Goal: Task Accomplishment & Management: Manage account settings

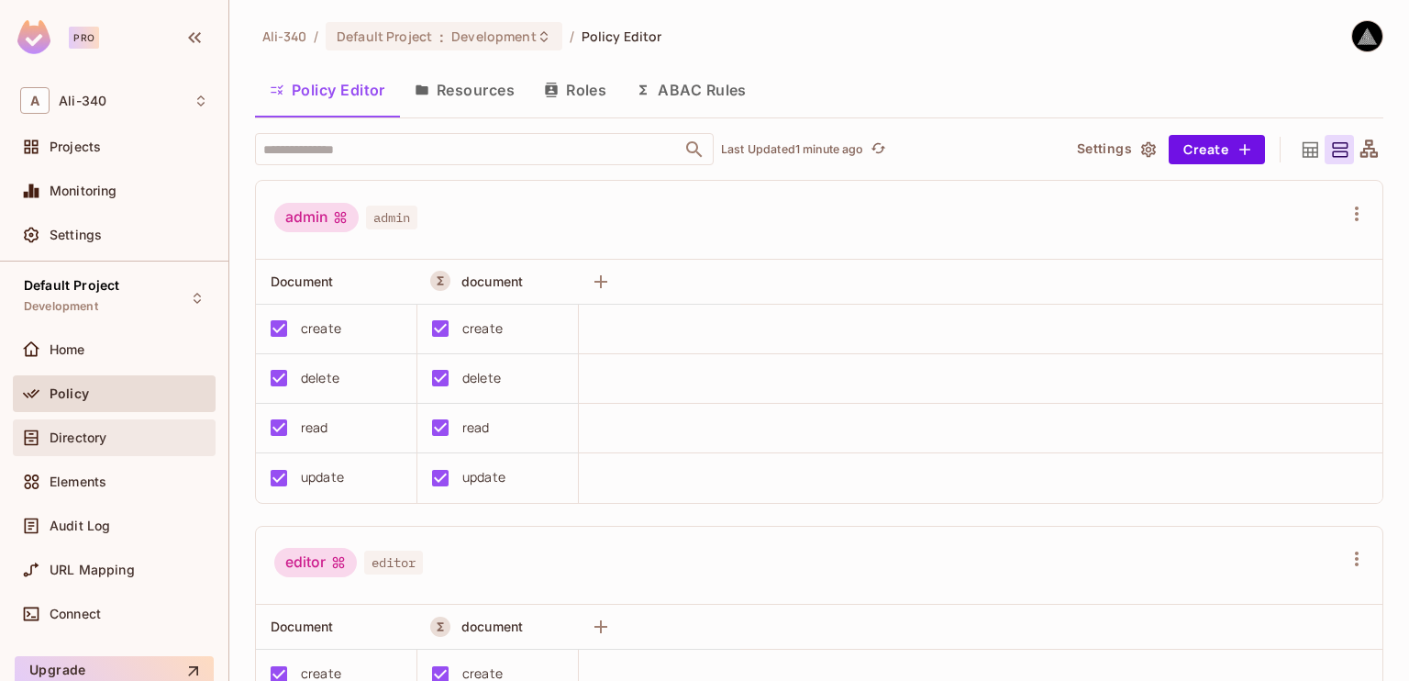
click at [106, 453] on div "Directory" at bounding box center [114, 437] width 203 height 37
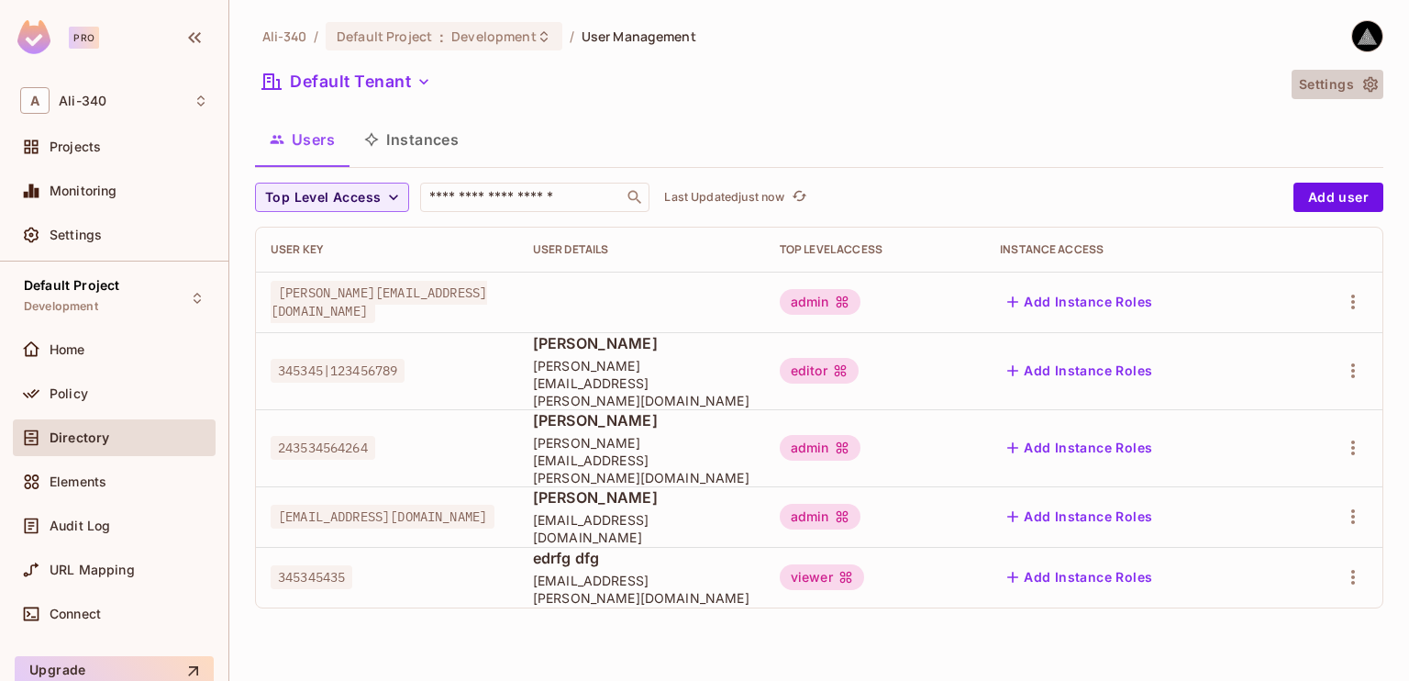
click at [1339, 89] on button "Settings" at bounding box center [1338, 84] width 92 height 29
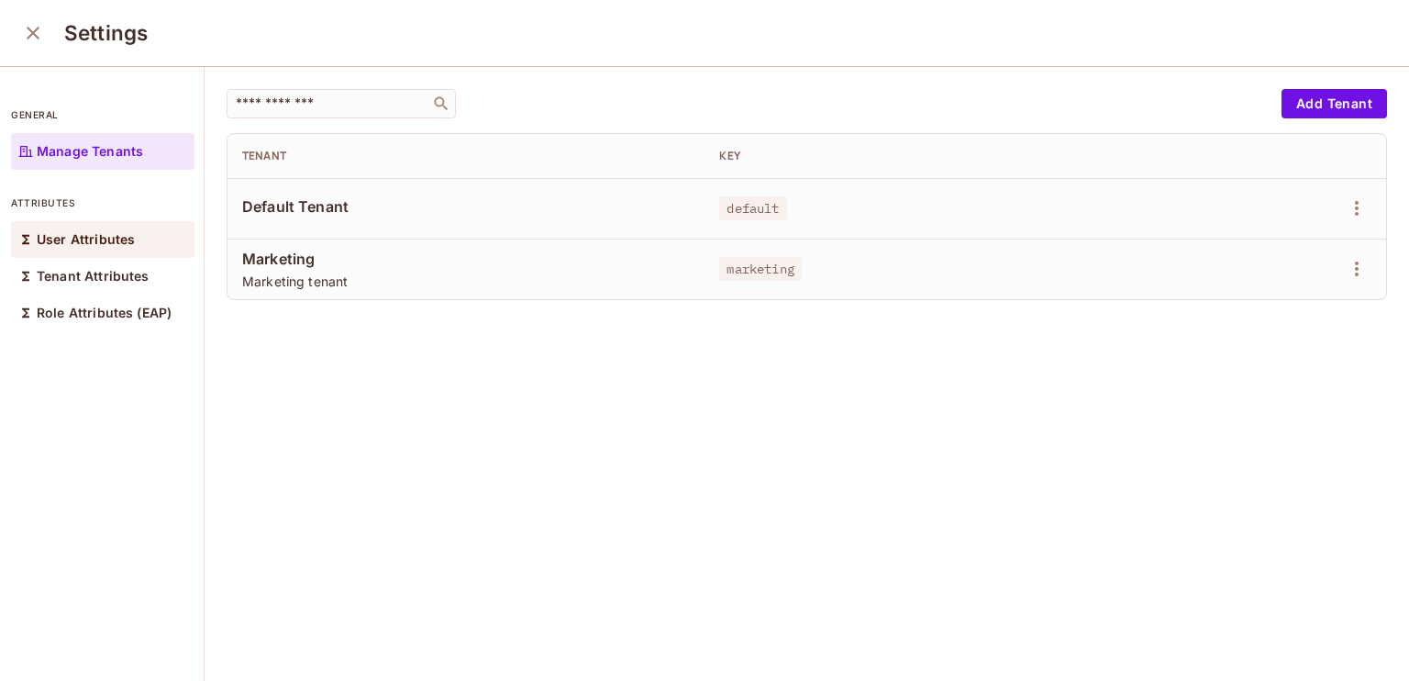
click at [98, 245] on p "User Attributes" at bounding box center [86, 239] width 98 height 15
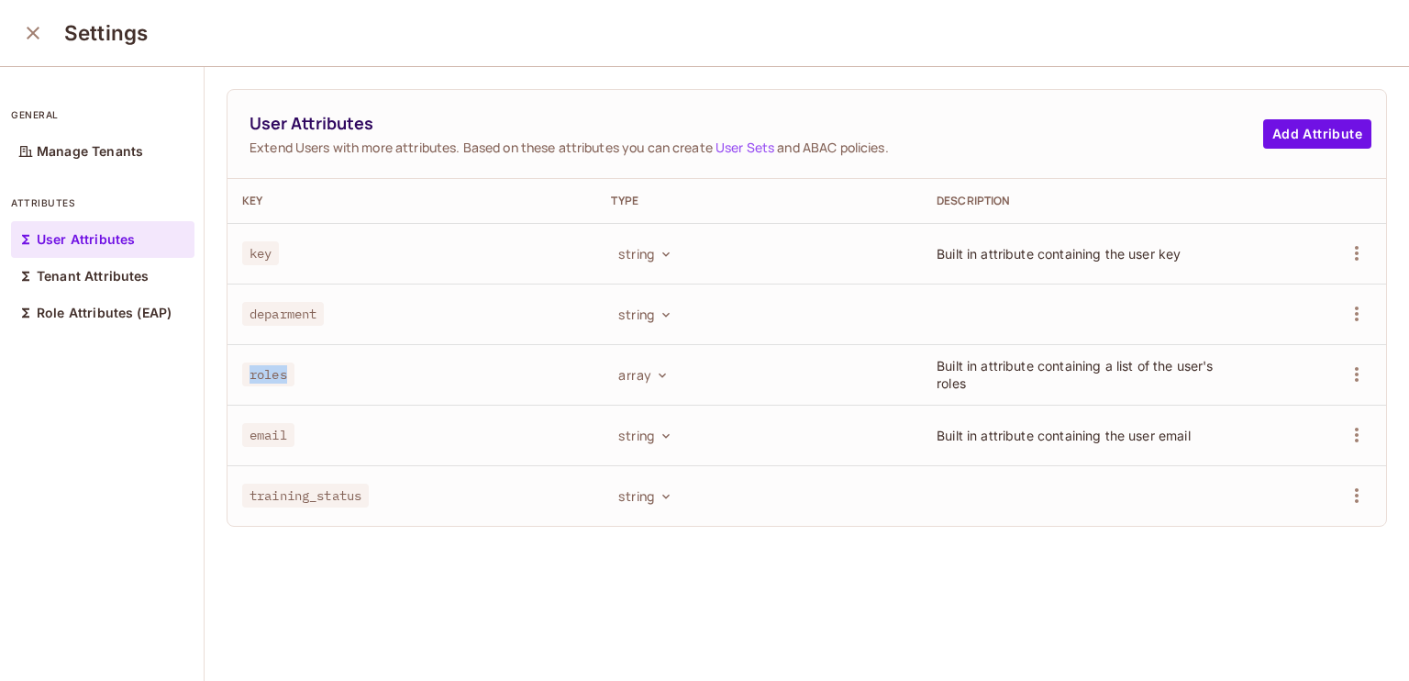
drag, startPoint x: 261, startPoint y: 367, endPoint x: 284, endPoint y: 363, distance: 24.1
click at [284, 363] on span "roles" at bounding box center [268, 374] width 52 height 24
click at [25, 21] on button "close" at bounding box center [33, 33] width 37 height 37
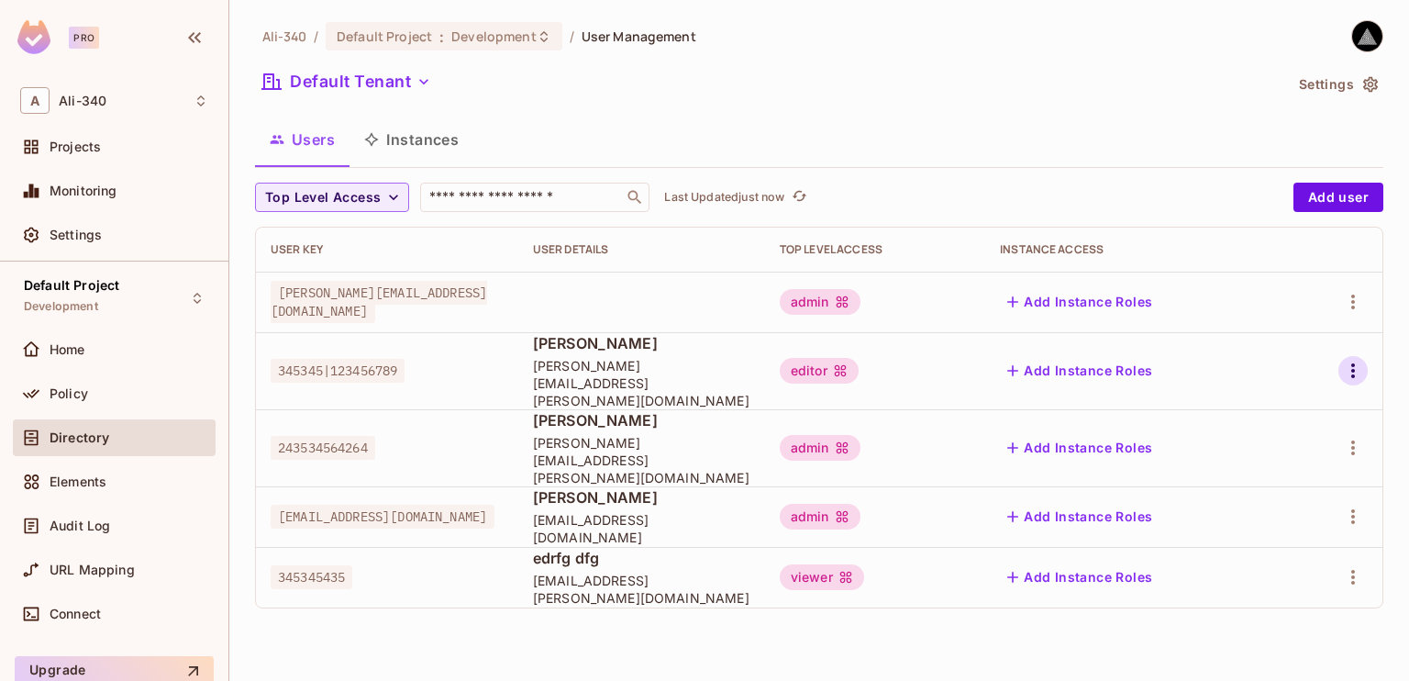
click at [1350, 360] on icon "button" at bounding box center [1353, 371] width 22 height 22
click at [1303, 417] on li "Edit" at bounding box center [1274, 404] width 162 height 40
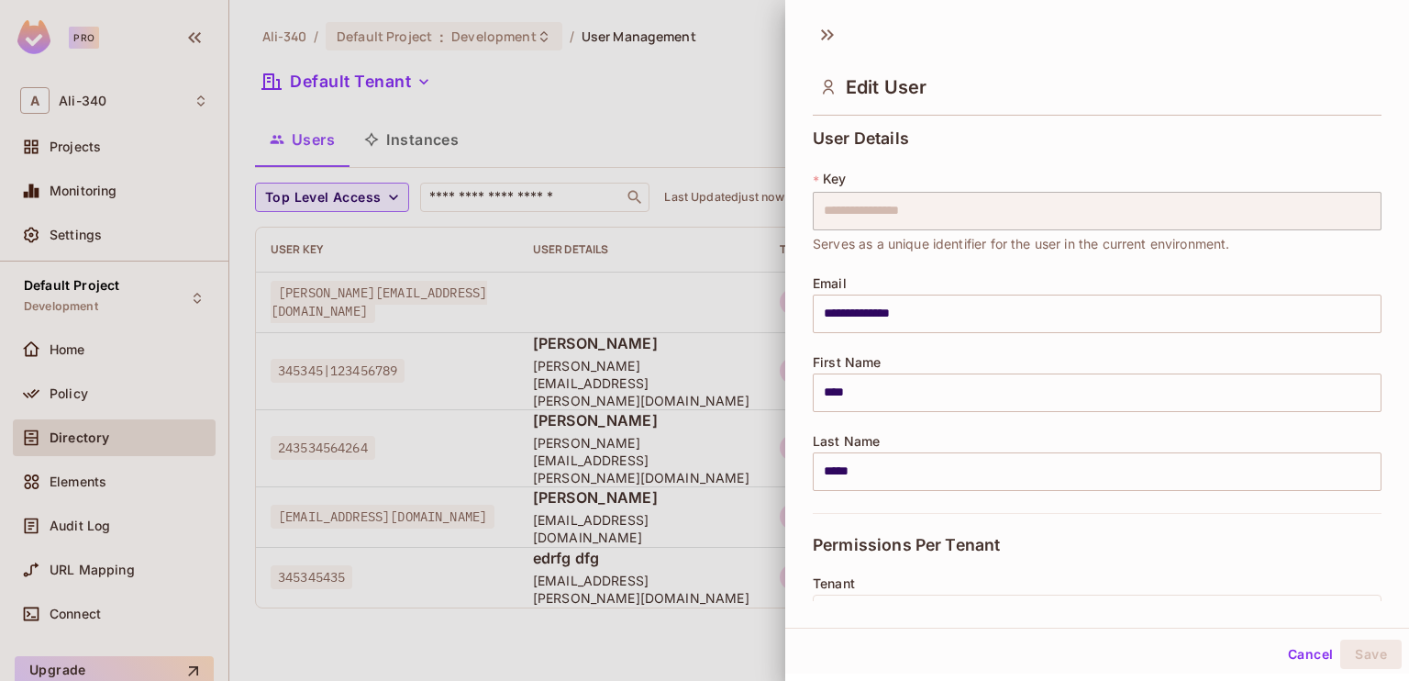
click at [715, 144] on div at bounding box center [704, 340] width 1409 height 681
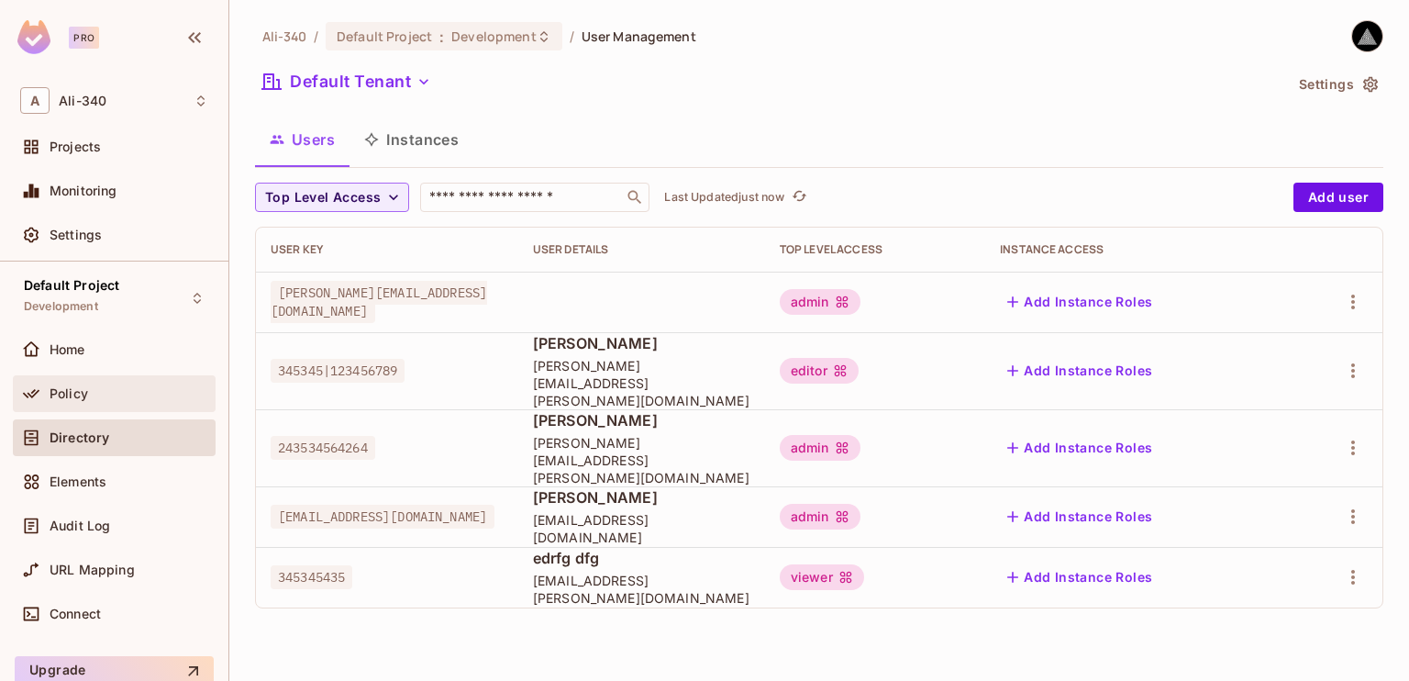
click at [93, 394] on div "Policy" at bounding box center [129, 393] width 159 height 15
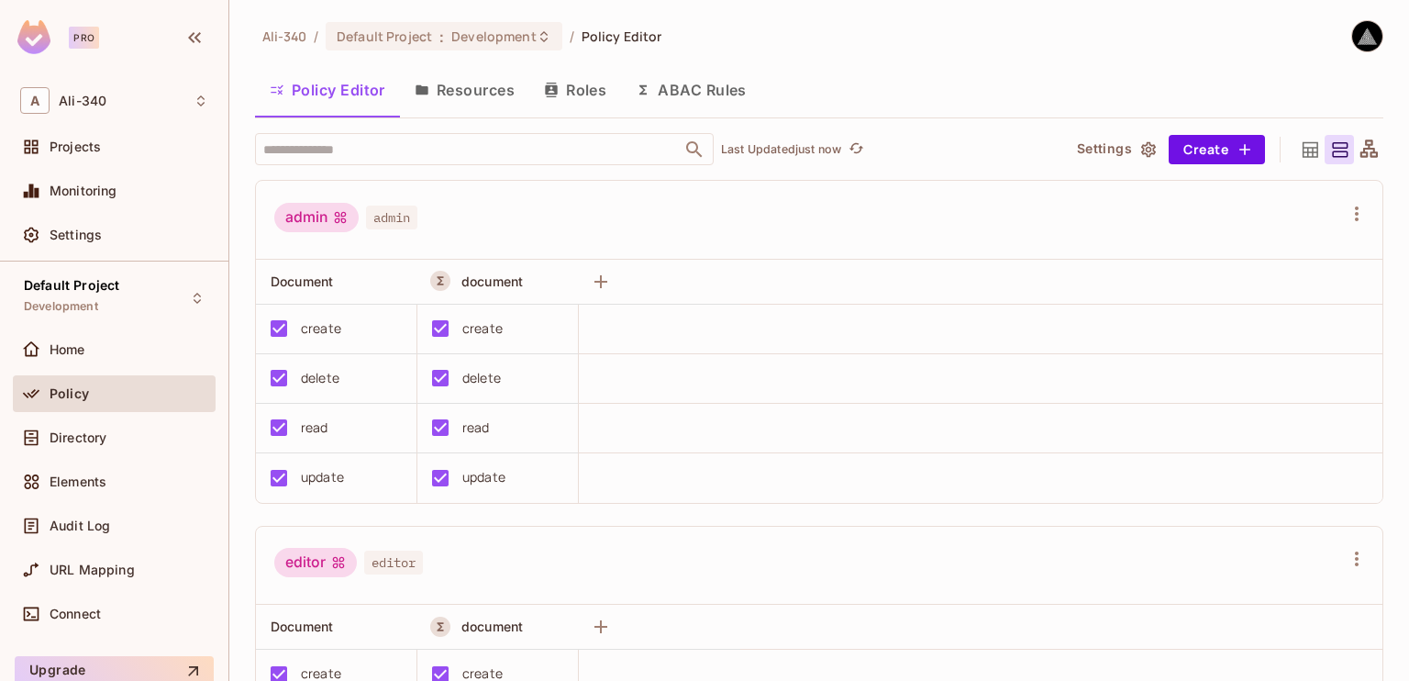
click at [452, 100] on button "Resources" at bounding box center [464, 90] width 129 height 46
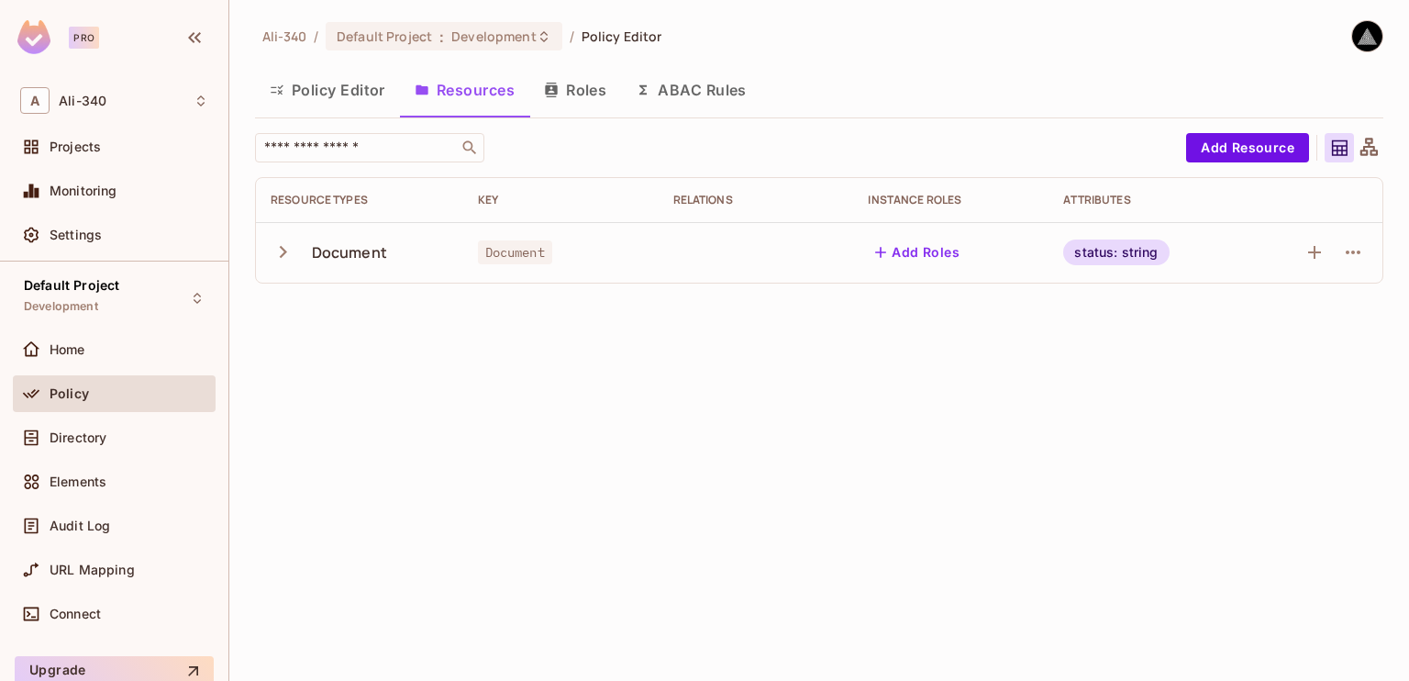
click at [594, 420] on div "Ali-340 / Default Project : Development / Policy Editor Policy Editor Resources…" at bounding box center [819, 340] width 1180 height 681
drag, startPoint x: 594, startPoint y: 420, endPoint x: 495, endPoint y: 368, distance: 112.0
click at [519, 409] on div "Ali-340 / Default Project : Development / Policy Editor Policy Editor Resources…" at bounding box center [819, 340] width 1180 height 681
click at [498, 342] on div "Ali-340 / Default Project : Development / Policy Editor Policy Editor Resources…" at bounding box center [819, 340] width 1180 height 681
drag, startPoint x: 498, startPoint y: 342, endPoint x: 390, endPoint y: 338, distance: 108.4
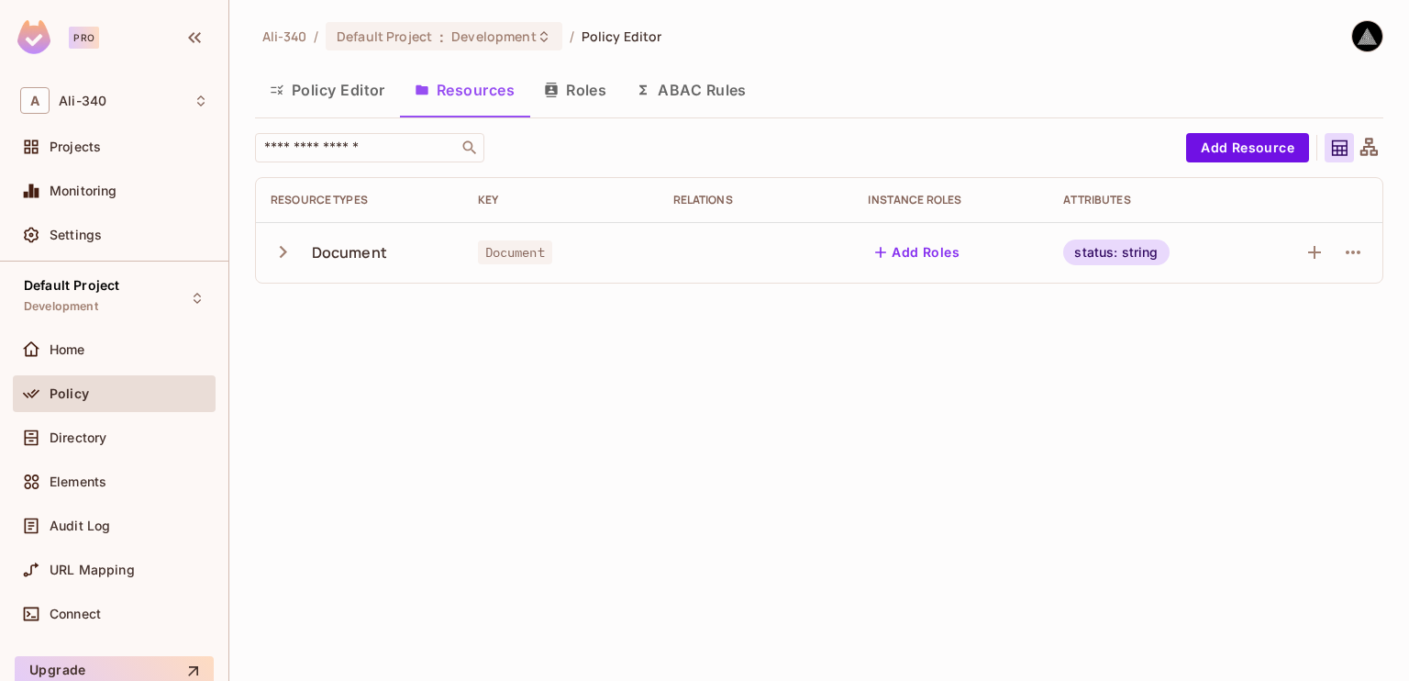
click at [390, 338] on div "Ali-340 / Default Project : Development / Policy Editor Policy Editor Resources…" at bounding box center [819, 340] width 1180 height 681
click at [350, 240] on div "Document" at bounding box center [360, 252] width 178 height 39
click at [630, 524] on div "Ali-340 / Default Project : Development / Policy Editor Policy Editor Resources…" at bounding box center [819, 340] width 1180 height 681
drag, startPoint x: 1141, startPoint y: 252, endPoint x: 1093, endPoint y: 249, distance: 48.8
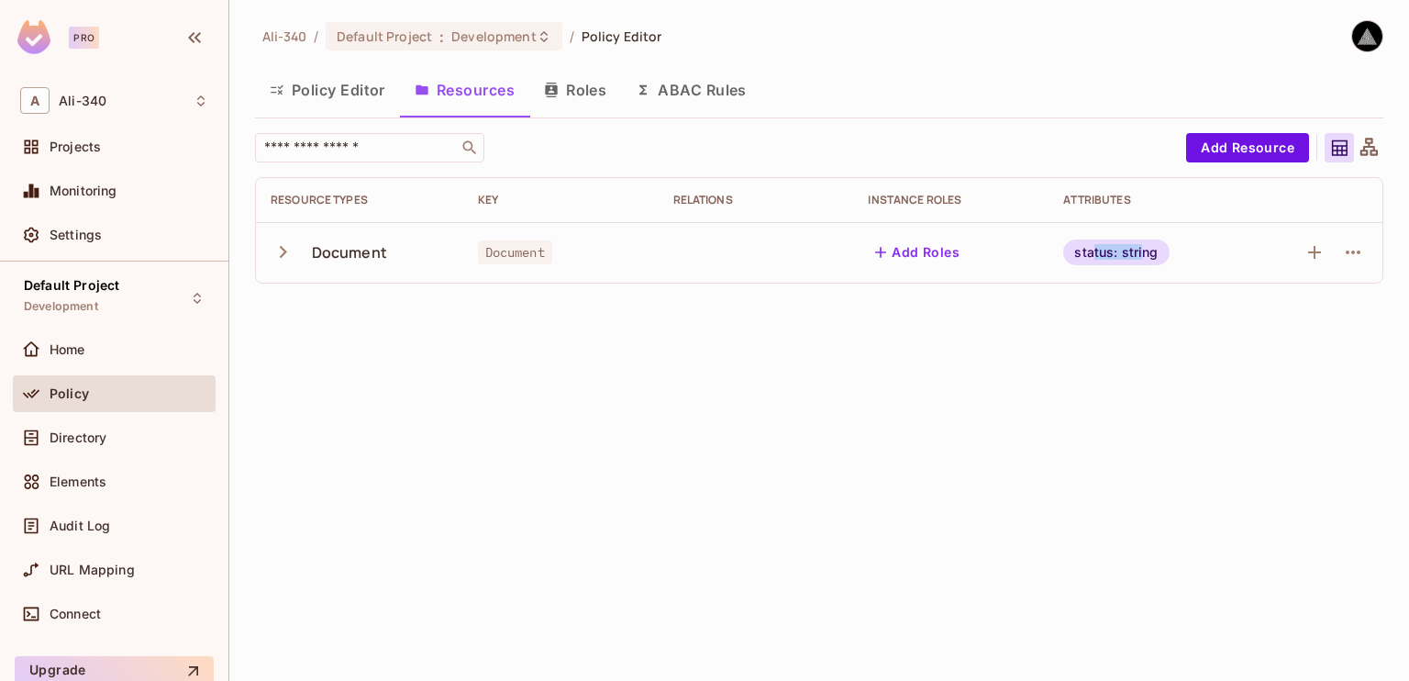
click at [1093, 249] on div "status: string" at bounding box center [1116, 252] width 106 height 26
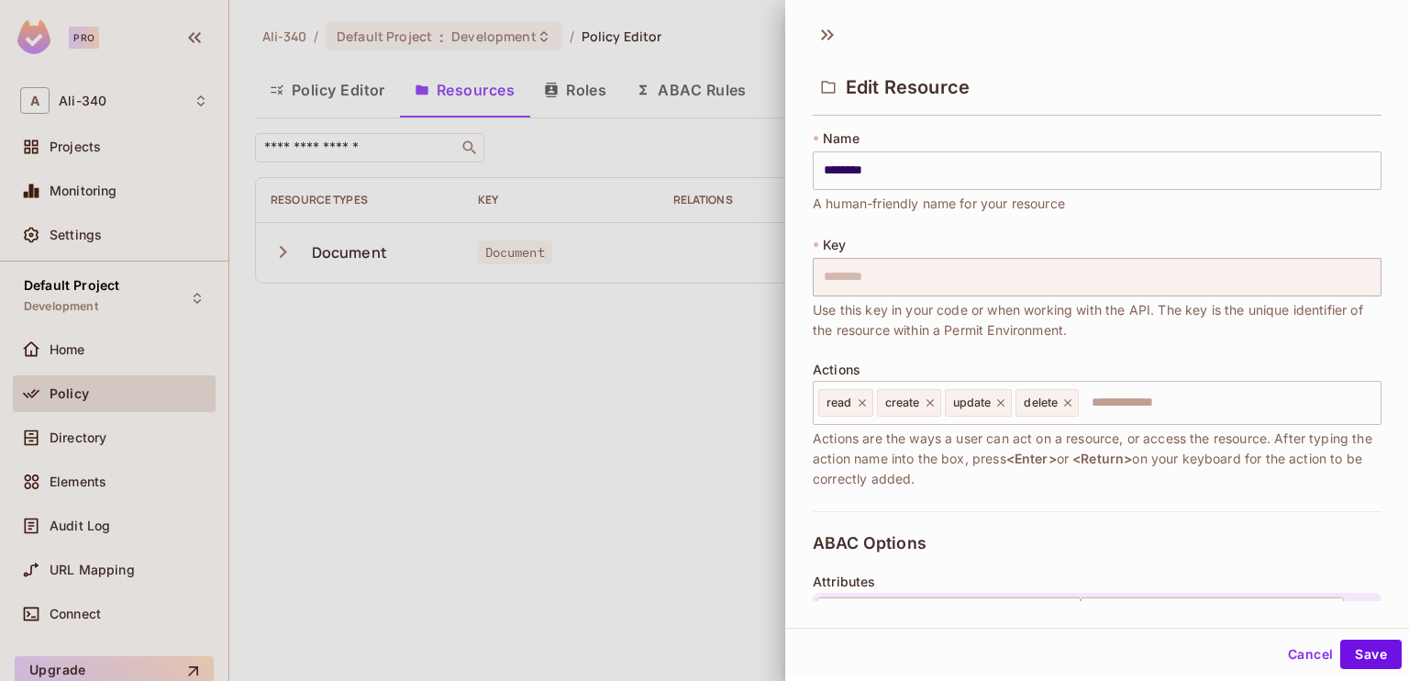
click at [1093, 249] on div "* Key ******** ​ Use this key in your code or when working with the API. The ke…" at bounding box center [1097, 288] width 569 height 105
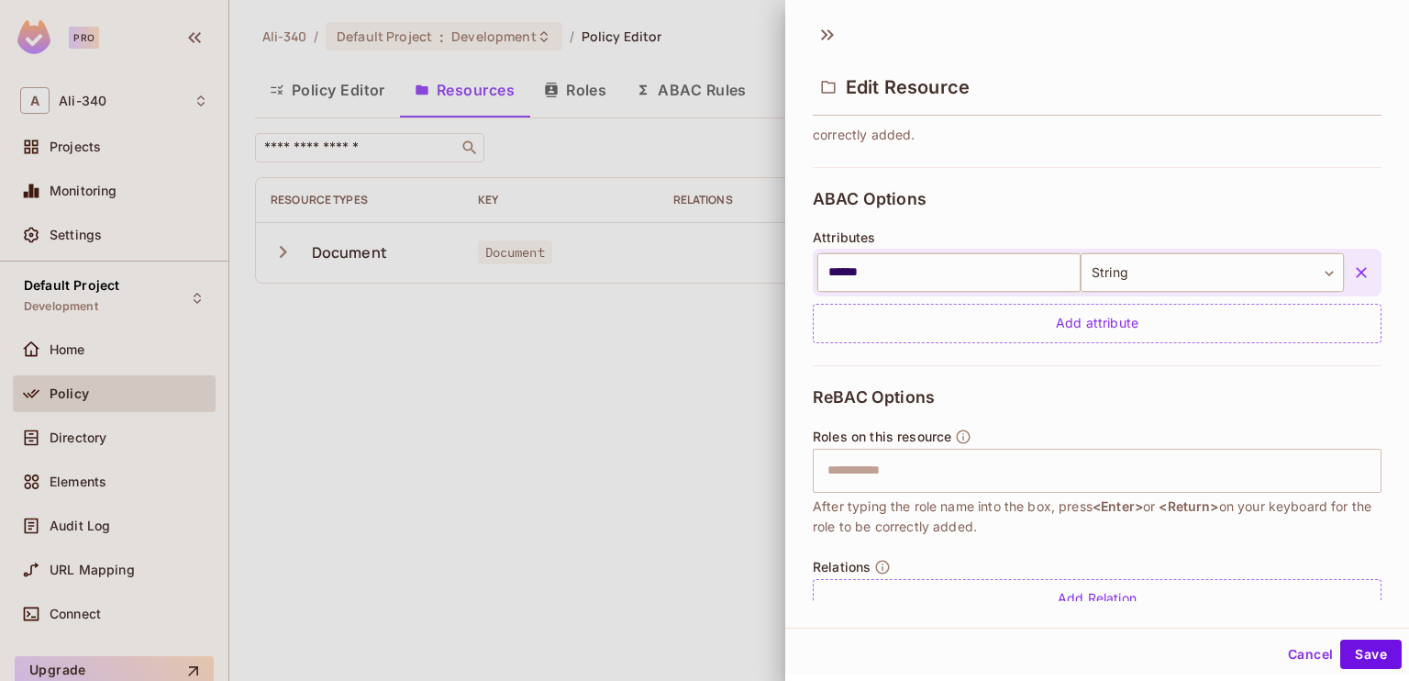
scroll to position [382, 0]
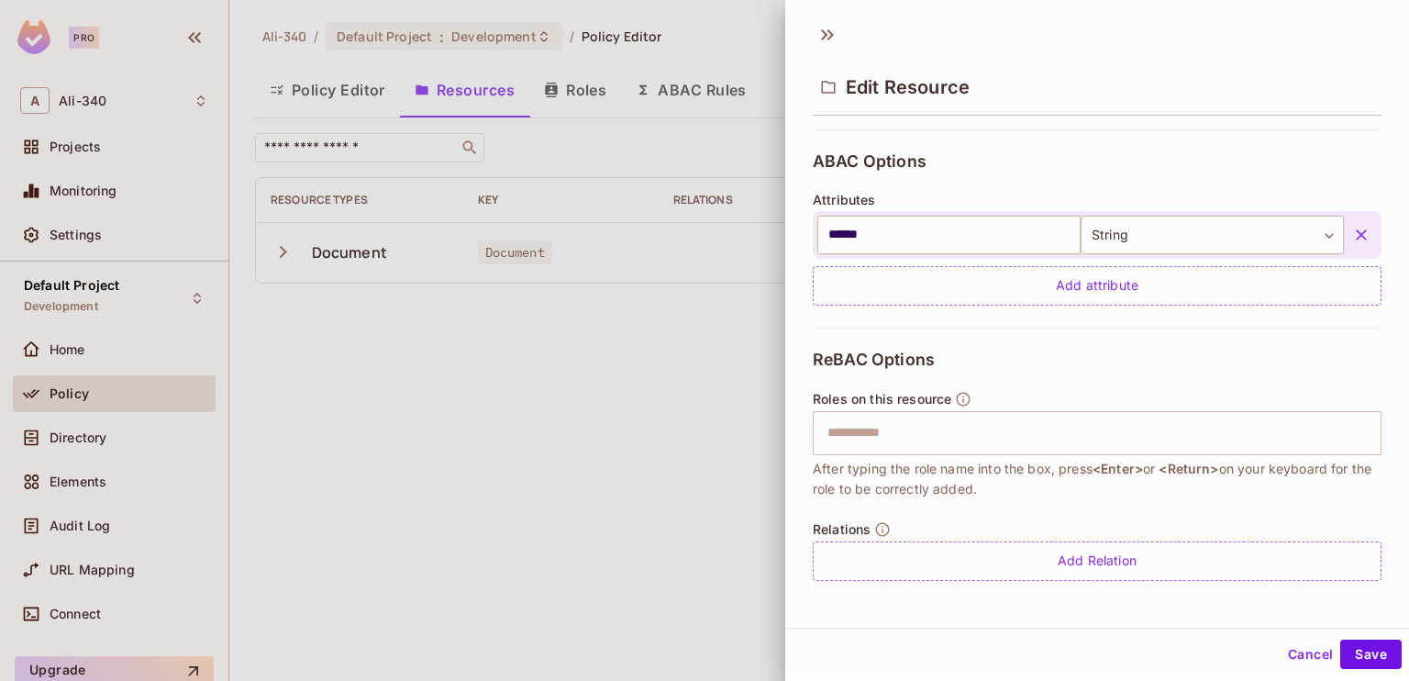
click at [594, 362] on div at bounding box center [704, 340] width 1409 height 681
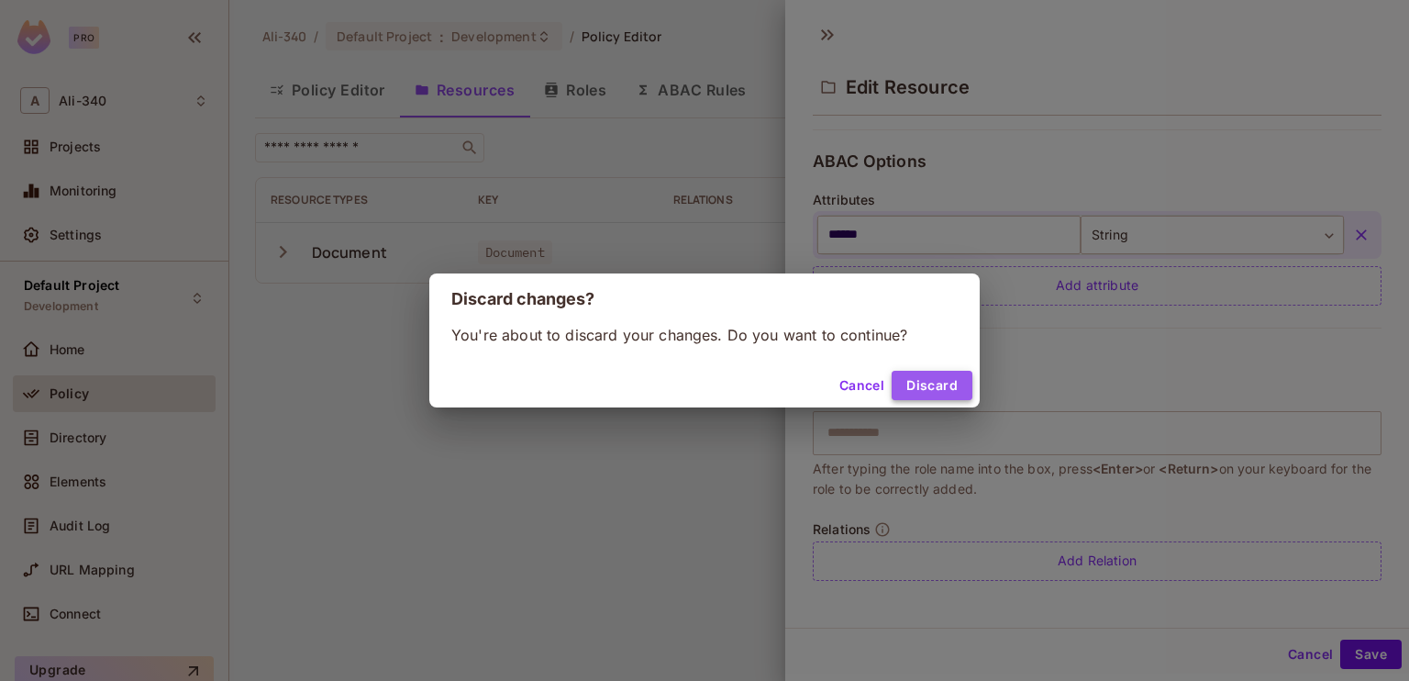
click at [924, 382] on button "Discard" at bounding box center [932, 385] width 81 height 29
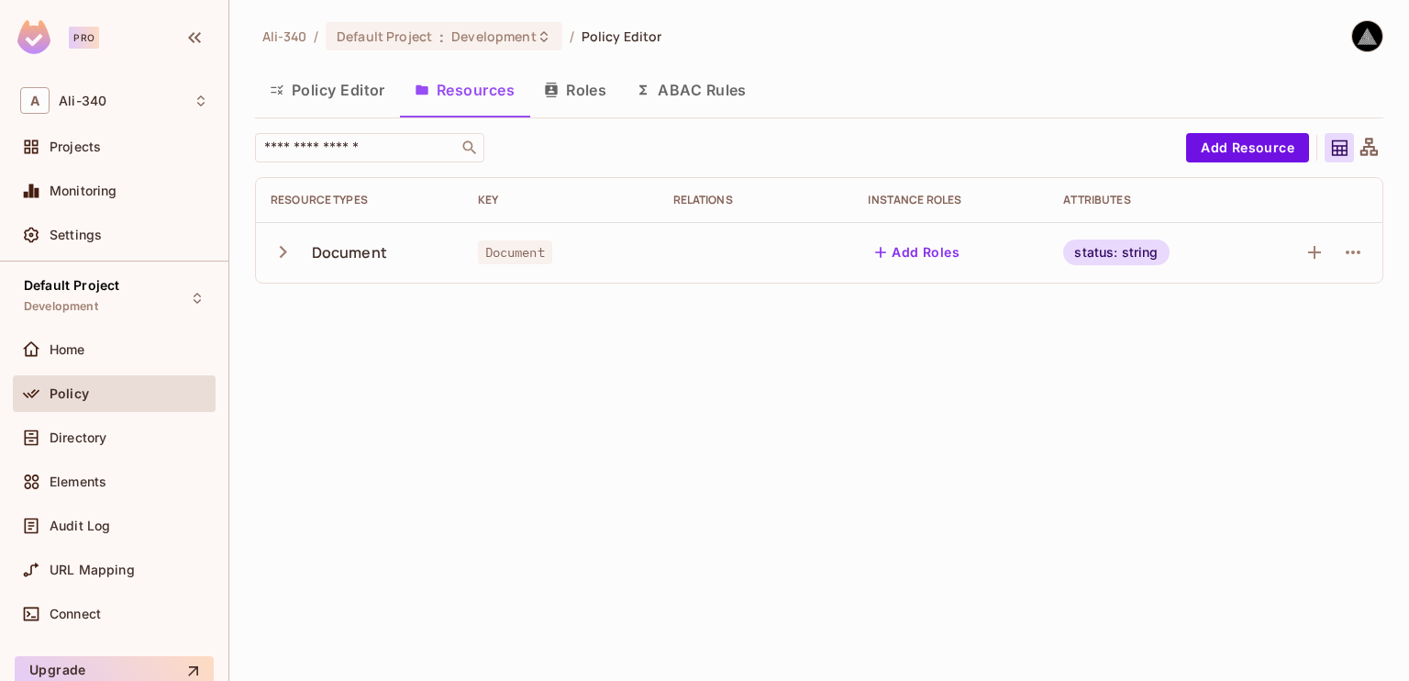
click at [1153, 250] on div "status: string" at bounding box center [1116, 252] width 106 height 26
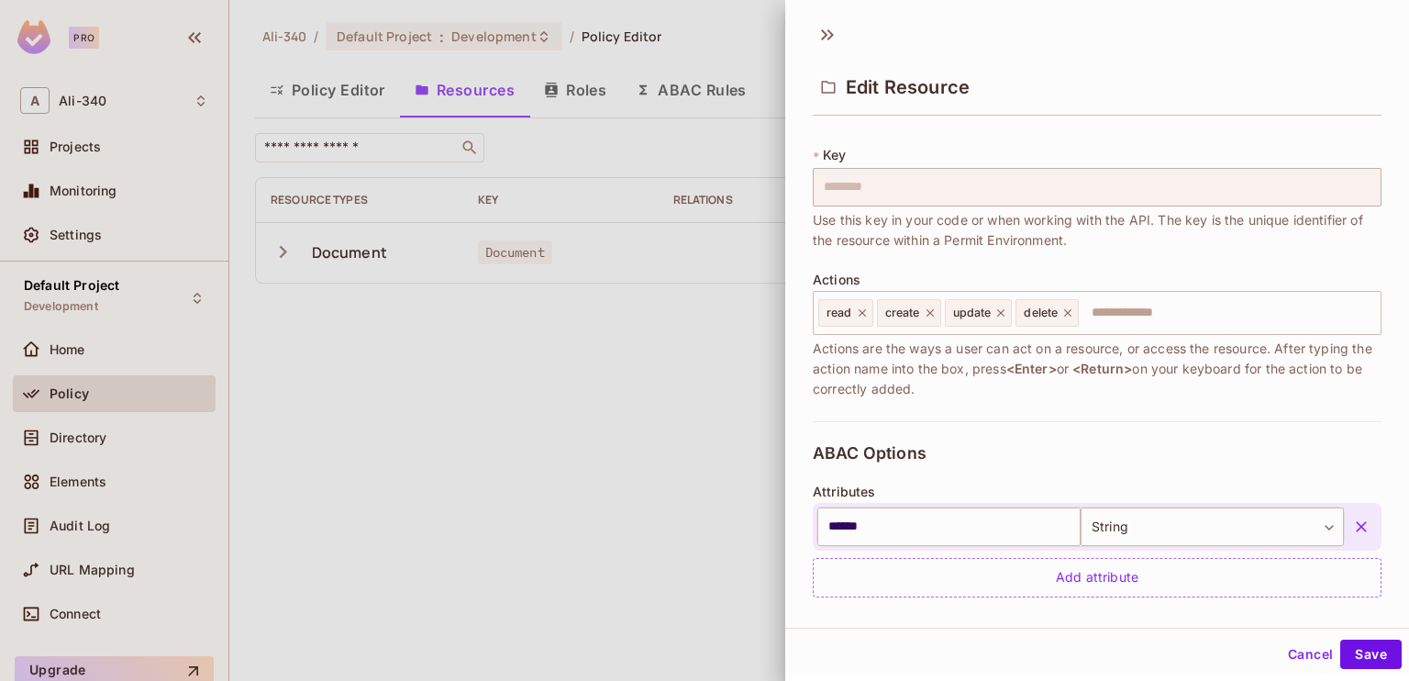
scroll to position [367, 0]
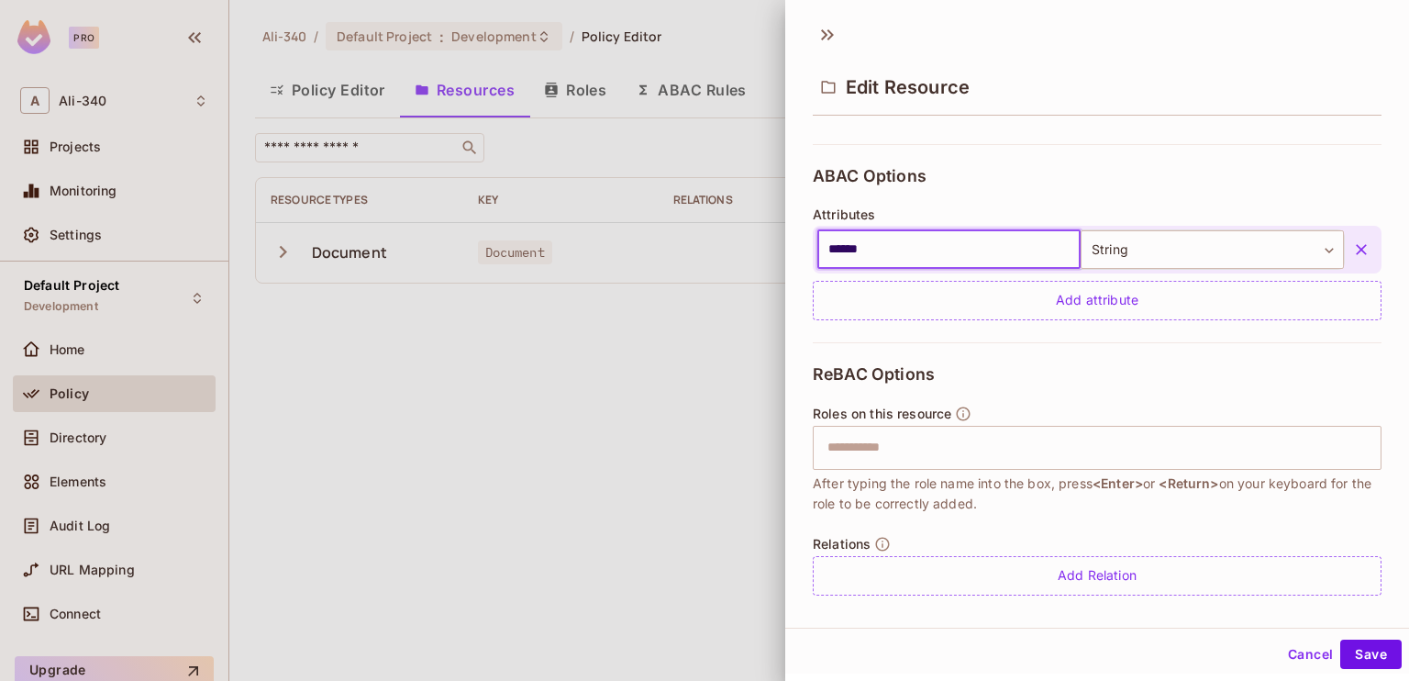
drag, startPoint x: 967, startPoint y: 252, endPoint x: 716, endPoint y: 238, distance: 251.8
click at [716, 238] on div "Edit Resource * Name ******** ​ A human-friendly name for your resource * Key *…" at bounding box center [704, 340] width 1409 height 681
paste input "********"
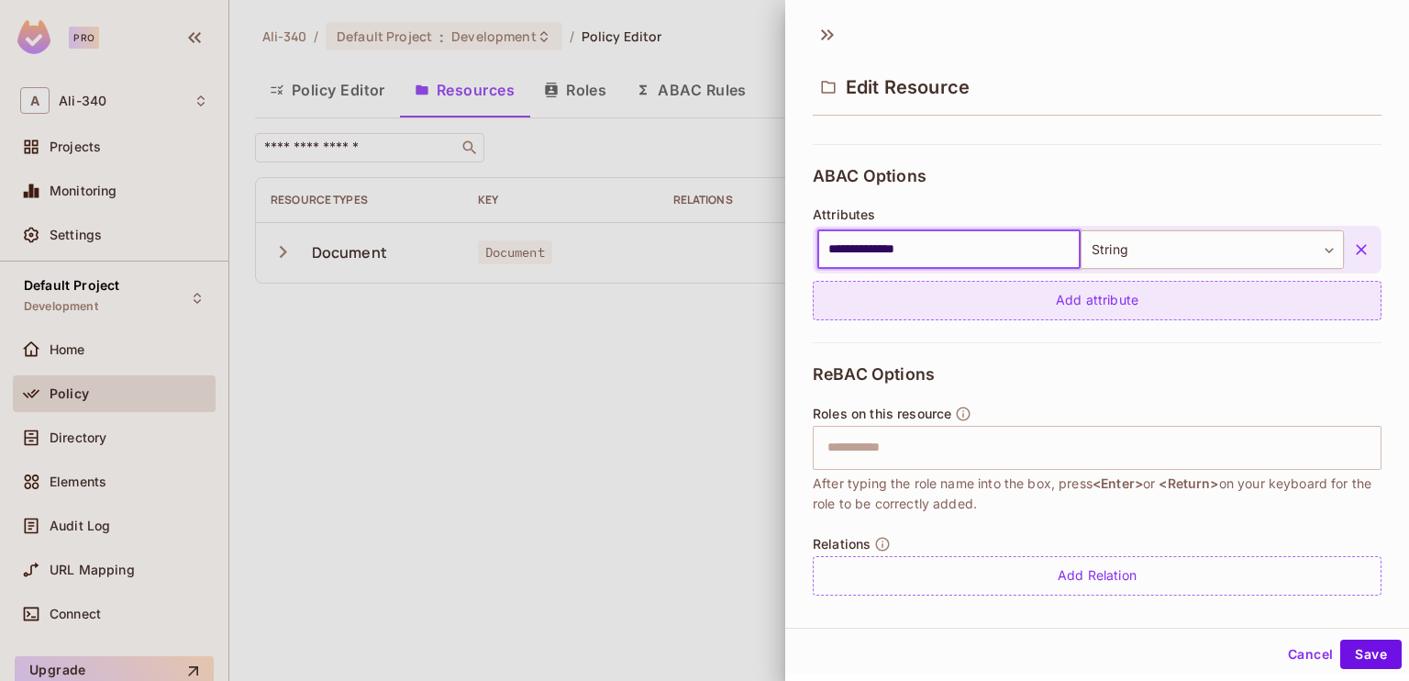
type input "**********"
click at [947, 298] on div "Add attribute" at bounding box center [1097, 300] width 569 height 39
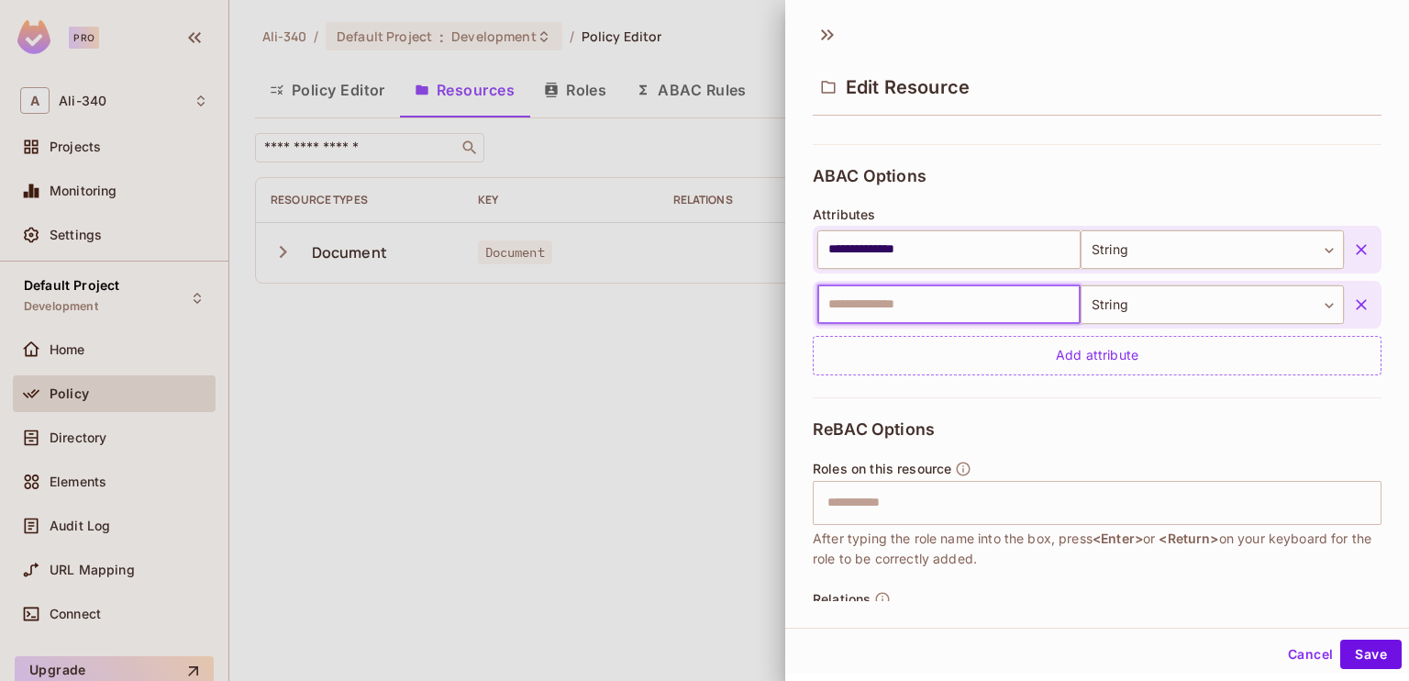
paste input "**********"
type input "**********"
click at [1344, 647] on button "Save" at bounding box center [1370, 653] width 61 height 29
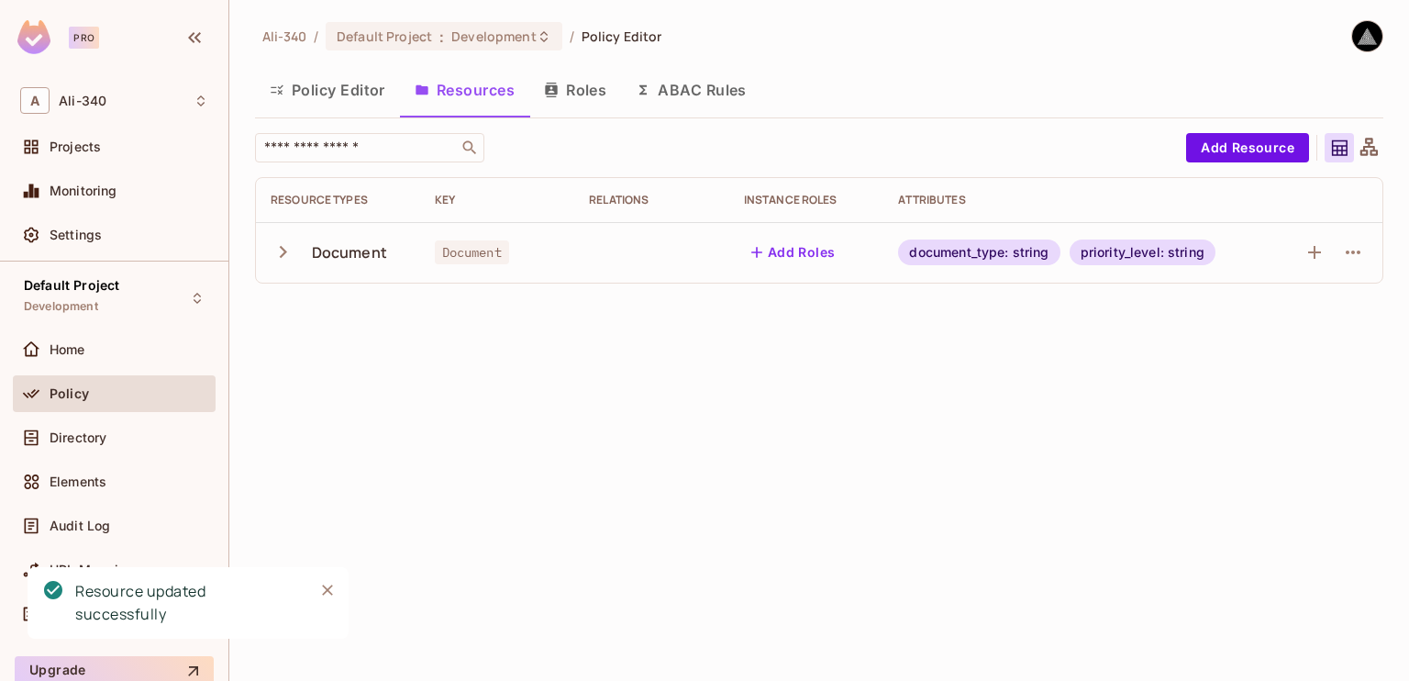
click at [711, 101] on button "ABAC Rules" at bounding box center [691, 90] width 140 height 46
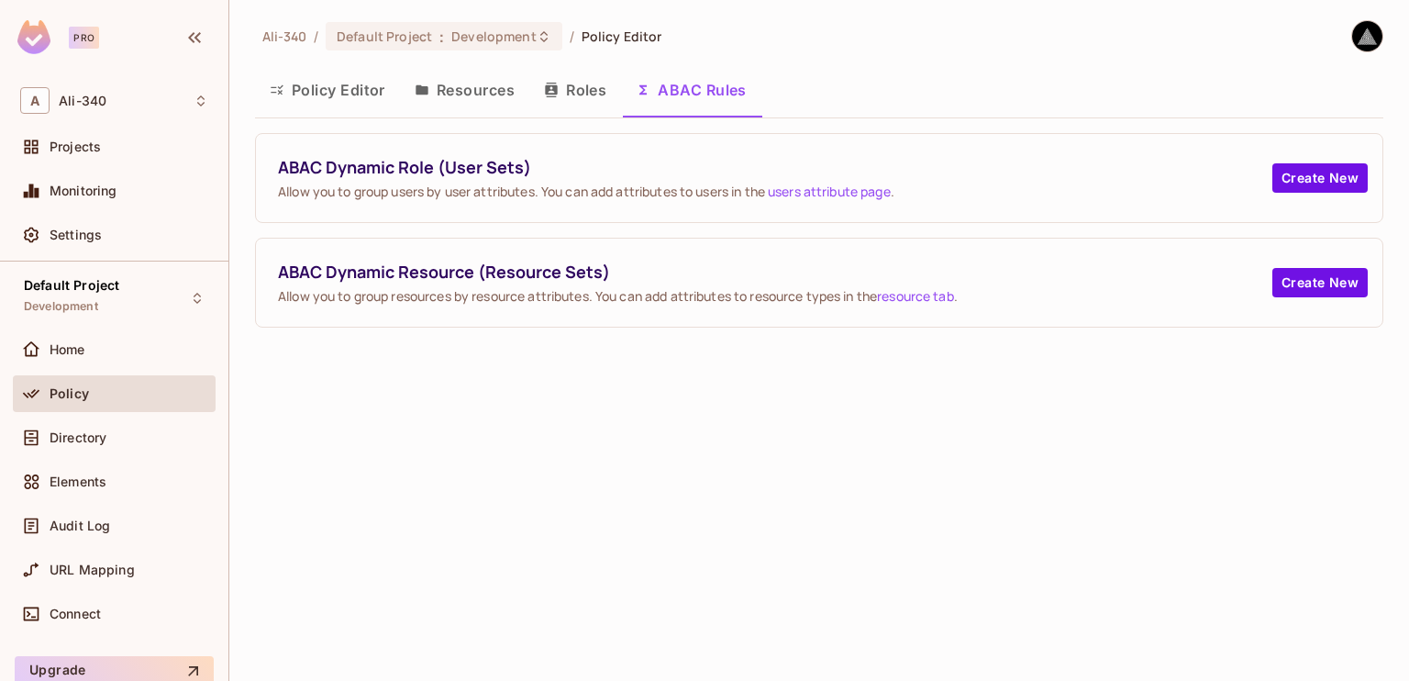
click at [577, 452] on div "Ali-340 / Default Project : Development / Policy Editor Policy Editor Resources…" at bounding box center [819, 340] width 1180 height 681
drag, startPoint x: 577, startPoint y: 452, endPoint x: 486, endPoint y: 479, distance: 94.6
click at [486, 479] on div "Ali-340 / Default Project : Development / Policy Editor Policy Editor Resources…" at bounding box center [819, 340] width 1180 height 681
drag, startPoint x: 278, startPoint y: 166, endPoint x: 537, endPoint y: 166, distance: 258.7
click at [537, 166] on span "ABAC Dynamic Role (User Sets)" at bounding box center [775, 167] width 994 height 23
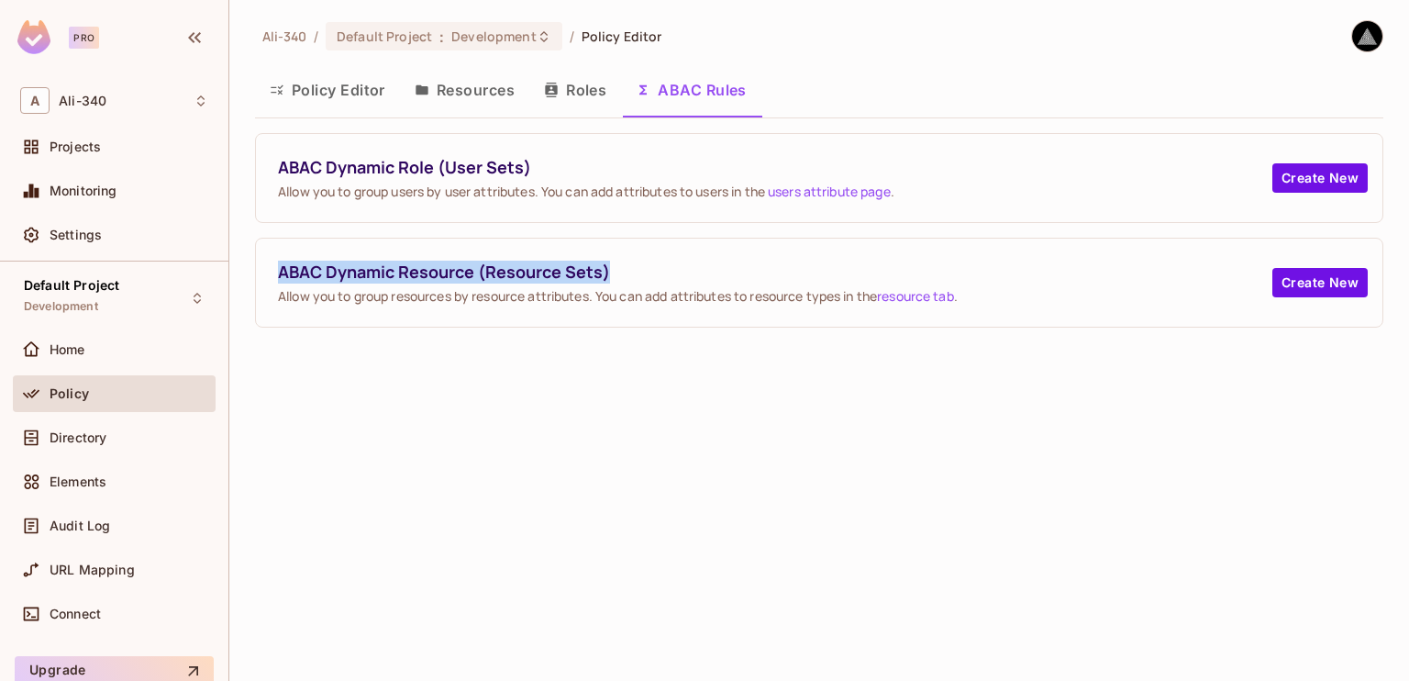
drag, startPoint x: 274, startPoint y: 270, endPoint x: 613, endPoint y: 270, distance: 338.5
click at [613, 270] on div "ABAC Dynamic Resource (Resource Sets) Allow you to group resources by resource …" at bounding box center [819, 283] width 1127 height 88
copy span "ABAC Dynamic Resource (Resource Sets)"
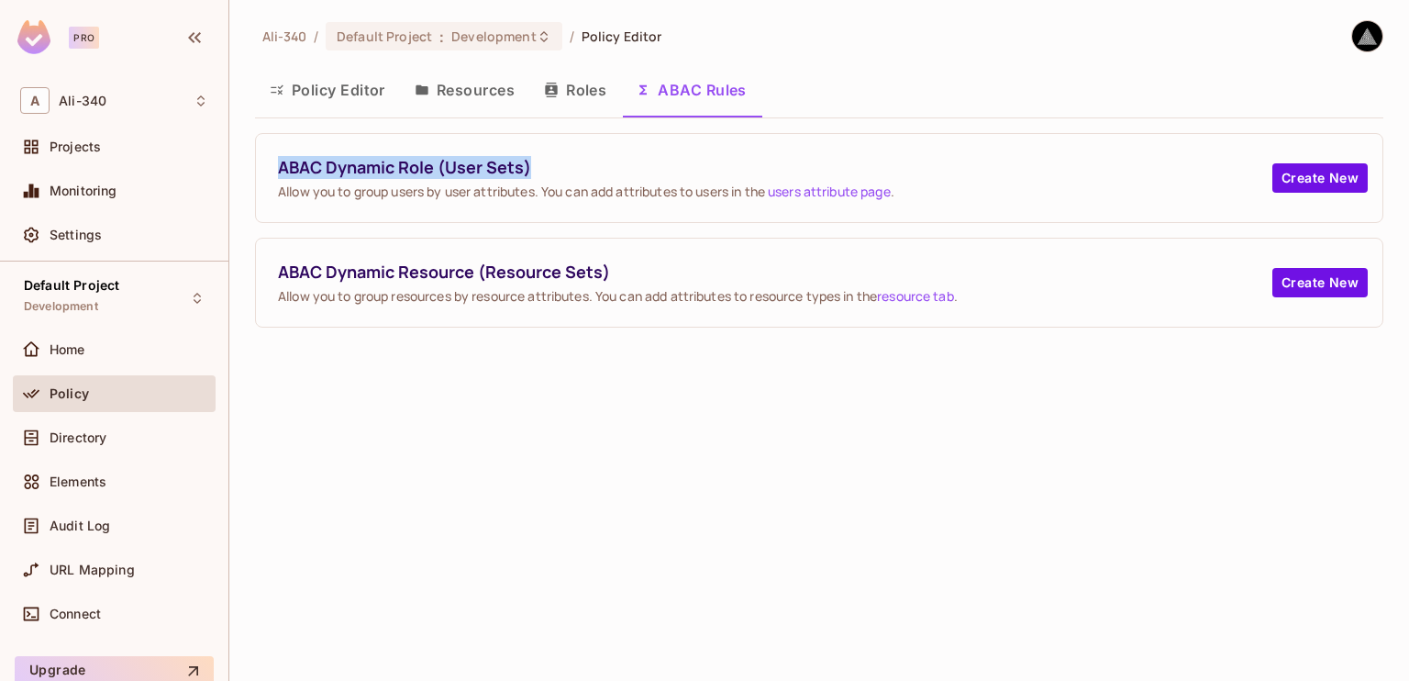
drag, startPoint x: 275, startPoint y: 168, endPoint x: 583, endPoint y: 172, distance: 308.3
click at [583, 172] on div "ABAC Dynamic Role (User Sets) Allow you to group users by user attributes. You …" at bounding box center [819, 178] width 1127 height 88
copy span "ABAC Dynamic Role (User Sets)"
click at [409, 380] on div "Ali-340 / Default Project : Development / Policy Editor Policy Editor Resources…" at bounding box center [819, 340] width 1180 height 681
click at [459, 86] on button "Resources" at bounding box center [464, 90] width 129 height 46
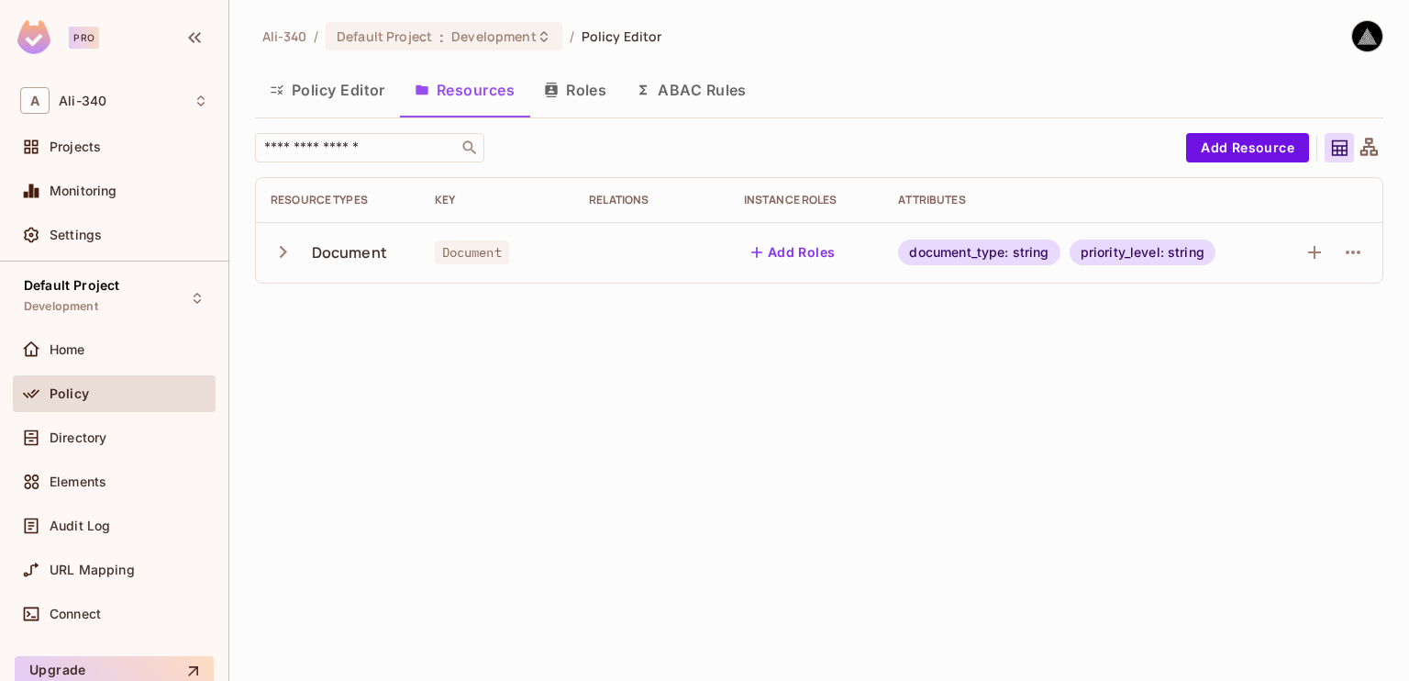
click at [666, 101] on button "ABAC Rules" at bounding box center [691, 90] width 140 height 46
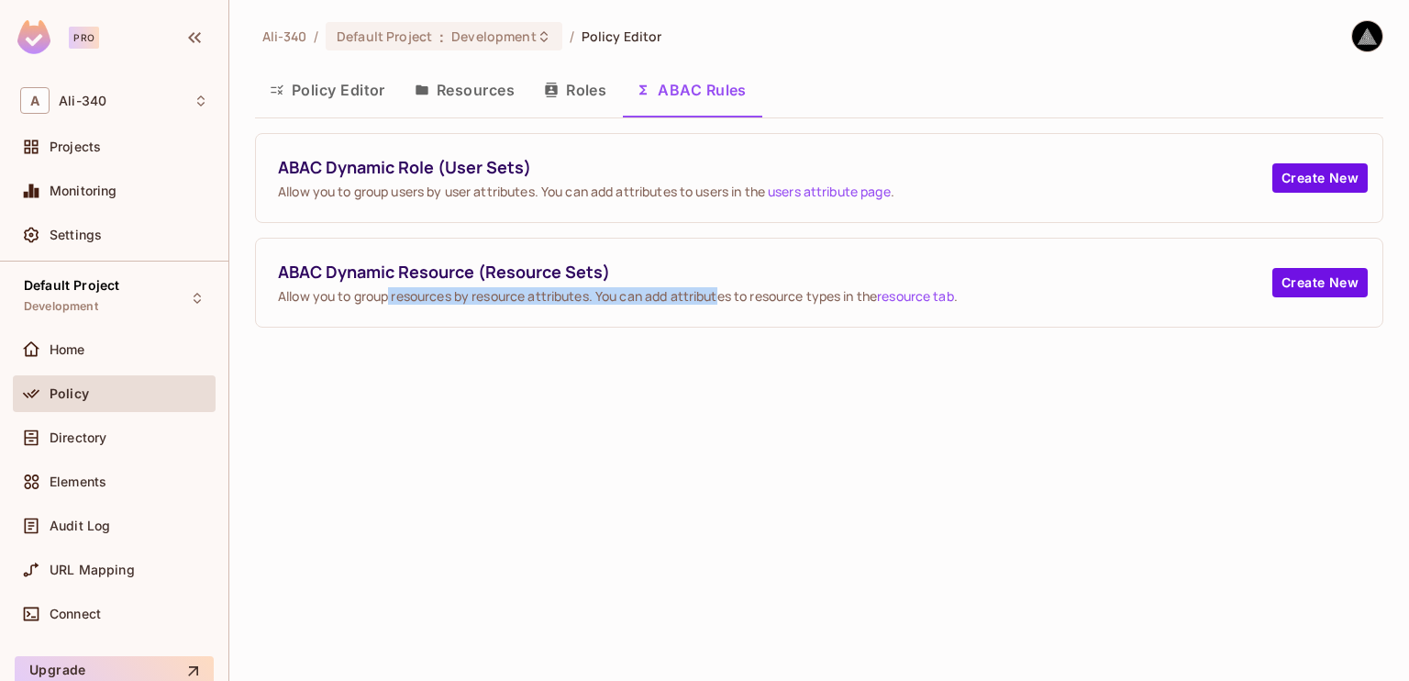
drag, startPoint x: 398, startPoint y: 295, endPoint x: 721, endPoint y: 293, distance: 322.9
click at [721, 293] on span "Allow you to group resources by resource attributes. You can add attributes to …" at bounding box center [775, 295] width 994 height 17
click at [691, 409] on div "Ali-340 / Default Project : Development / Policy Editor Policy Editor Resources…" at bounding box center [819, 340] width 1180 height 681
click at [878, 453] on div "Ali-340 / Default Project : Development / Policy Editor Policy Editor Resources…" at bounding box center [819, 340] width 1180 height 681
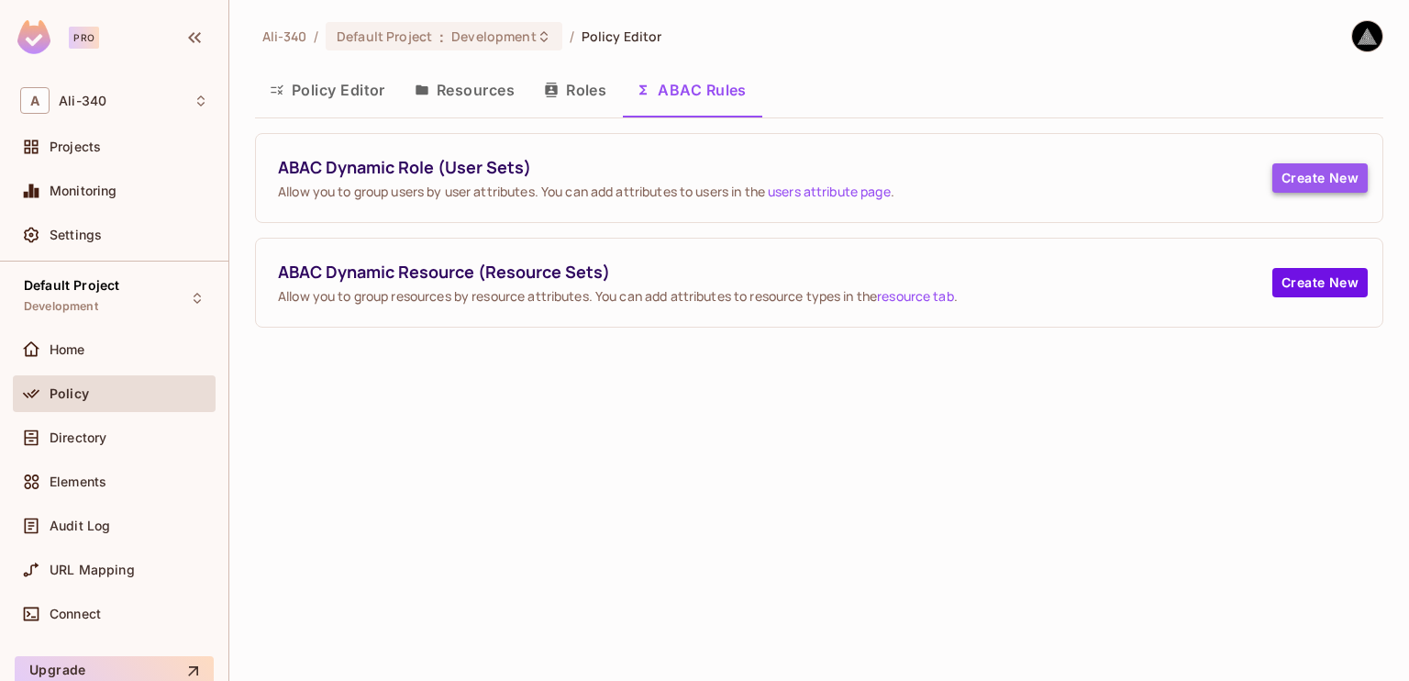
click at [1331, 179] on button "Create New" at bounding box center [1319, 177] width 95 height 29
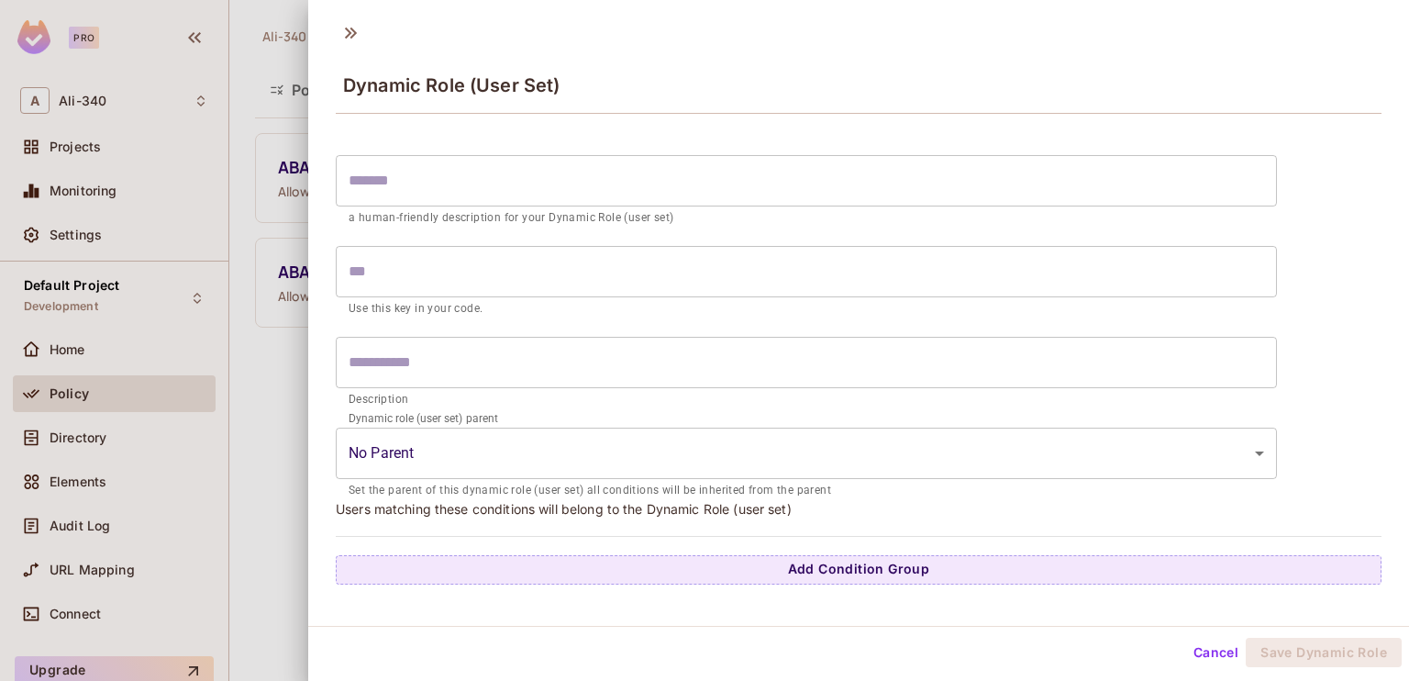
scroll to position [3, 0]
click at [286, 224] on div at bounding box center [704, 340] width 1409 height 681
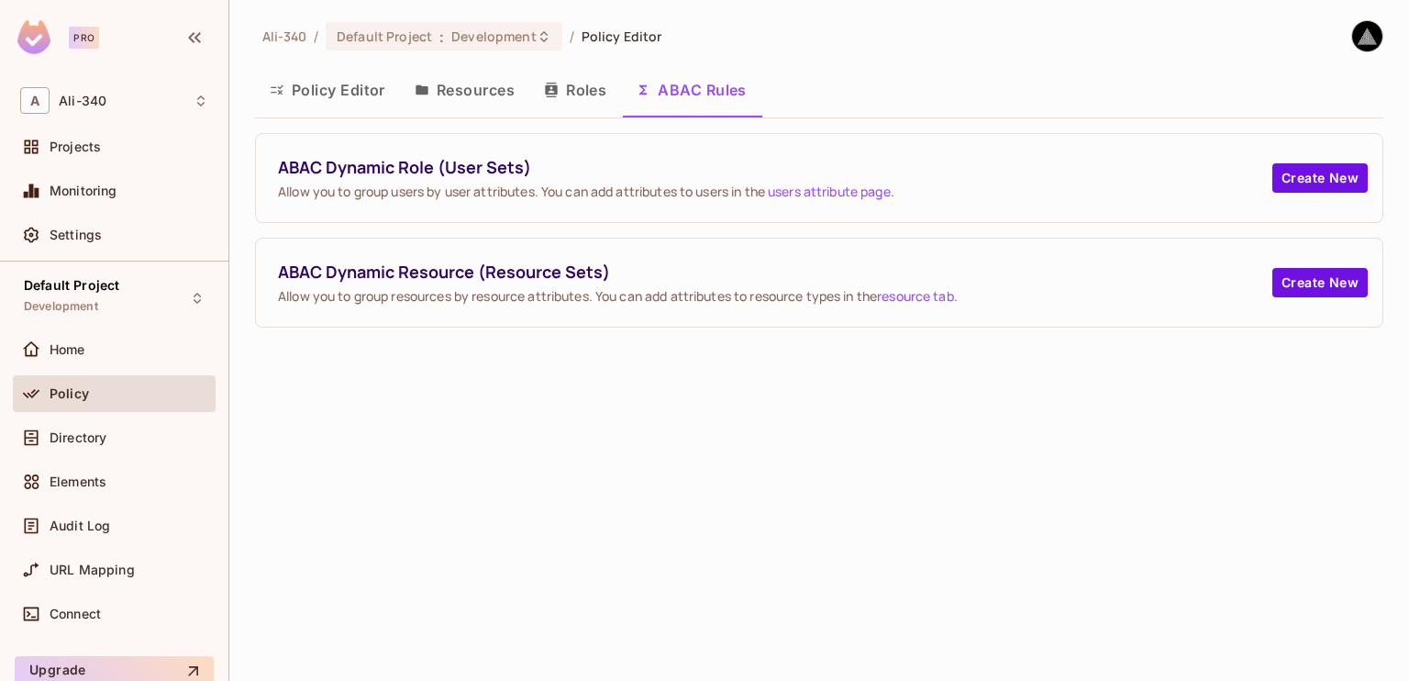
click at [428, 94] on icon "button" at bounding box center [422, 90] width 12 height 10
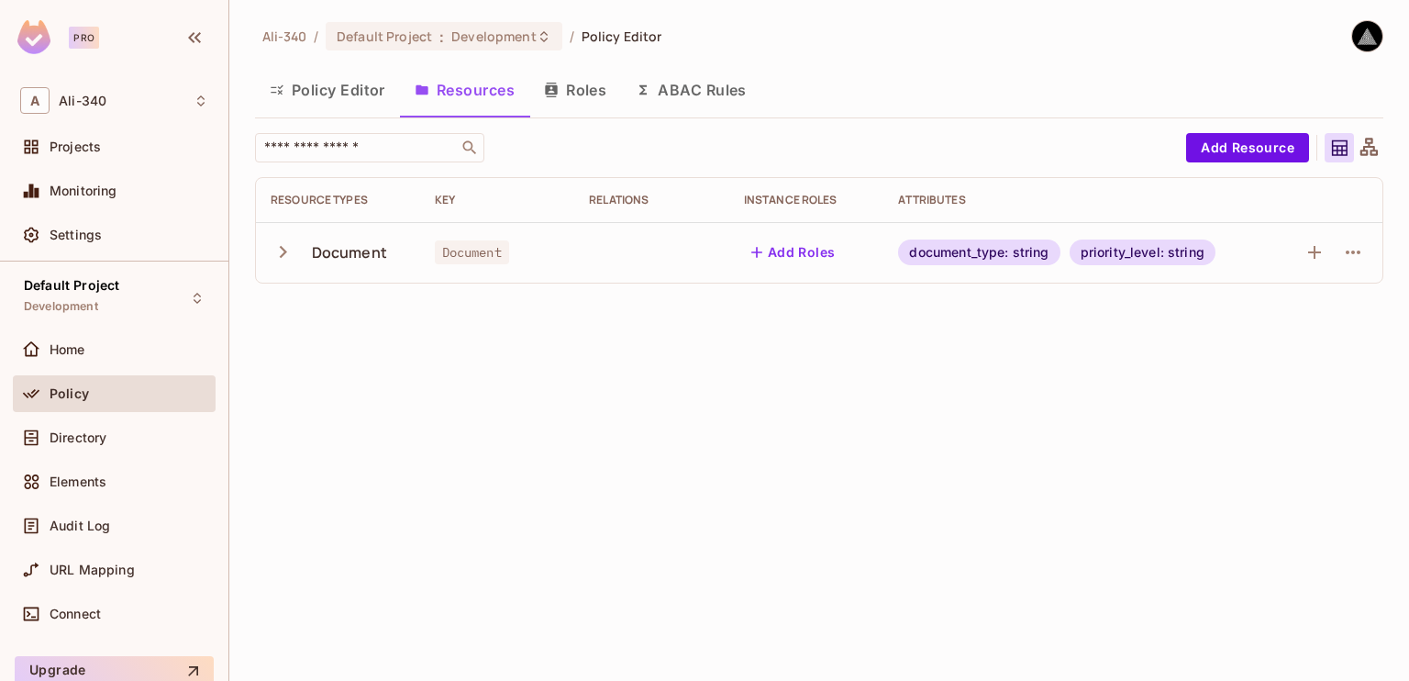
click at [321, 103] on button "Policy Editor" at bounding box center [327, 90] width 145 height 46
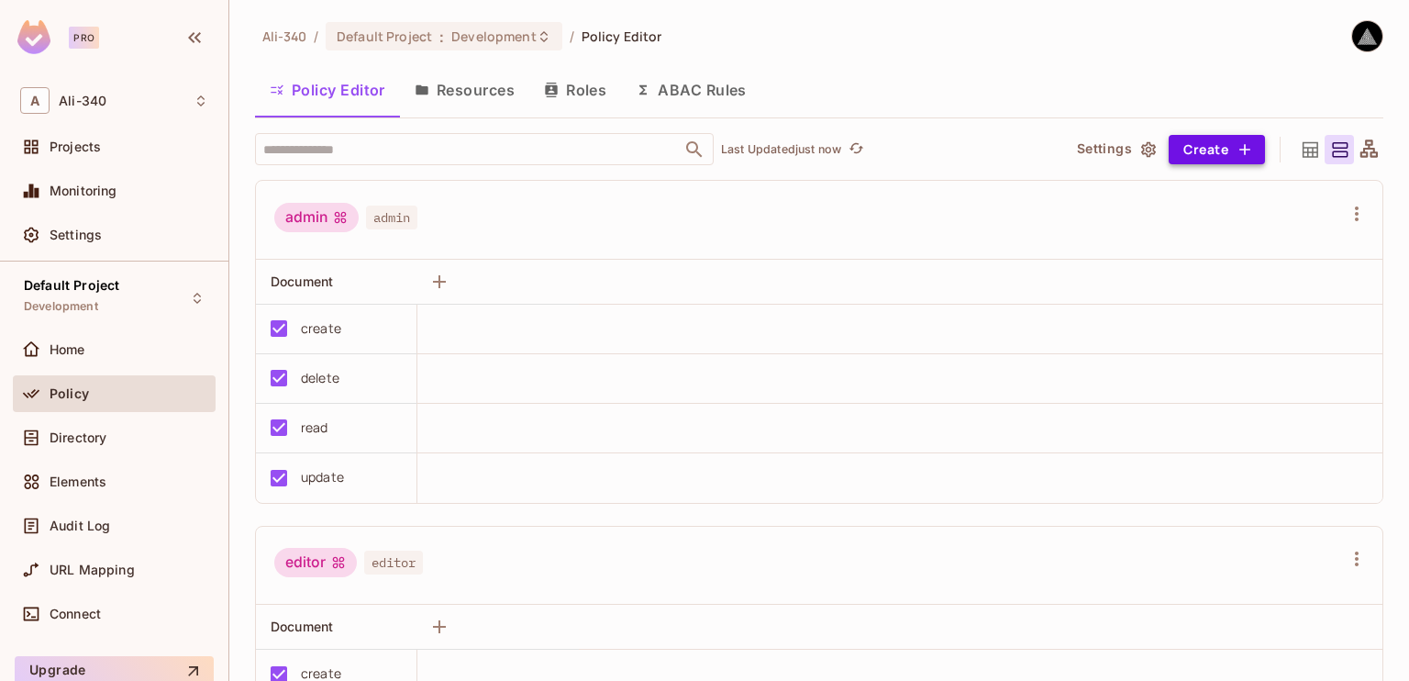
click at [1196, 154] on button "Create" at bounding box center [1217, 149] width 96 height 29
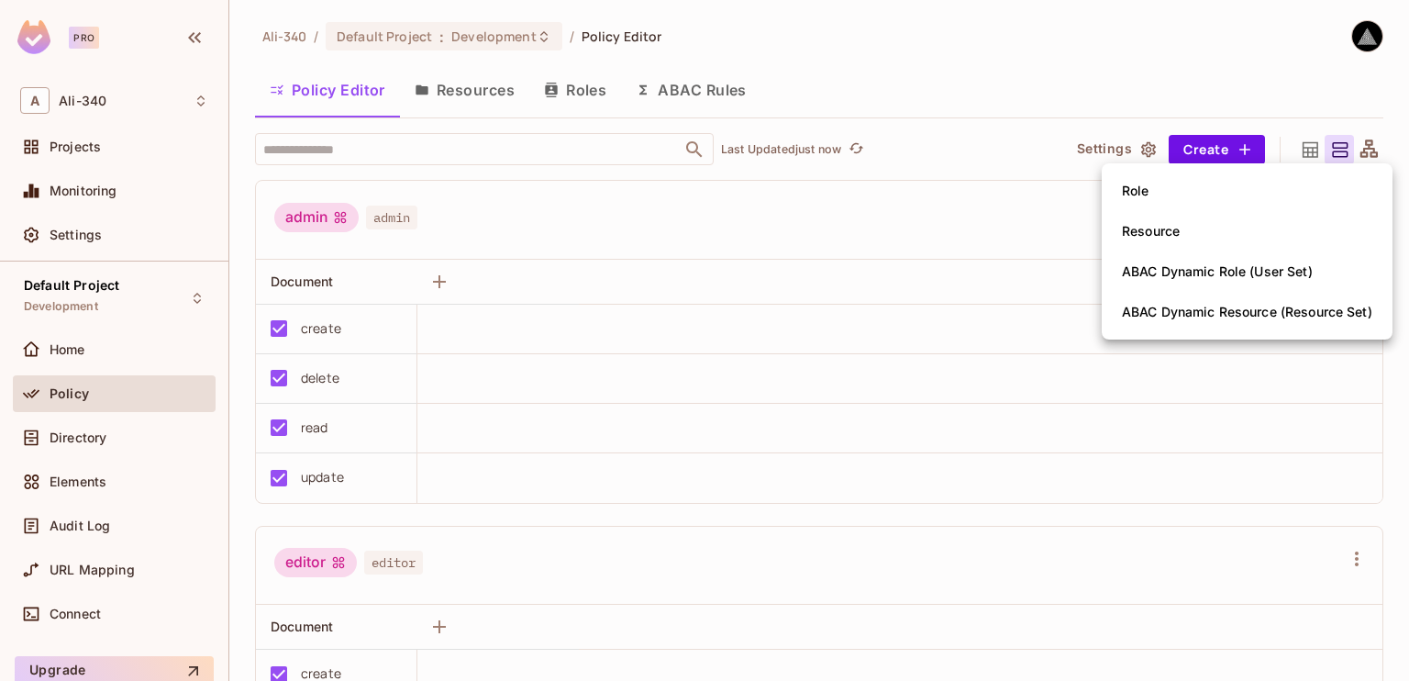
click at [1201, 282] on span "ABAC Dynamic Role (User Set)" at bounding box center [1217, 271] width 202 height 29
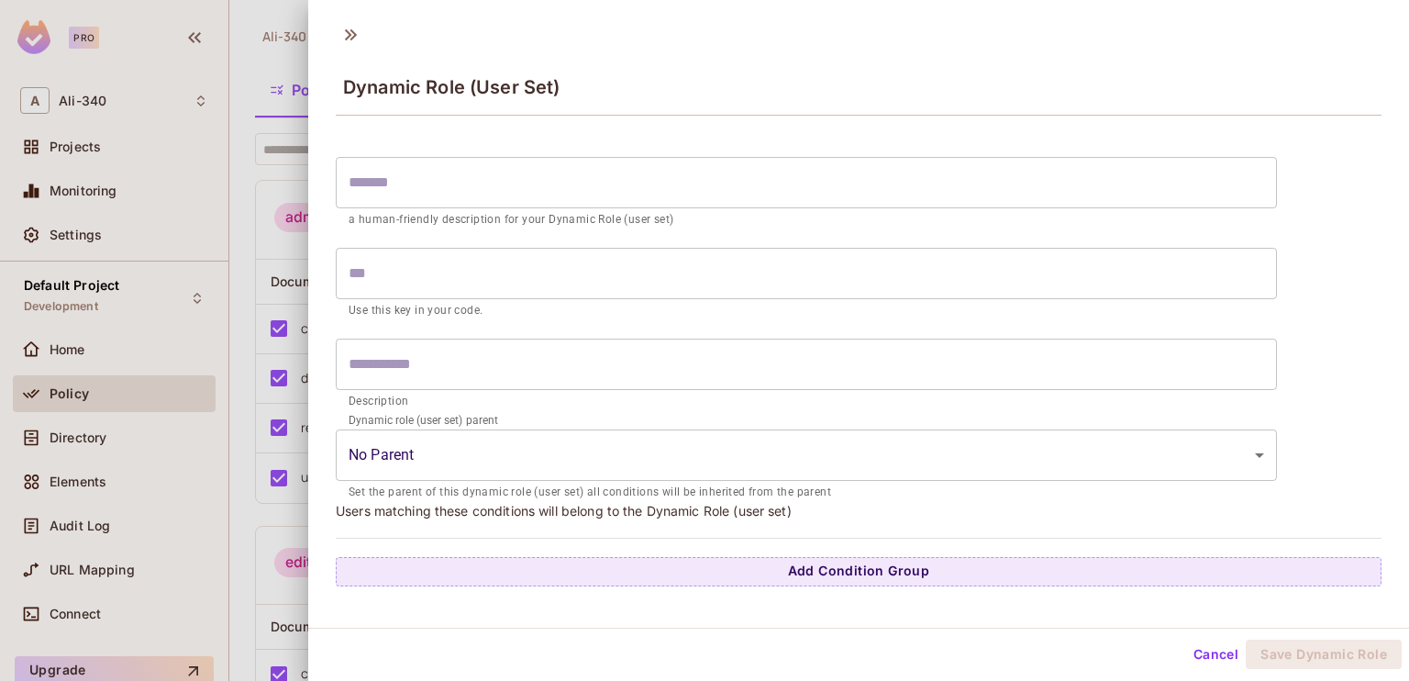
click at [549, 183] on input "text" at bounding box center [806, 182] width 941 height 51
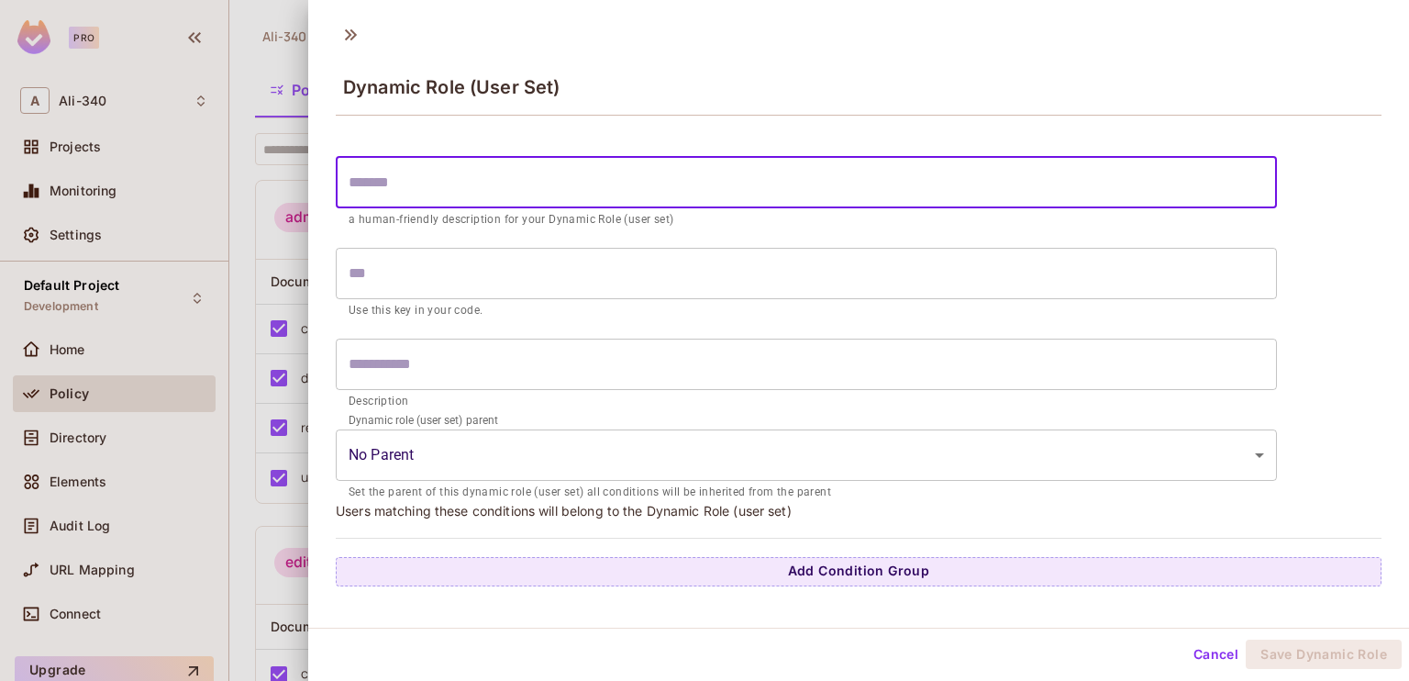
type input "*"
type input "***"
type input "**"
type input "*****"
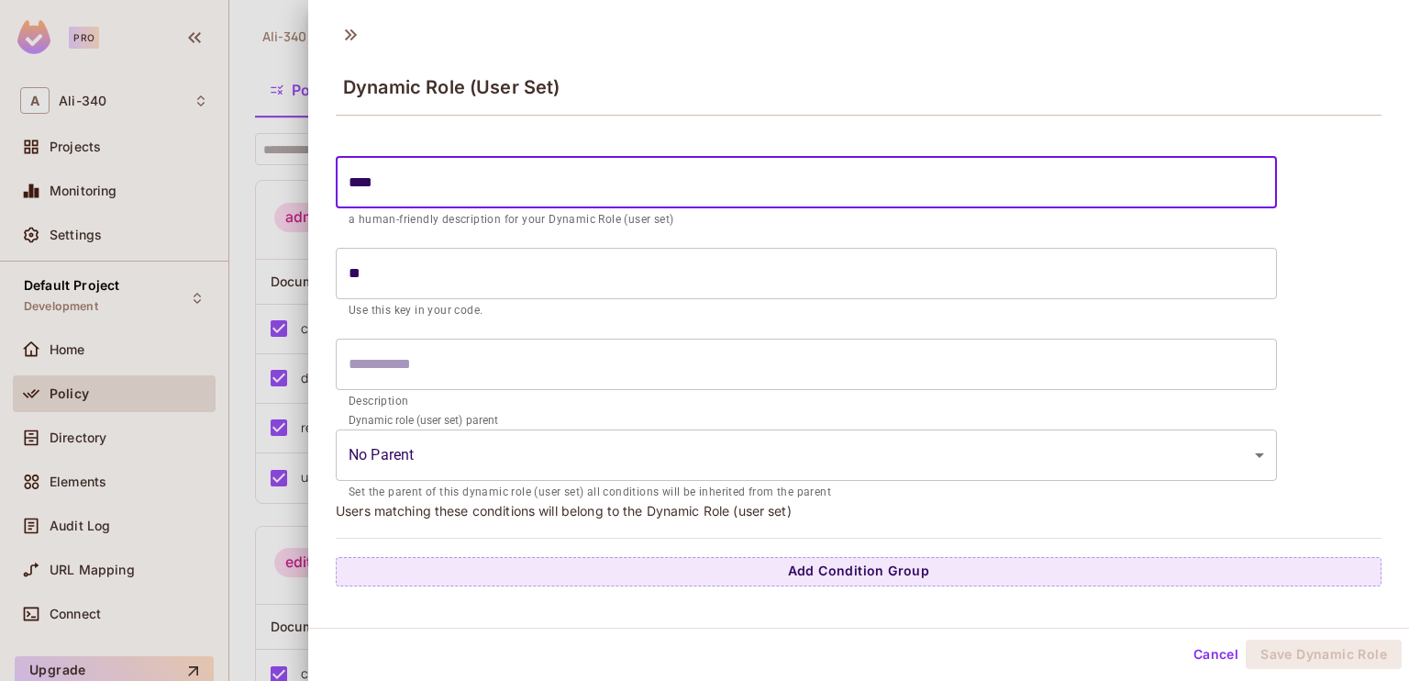
type input "****"
type input "******"
type input "*****"
type input "*******"
type input "******"
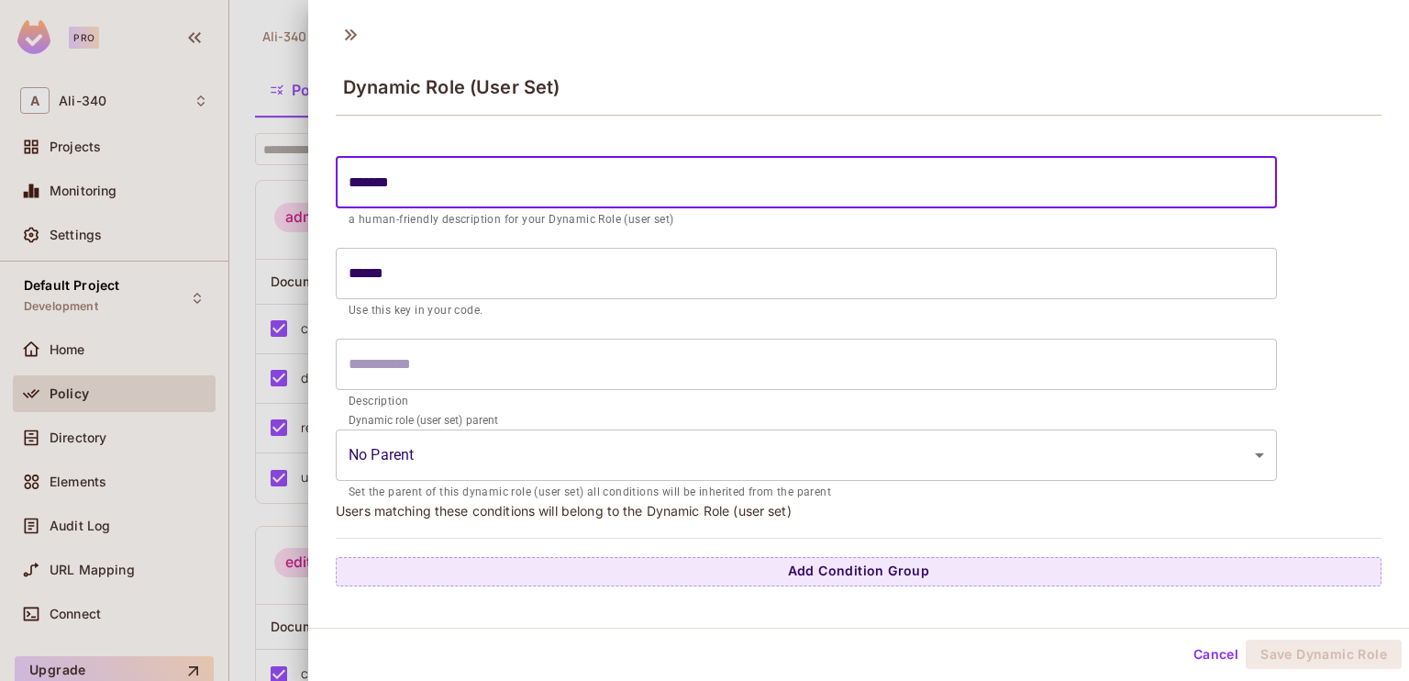
type input "********"
type input "*******"
type input "*********"
type input "********"
type input "**********"
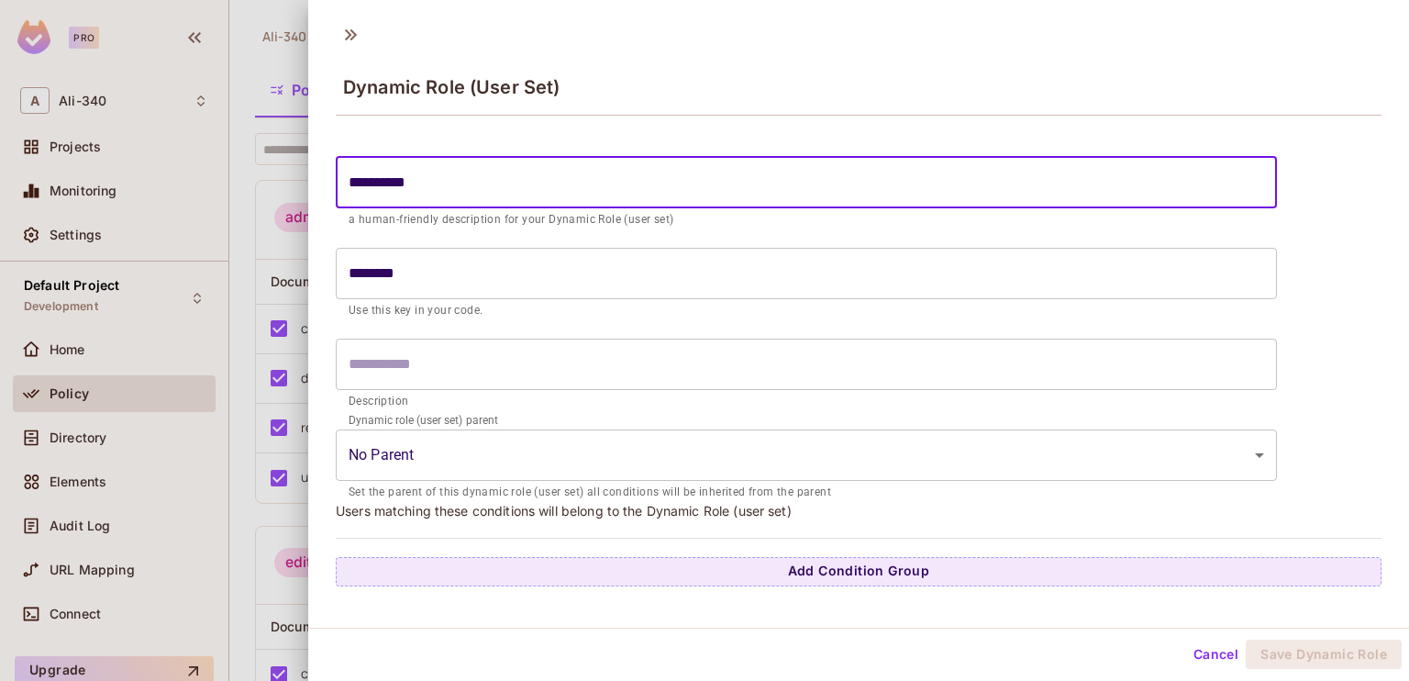
type input "*********"
type input "**********"
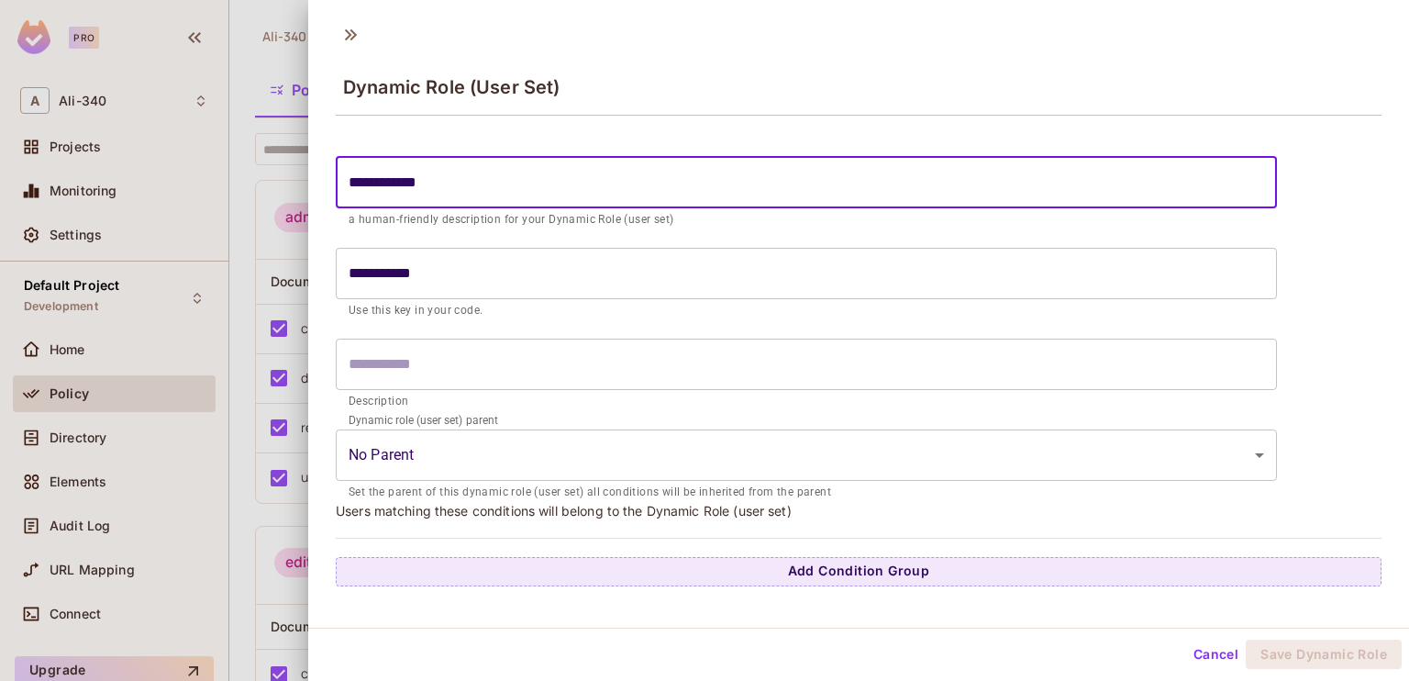
type input "**********"
paste input "**********"
type input "**********"
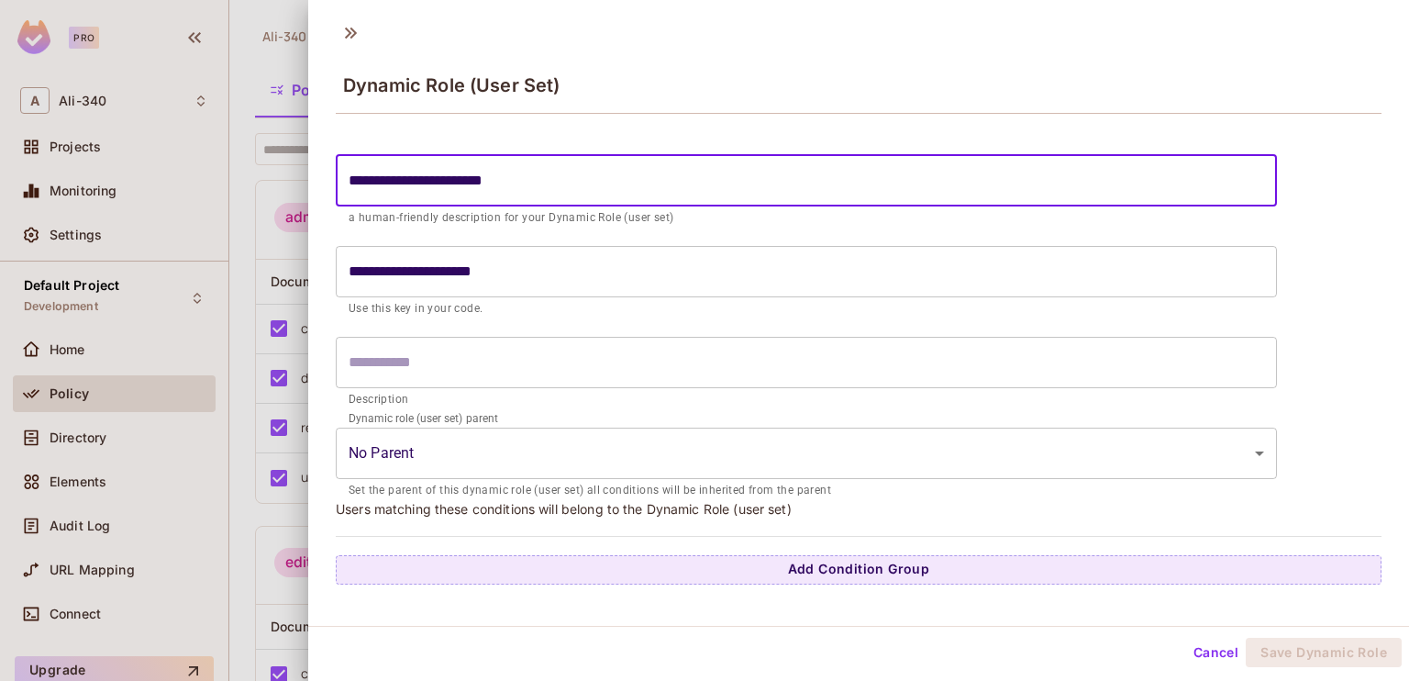
scroll to position [3, 0]
type input "**********"
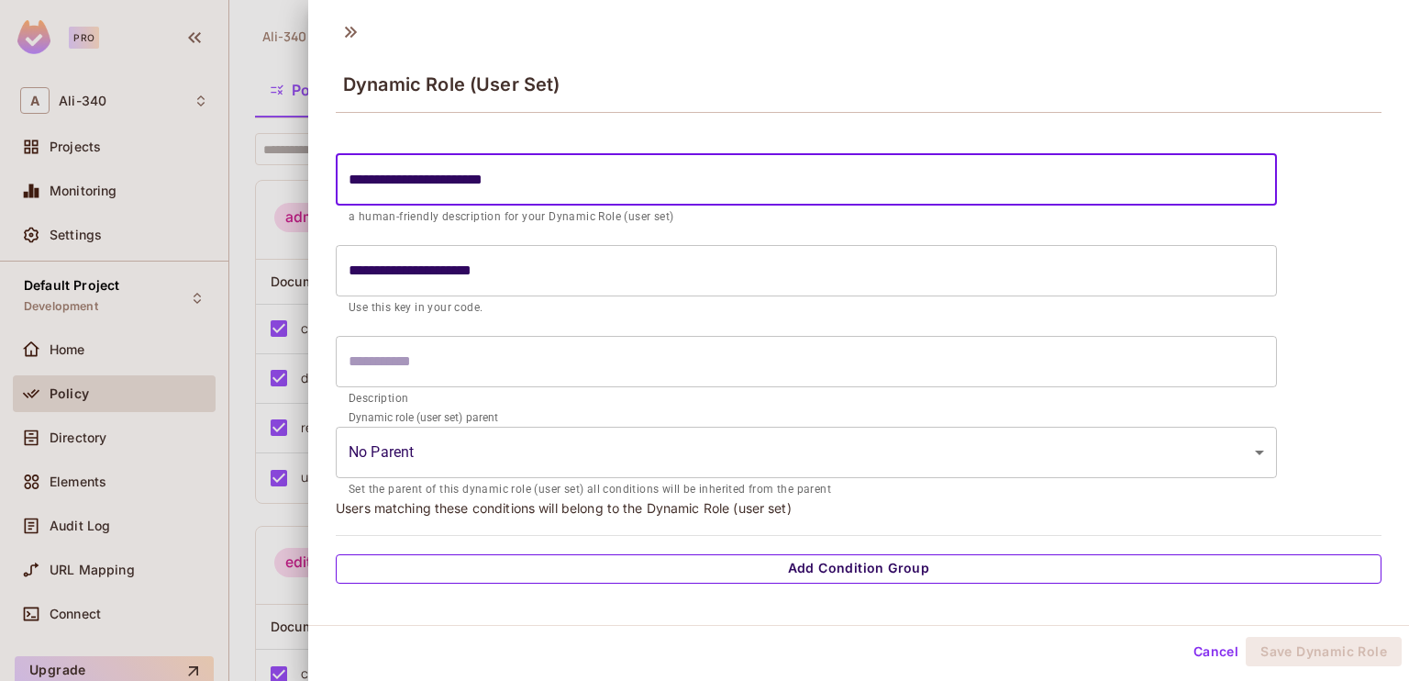
click at [674, 579] on button "Add Condition Group" at bounding box center [859, 568] width 1046 height 29
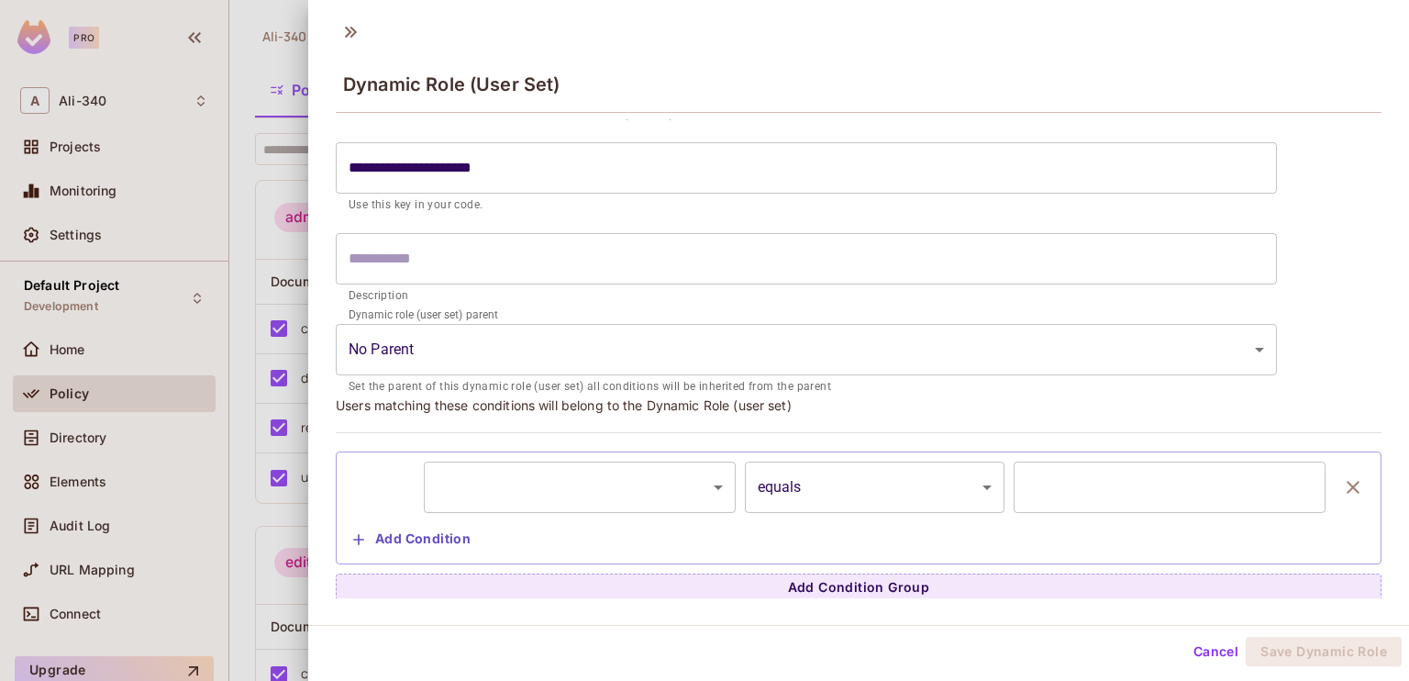
scroll to position [106, 0]
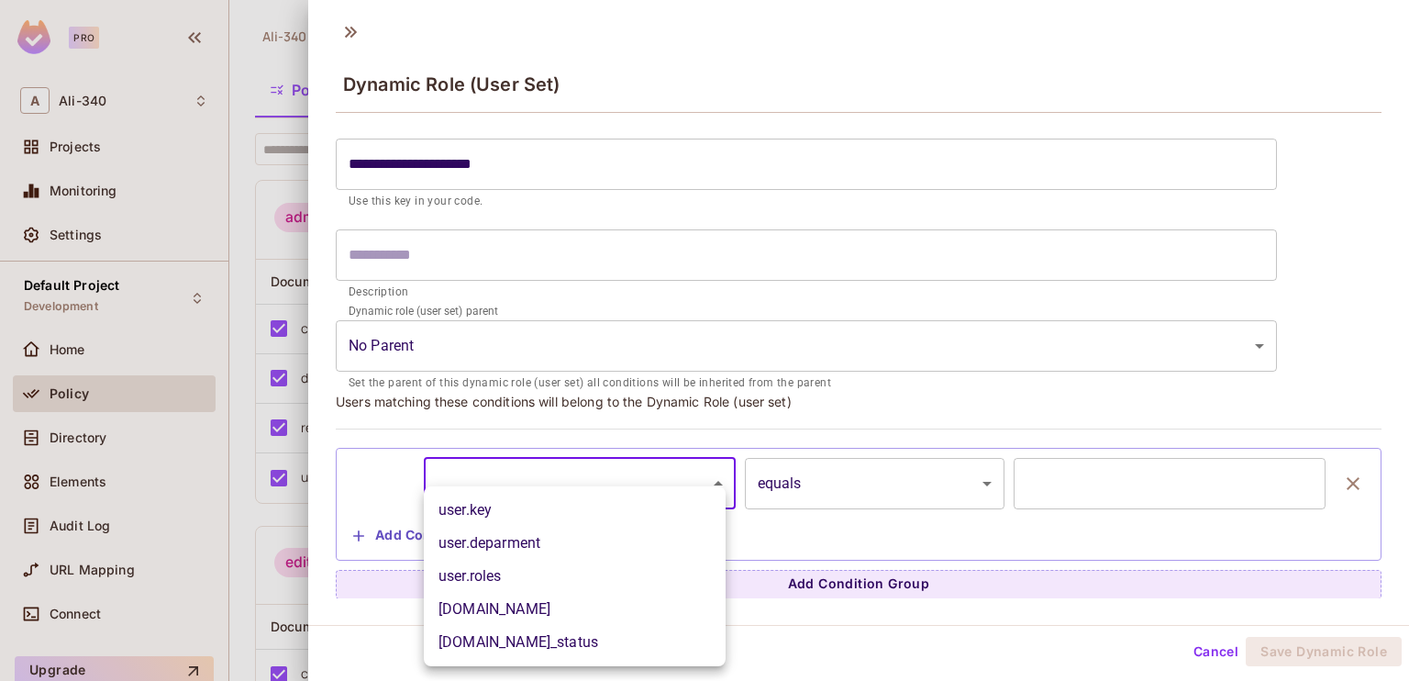
click at [592, 489] on body "**********" at bounding box center [704, 340] width 1409 height 681
click at [550, 542] on li "user.deparment" at bounding box center [575, 543] width 302 height 33
type input "**********"
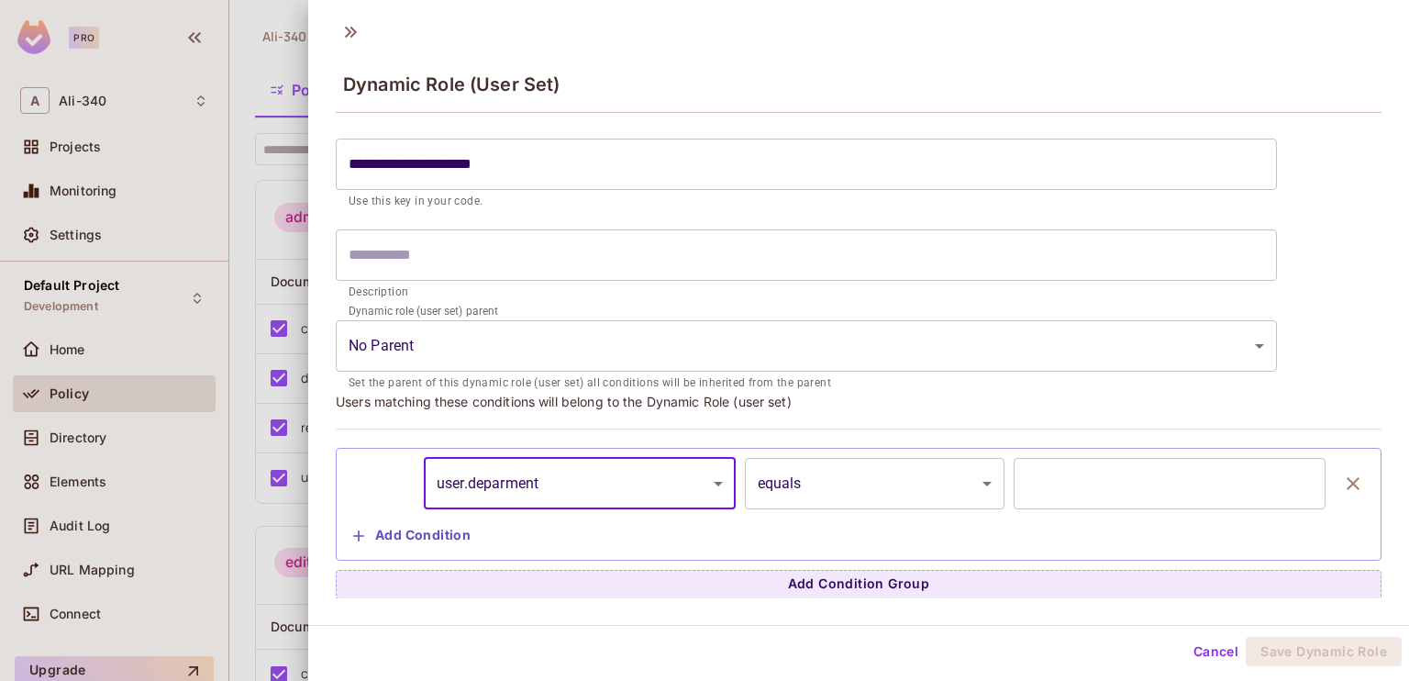
click at [1107, 494] on input "text" at bounding box center [1170, 483] width 312 height 51
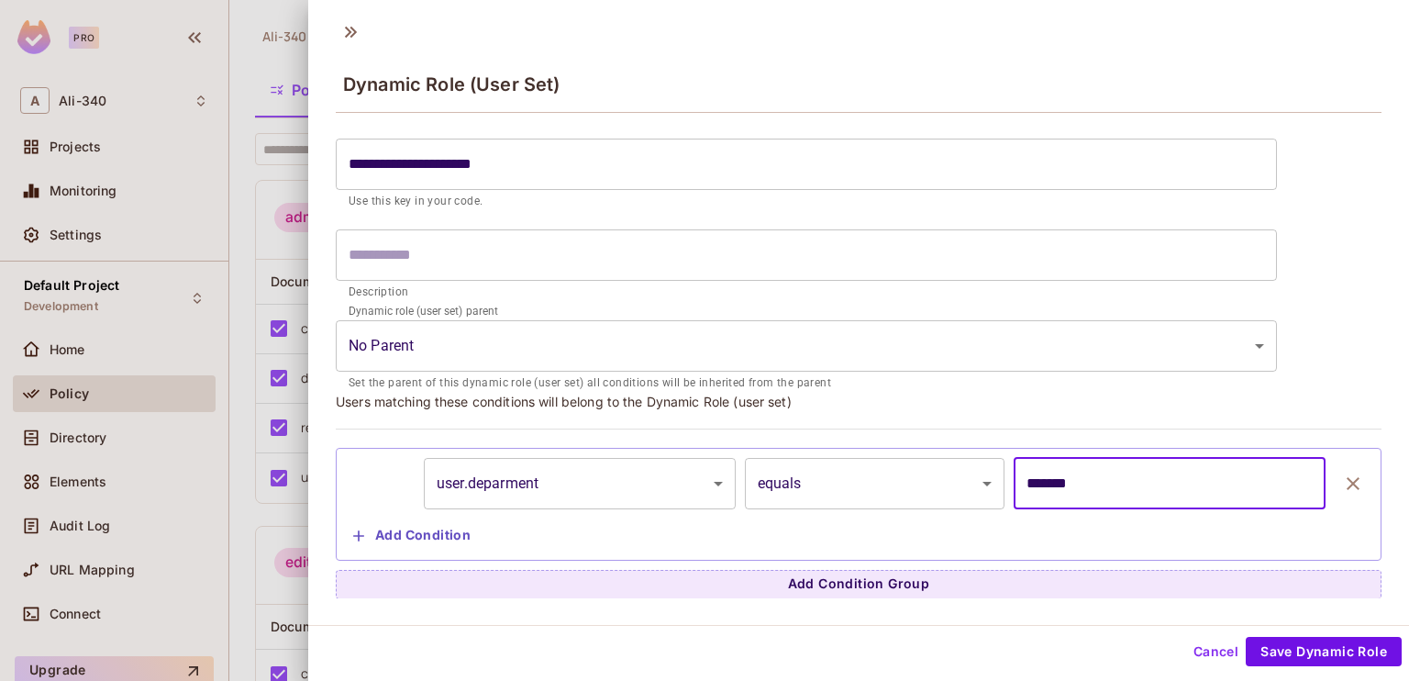
type input "*******"
click at [389, 544] on button "Add Condition" at bounding box center [412, 535] width 132 height 29
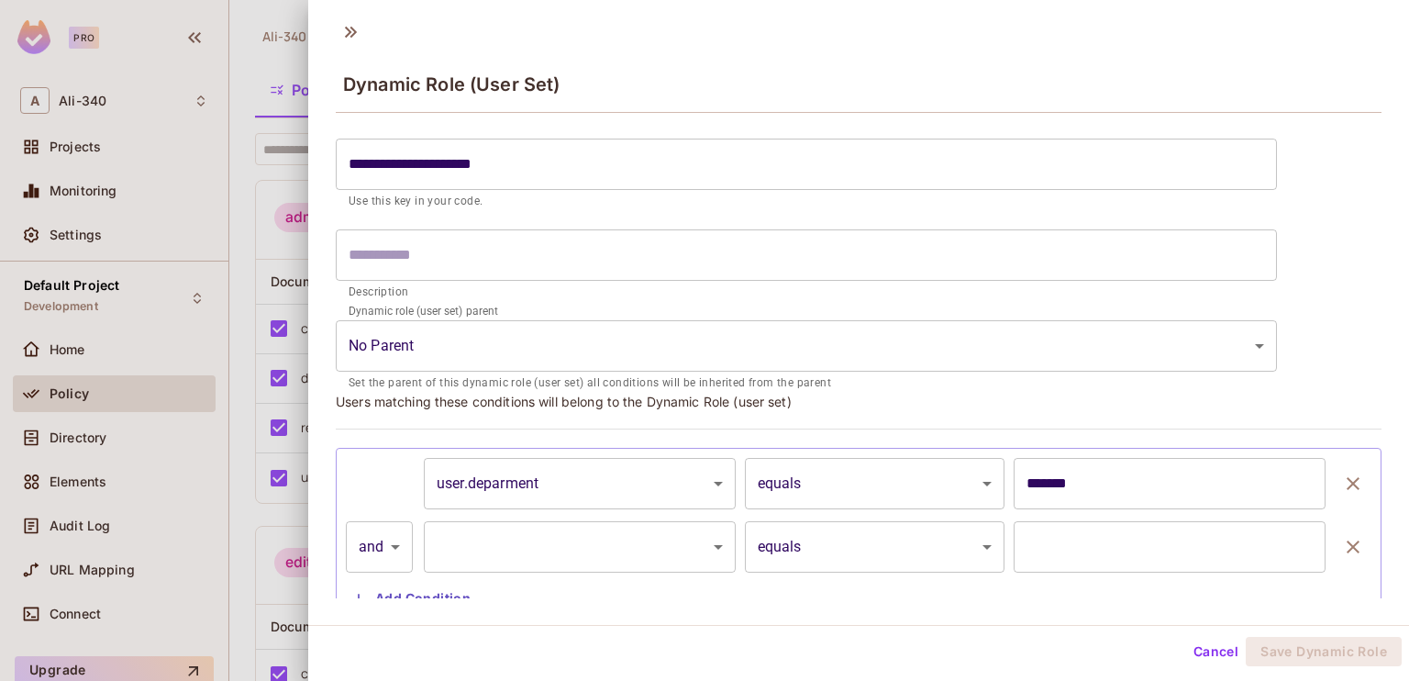
scroll to position [169, 0]
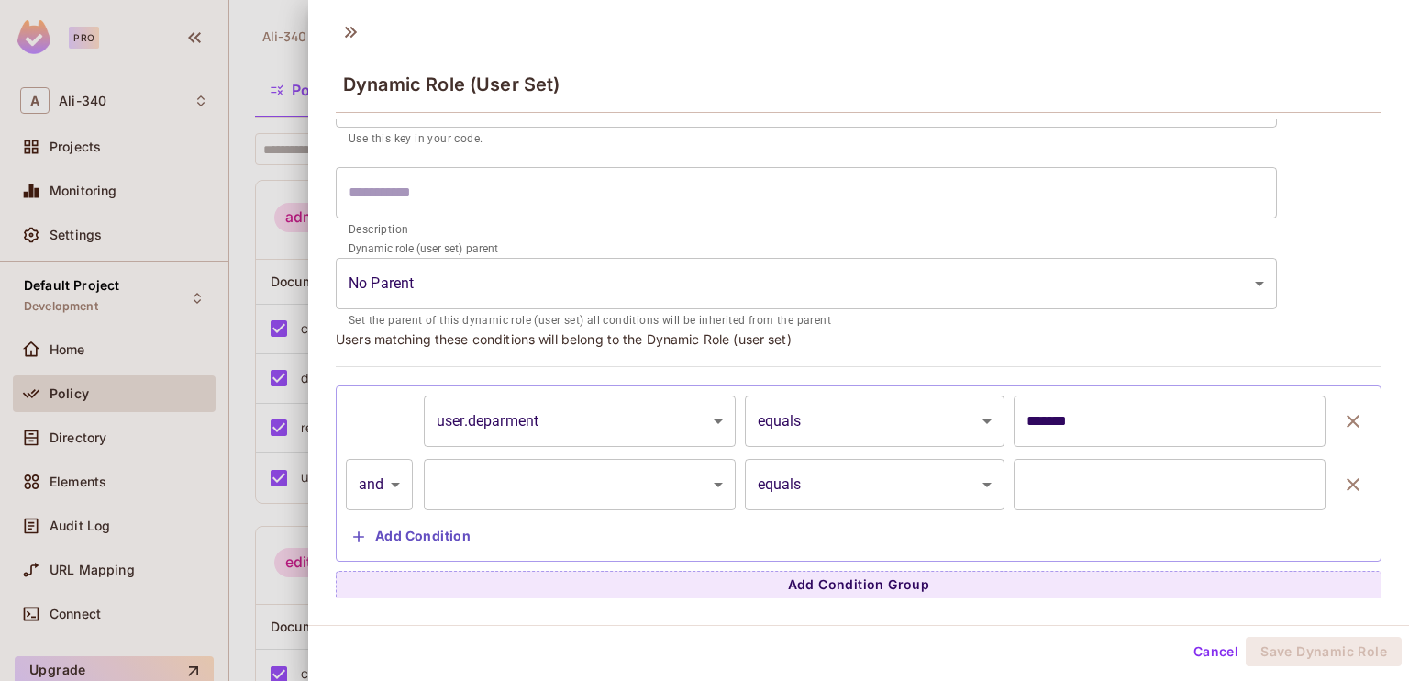
click at [524, 473] on body "**********" at bounding box center [704, 340] width 1409 height 681
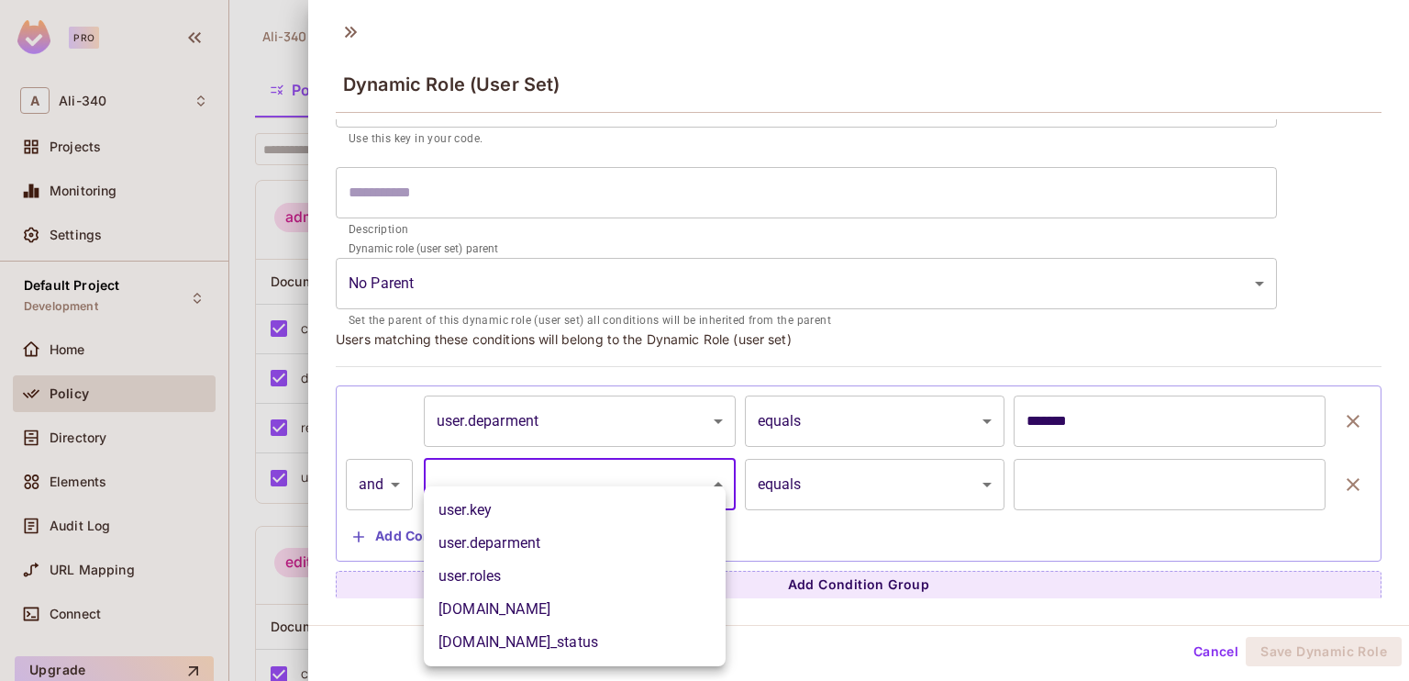
click at [534, 582] on li "user.roles" at bounding box center [575, 576] width 302 height 33
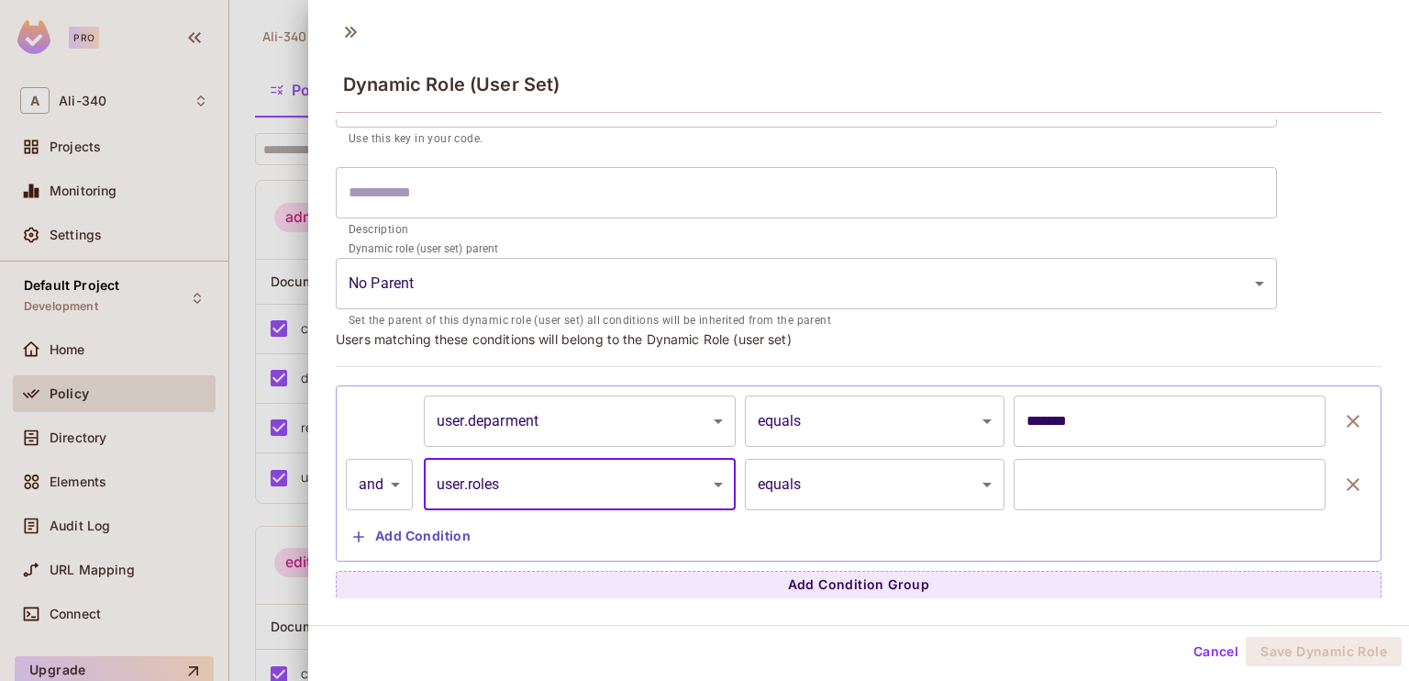
click at [1024, 475] on input "text" at bounding box center [1170, 484] width 312 height 51
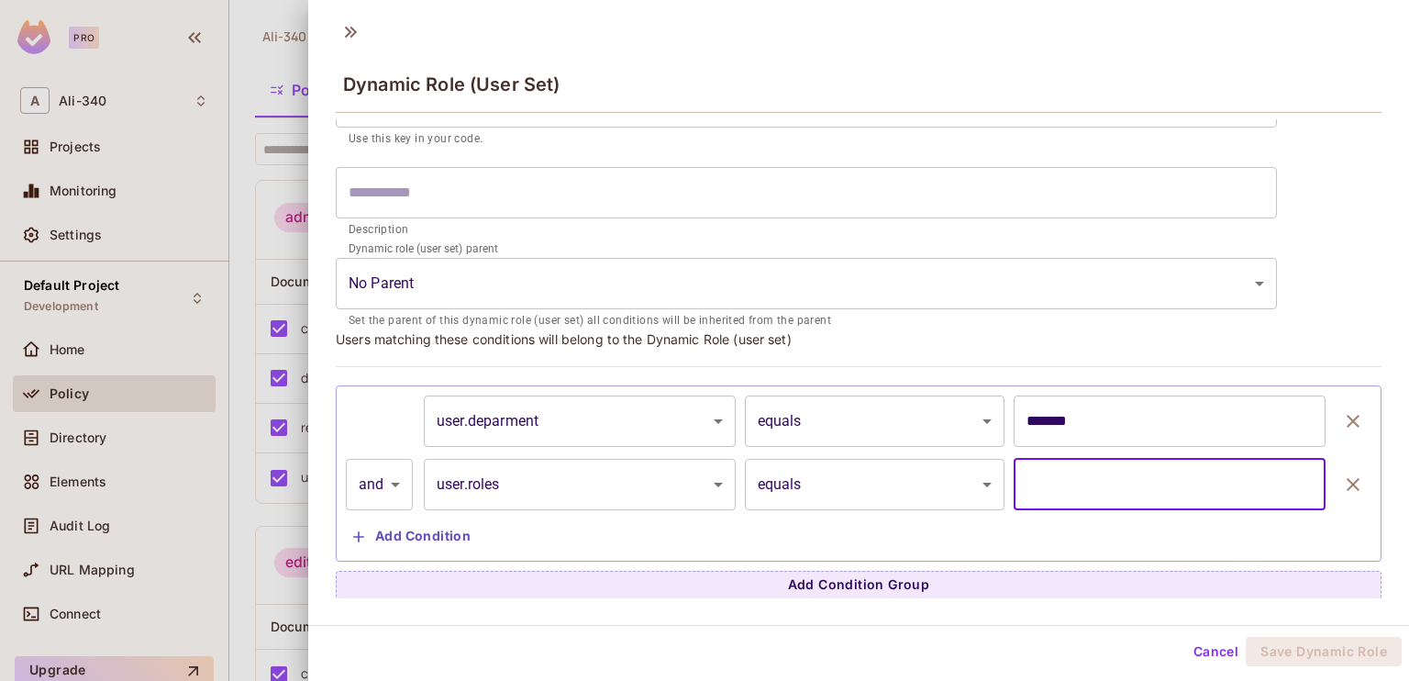
click at [605, 484] on body "**********" at bounding box center [704, 340] width 1409 height 681
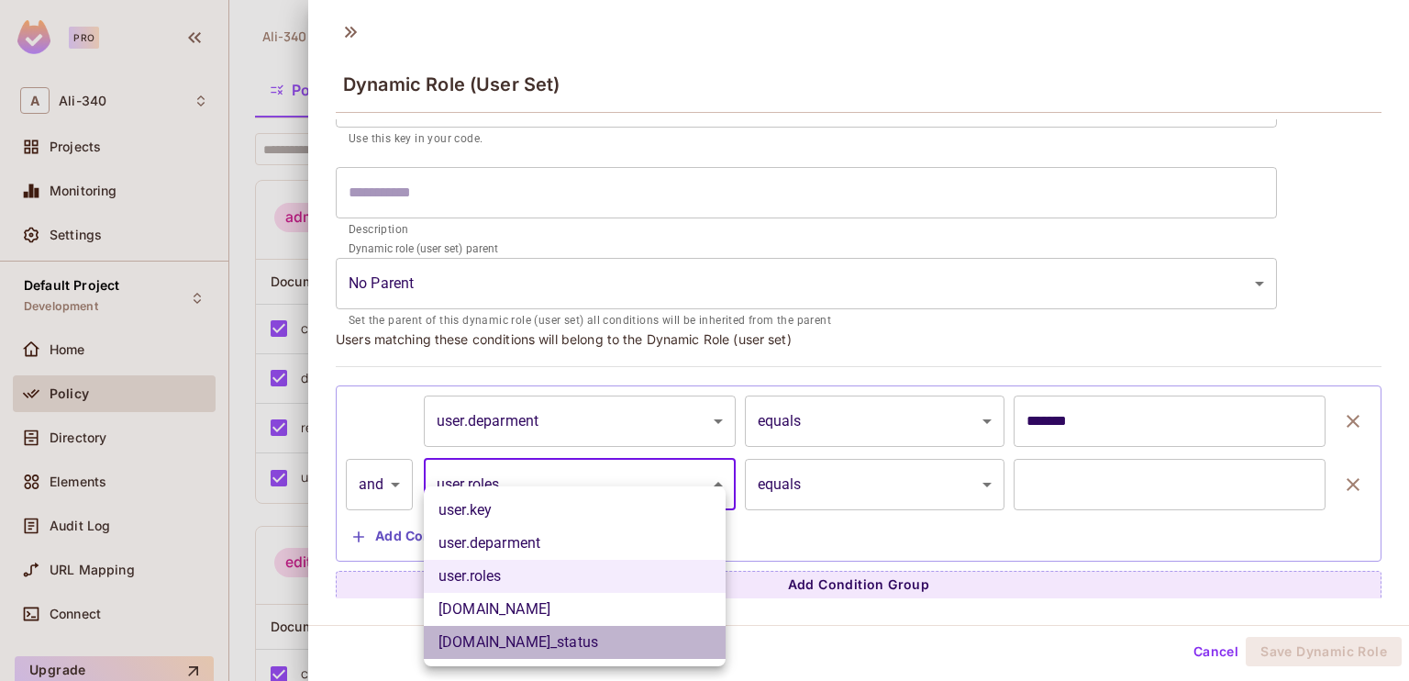
click at [517, 640] on li "[DOMAIN_NAME]_status" at bounding box center [575, 642] width 302 height 33
type input "**********"
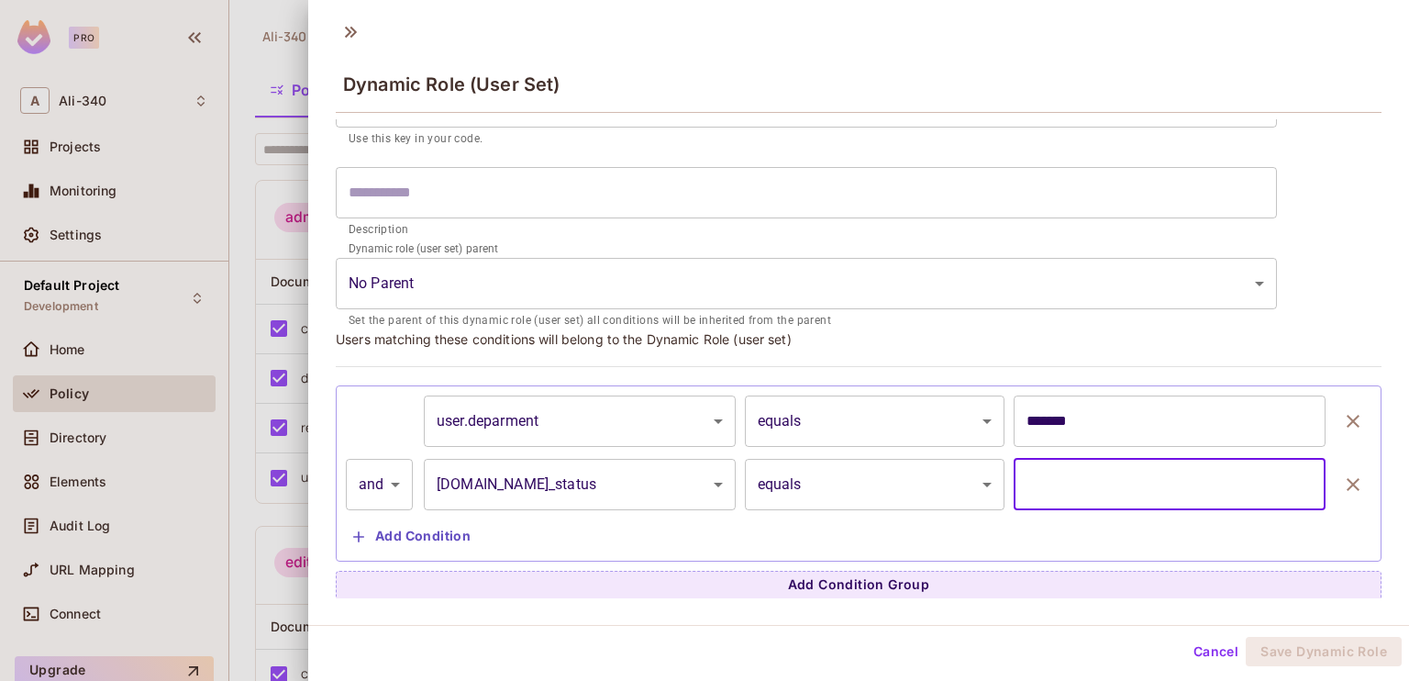
click at [1064, 469] on input "text" at bounding box center [1170, 484] width 312 height 51
paste input "*********"
type input "*********"
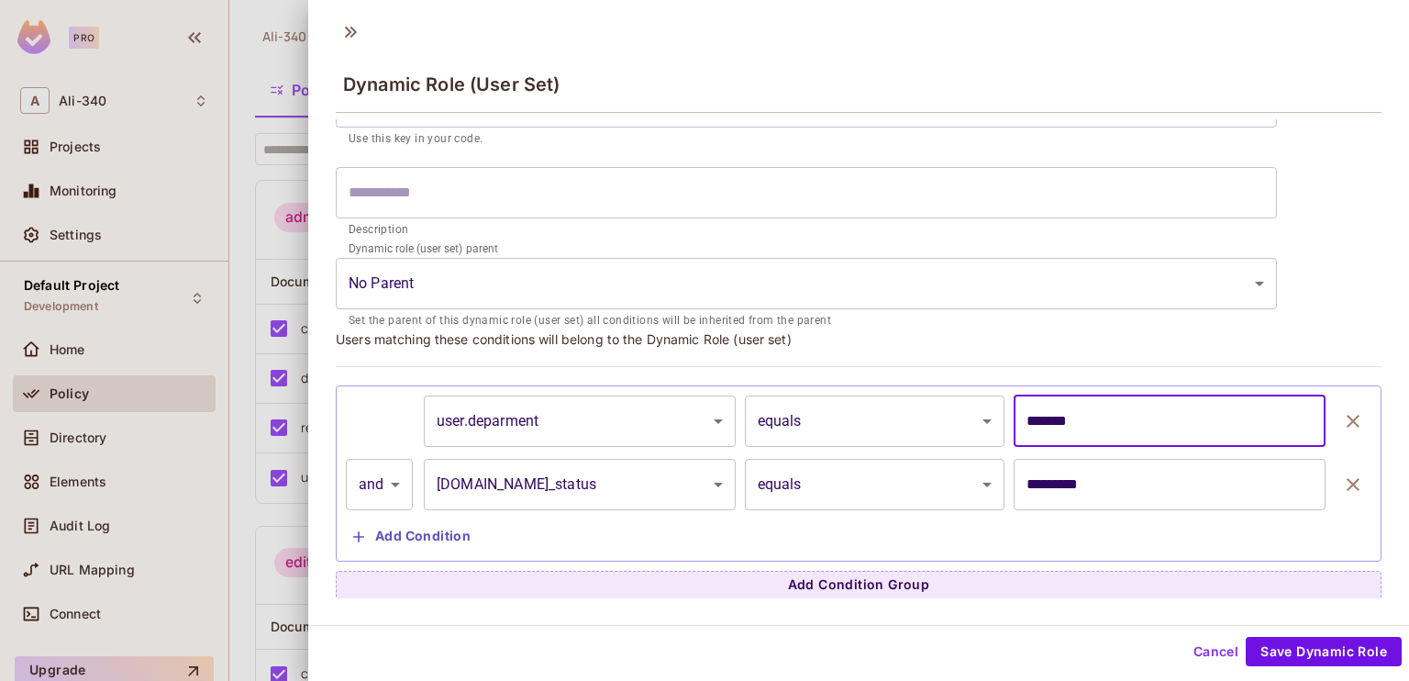
click at [1016, 418] on input "*******" at bounding box center [1170, 420] width 312 height 51
click at [1028, 419] on input "*******" at bounding box center [1170, 420] width 312 height 51
type input "*******"
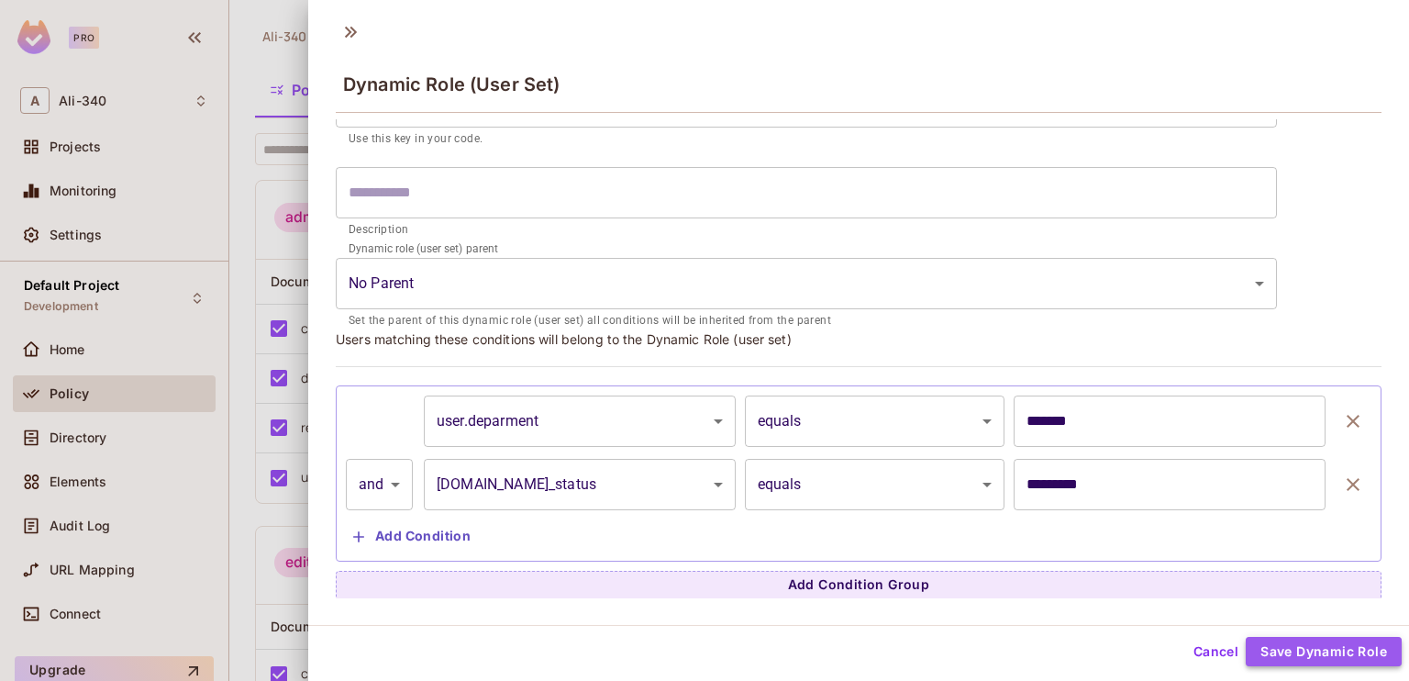
click at [1336, 657] on button "Save Dynamic Role" at bounding box center [1324, 651] width 156 height 29
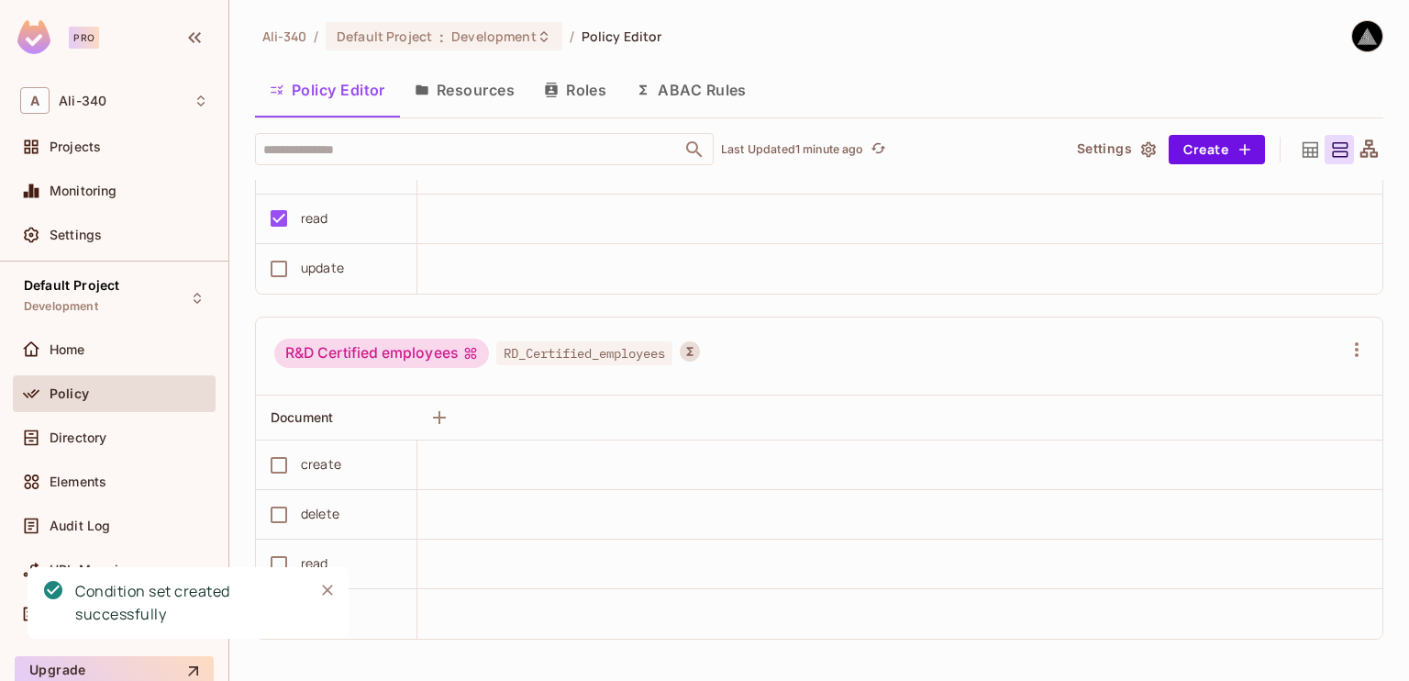
scroll to position [0, 0]
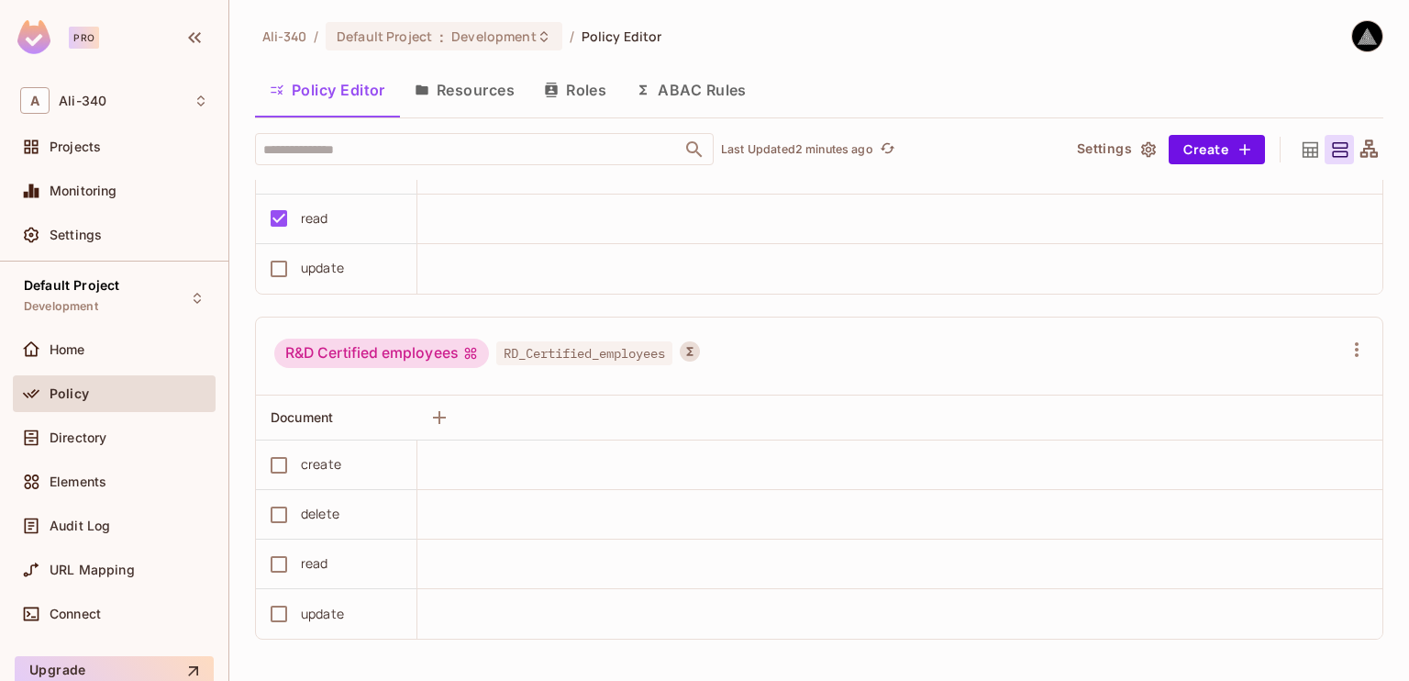
click at [1158, 163] on div "​ Last Updated 2 minutes ago Settings Create" at bounding box center [819, 149] width 1128 height 32
click at [1177, 154] on button "Create" at bounding box center [1217, 149] width 96 height 29
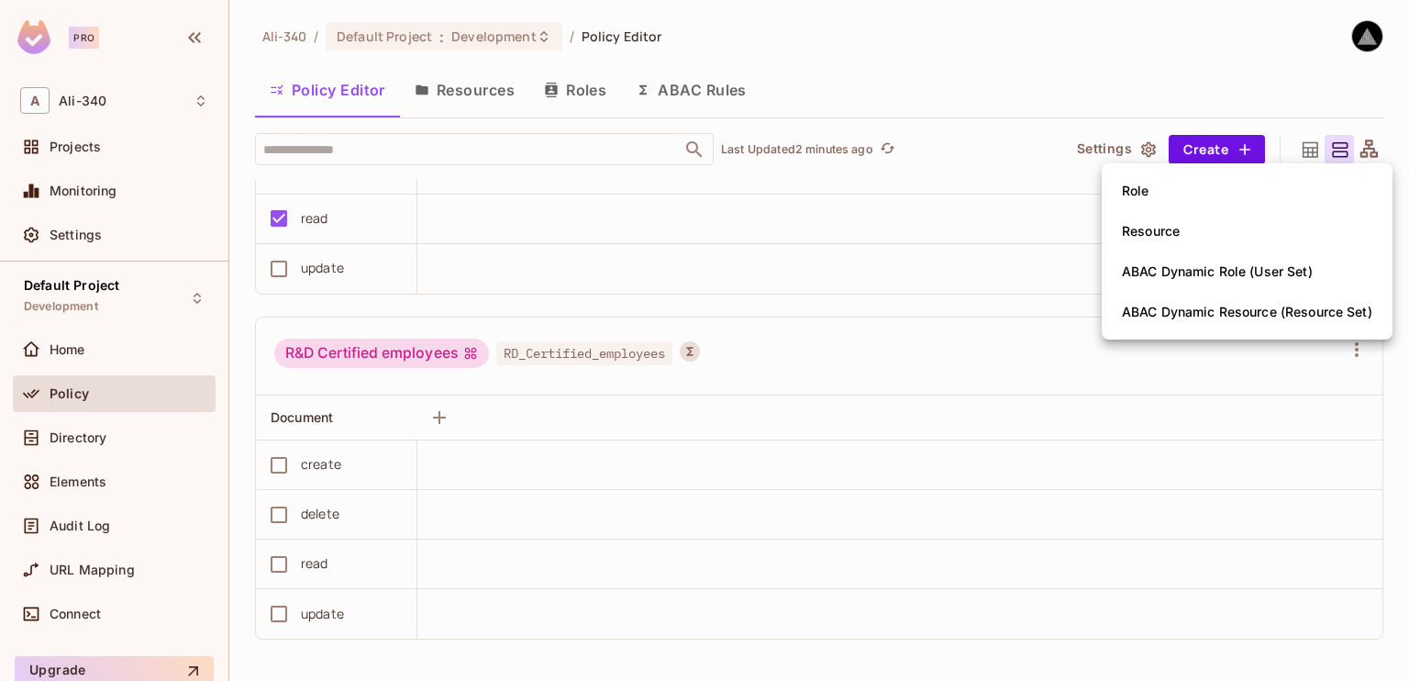
click at [1191, 325] on span "ABAC Dynamic Resource (Resource Set)" at bounding box center [1246, 311] width 261 height 29
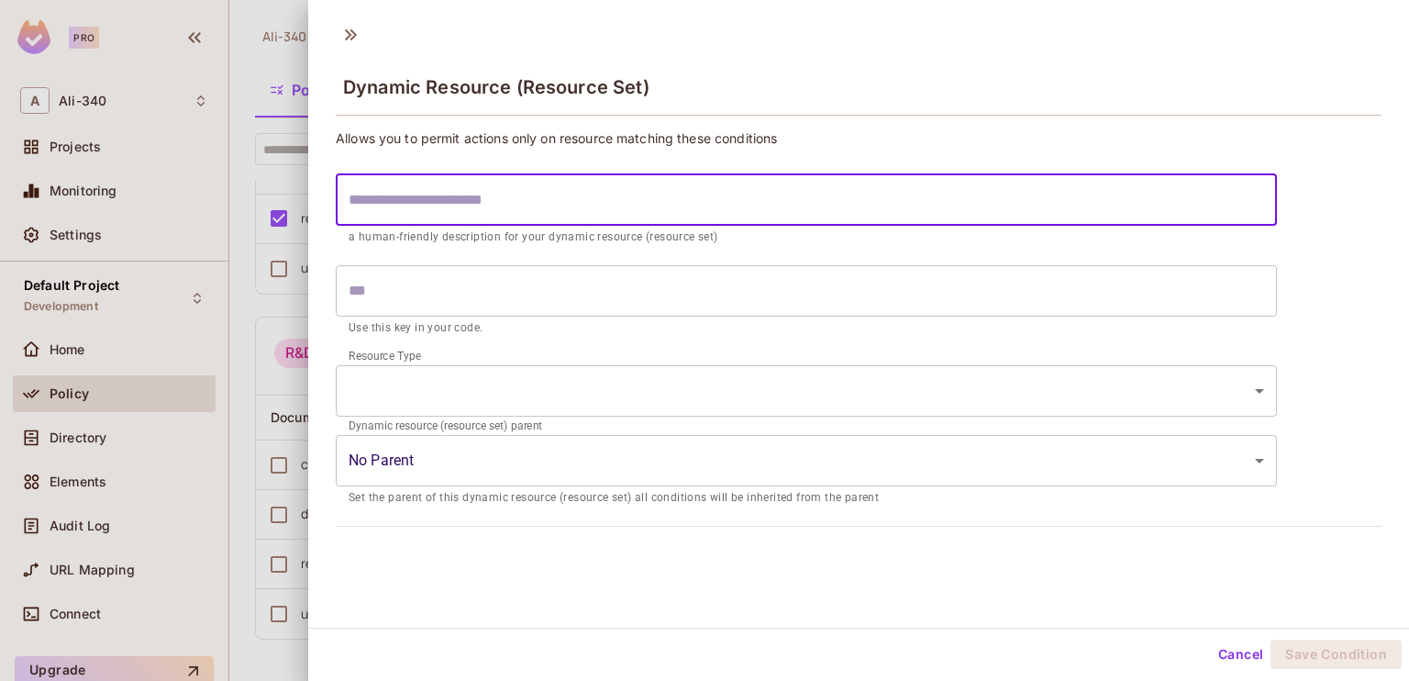
click at [531, 176] on input "text" at bounding box center [806, 199] width 941 height 51
type input "*"
type input "**"
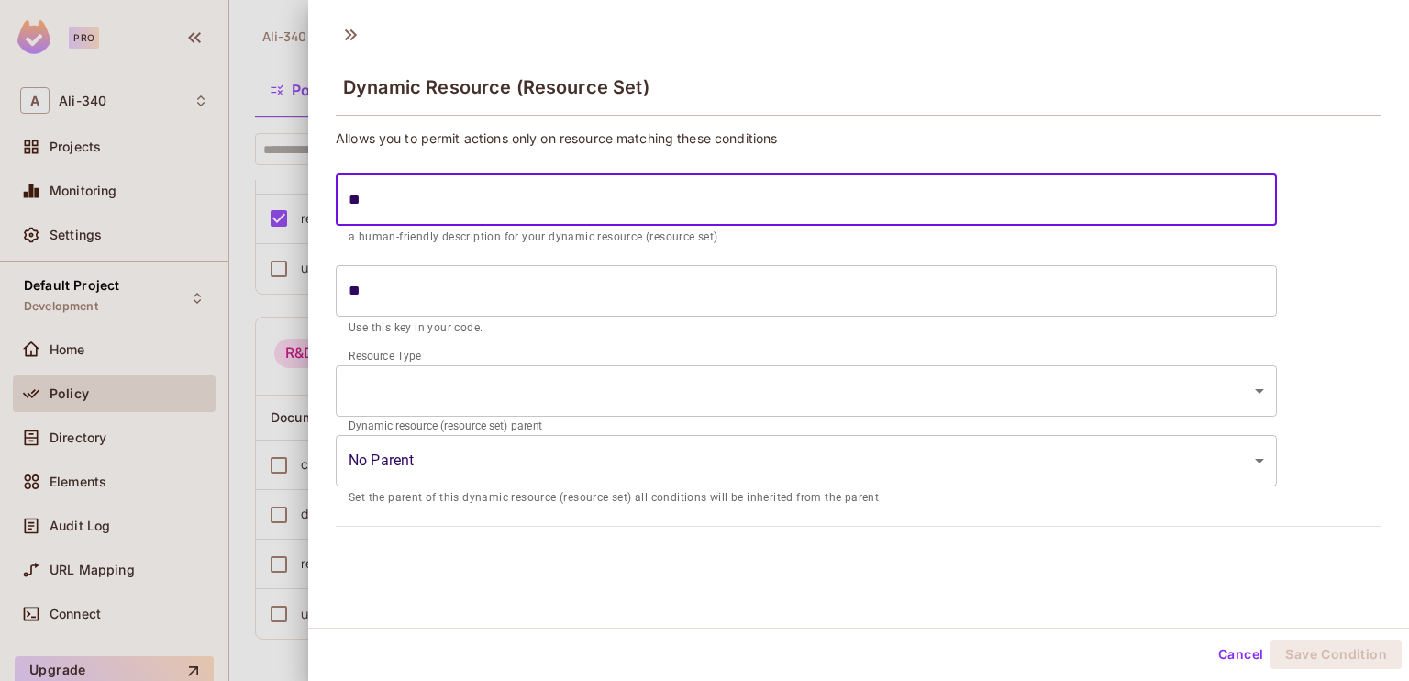
type input "***"
type input "****"
type input "******"
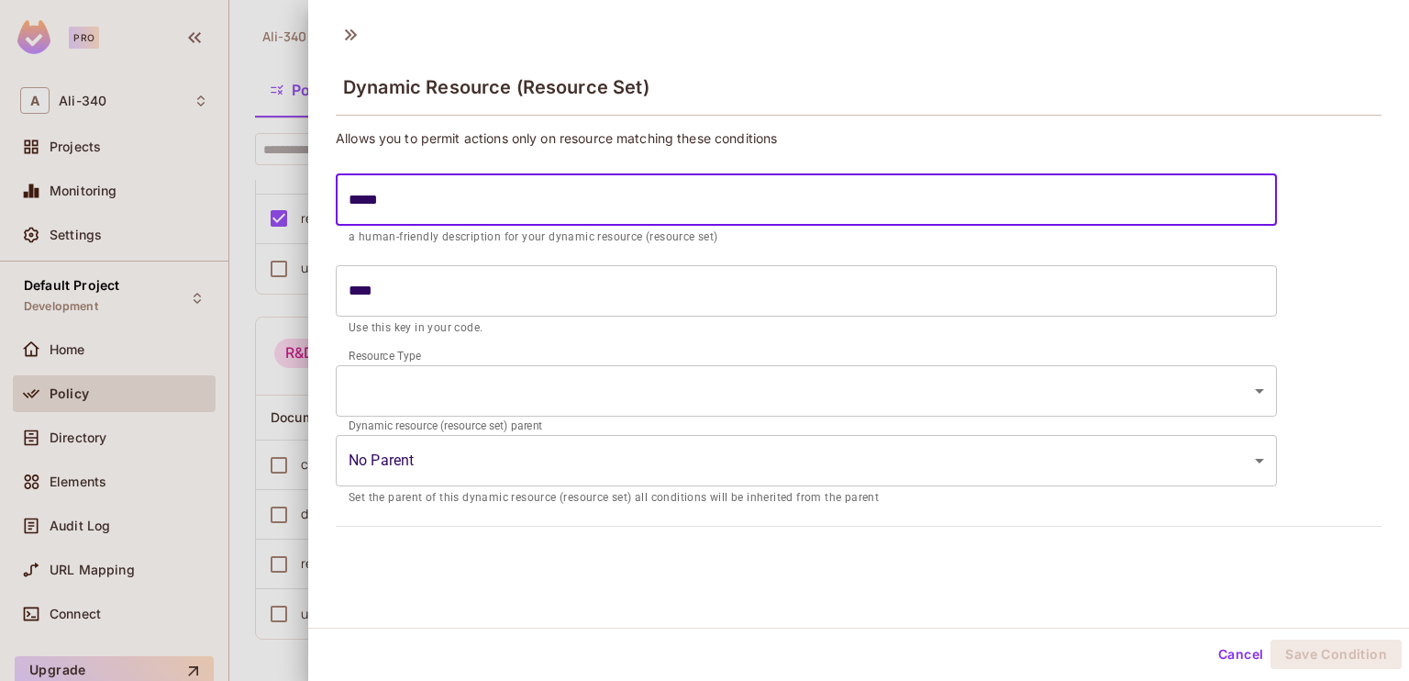
type input "******"
type input "*******"
type input "********"
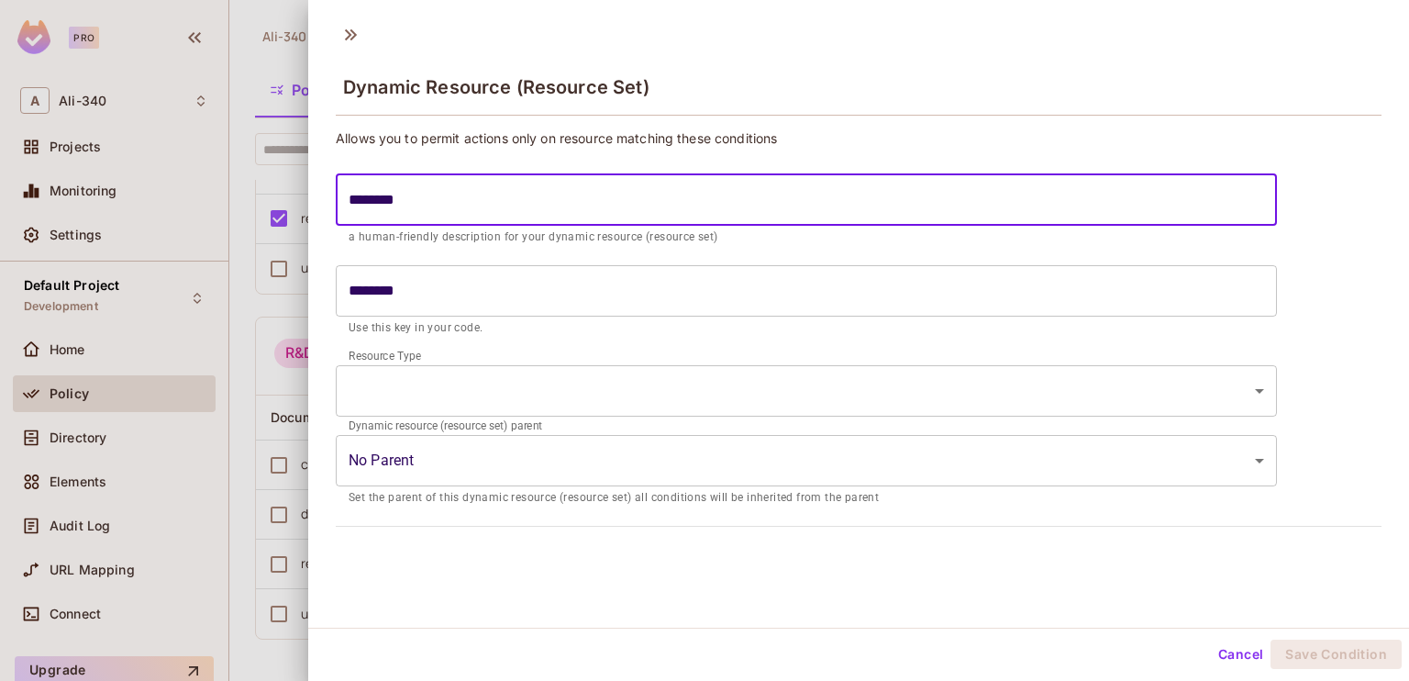
type input "*********"
type input "**********"
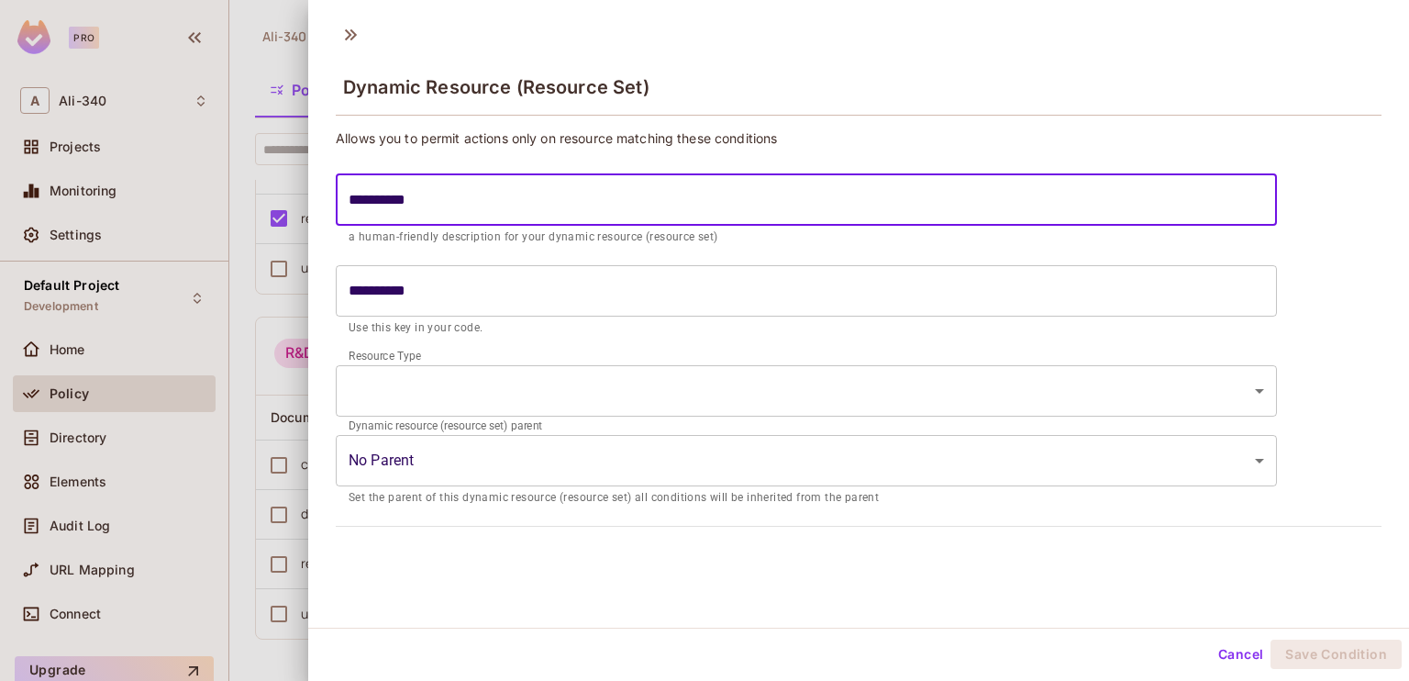
type input "**********"
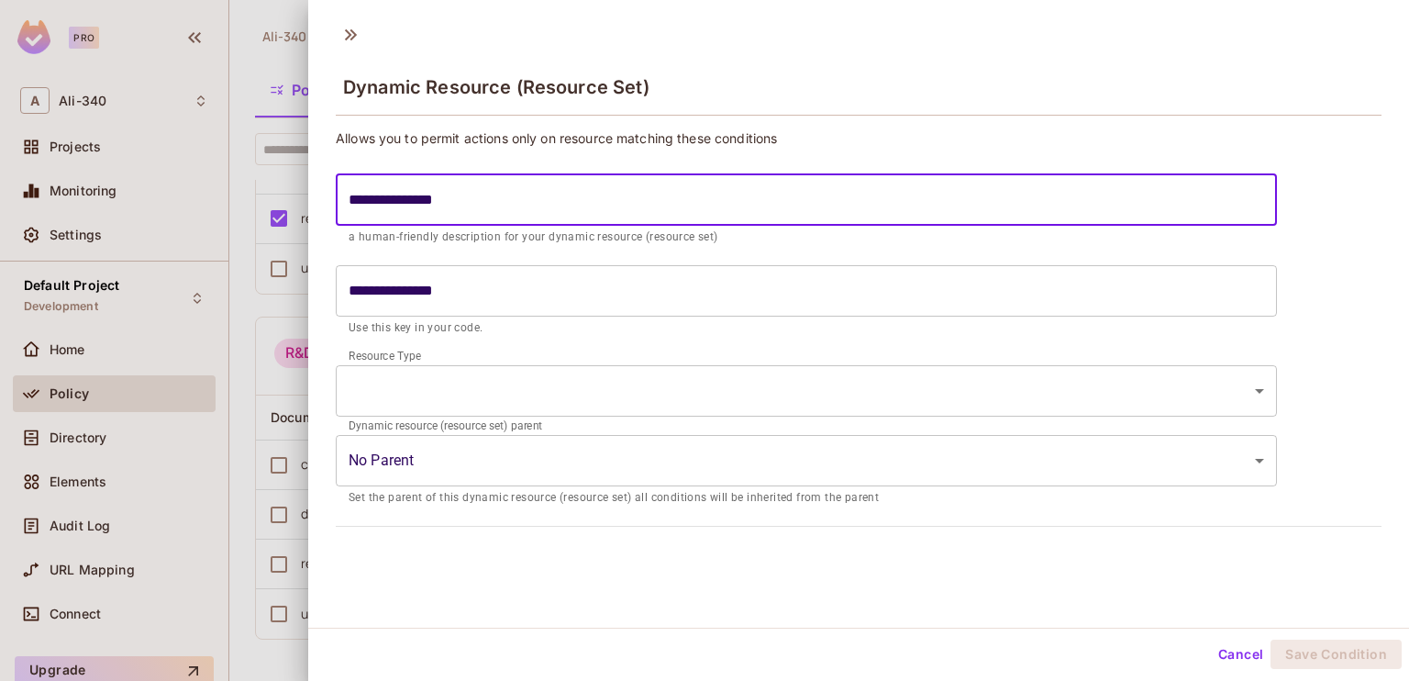
type input "**********"
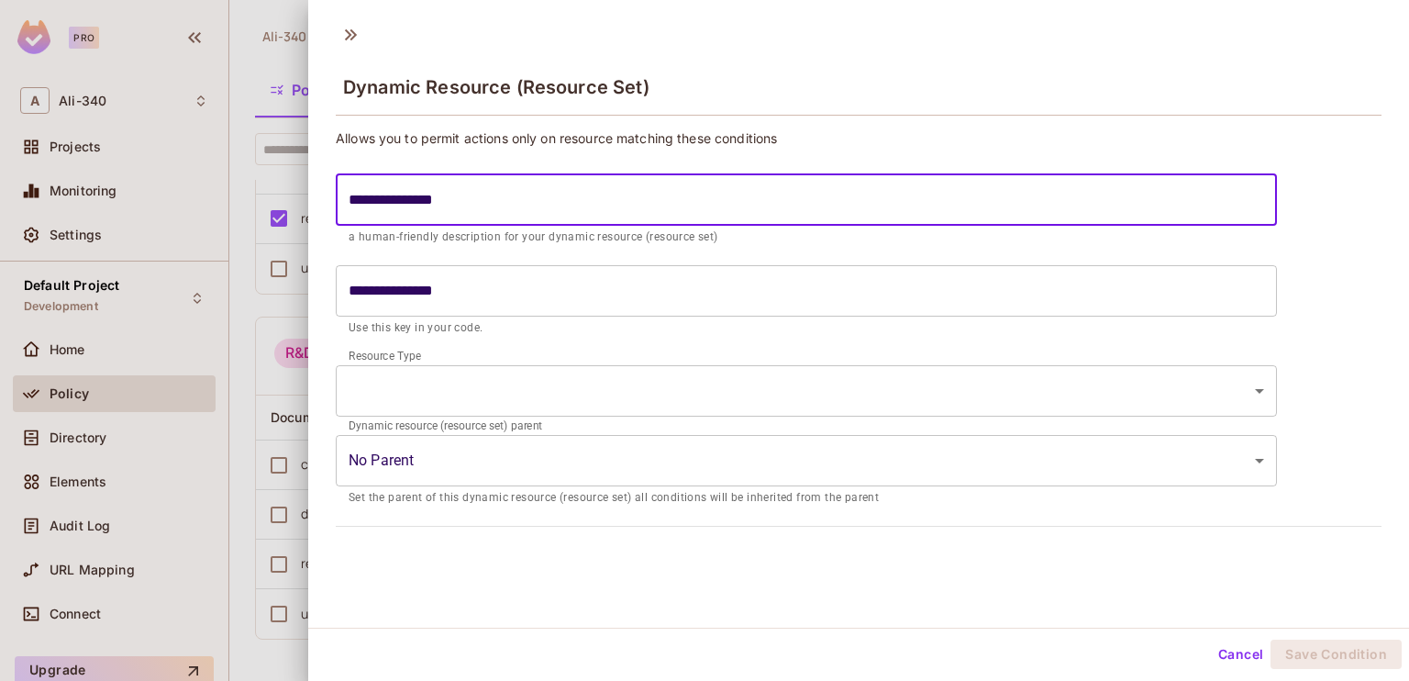
type input "**********"
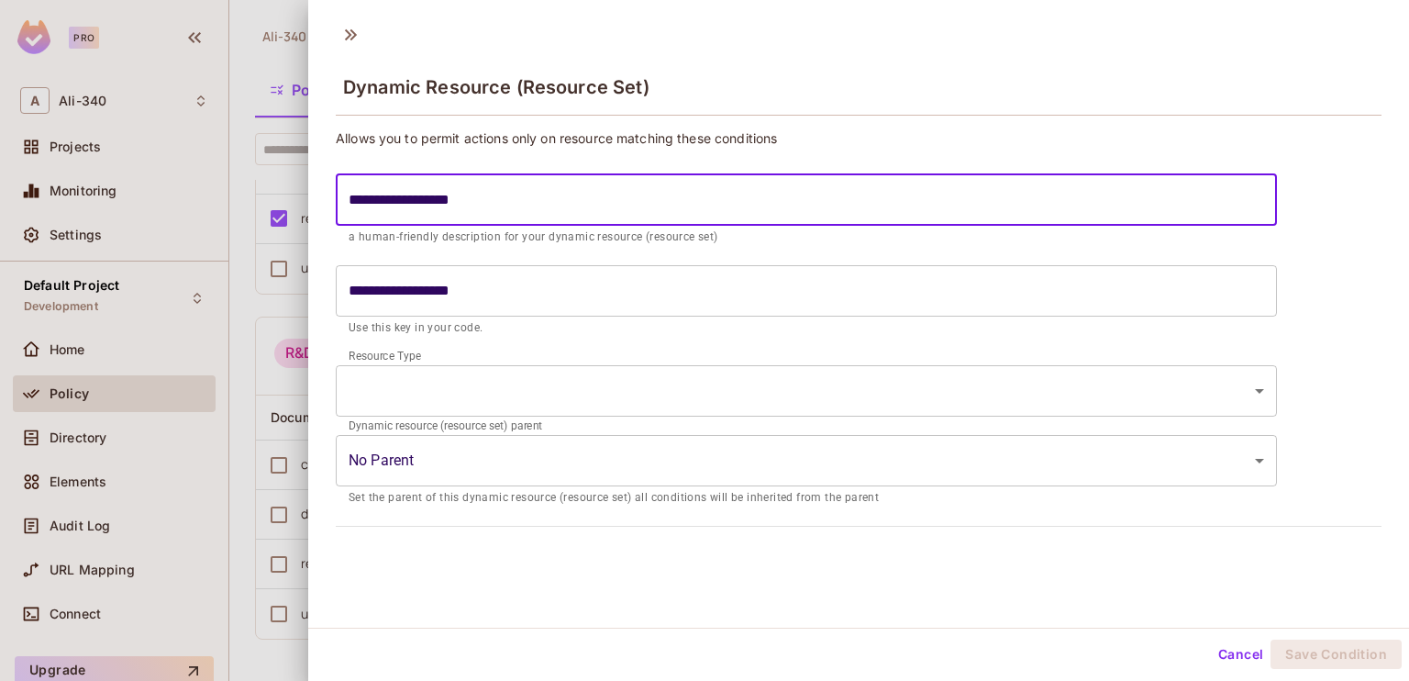
type input "**********"
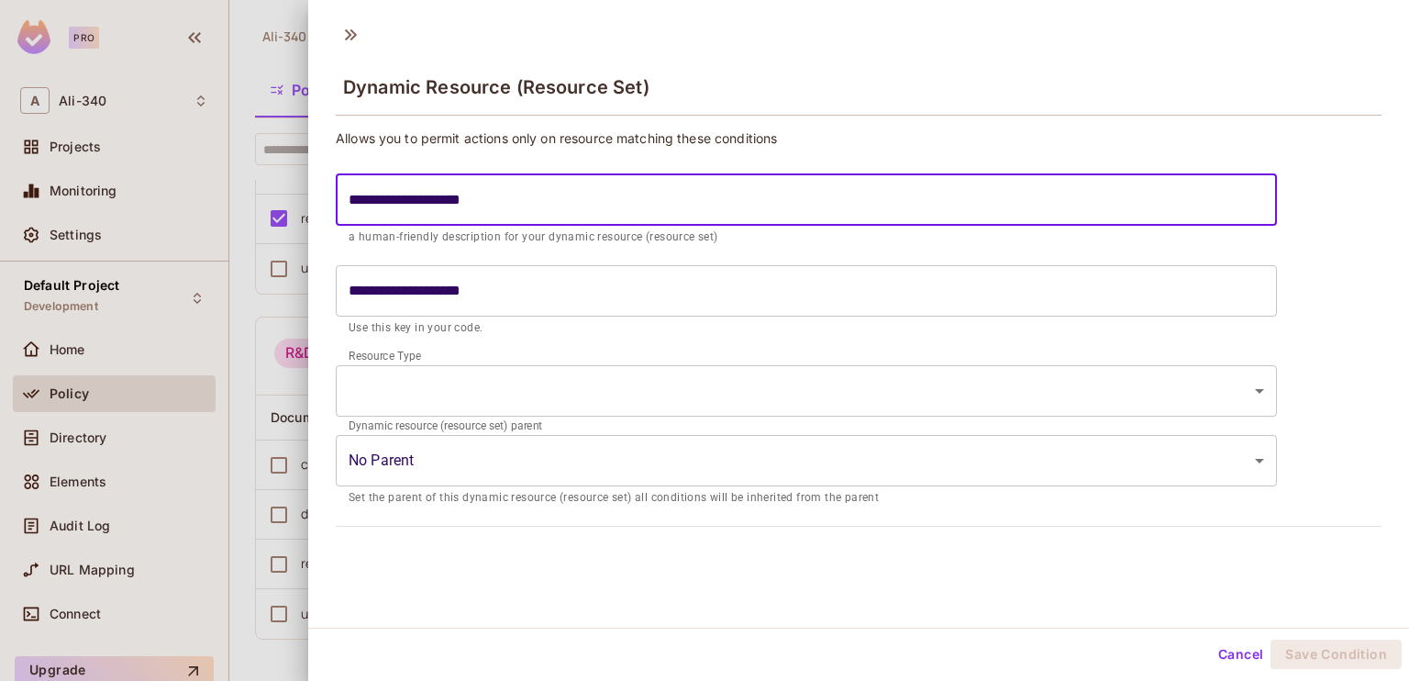
type input "**********"
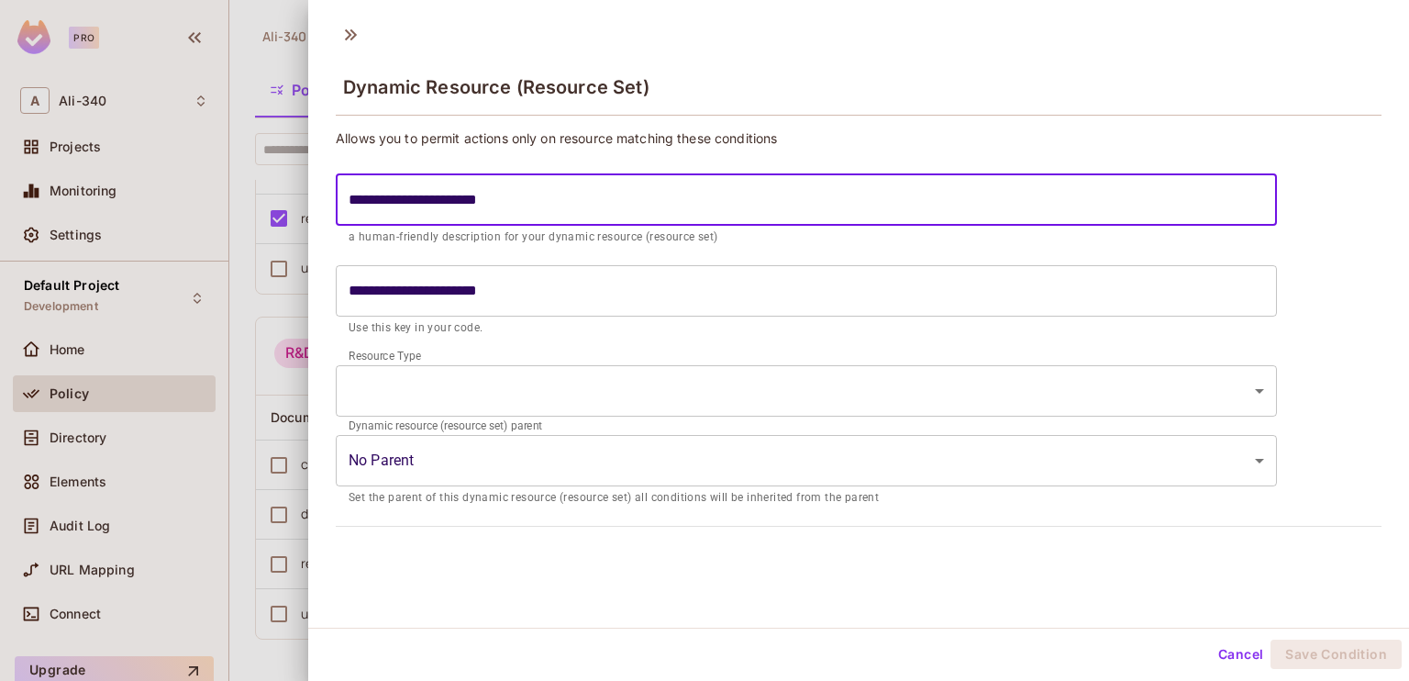
type input "**********"
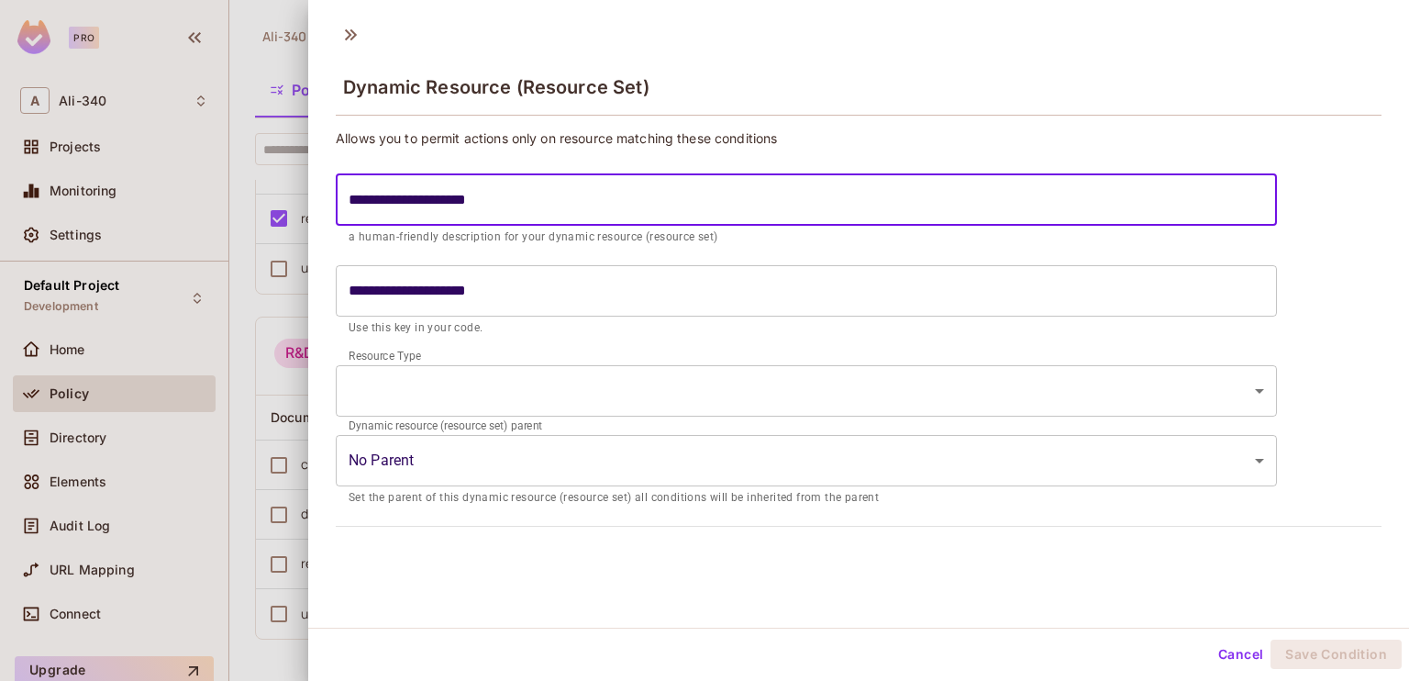
type input "**********"
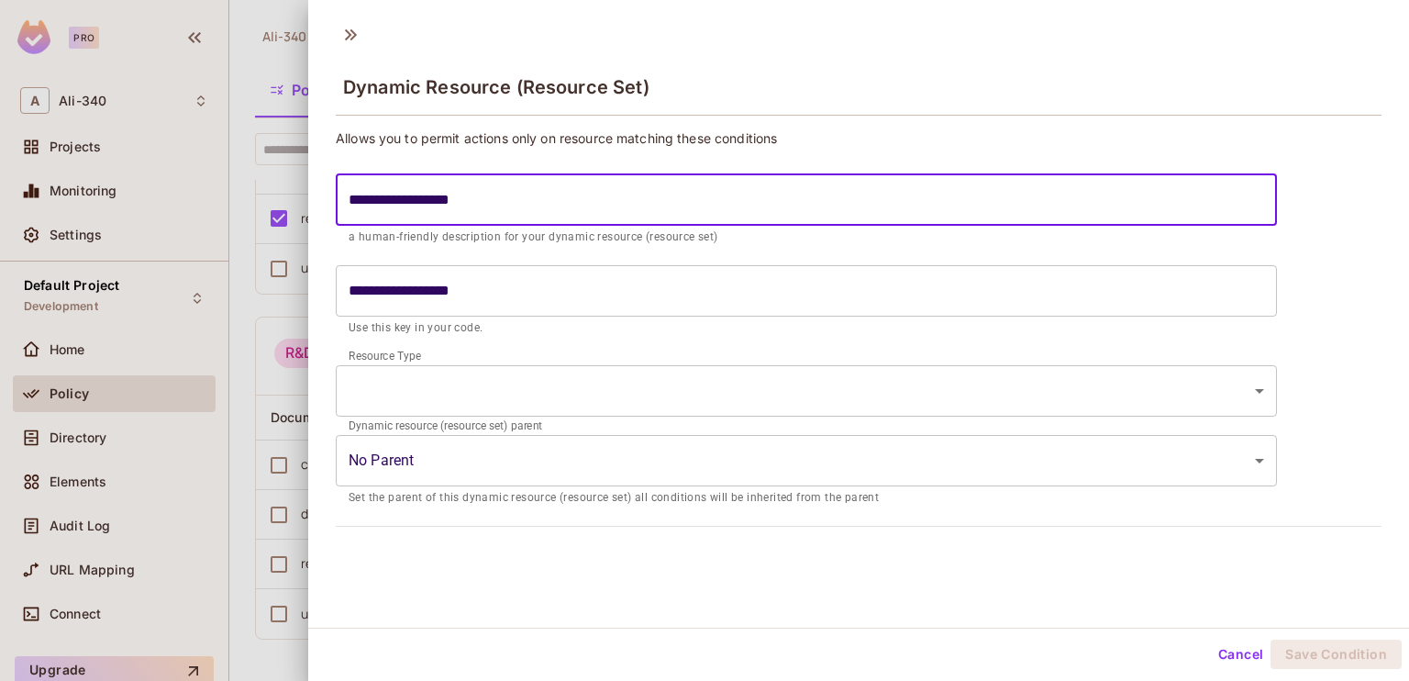
type input "**********"
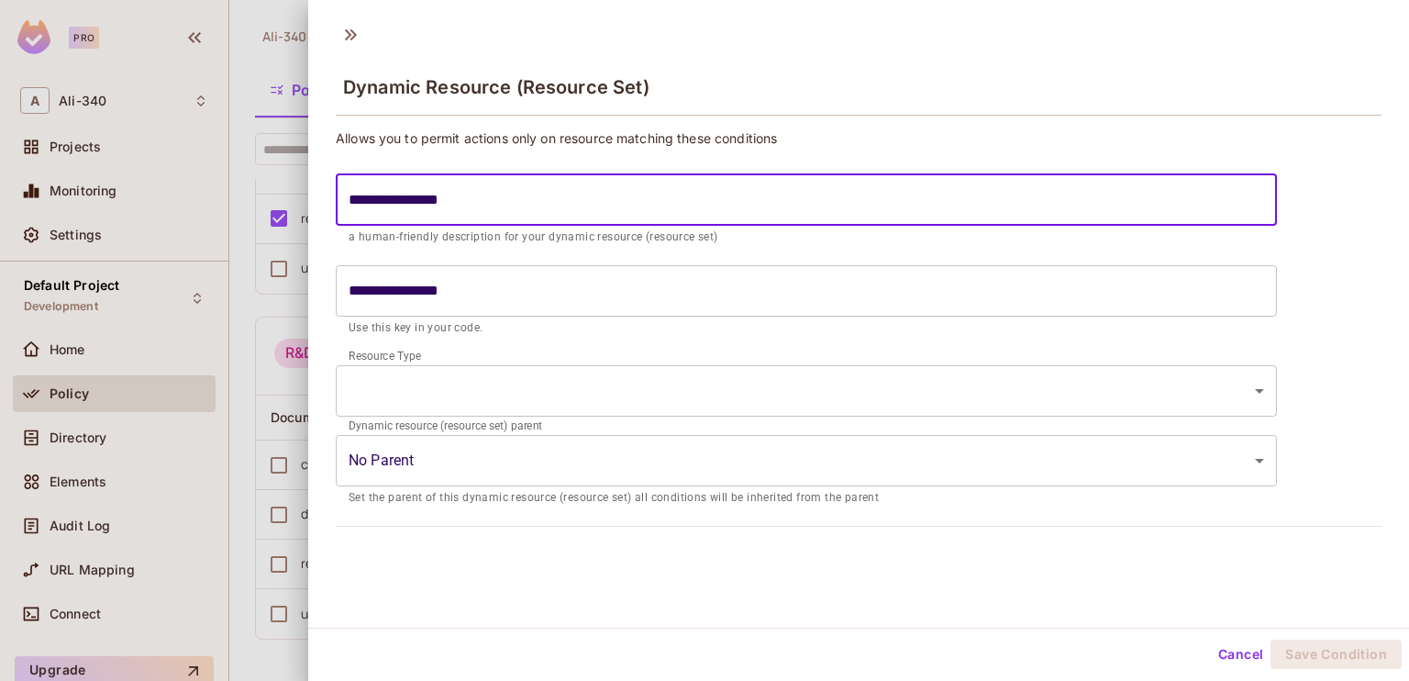
type input "**********"
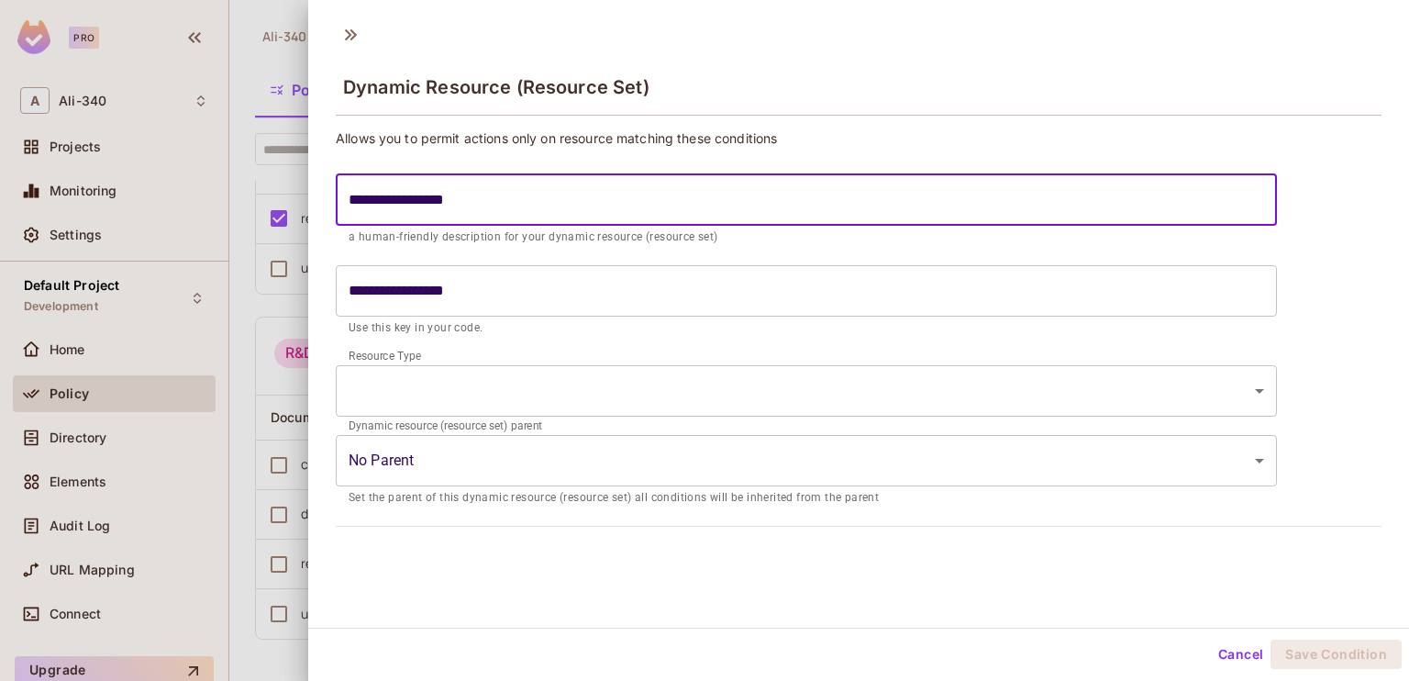
type input "**********"
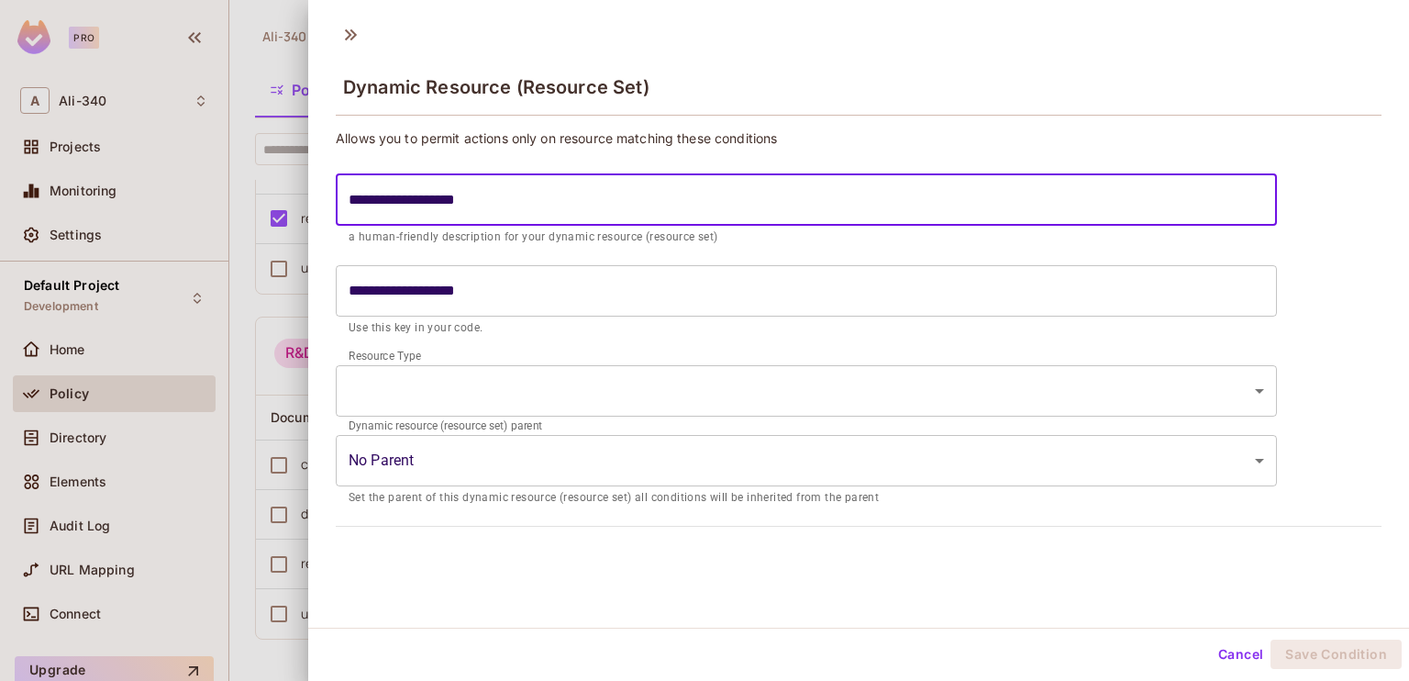
type input "**********"
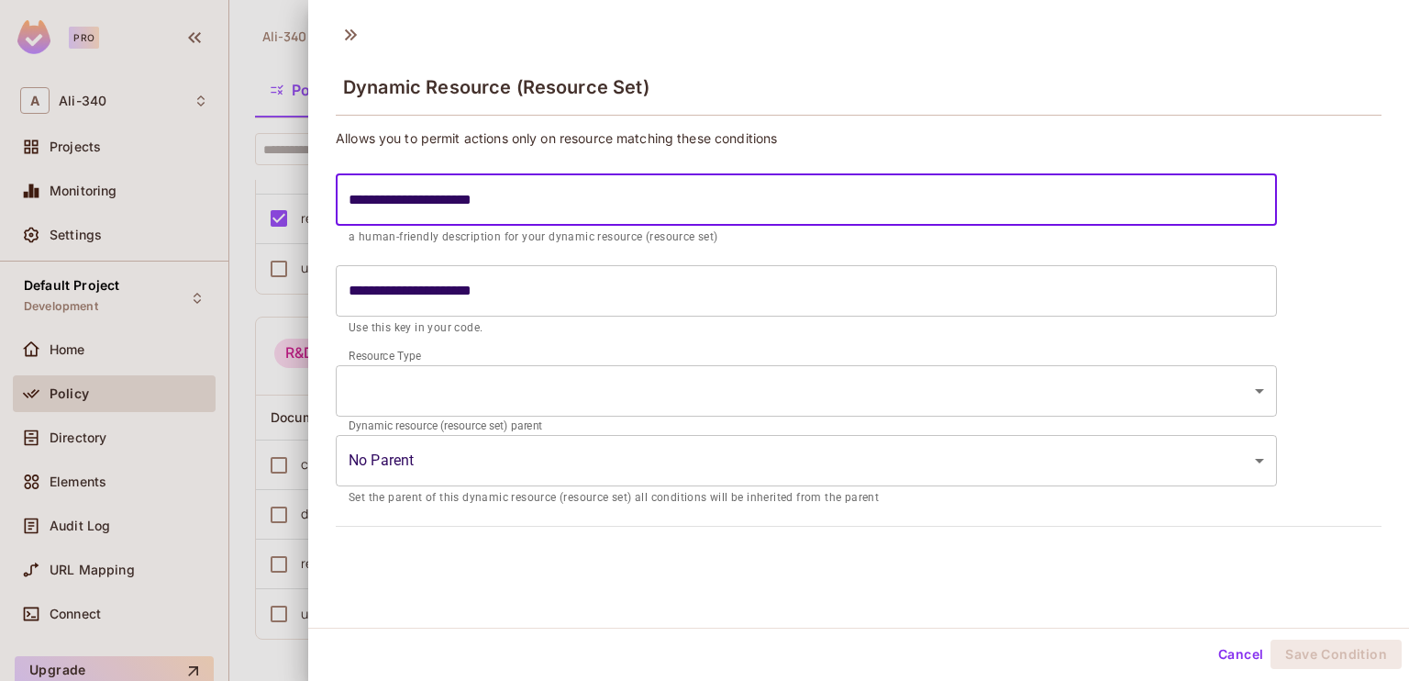
type input "**********"
click at [412, 197] on input "**********" at bounding box center [806, 199] width 941 height 51
type input "**********"
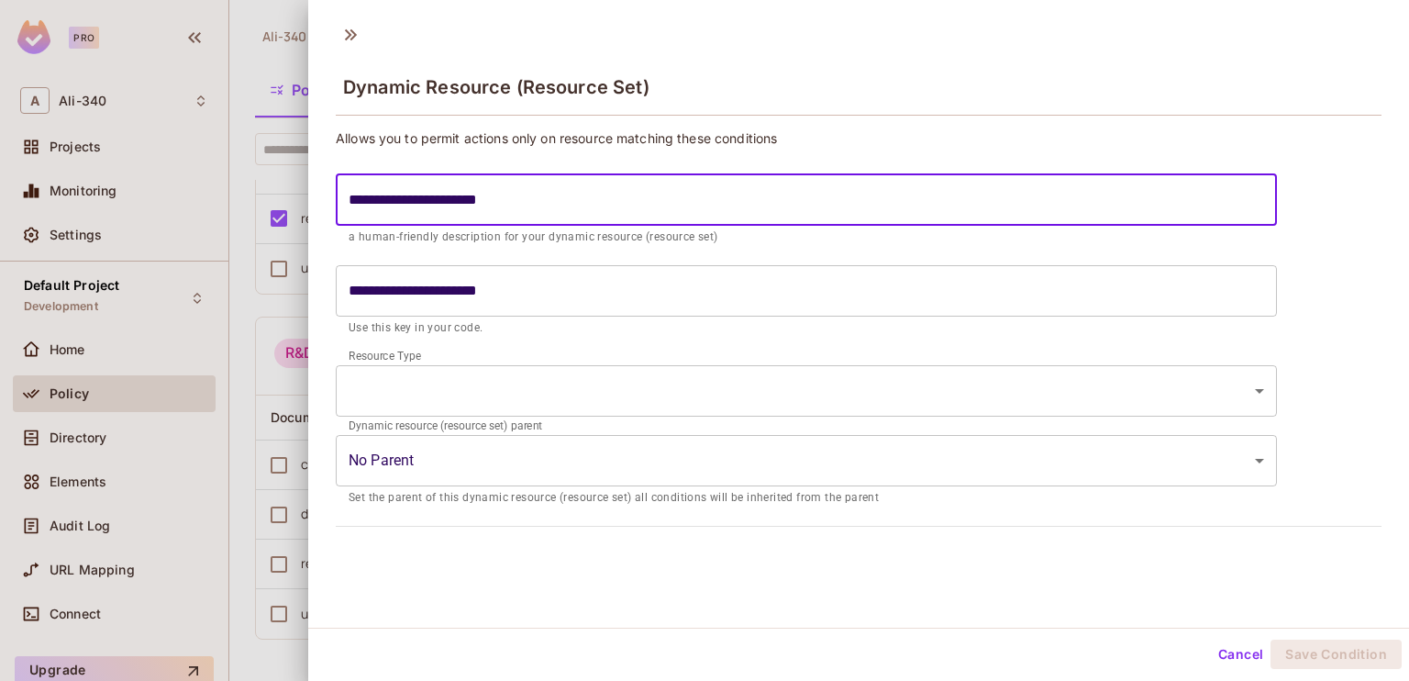
type input "**********"
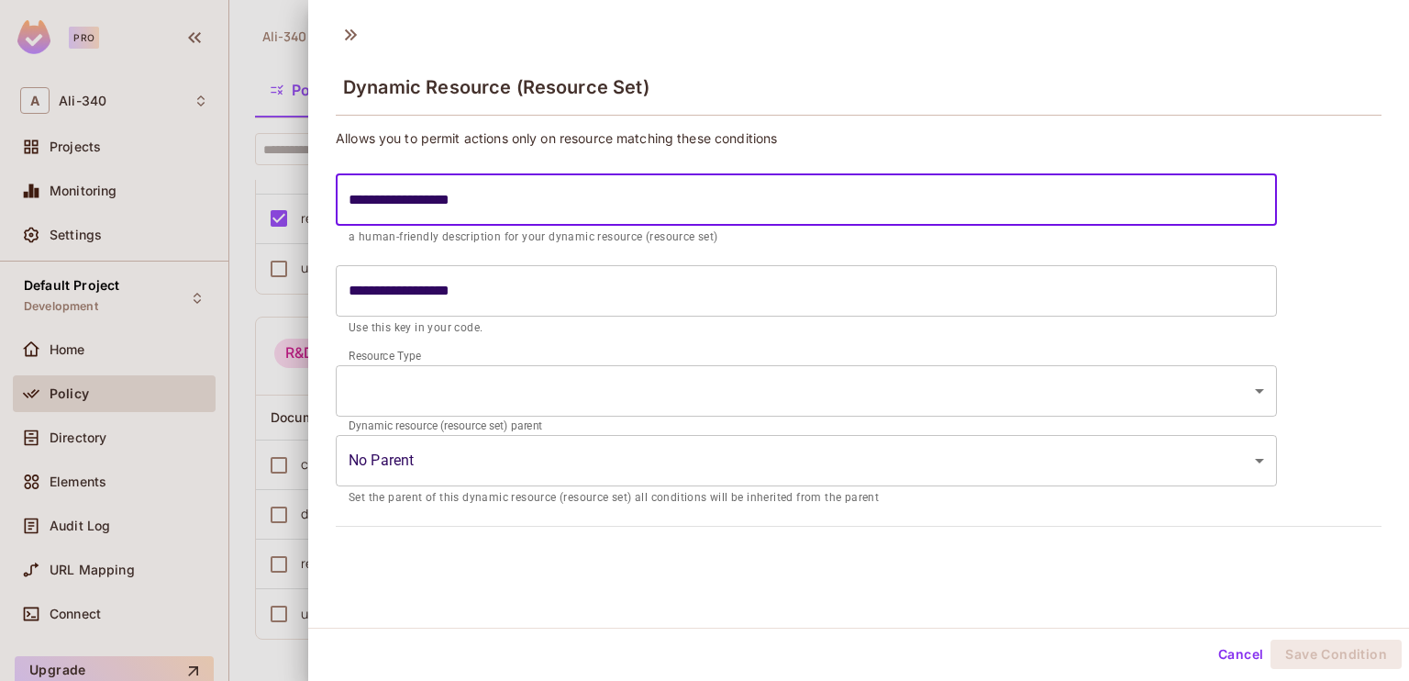
type input "**********"
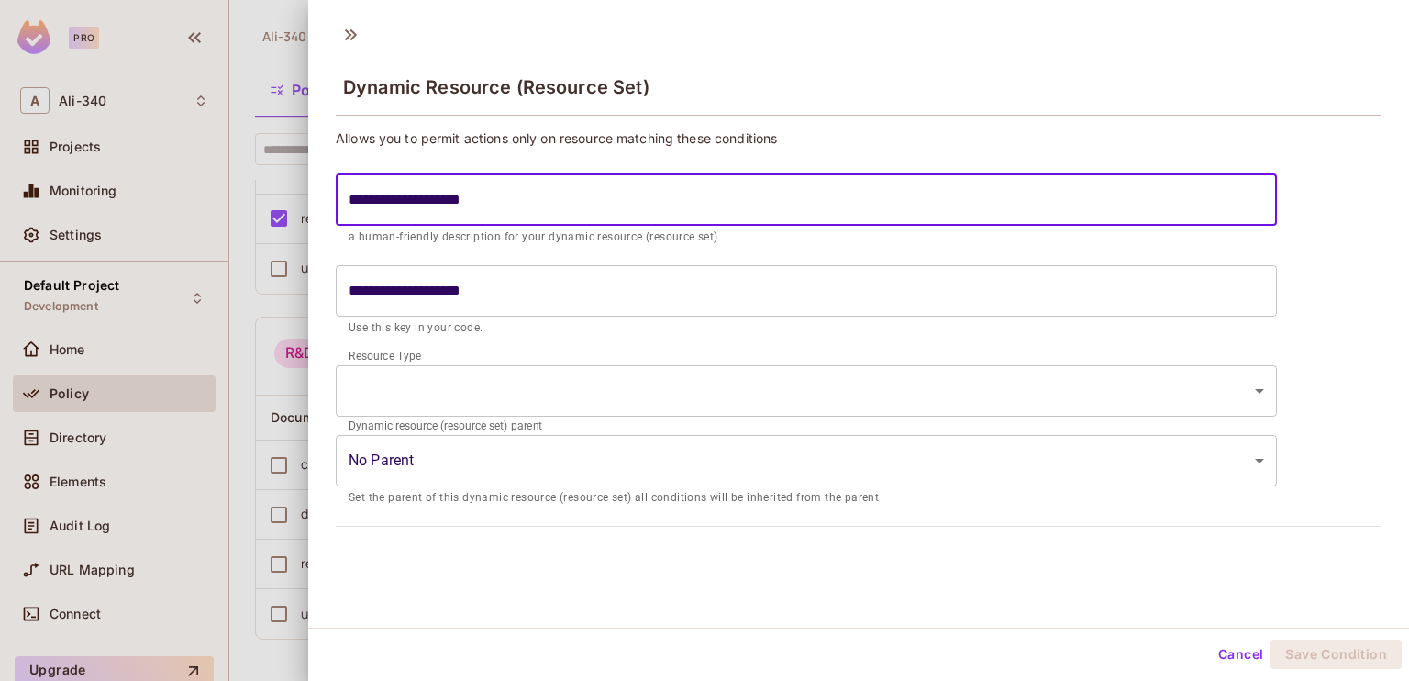
type input "**********"
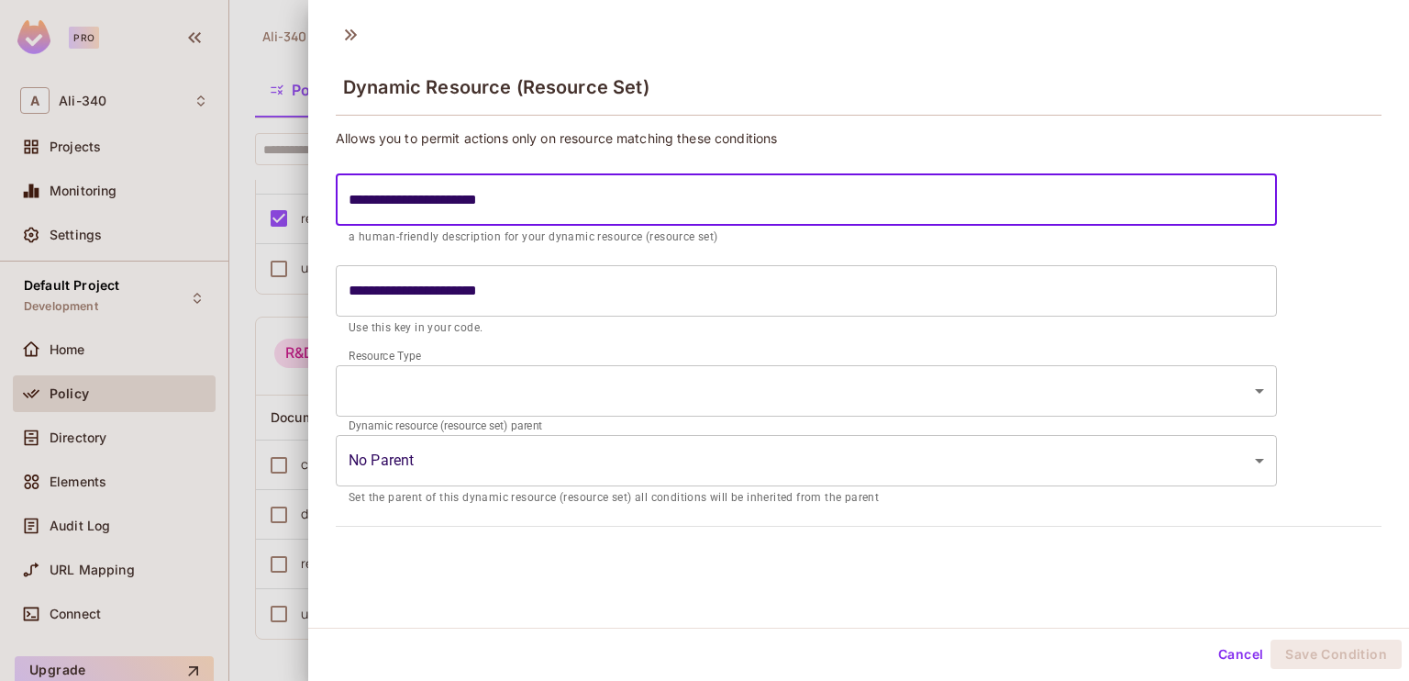
type input "**********"
click at [458, 383] on body "**********" at bounding box center [704, 340] width 1409 height 681
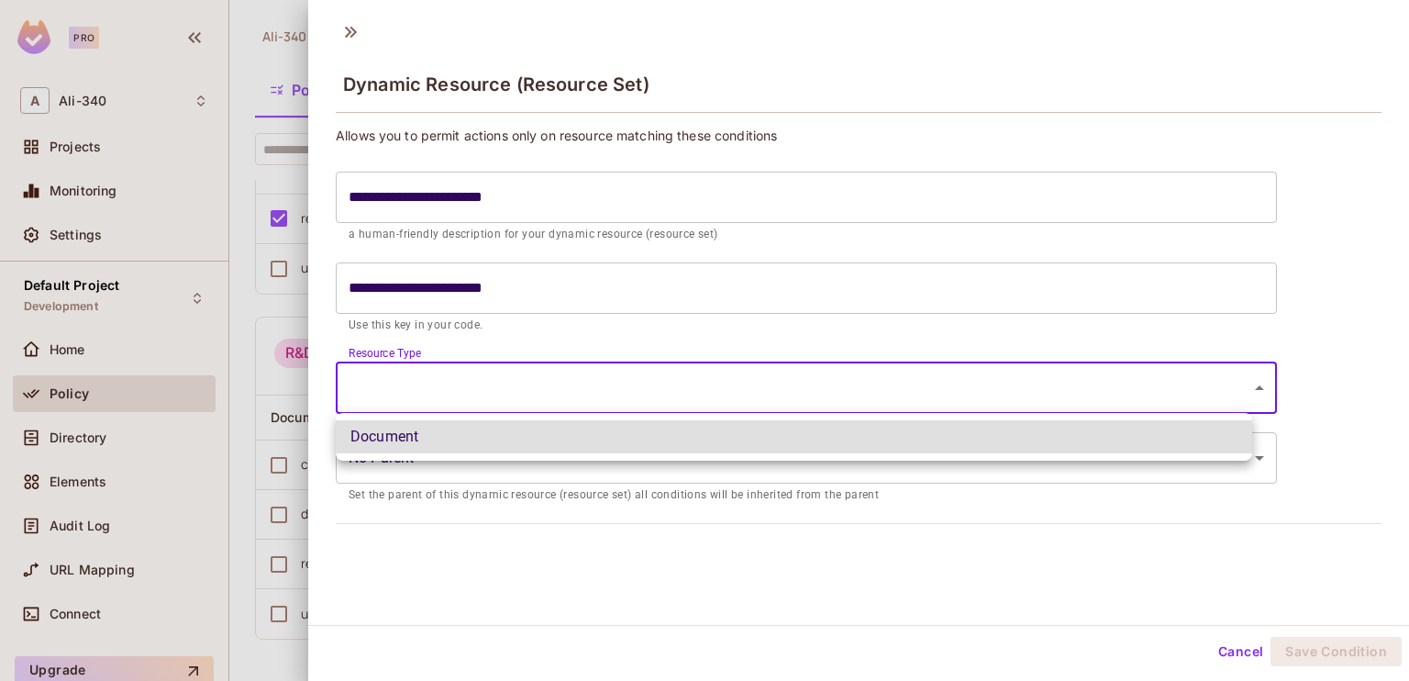
click at [430, 436] on li "Document" at bounding box center [794, 436] width 916 height 33
type input "********"
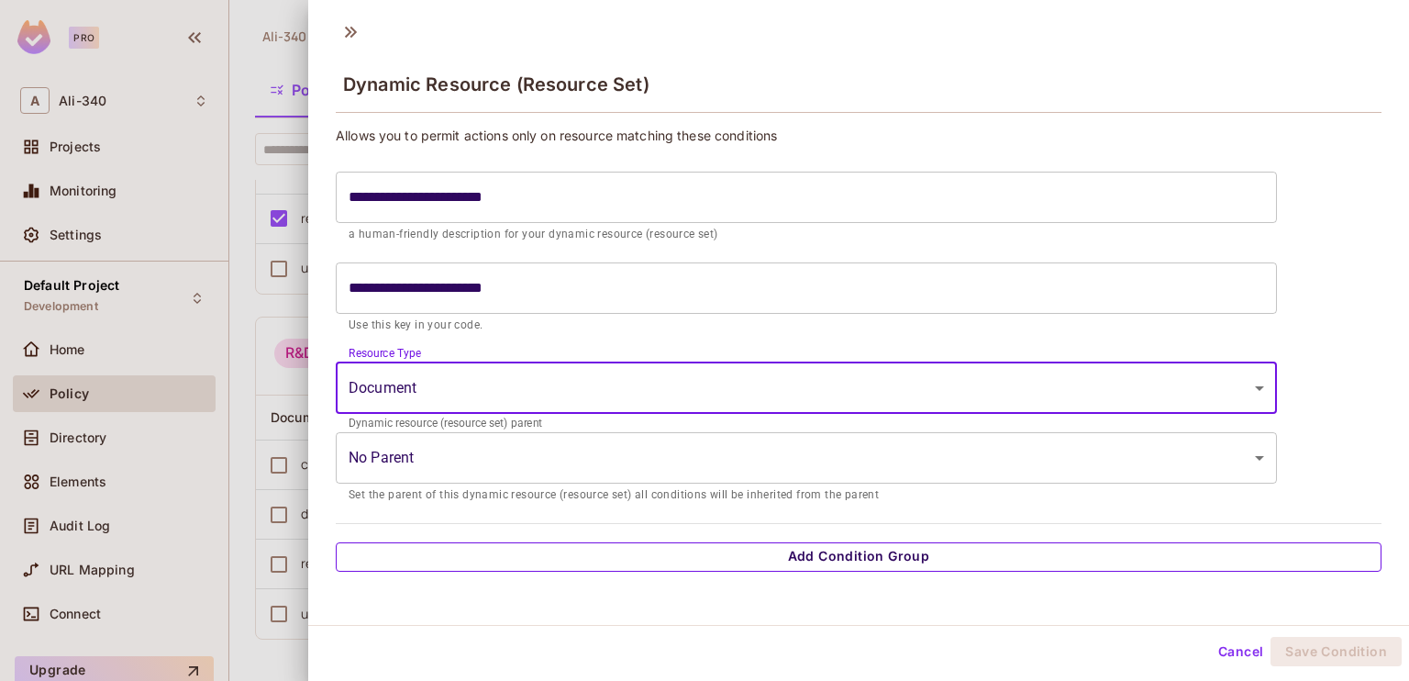
click at [954, 552] on button "Add Condition Group" at bounding box center [859, 556] width 1046 height 29
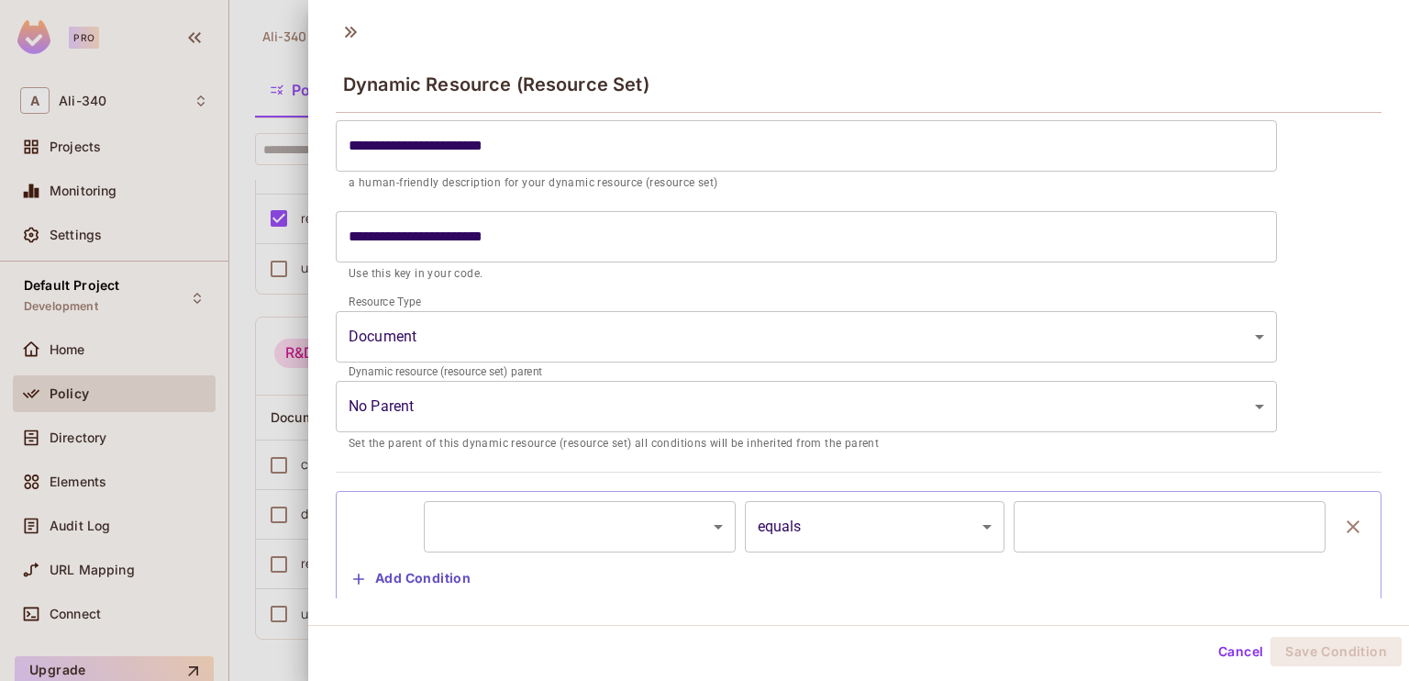
scroll to position [94, 0]
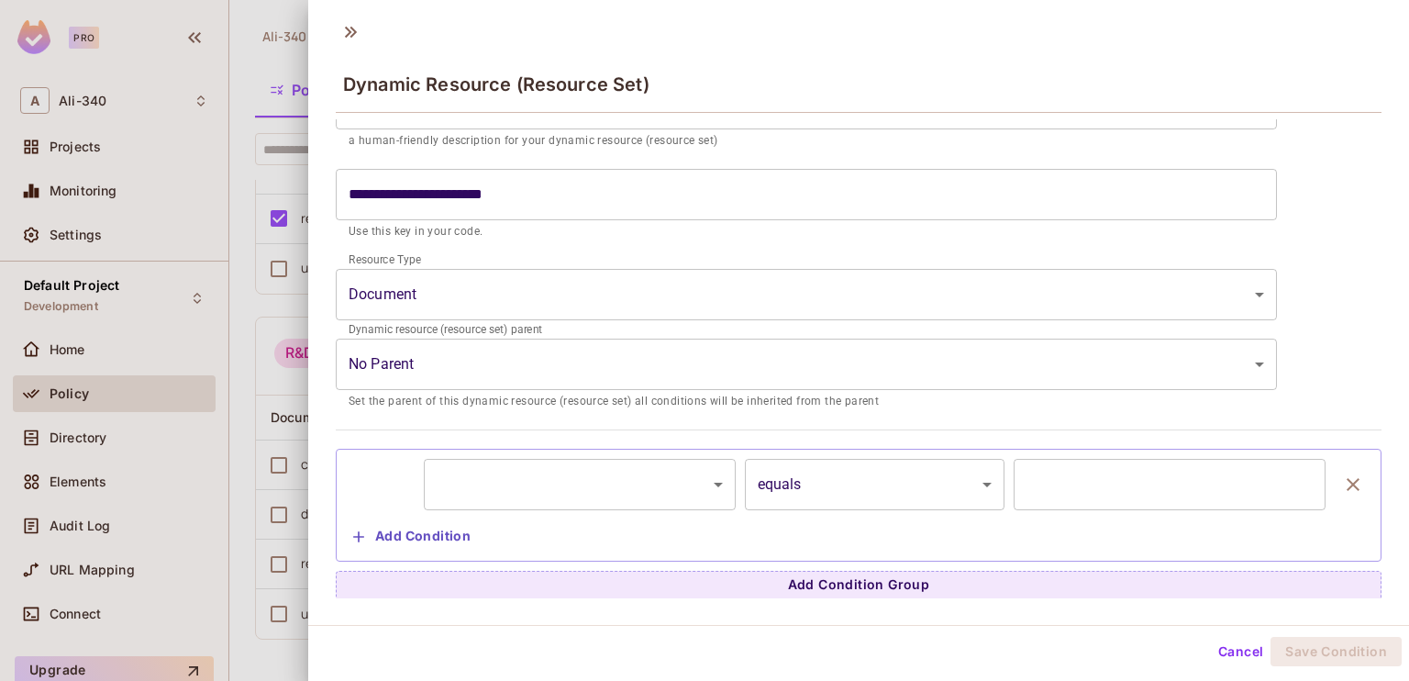
click at [564, 473] on body "**********" at bounding box center [704, 340] width 1409 height 681
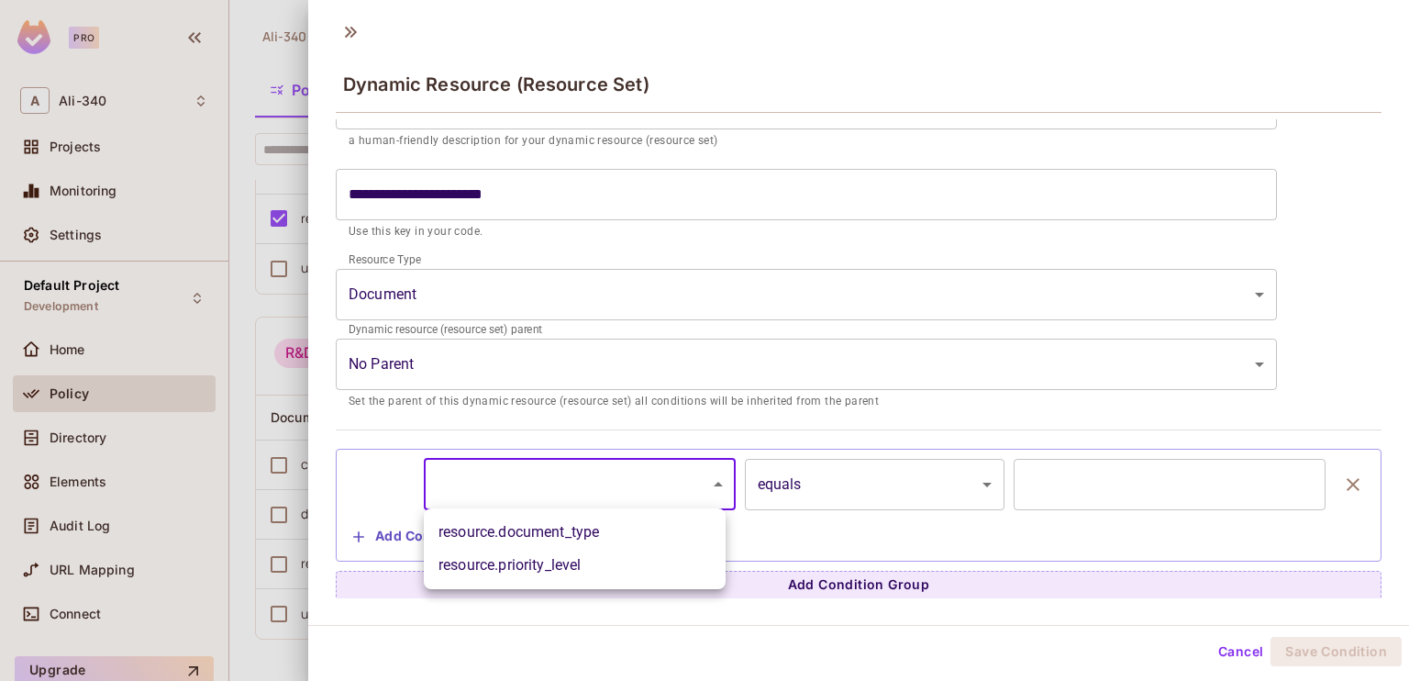
click at [590, 561] on li "resource.priority_level" at bounding box center [575, 565] width 302 height 33
type input "**********"
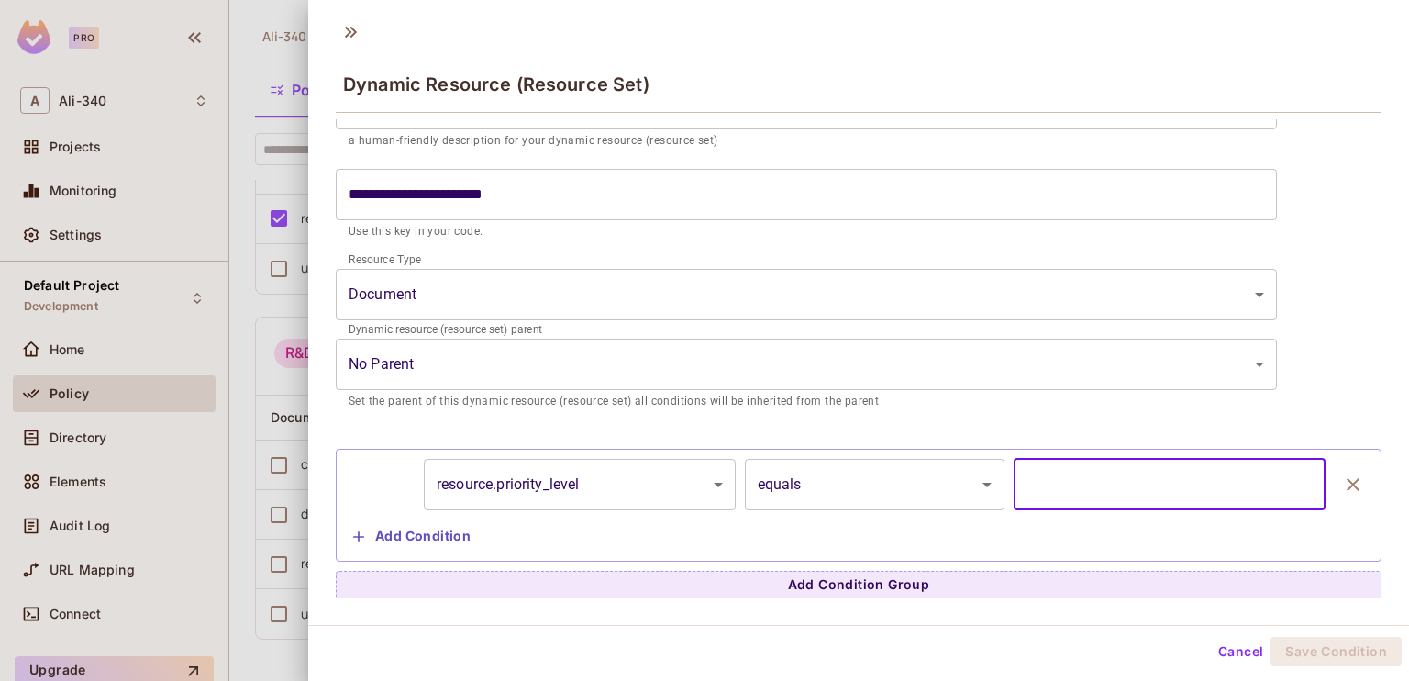
click at [1062, 495] on input "text" at bounding box center [1170, 484] width 312 height 51
type input "****"
click at [409, 530] on button "Add Condition" at bounding box center [412, 536] width 132 height 29
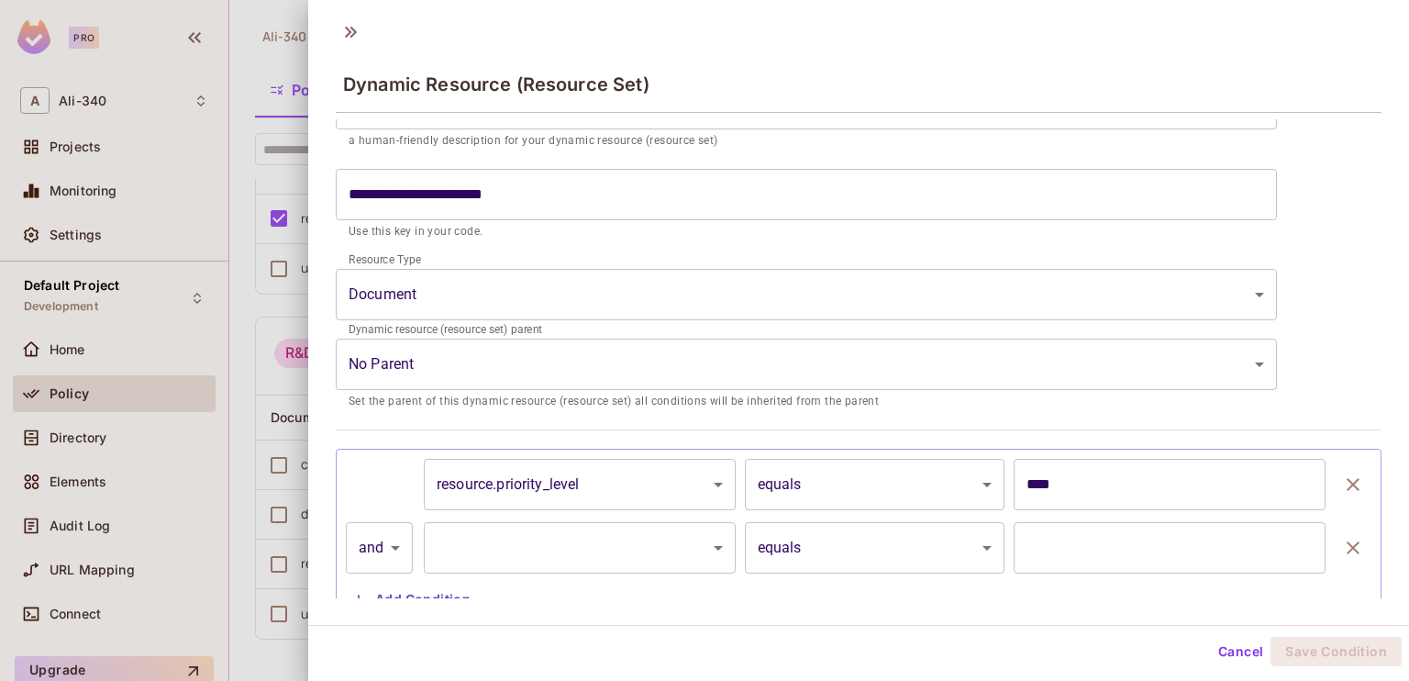
click at [572, 541] on body "**********" at bounding box center [704, 340] width 1409 height 681
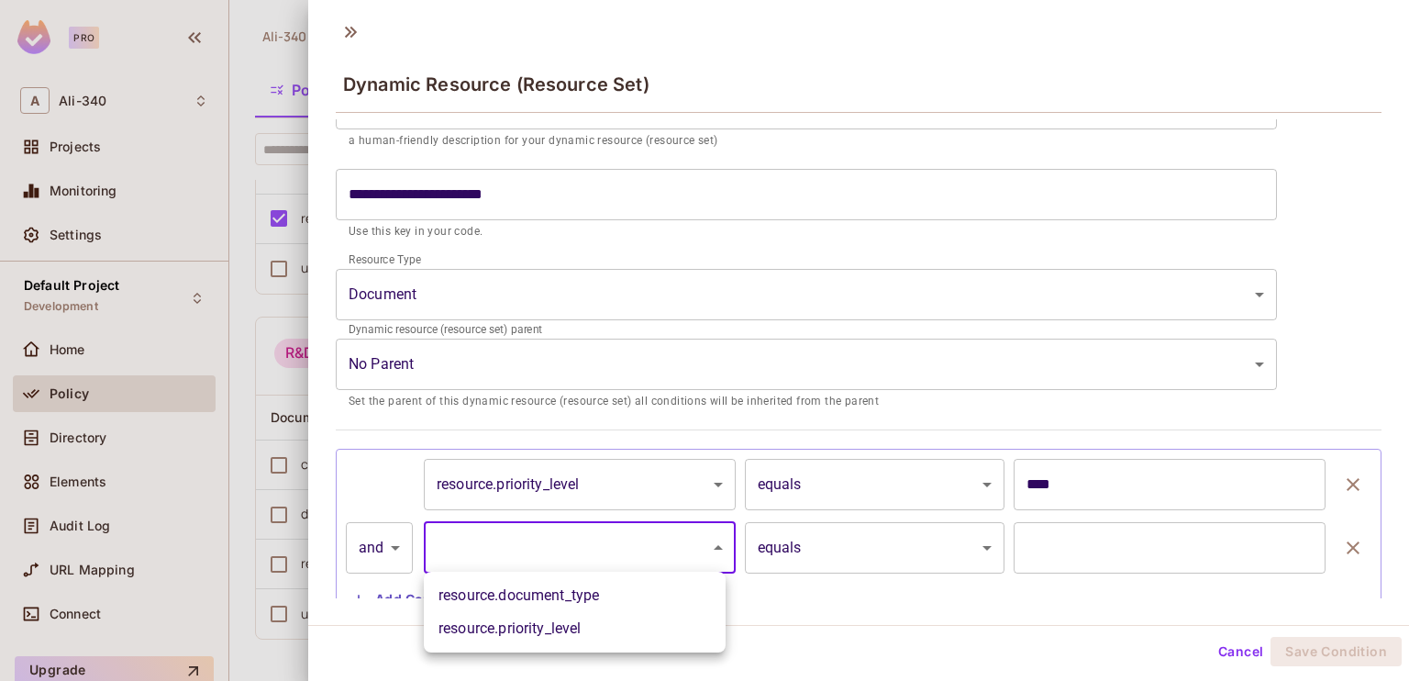
click at [528, 628] on li "resource.priority_level" at bounding box center [575, 628] width 302 height 33
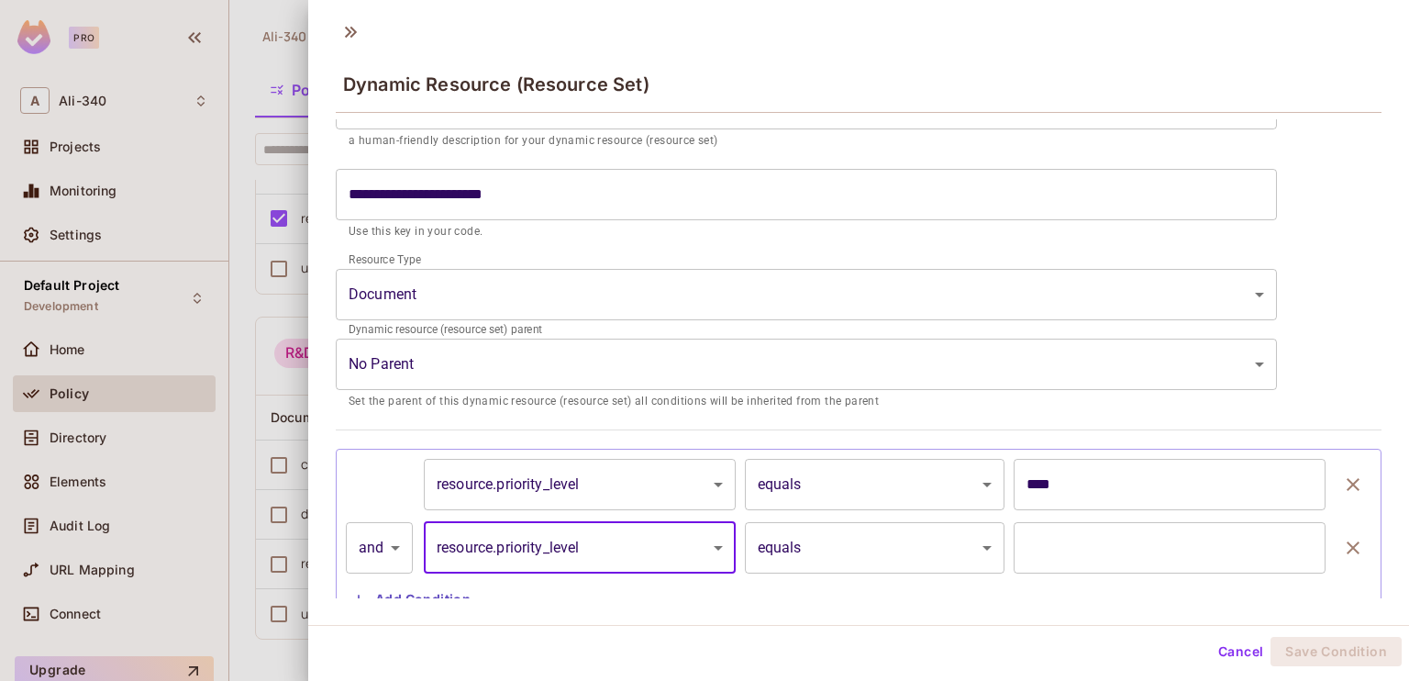
click at [613, 585] on div "**********" at bounding box center [859, 537] width 1026 height 156
click at [613, 569] on body "**********" at bounding box center [704, 340] width 1409 height 681
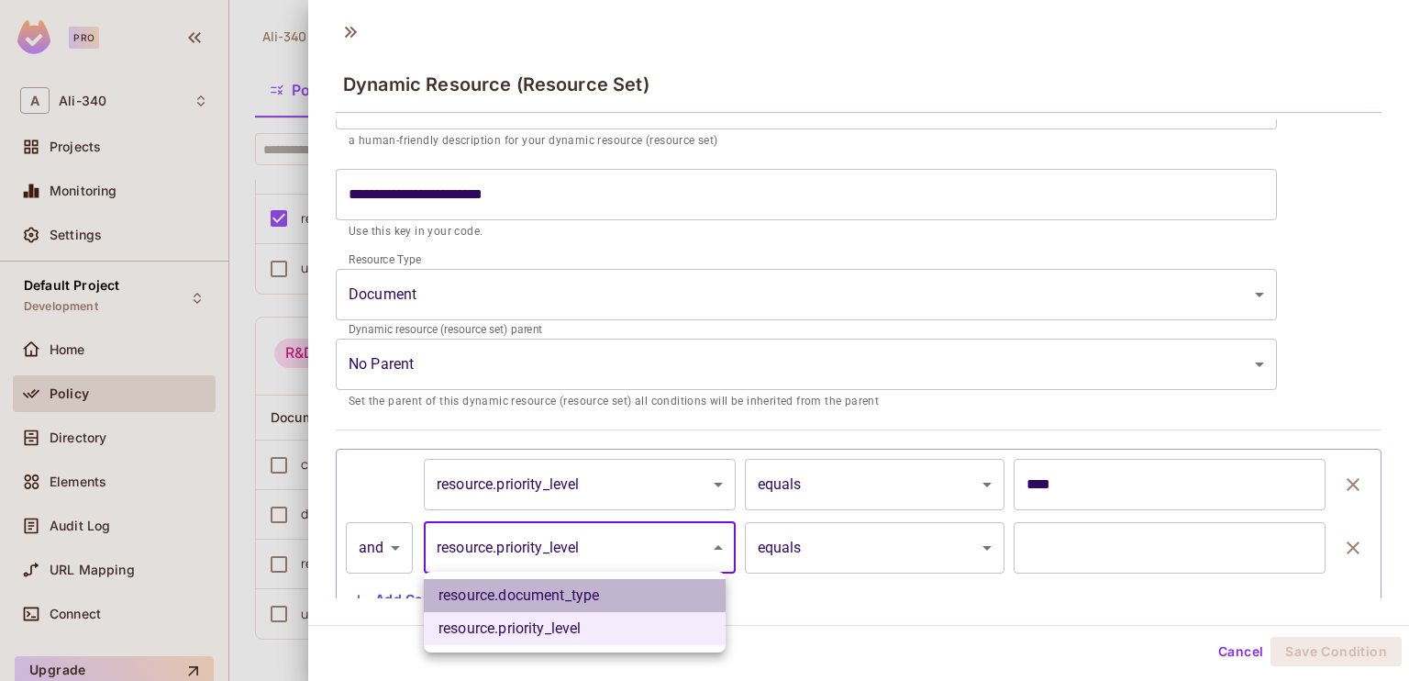
click at [557, 594] on li "resource.document_type" at bounding box center [575, 595] width 302 height 33
type input "**********"
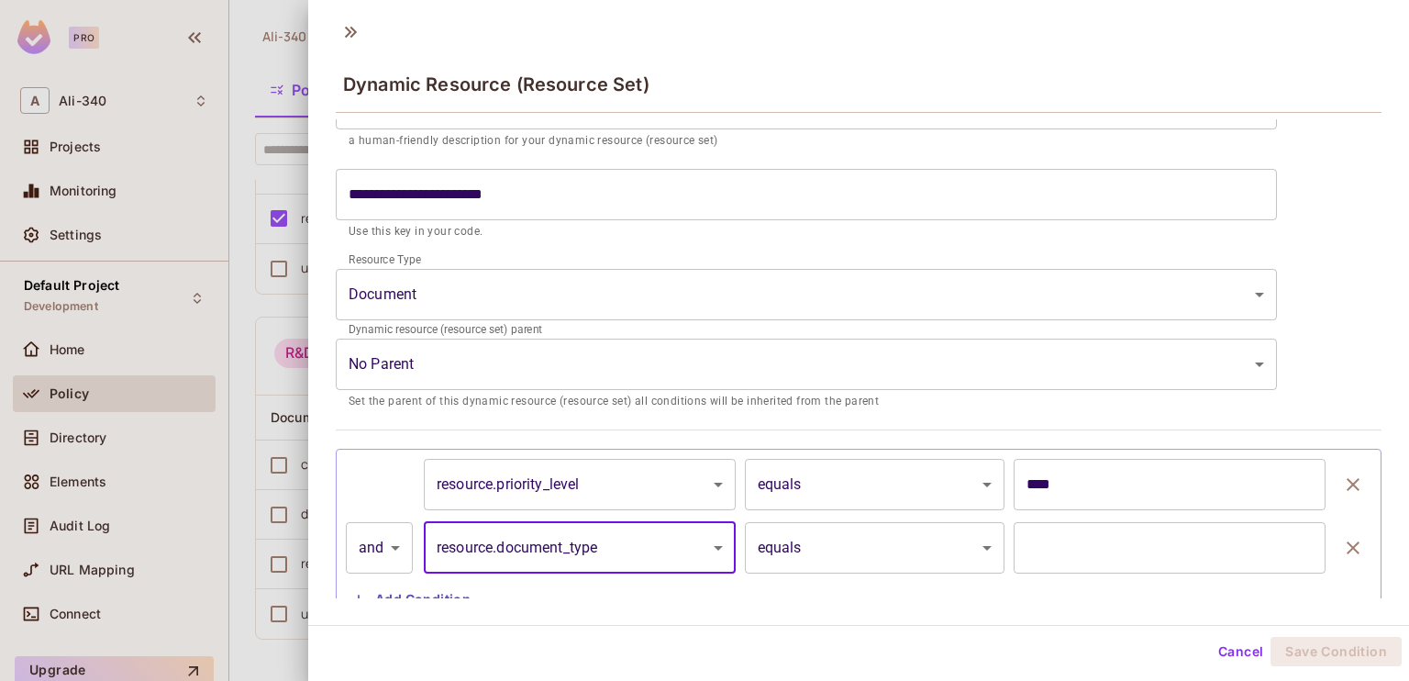
click at [1031, 545] on input "text" at bounding box center [1170, 547] width 312 height 51
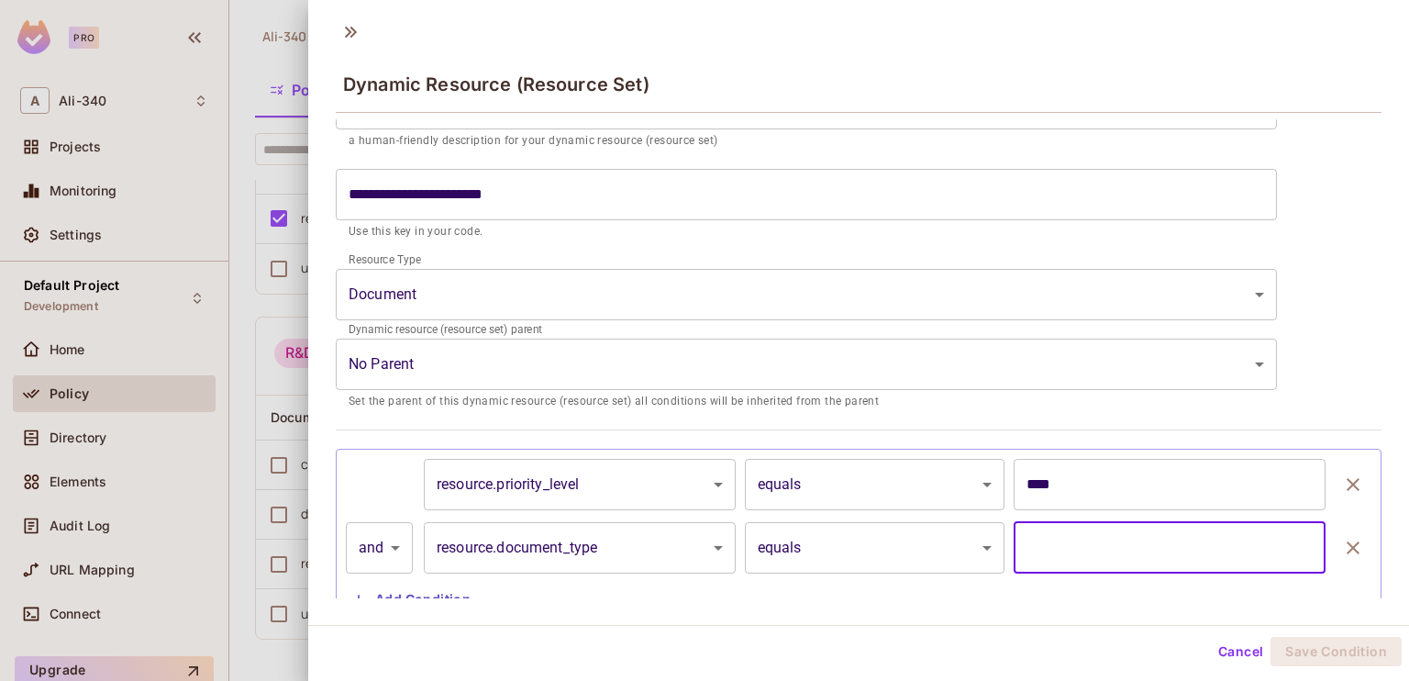
paste input "**********"
type input "**********"
click at [1300, 640] on button "Save Condition" at bounding box center [1336, 651] width 131 height 29
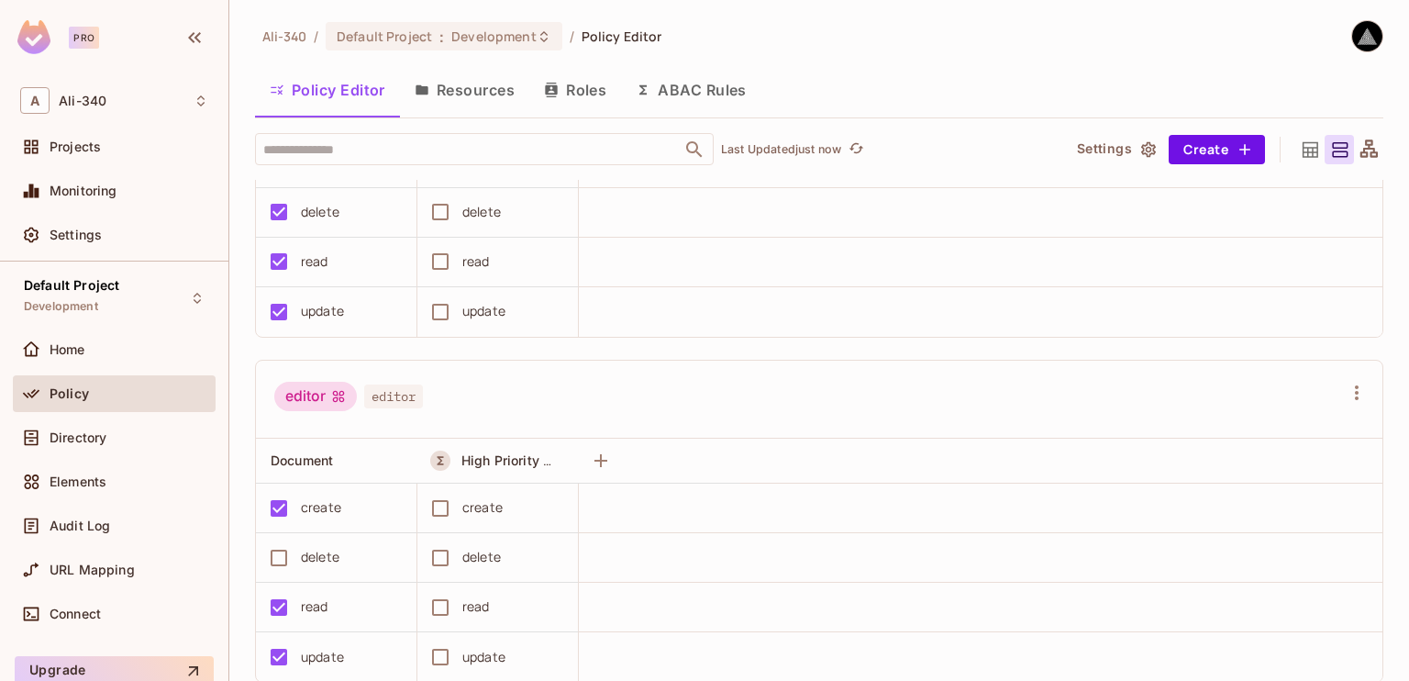
scroll to position [0, 0]
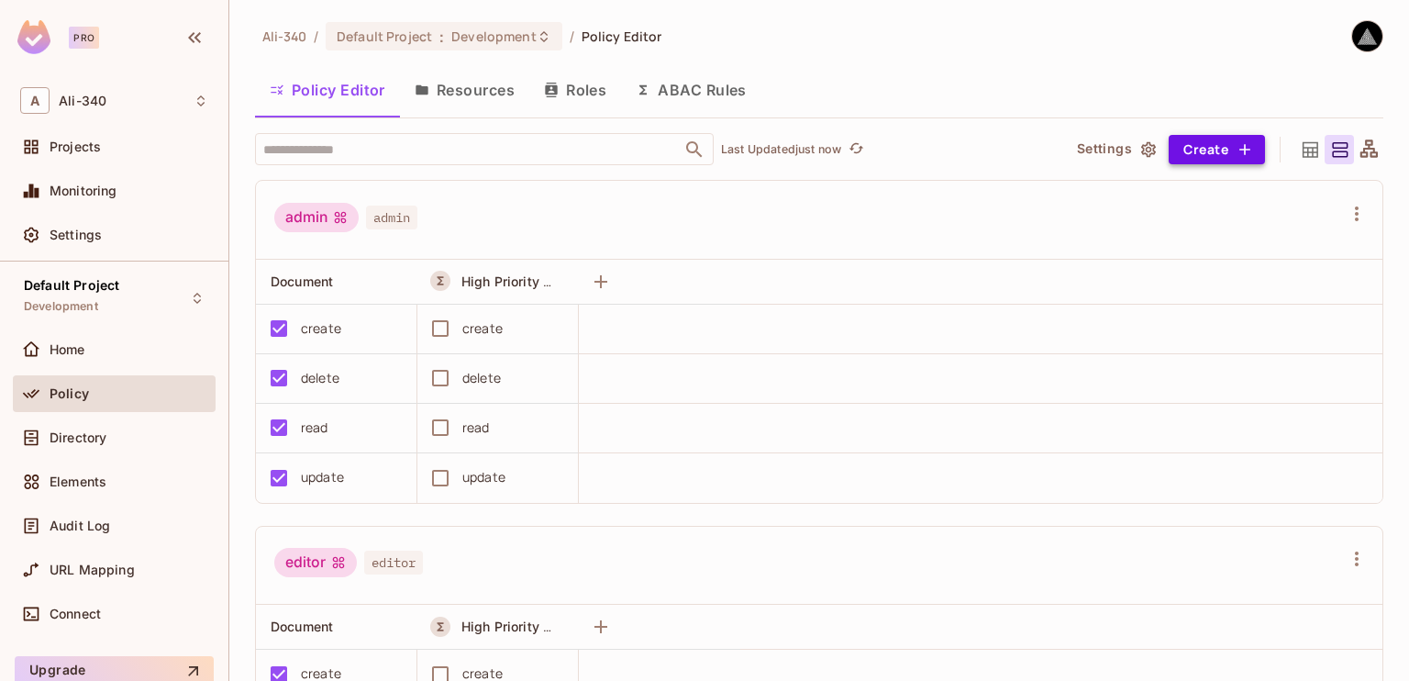
click at [1169, 145] on button "Create" at bounding box center [1217, 149] width 96 height 29
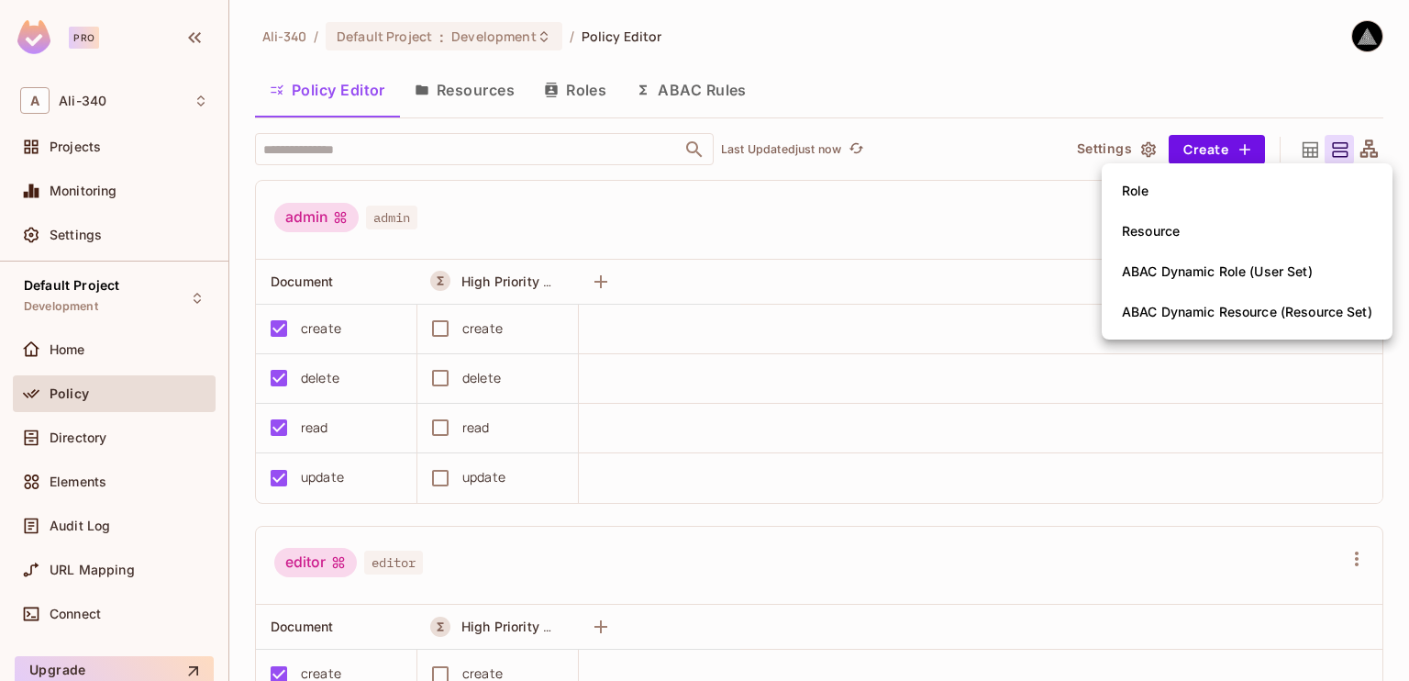
click at [772, 205] on div at bounding box center [704, 340] width 1409 height 681
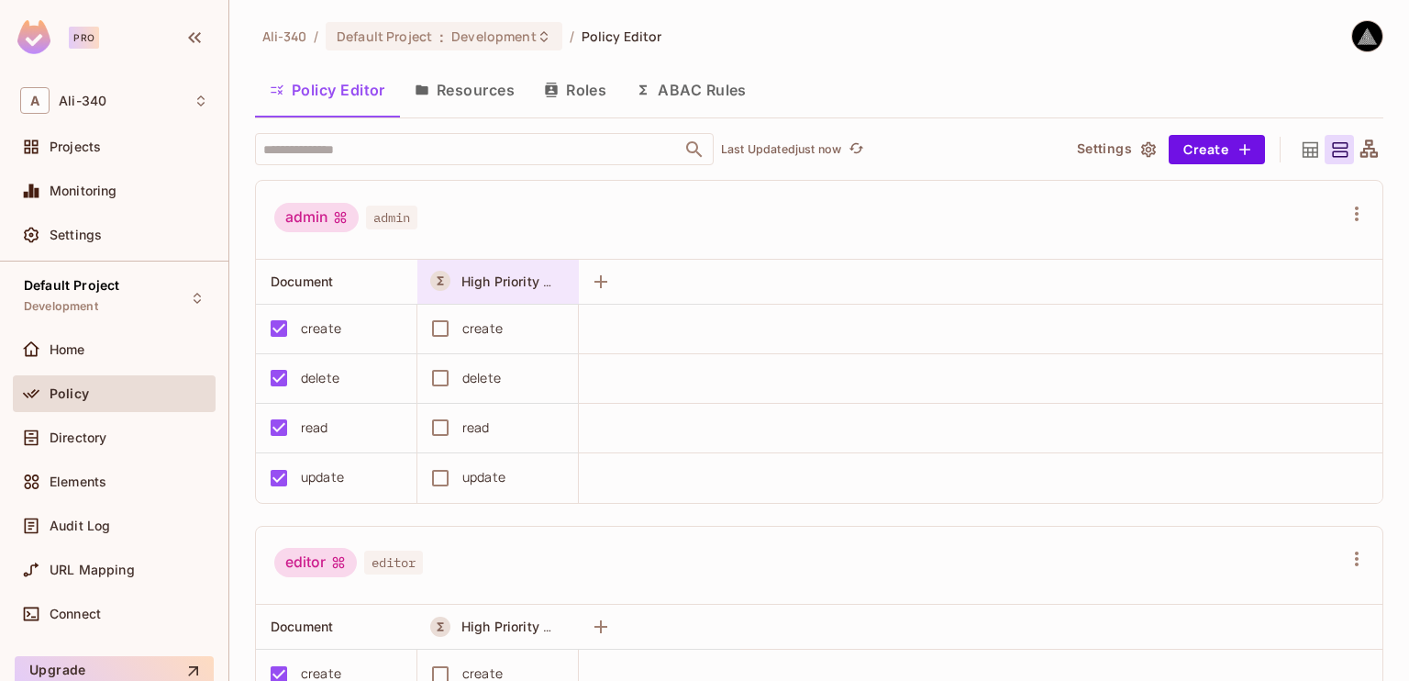
click at [492, 271] on div "High Priority Classified" at bounding box center [503, 282] width 143 height 22
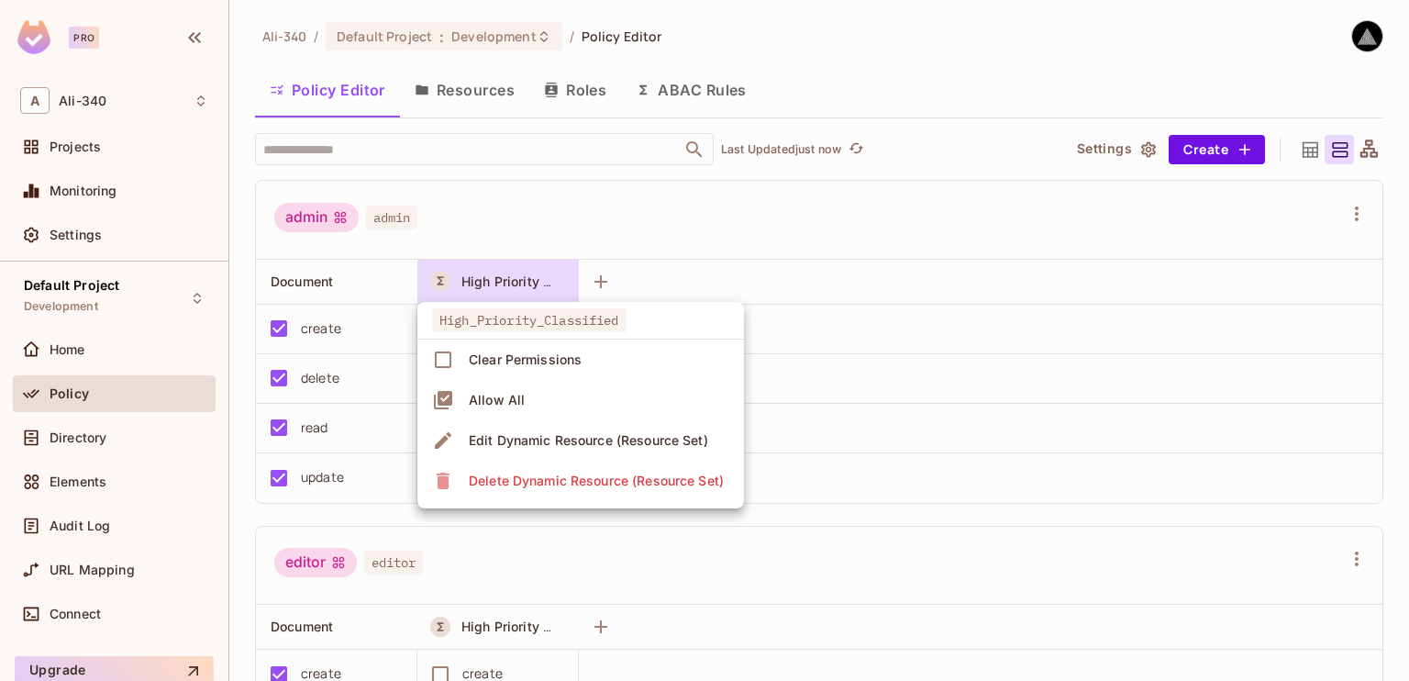
click at [508, 224] on div at bounding box center [704, 340] width 1409 height 681
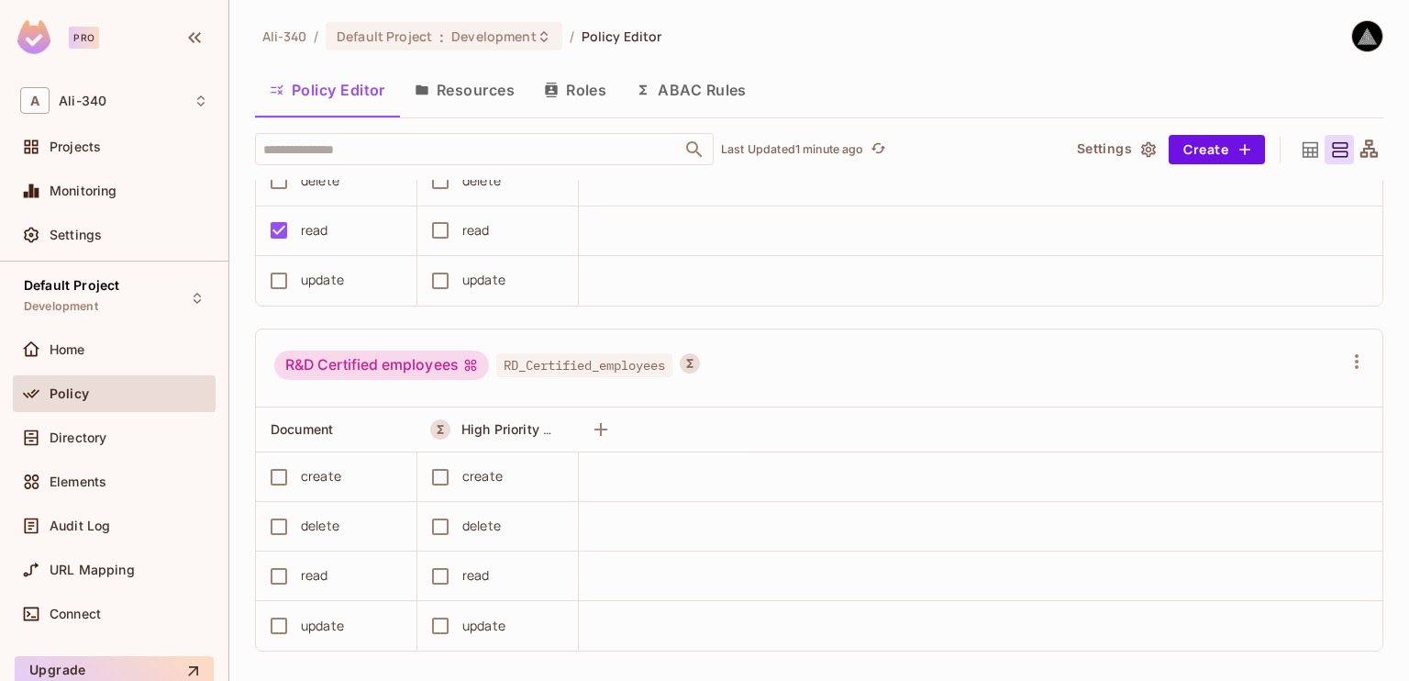
scroll to position [900, 0]
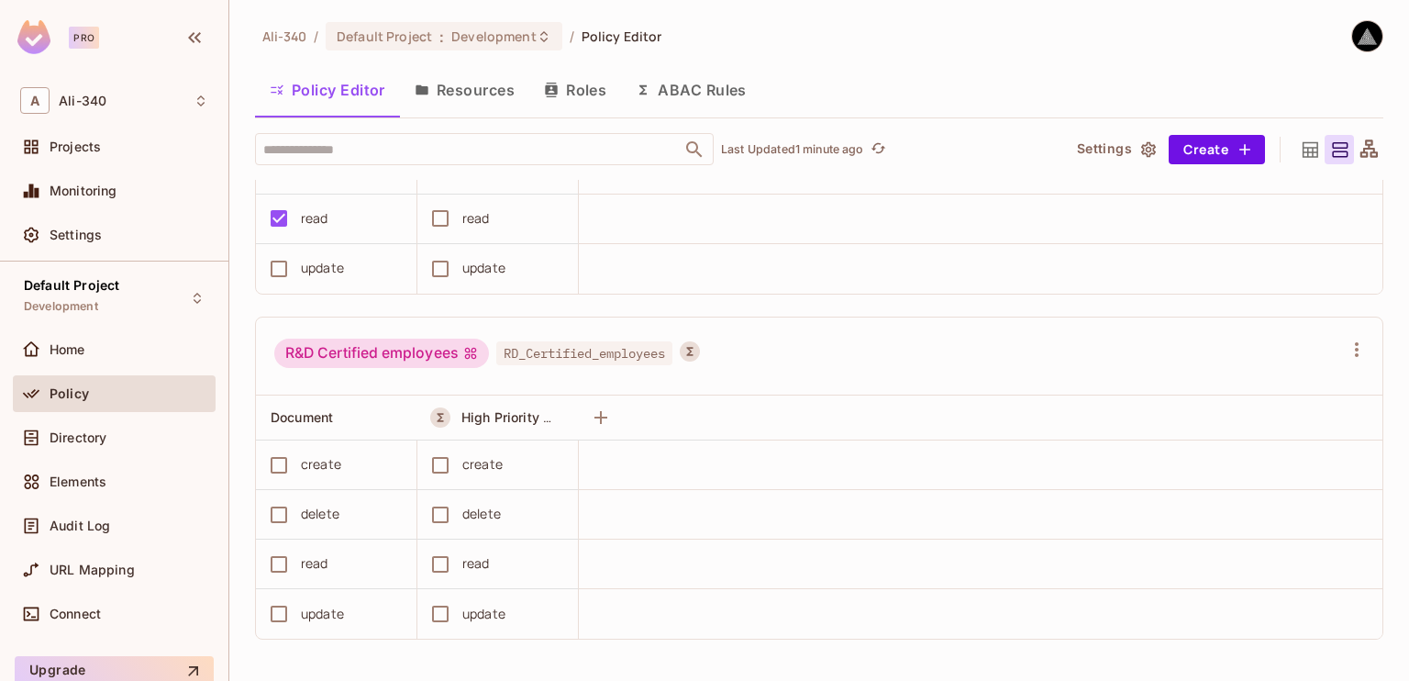
click at [429, 355] on div "R&D Certified employees" at bounding box center [381, 353] width 215 height 29
click at [444, 349] on div "R&D Certified employees" at bounding box center [381, 353] width 215 height 29
click at [600, 84] on button "Roles" at bounding box center [575, 90] width 92 height 46
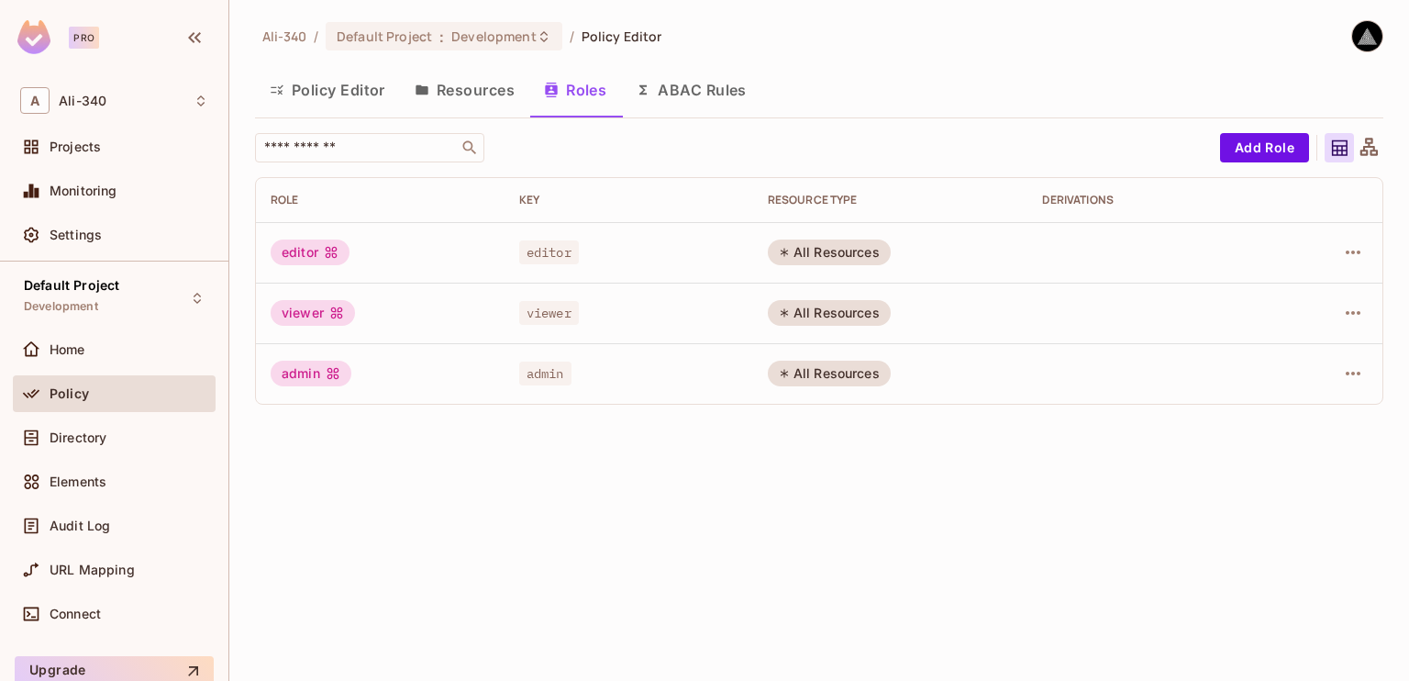
click at [797, 257] on div "All Resources" at bounding box center [829, 252] width 123 height 26
drag, startPoint x: 797, startPoint y: 257, endPoint x: 884, endPoint y: 249, distance: 87.5
click at [884, 249] on div "All Resources" at bounding box center [829, 252] width 123 height 26
click at [839, 251] on div "All Resources" at bounding box center [829, 252] width 123 height 26
click at [279, 98] on button "Policy Editor" at bounding box center [327, 90] width 145 height 46
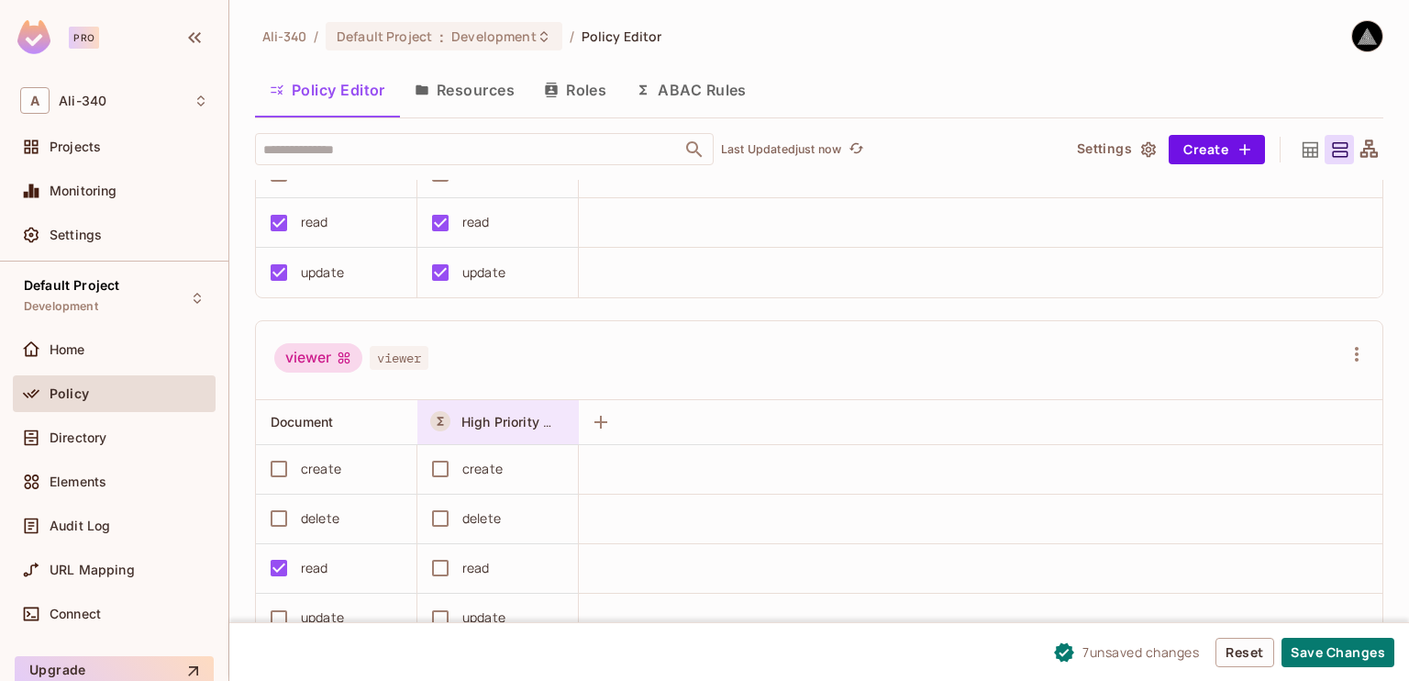
scroll to position [734, 0]
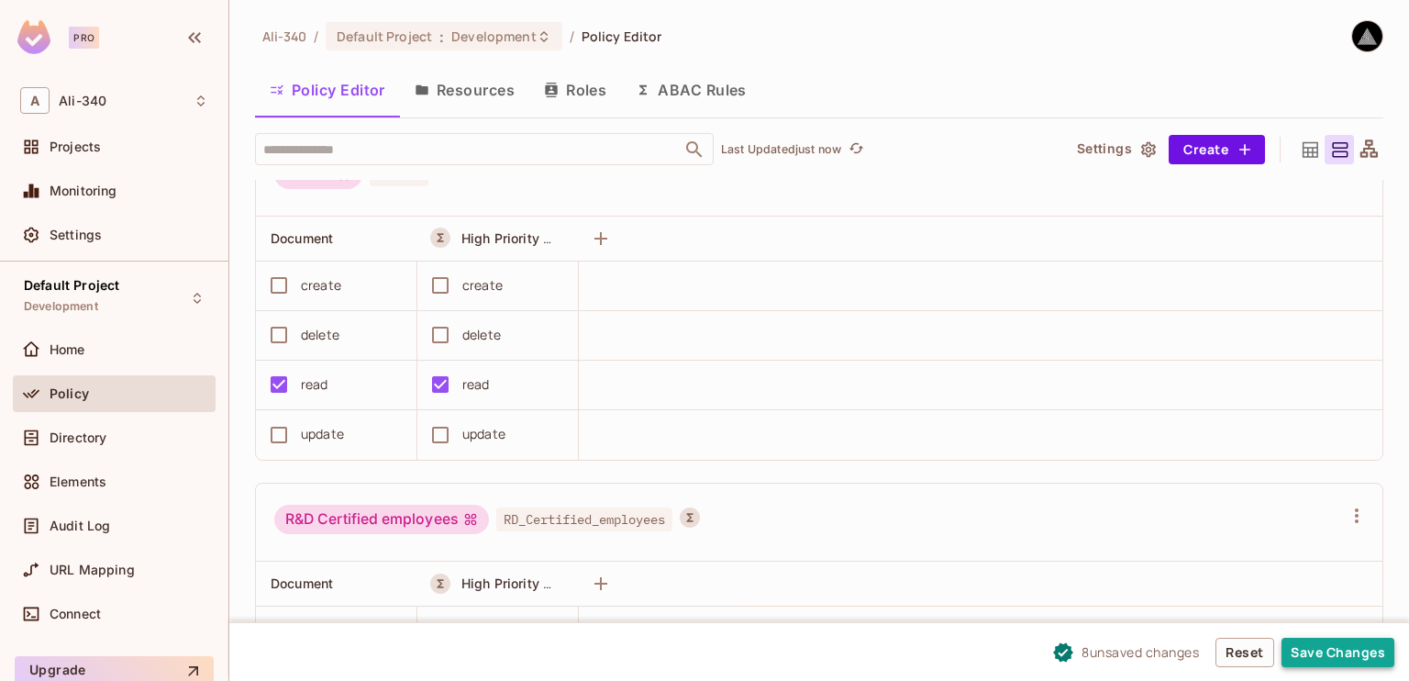
click at [1347, 658] on button "Save Changes" at bounding box center [1338, 652] width 113 height 29
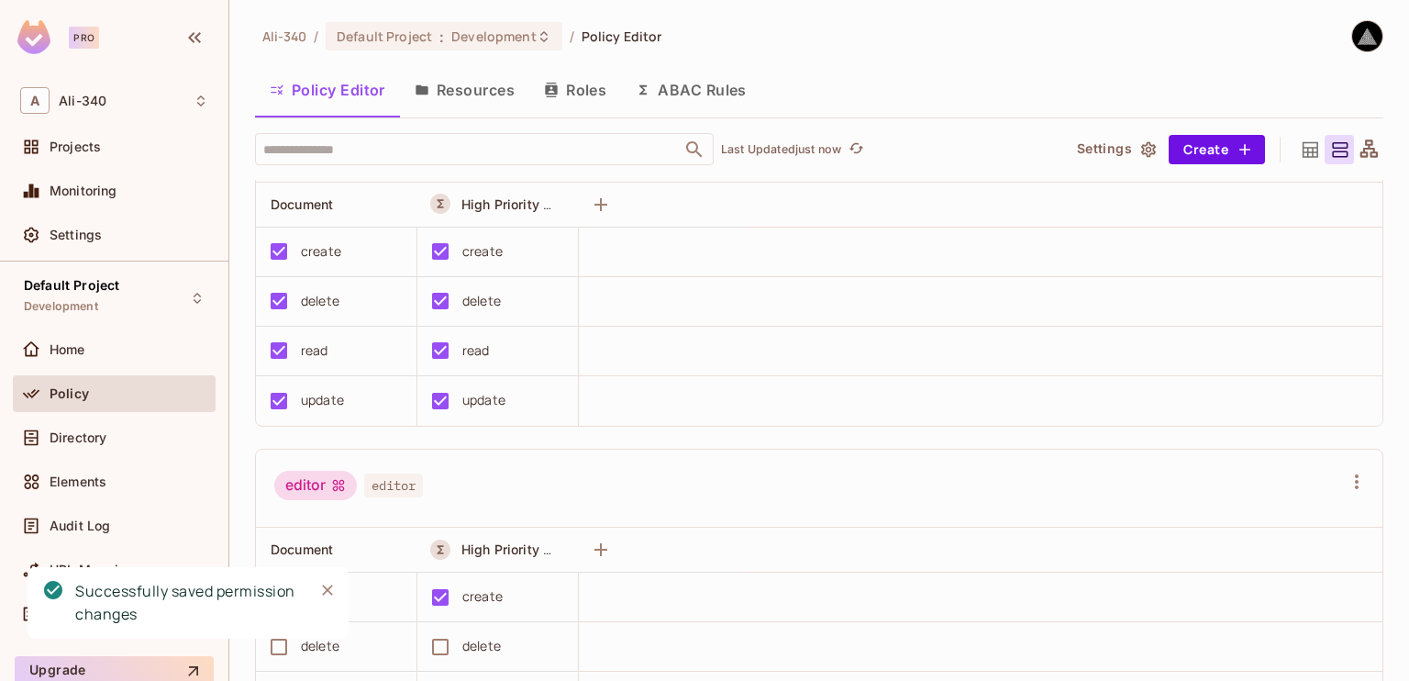
scroll to position [0, 0]
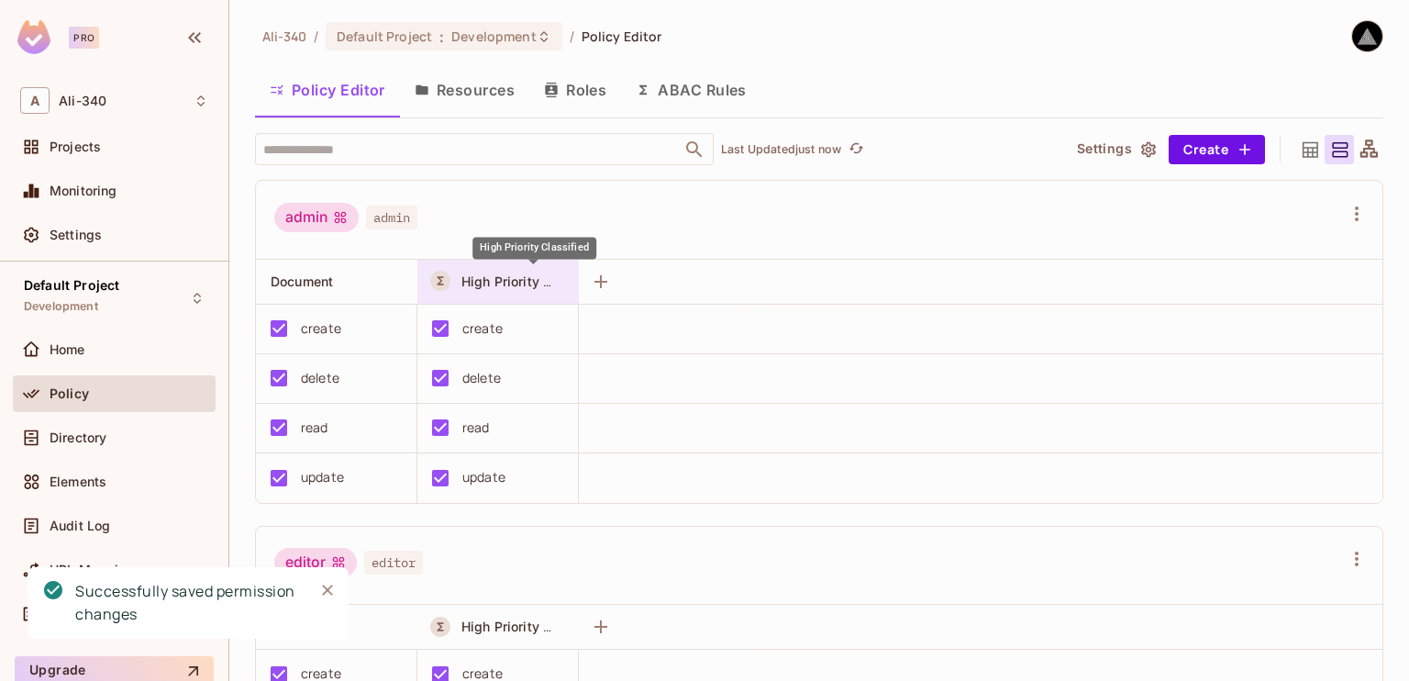
click at [489, 283] on span "High Priority Classified" at bounding box center [534, 280] width 146 height 17
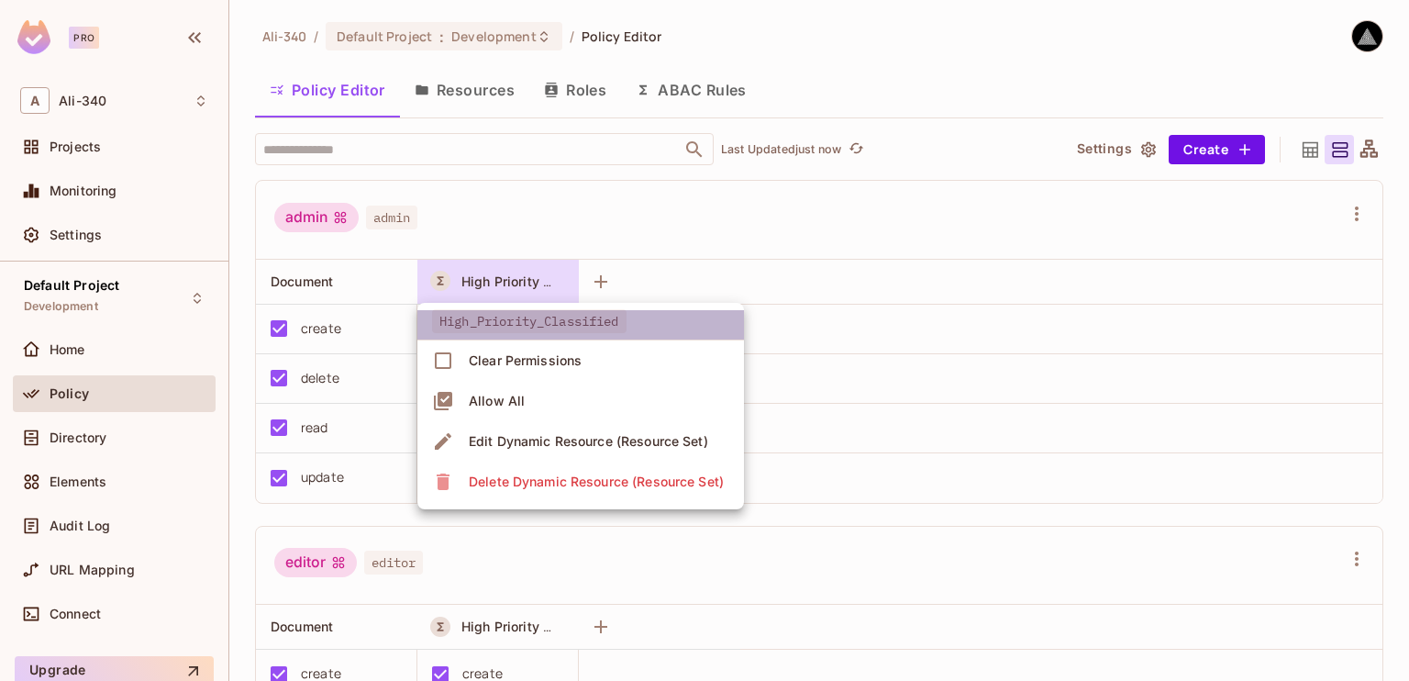
drag, startPoint x: 440, startPoint y: 325, endPoint x: 642, endPoint y: 321, distance: 201.9
click at [642, 321] on li "High_Priority_Classified" at bounding box center [580, 325] width 327 height 30
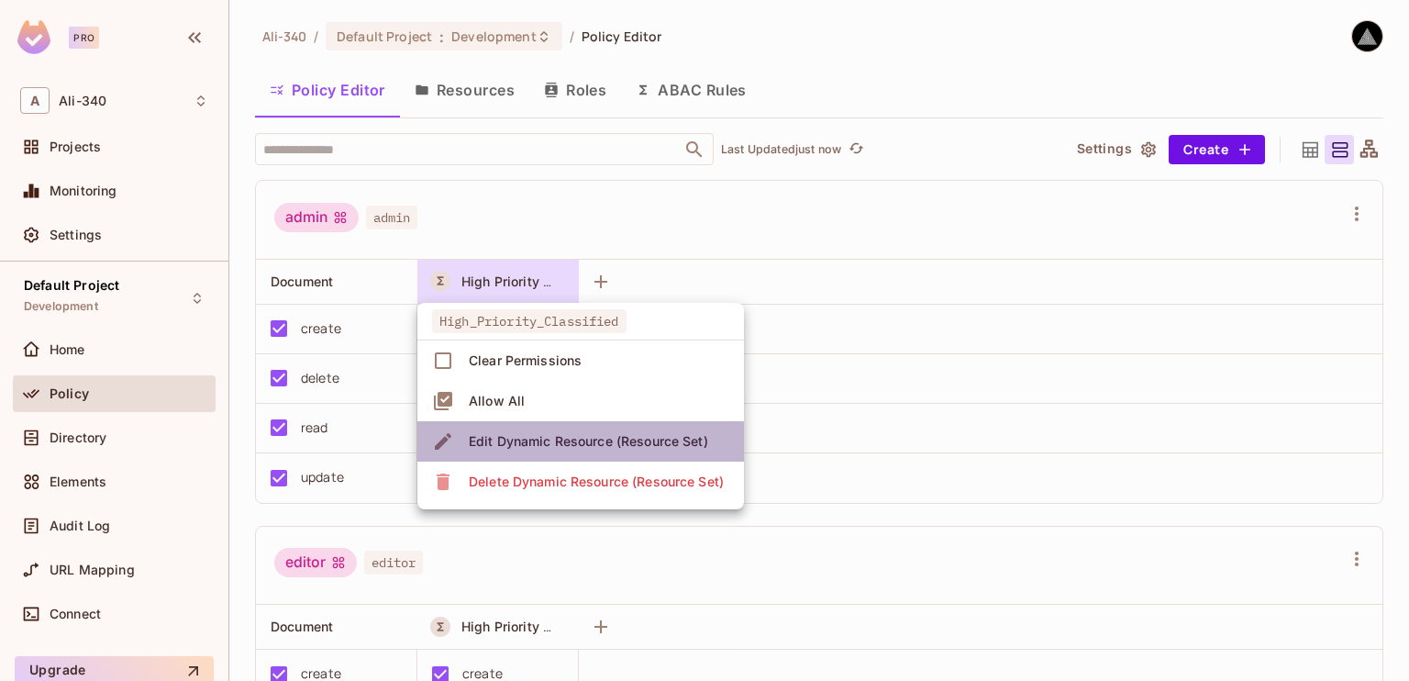
click at [519, 433] on div "Edit Dynamic Resource (Resource Set)" at bounding box center [588, 441] width 239 height 18
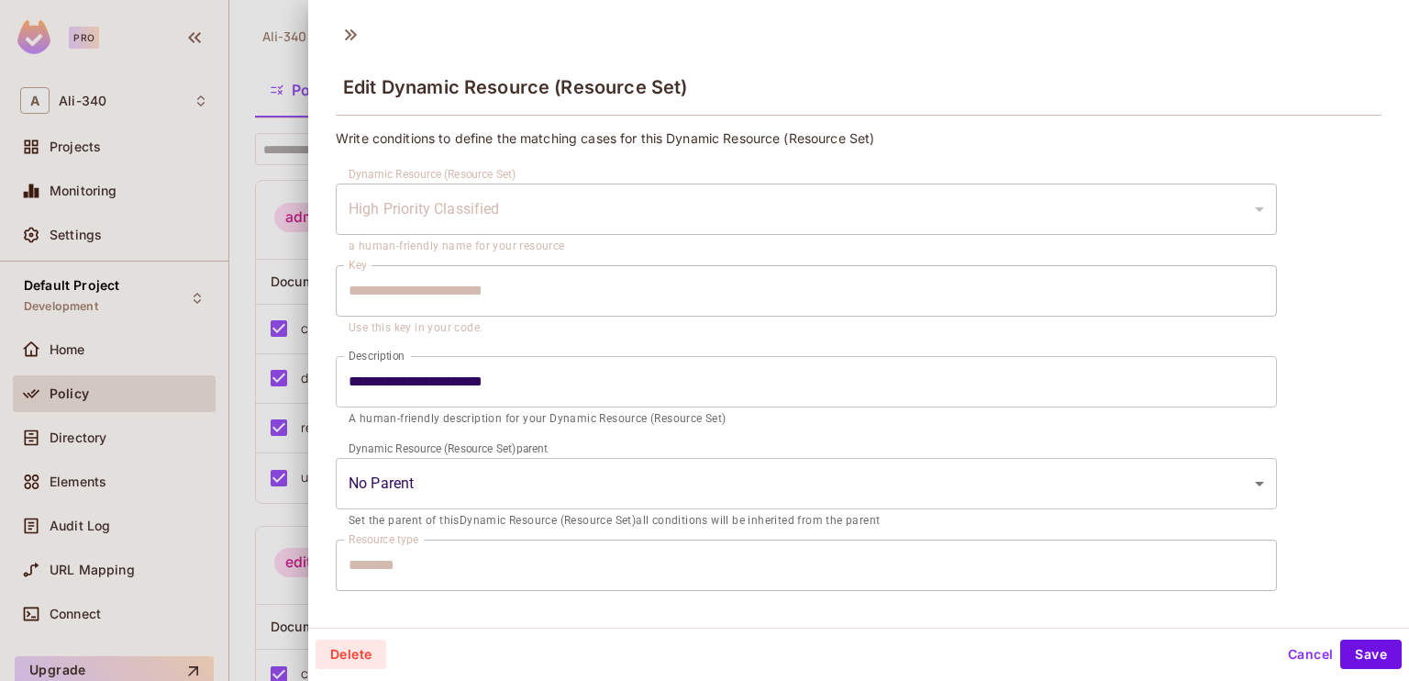
drag, startPoint x: 631, startPoint y: 206, endPoint x: 327, endPoint y: 212, distance: 304.6
click at [327, 212] on div "**********" at bounding box center [858, 361] width 1101 height 479
drag, startPoint x: 357, startPoint y: 208, endPoint x: 490, endPoint y: 204, distance: 133.1
click at [488, 204] on div "High Priority Classified" at bounding box center [806, 208] width 941 height 51
drag, startPoint x: 504, startPoint y: 207, endPoint x: 379, endPoint y: 219, distance: 125.3
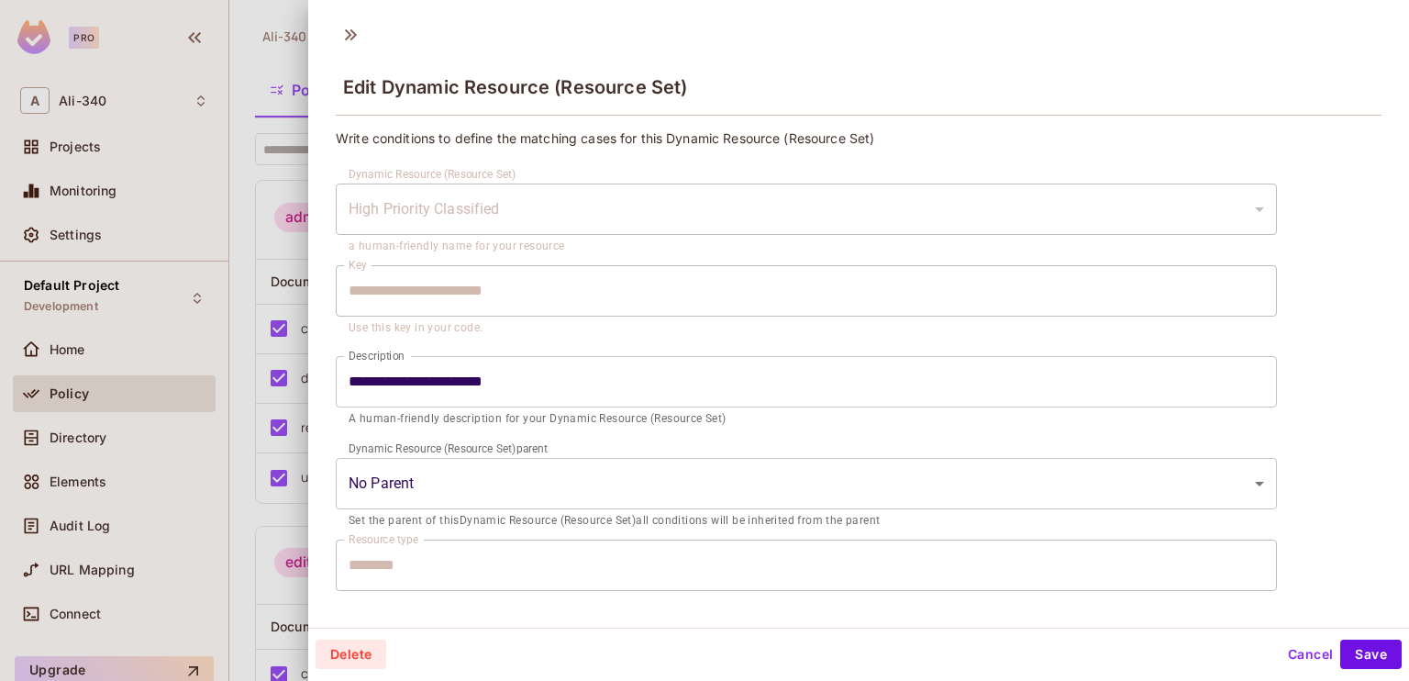
click at [369, 204] on div "High Priority Classified" at bounding box center [806, 208] width 941 height 51
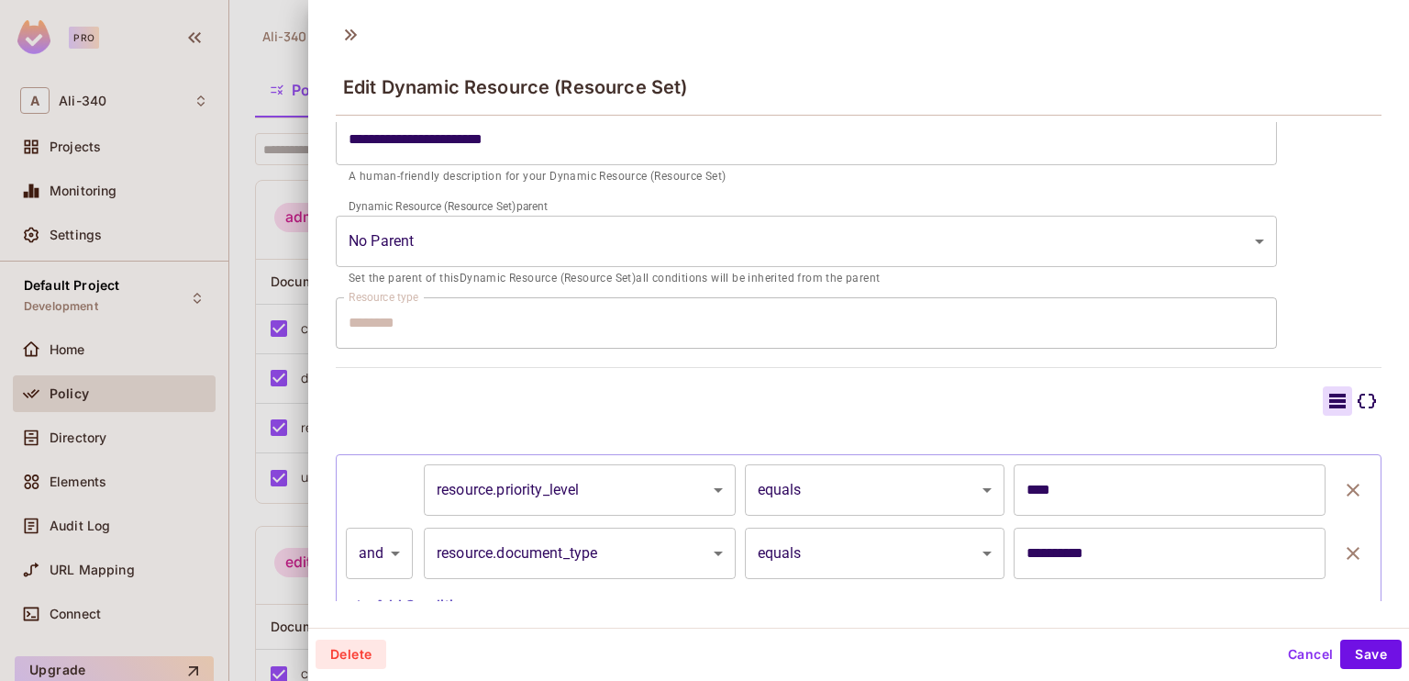
scroll to position [308, 0]
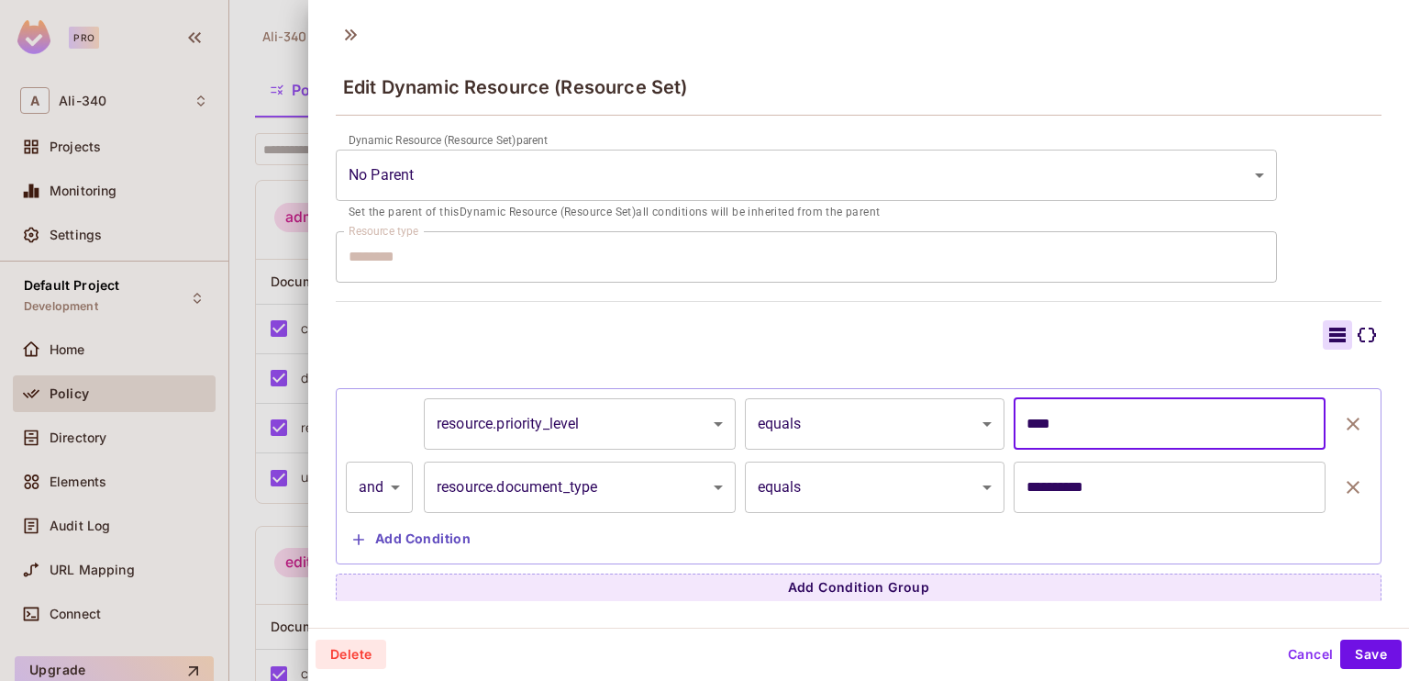
drag, startPoint x: 1035, startPoint y: 420, endPoint x: 1016, endPoint y: 422, distance: 18.4
click at [1016, 422] on input "****" at bounding box center [1170, 423] width 312 height 51
click at [906, 346] on div at bounding box center [859, 334] width 1046 height 29
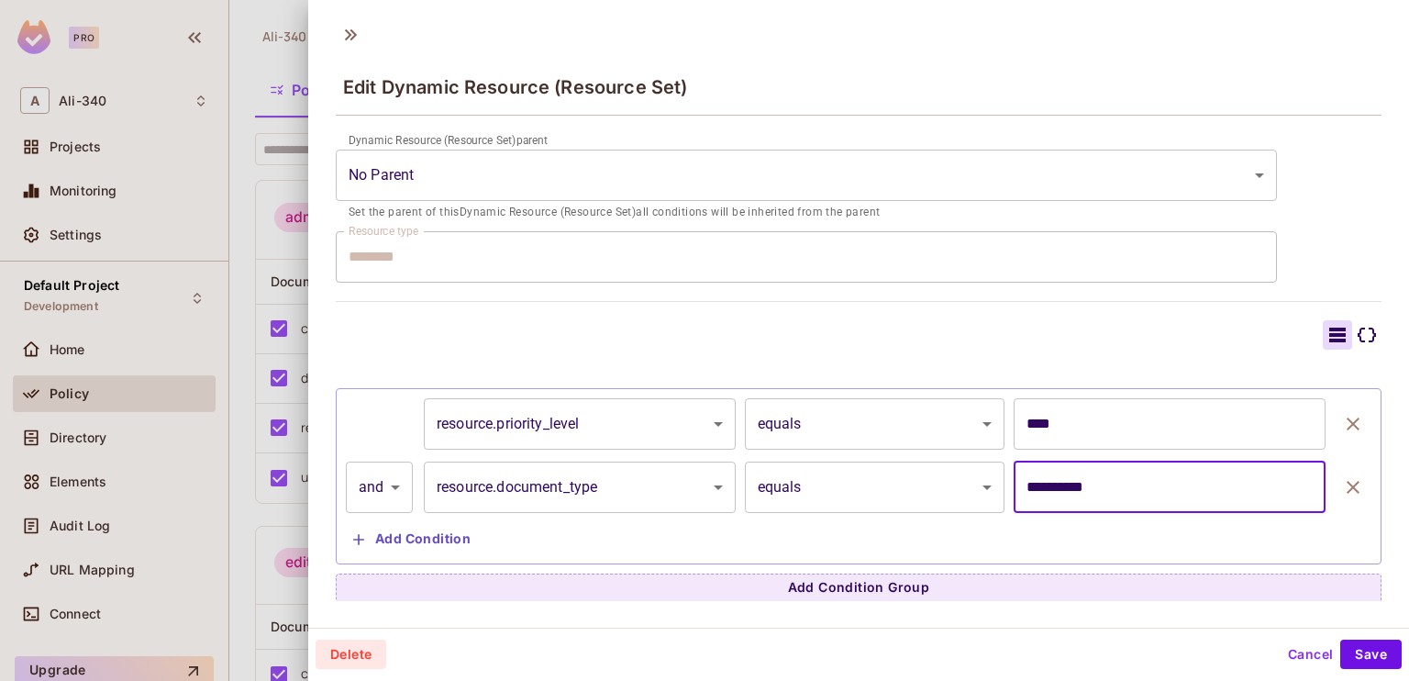
click at [1047, 490] on input "**********" at bounding box center [1170, 486] width 312 height 51
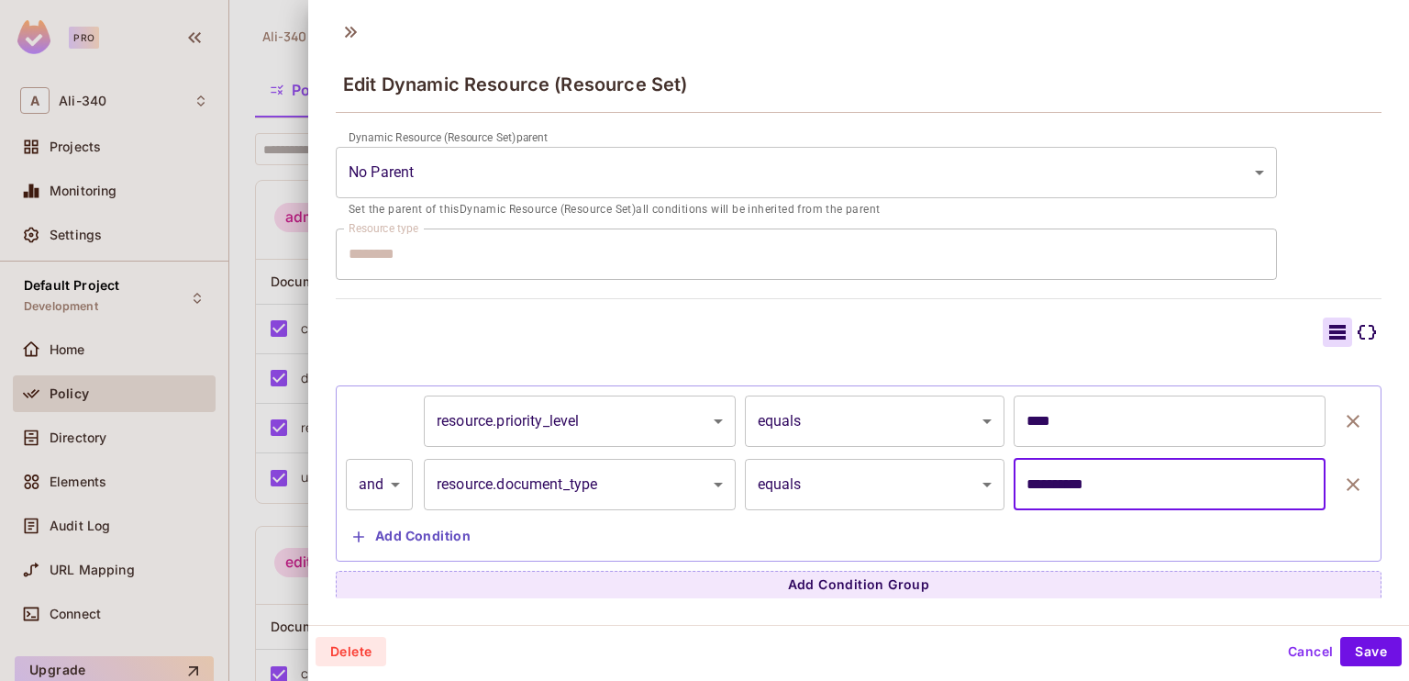
click at [1304, 663] on button "Cancel" at bounding box center [1311, 651] width 60 height 29
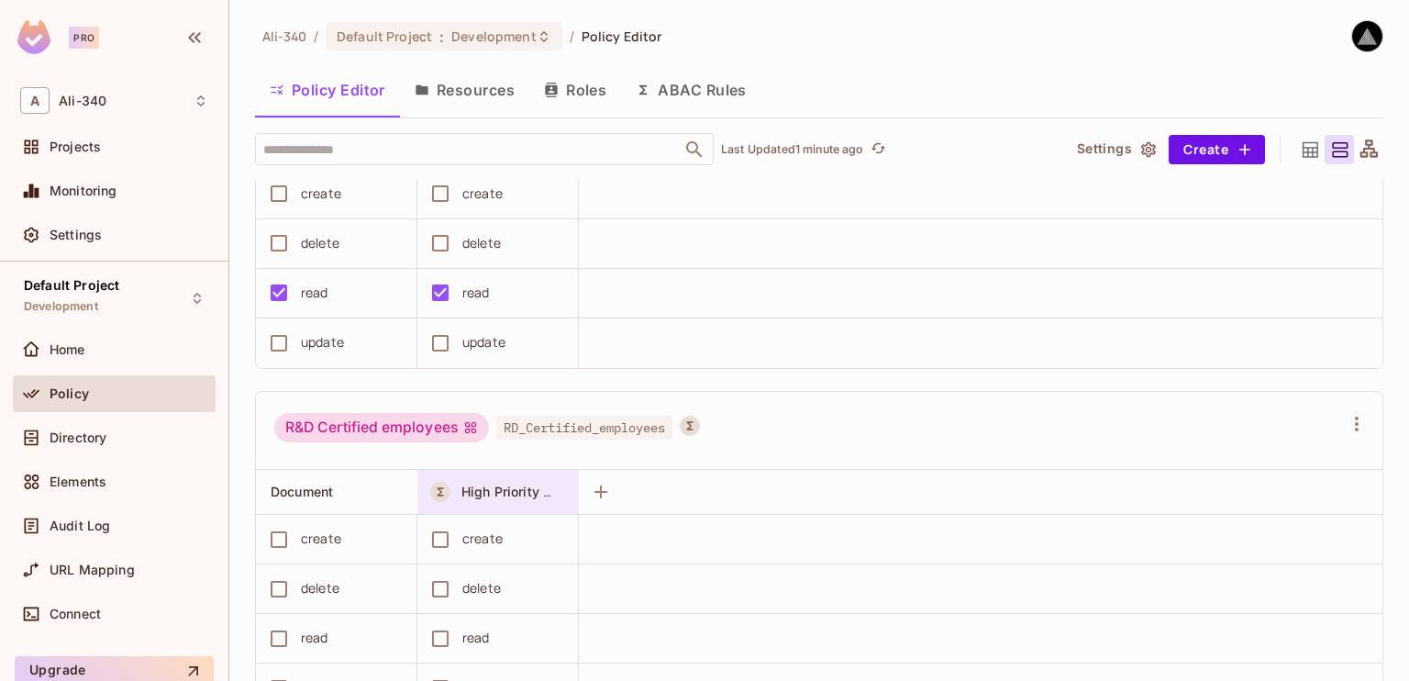
scroll to position [900, 0]
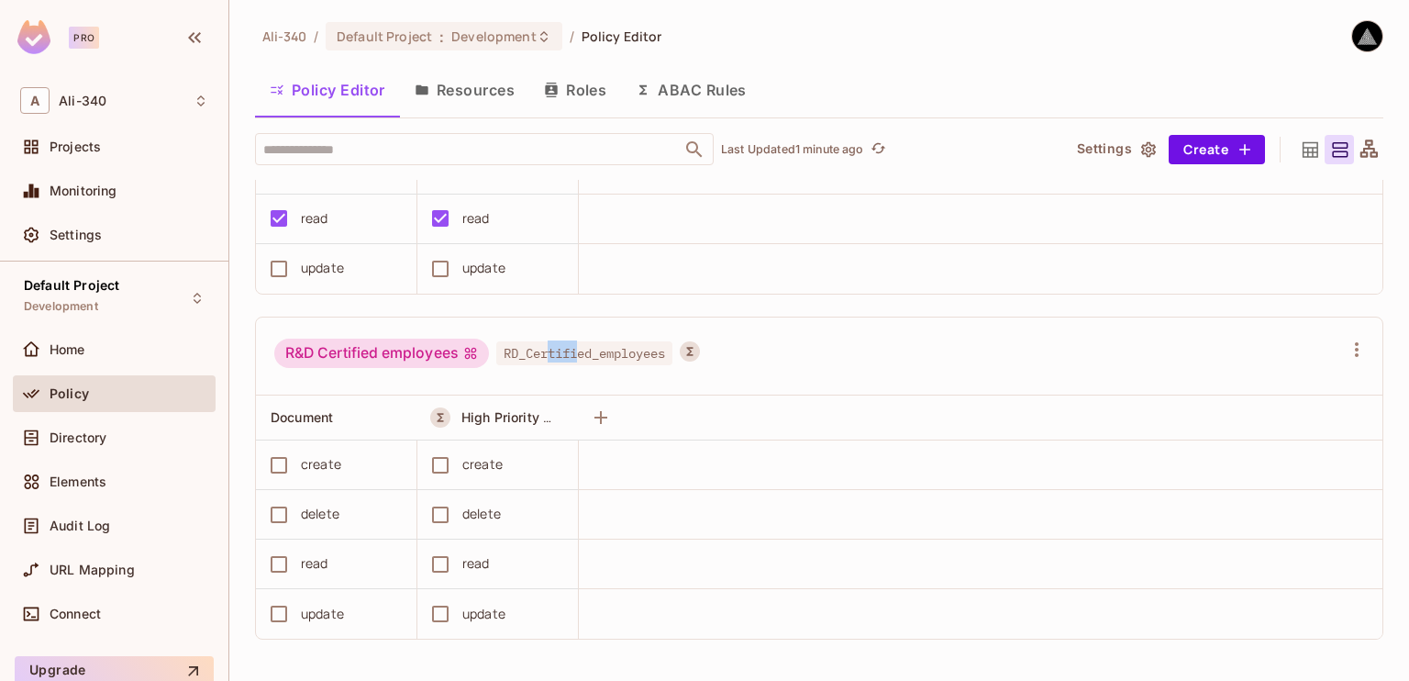
drag, startPoint x: 548, startPoint y: 348, endPoint x: 583, endPoint y: 348, distance: 34.9
click at [583, 348] on span "RD_Certified_employees" at bounding box center [584, 353] width 176 height 24
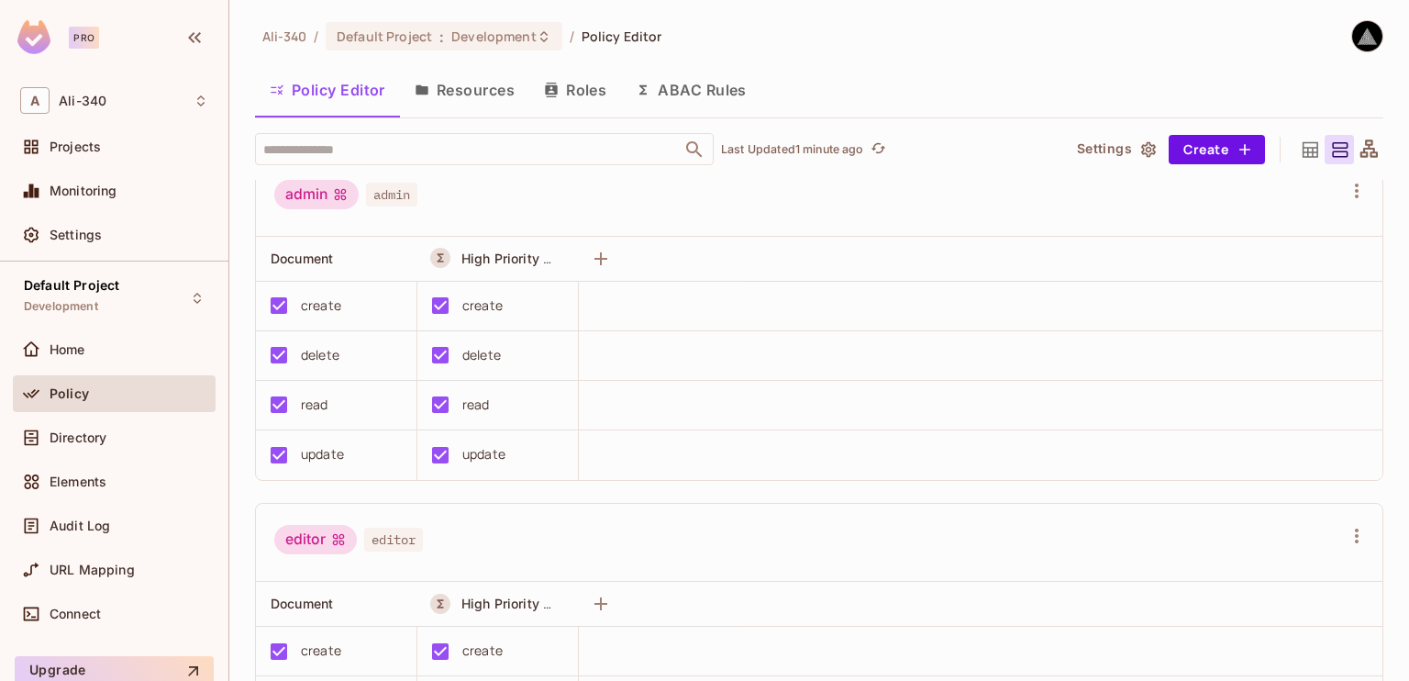
scroll to position [0, 0]
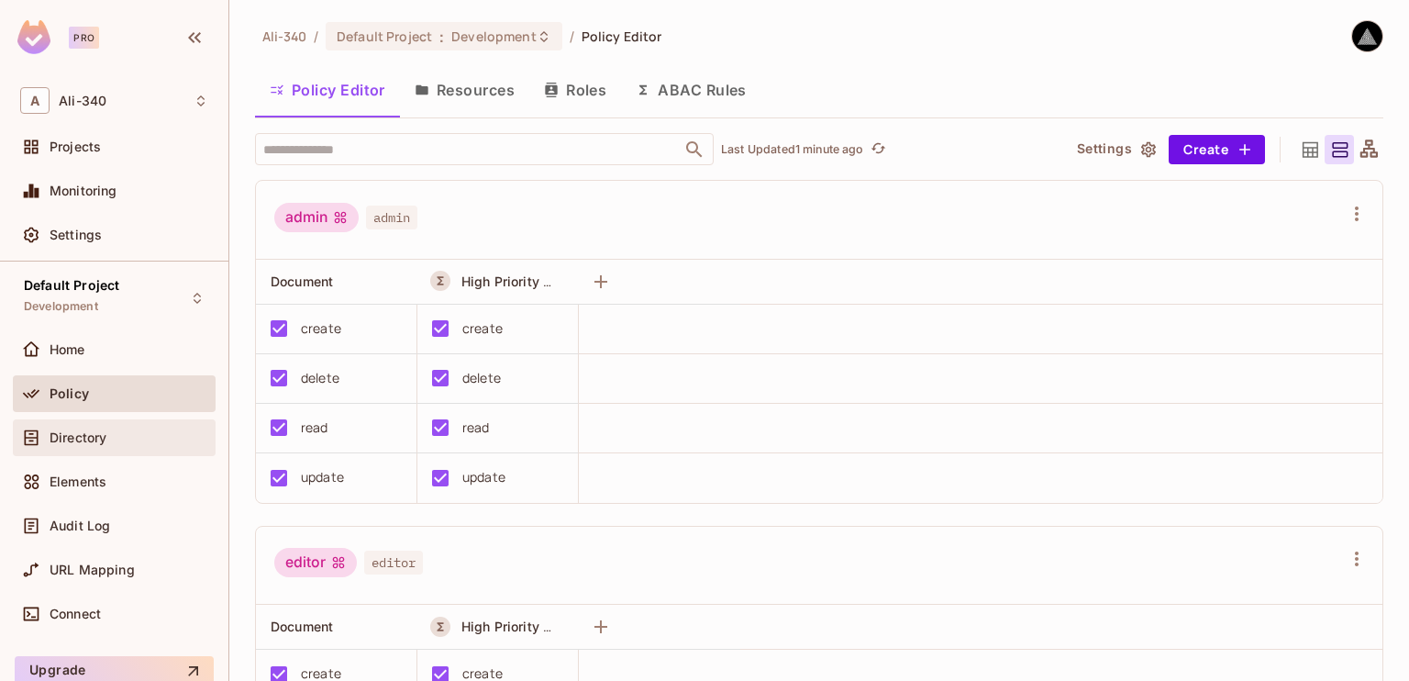
click at [116, 445] on div "Directory" at bounding box center [114, 438] width 188 height 22
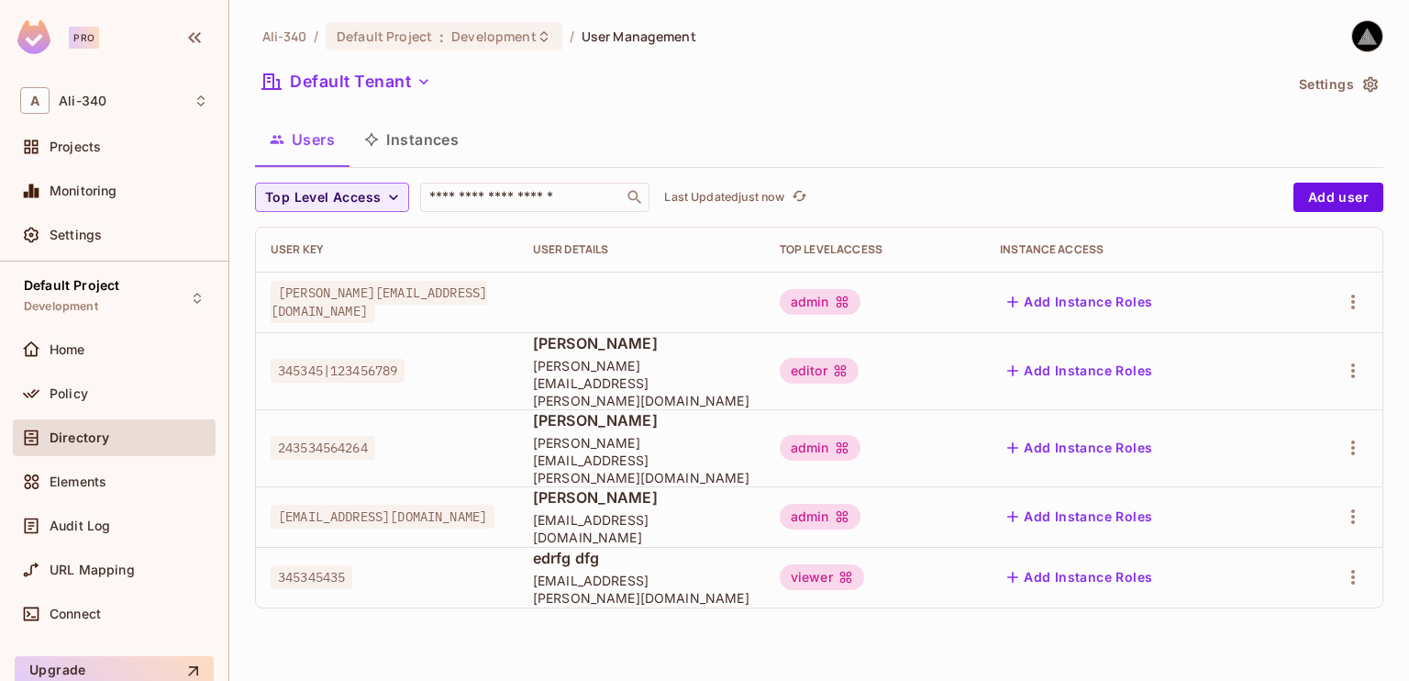
click at [310, 565] on span "345345435" at bounding box center [312, 577] width 82 height 24
copy span "345345435"
click at [331, 303] on span "[PERSON_NAME][EMAIL_ADDRESS][DOMAIN_NAME]" at bounding box center [379, 302] width 217 height 42
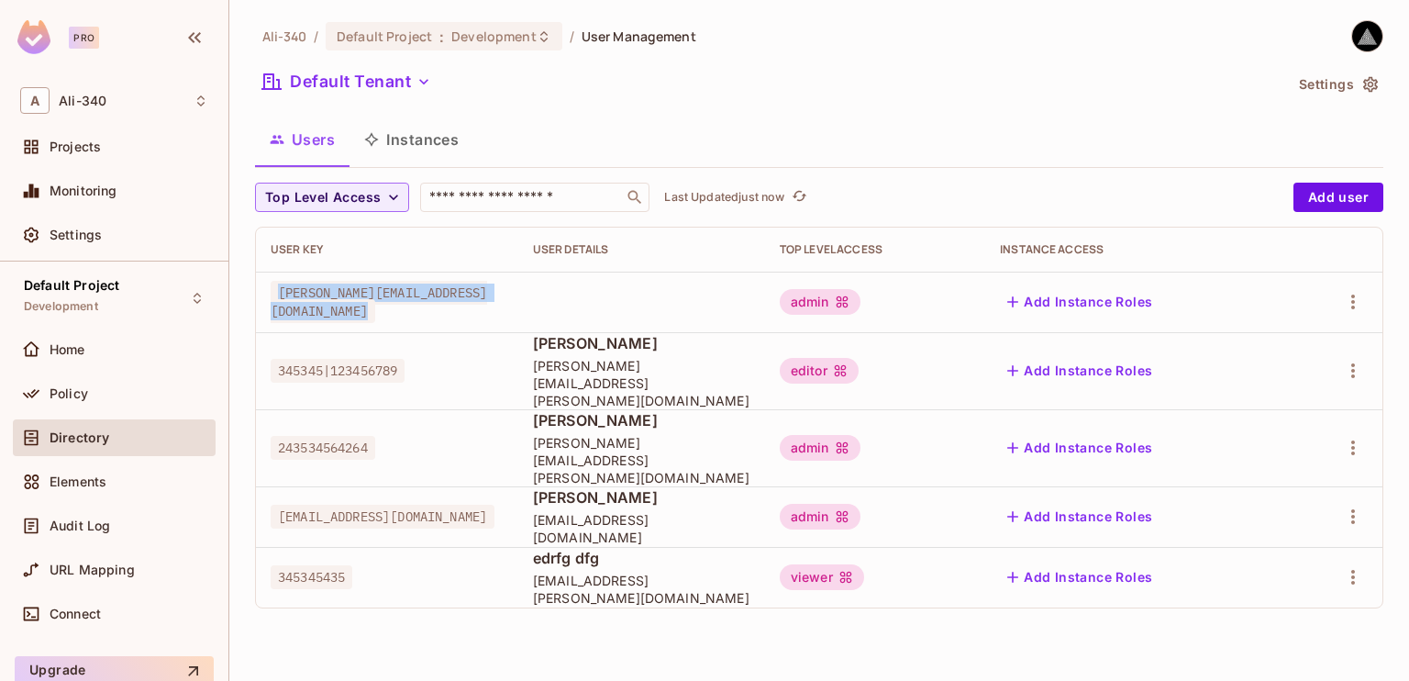
click at [331, 303] on span "[PERSON_NAME][EMAIL_ADDRESS][DOMAIN_NAME]" at bounding box center [379, 302] width 217 height 42
copy span "[PERSON_NAME][EMAIL_ADDRESS][DOMAIN_NAME]"
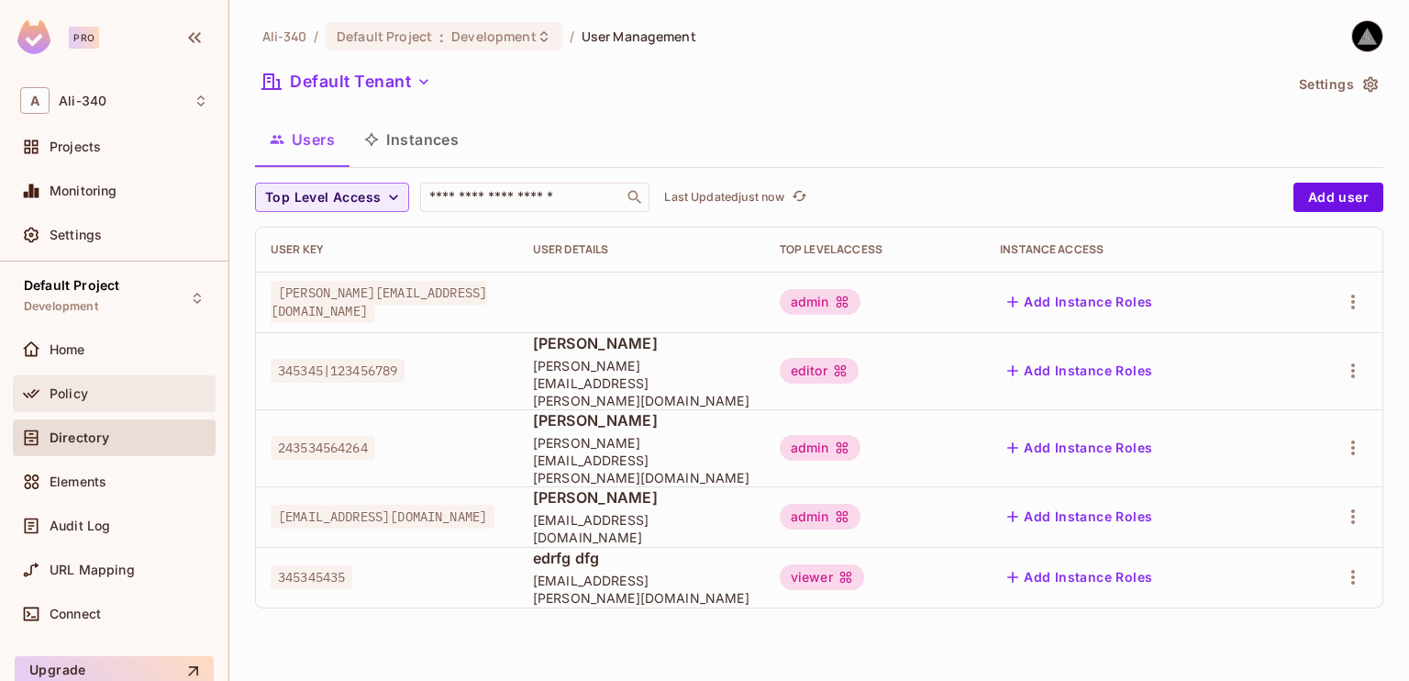
click at [99, 405] on div "Policy" at bounding box center [114, 393] width 203 height 37
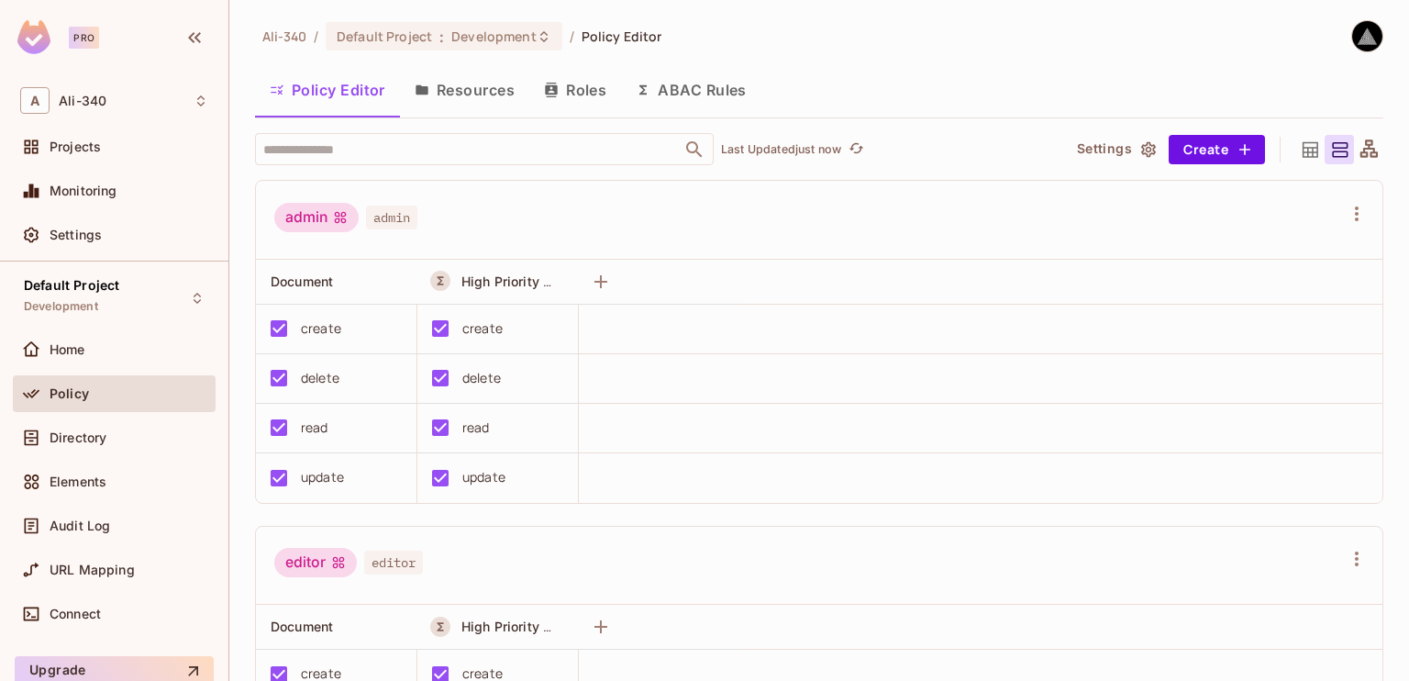
click at [458, 98] on button "Resources" at bounding box center [464, 90] width 129 height 46
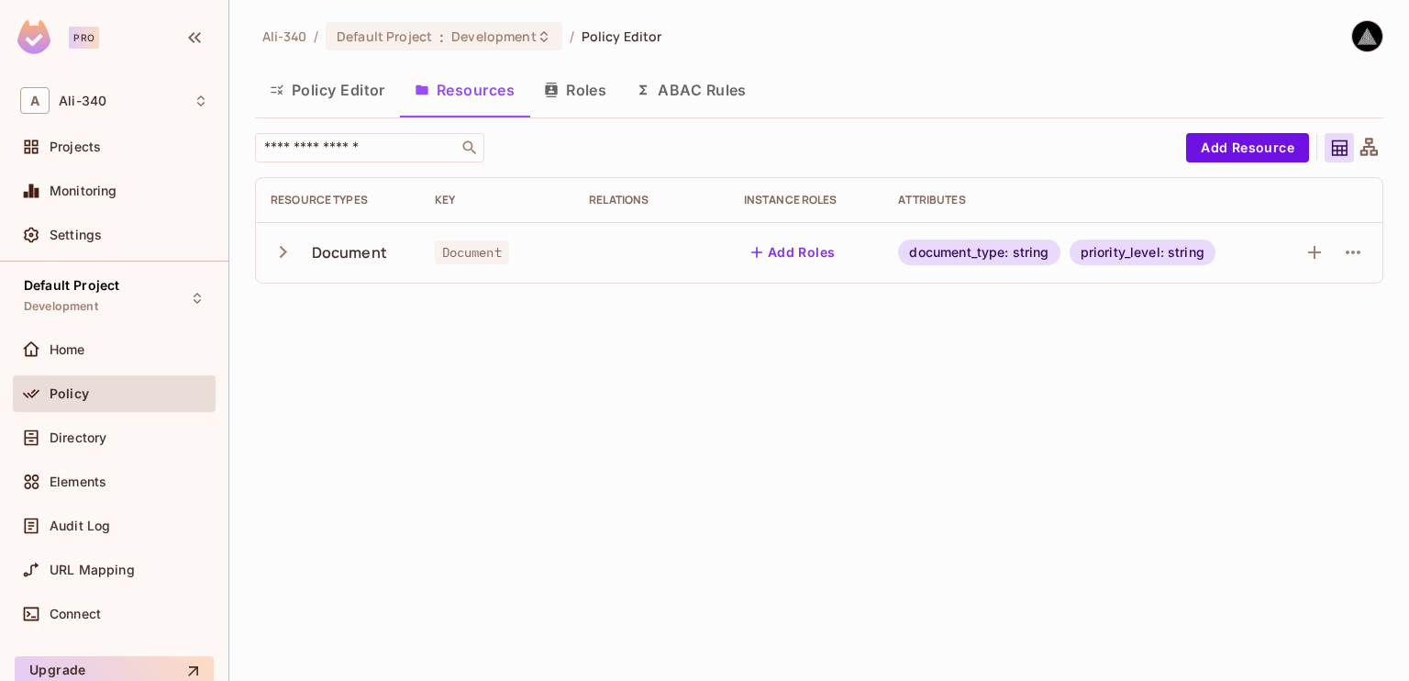
click at [856, 506] on div "Ali-340 / Default Project : Development / Policy Editor Policy Editor Resources…" at bounding box center [819, 340] width 1180 height 681
drag, startPoint x: 856, startPoint y: 506, endPoint x: 756, endPoint y: 518, distance: 100.7
click at [756, 518] on div "Ali-340 / Default Project : Development / Policy Editor Policy Editor Resources…" at bounding box center [819, 340] width 1180 height 681
click at [558, 99] on button "Roles" at bounding box center [575, 90] width 92 height 46
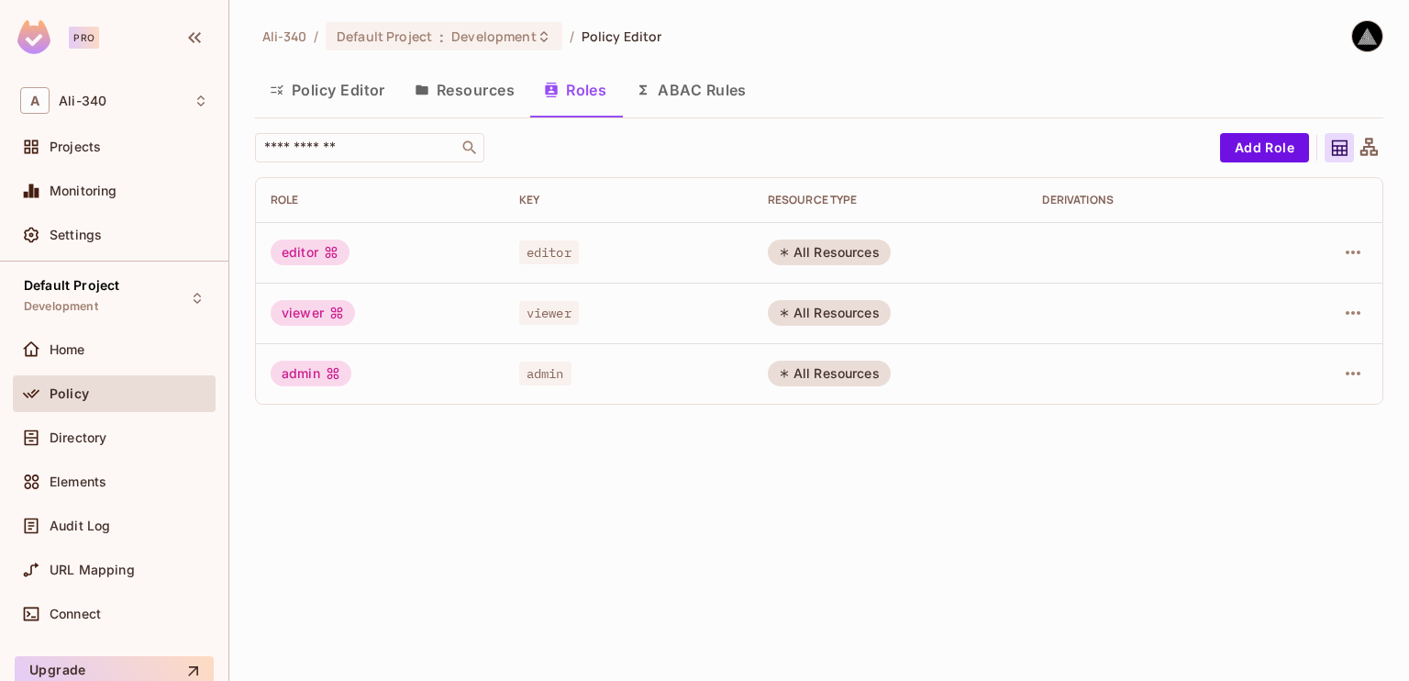
click at [661, 77] on button "ABAC Rules" at bounding box center [691, 90] width 140 height 46
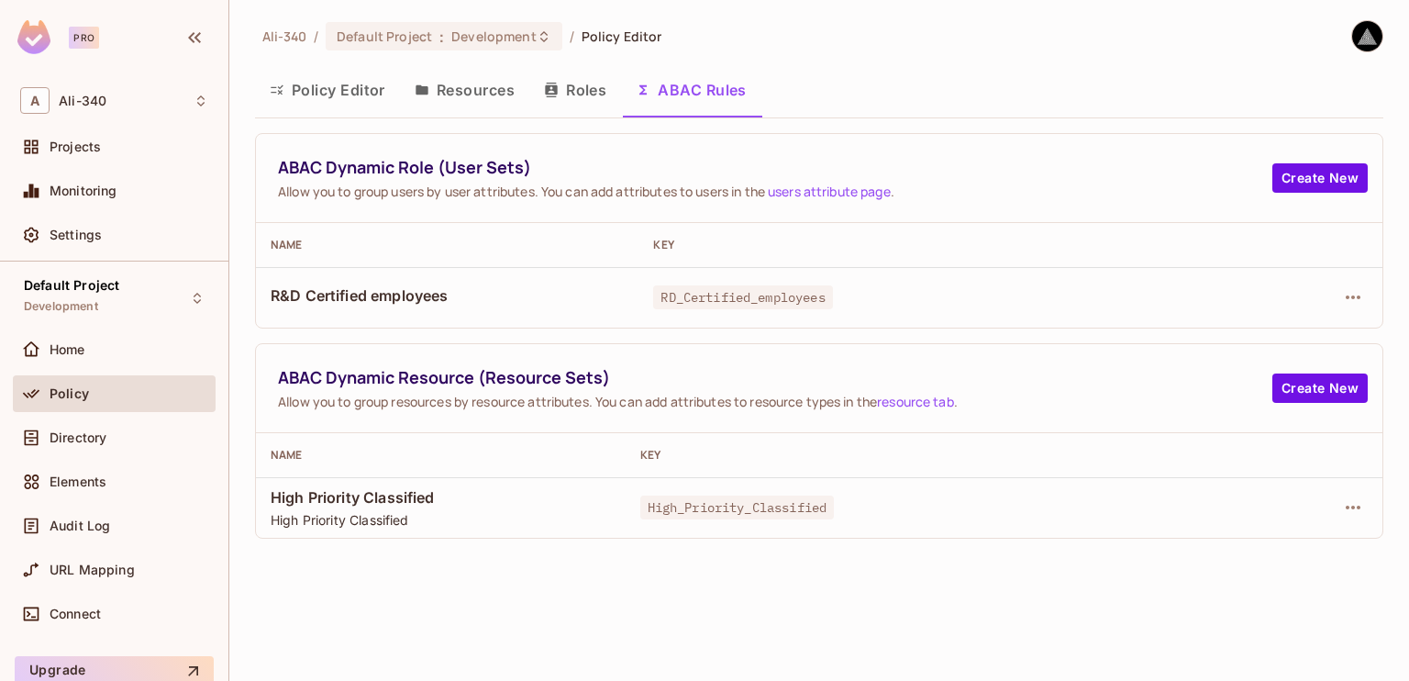
click at [316, 289] on span "R&D Certified employees" at bounding box center [447, 295] width 353 height 20
click at [336, 293] on span "R&D Certified employees" at bounding box center [447, 295] width 353 height 20
click at [1360, 298] on icon "button" at bounding box center [1353, 297] width 22 height 22
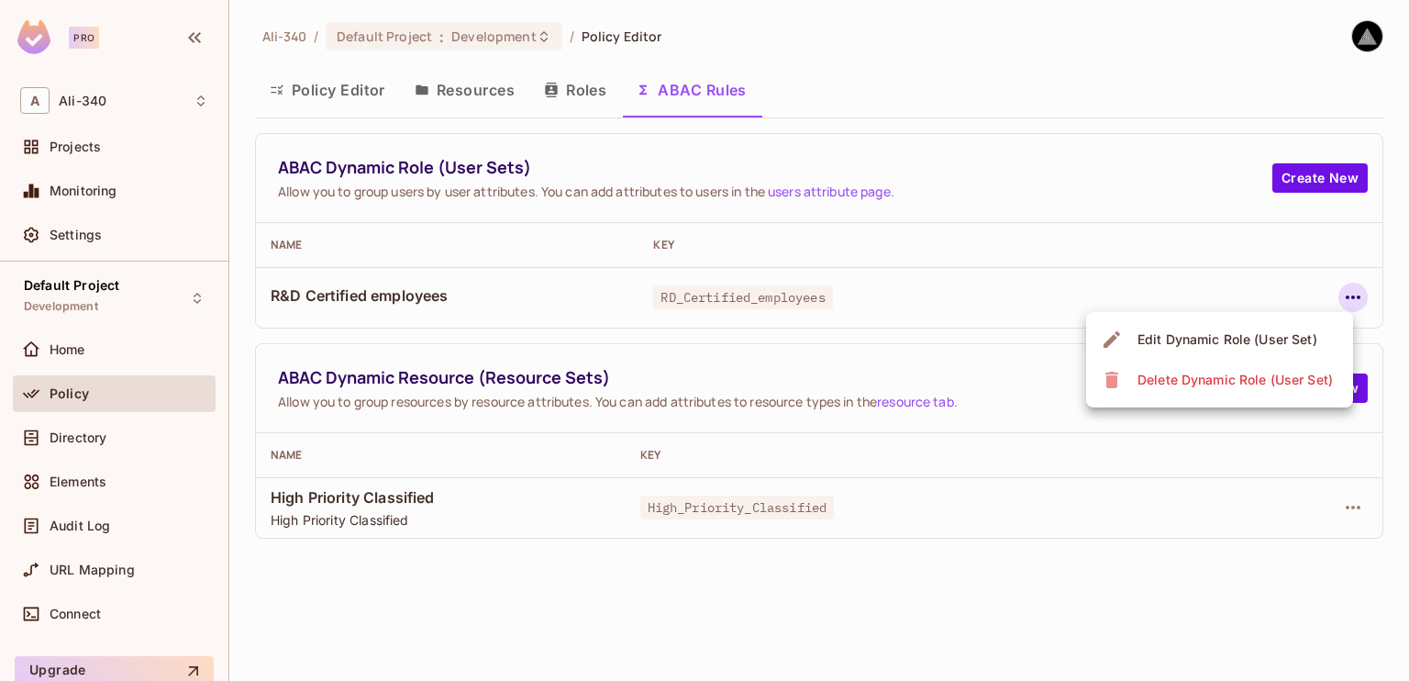
click at [1248, 384] on div "Delete Dynamic Role (User Set)" at bounding box center [1235, 380] width 195 height 18
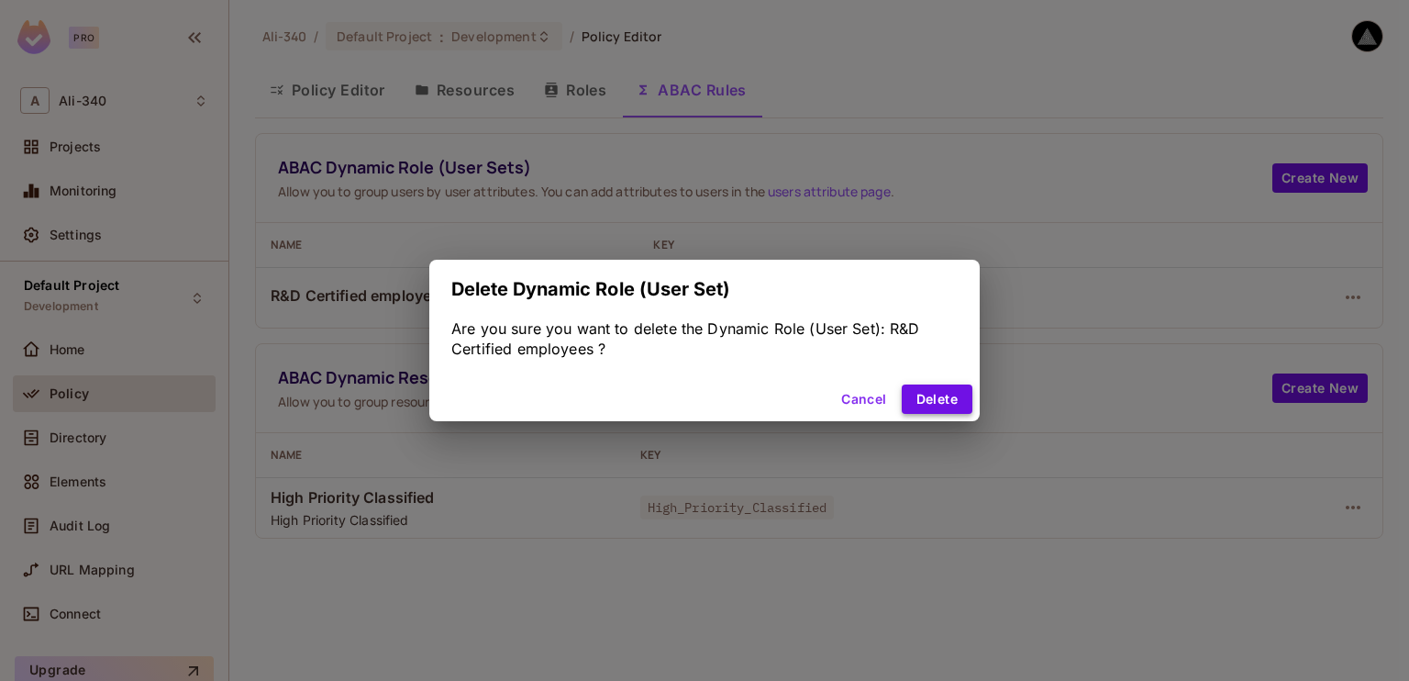
click at [914, 396] on button "Delete" at bounding box center [937, 398] width 71 height 29
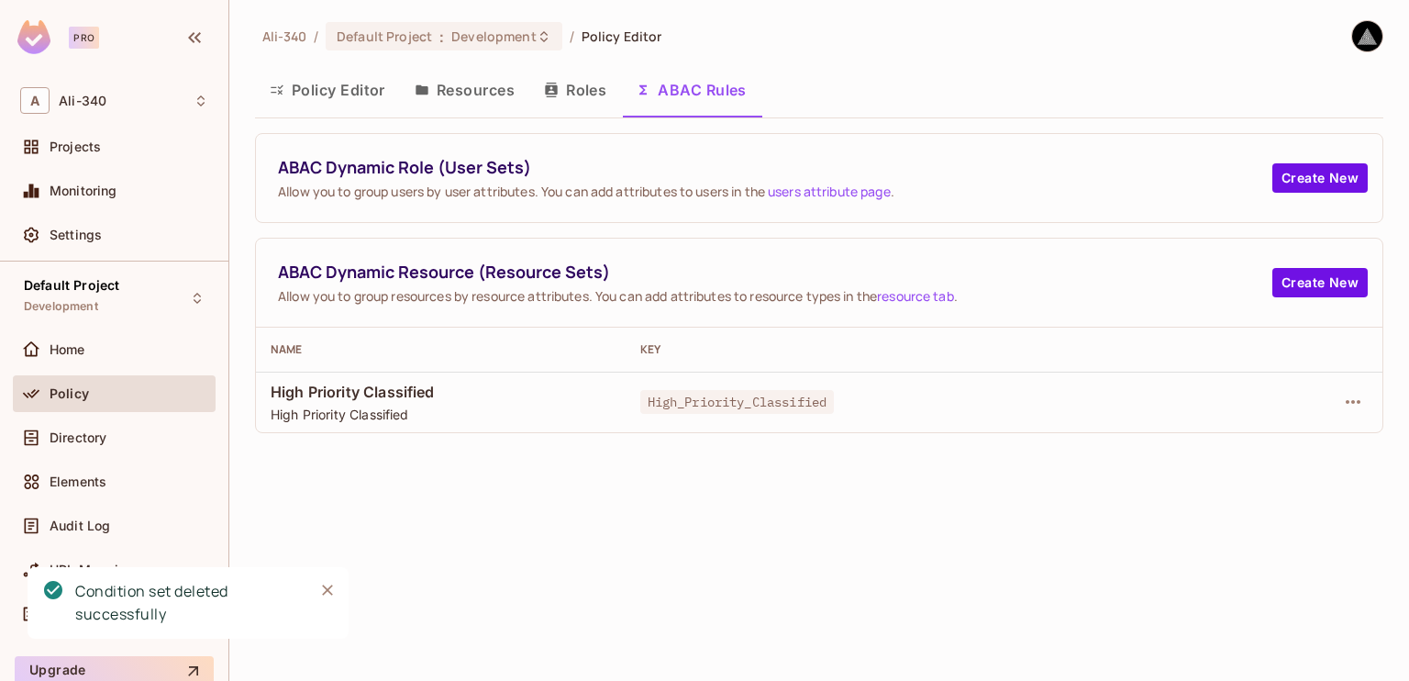
click at [403, 100] on button "Resources" at bounding box center [464, 90] width 129 height 46
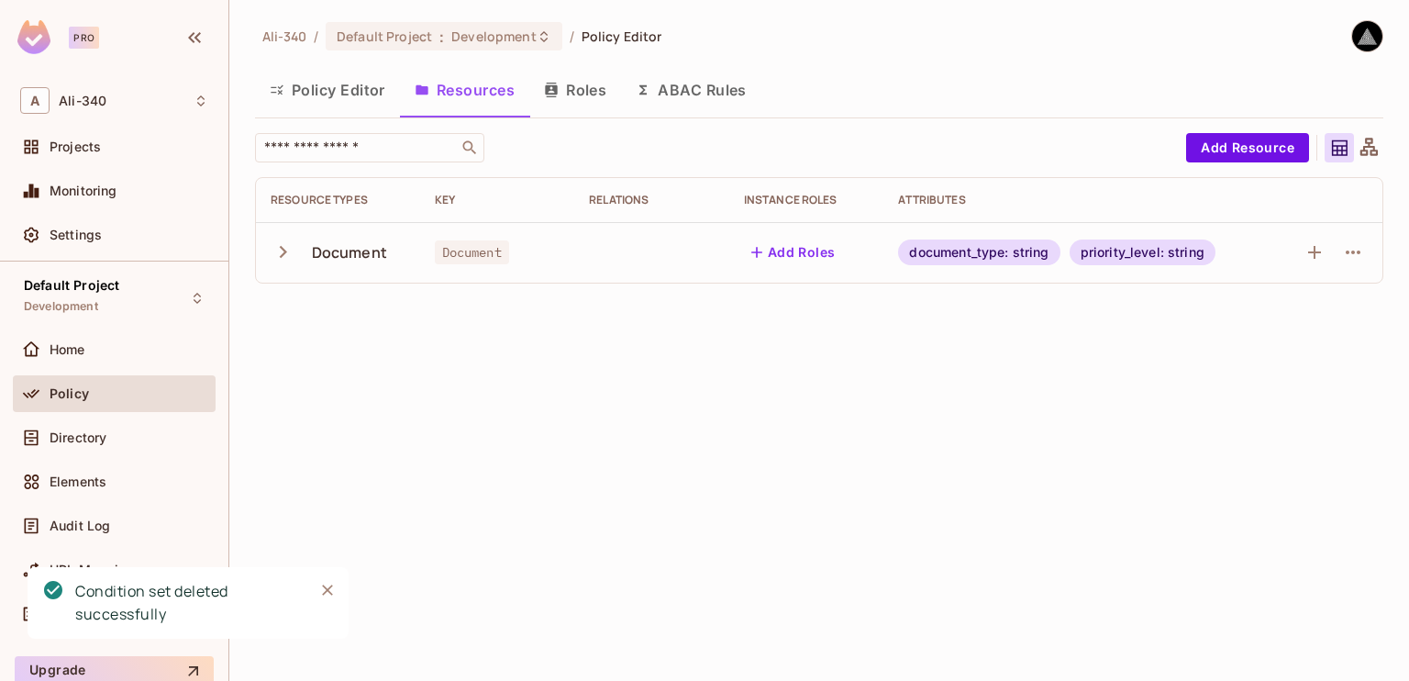
click at [272, 86] on icon "button" at bounding box center [277, 90] width 15 height 15
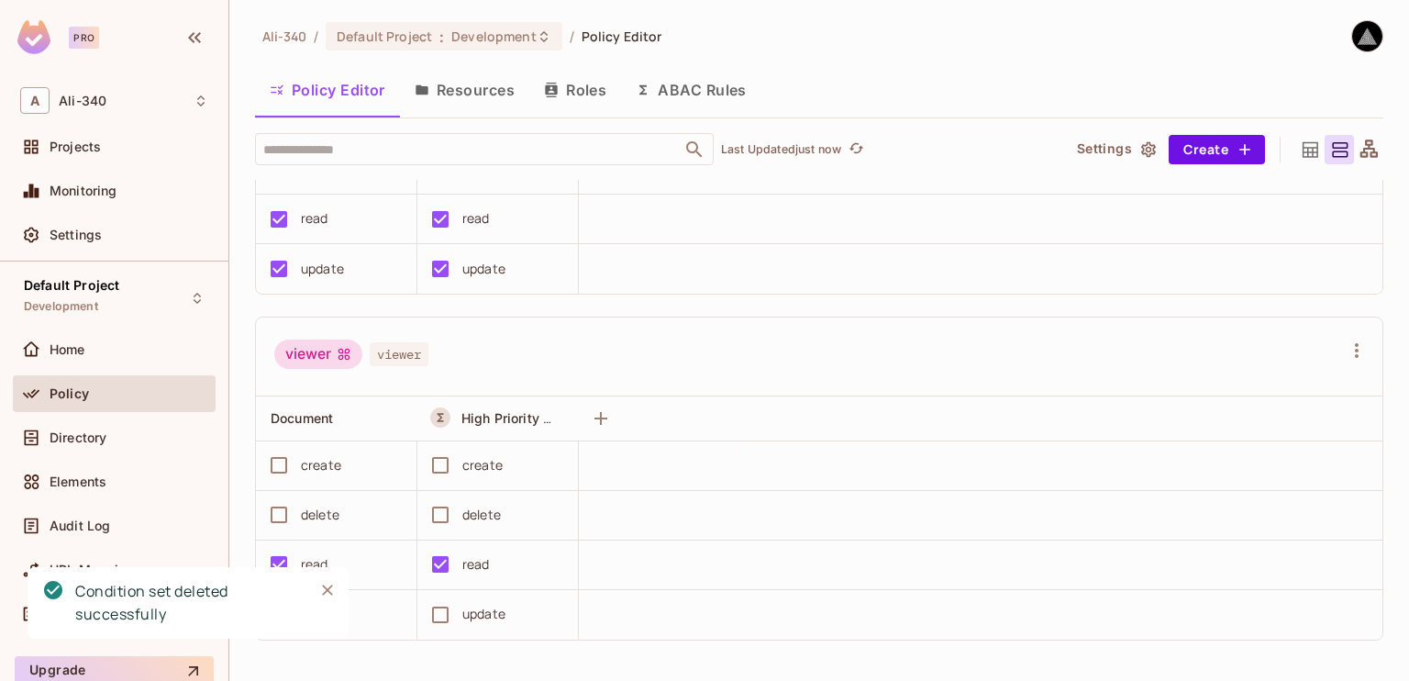
scroll to position [555, 0]
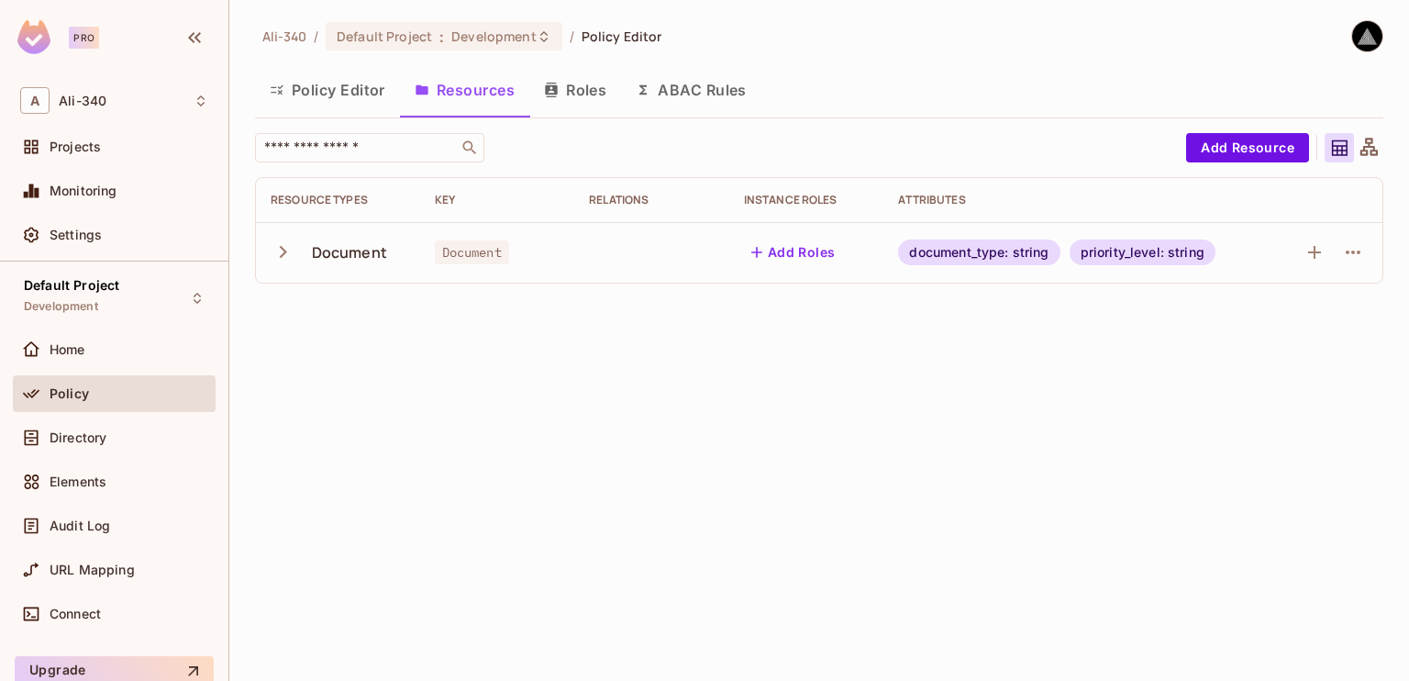
click at [601, 535] on div "Ali-340 / Default Project : Development / Policy Editor Policy Editor Resources…" at bounding box center [819, 340] width 1180 height 681
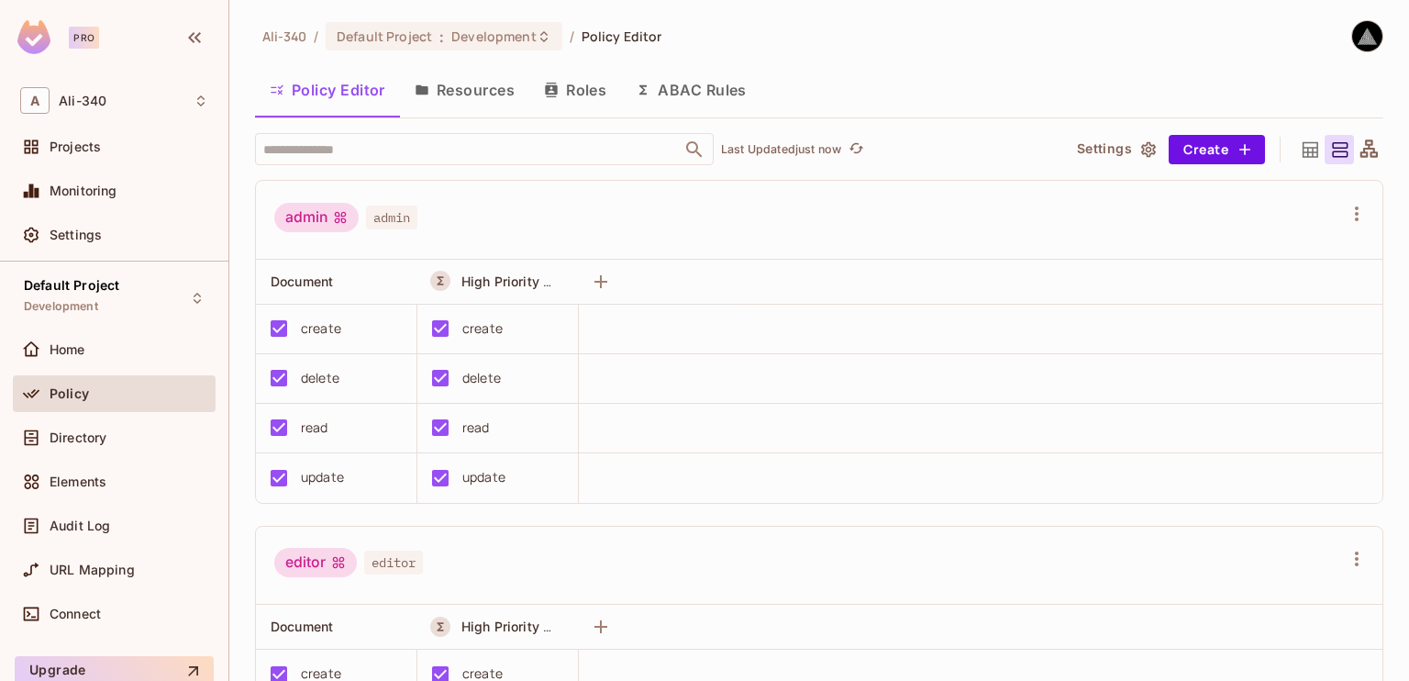
click at [498, 95] on button "Resources" at bounding box center [464, 90] width 129 height 46
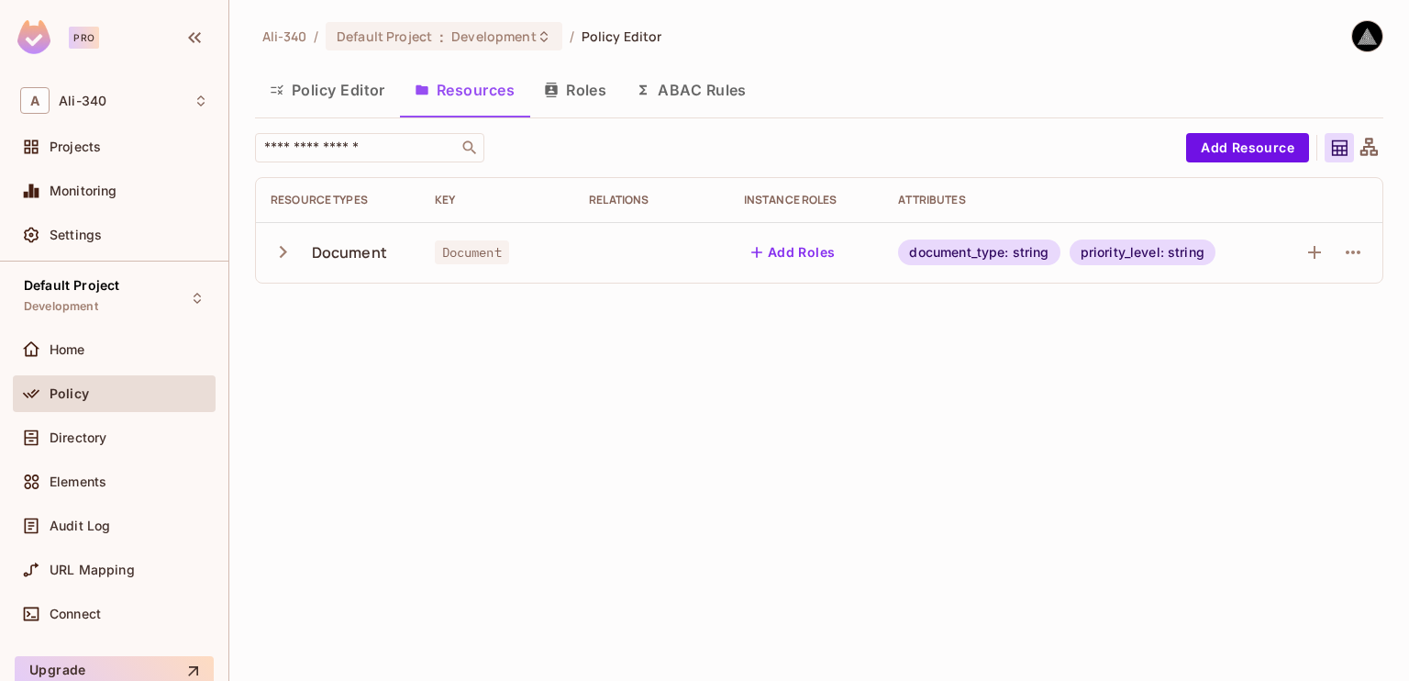
click at [608, 93] on button "Roles" at bounding box center [575, 90] width 92 height 46
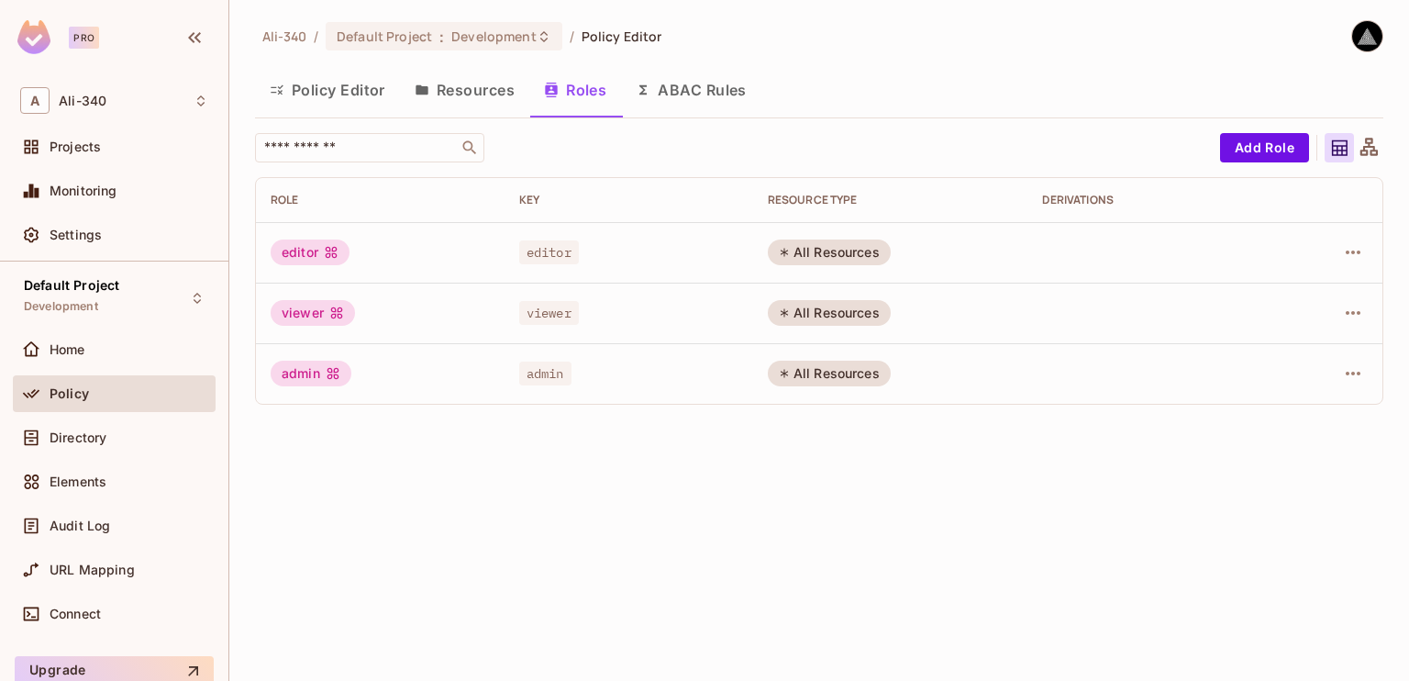
click at [674, 93] on button "ABAC Rules" at bounding box center [691, 90] width 140 height 46
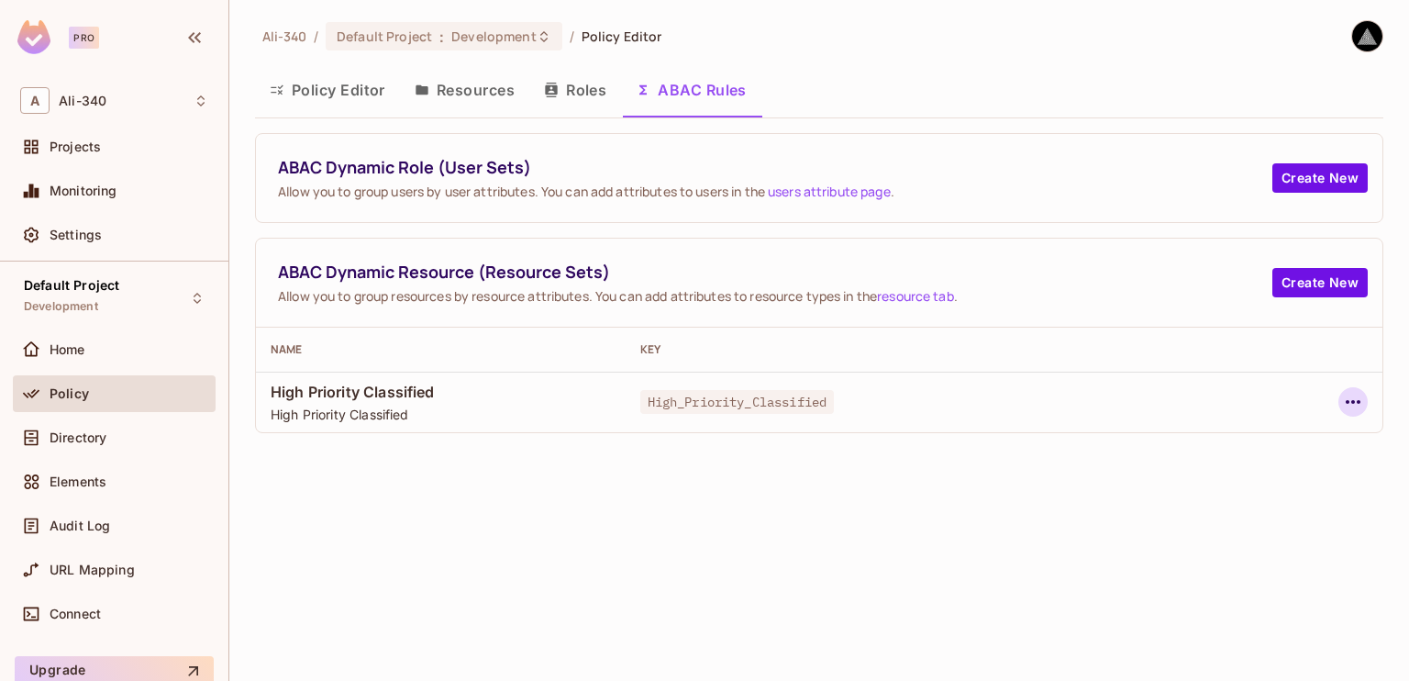
click at [1361, 401] on icon "button" at bounding box center [1353, 402] width 22 height 22
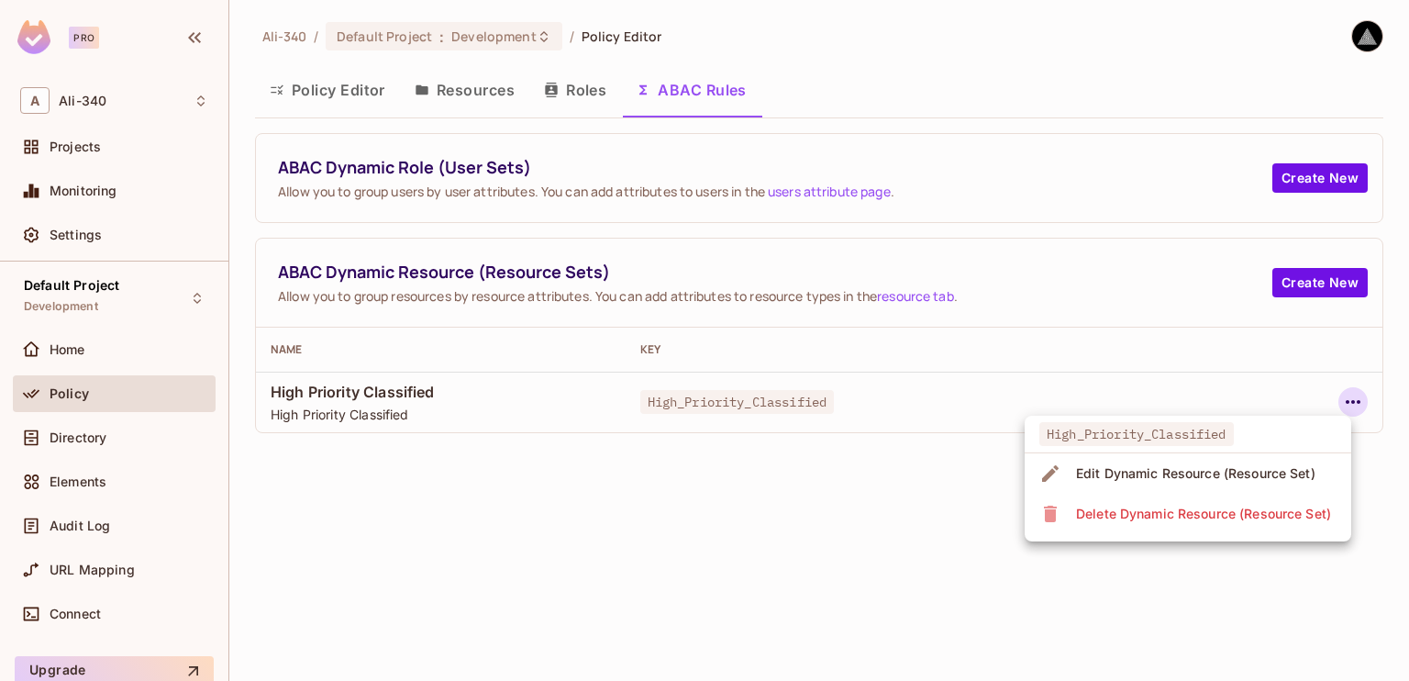
click at [481, 524] on div at bounding box center [704, 340] width 1409 height 681
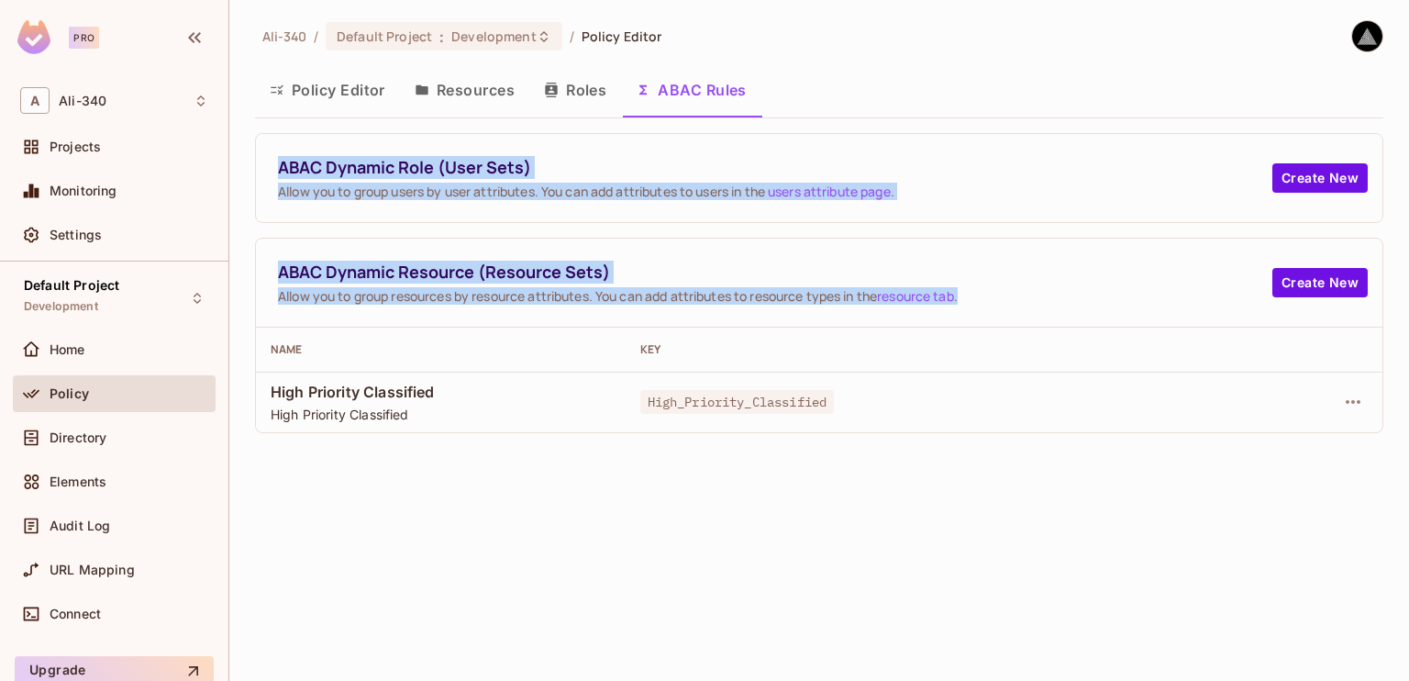
drag, startPoint x: 303, startPoint y: 181, endPoint x: 978, endPoint y: 286, distance: 683.4
click at [978, 286] on div "ABAC Dynamic Role (User Sets) Allow you to group users by user attributes. You …" at bounding box center [819, 283] width 1128 height 300
copy div "ABAC Dynamic Role (User Sets) Allow you to group users by user attributes. You …"
click at [316, 168] on span "ABAC Dynamic Role (User Sets)" at bounding box center [775, 167] width 994 height 23
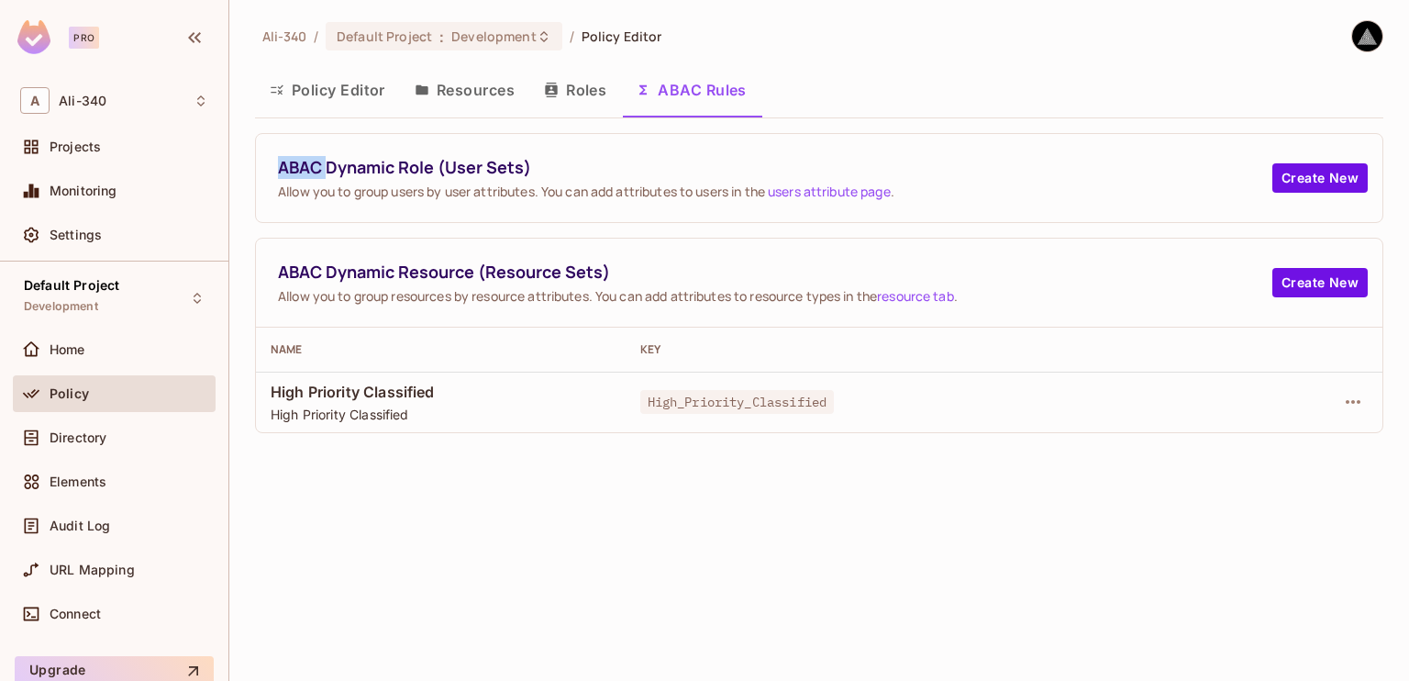
click at [316, 168] on span "ABAC Dynamic Role (User Sets)" at bounding box center [775, 167] width 994 height 23
click at [325, 180] on div "ABAC Dynamic Role (User Sets) Allow you to group users by user attributes. You …" at bounding box center [775, 178] width 994 height 44
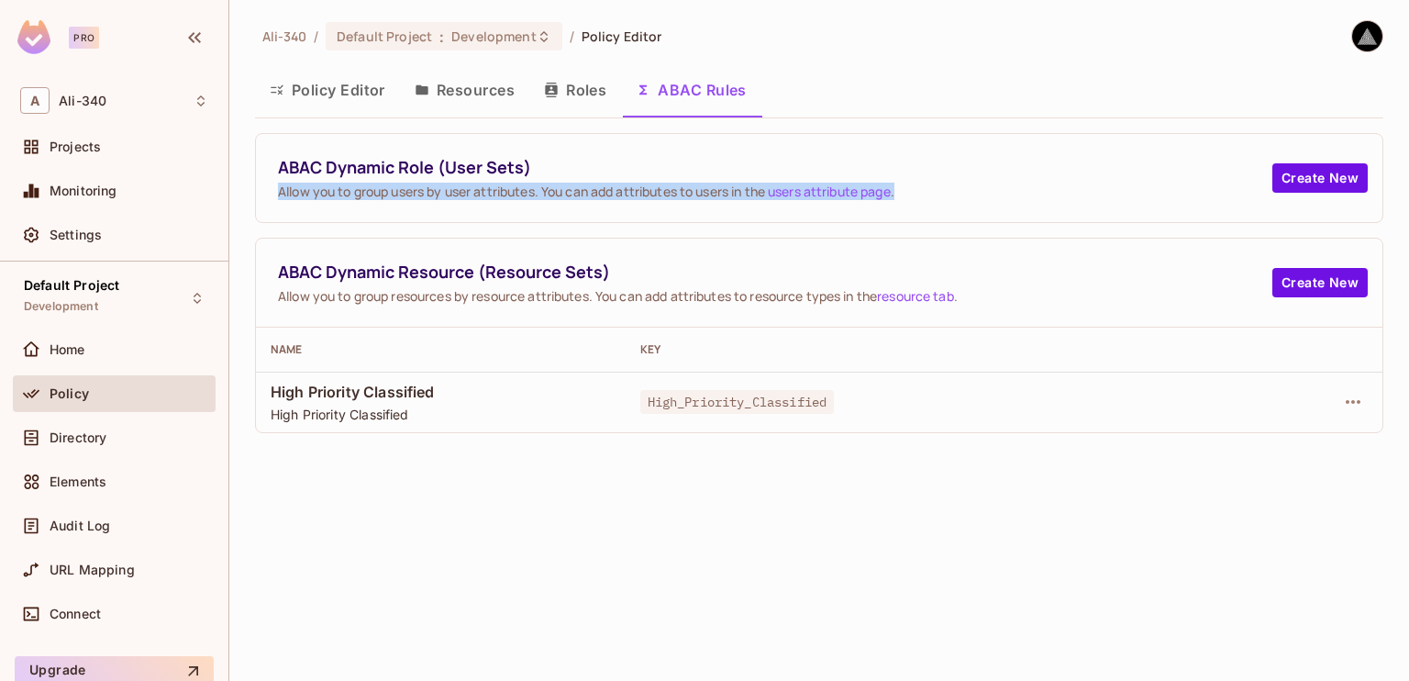
drag, startPoint x: 312, startPoint y: 184, endPoint x: 954, endPoint y: 212, distance: 642.8
click at [954, 212] on div "ABAC Dynamic Role (User Sets) Allow you to group users by user attributes. You …" at bounding box center [819, 178] width 1127 height 88
copy span "Allow you to group users by user attributes. You can add attributes to users in…"
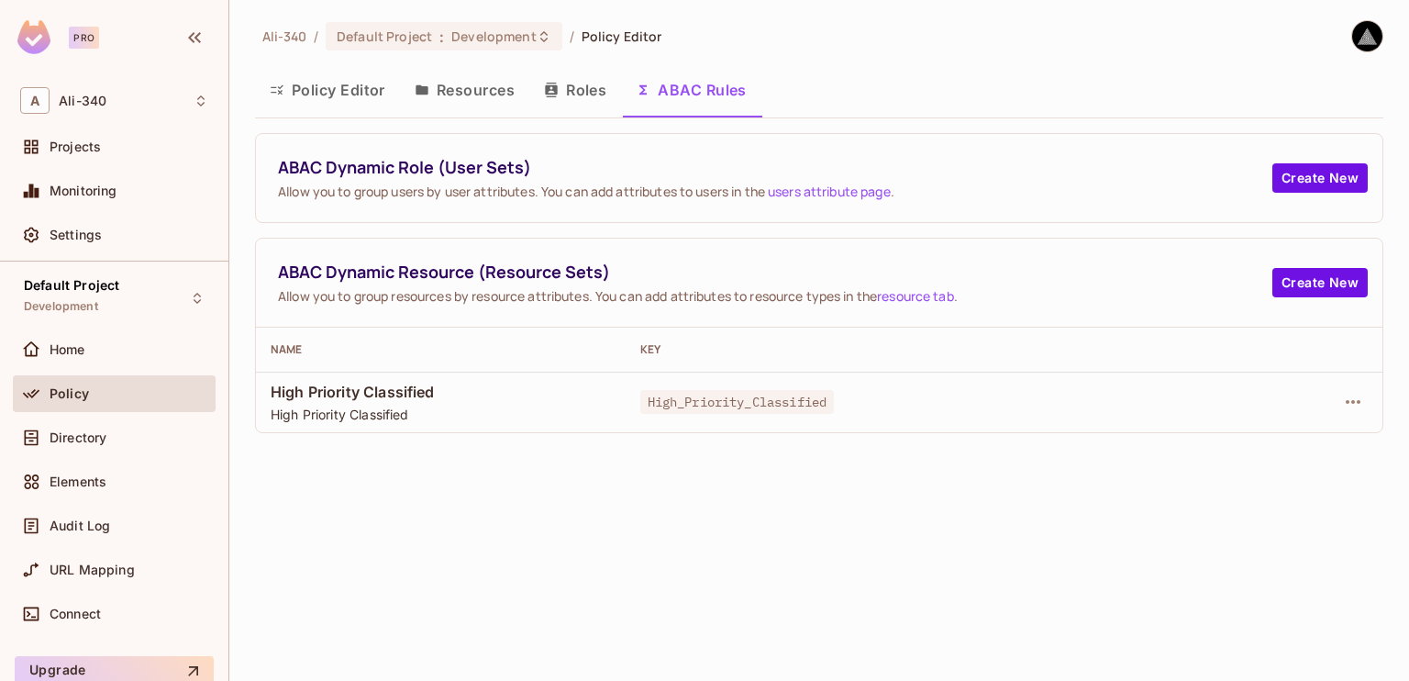
click at [292, 279] on span "ABAC Dynamic Resource (Resource Sets)" at bounding box center [775, 272] width 994 height 23
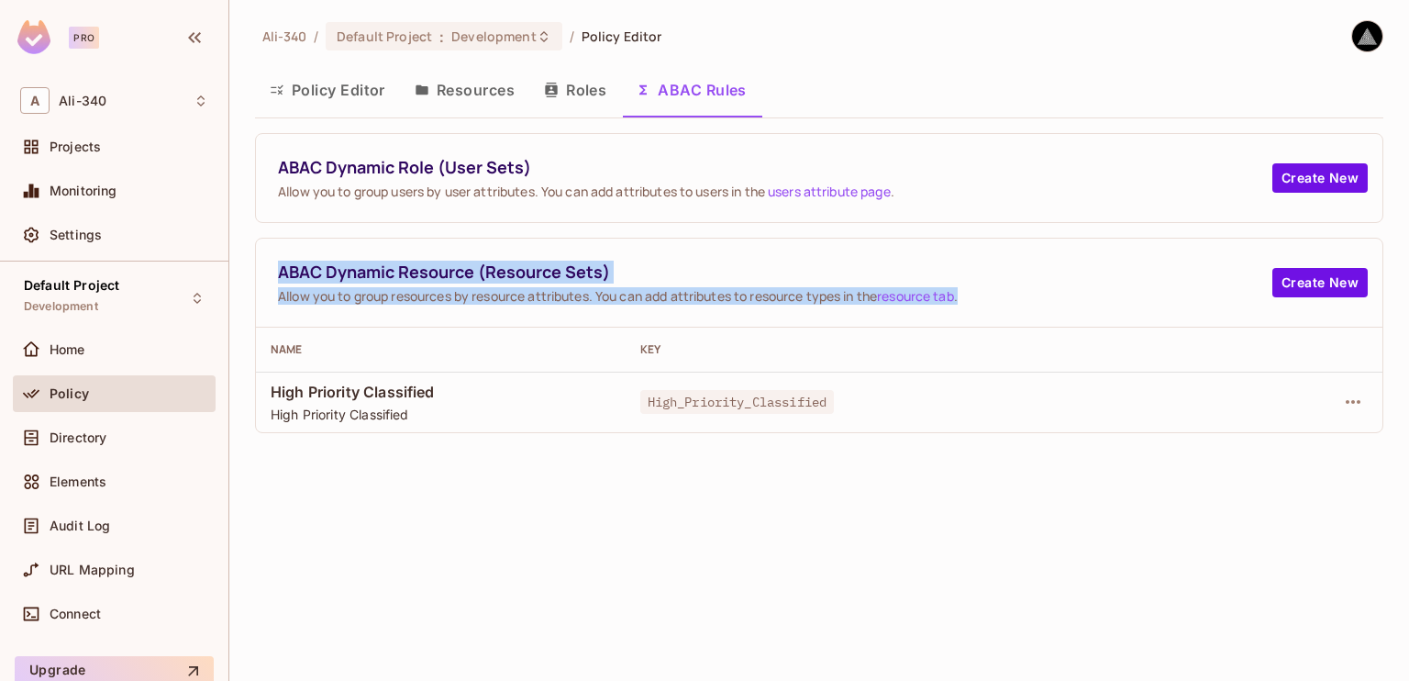
drag, startPoint x: 433, startPoint y: 271, endPoint x: 1013, endPoint y: 297, distance: 580.4
click at [1013, 297] on div "ABAC Dynamic Resource (Resource Sets) Allow you to group resources by resource …" at bounding box center [775, 283] width 994 height 44
copy div "ABAC Dynamic Resource (Resource Sets) Allow you to group resources by resource …"
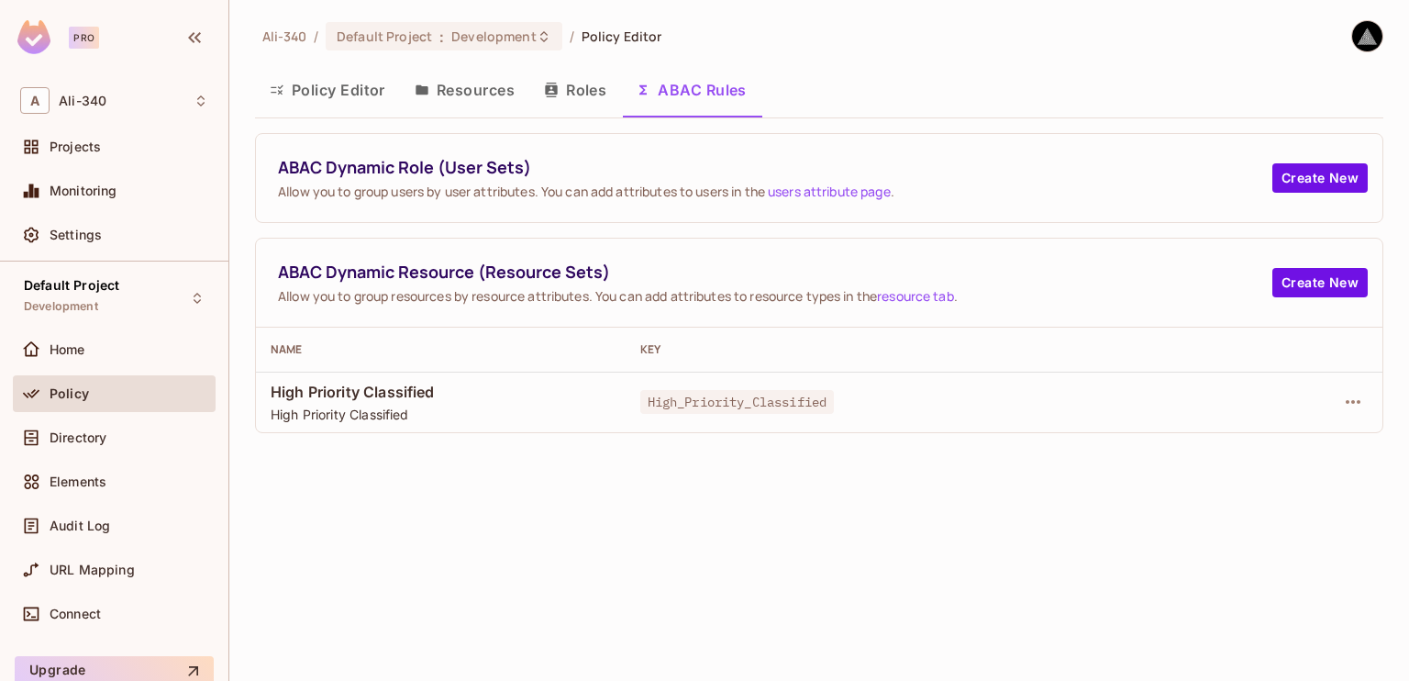
click at [501, 494] on div "Ali-340 / Default Project : Development / Policy Editor Policy Editor Resources…" at bounding box center [819, 340] width 1180 height 681
drag, startPoint x: 284, startPoint y: 392, endPoint x: 440, endPoint y: 392, distance: 156.0
click at [440, 392] on span "High Priority Classified" at bounding box center [441, 392] width 340 height 20
click at [486, 498] on div "Ali-340 / Default Project : Development / Policy Editor Policy Editor Resources…" at bounding box center [819, 340] width 1180 height 681
click at [562, 505] on div "Ali-340 / Default Project : Development / Policy Editor Policy Editor Resources…" at bounding box center [819, 340] width 1180 height 681
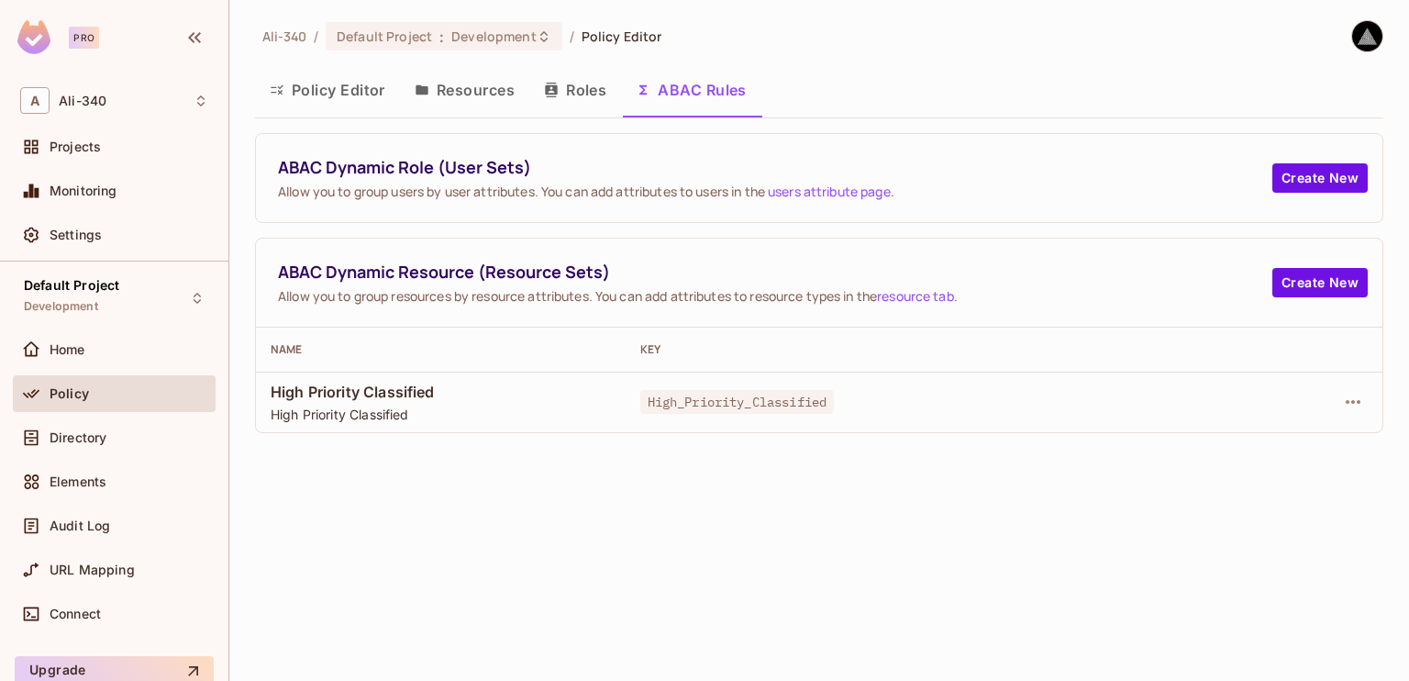
drag, startPoint x: 562, startPoint y: 505, endPoint x: 377, endPoint y: 509, distance: 185.4
click at [377, 509] on div "Ali-340 / Default Project : Development / Policy Editor Policy Editor Resources…" at bounding box center [819, 340] width 1180 height 681
click at [335, 403] on div "High Priority Classified High Priority Classified" at bounding box center [441, 402] width 340 height 41
click at [345, 393] on span "High Priority Classified" at bounding box center [441, 392] width 340 height 20
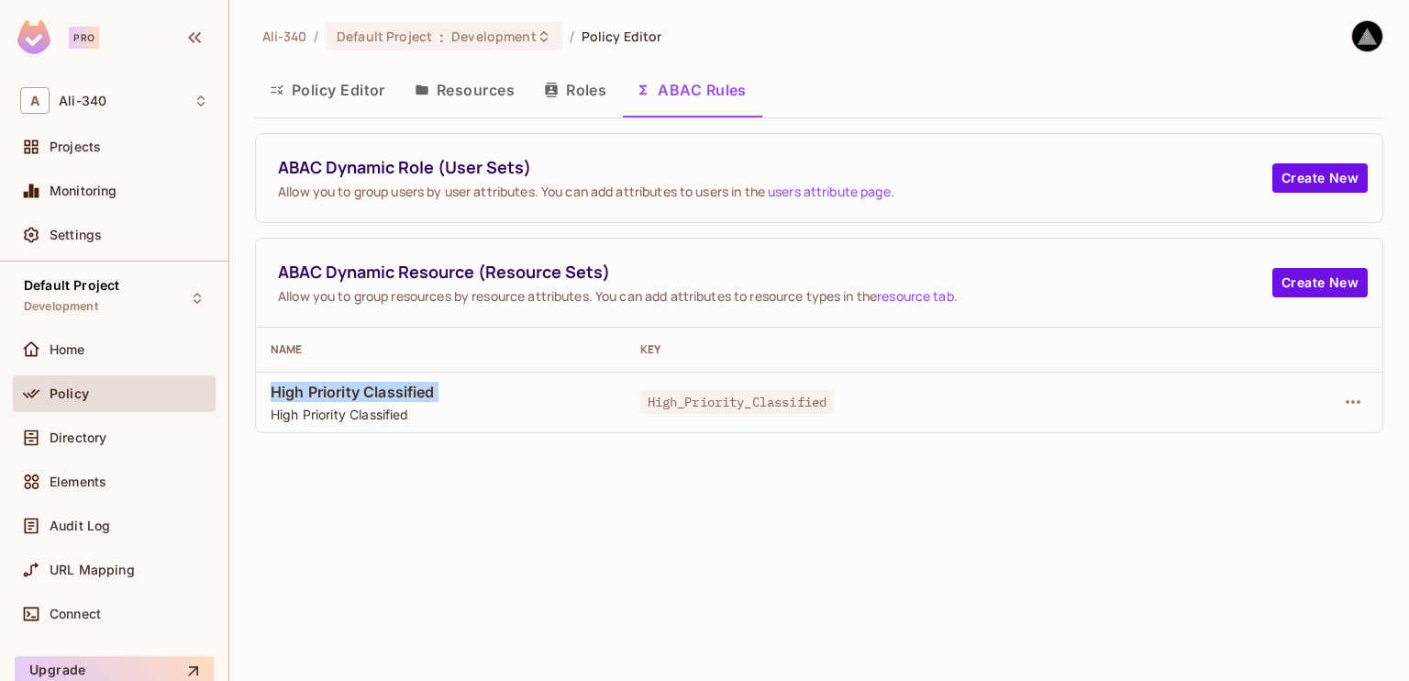
click at [345, 393] on span "High Priority Classified" at bounding box center [441, 392] width 340 height 20
click at [345, 414] on span "High Priority Classified" at bounding box center [441, 413] width 340 height 17
click at [613, 549] on div "Ali-340 / Default Project : Development / Policy Editor Policy Editor Resources…" at bounding box center [819, 340] width 1180 height 681
click at [660, 550] on div "Ali-340 / Default Project : Development / Policy Editor Policy Editor Resources…" at bounding box center [819, 340] width 1180 height 681
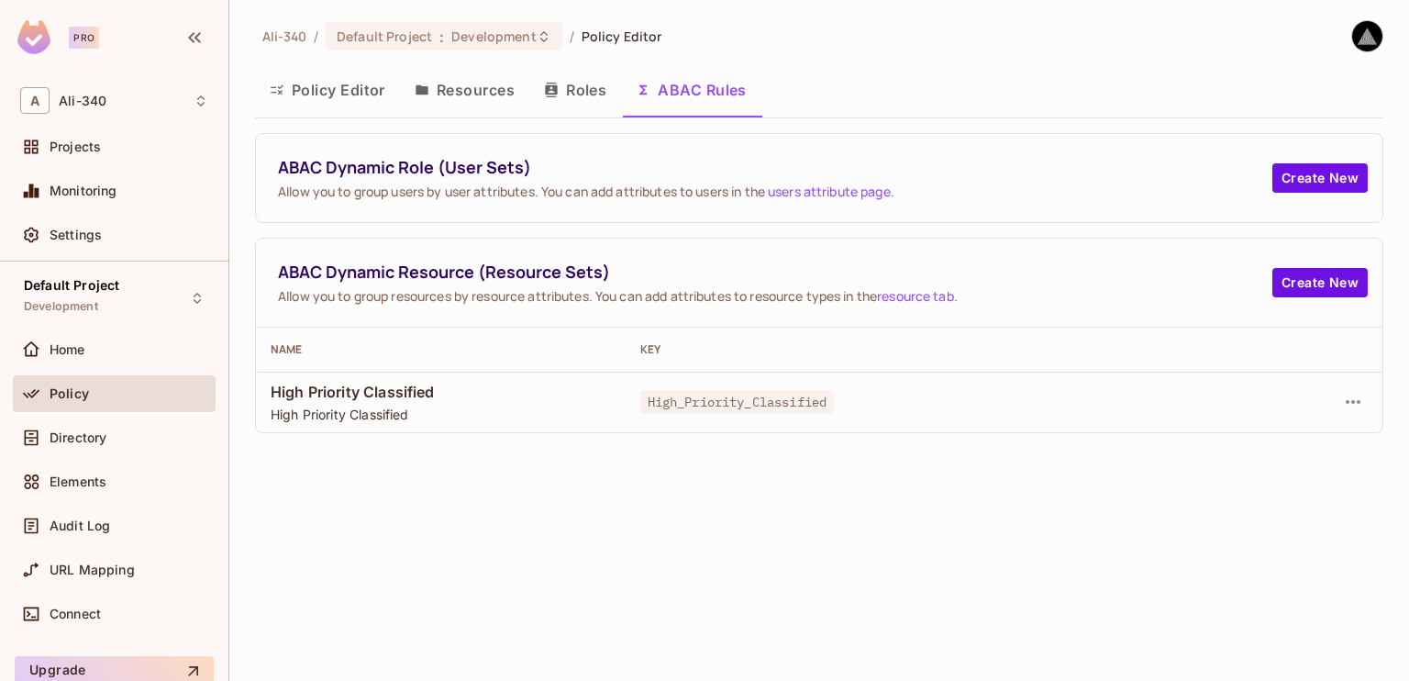
drag, startPoint x: 658, startPoint y: 550, endPoint x: 523, endPoint y: 540, distance: 135.2
click at [523, 540] on div "Ali-340 / Default Project : Development / Policy Editor Policy Editor Resources…" at bounding box center [819, 340] width 1180 height 681
click at [328, 84] on button "Policy Editor" at bounding box center [327, 90] width 145 height 46
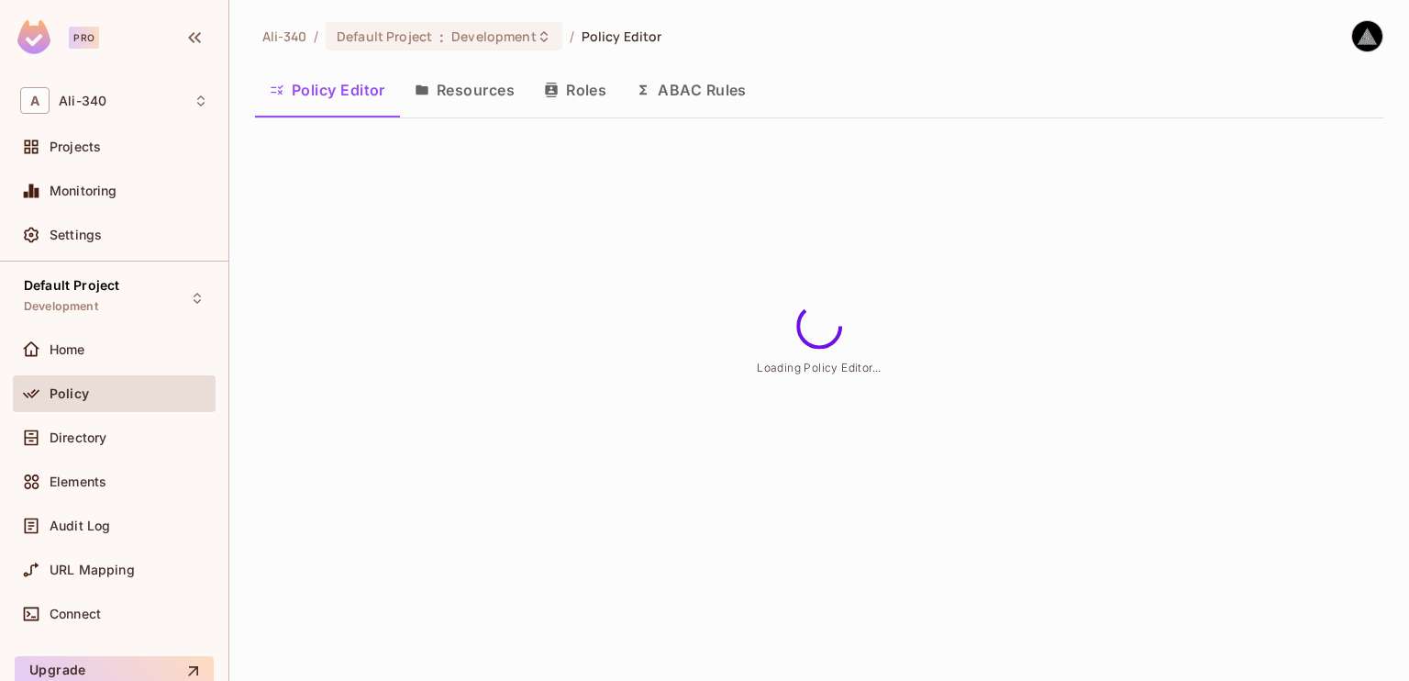
click at [543, 85] on button "Roles" at bounding box center [575, 90] width 92 height 46
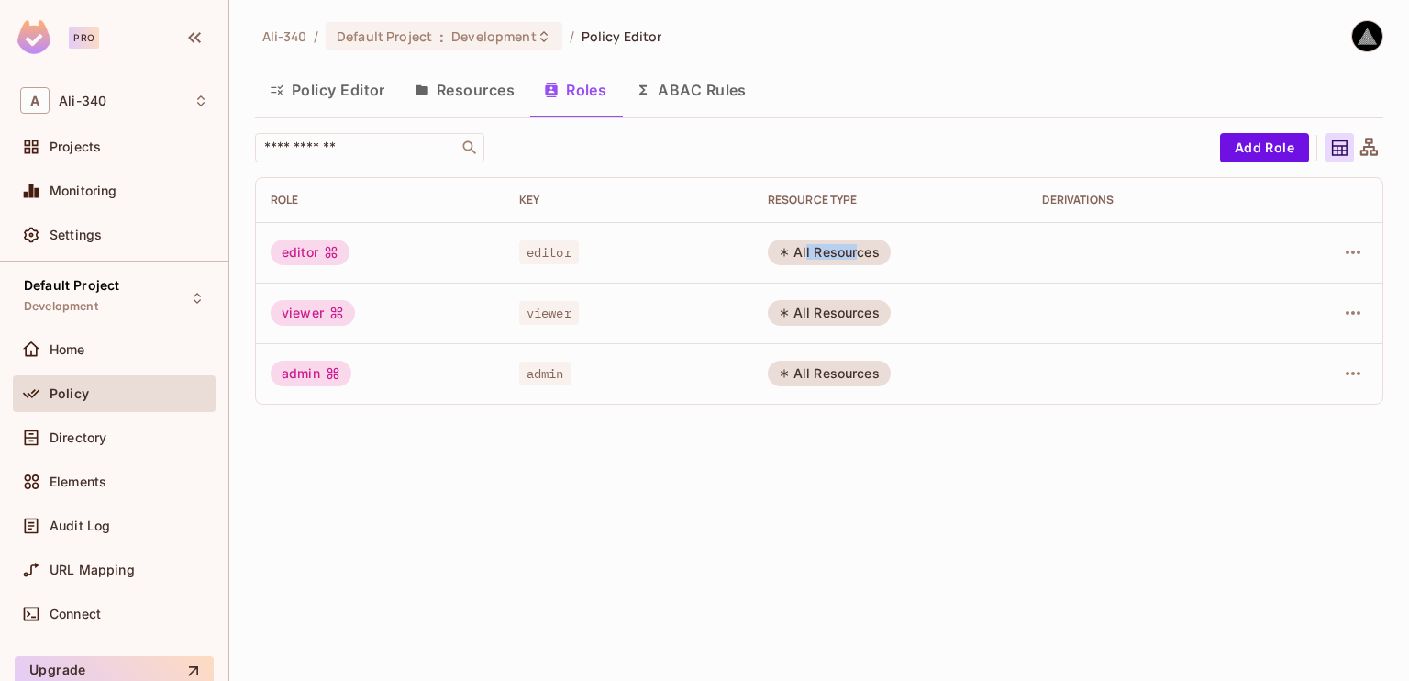
drag, startPoint x: 799, startPoint y: 252, endPoint x: 851, endPoint y: 256, distance: 52.4
click at [851, 256] on div "All Resources" at bounding box center [829, 252] width 123 height 26
click at [595, 248] on div "editor" at bounding box center [628, 252] width 219 height 18
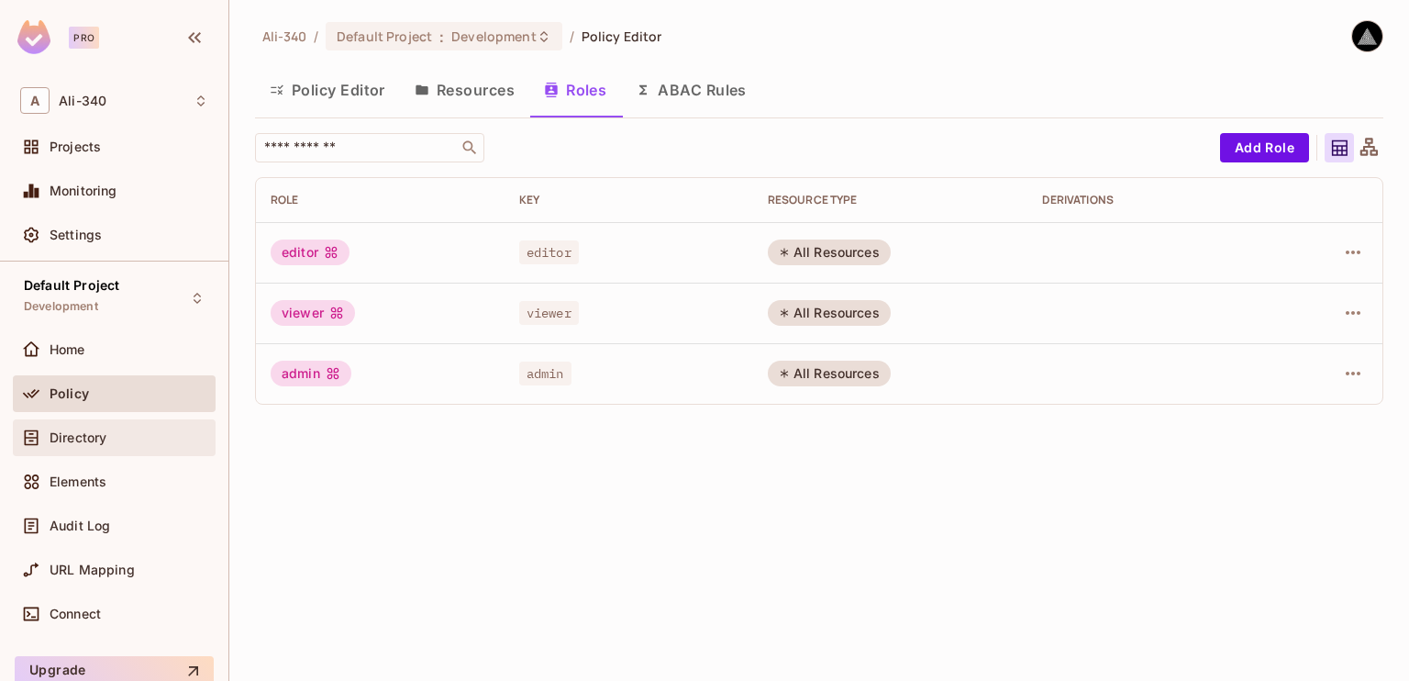
click at [100, 438] on span "Directory" at bounding box center [78, 437] width 57 height 15
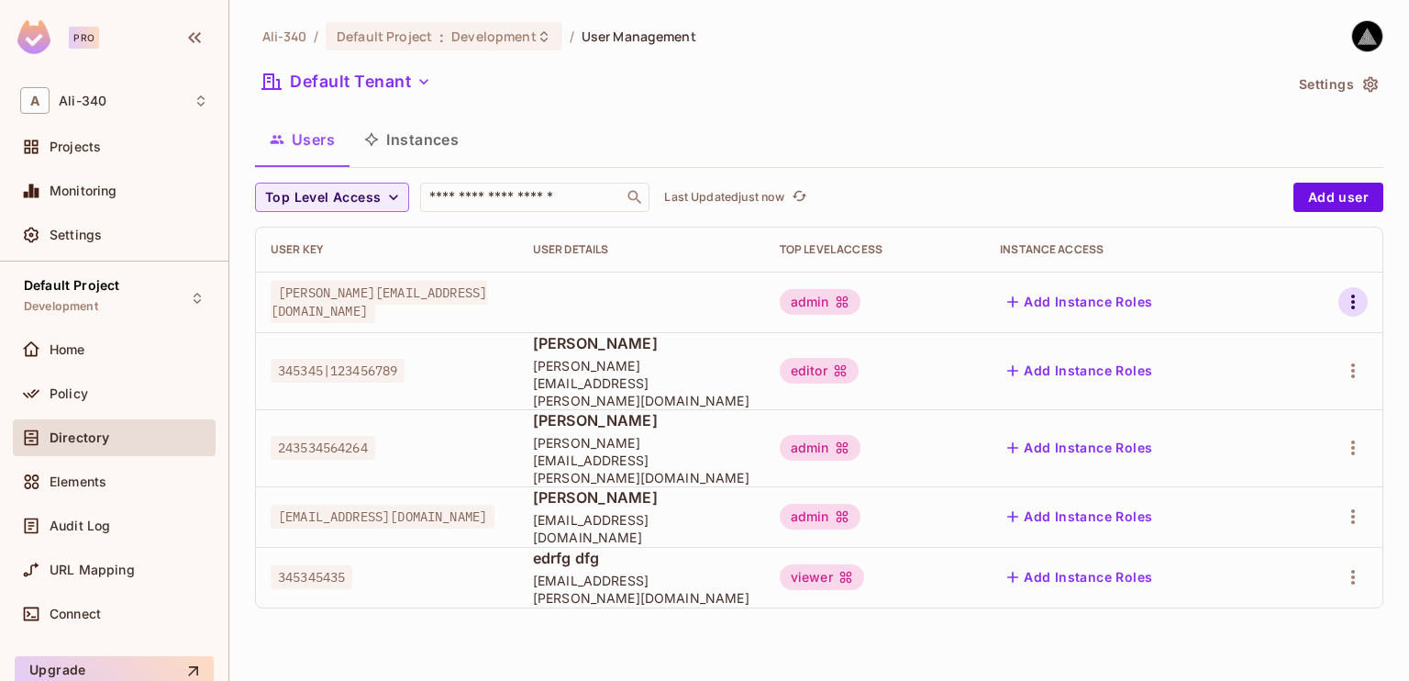
click at [1350, 304] on icon "button" at bounding box center [1353, 302] width 22 height 22
click at [1147, 182] on div at bounding box center [704, 340] width 1409 height 681
click at [1139, 433] on button "Add Instance Roles" at bounding box center [1080, 447] width 160 height 29
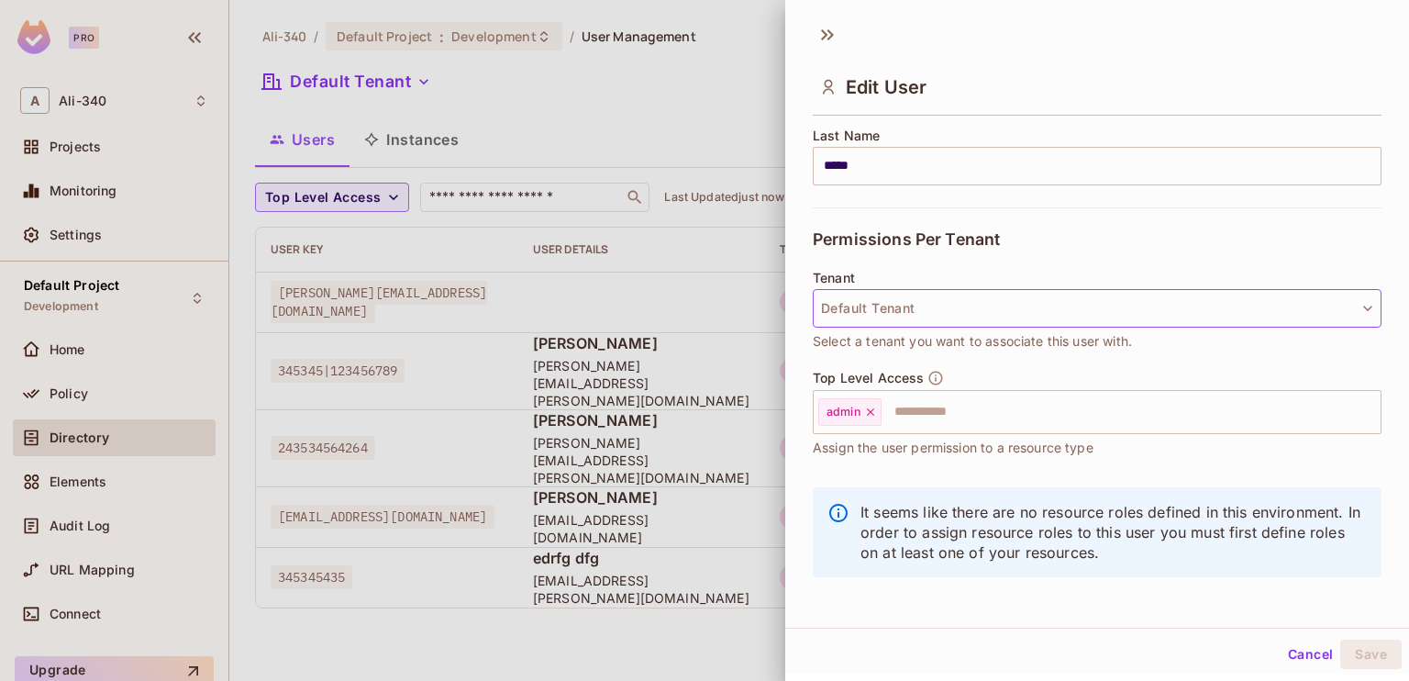
scroll to position [310, 0]
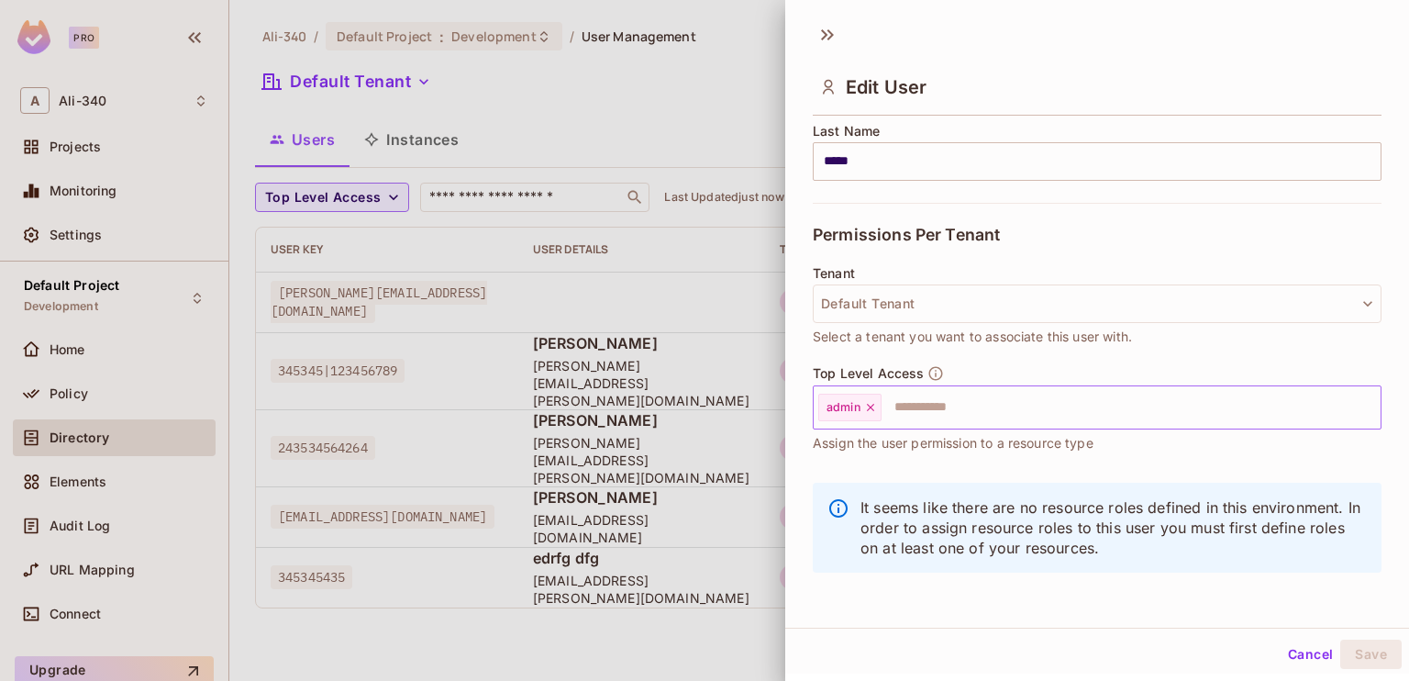
click at [1027, 406] on input "text" at bounding box center [1114, 407] width 462 height 37
click at [1048, 355] on div "Tenant Default Tenant Select a tenant you want to associate this user with." at bounding box center [1097, 315] width 569 height 99
click at [1011, 284] on div "Default Tenant" at bounding box center [1097, 303] width 569 height 39
click at [1066, 238] on div "Permissions Per Tenant" at bounding box center [1097, 234] width 569 height 63
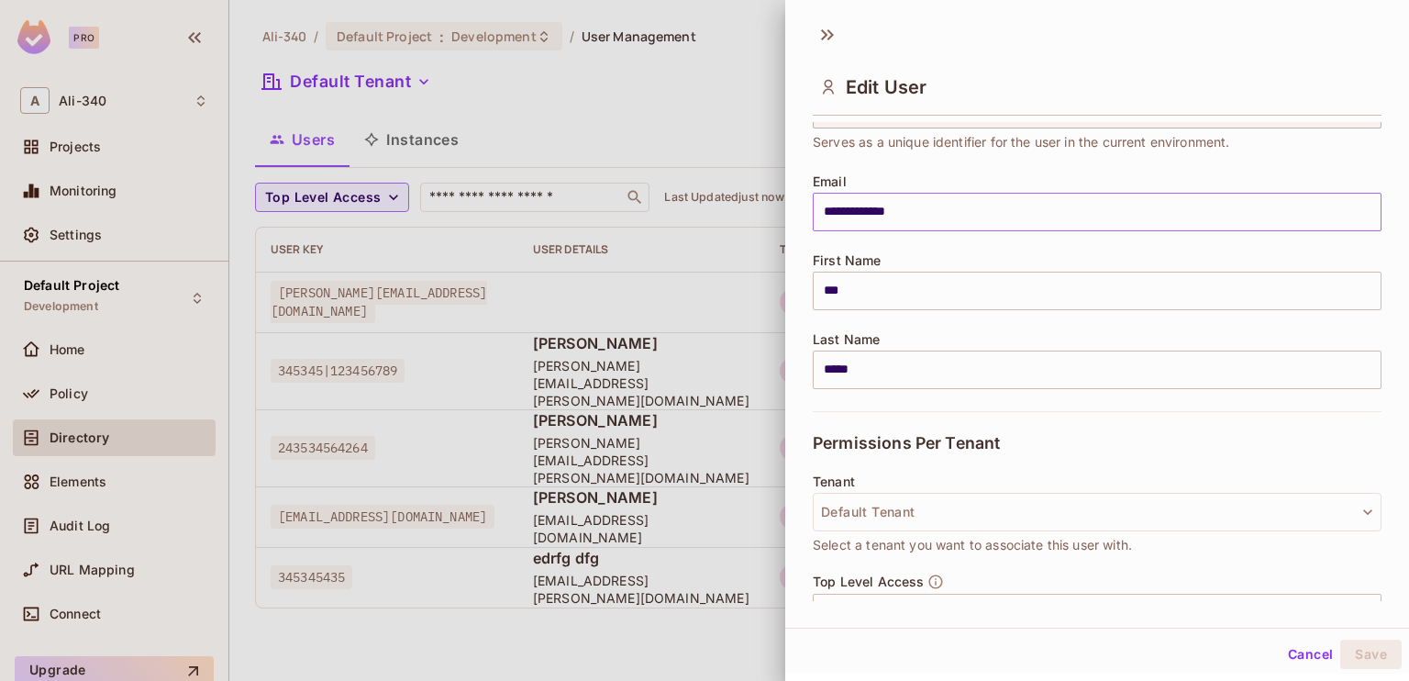
scroll to position [0, 0]
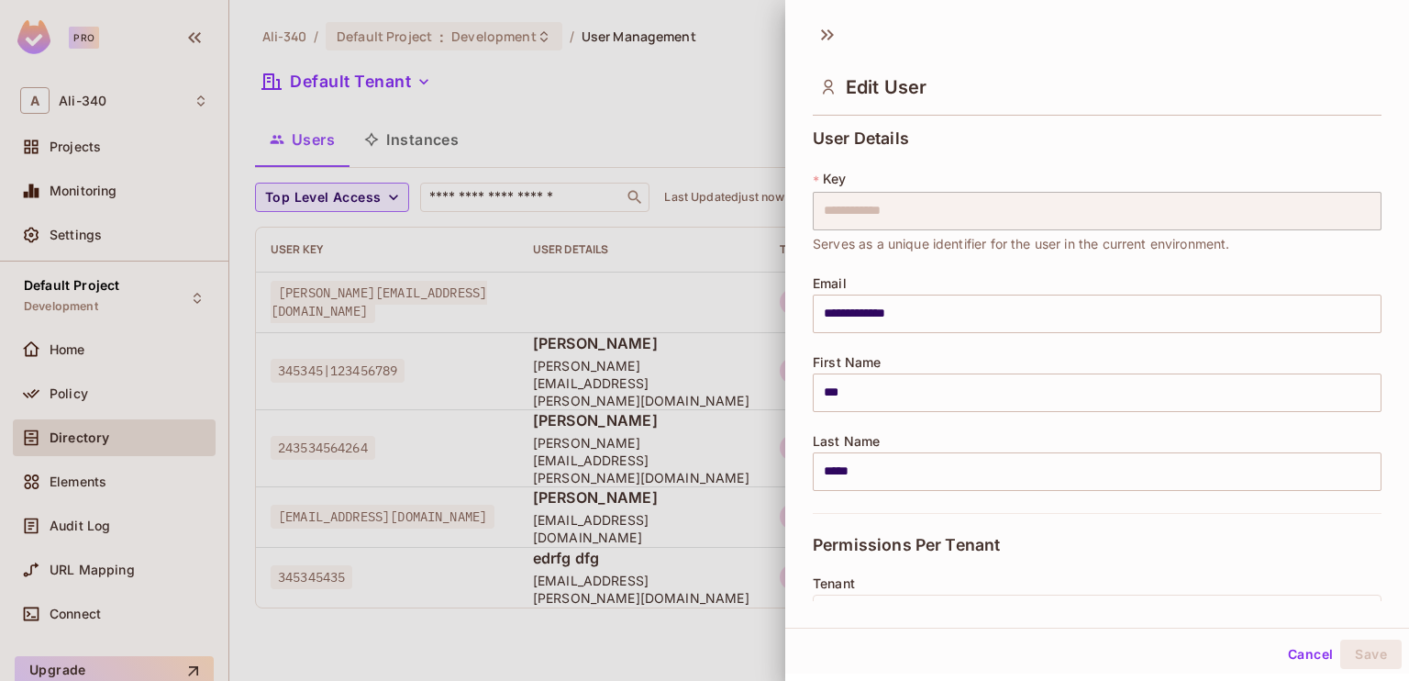
click at [1281, 649] on button "Cancel" at bounding box center [1311, 653] width 60 height 29
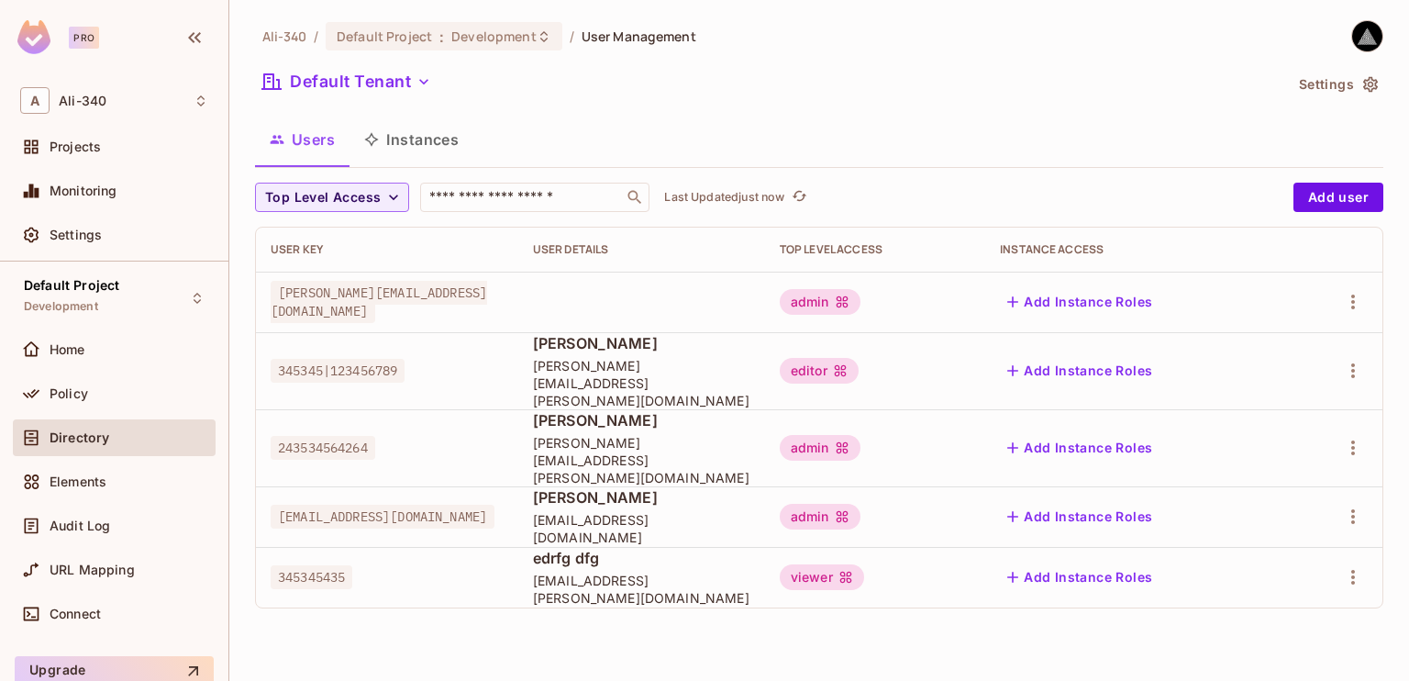
click at [426, 139] on button "Instances" at bounding box center [412, 140] width 124 height 46
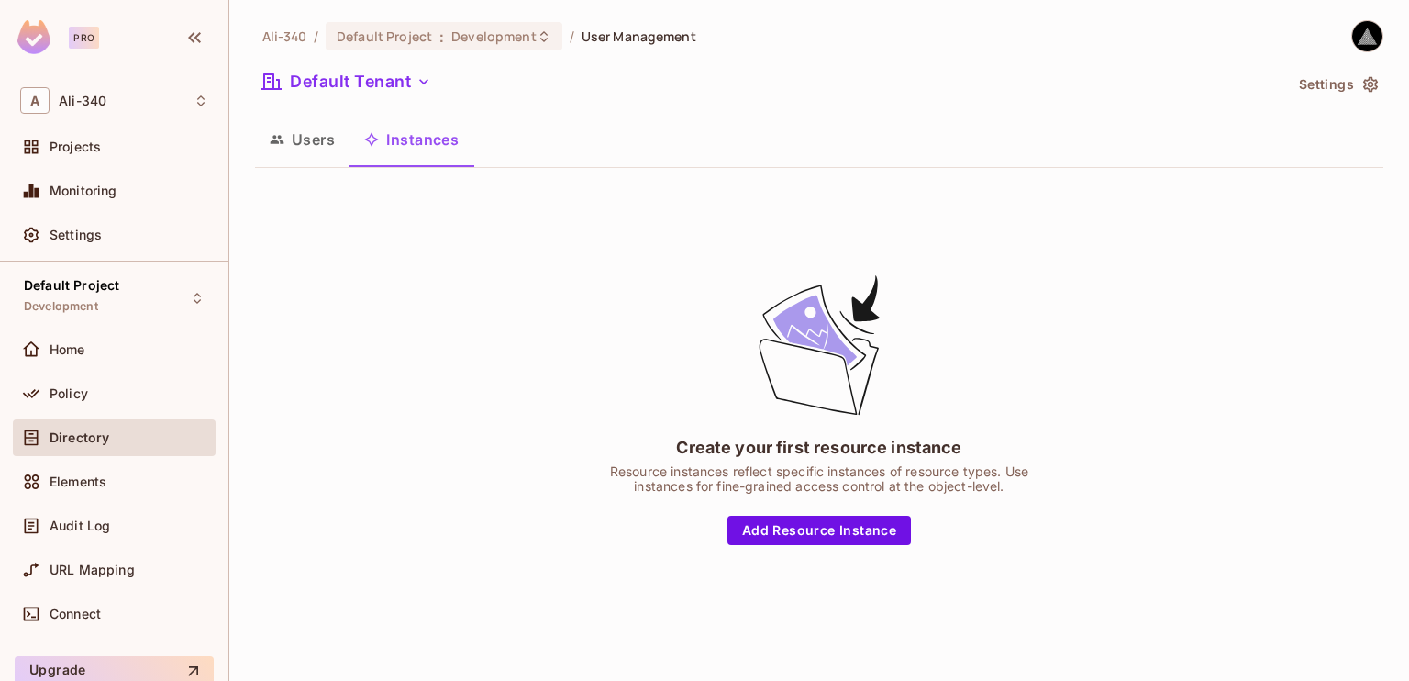
click at [708, 113] on div "Ali-340 / Default Project : Development / User Management Default Tenant Settin…" at bounding box center [819, 327] width 1128 height 614
drag, startPoint x: 708, startPoint y: 113, endPoint x: 572, endPoint y: 105, distance: 136.0
click at [572, 105] on div "Ali-340 / Default Project : Development / User Management Default Tenant Settin…" at bounding box center [819, 327] width 1128 height 614
click at [298, 144] on button "Users" at bounding box center [302, 140] width 94 height 46
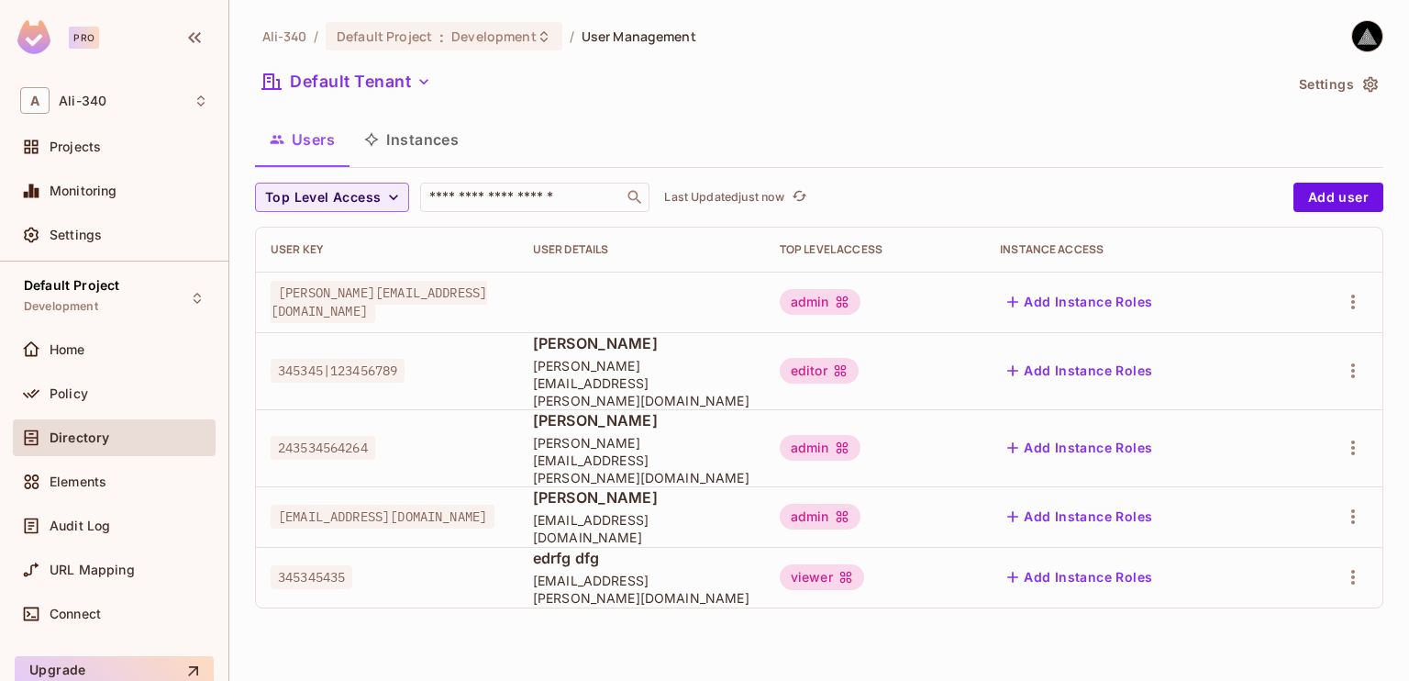
click at [1293, 70] on div "Settings" at bounding box center [1338, 84] width 92 height 29
click at [1310, 81] on button "Settings" at bounding box center [1338, 84] width 92 height 29
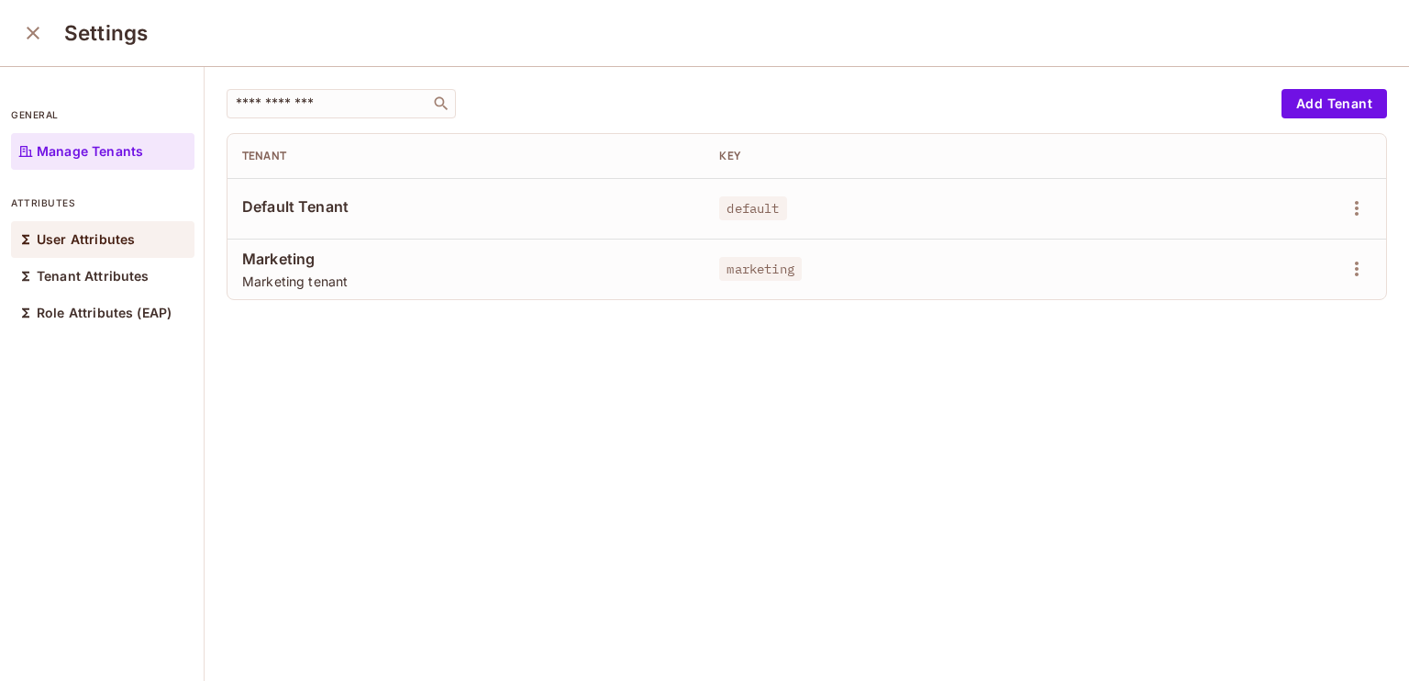
click at [99, 248] on div "User Attributes" at bounding box center [102, 239] width 183 height 37
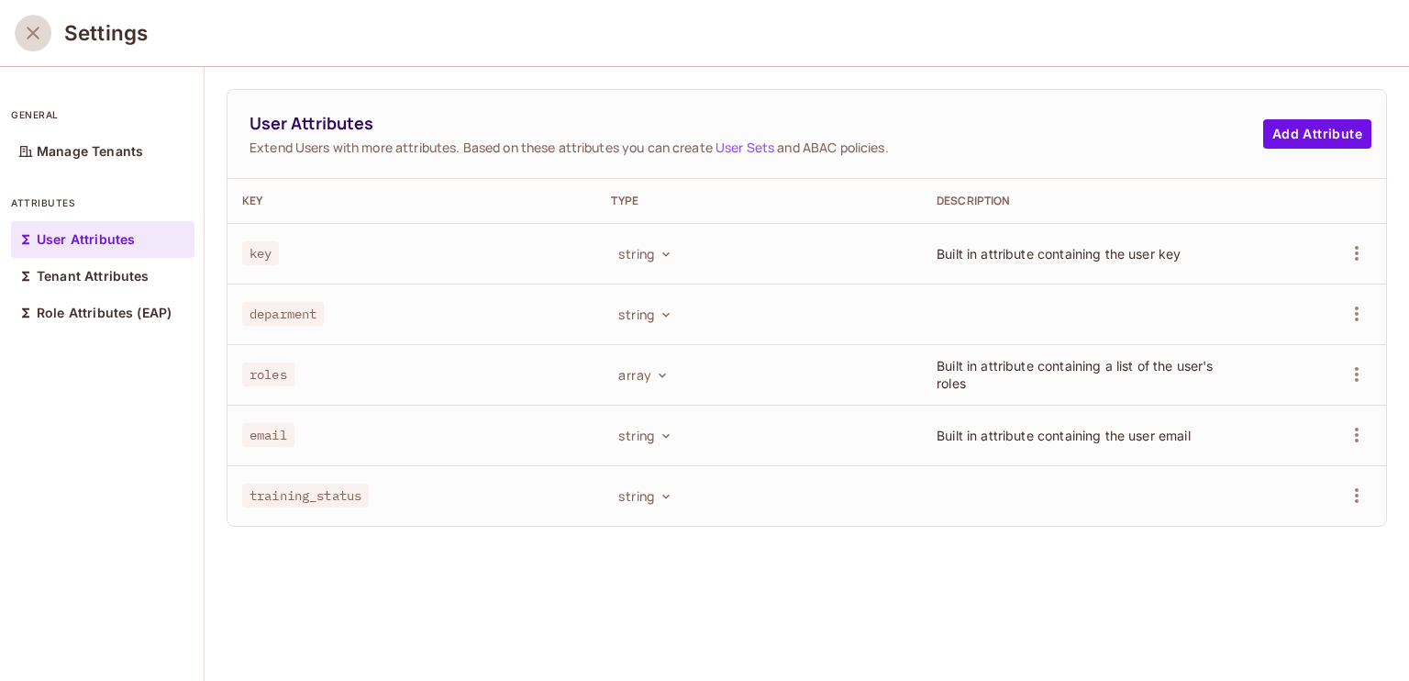
click at [39, 39] on icon "close" at bounding box center [33, 33] width 22 height 22
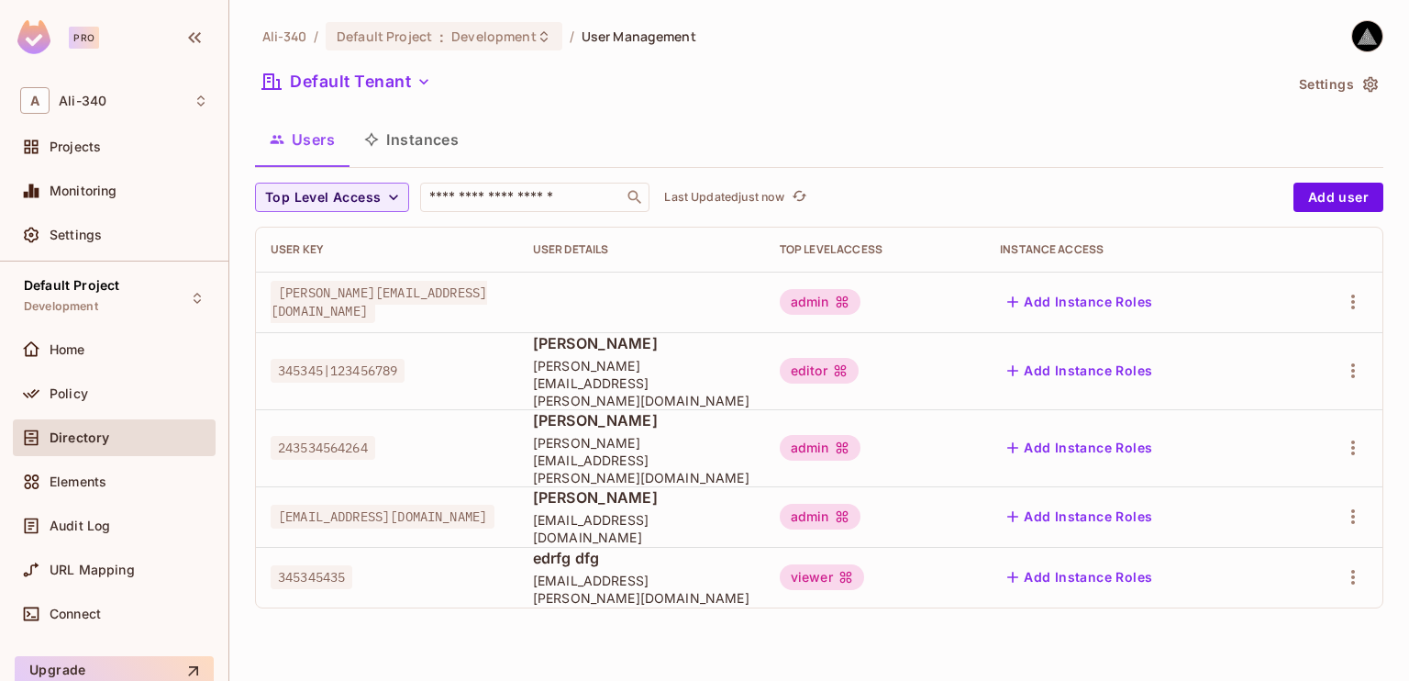
click at [1354, 83] on button "Settings" at bounding box center [1338, 84] width 92 height 29
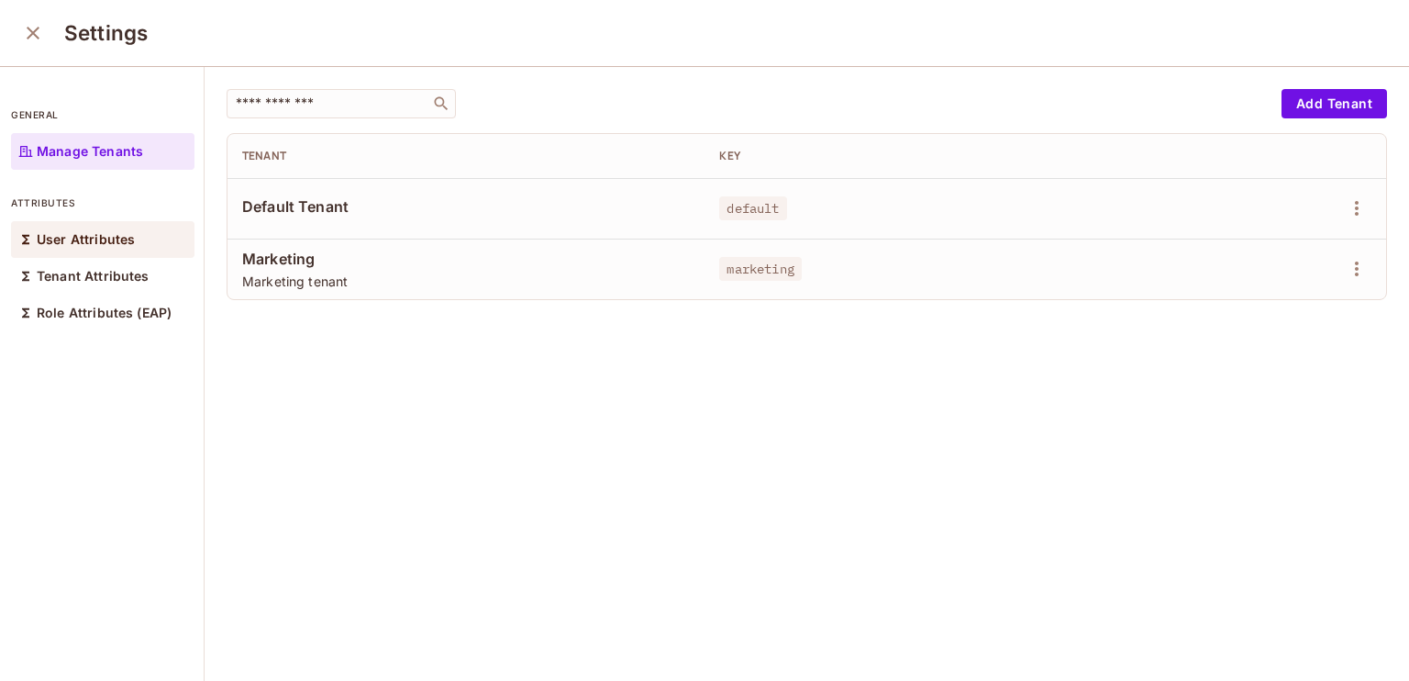
click at [119, 233] on p "User Attributes" at bounding box center [86, 239] width 98 height 15
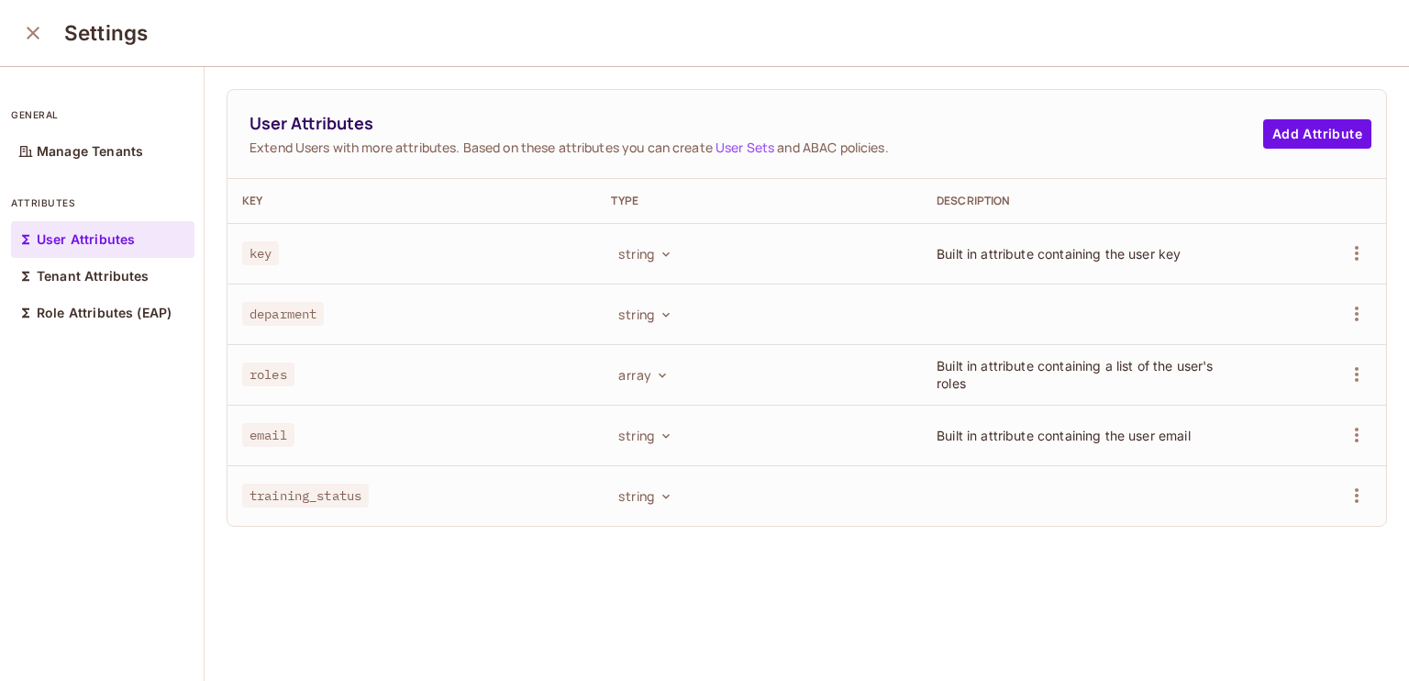
click at [35, 30] on icon "close" at bounding box center [33, 33] width 13 height 13
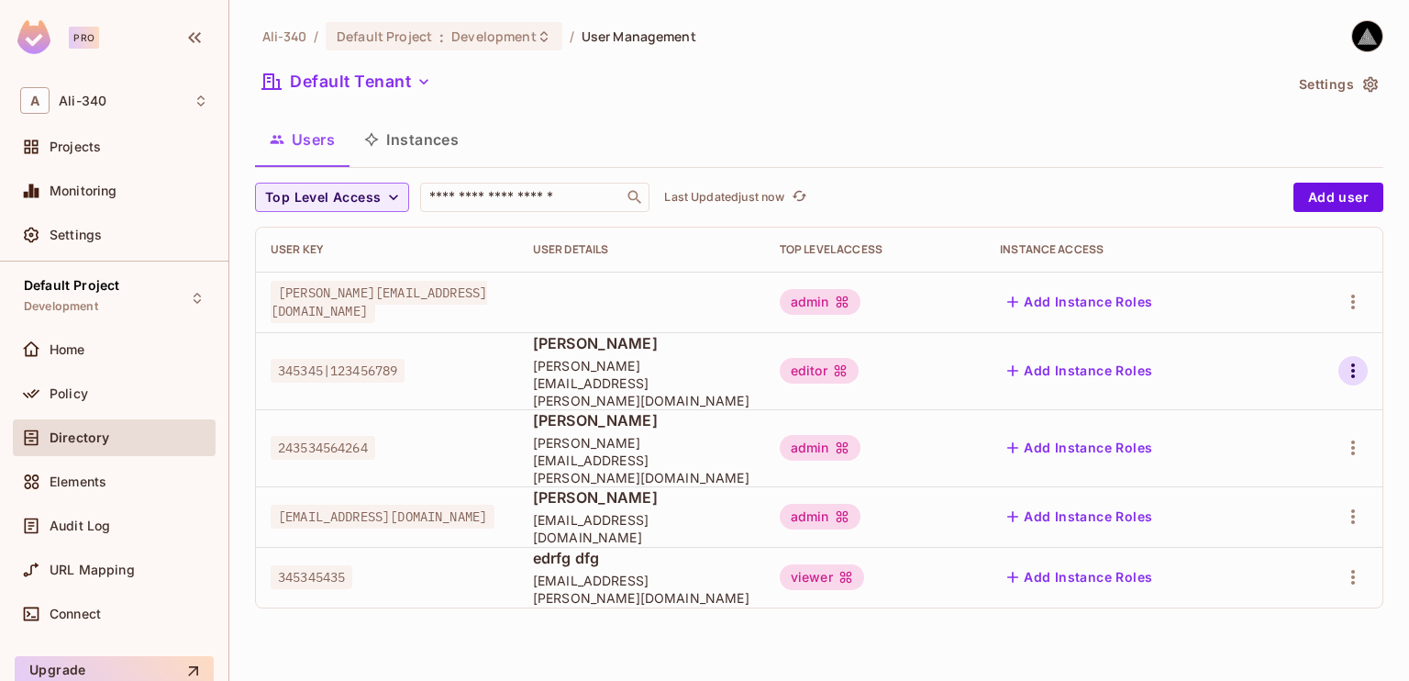
click at [1350, 364] on icon "button" at bounding box center [1353, 371] width 22 height 22
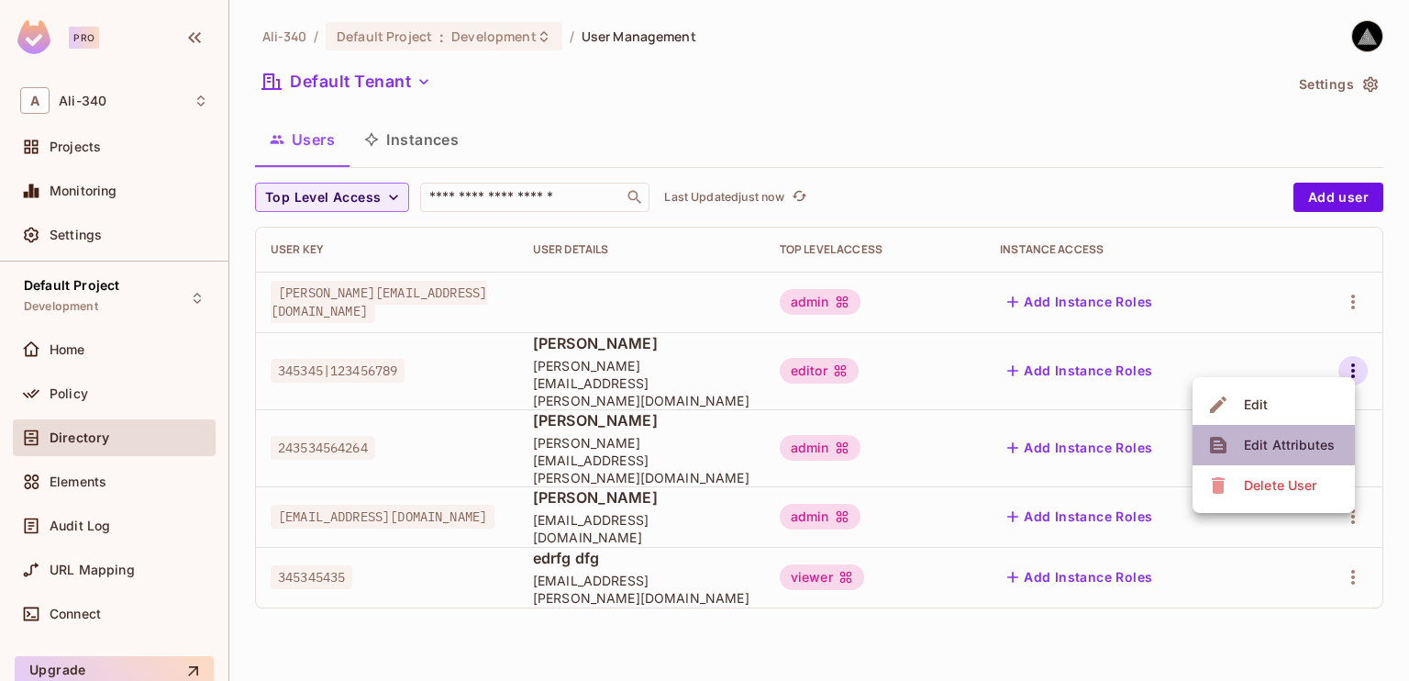
click at [1286, 439] on div "Edit Attributes" at bounding box center [1289, 445] width 91 height 18
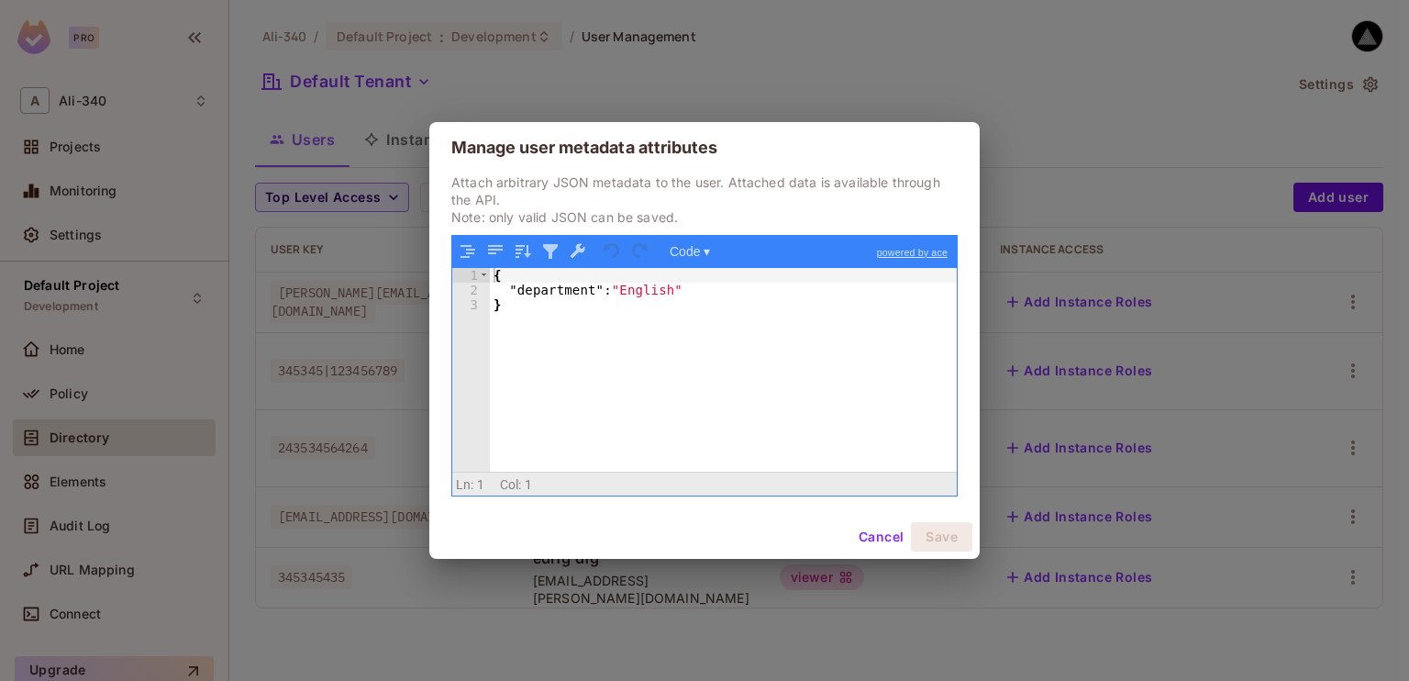
click at [661, 328] on div "{ "department" : "English" }" at bounding box center [723, 385] width 467 height 234
click at [713, 296] on div "{ "department" : "English" }" at bounding box center [723, 385] width 467 height 234
click at [899, 535] on button "Cancel" at bounding box center [881, 536] width 60 height 29
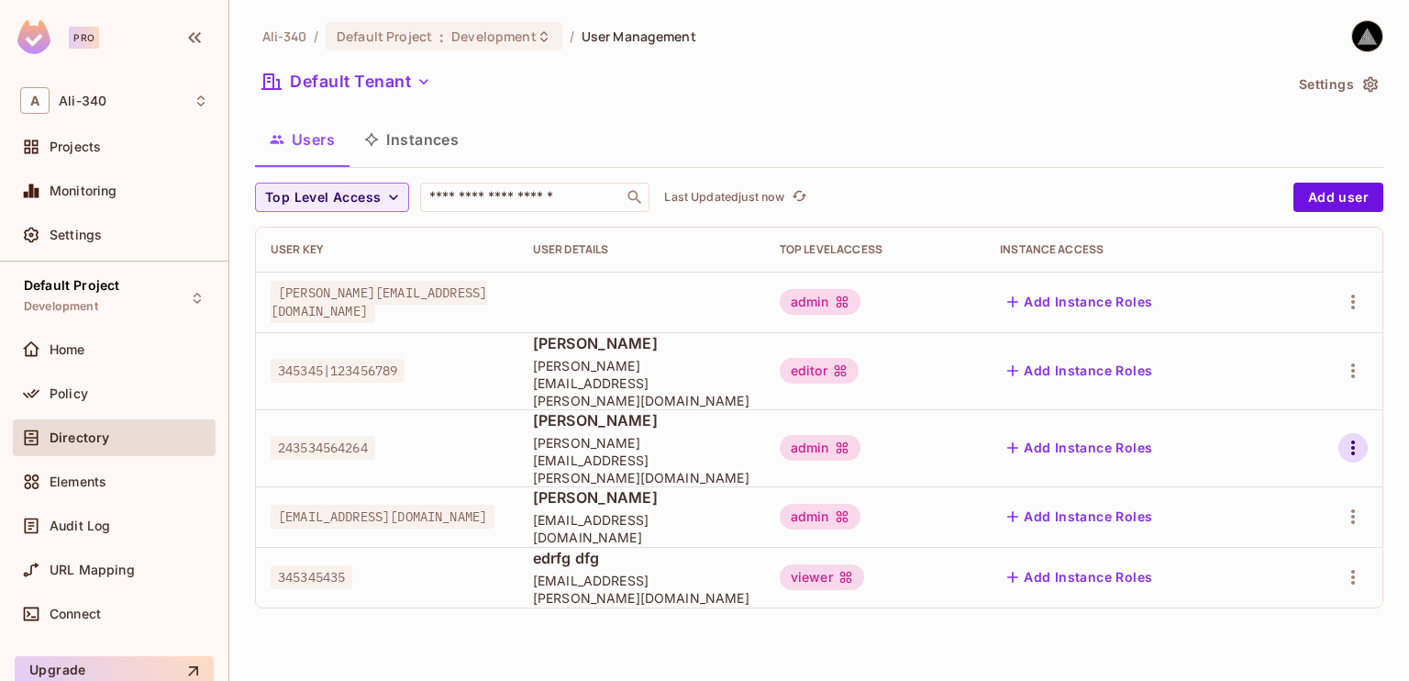
click at [1348, 437] on icon "button" at bounding box center [1353, 448] width 22 height 22
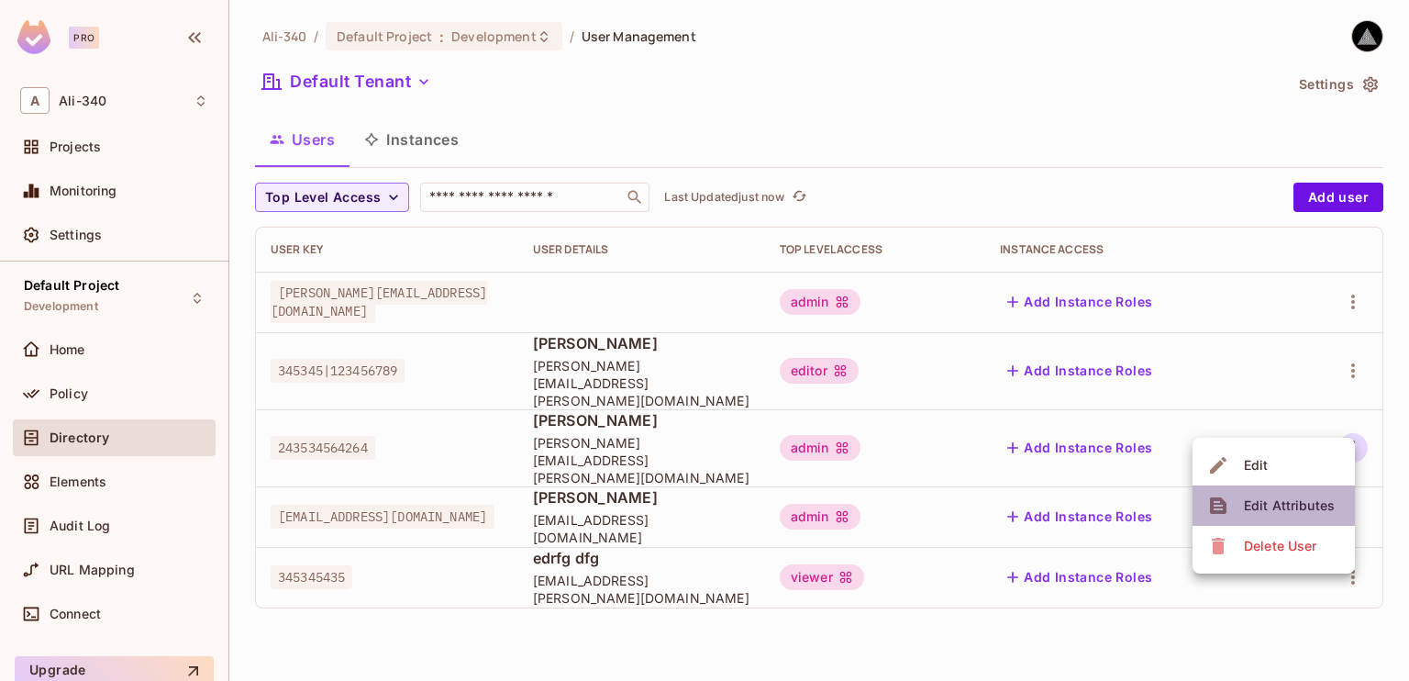
click at [1287, 496] on div "Edit Attributes" at bounding box center [1289, 505] width 91 height 18
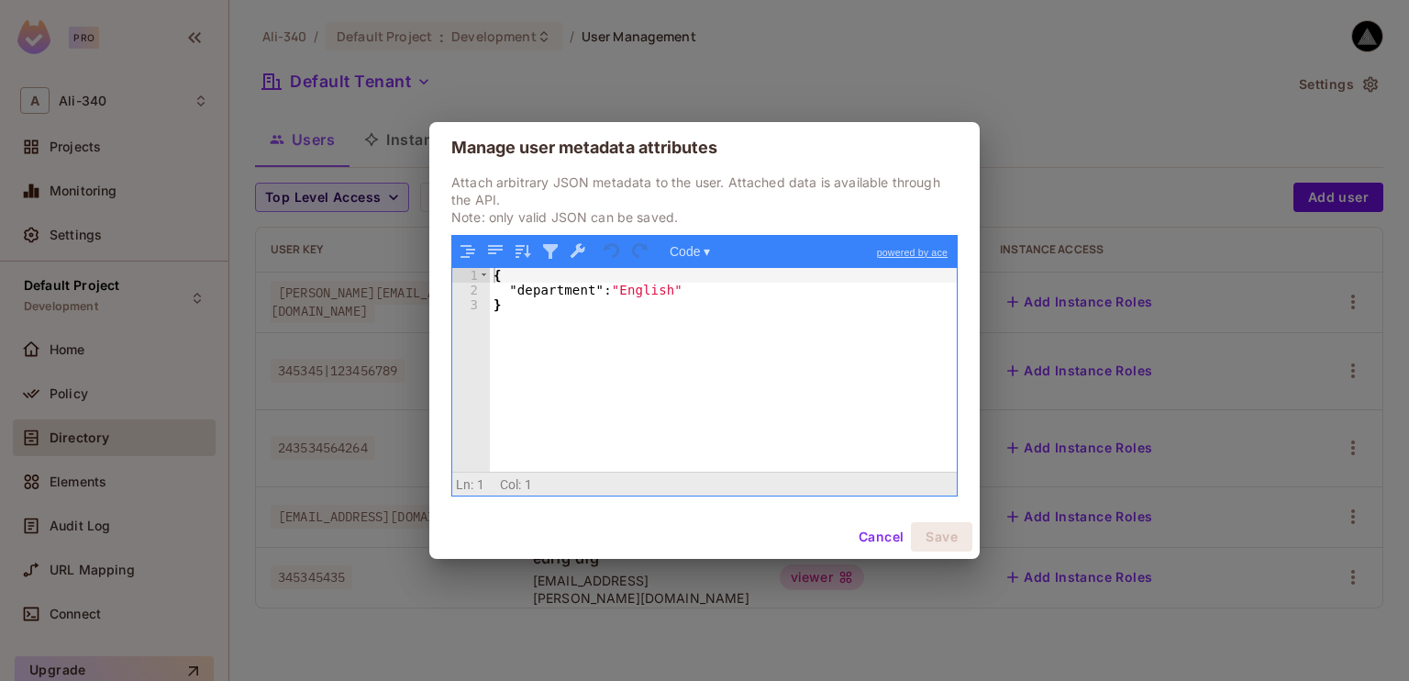
click at [756, 282] on div "{ "department" : "English" }" at bounding box center [723, 385] width 467 height 234
click at [749, 288] on div "{ "department" : "English" }" at bounding box center [723, 385] width 467 height 234
click at [859, 538] on button "Cancel" at bounding box center [881, 536] width 60 height 29
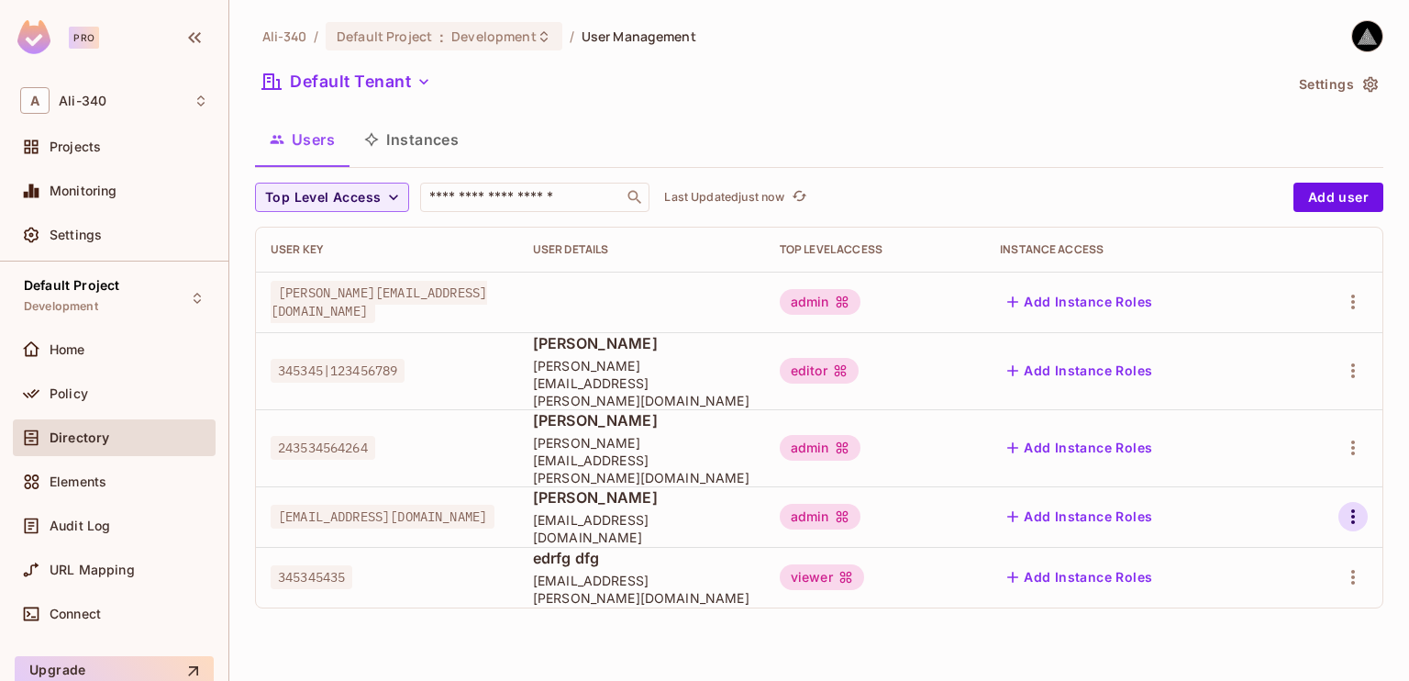
click at [1354, 509] on icon "button" at bounding box center [1353, 516] width 4 height 15
click at [1270, 571] on div "Edit Attributes" at bounding box center [1289, 566] width 91 height 18
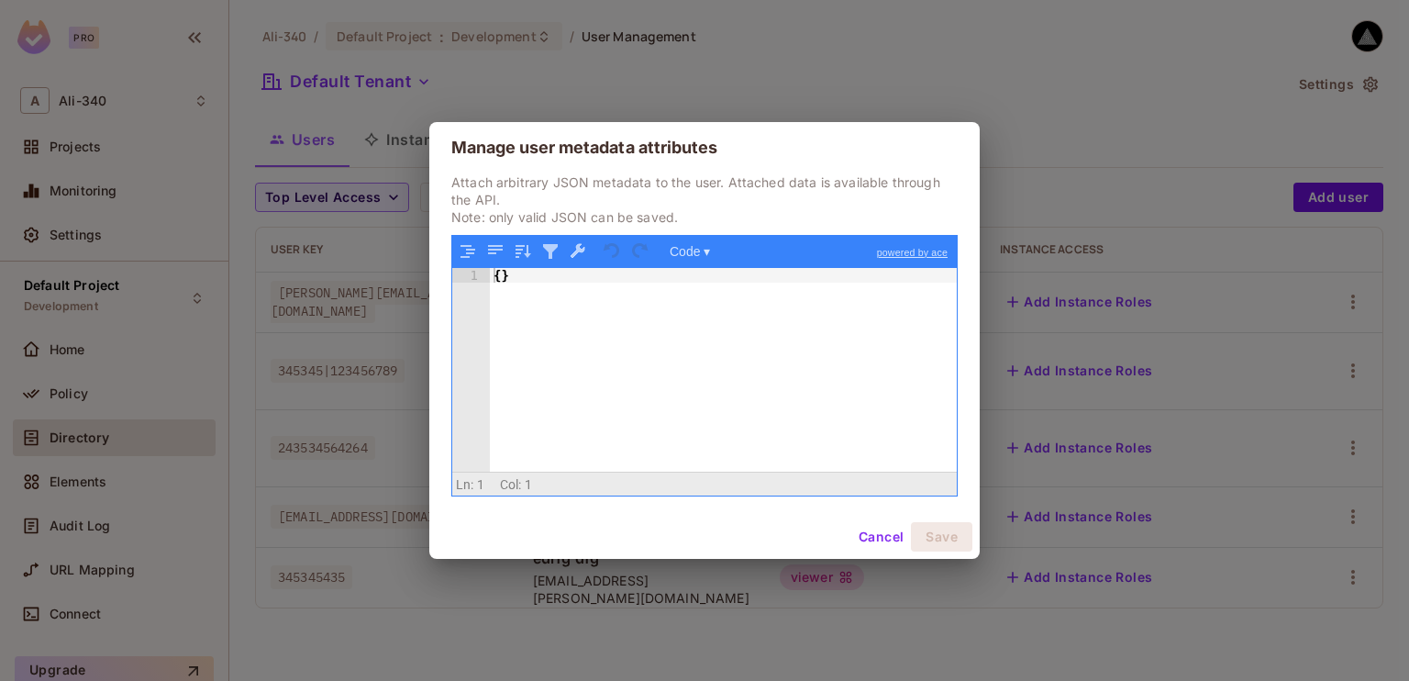
click at [856, 524] on button "Cancel" at bounding box center [881, 536] width 60 height 29
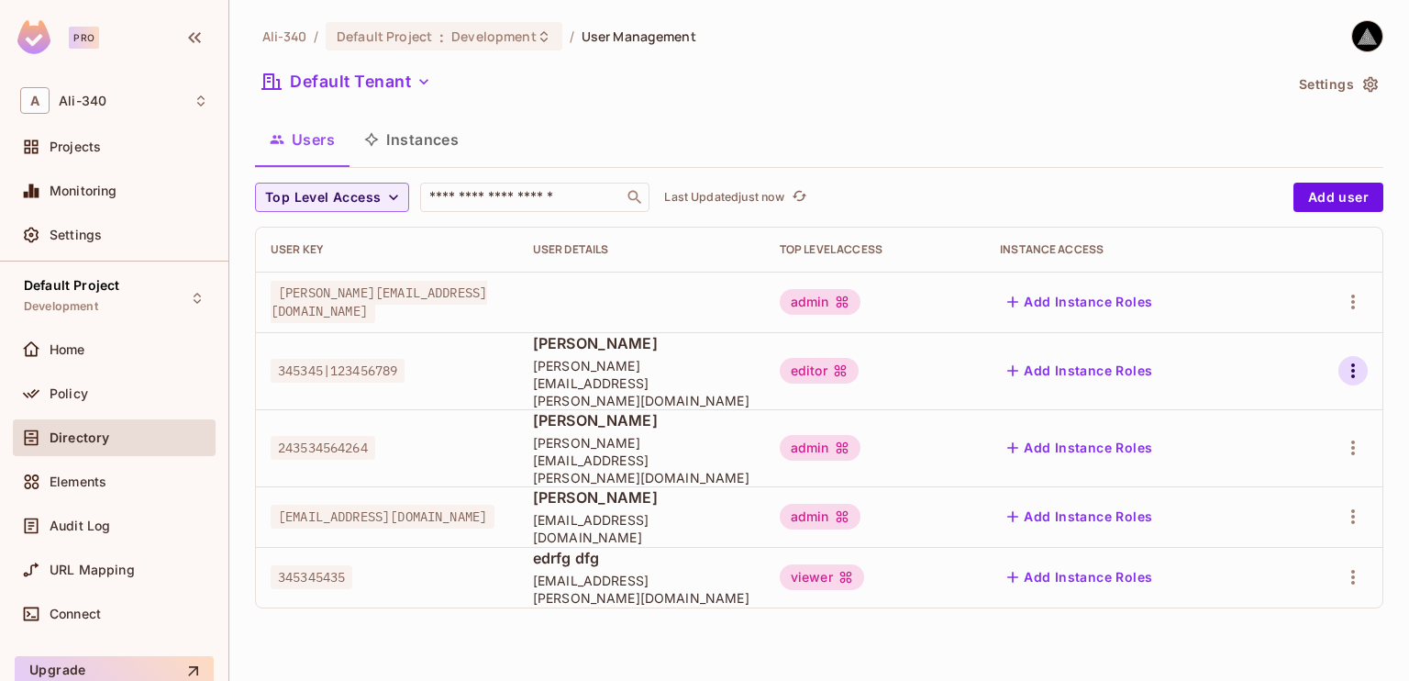
click at [1358, 360] on icon "button" at bounding box center [1353, 371] width 22 height 22
click at [1358, 359] on div at bounding box center [704, 340] width 1409 height 681
click at [1350, 505] on icon "button" at bounding box center [1353, 516] width 22 height 22
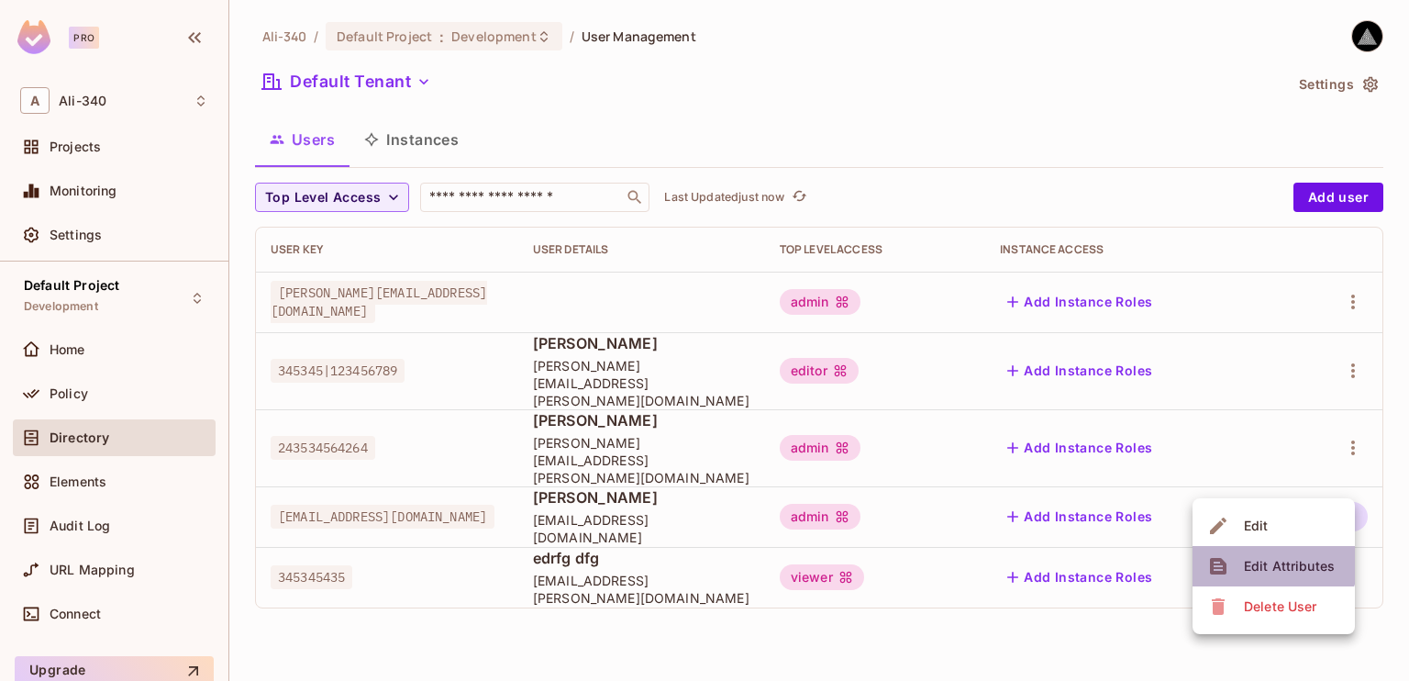
click at [1260, 561] on div "Edit Attributes" at bounding box center [1289, 566] width 91 height 18
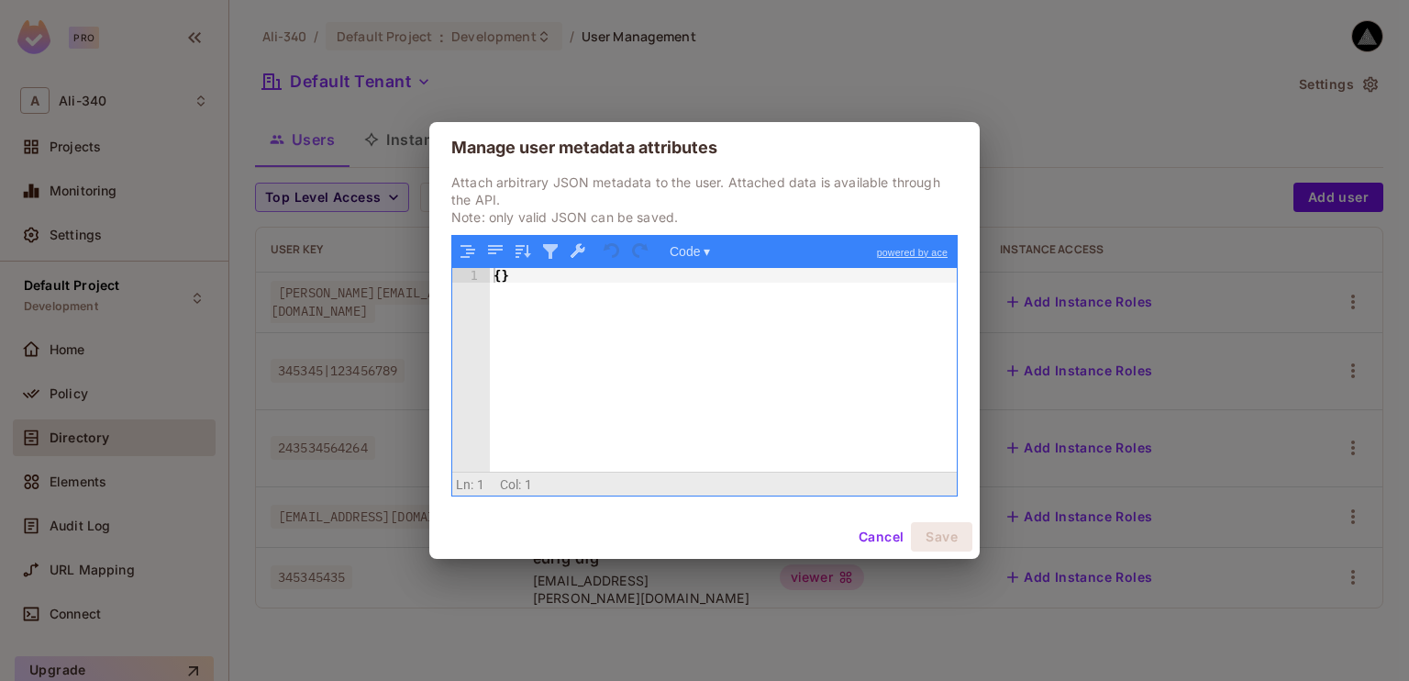
click at [1253, 513] on div "Manage user metadata attributes Attach arbitrary JSON metadata to the user. Att…" at bounding box center [704, 340] width 1409 height 681
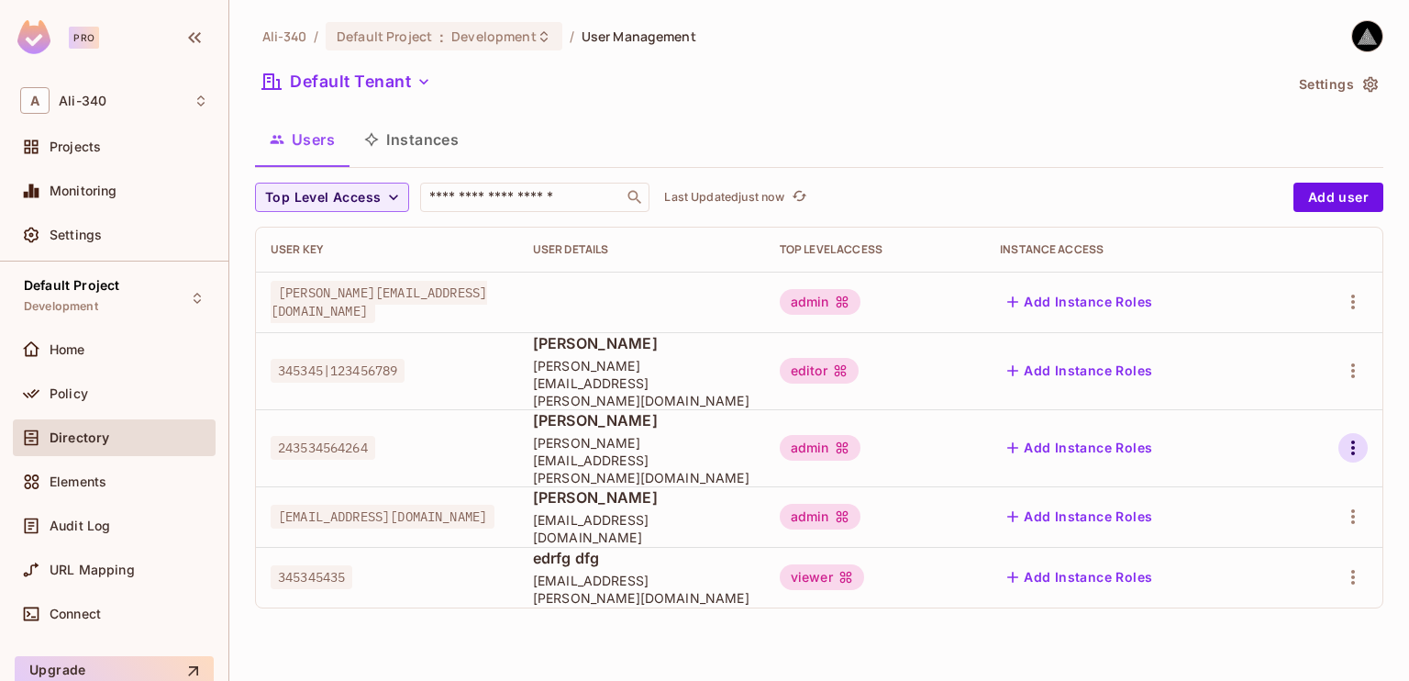
click at [1350, 437] on button "button" at bounding box center [1353, 447] width 29 height 29
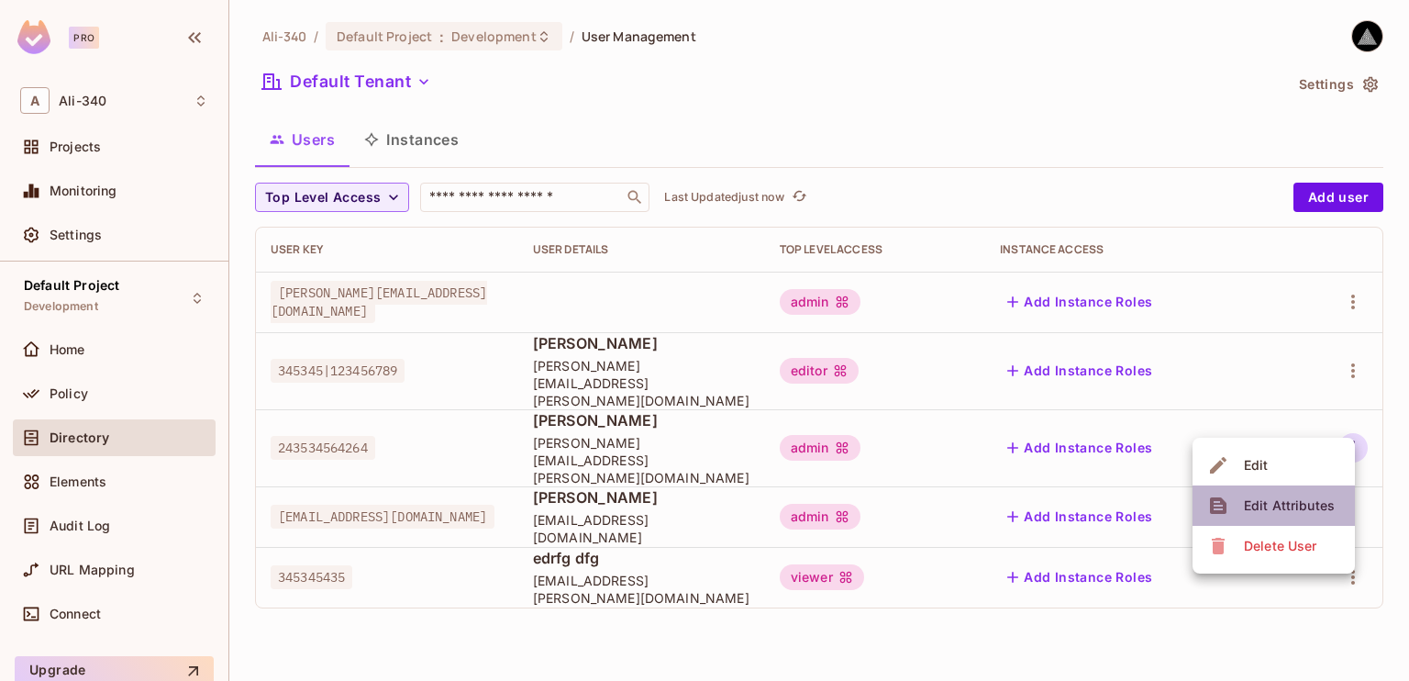
click at [1289, 509] on div "Edit Attributes" at bounding box center [1289, 505] width 91 height 18
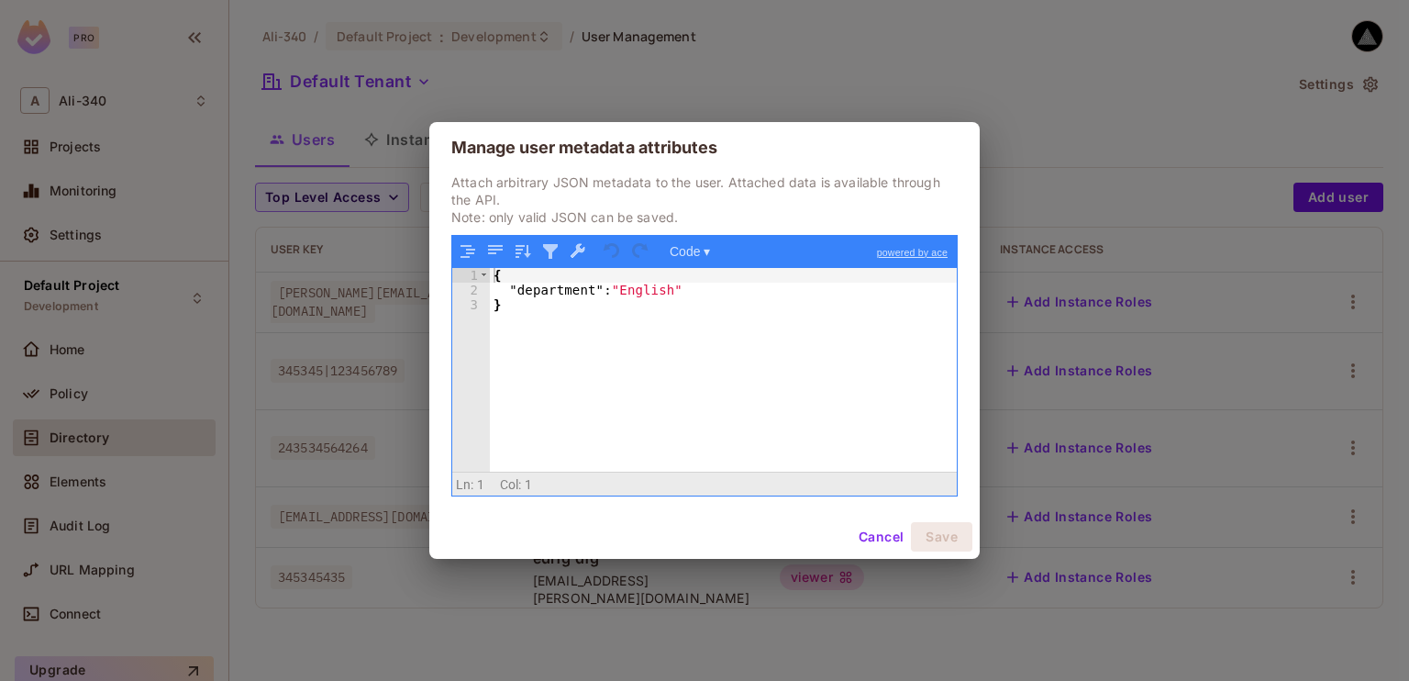
click at [721, 304] on div "{ "department" : "English" }" at bounding box center [723, 385] width 467 height 234
click at [712, 295] on div "{ "department" : "English" }" at bounding box center [723, 385] width 467 height 234
drag, startPoint x: 823, startPoint y: 98, endPoint x: 826, endPoint y: 87, distance: 11.3
click at [825, 96] on div "Manage user metadata attributes Attach arbitrary JSON metadata to the user. Att…" at bounding box center [704, 340] width 1409 height 681
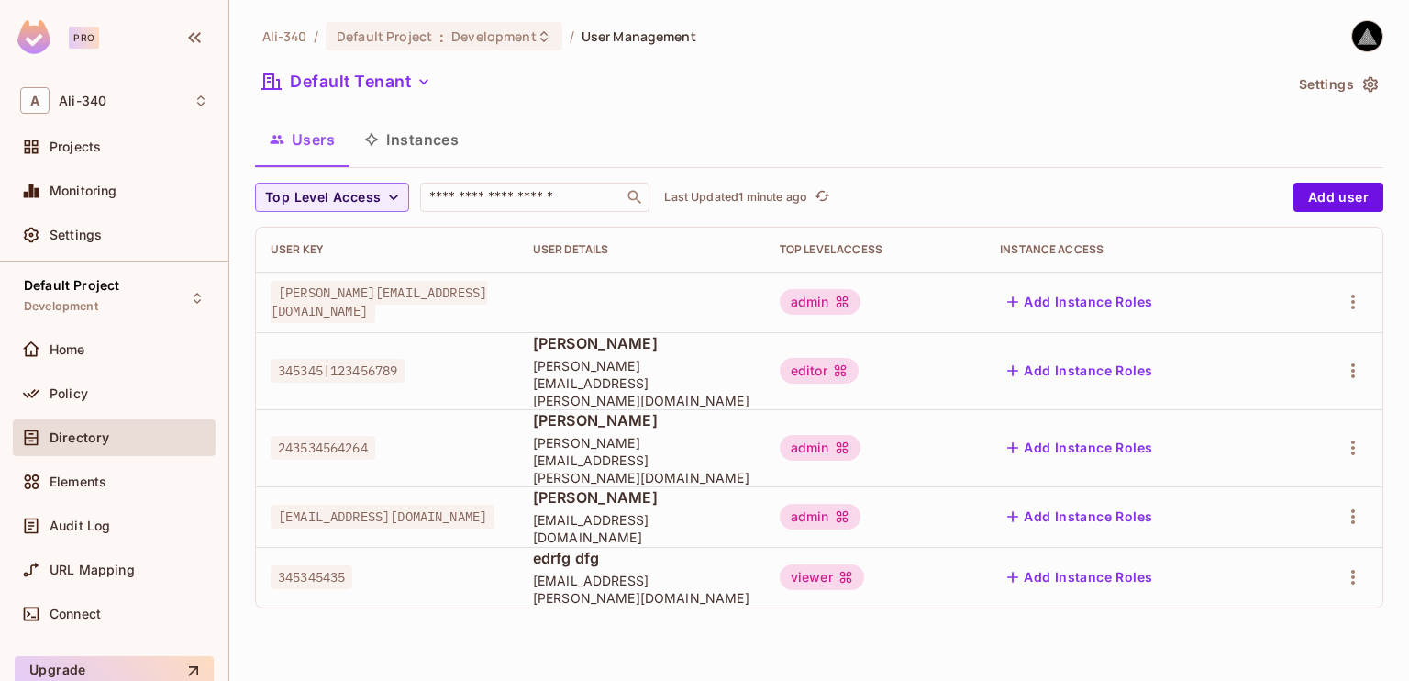
click at [1316, 87] on button "Settings" at bounding box center [1338, 84] width 92 height 29
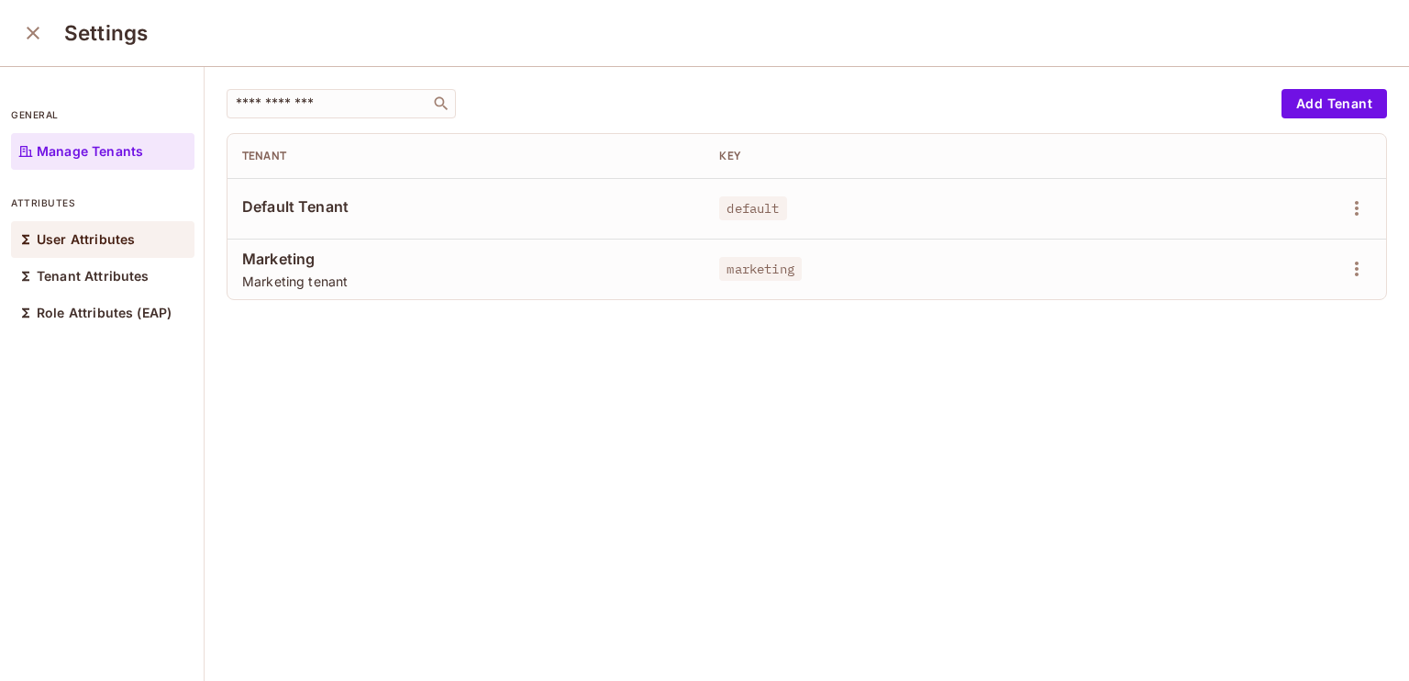
click at [81, 245] on p "User Attributes" at bounding box center [86, 239] width 98 height 15
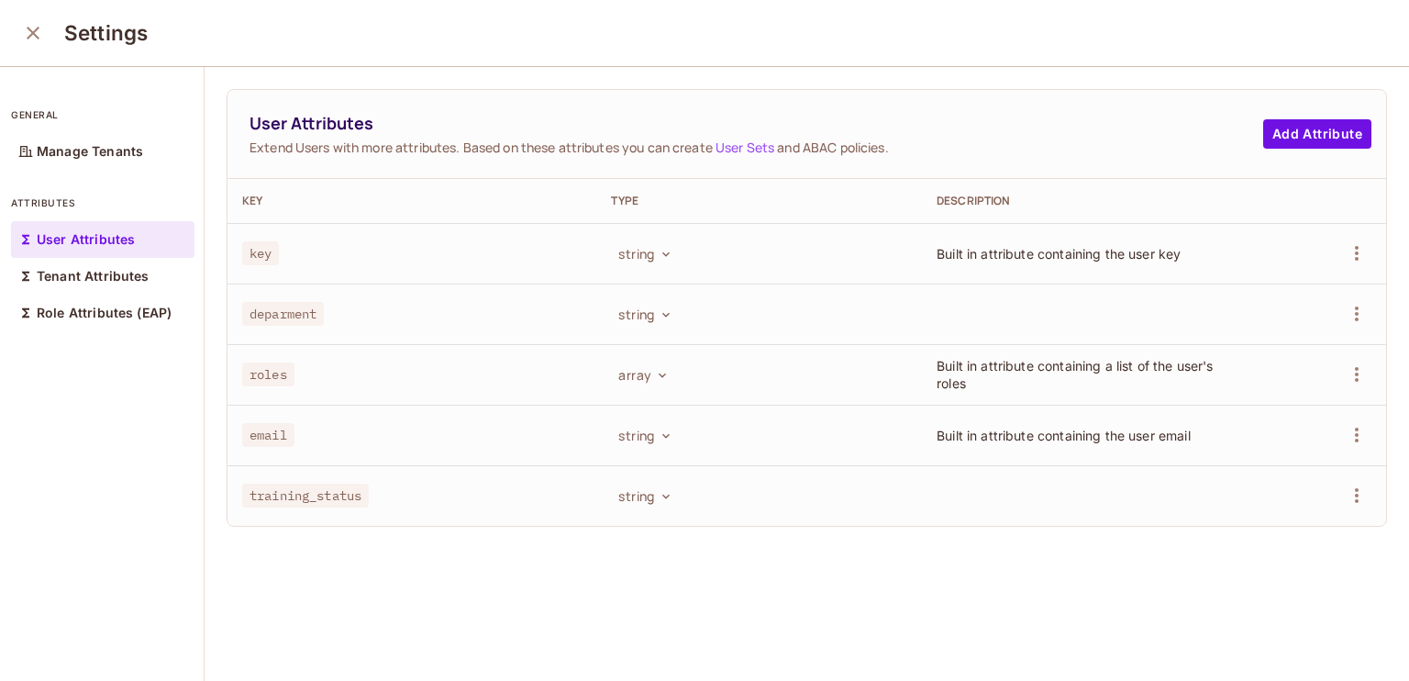
click at [278, 317] on span "deparment" at bounding box center [283, 314] width 82 height 24
click at [294, 505] on span "training_status" at bounding box center [305, 495] width 127 height 24
click at [300, 493] on span "training_status" at bounding box center [305, 495] width 127 height 24
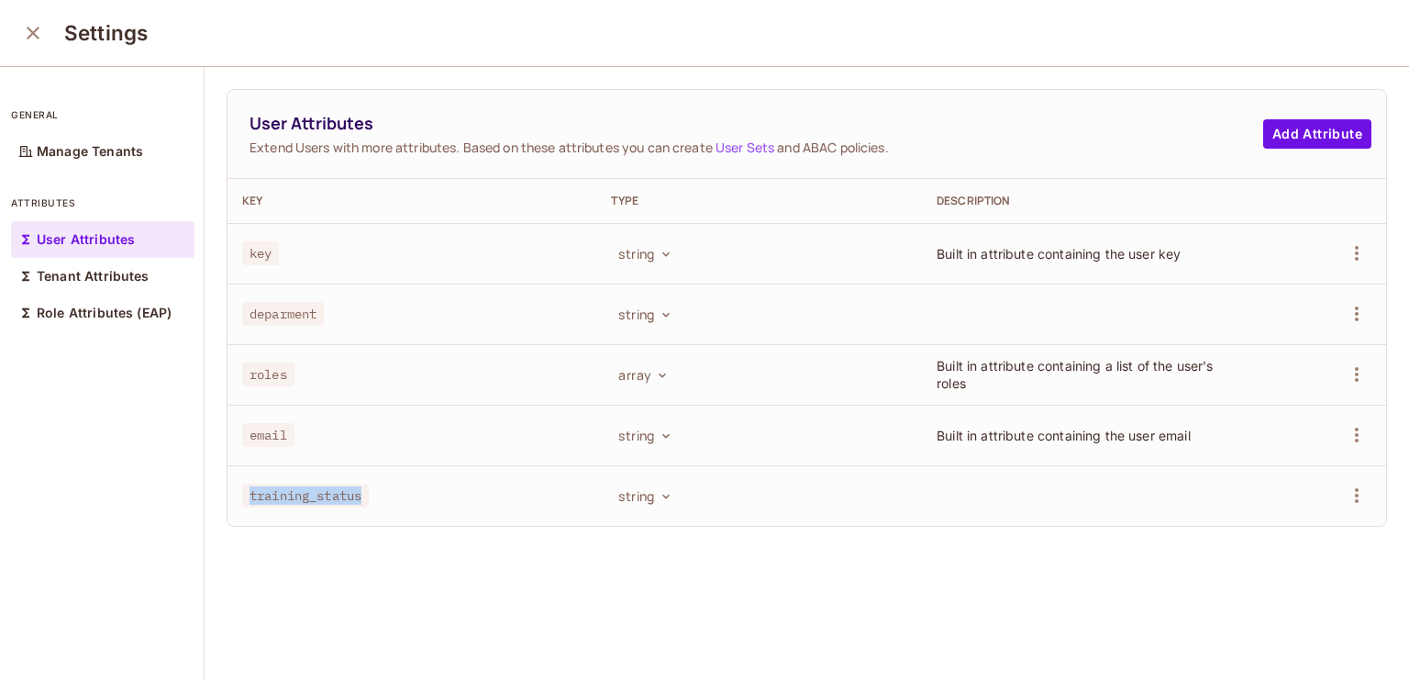
copy span "training_status"
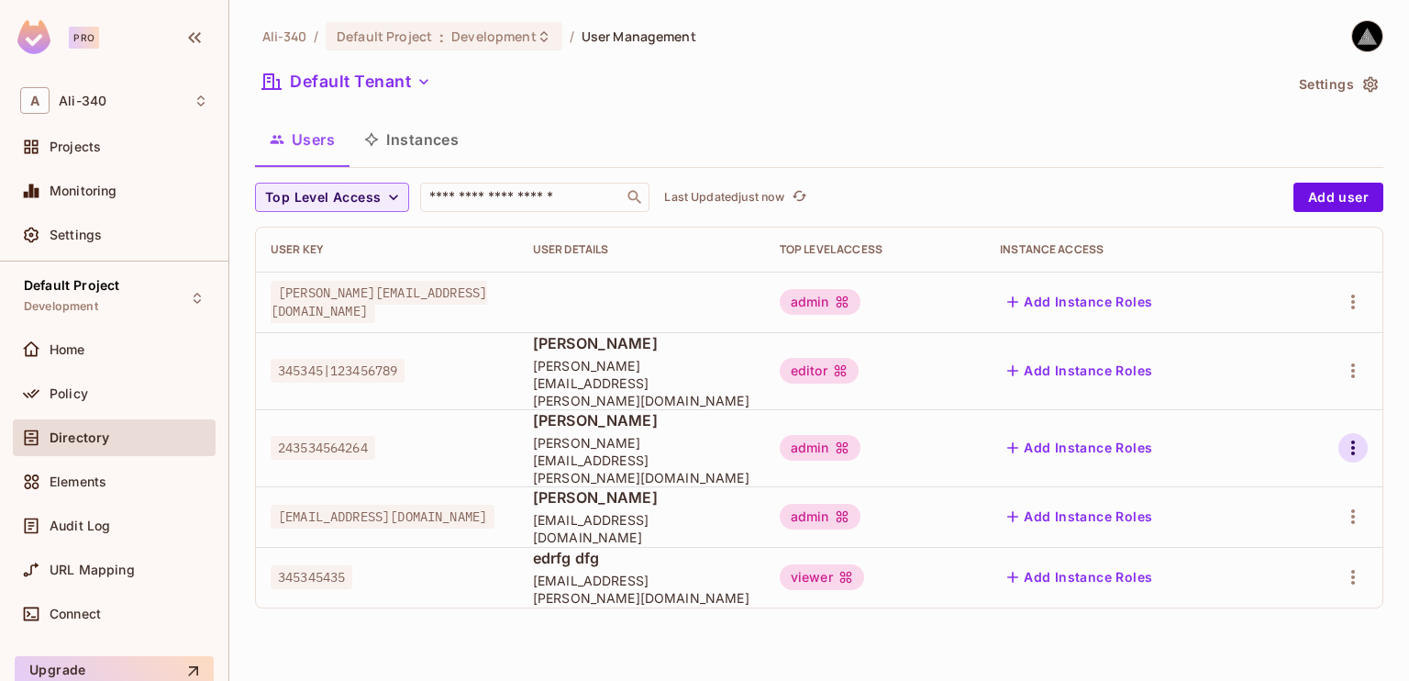
click at [1348, 437] on icon "button" at bounding box center [1353, 448] width 22 height 22
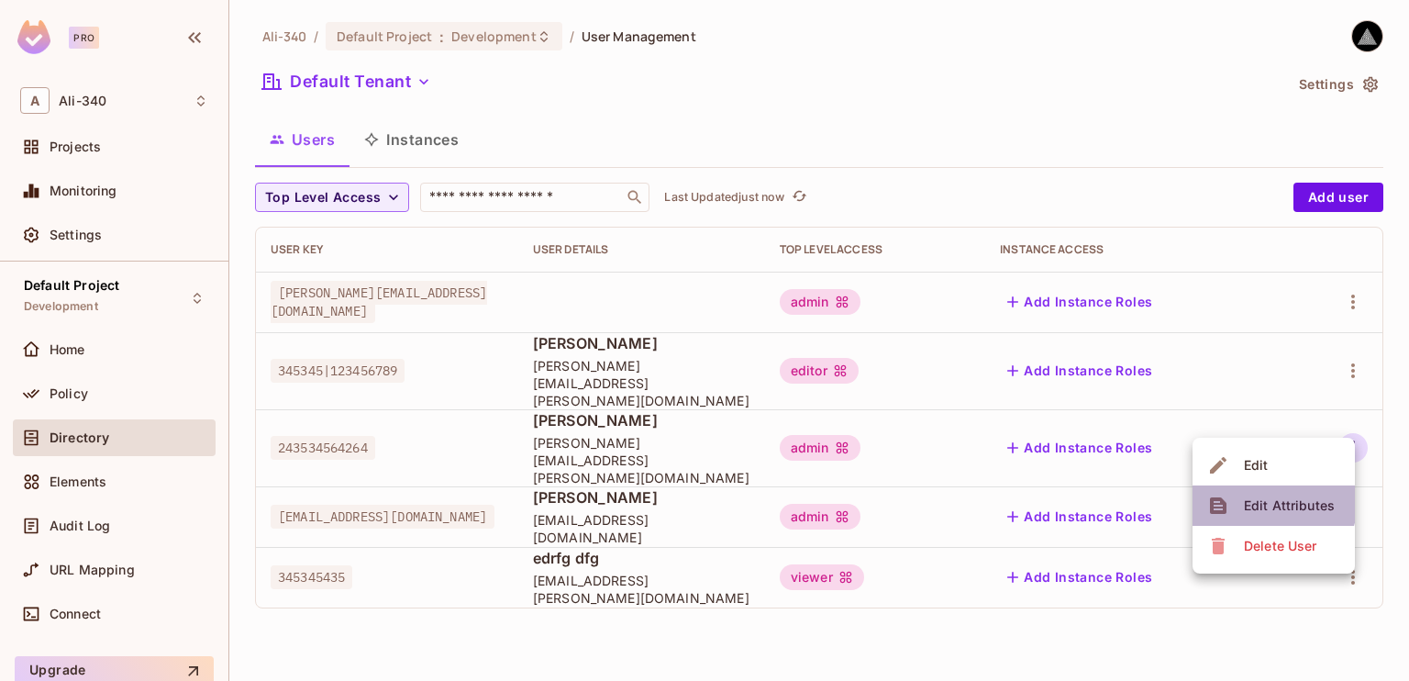
click at [1264, 500] on div "Edit Attributes" at bounding box center [1289, 505] width 91 height 18
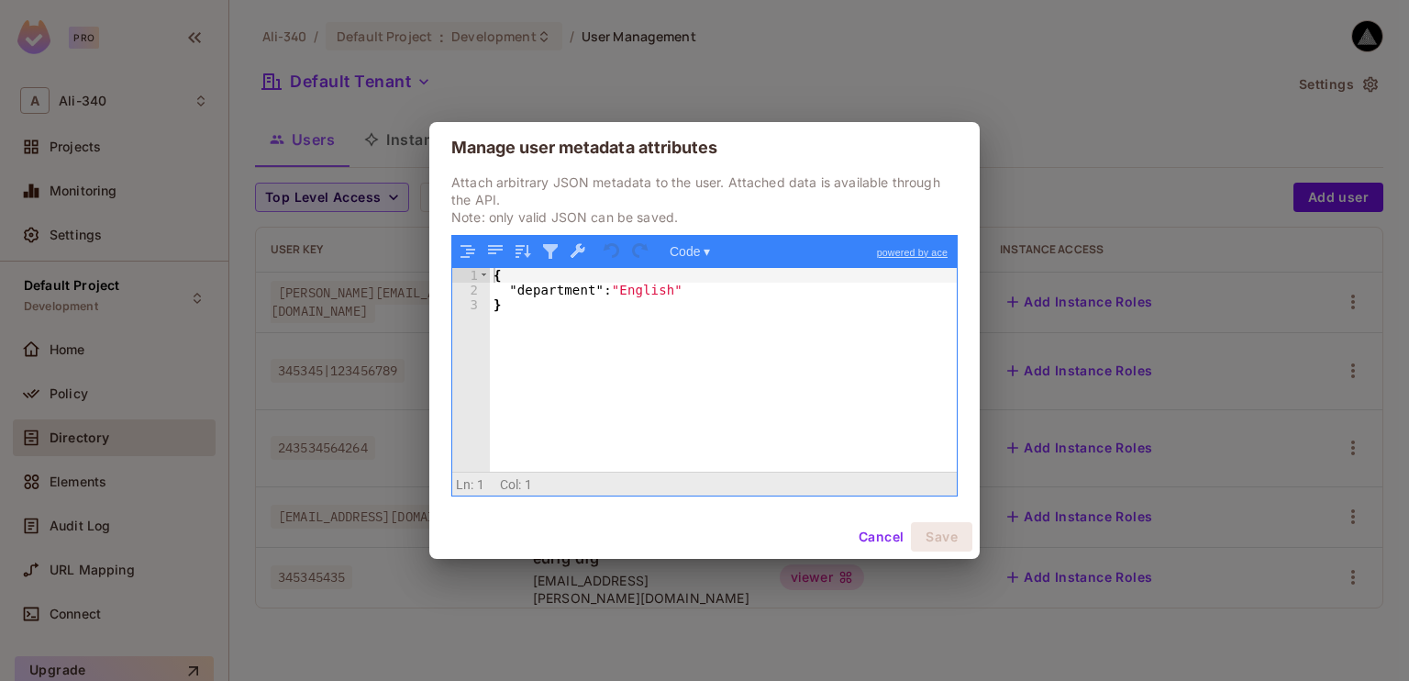
click at [717, 284] on div "{ "department" : "English" }" at bounding box center [723, 385] width 467 height 234
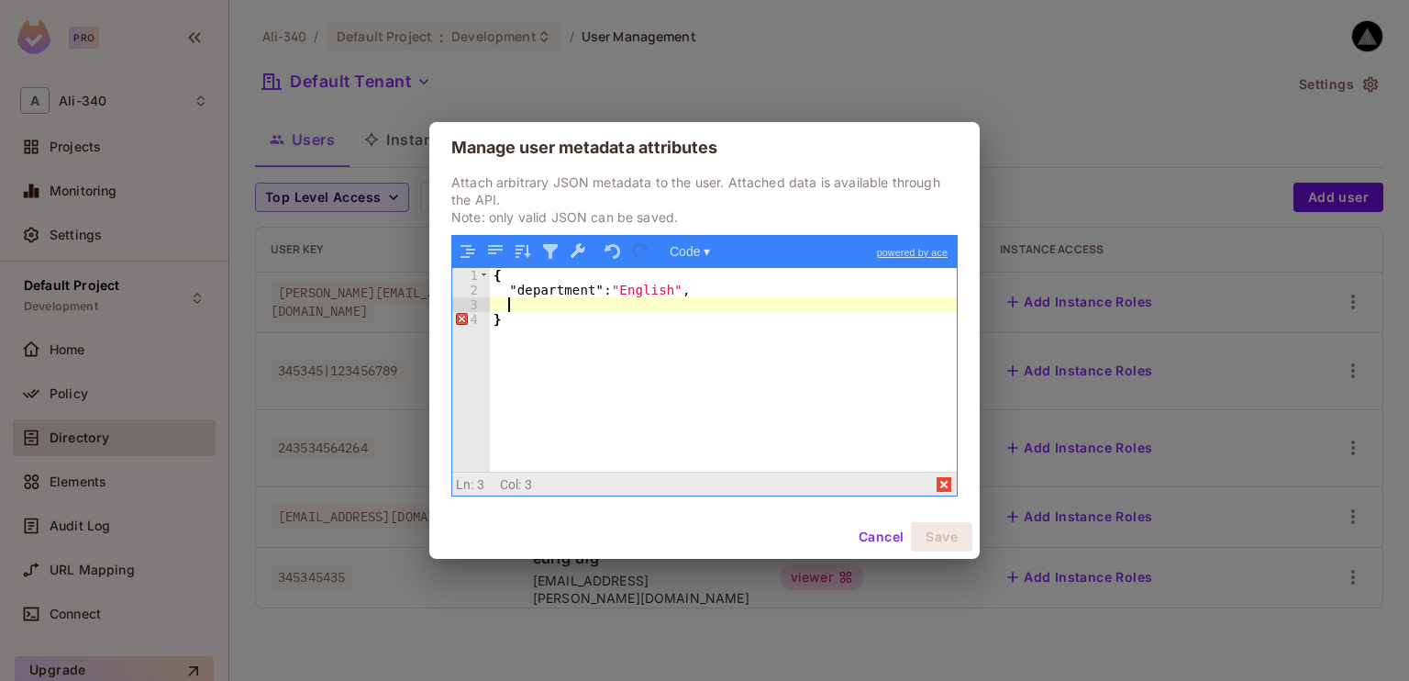
paste textarea
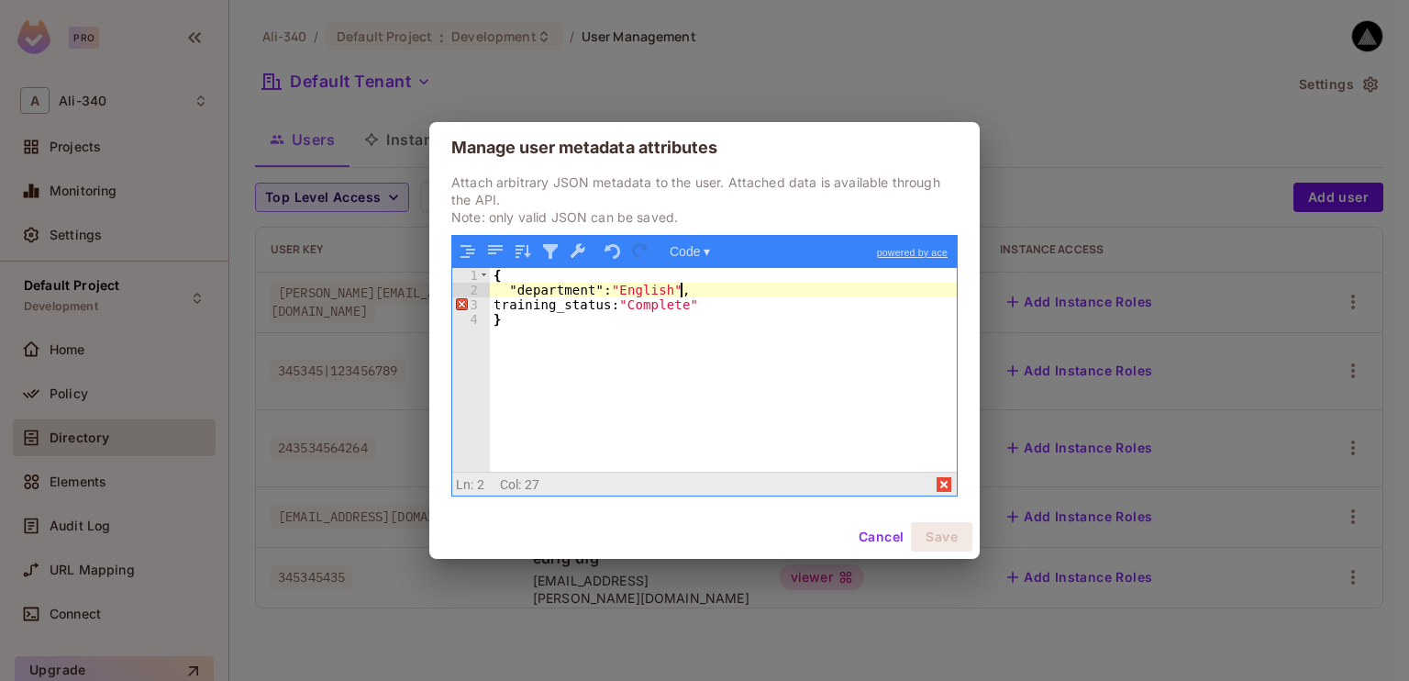
click at [717, 284] on div "{ "department" : "English" , training_status: "Complete" }" at bounding box center [723, 385] width 467 height 234
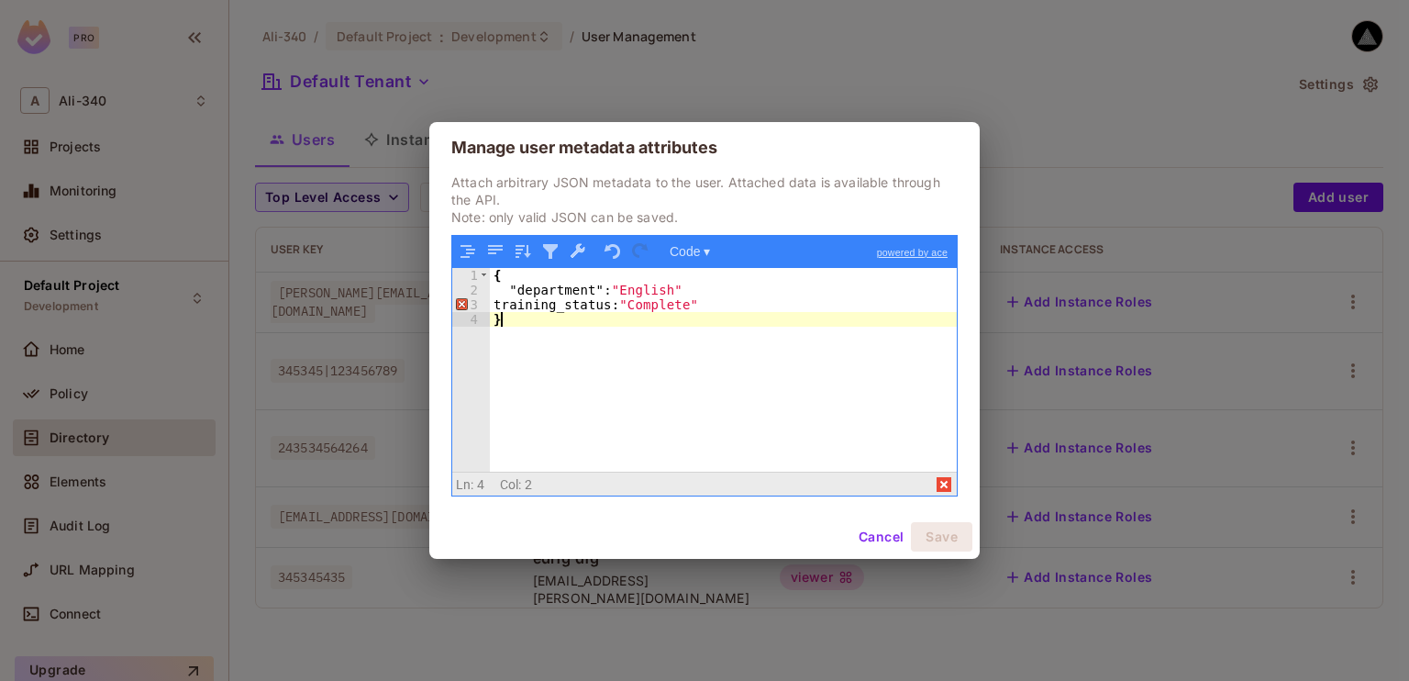
click at [716, 353] on div "{ "department" : "English" training_status: "Complete" }" at bounding box center [723, 385] width 467 height 234
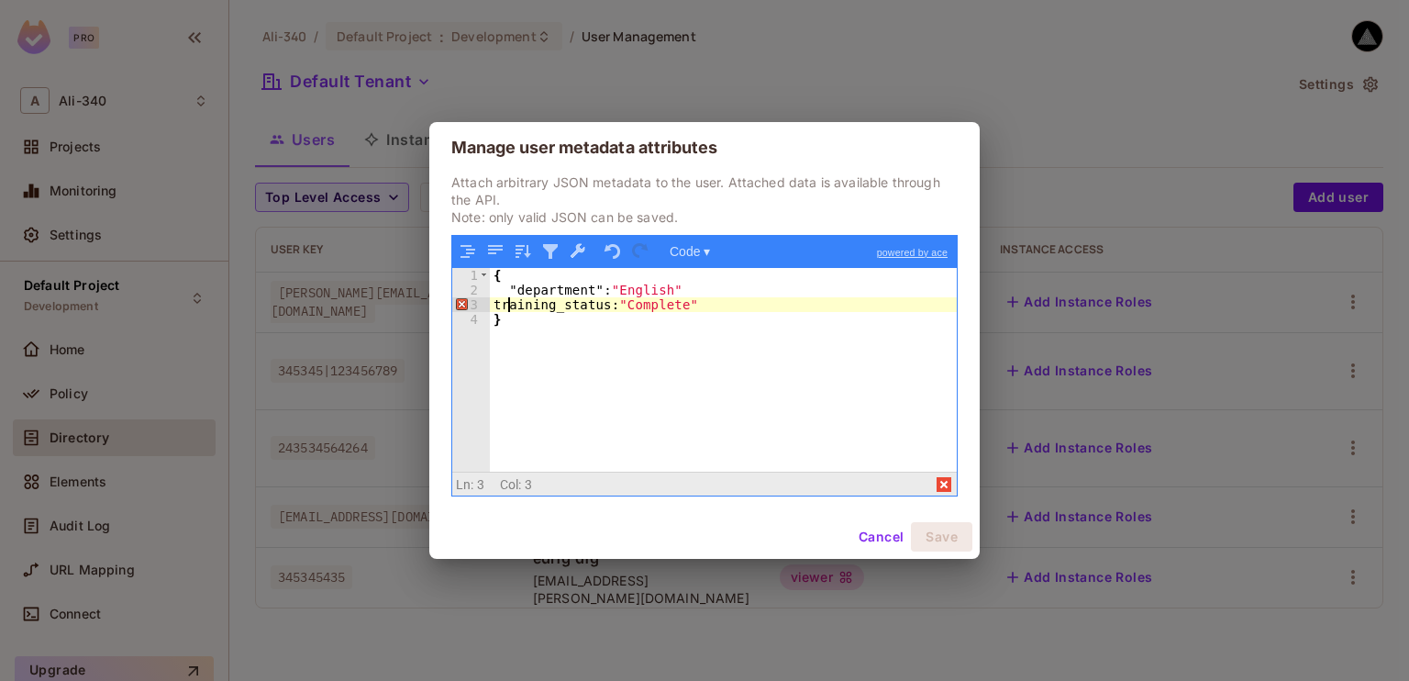
click at [510, 304] on div "{ "department" : "English" training_status: "Complete" }" at bounding box center [723, 385] width 467 height 234
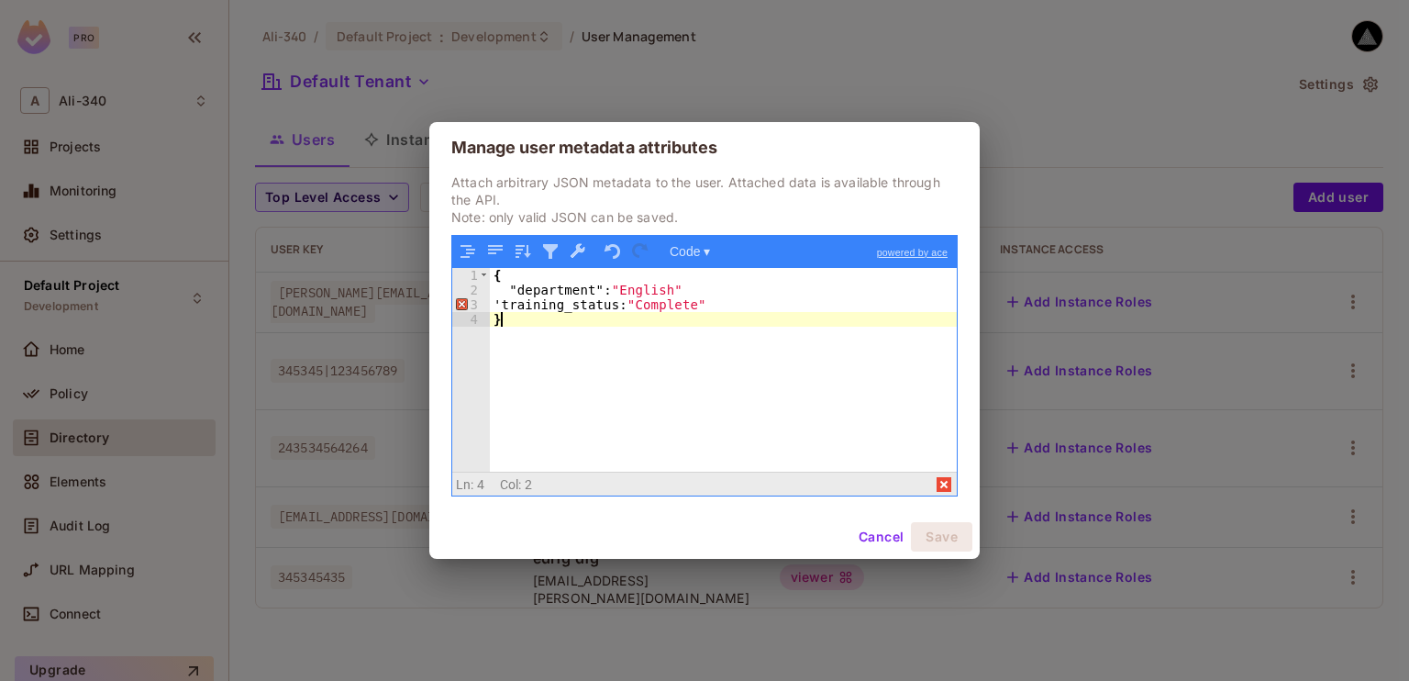
click at [575, 344] on div "{ "department" : "English" 'training_status: "Complete" }" at bounding box center [723, 385] width 467 height 234
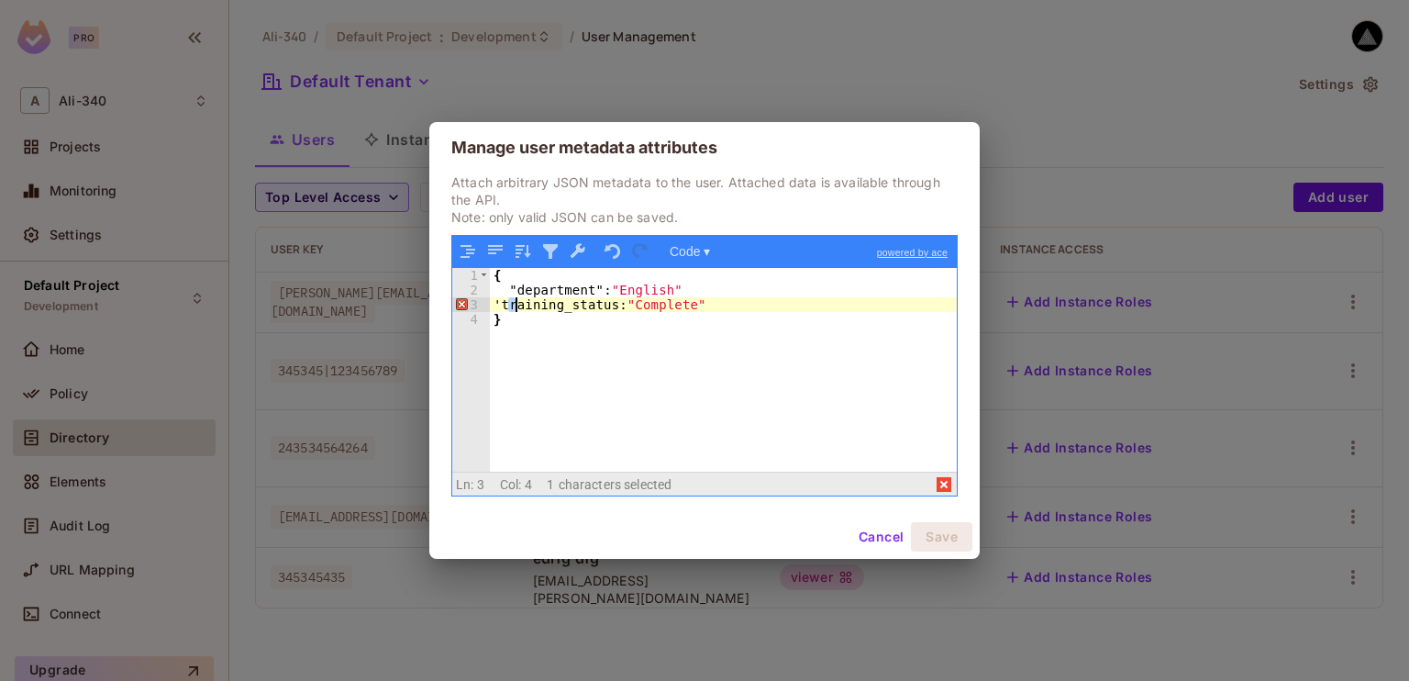
click at [517, 304] on div "{ "department" : "English" 'training_status: "Complete" }" at bounding box center [723, 385] width 467 height 234
click at [622, 306] on div "{ "department" : "English" "training_status: " Complete " }" at bounding box center [723, 385] width 467 height 234
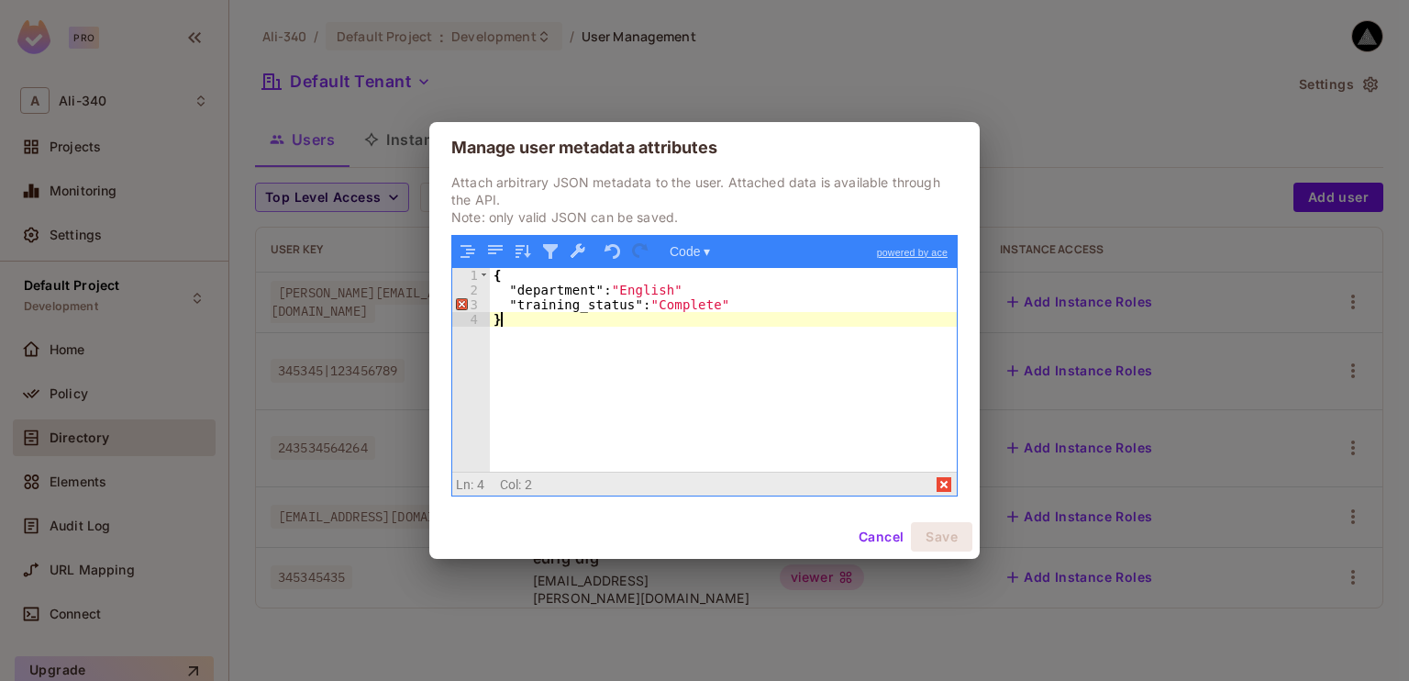
click at [694, 318] on div "{ "department" : "English" "training_status" : "Complete" }" at bounding box center [723, 385] width 467 height 234
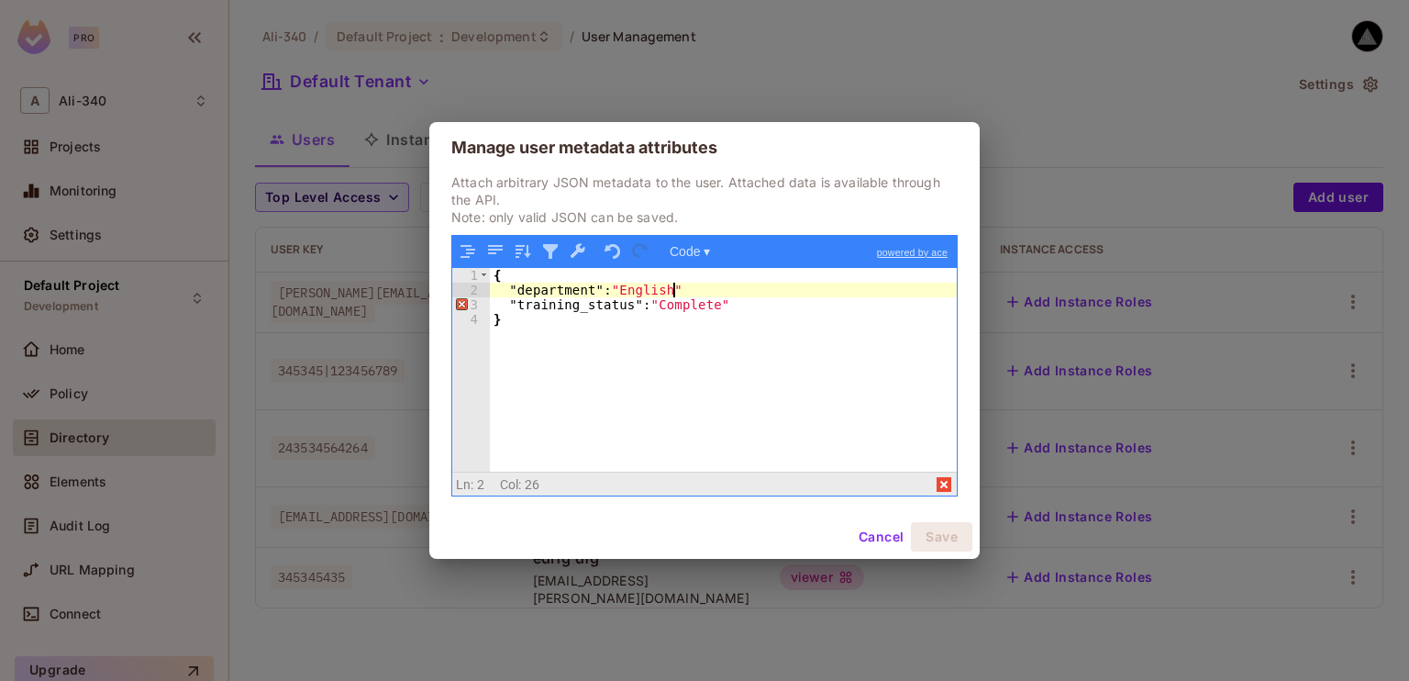
click at [683, 283] on div "{ "department" : "English" "training_status" : "Complete" }" at bounding box center [723, 385] width 467 height 234
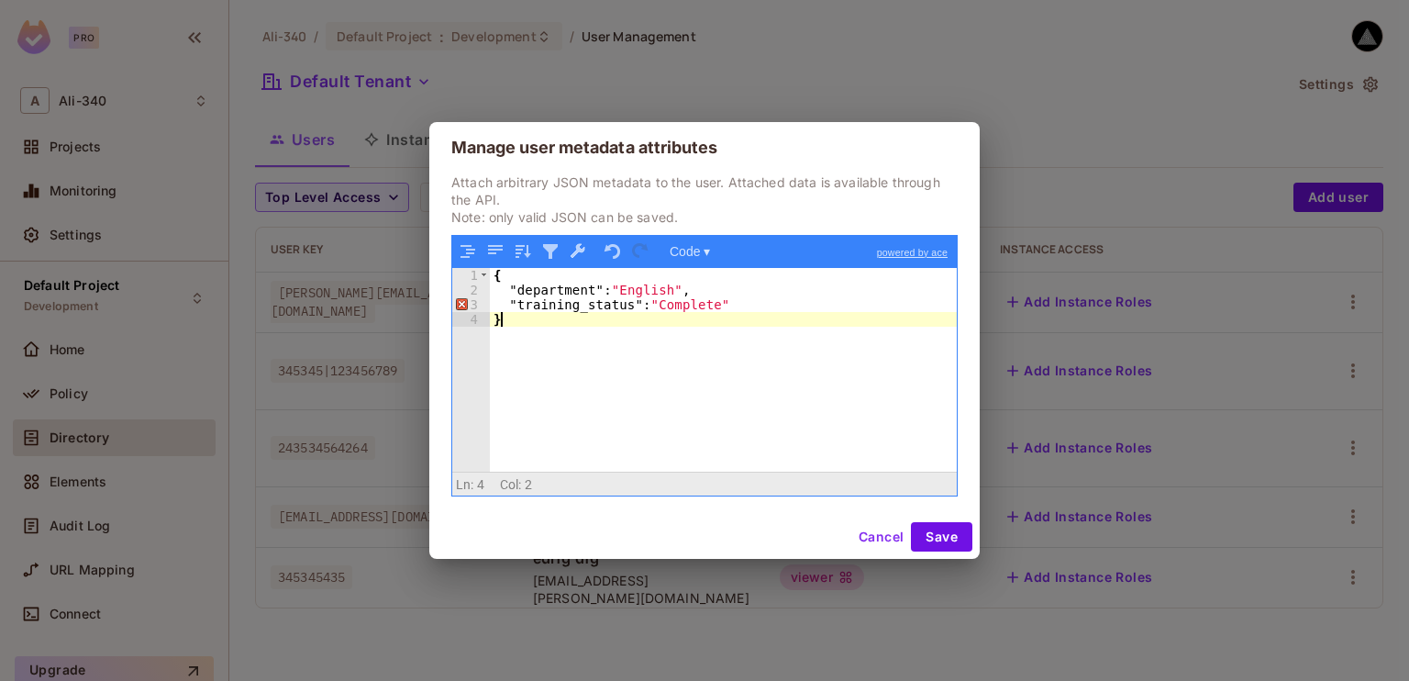
click at [700, 335] on div "{ "department" : "English" , "training_status" : "Complete" }" at bounding box center [723, 385] width 467 height 234
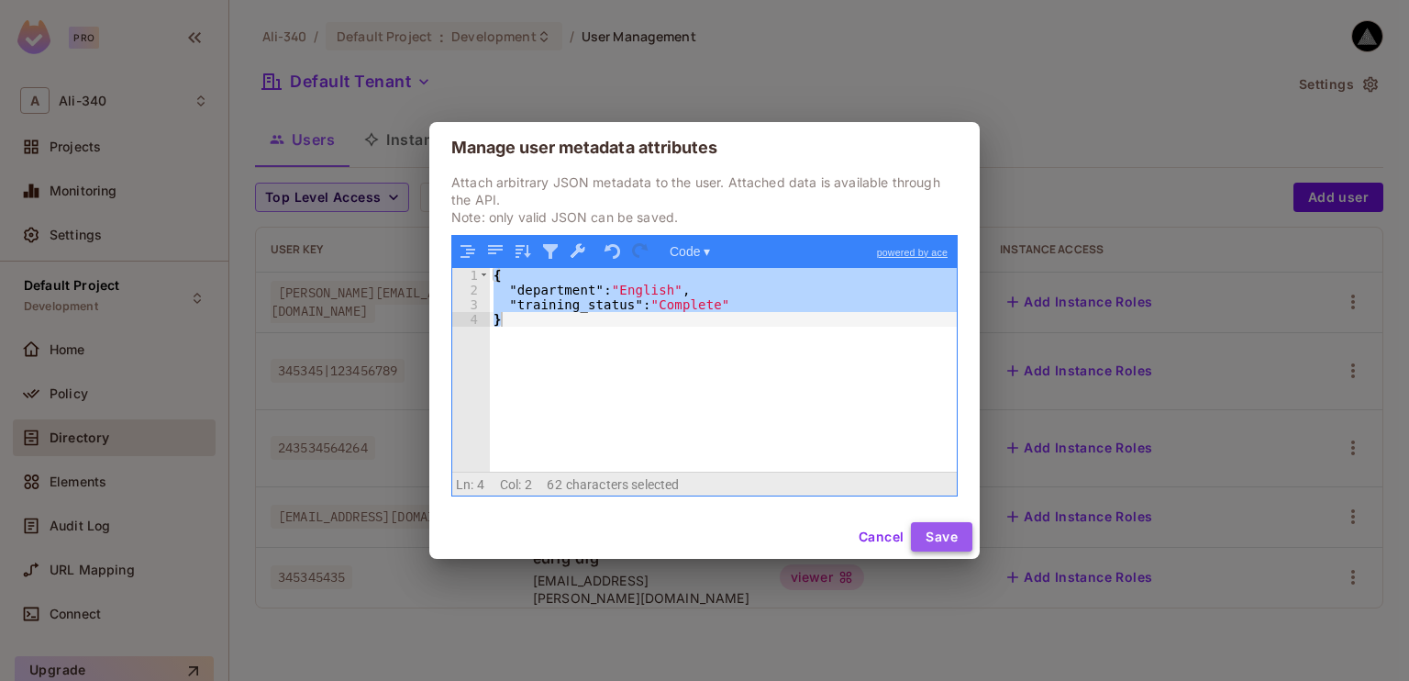
click at [944, 539] on button "Save" at bounding box center [941, 536] width 61 height 29
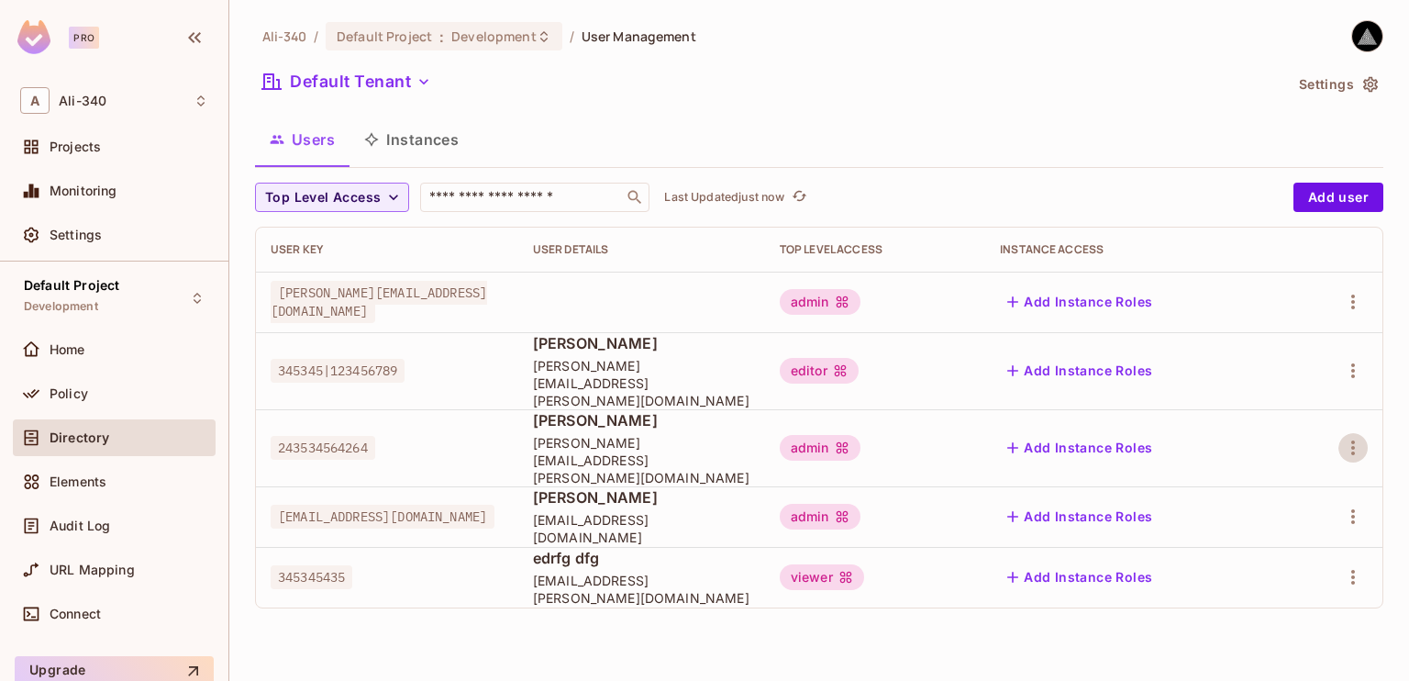
click at [1303, 89] on button "Settings" at bounding box center [1338, 84] width 92 height 29
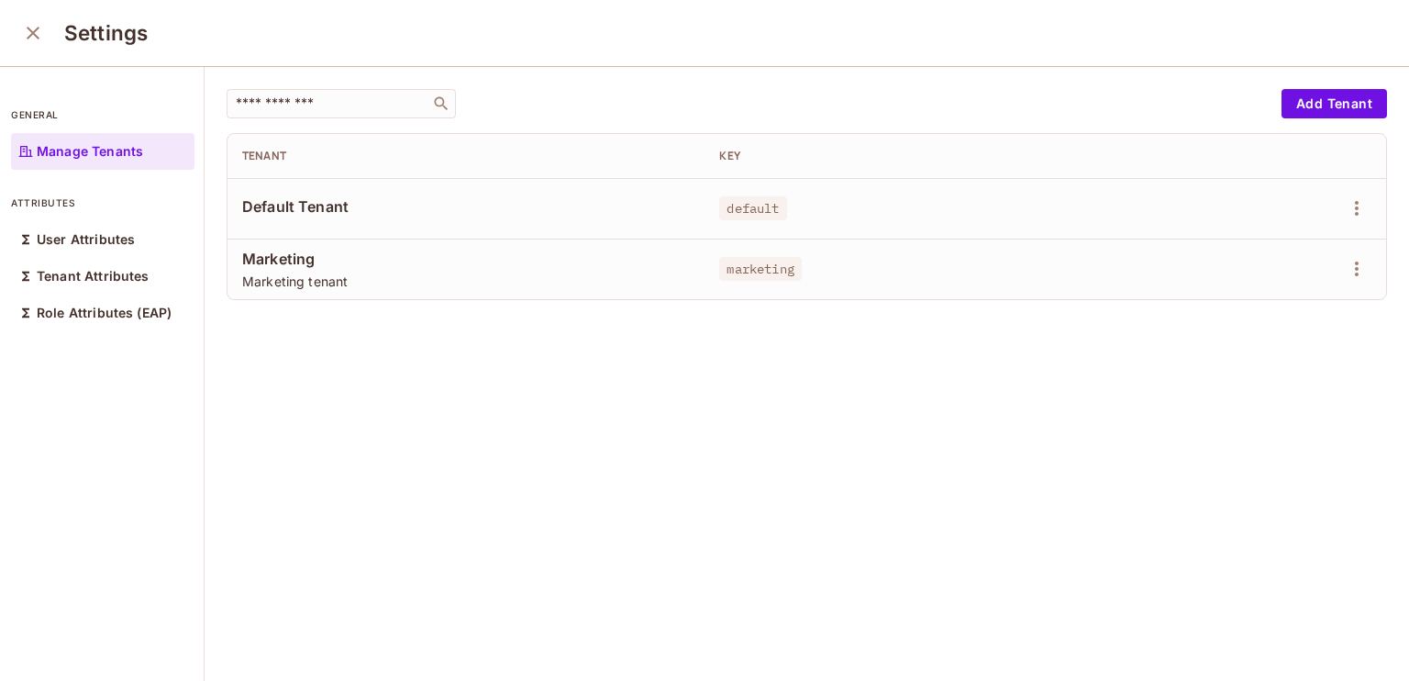
click at [16, 27] on button "close" at bounding box center [33, 33] width 37 height 37
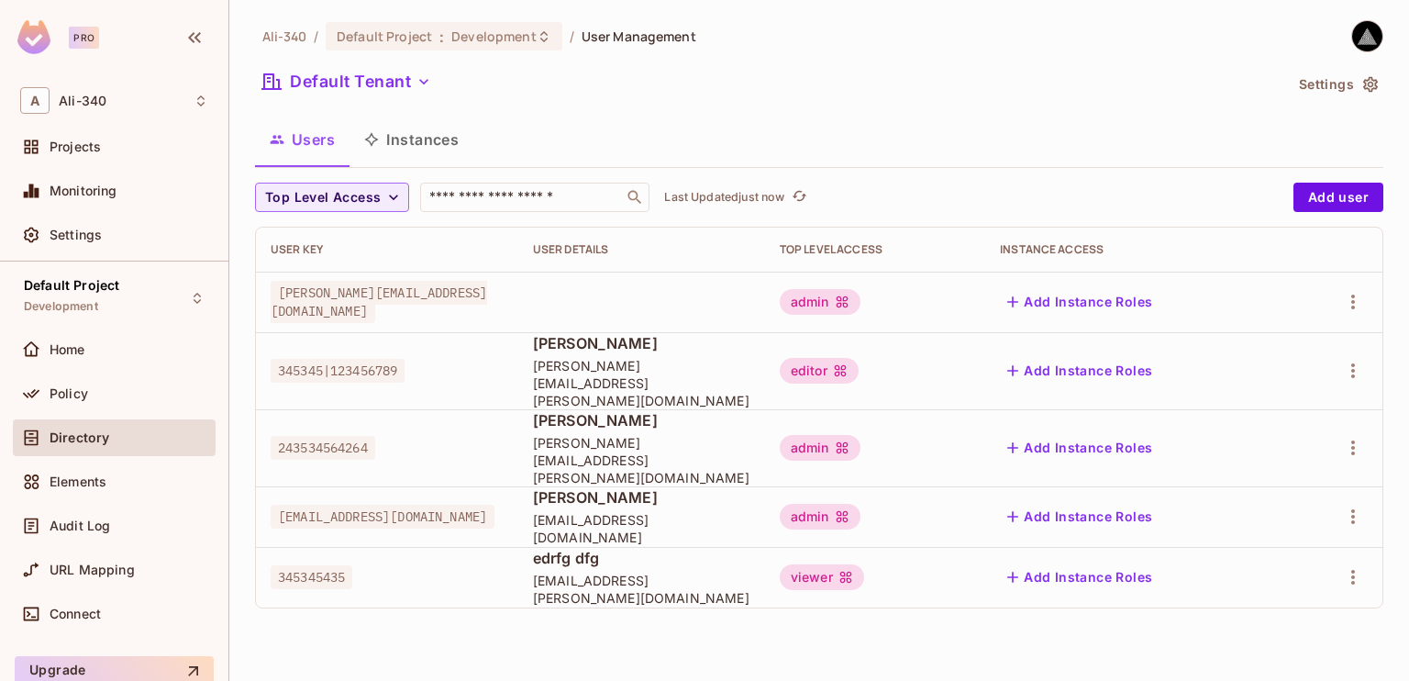
click at [101, 414] on div "Policy" at bounding box center [114, 397] width 203 height 44
click at [105, 399] on div "Policy" at bounding box center [129, 393] width 159 height 15
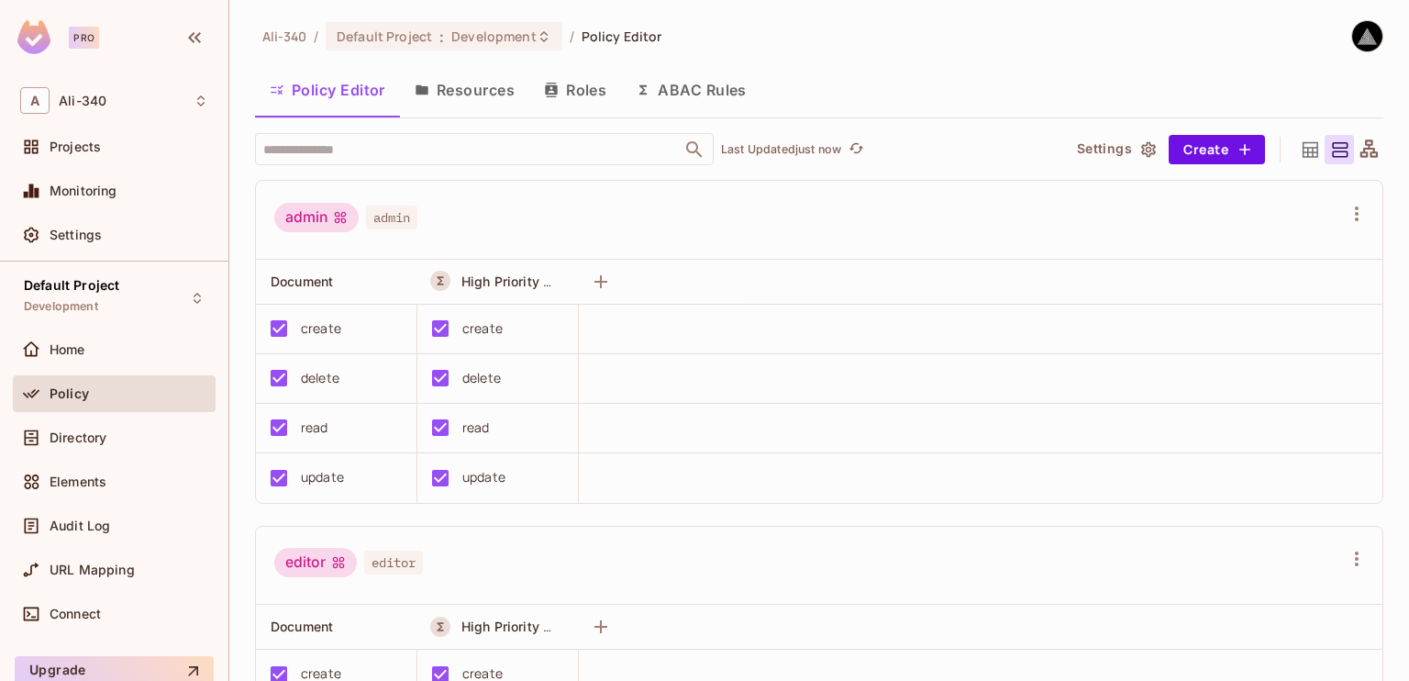
click at [725, 83] on button "ABAC Rules" at bounding box center [691, 90] width 140 height 46
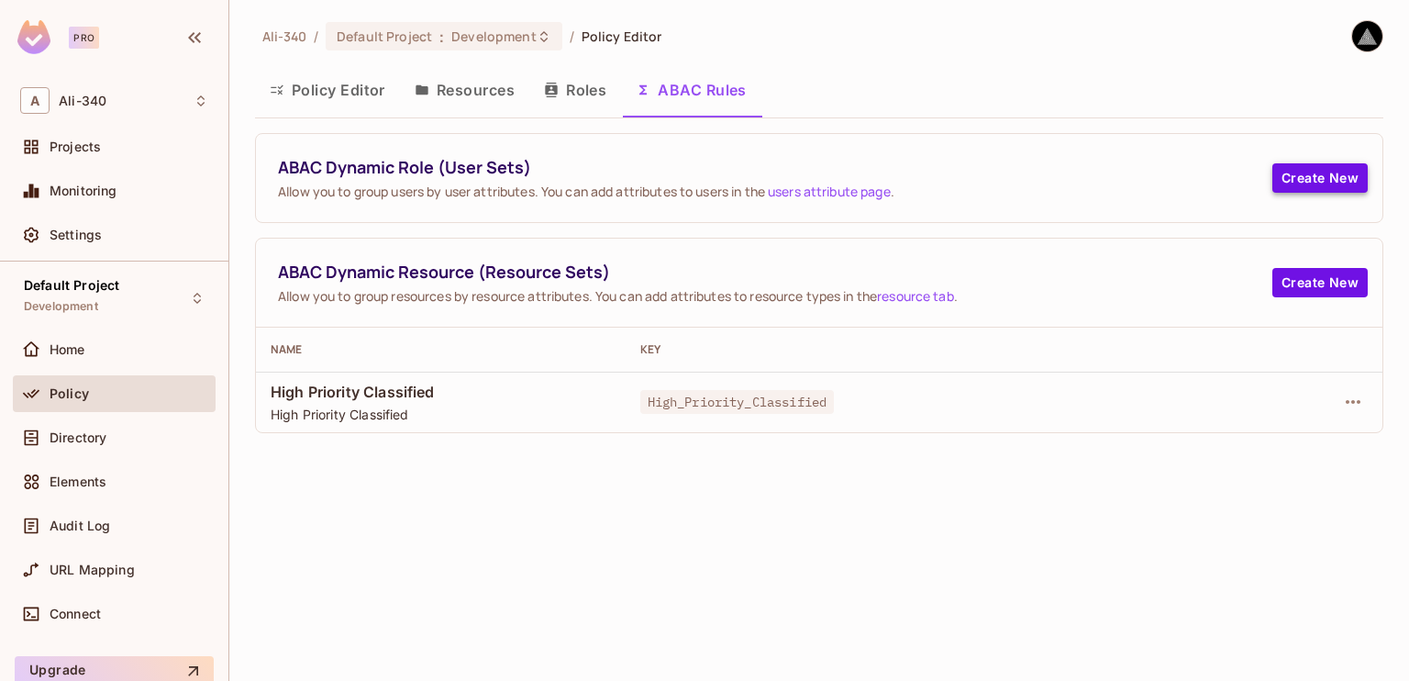
click at [1322, 176] on button "Create New" at bounding box center [1319, 177] width 95 height 29
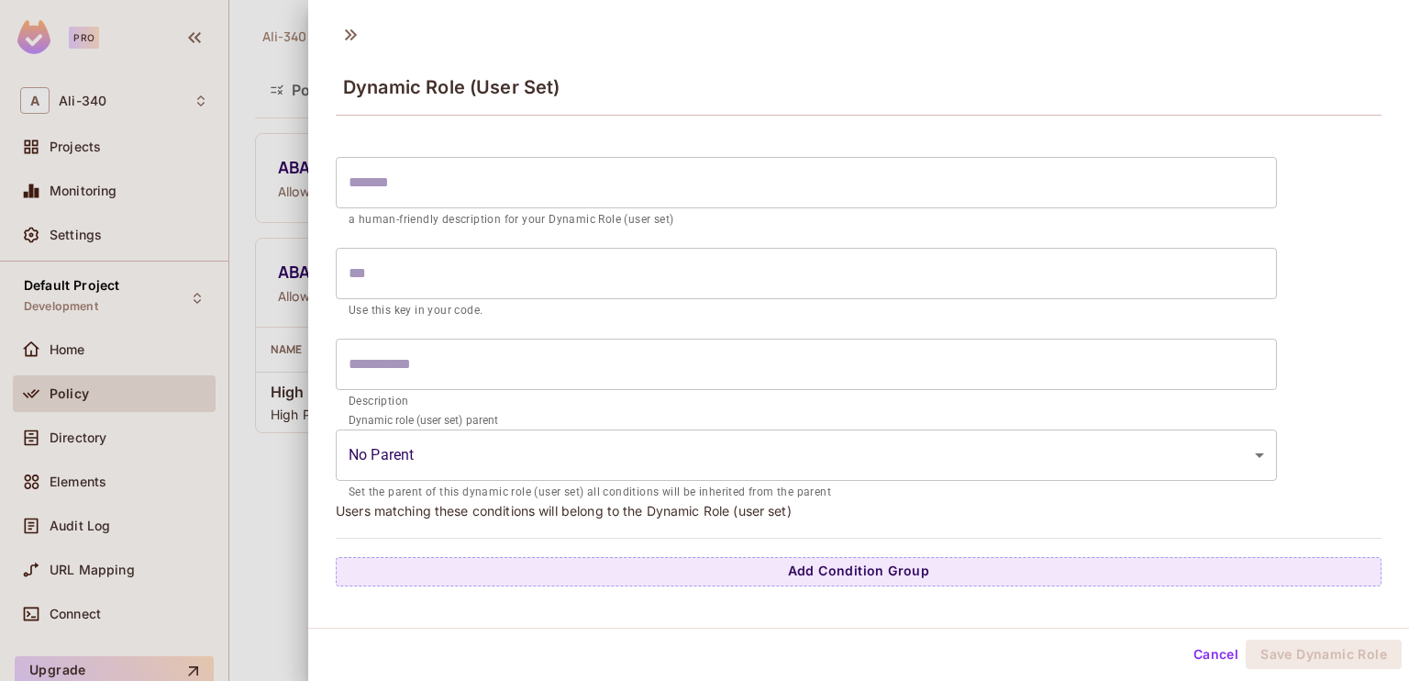
click at [527, 189] on input "text" at bounding box center [806, 182] width 941 height 51
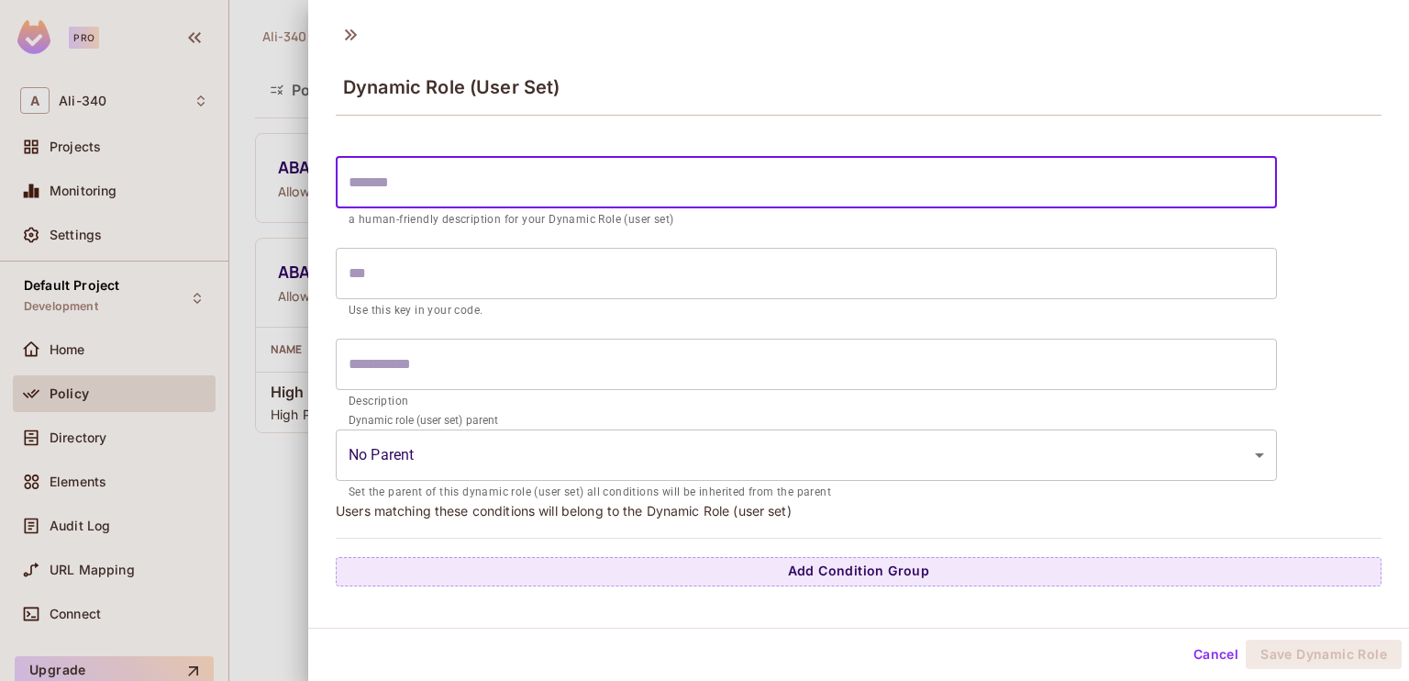
type input "*"
type input "**"
type input "***"
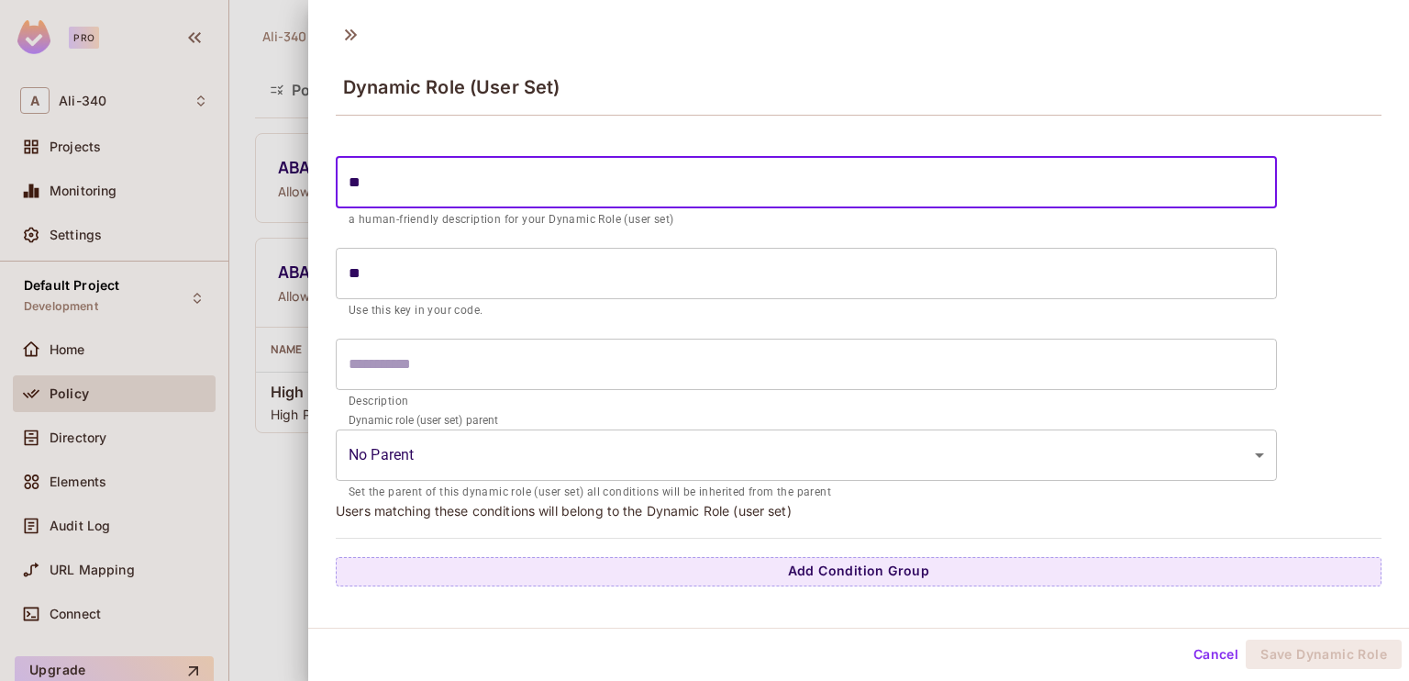
type input "***"
type input "****"
type input "*****"
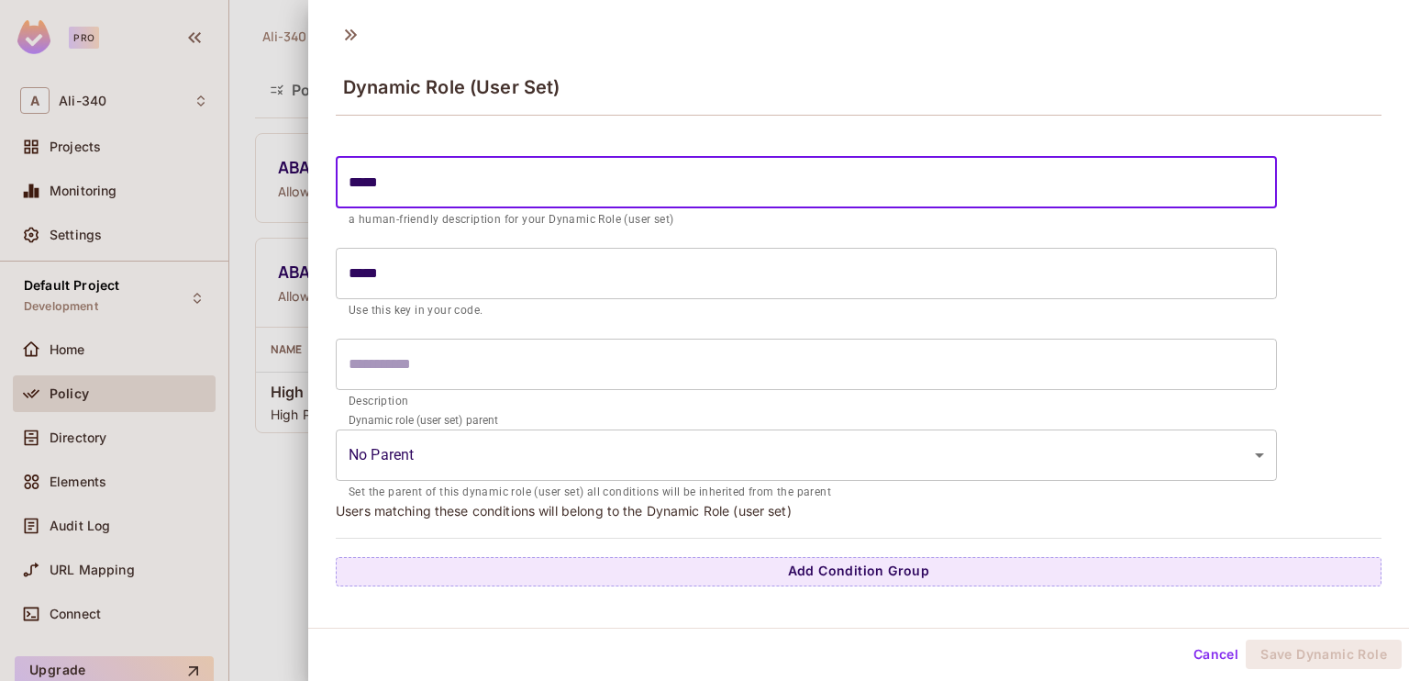
type input "******"
type input "*******"
type input "*********"
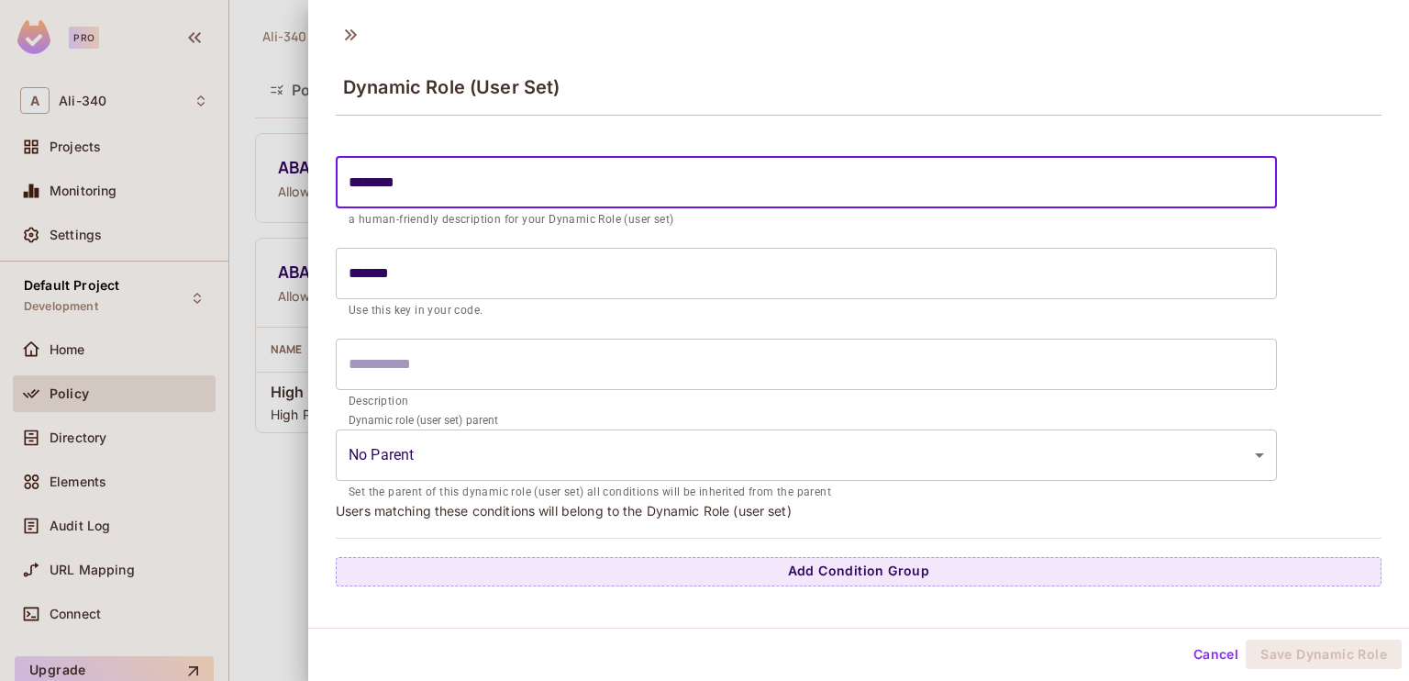
type input "*********"
type input "**********"
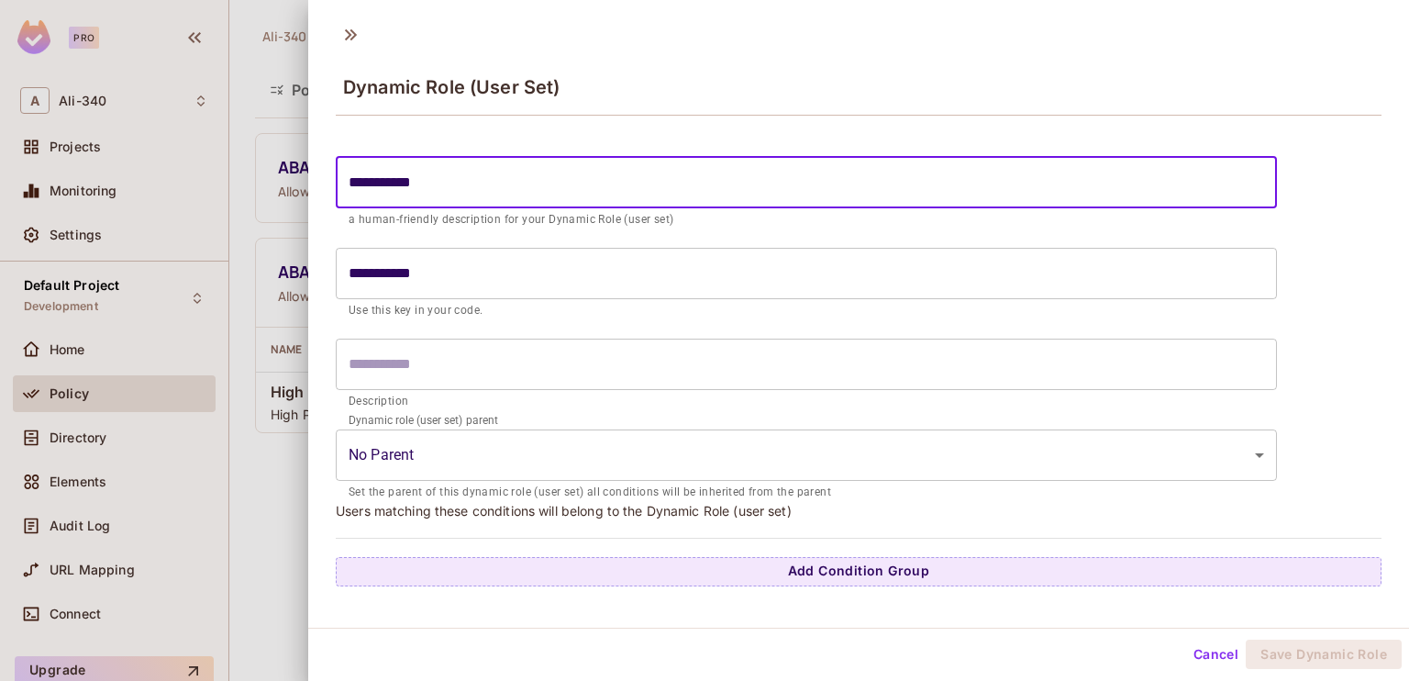
type input "**********"
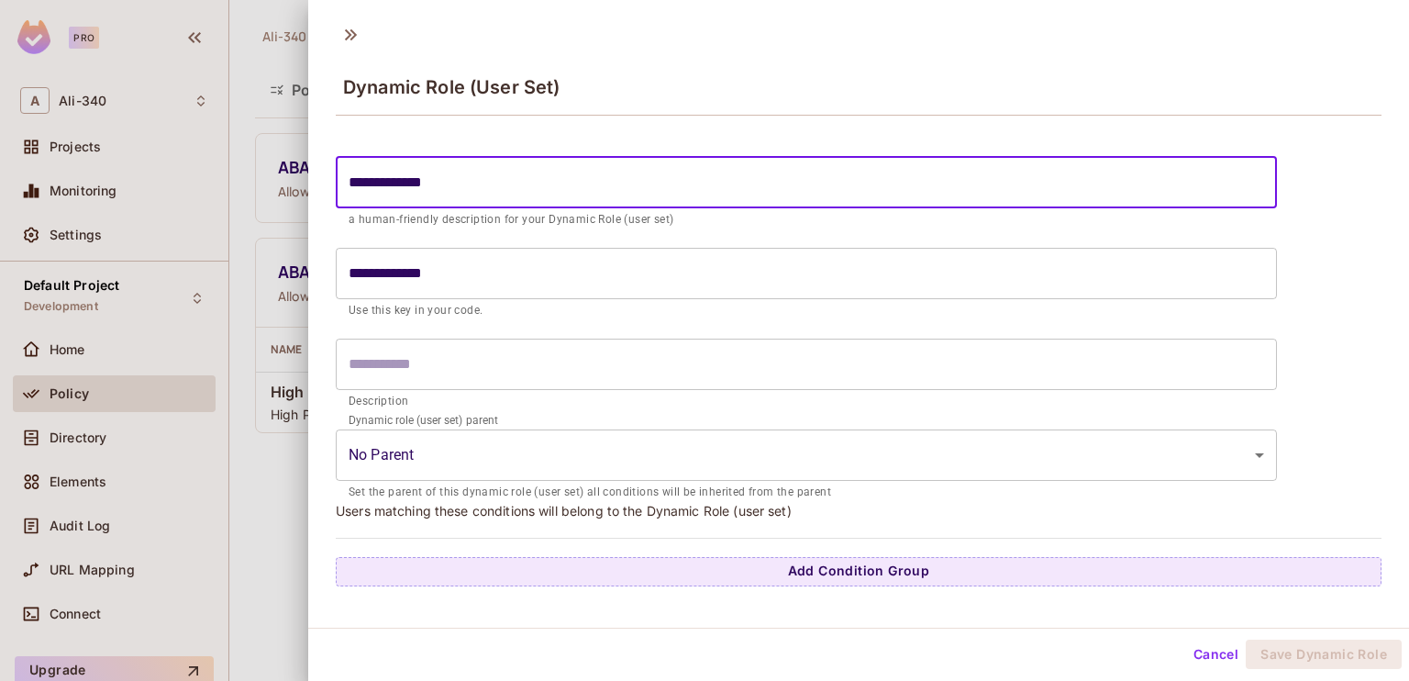
type input "**********"
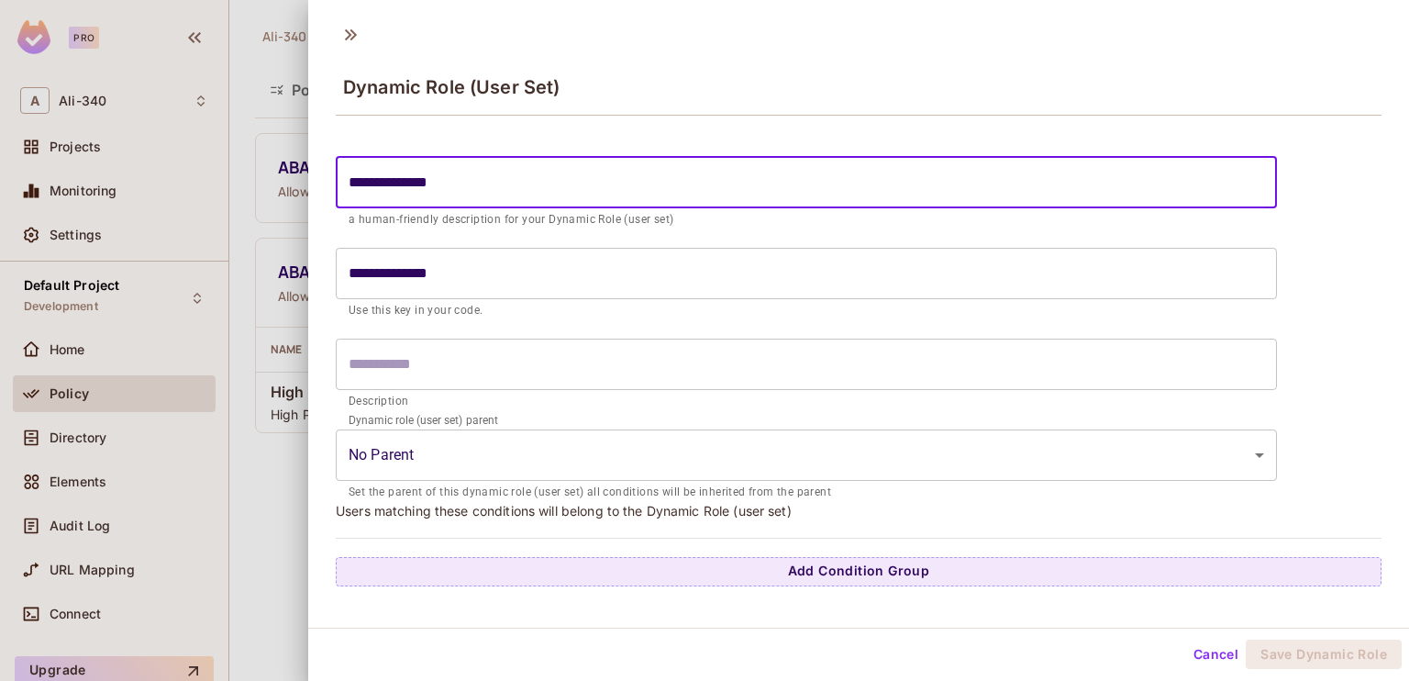
type input "**********"
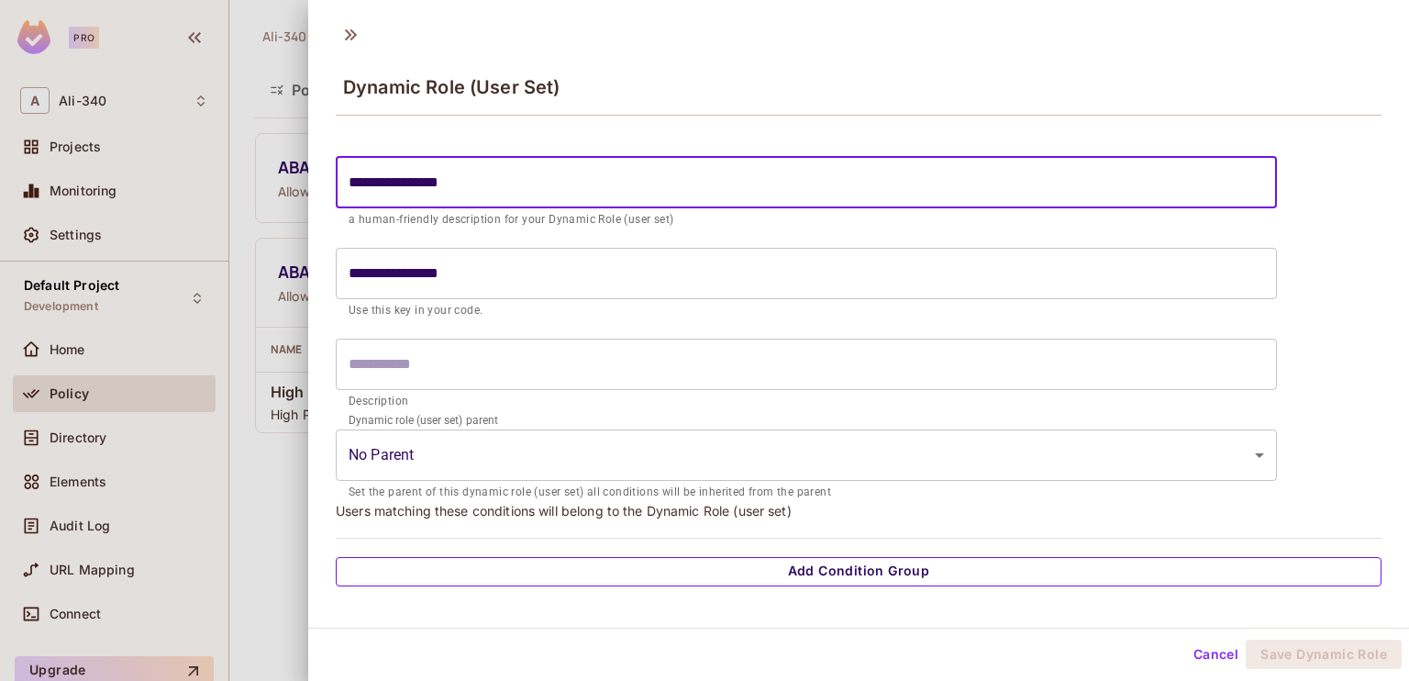
type input "**********"
click at [779, 578] on button "Add Condition Group" at bounding box center [859, 571] width 1046 height 29
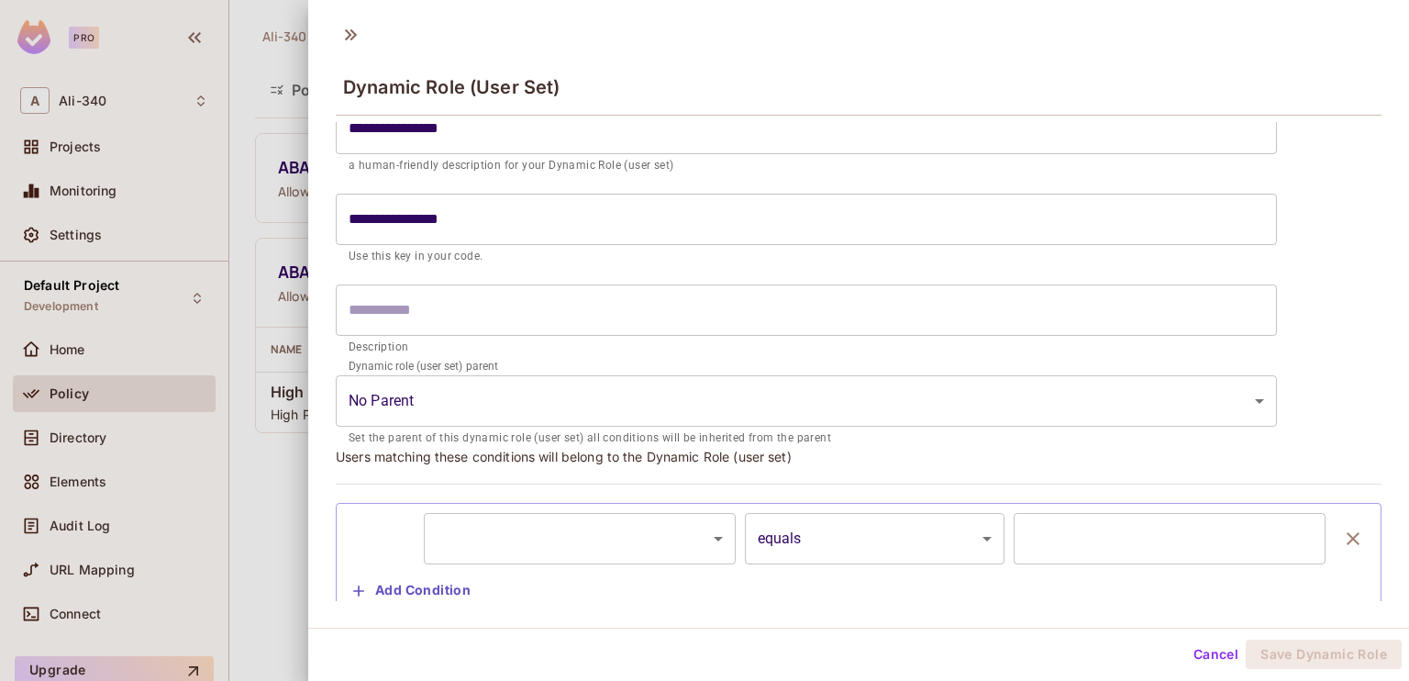
scroll to position [106, 0]
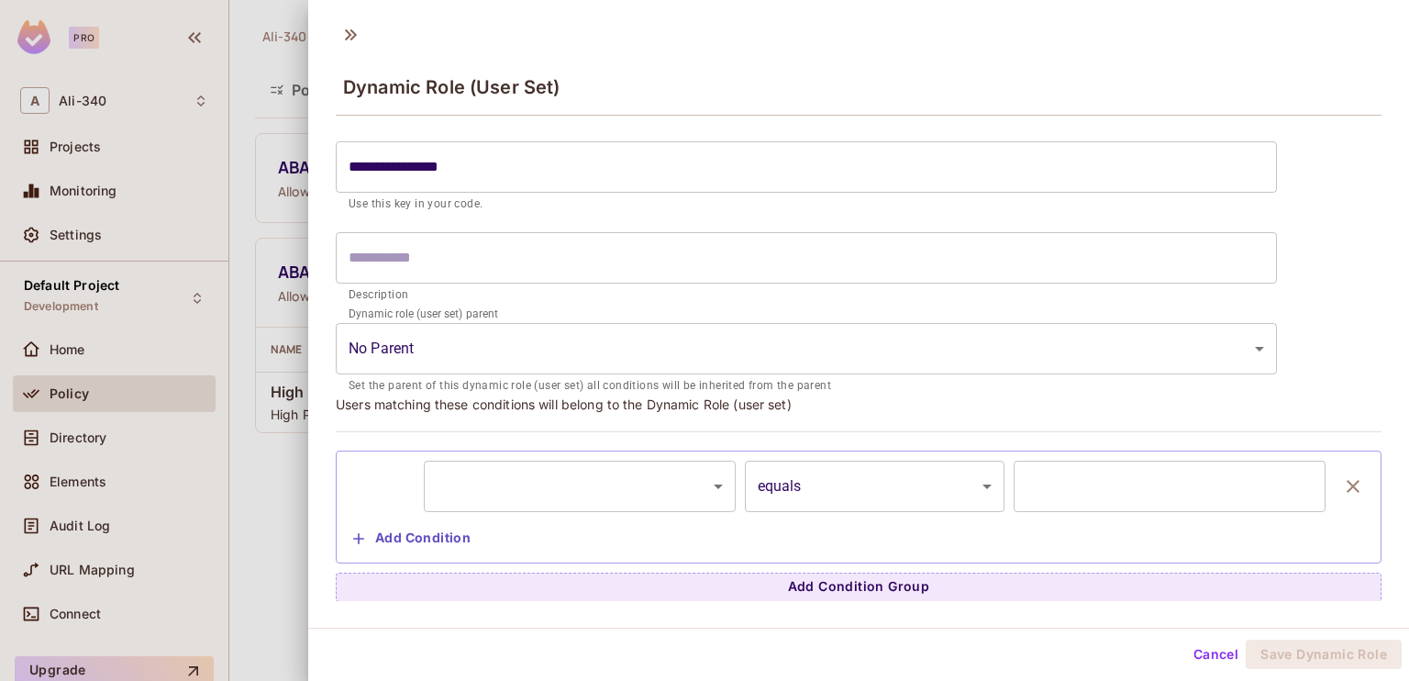
click at [663, 505] on body "**********" at bounding box center [704, 340] width 1409 height 681
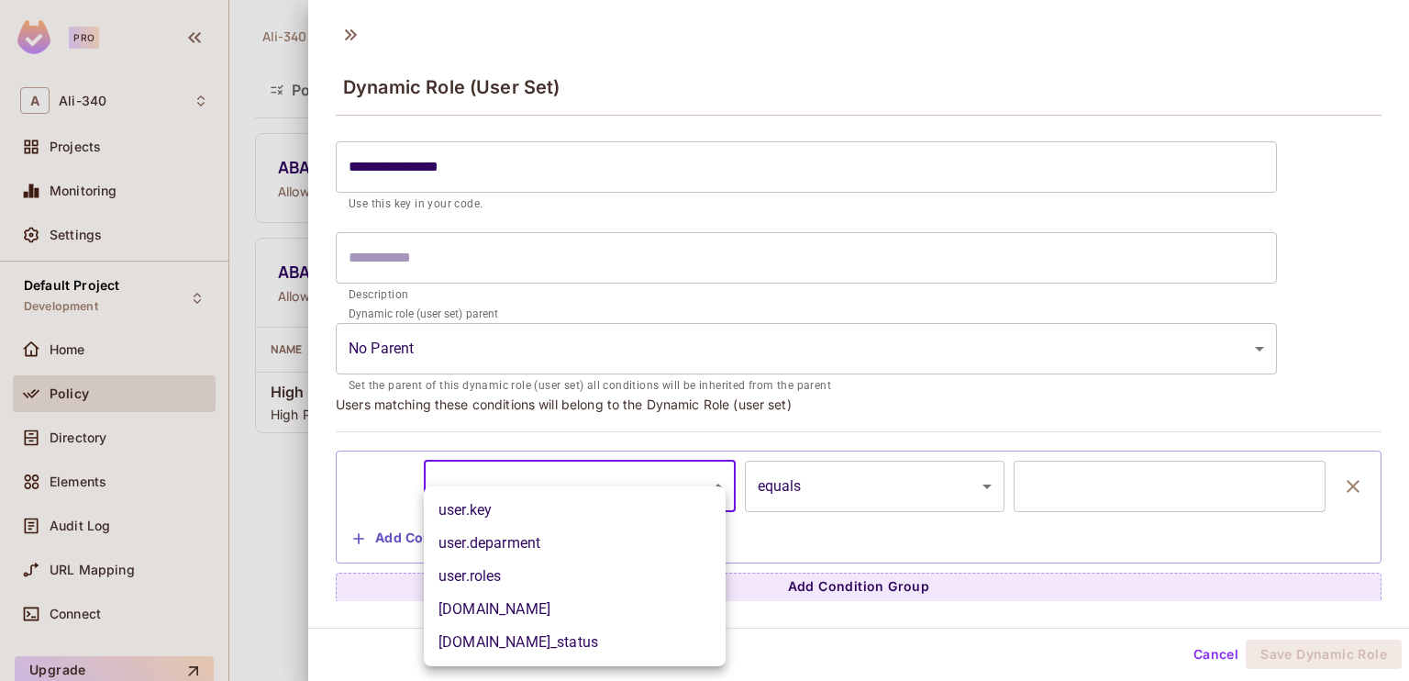
click at [561, 542] on li "user.deparment" at bounding box center [575, 543] width 302 height 33
type input "**********"
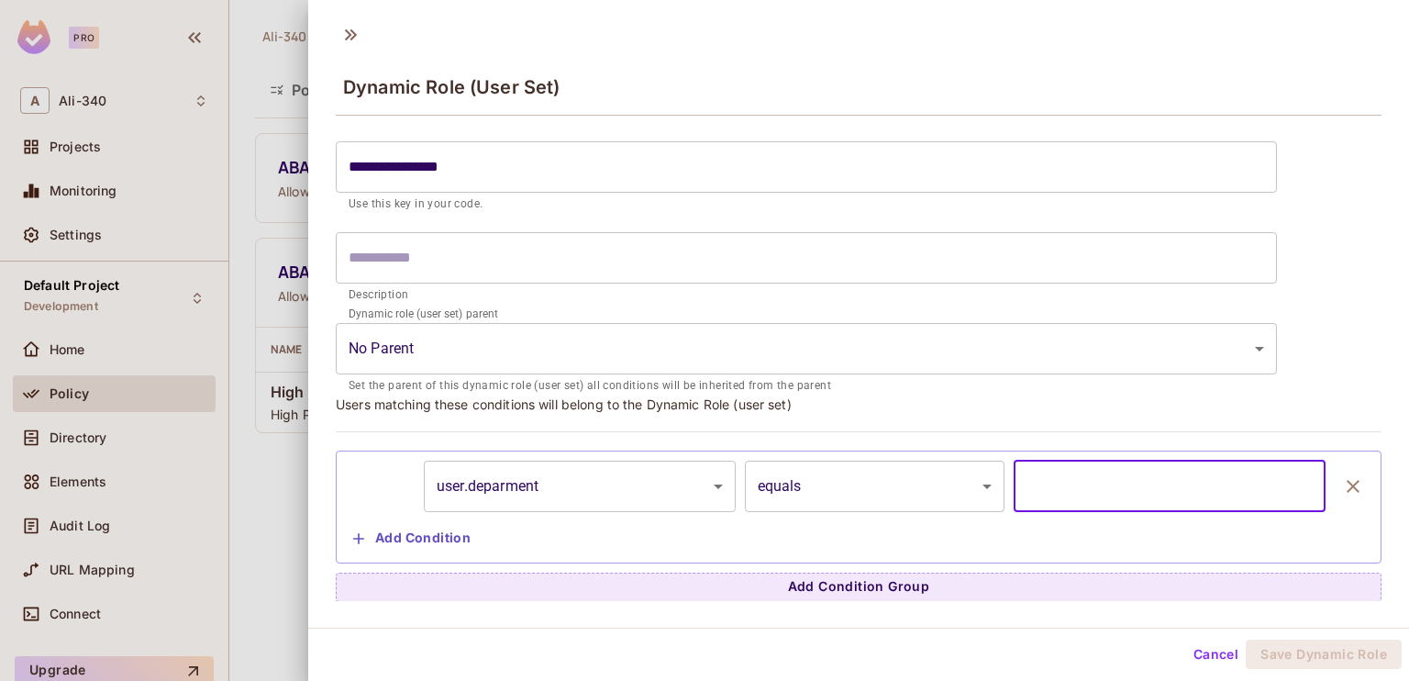
click at [1054, 496] on input "text" at bounding box center [1170, 486] width 312 height 51
type input "*******"
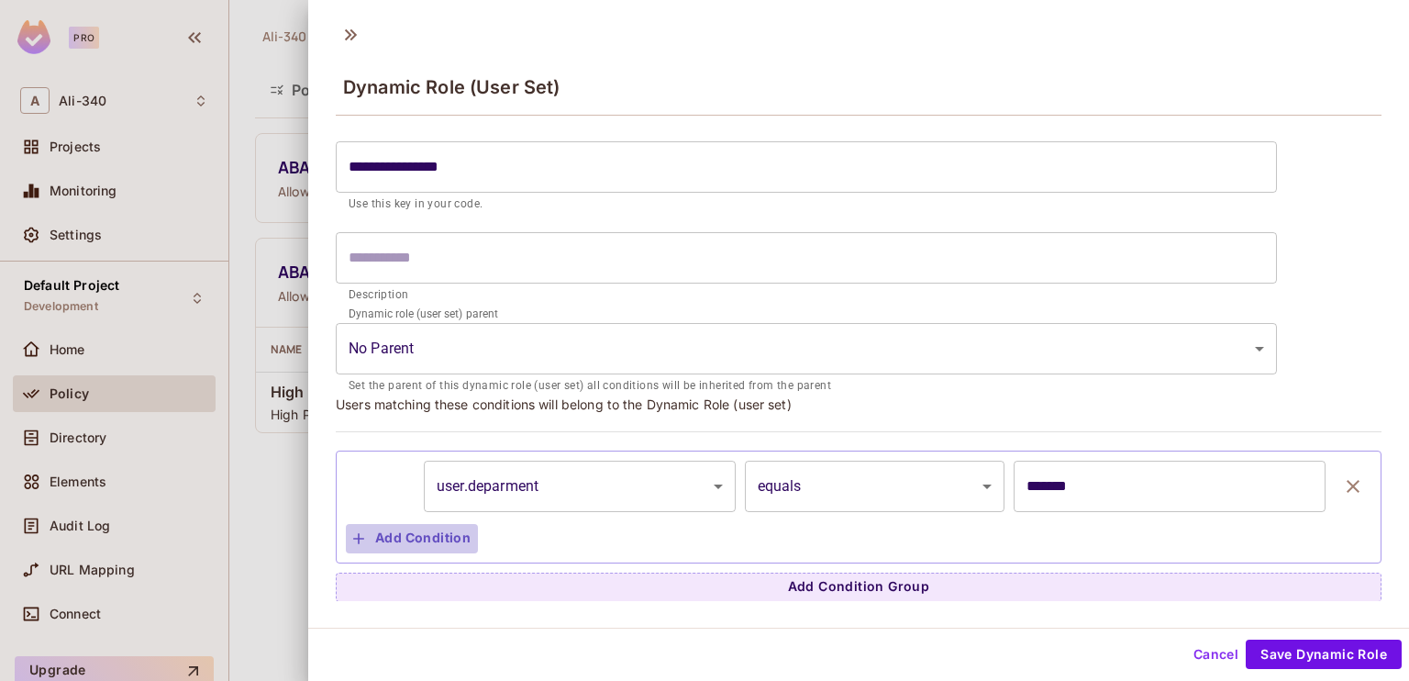
click at [421, 539] on button "Add Condition" at bounding box center [412, 538] width 132 height 29
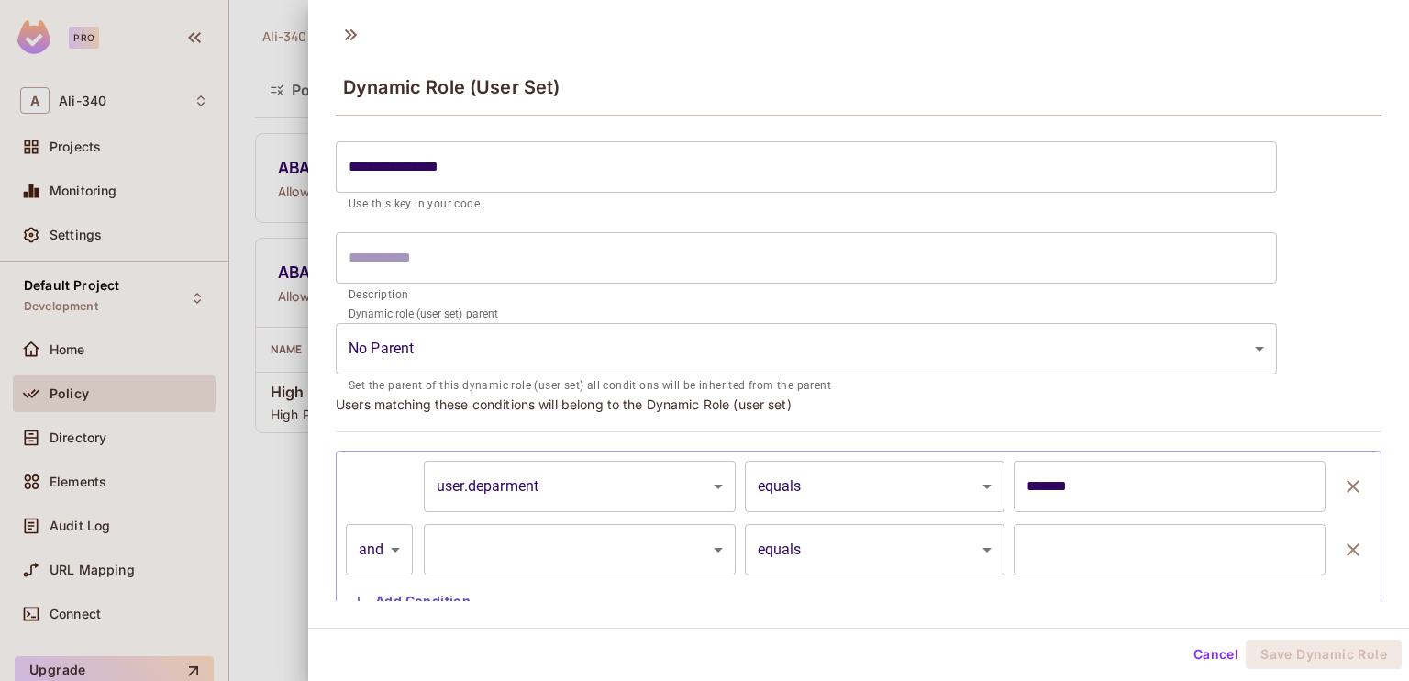
click at [524, 553] on body "**********" at bounding box center [704, 340] width 1409 height 681
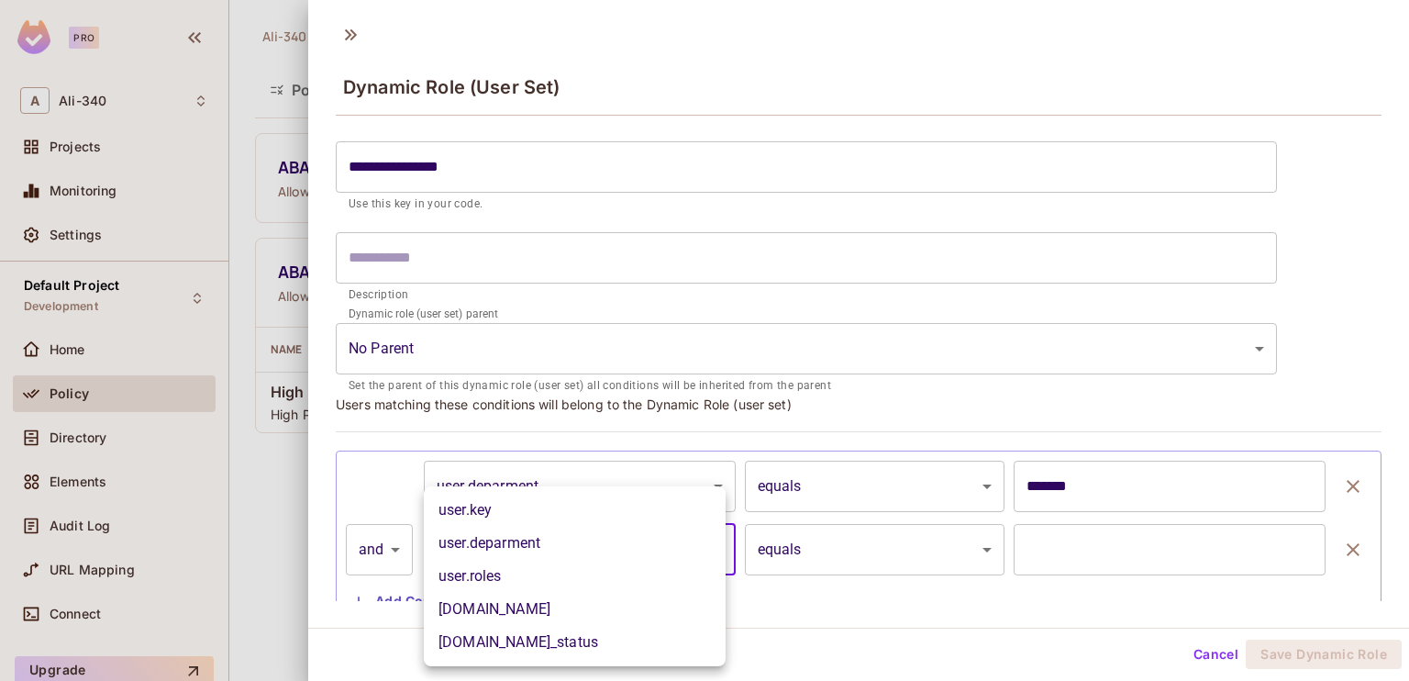
click at [580, 638] on li "[DOMAIN_NAME]_status" at bounding box center [575, 642] width 302 height 33
type input "**********"
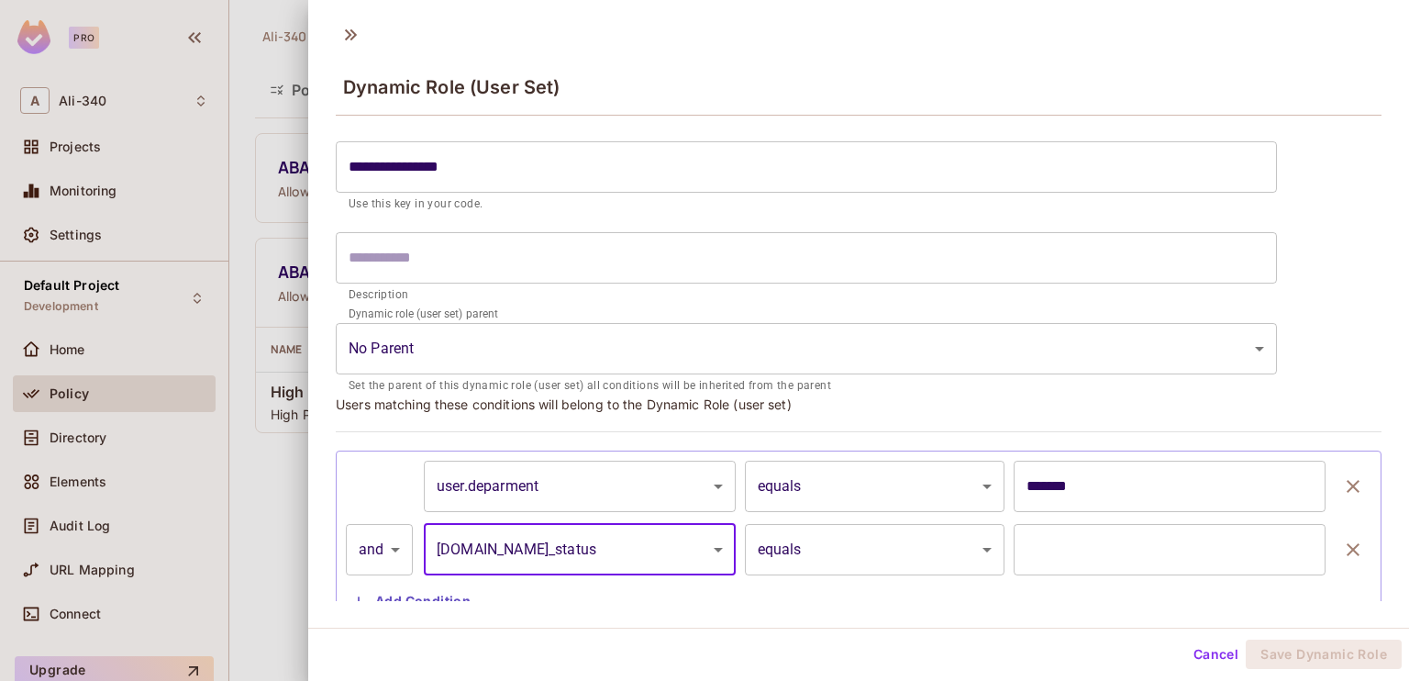
click at [1014, 537] on input "text" at bounding box center [1170, 549] width 312 height 51
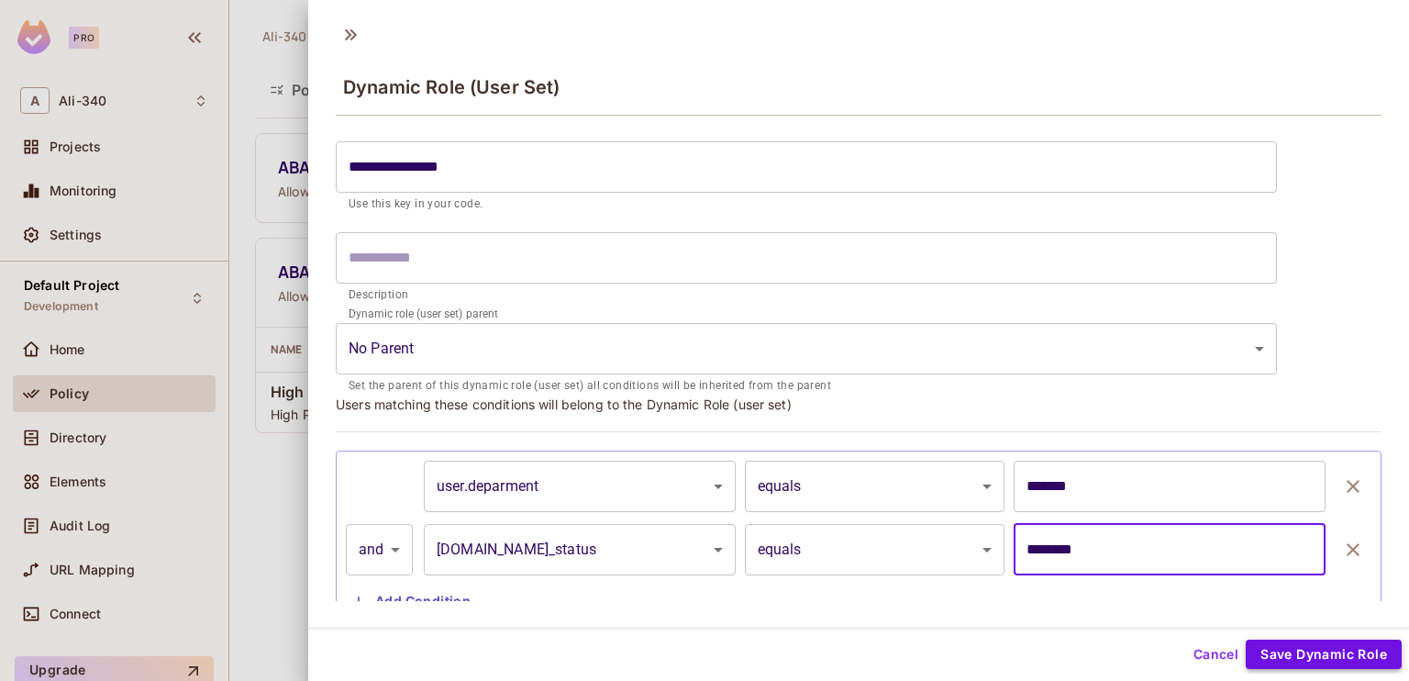
type input "********"
click at [1316, 646] on button "Save Dynamic Role" at bounding box center [1324, 653] width 156 height 29
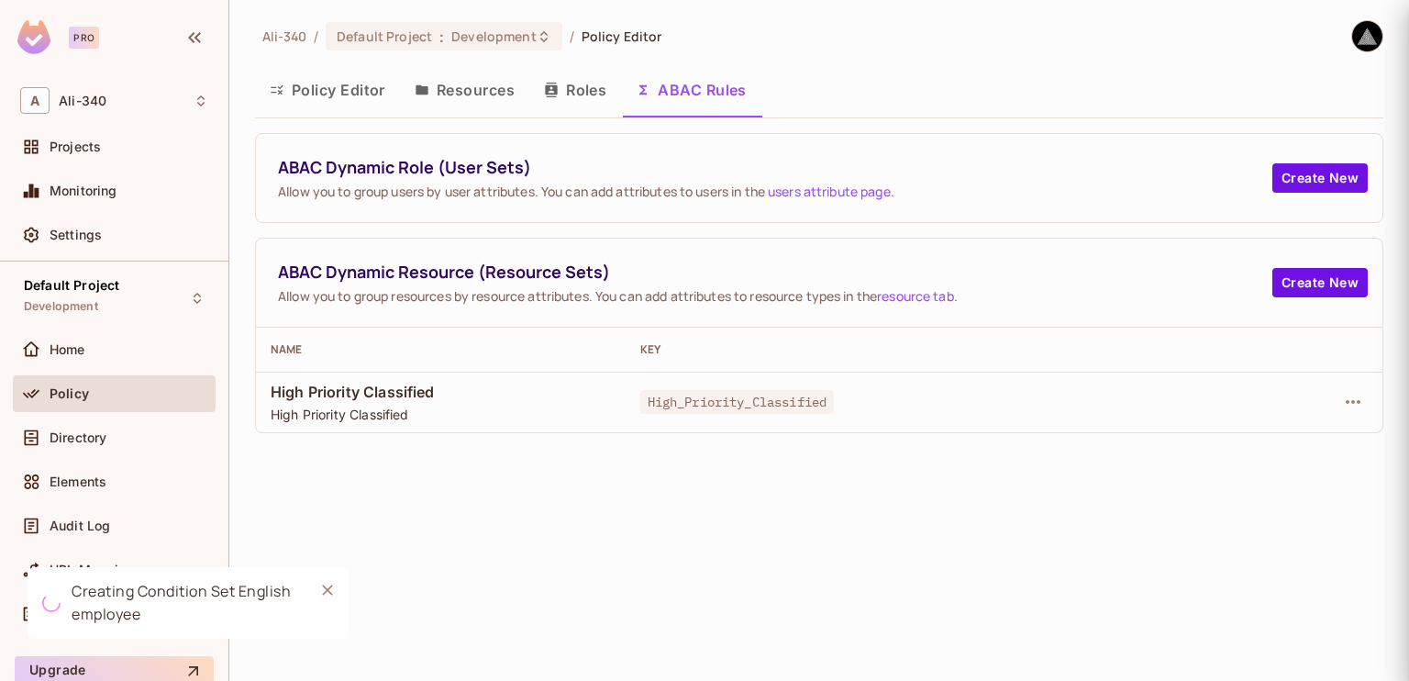
scroll to position [0, 0]
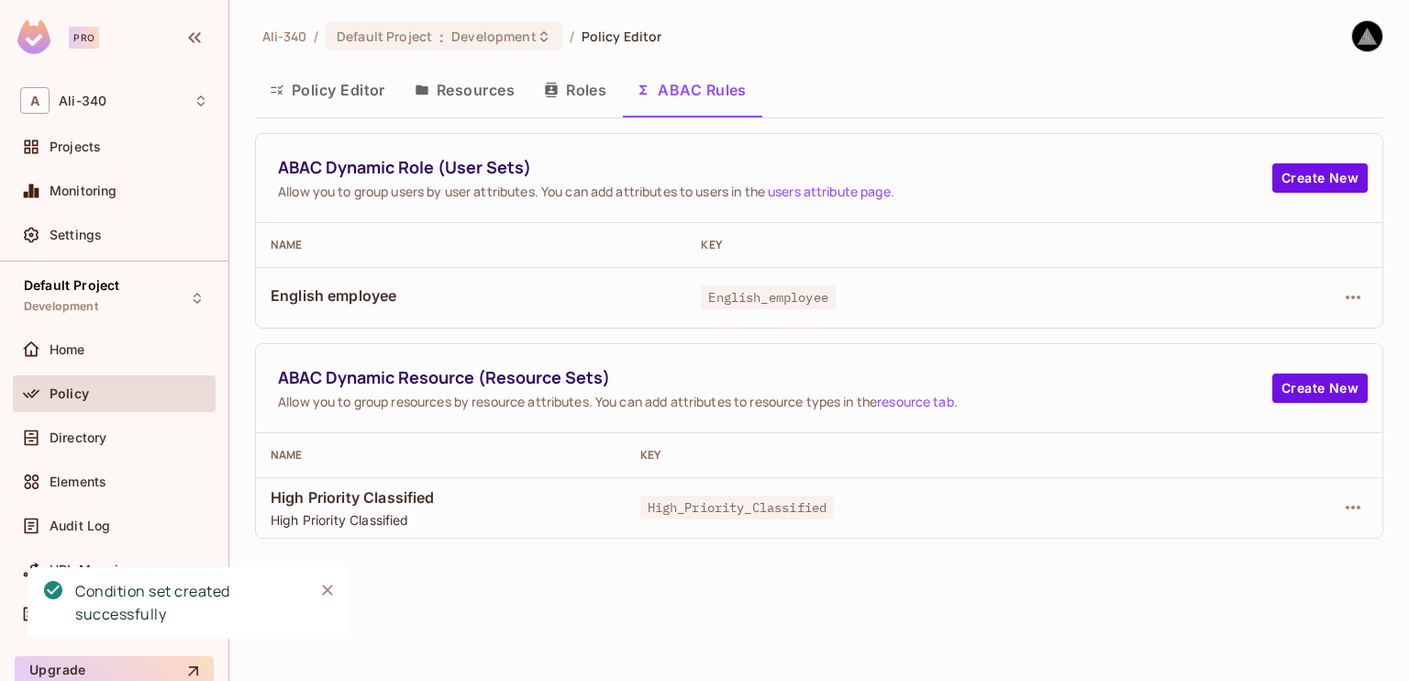
click at [363, 294] on span "English employee" at bounding box center [471, 295] width 401 height 20
click at [726, 312] on td "English_employee" at bounding box center [942, 297] width 512 height 61
click at [1348, 289] on icon "button" at bounding box center [1353, 297] width 22 height 22
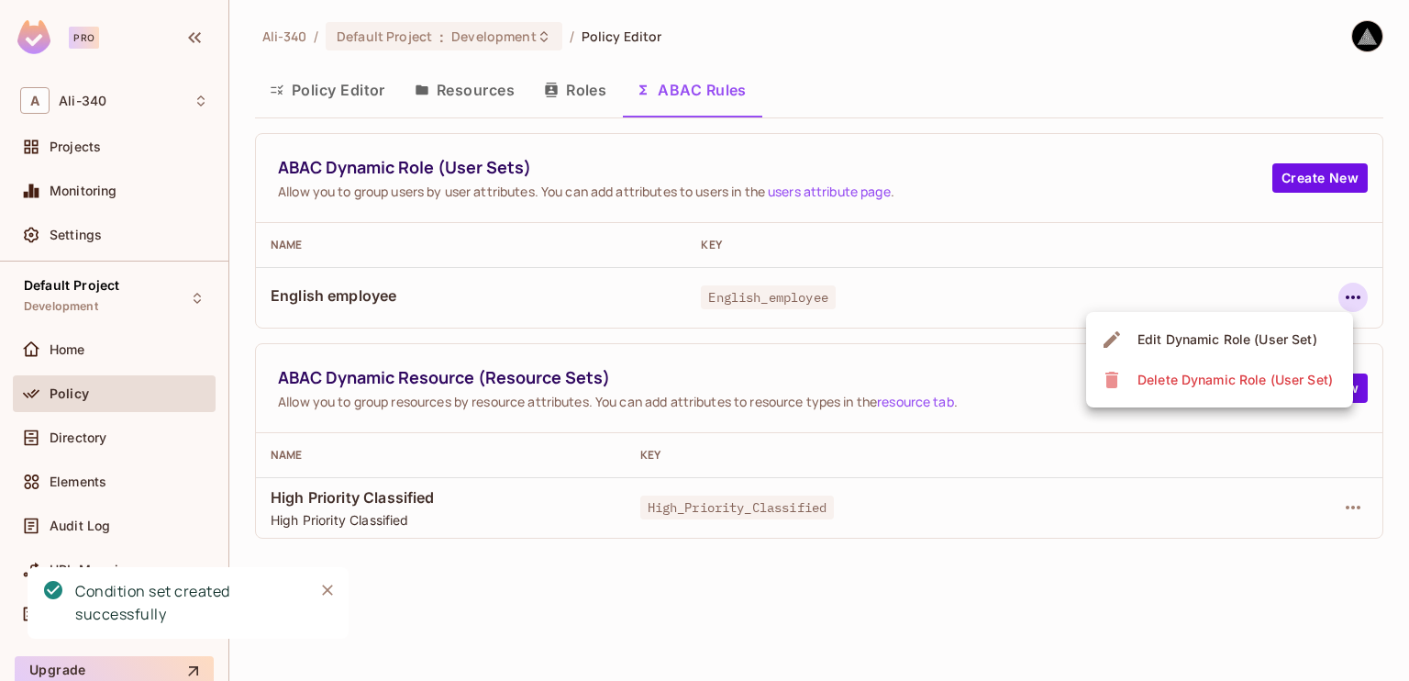
click at [1212, 328] on span "Edit Dynamic Role (User Set)" at bounding box center [1227, 339] width 191 height 29
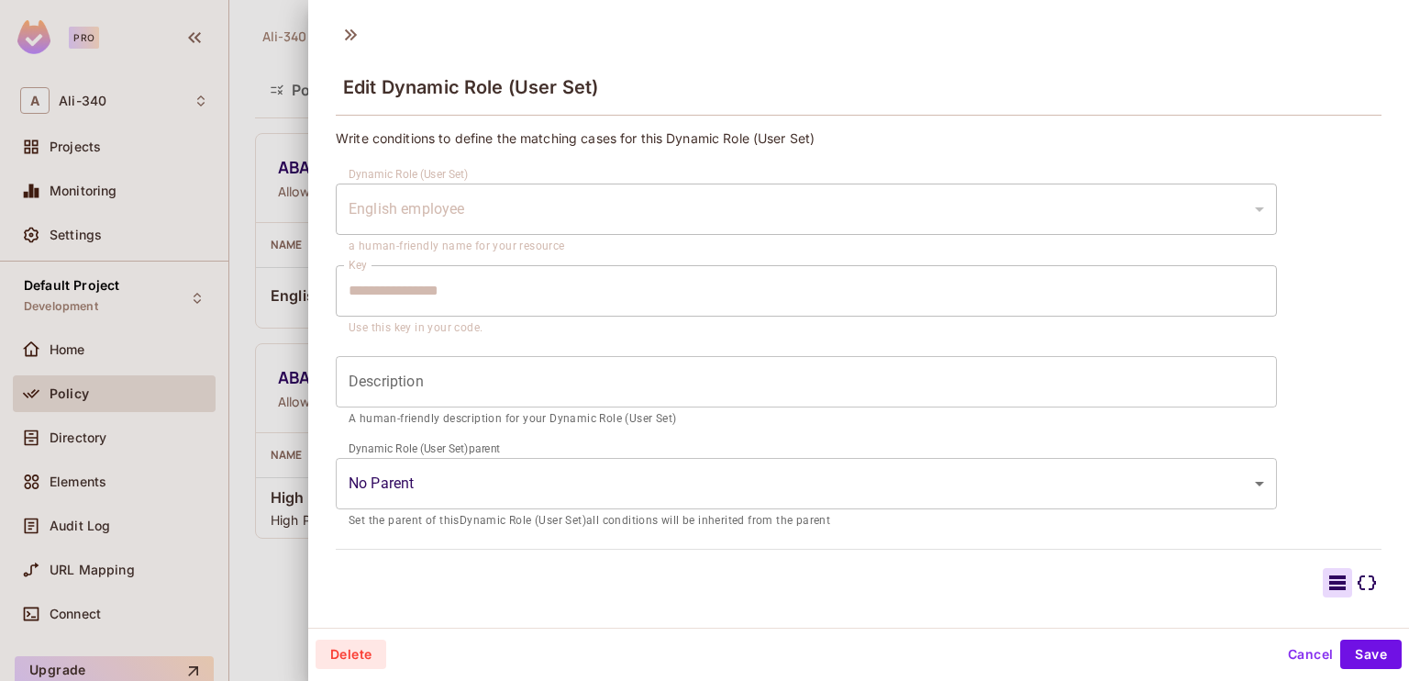
scroll to position [248, 0]
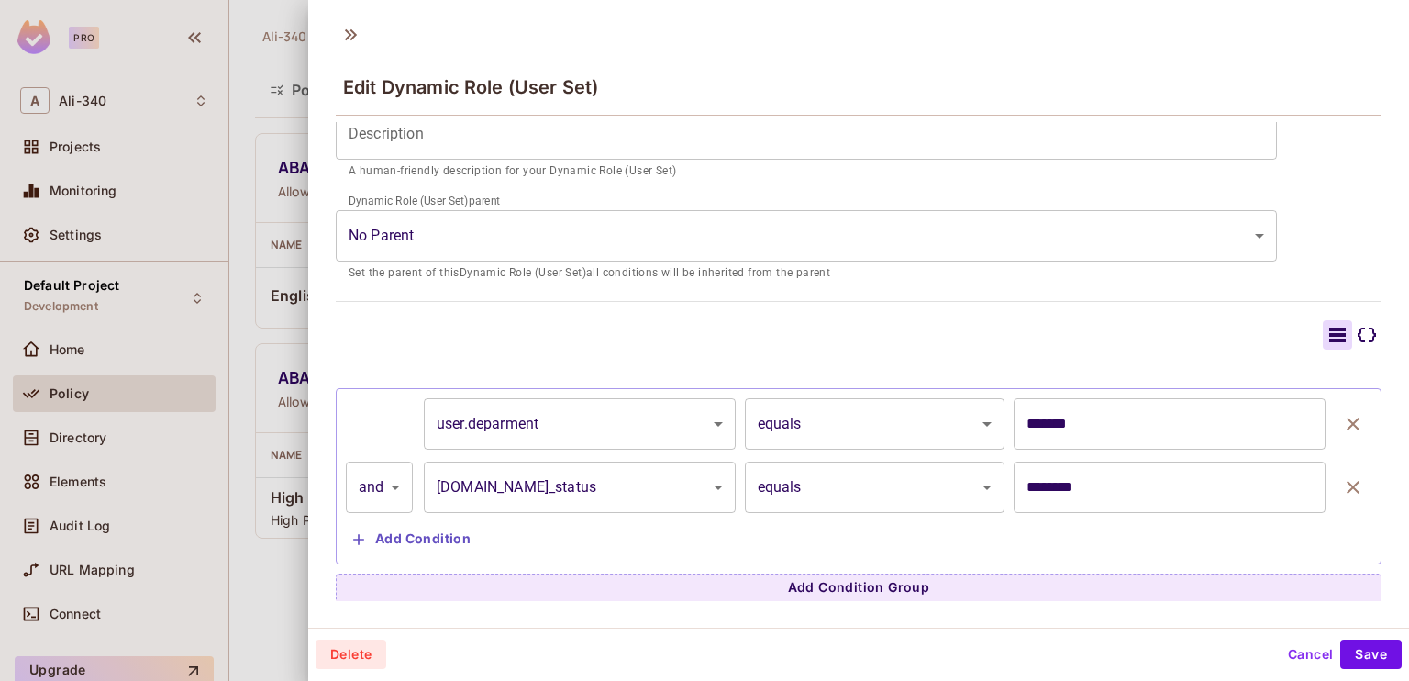
click at [187, 309] on div at bounding box center [704, 340] width 1409 height 681
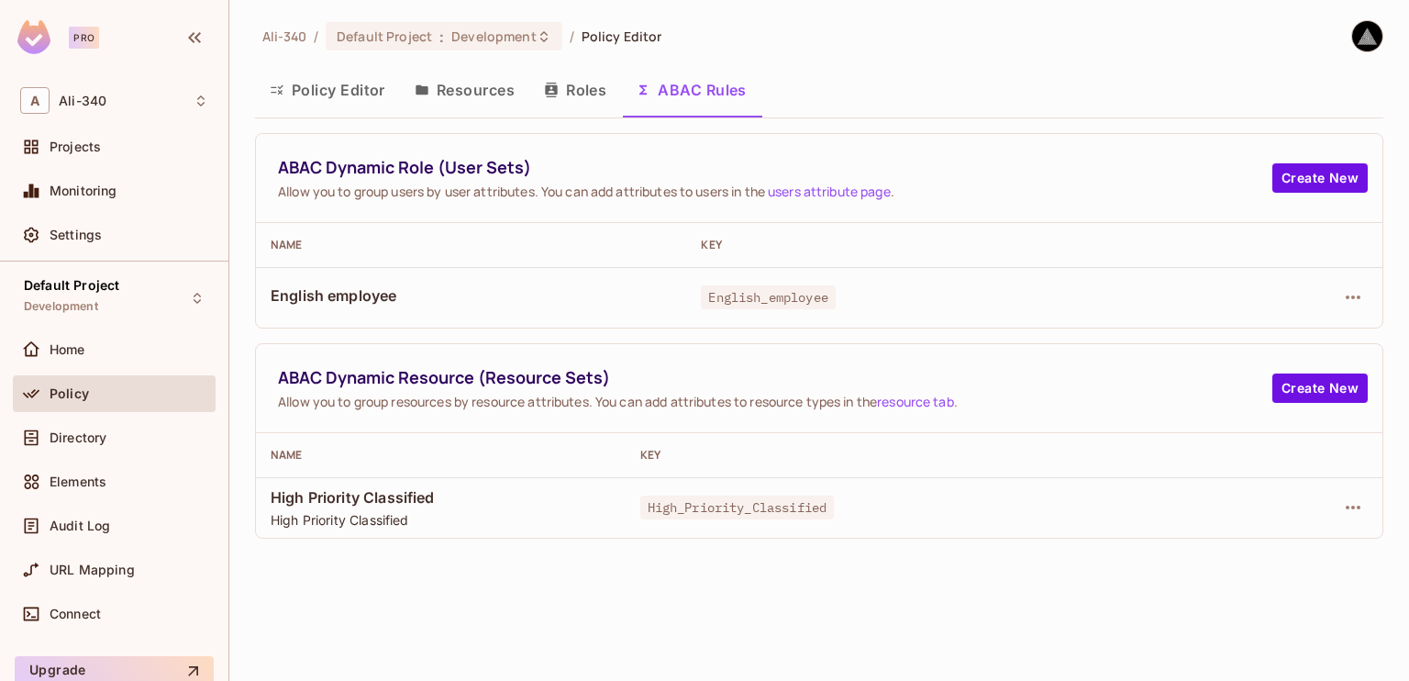
click at [334, 97] on button "Policy Editor" at bounding box center [327, 90] width 145 height 46
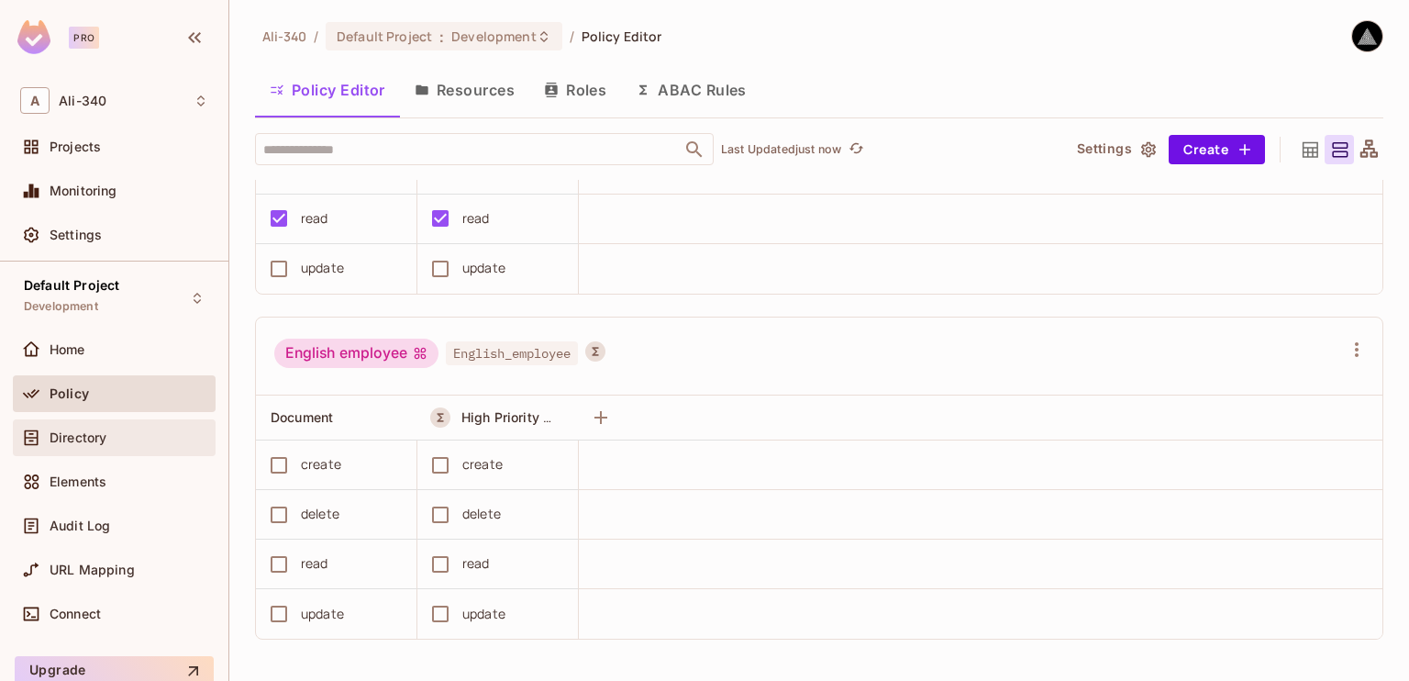
click at [103, 443] on span "Directory" at bounding box center [78, 437] width 57 height 15
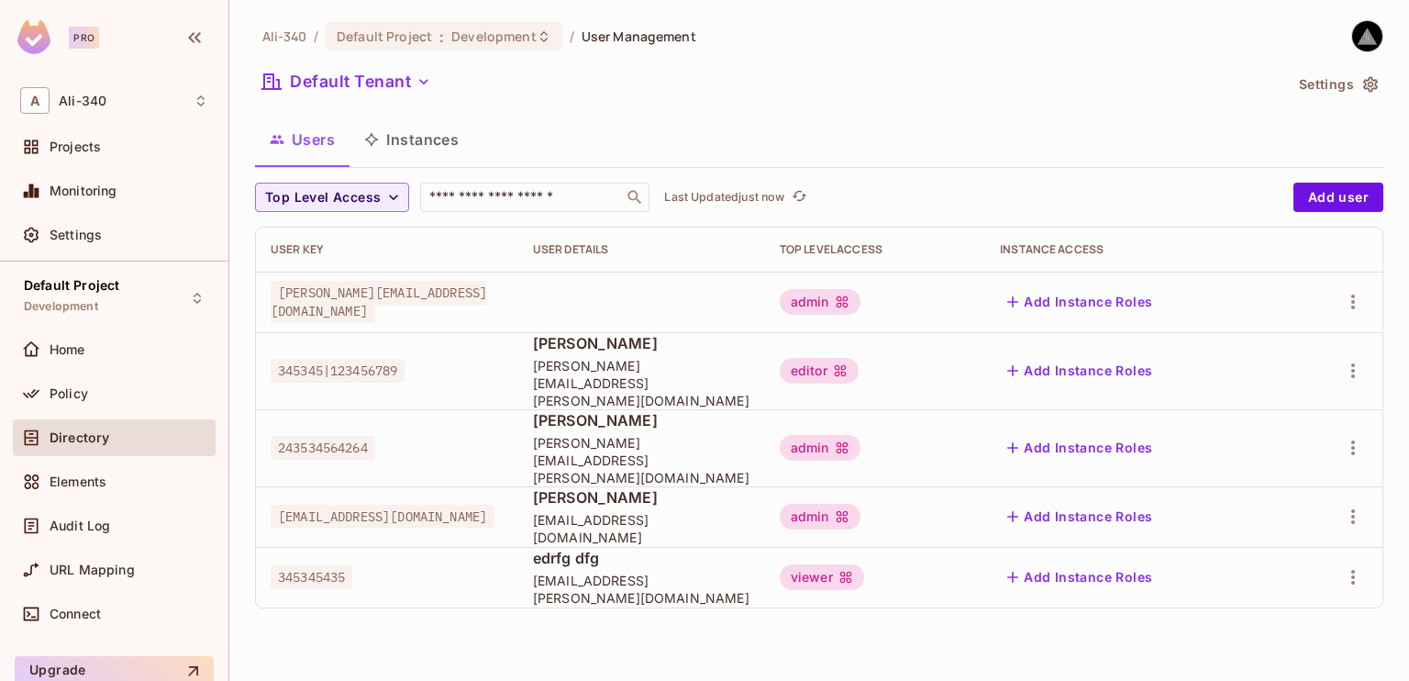
click at [1328, 77] on button "Settings" at bounding box center [1338, 84] width 92 height 29
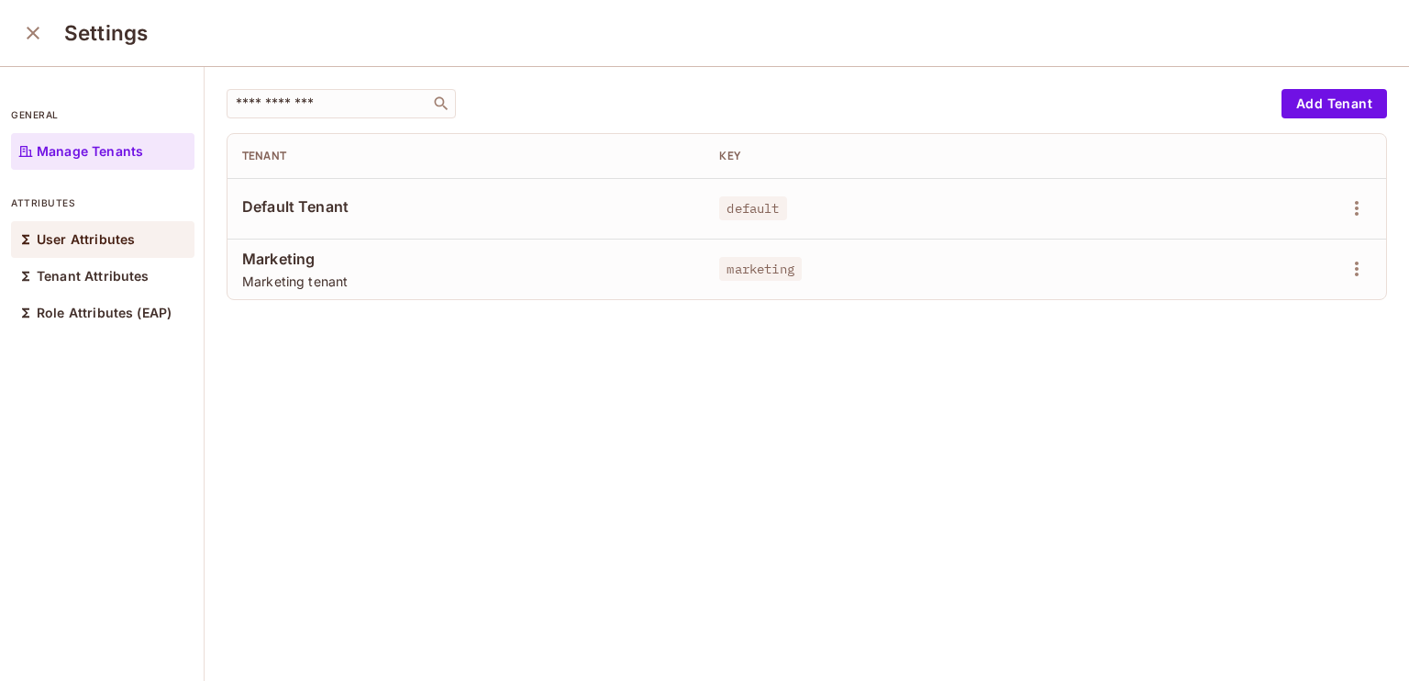
click at [103, 242] on p "User Attributes" at bounding box center [86, 239] width 98 height 15
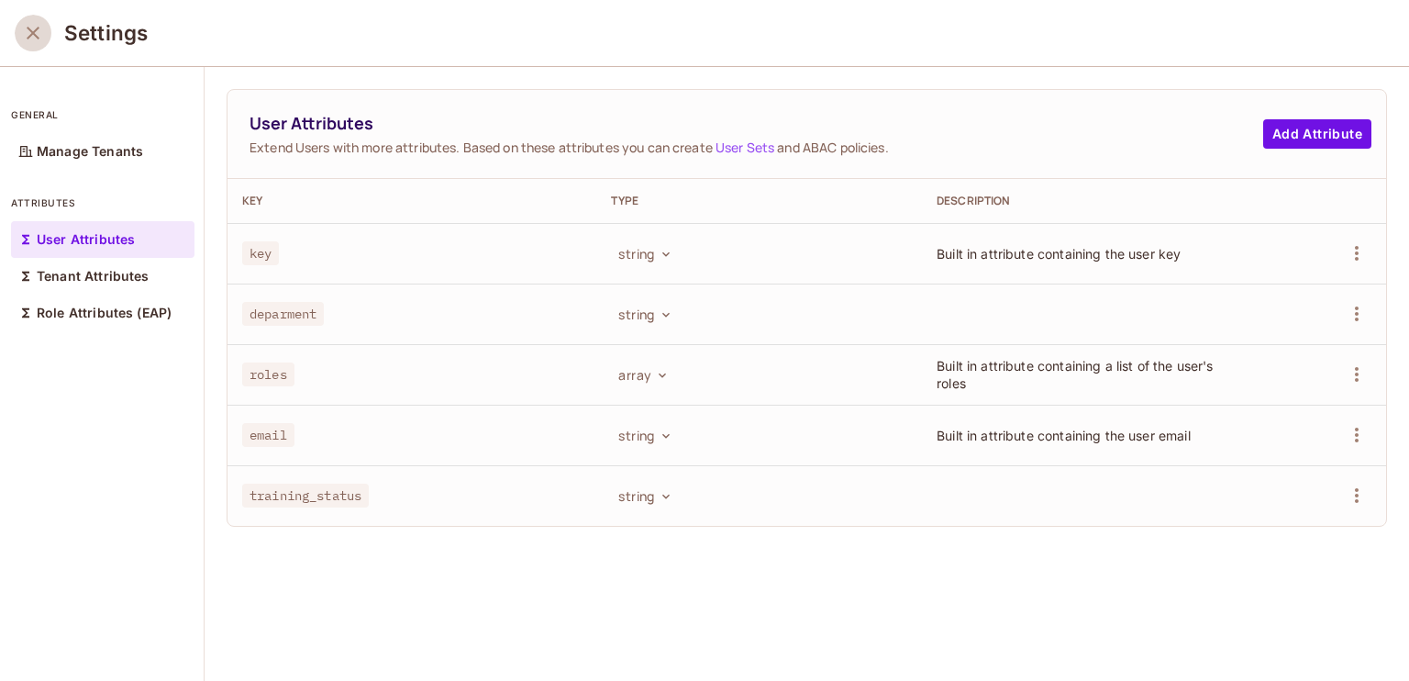
click at [39, 44] on button "close" at bounding box center [33, 33] width 37 height 37
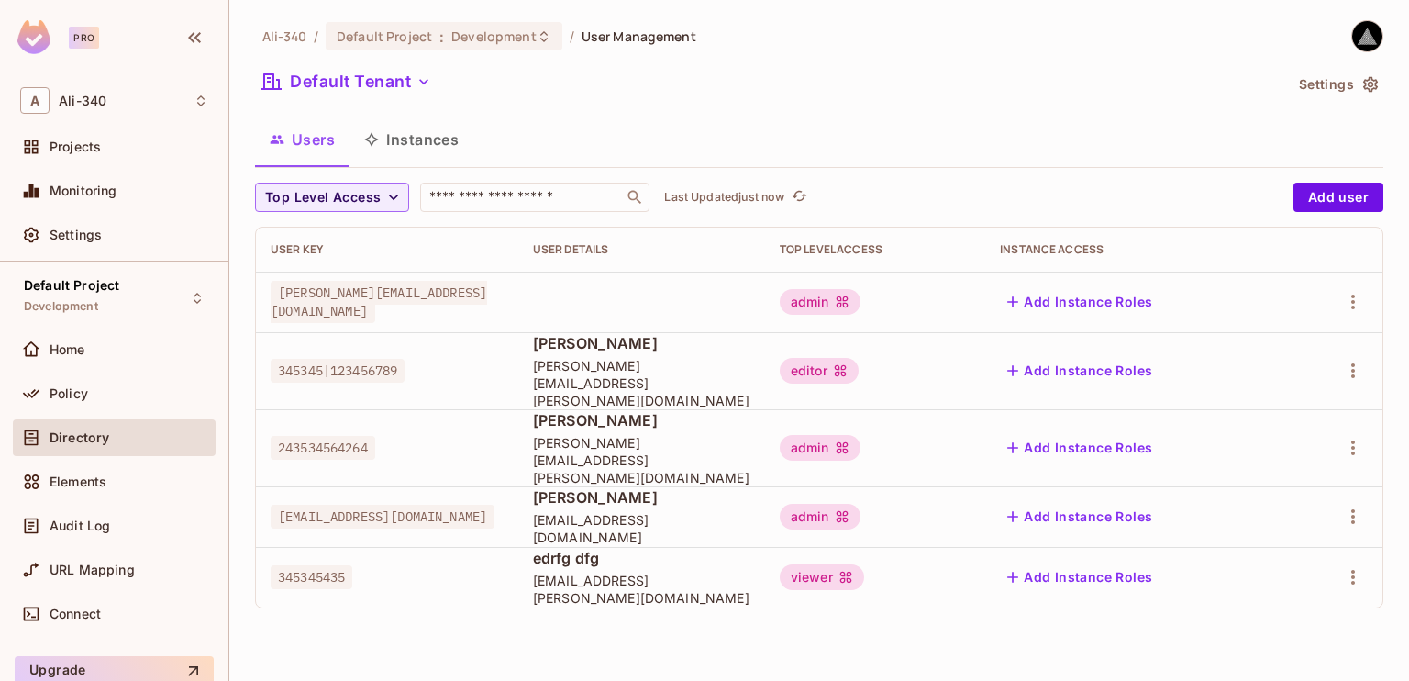
click at [497, 601] on div "Ali-340 / Default Project : Development / User Management Default Tenant Settin…" at bounding box center [819, 340] width 1180 height 681
drag, startPoint x: 497, startPoint y: 601, endPoint x: 481, endPoint y: 609, distance: 18.5
click at [481, 609] on div "Ali-340 / Default Project : Development / User Management Default Tenant Settin…" at bounding box center [819, 340] width 1180 height 681
click at [1353, 440] on icon "button" at bounding box center [1353, 447] width 4 height 15
click at [1299, 494] on span "Edit Attributes" at bounding box center [1290, 505] width 102 height 29
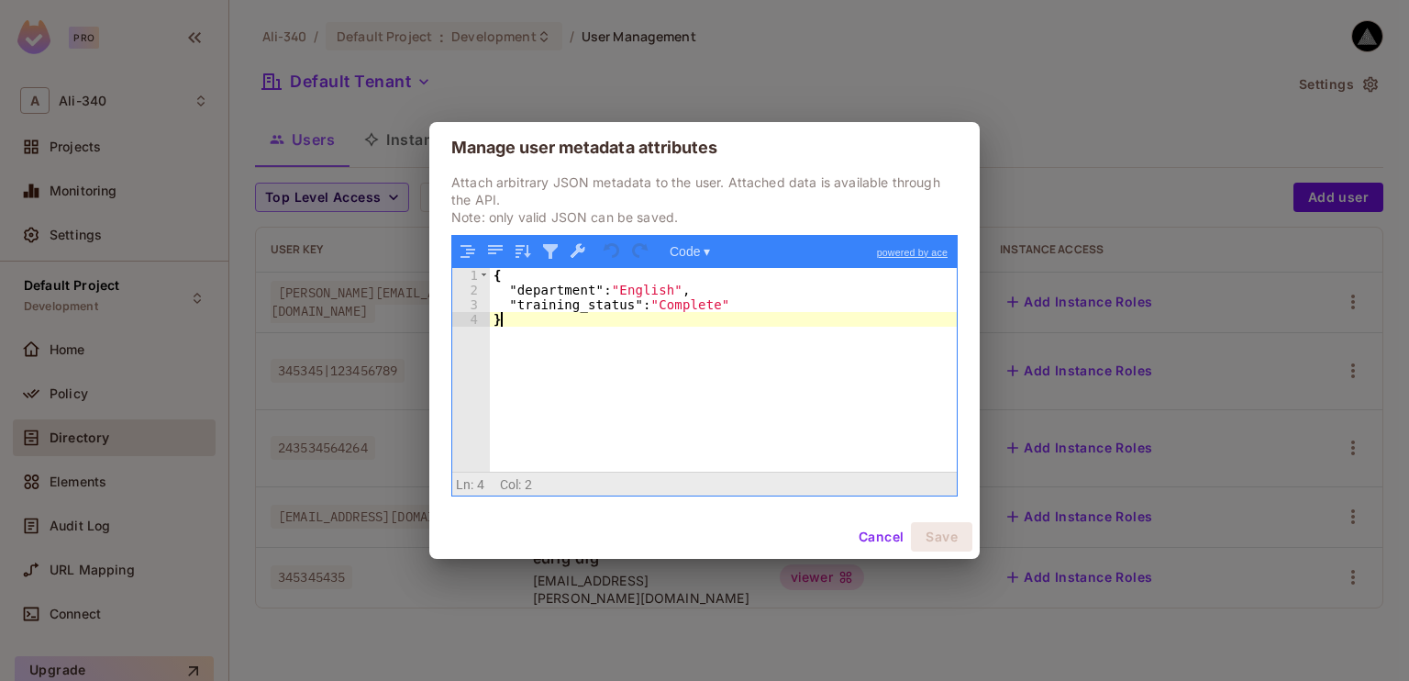
click at [785, 348] on div "{ "department" : "English" , "training_status" : "Complete" }" at bounding box center [723, 385] width 467 height 234
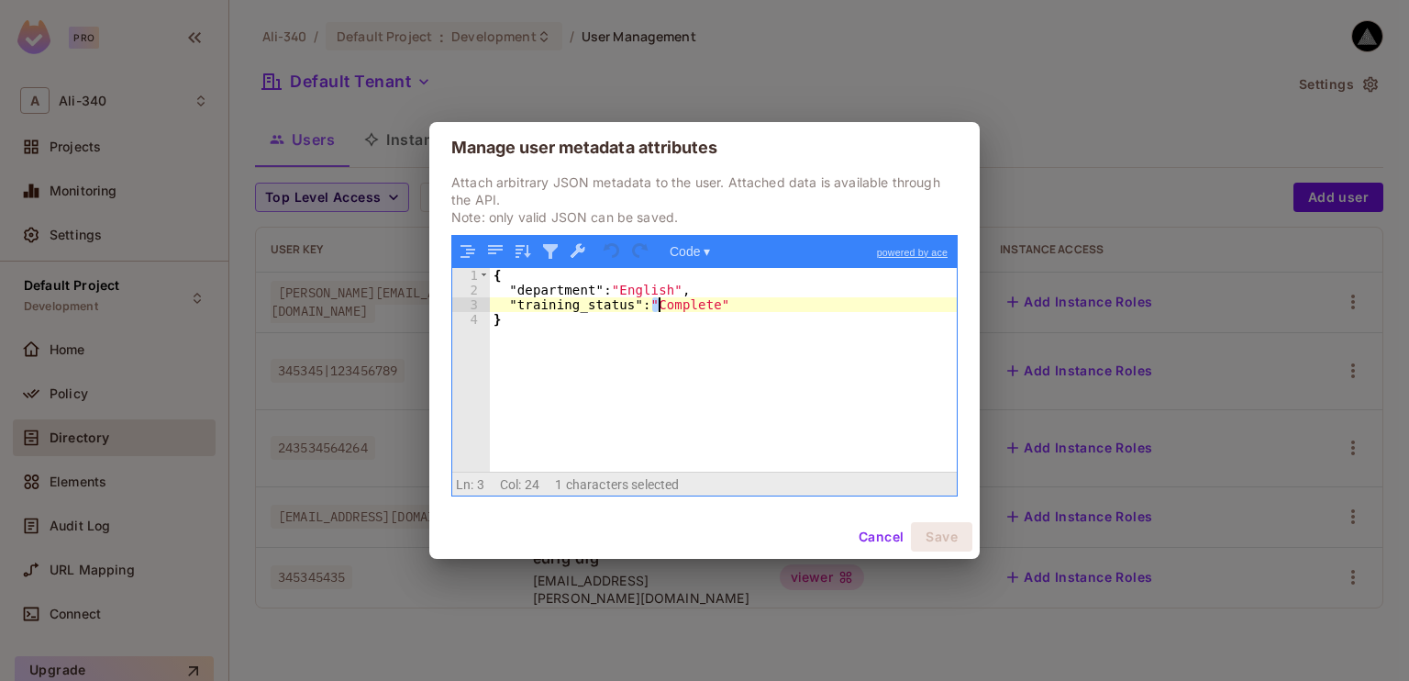
click at [657, 300] on div "{ "department" : "English" , "training_status" : "Complete" }" at bounding box center [723, 385] width 467 height 234
click at [710, 330] on div "{ "department" : "English" , "training_status" : "complete" }" at bounding box center [723, 385] width 467 height 234
click at [932, 534] on button "Save" at bounding box center [941, 536] width 61 height 29
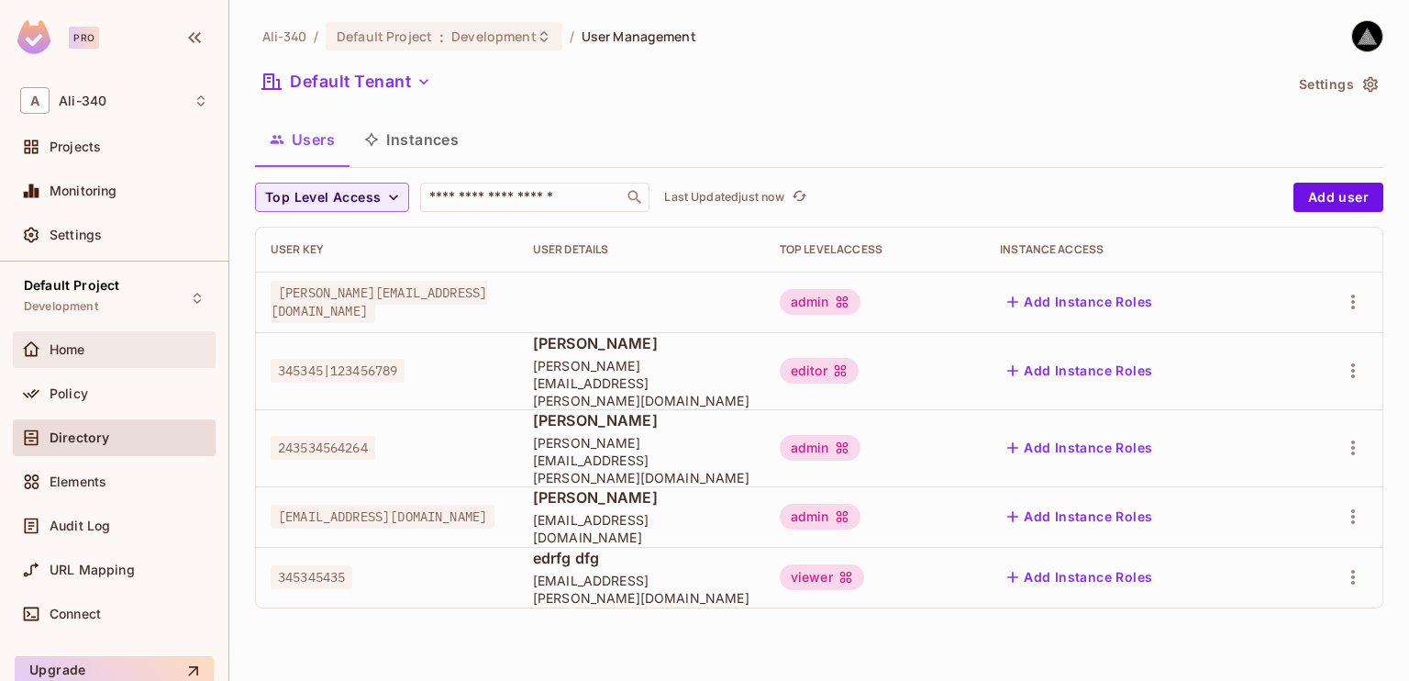
click at [142, 360] on div "Home" at bounding box center [114, 349] width 203 height 37
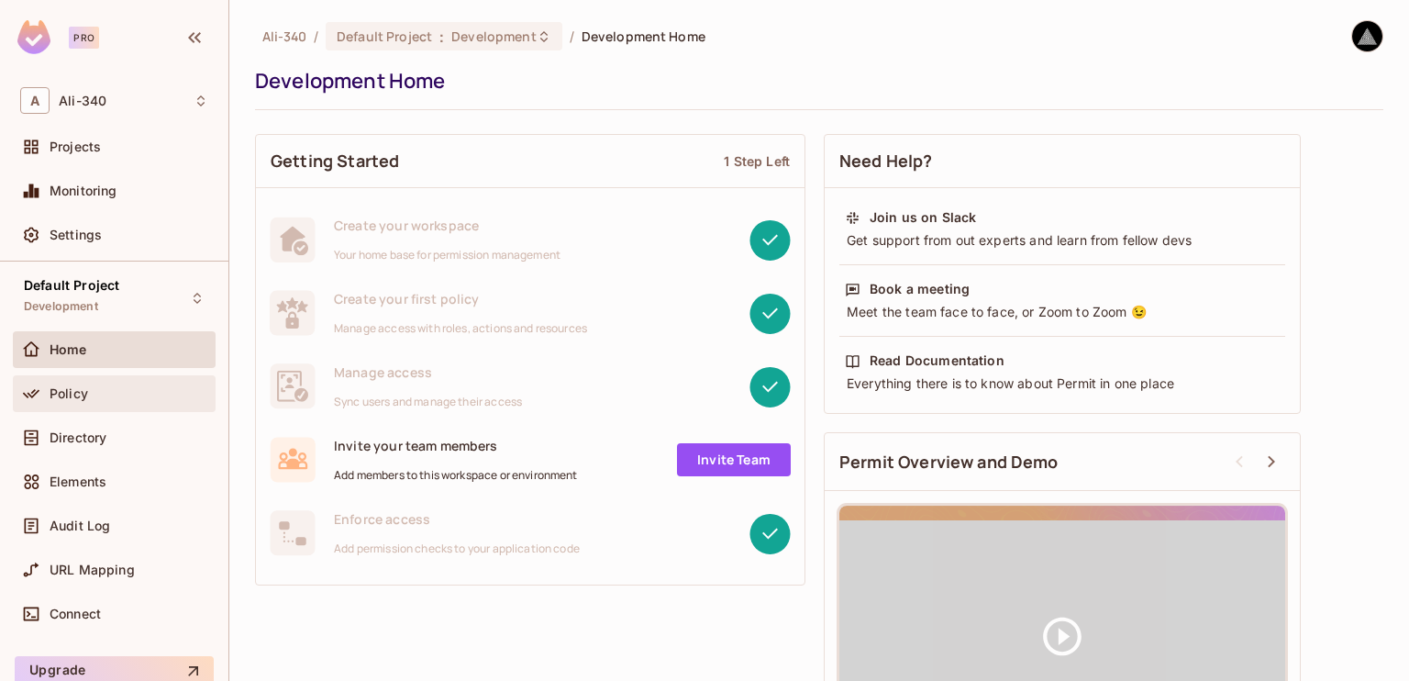
click at [113, 394] on div "Policy" at bounding box center [129, 393] width 159 height 15
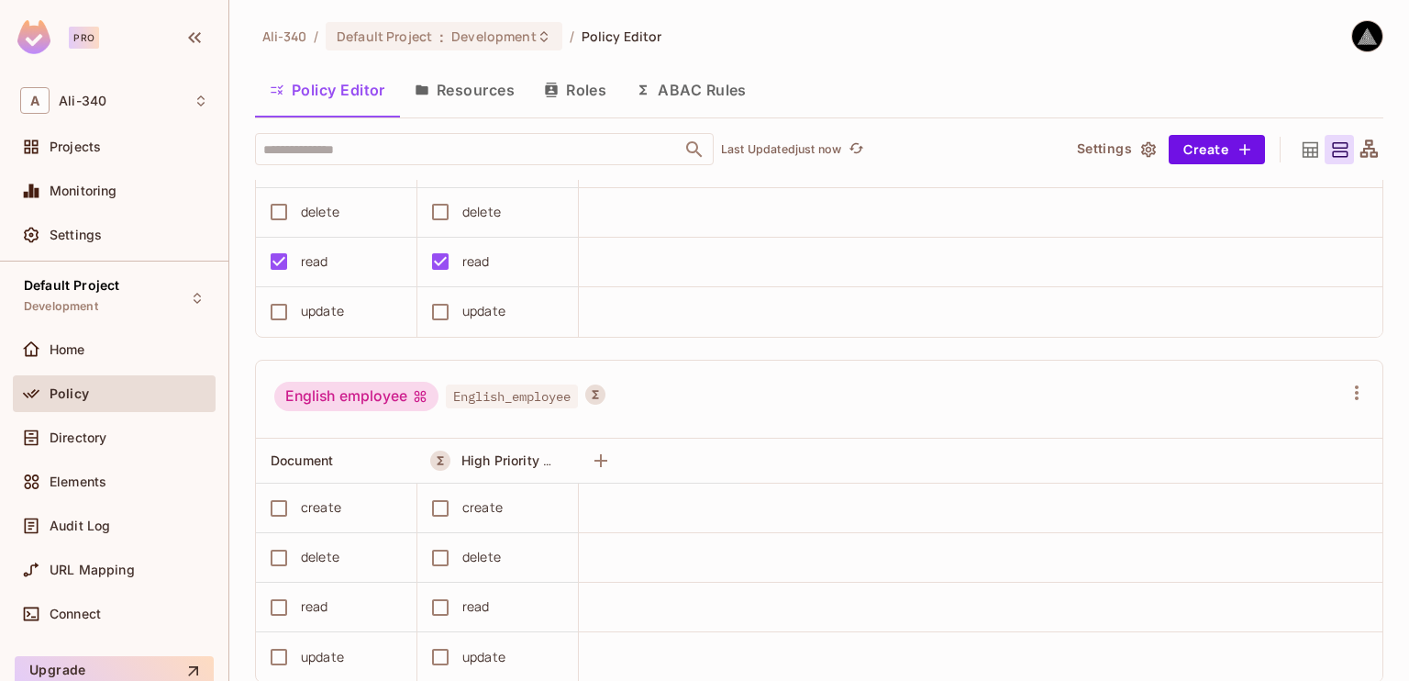
scroll to position [900, 0]
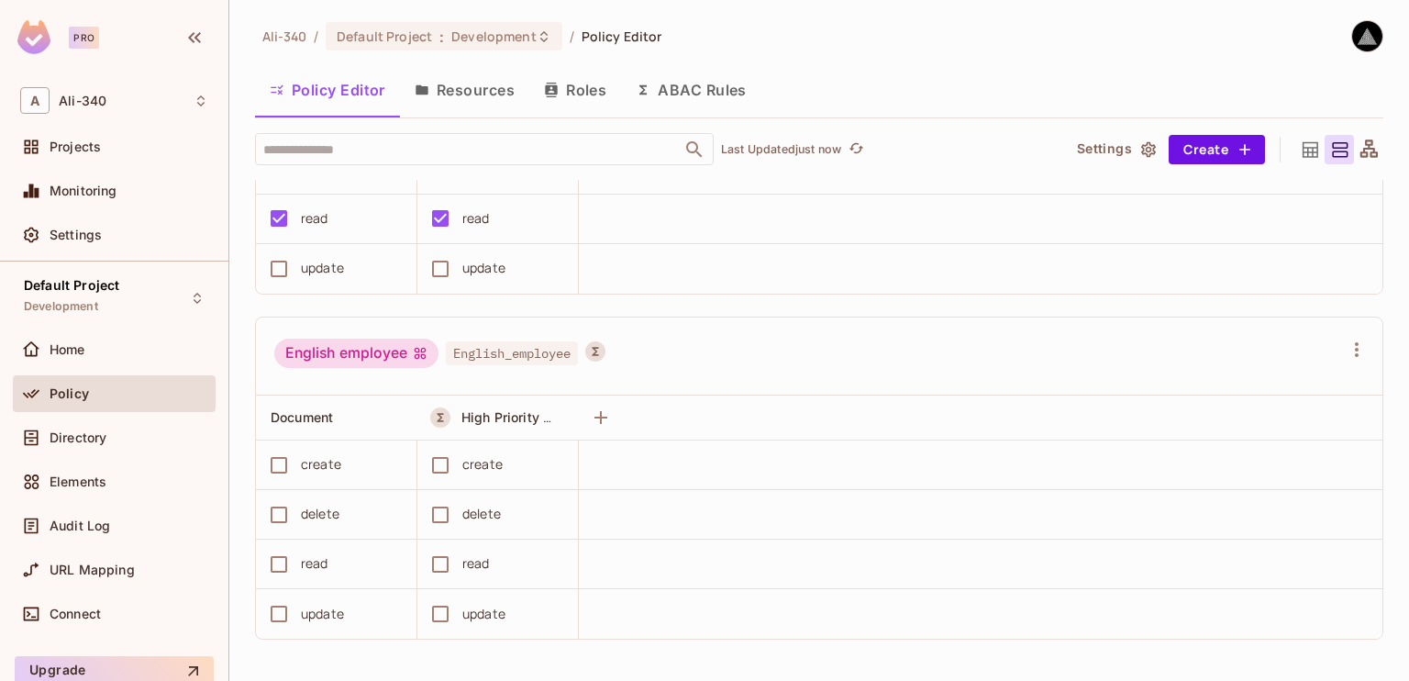
click at [664, 370] on div "English employee English_employee" at bounding box center [808, 356] width 1068 height 35
drag, startPoint x: 486, startPoint y: 351, endPoint x: 550, endPoint y: 347, distance: 64.4
click at [550, 347] on span "English_employee" at bounding box center [512, 353] width 132 height 24
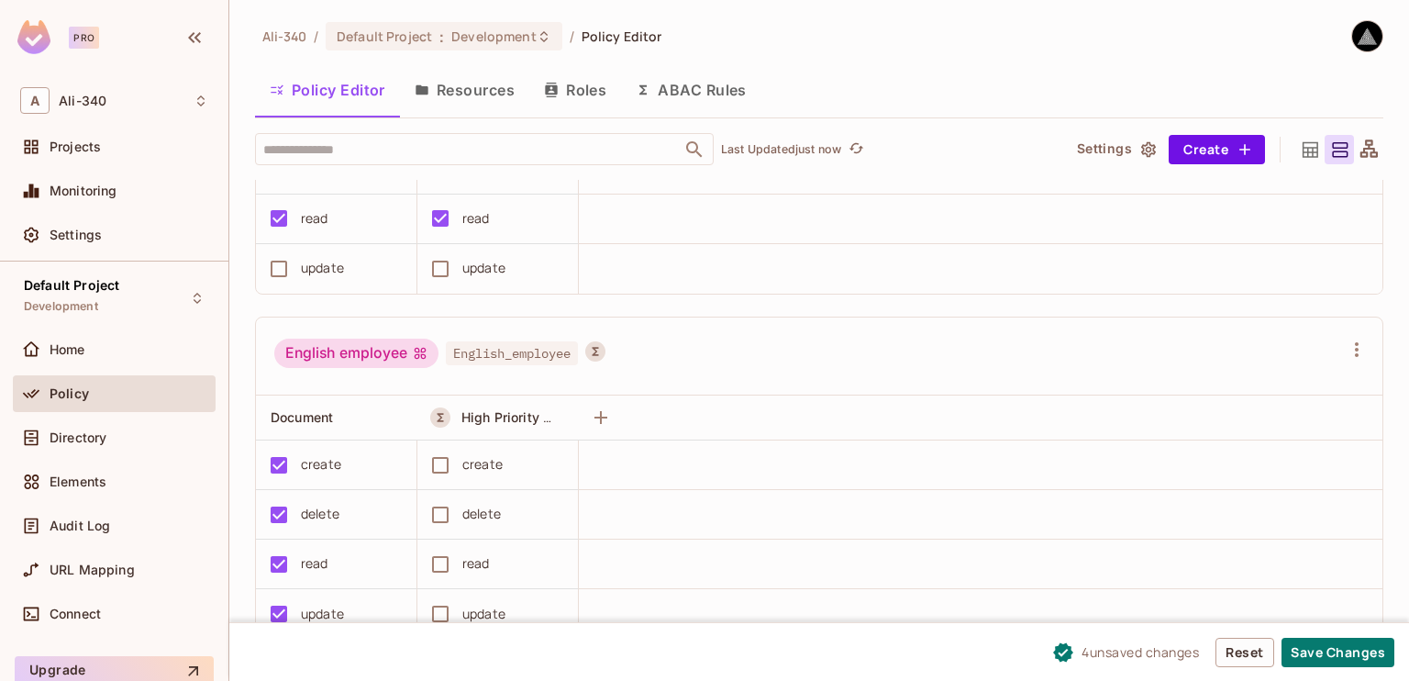
click at [463, 461] on div "create" at bounding box center [482, 464] width 40 height 20
click at [1321, 649] on button "Save Changes" at bounding box center [1338, 652] width 113 height 29
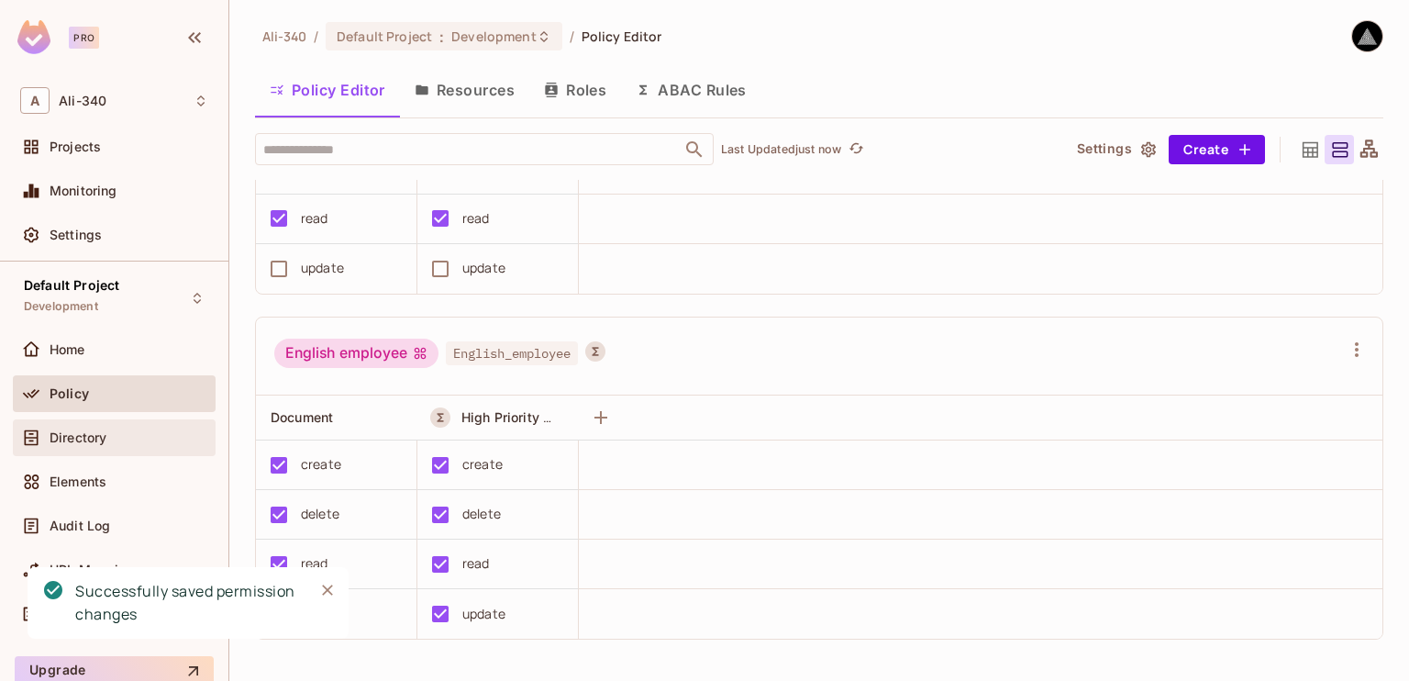
click at [60, 439] on span "Directory" at bounding box center [78, 437] width 57 height 15
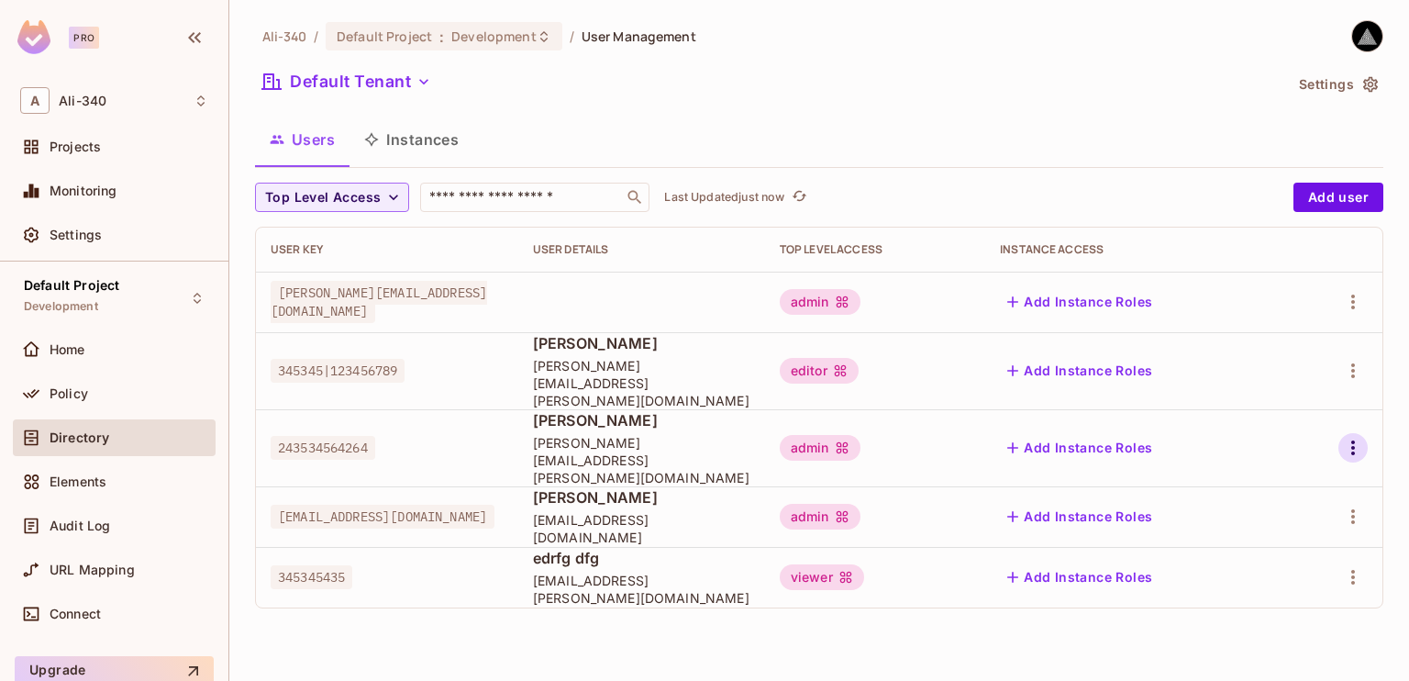
click at [1361, 437] on icon "button" at bounding box center [1353, 448] width 22 height 22
click at [1286, 498] on div "Edit Attributes" at bounding box center [1289, 505] width 91 height 18
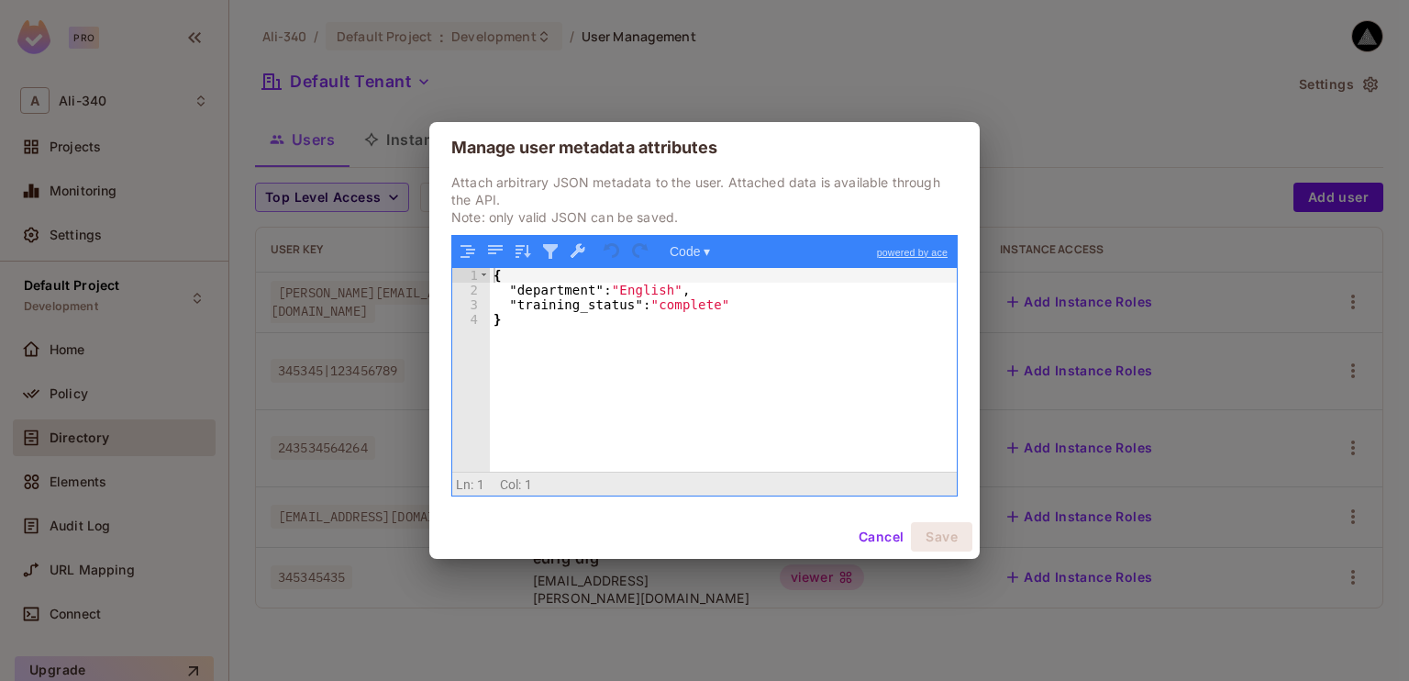
click at [892, 533] on button "Cancel" at bounding box center [881, 536] width 60 height 29
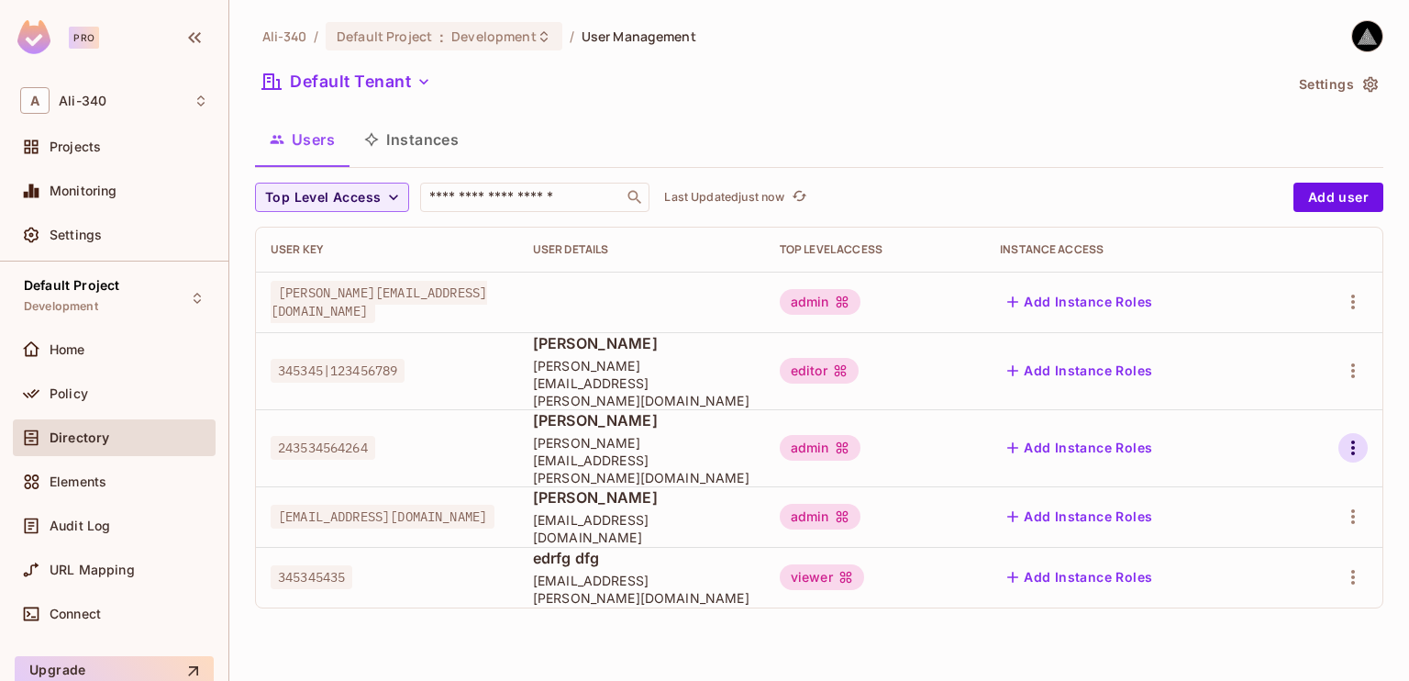
click at [1350, 437] on icon "button" at bounding box center [1353, 448] width 22 height 22
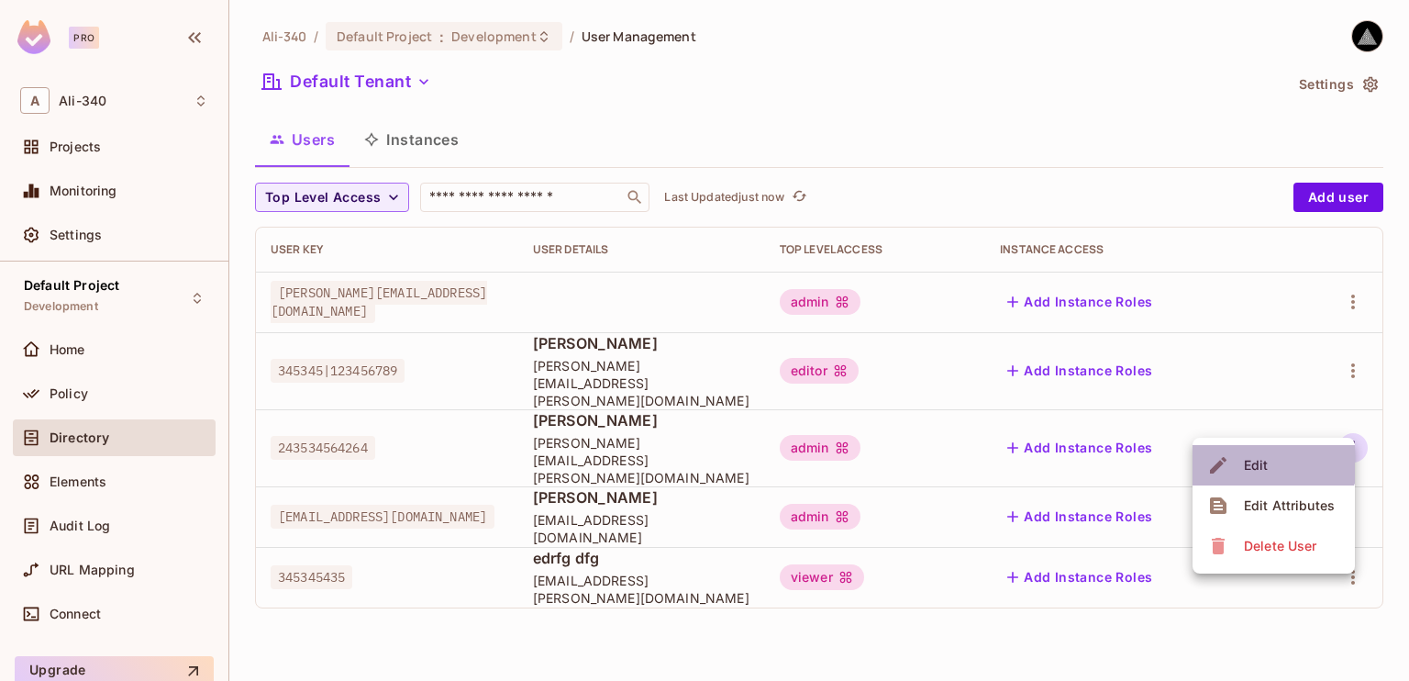
click at [1272, 458] on span "Edit" at bounding box center [1257, 464] width 36 height 29
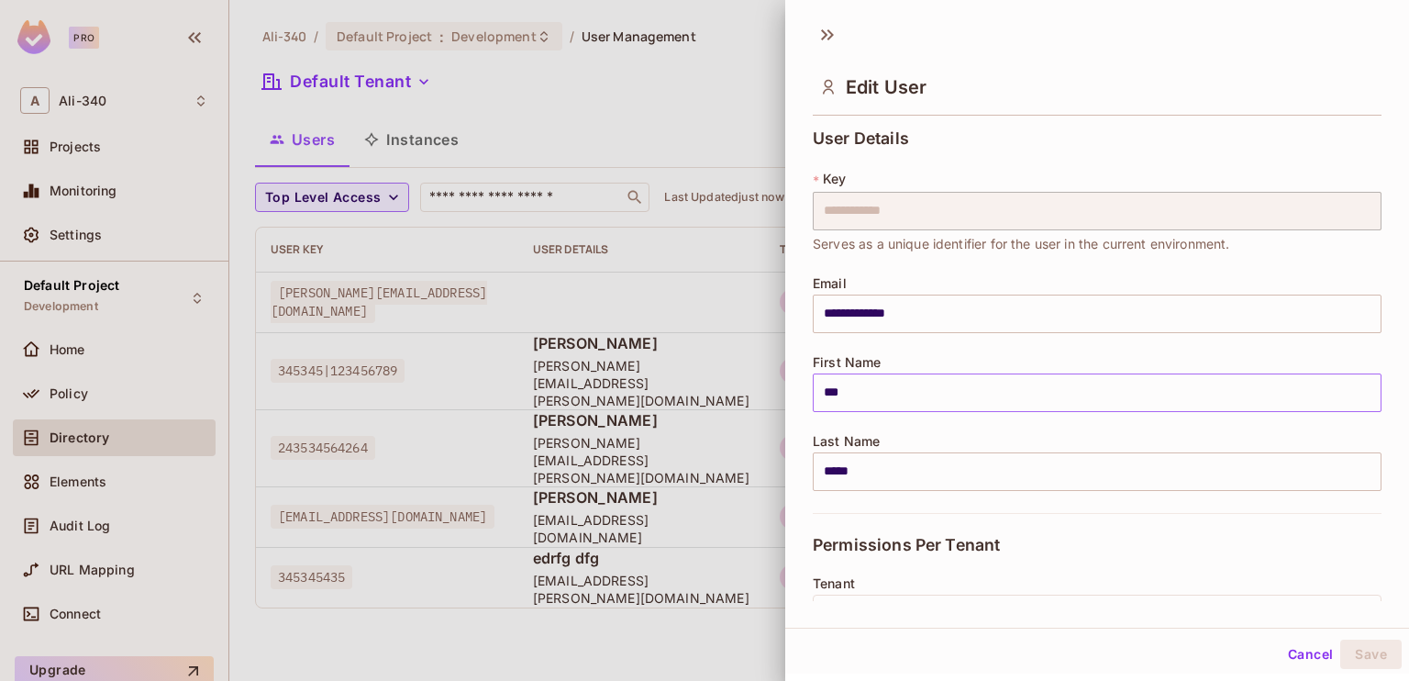
scroll to position [275, 0]
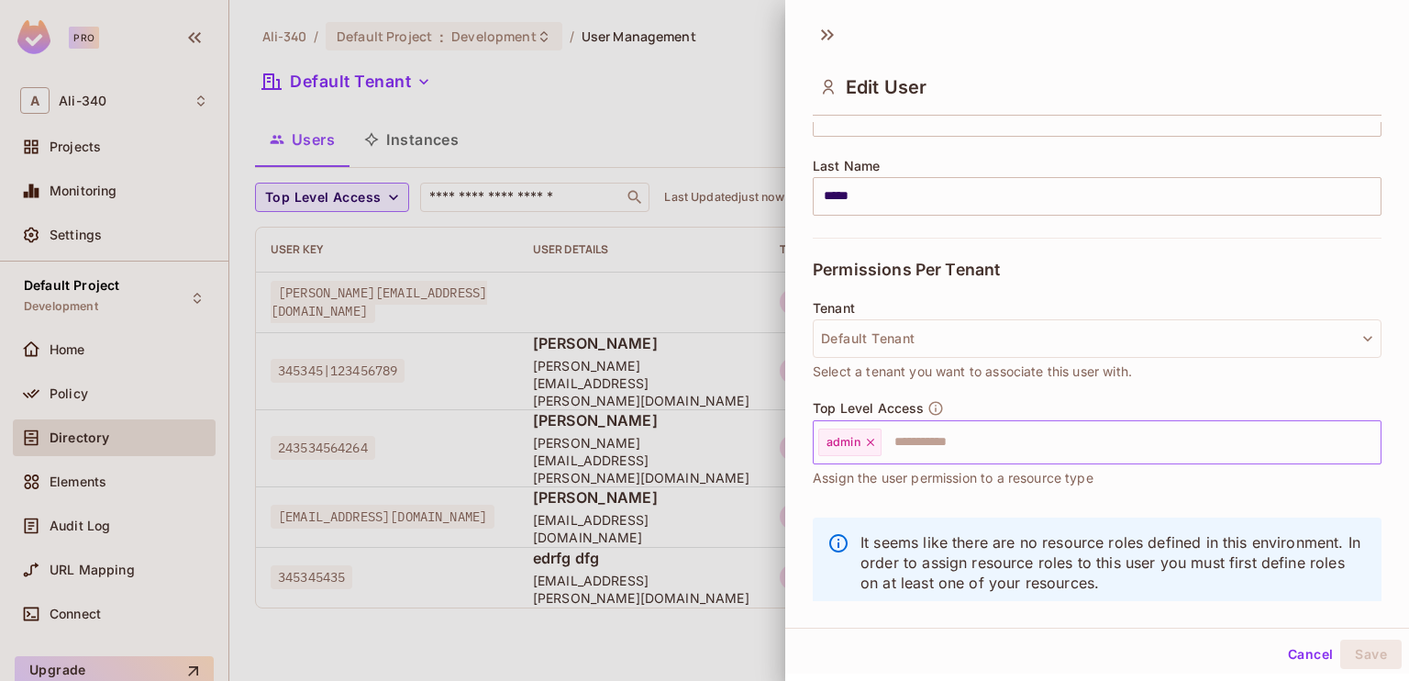
click at [877, 447] on div "admin" at bounding box center [849, 442] width 63 height 28
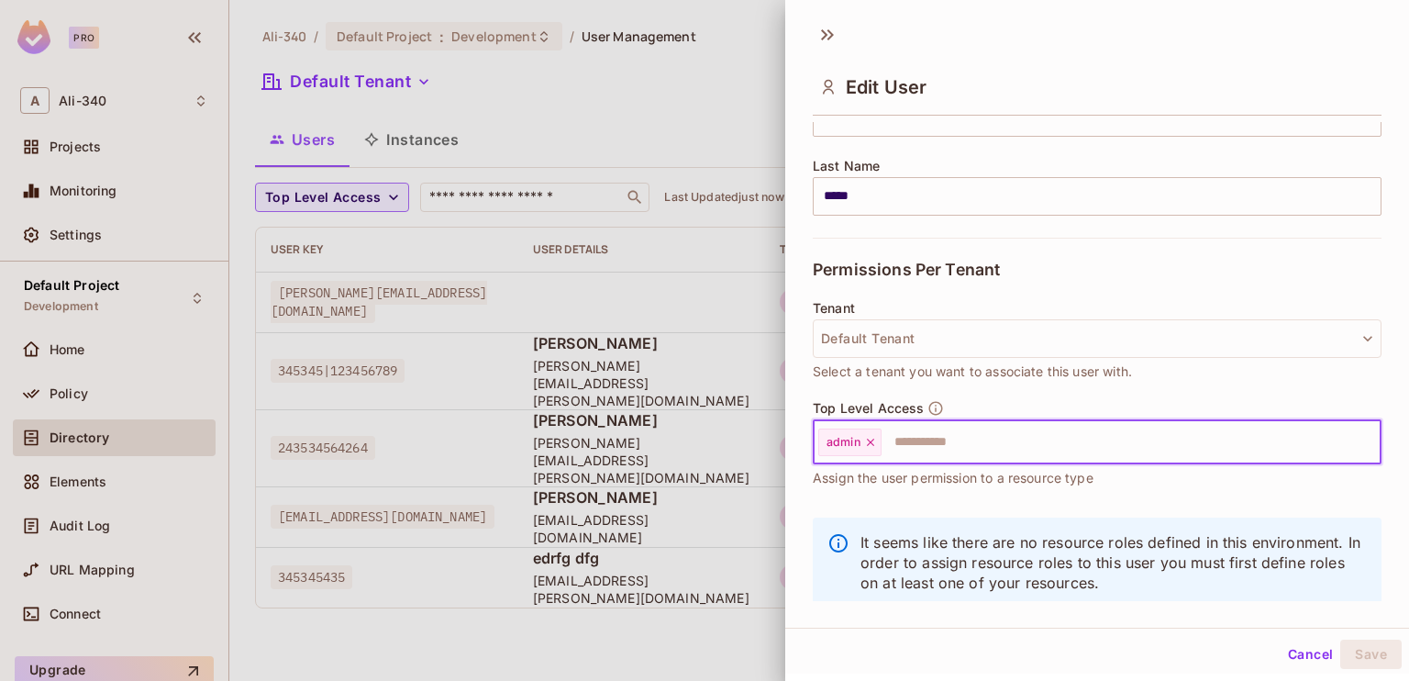
click at [873, 444] on icon at bounding box center [870, 442] width 13 height 13
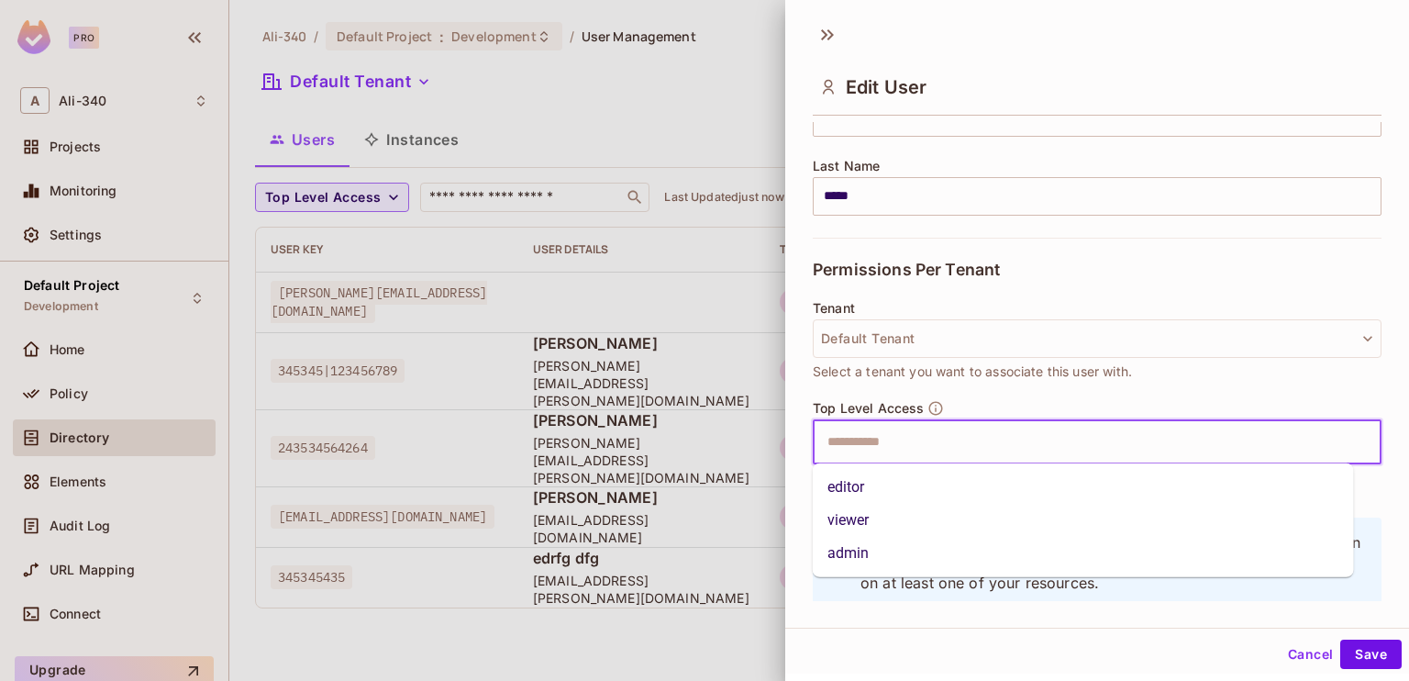
click at [872, 443] on input "text" at bounding box center [1081, 442] width 529 height 37
click at [878, 491] on li "editor" at bounding box center [1083, 487] width 541 height 33
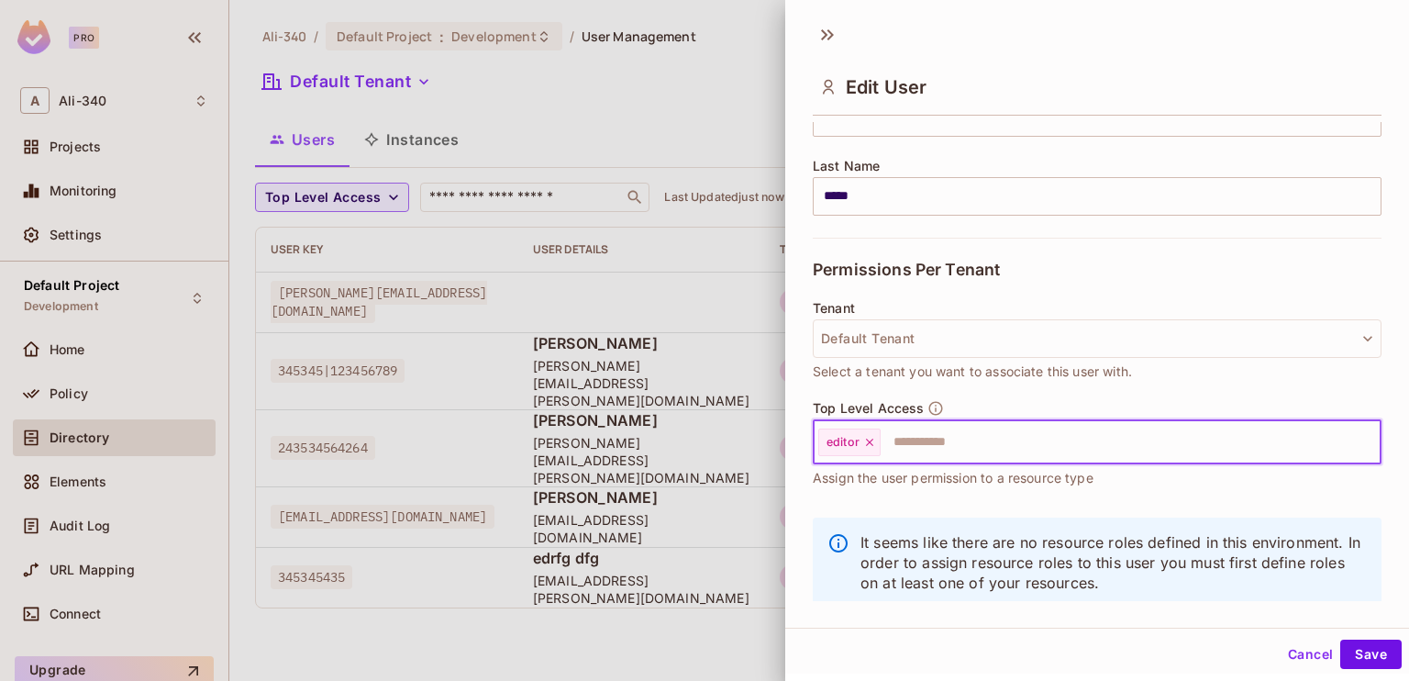
click at [872, 447] on icon at bounding box center [869, 442] width 13 height 13
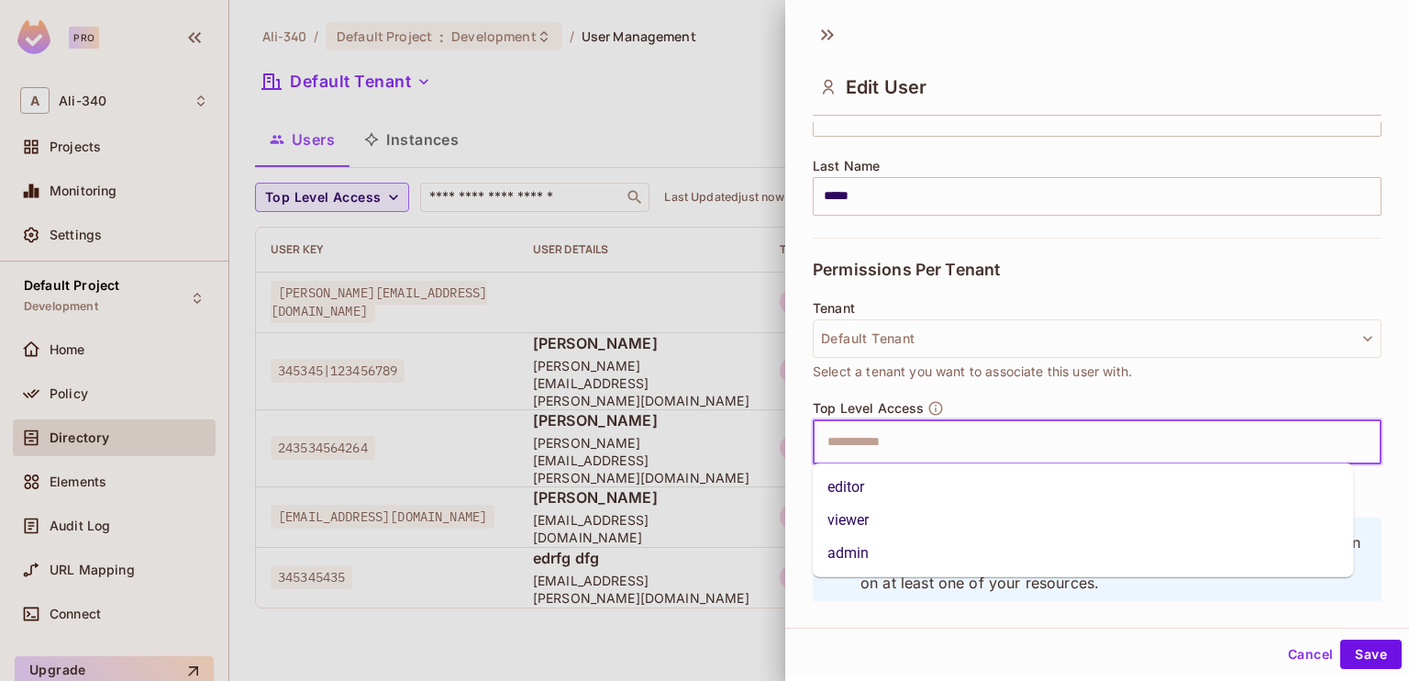
click at [873, 443] on input "text" at bounding box center [1081, 442] width 529 height 37
click at [865, 483] on li "editor" at bounding box center [1083, 487] width 541 height 33
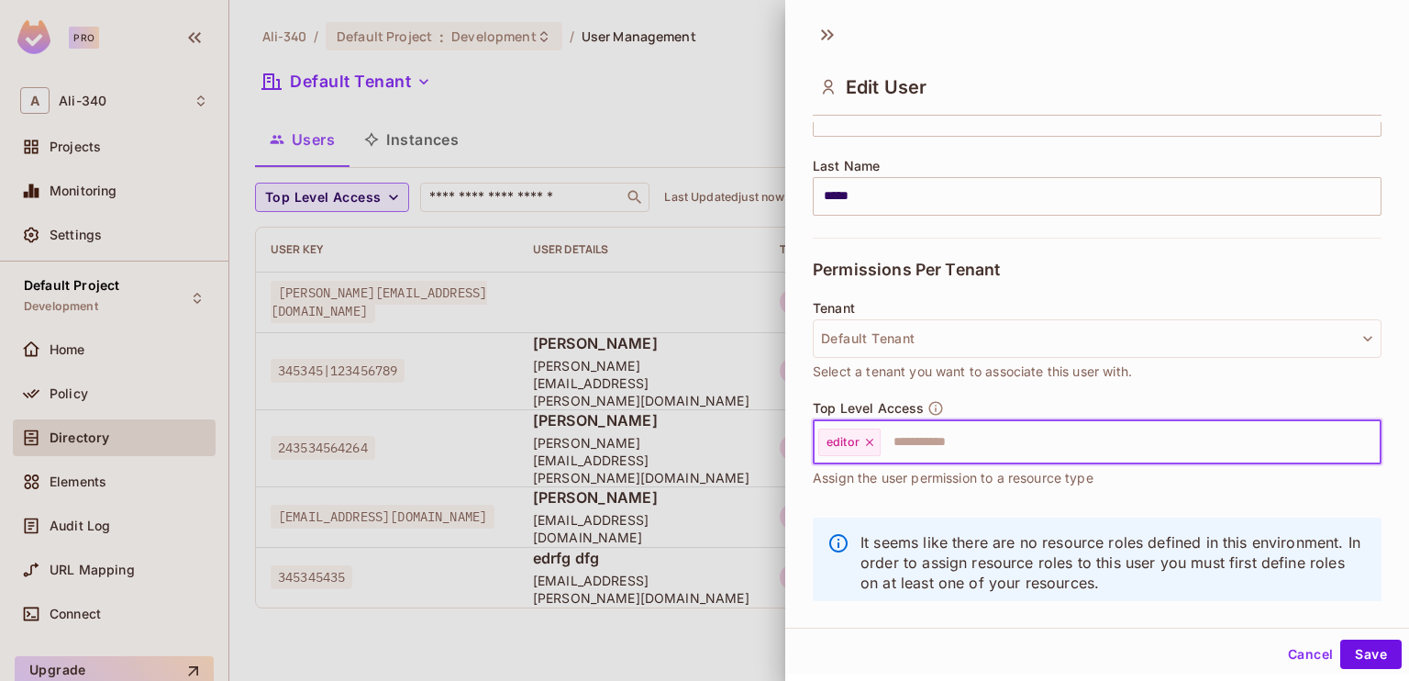
click at [877, 436] on div "editor" at bounding box center [849, 442] width 62 height 28
click at [870, 440] on icon at bounding box center [869, 442] width 13 height 13
click at [871, 440] on input "text" at bounding box center [1081, 442] width 529 height 37
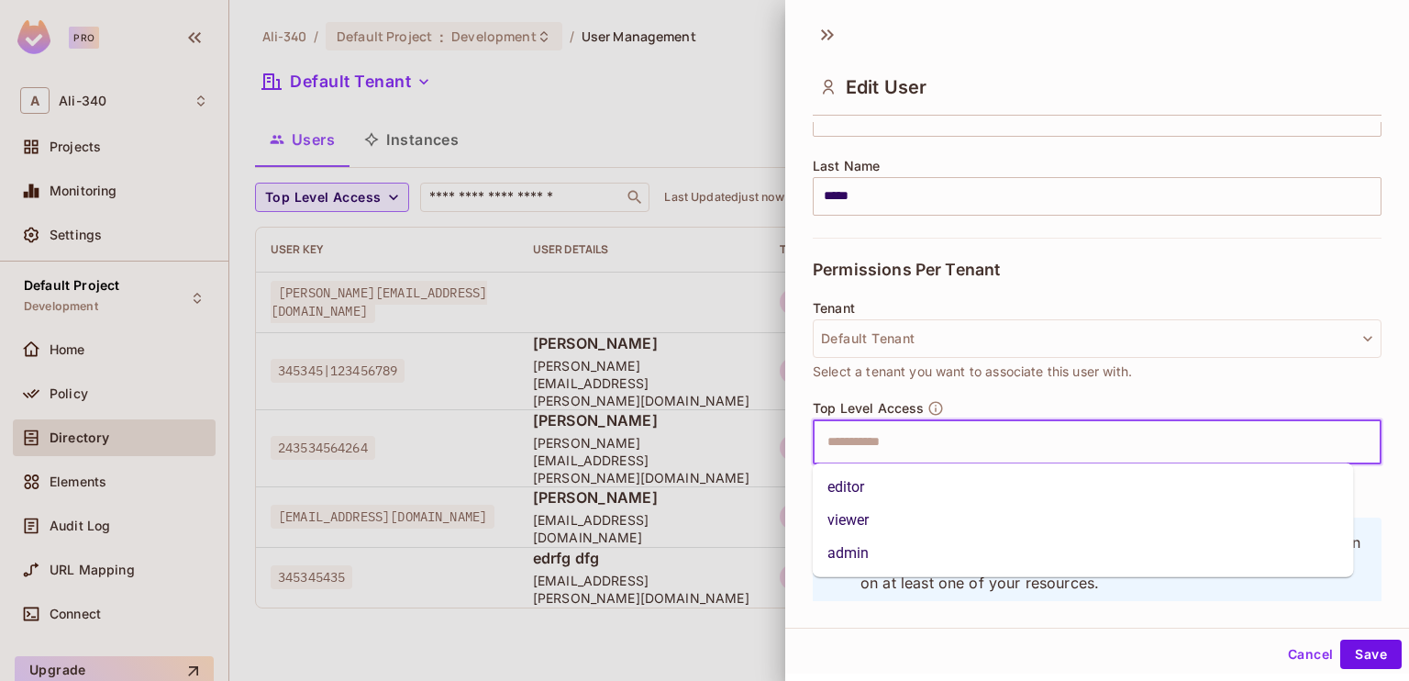
click at [857, 524] on li "viewer" at bounding box center [1083, 520] width 541 height 33
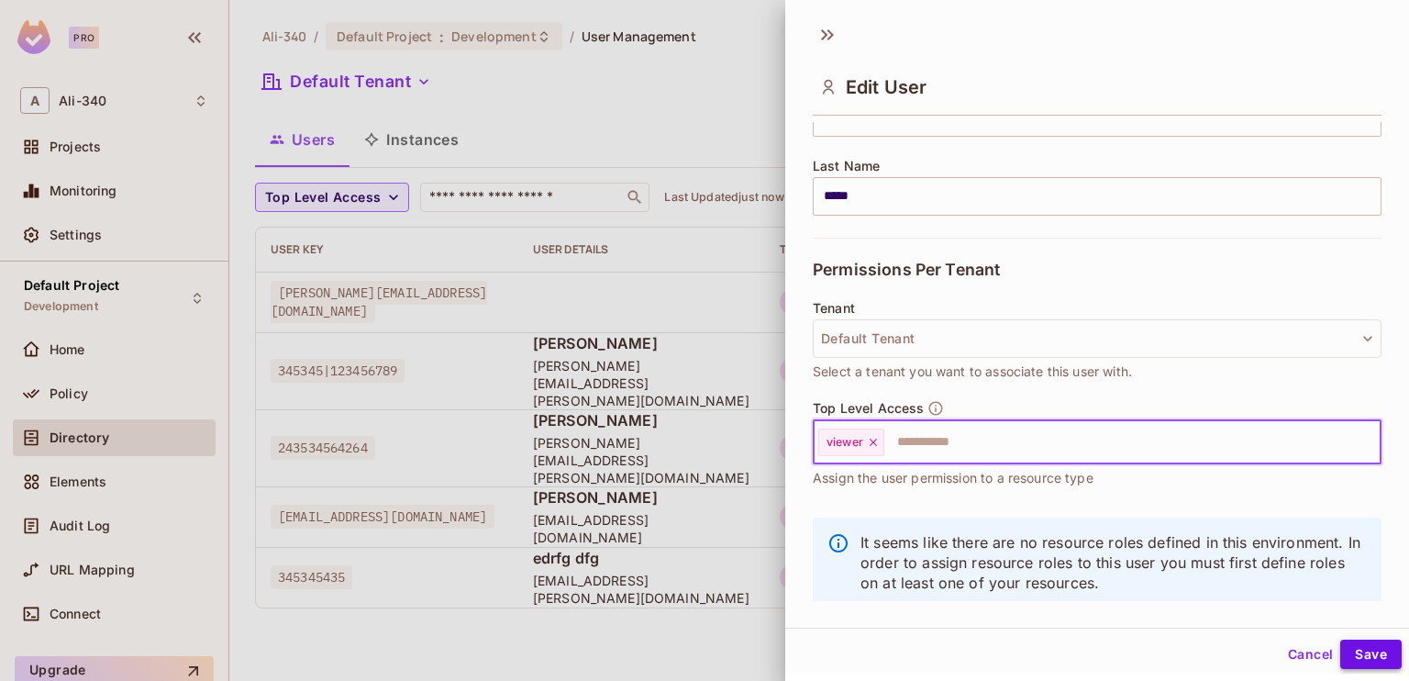
click at [1347, 648] on button "Save" at bounding box center [1370, 653] width 61 height 29
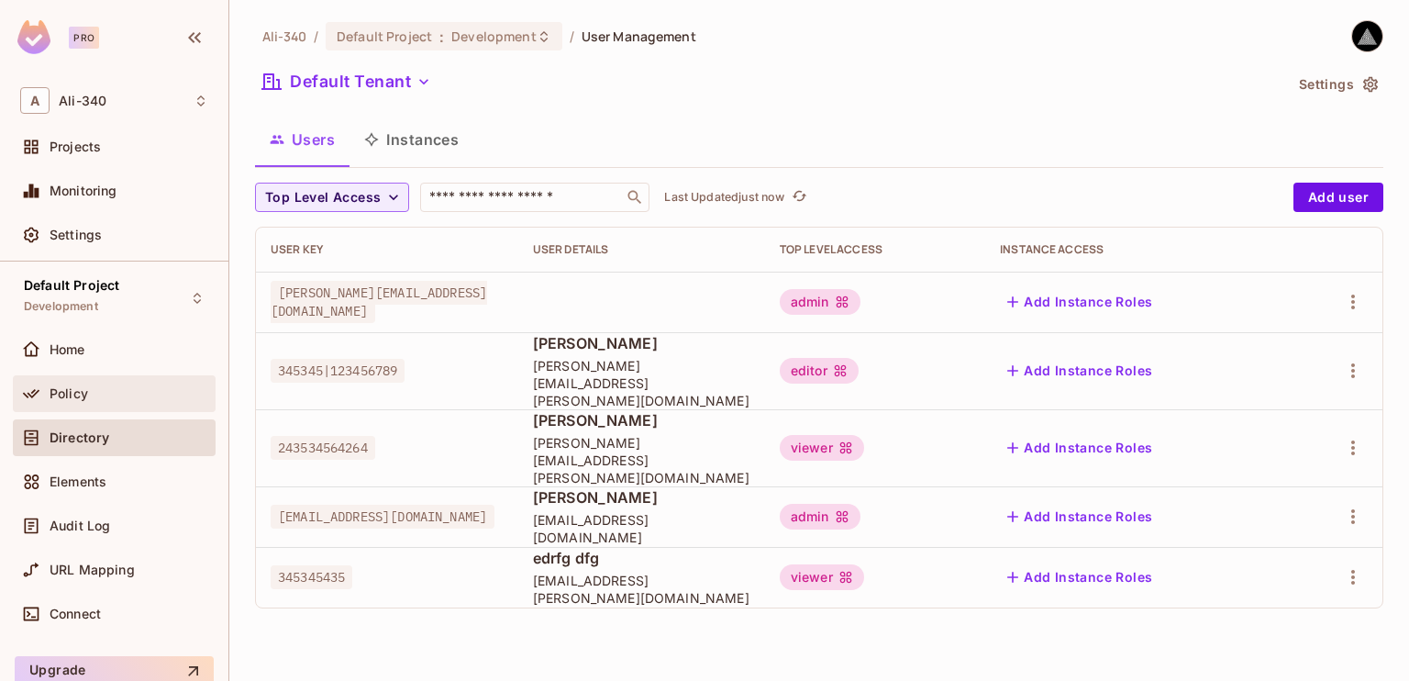
click at [96, 389] on div "Policy" at bounding box center [129, 393] width 159 height 15
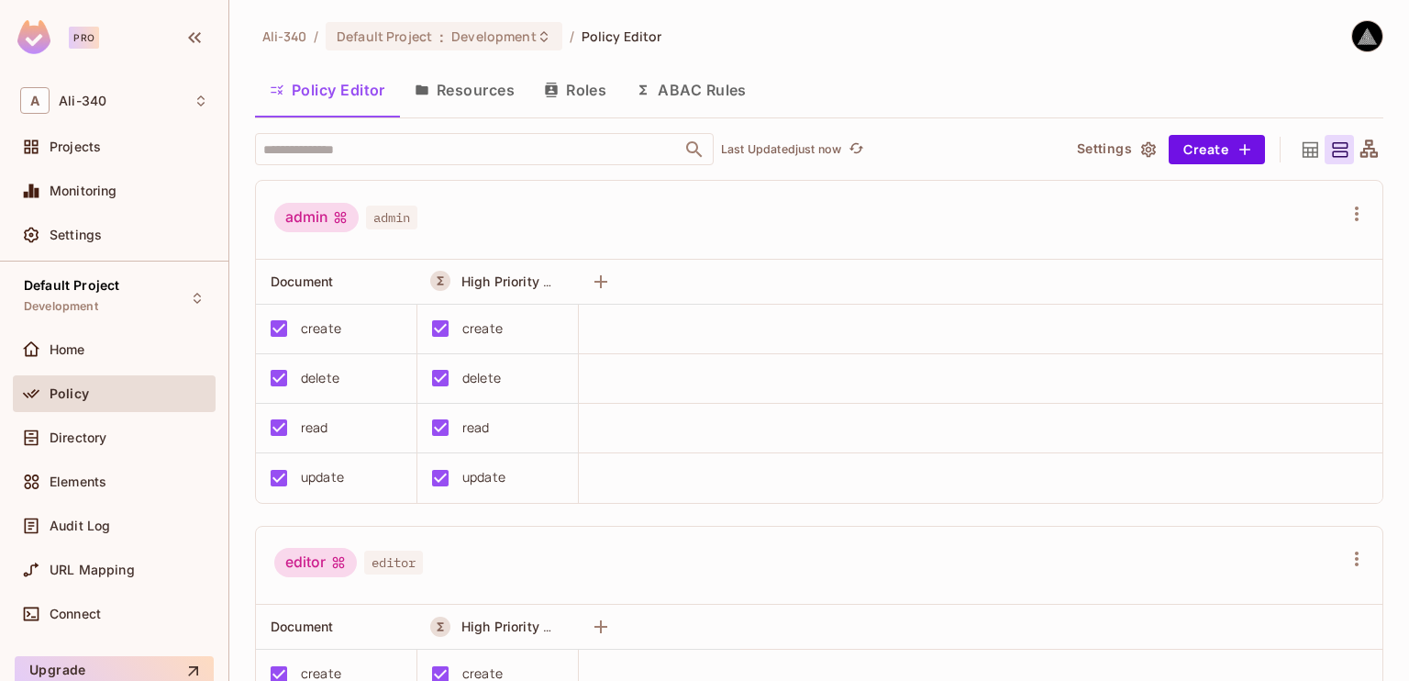
click at [690, 94] on button "ABAC Rules" at bounding box center [691, 90] width 140 height 46
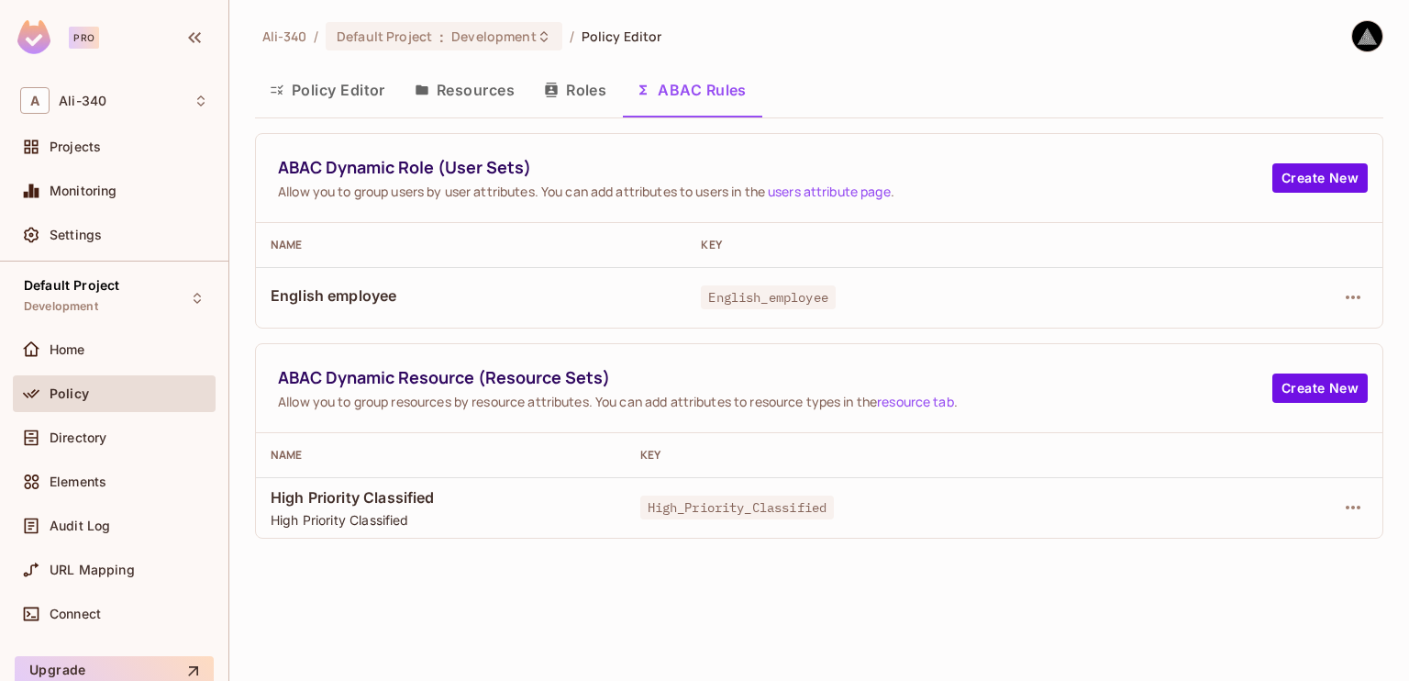
click at [605, 260] on th "Name" at bounding box center [471, 245] width 430 height 44
drag, startPoint x: 605, startPoint y: 260, endPoint x: 503, endPoint y: 244, distance: 103.9
click at [503, 244] on div "Name" at bounding box center [471, 245] width 401 height 15
click at [587, 75] on button "Roles" at bounding box center [575, 90] width 92 height 46
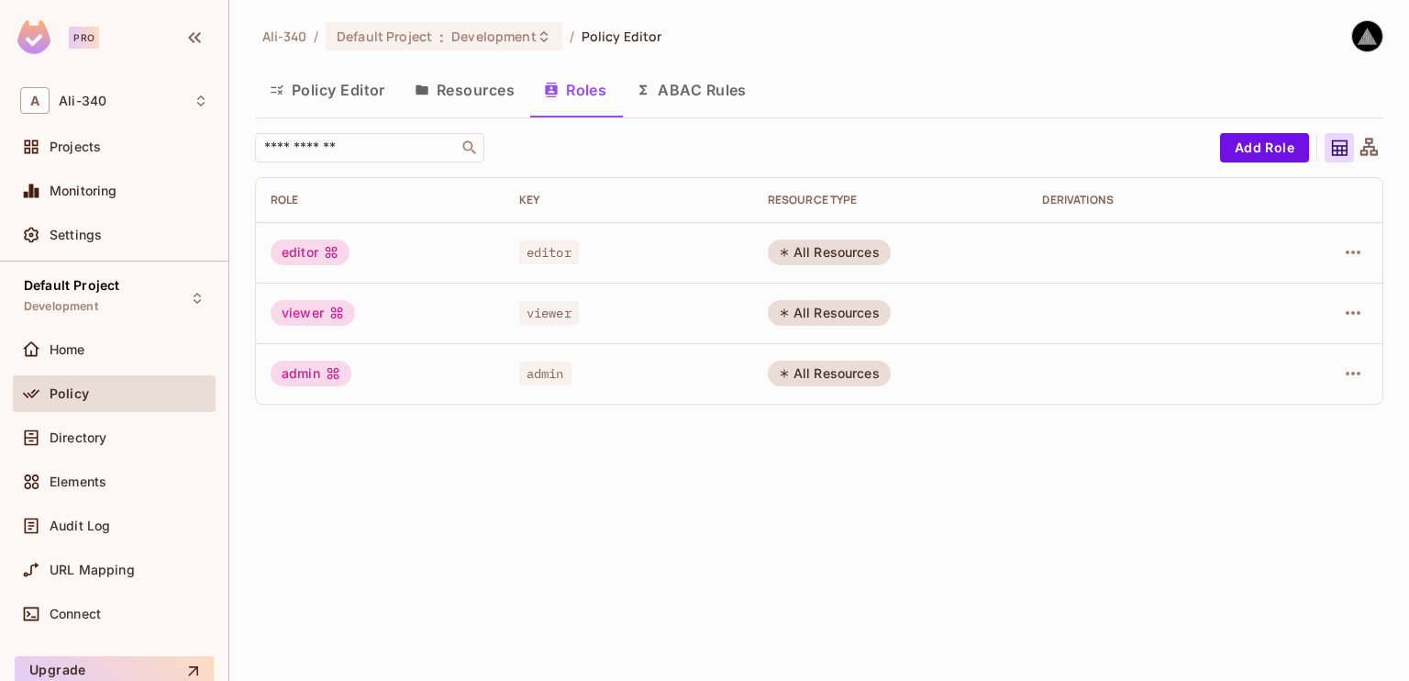
click at [682, 75] on button "ABAC Rules" at bounding box center [691, 90] width 140 height 46
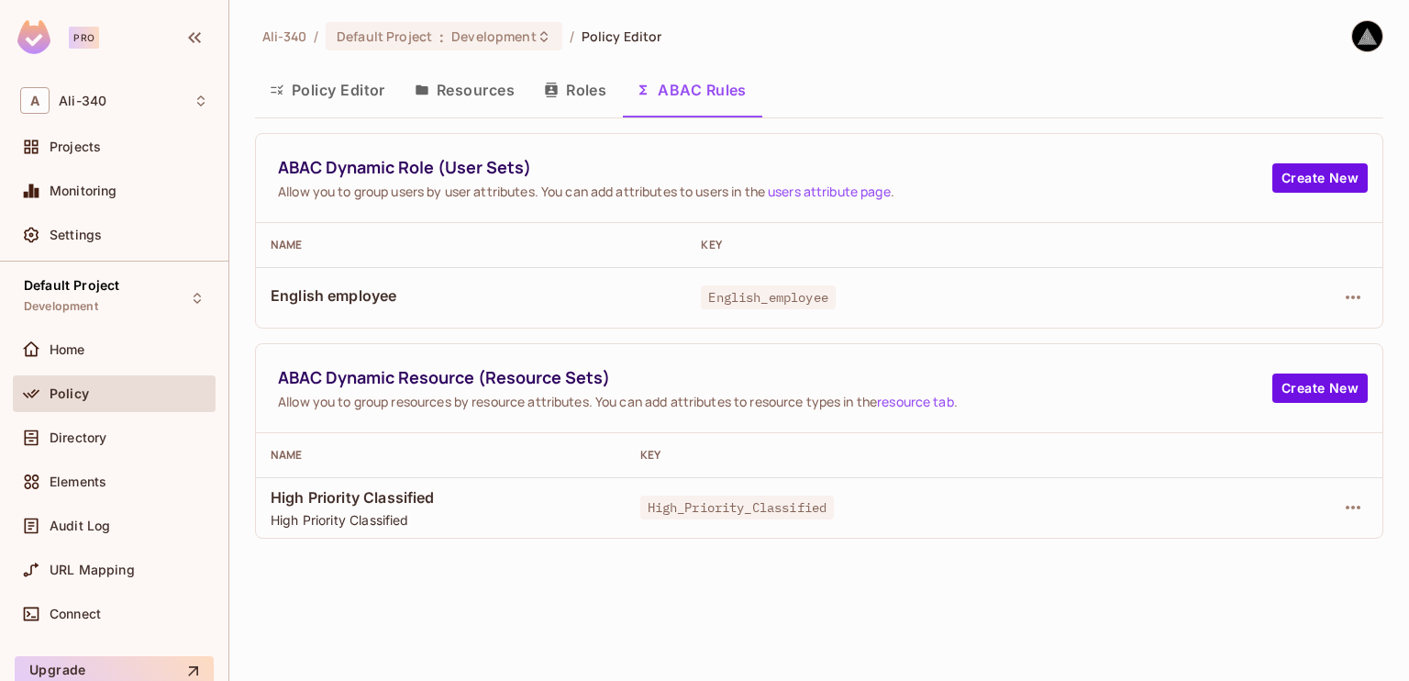
click at [447, 561] on div "Ali-340 / Default Project : Development / Policy Editor Policy Editor Resources…" at bounding box center [819, 340] width 1180 height 681
drag, startPoint x: 447, startPoint y: 561, endPoint x: 419, endPoint y: 568, distance: 28.5
click at [419, 568] on div "Ali-340 / Default Project : Development / Policy Editor Policy Editor Resources…" at bounding box center [819, 340] width 1180 height 681
click at [437, 72] on button "Resources" at bounding box center [464, 90] width 129 height 46
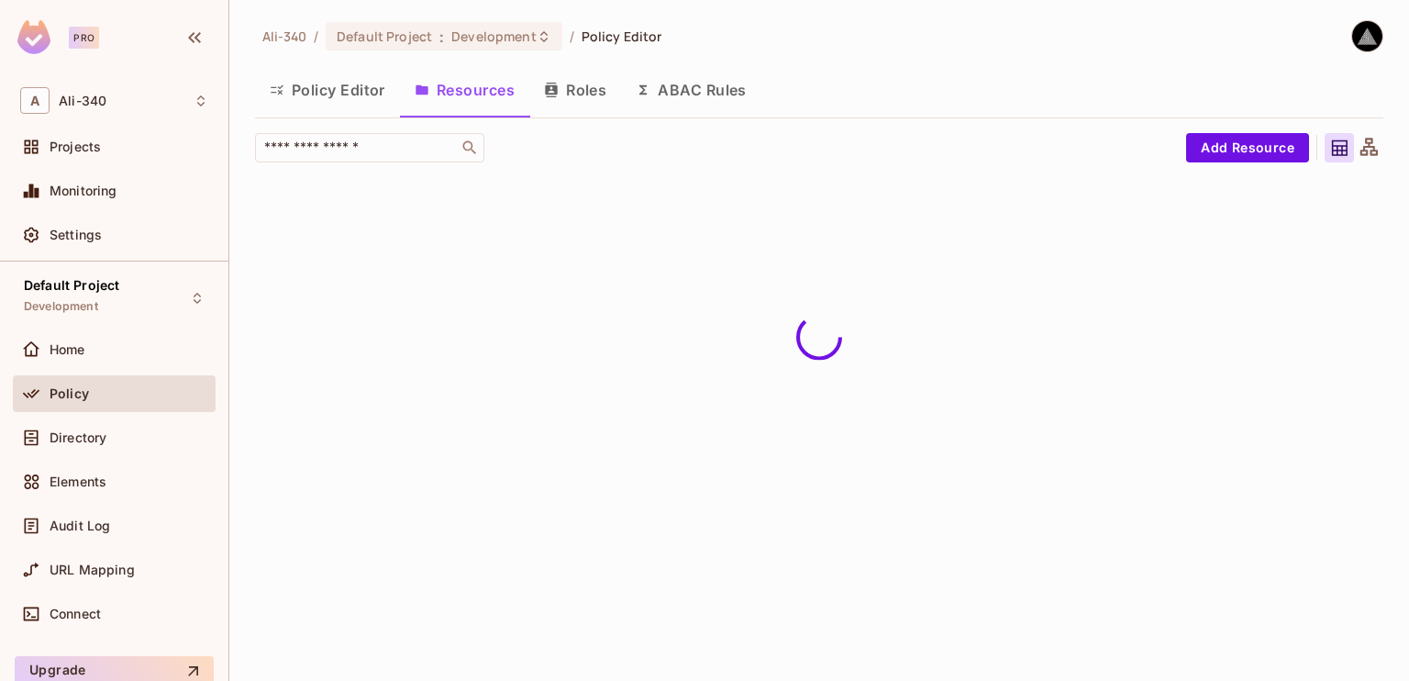
click at [905, 93] on div "Policy Editor Resources Roles ABAC Rules" at bounding box center [819, 90] width 1128 height 46
drag, startPoint x: 905, startPoint y: 93, endPoint x: 849, endPoint y: 63, distance: 63.2
click at [849, 63] on div "Ali-340 / Default Project : Development / Policy Editor Policy Editor Resources…" at bounding box center [819, 106] width 1128 height 172
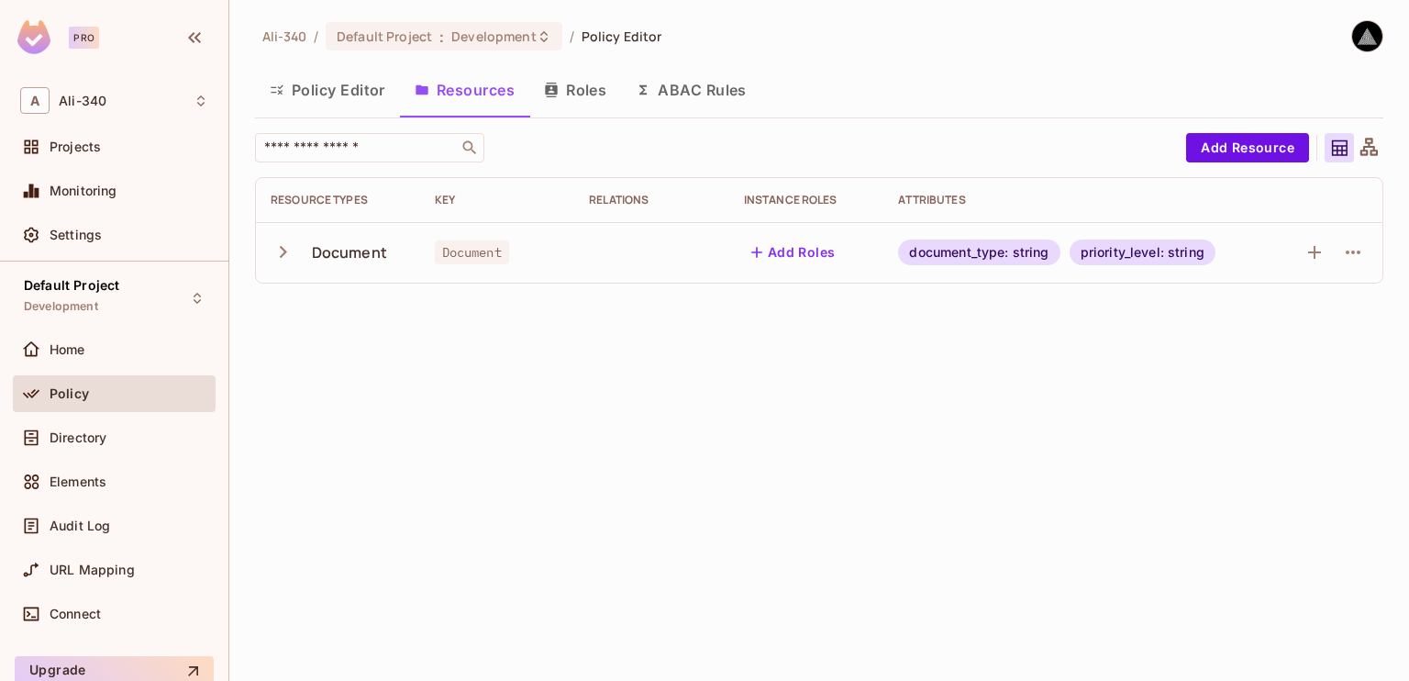
click at [575, 98] on button "Roles" at bounding box center [575, 90] width 92 height 46
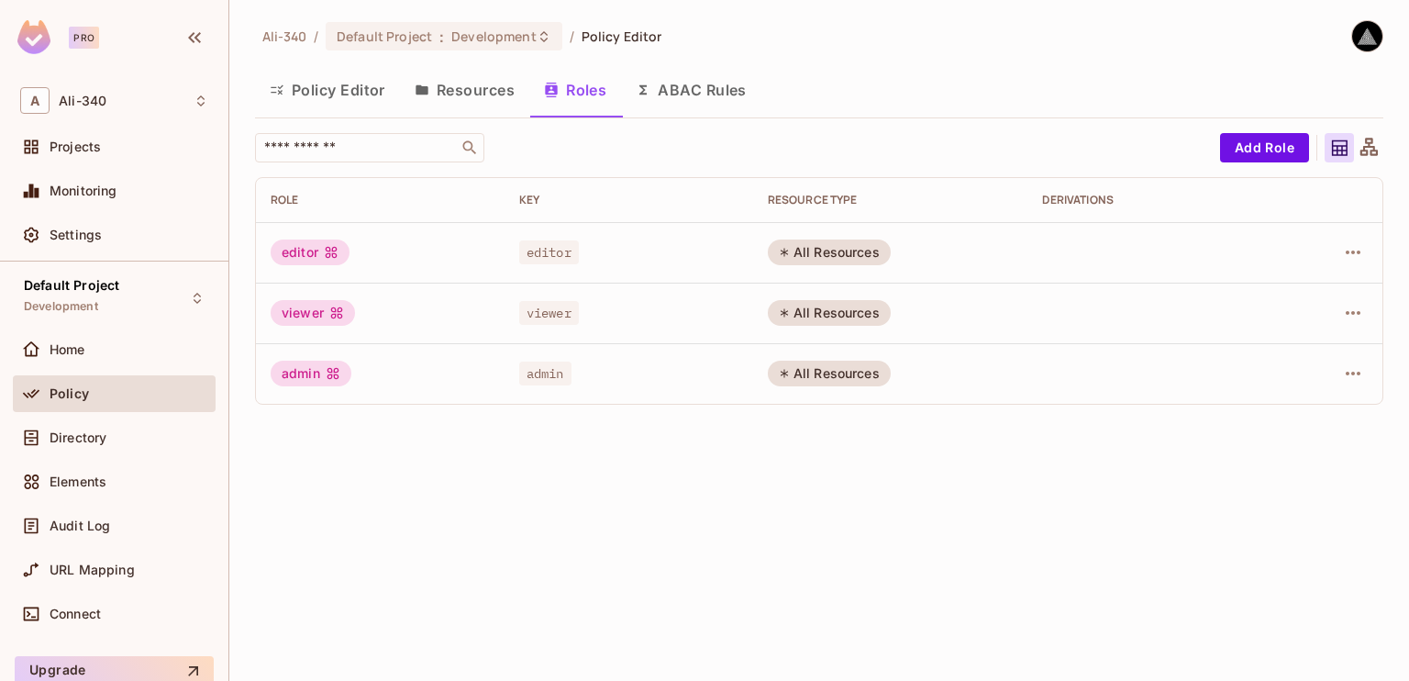
click at [361, 94] on button "Policy Editor" at bounding box center [327, 90] width 145 height 46
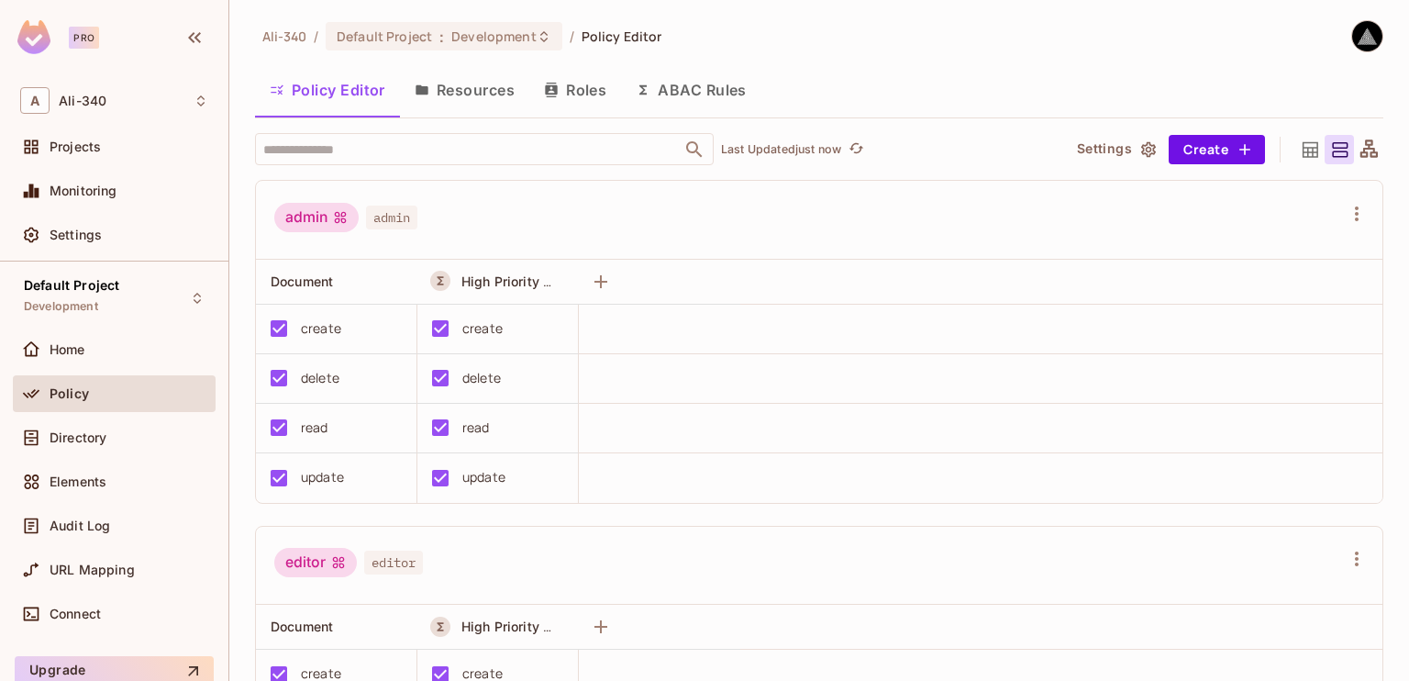
click at [699, 82] on button "ABAC Rules" at bounding box center [691, 90] width 140 height 46
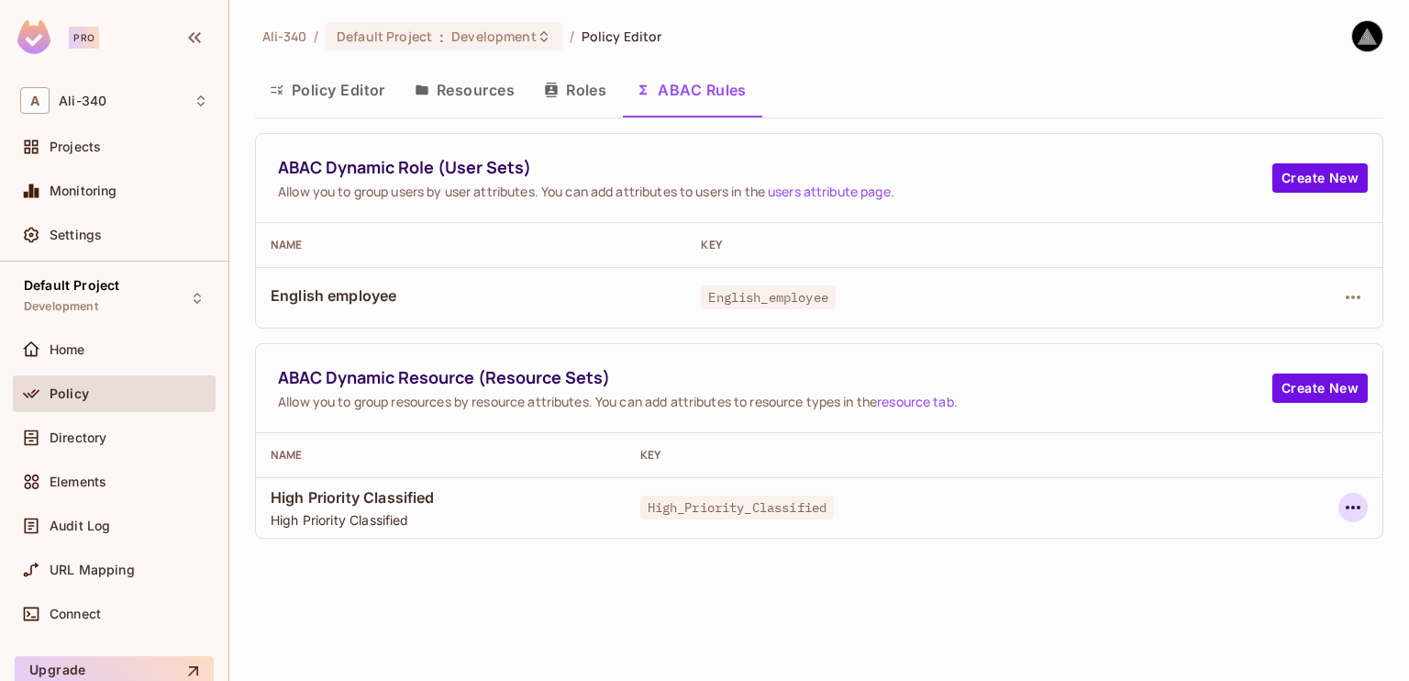
click at [1363, 505] on icon "button" at bounding box center [1353, 507] width 22 height 22
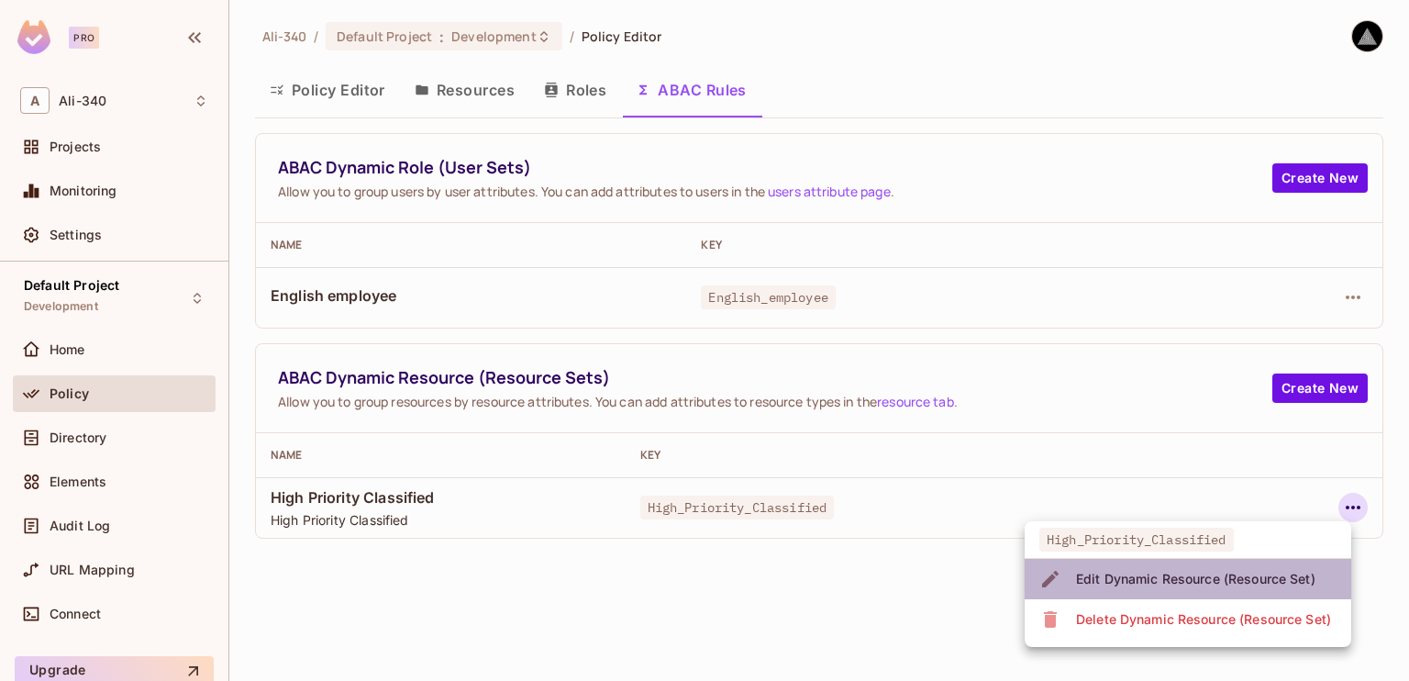
click at [1227, 568] on span "Edit Dynamic Resource (Resource Set)" at bounding box center [1196, 578] width 250 height 29
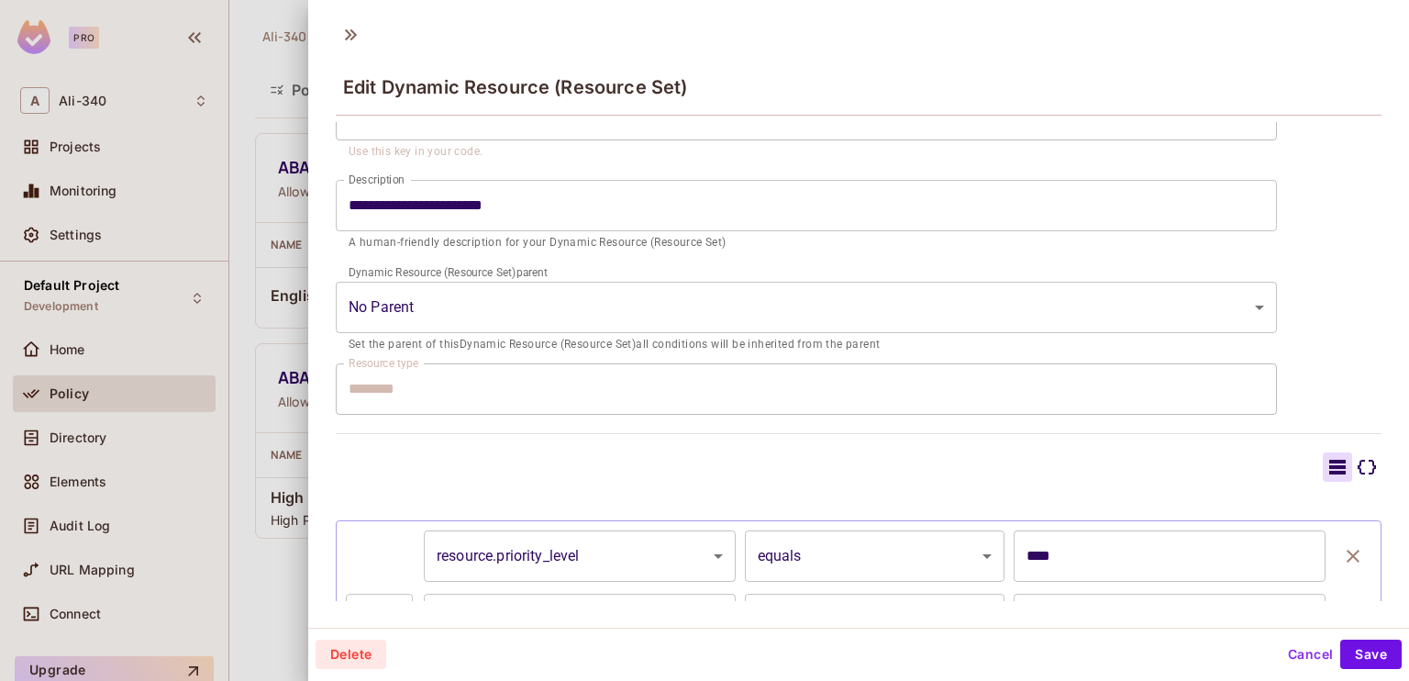
scroll to position [217, 0]
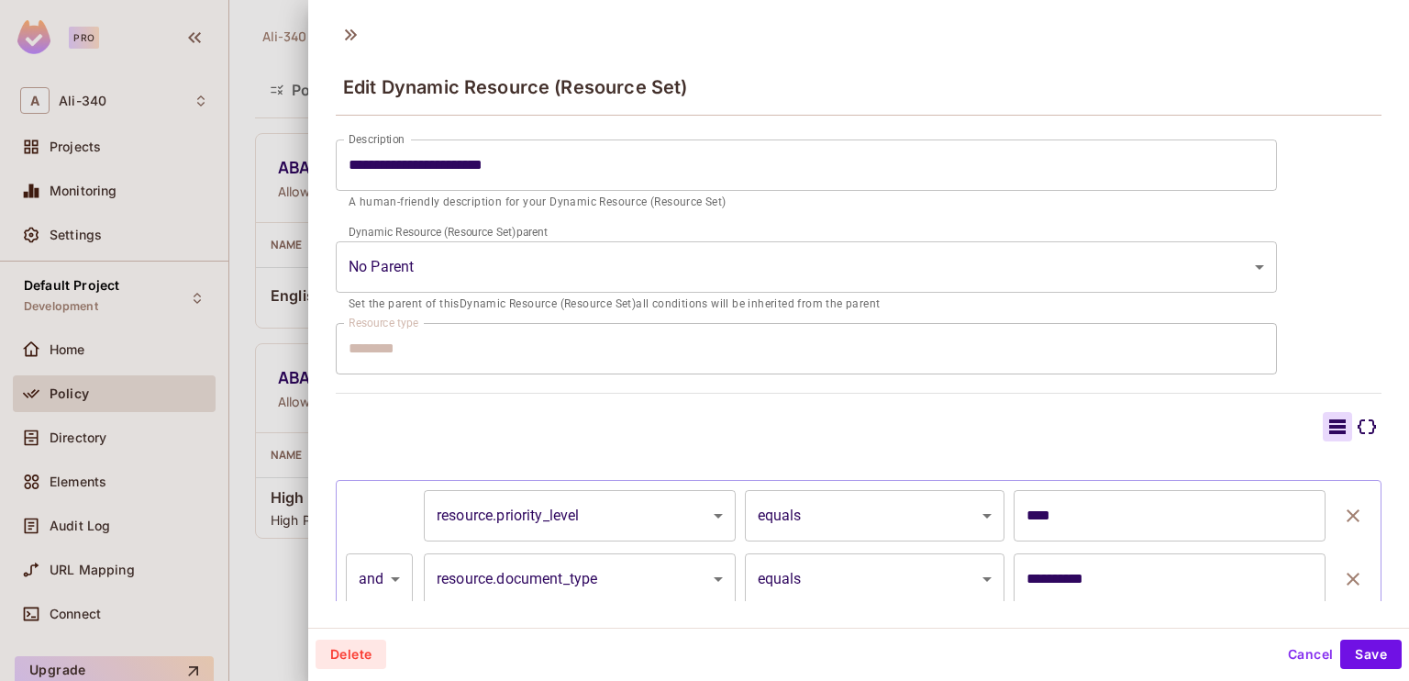
click at [250, 283] on div at bounding box center [704, 340] width 1409 height 681
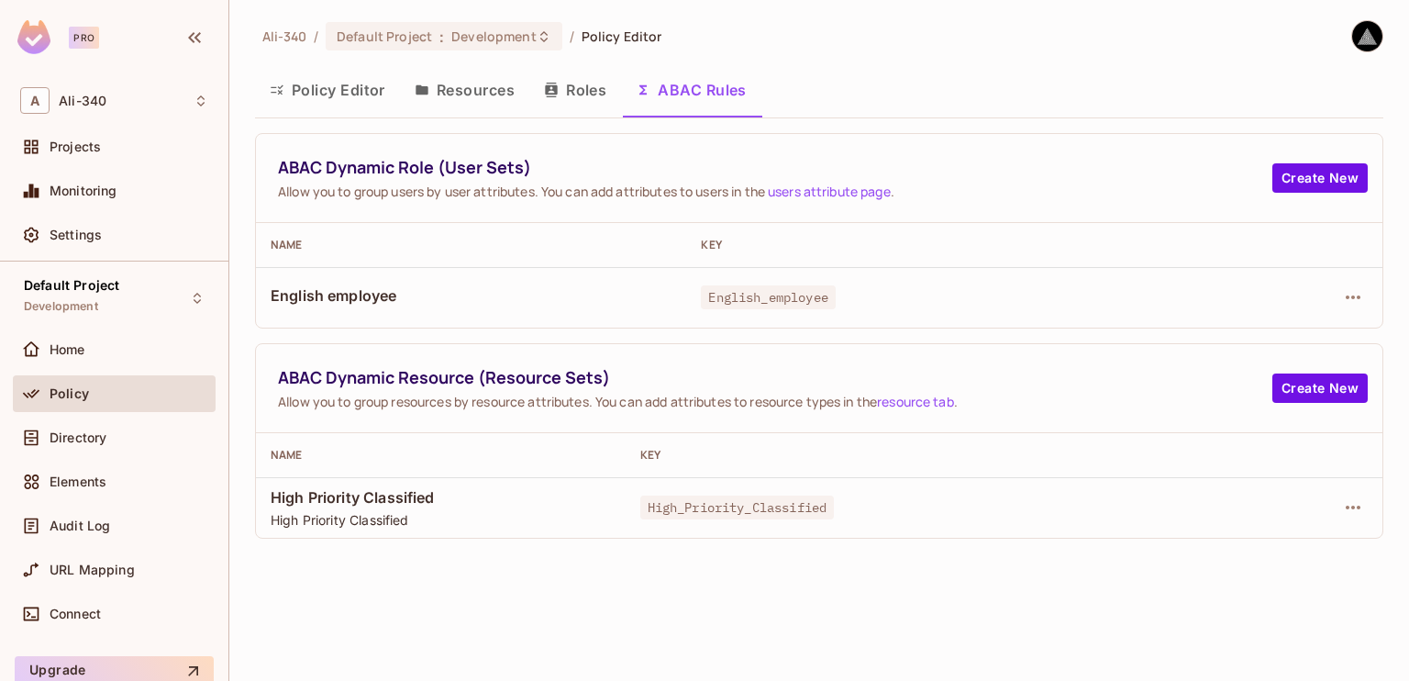
click at [559, 94] on icon "button" at bounding box center [551, 90] width 15 height 15
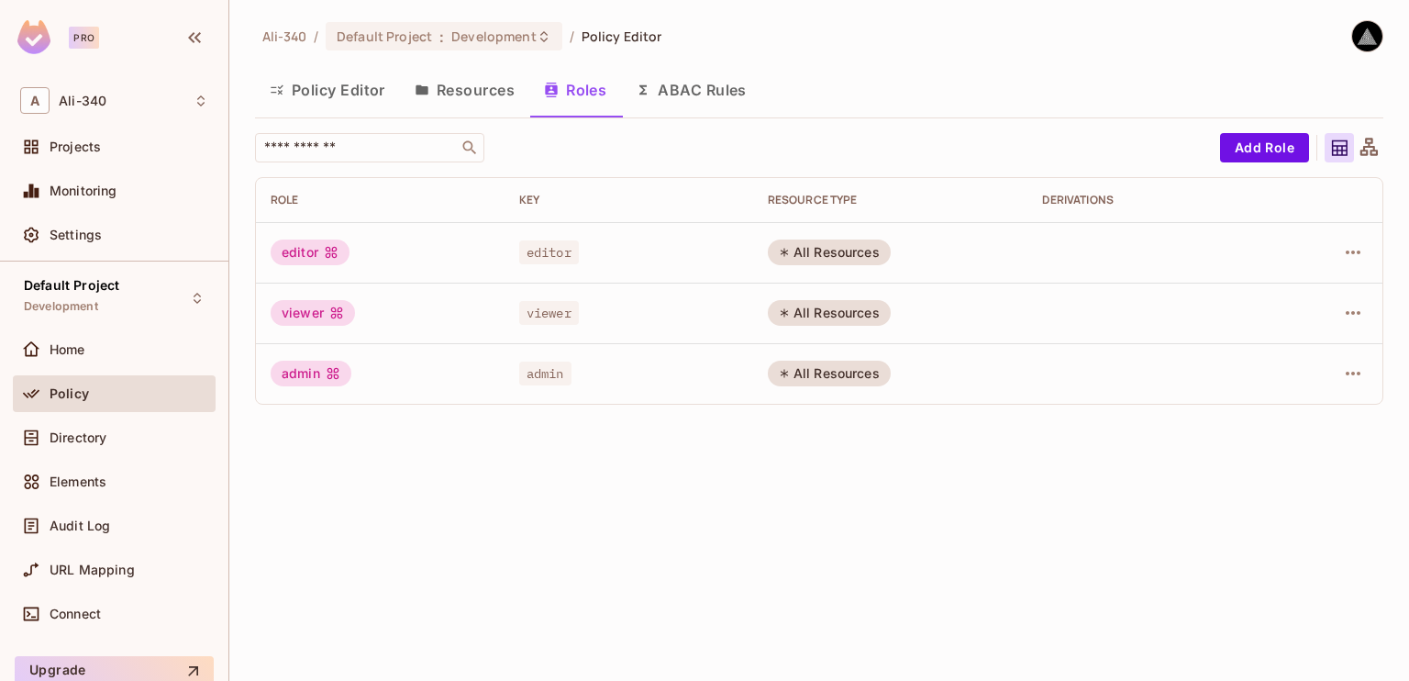
click at [429, 94] on button "Resources" at bounding box center [464, 90] width 129 height 46
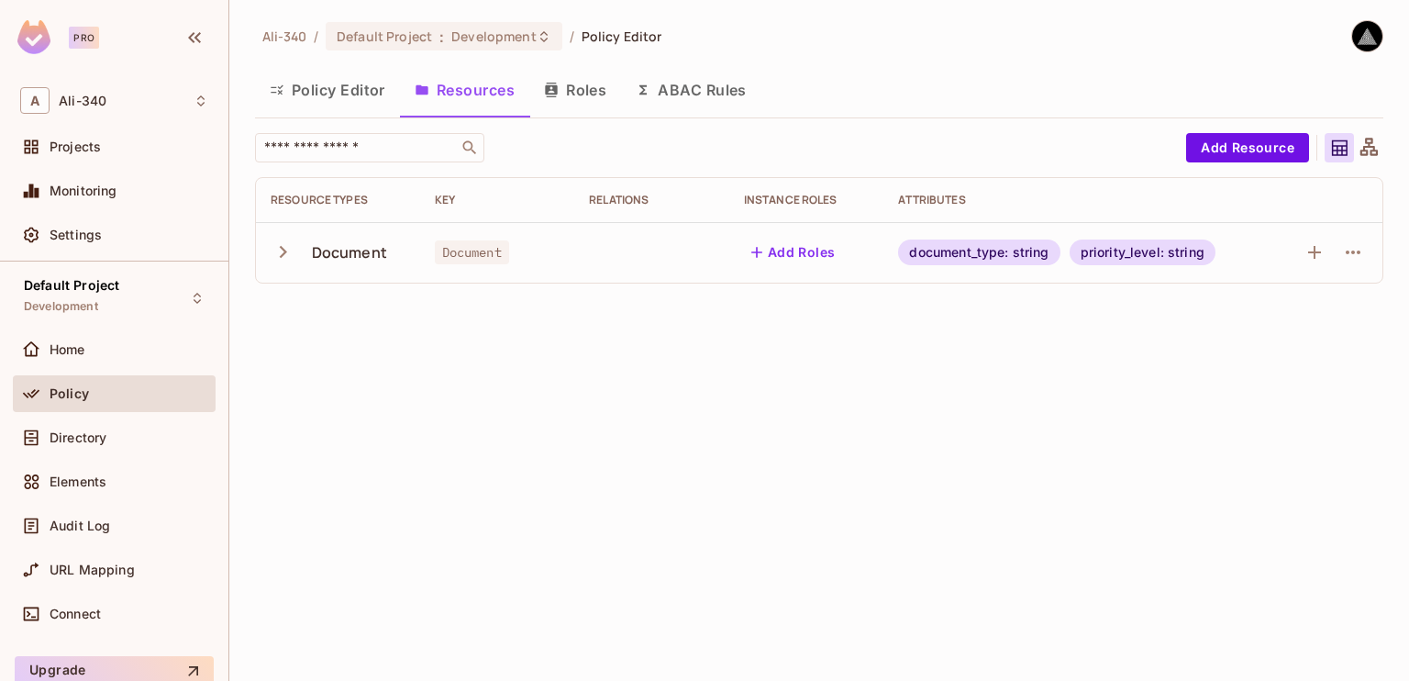
click at [605, 381] on div "Ali-340 / Default Project : Development / Policy Editor Policy Editor Resources…" at bounding box center [819, 340] width 1180 height 681
click at [354, 103] on button "Policy Editor" at bounding box center [327, 90] width 145 height 46
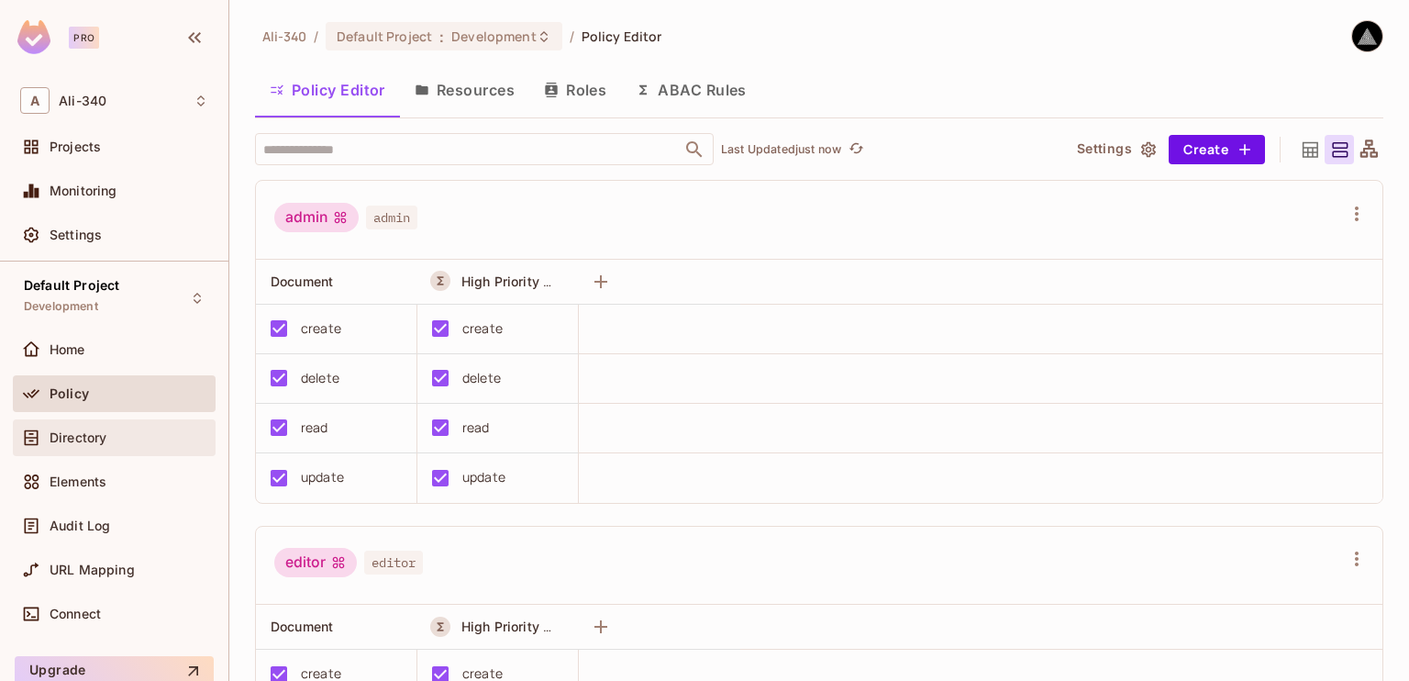
click at [111, 453] on div "Directory" at bounding box center [114, 437] width 203 height 37
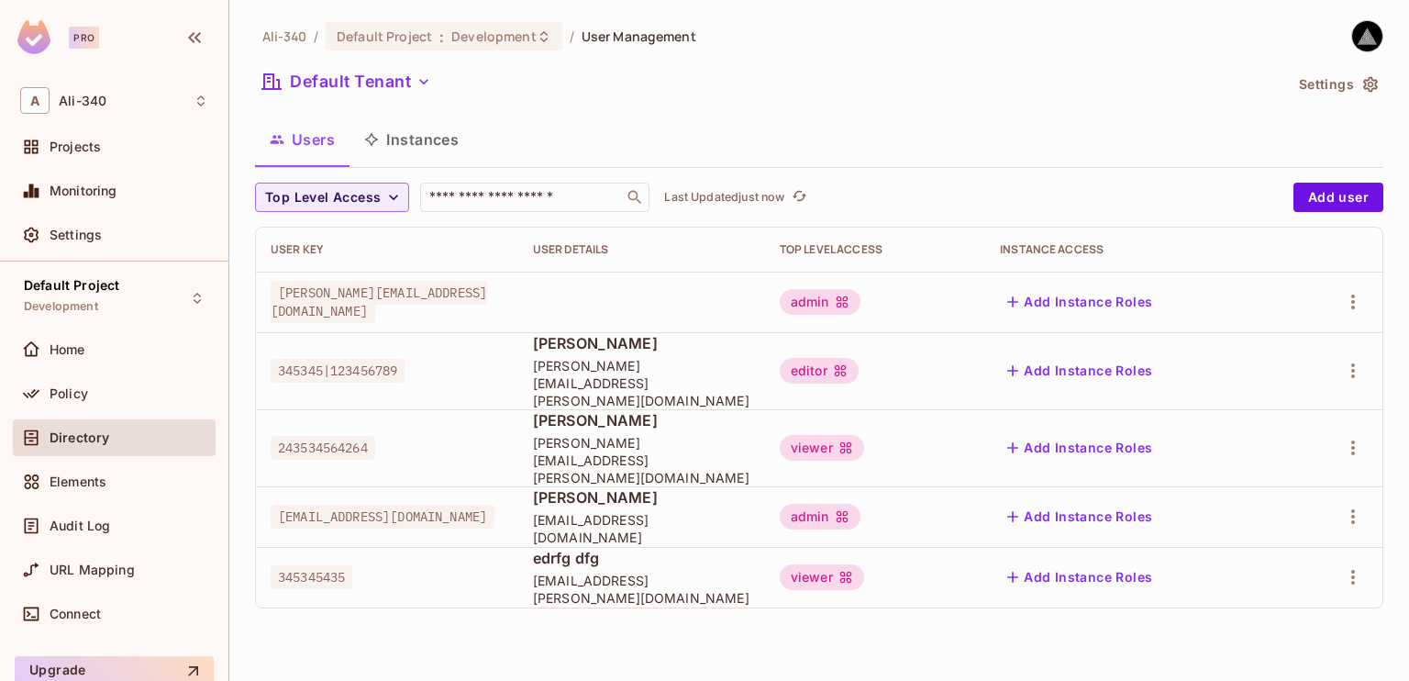
click at [1354, 83] on button "Settings" at bounding box center [1338, 84] width 92 height 29
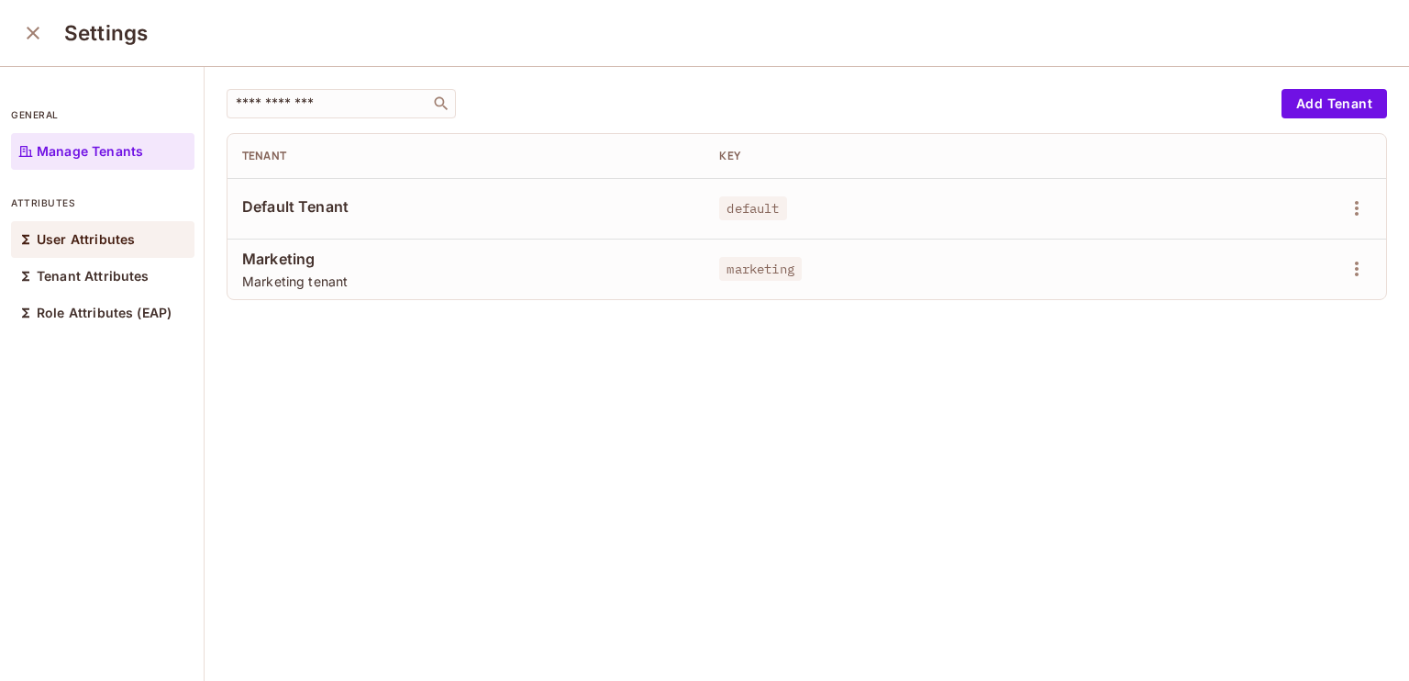
click at [110, 230] on div "User Attributes" at bounding box center [102, 239] width 183 height 37
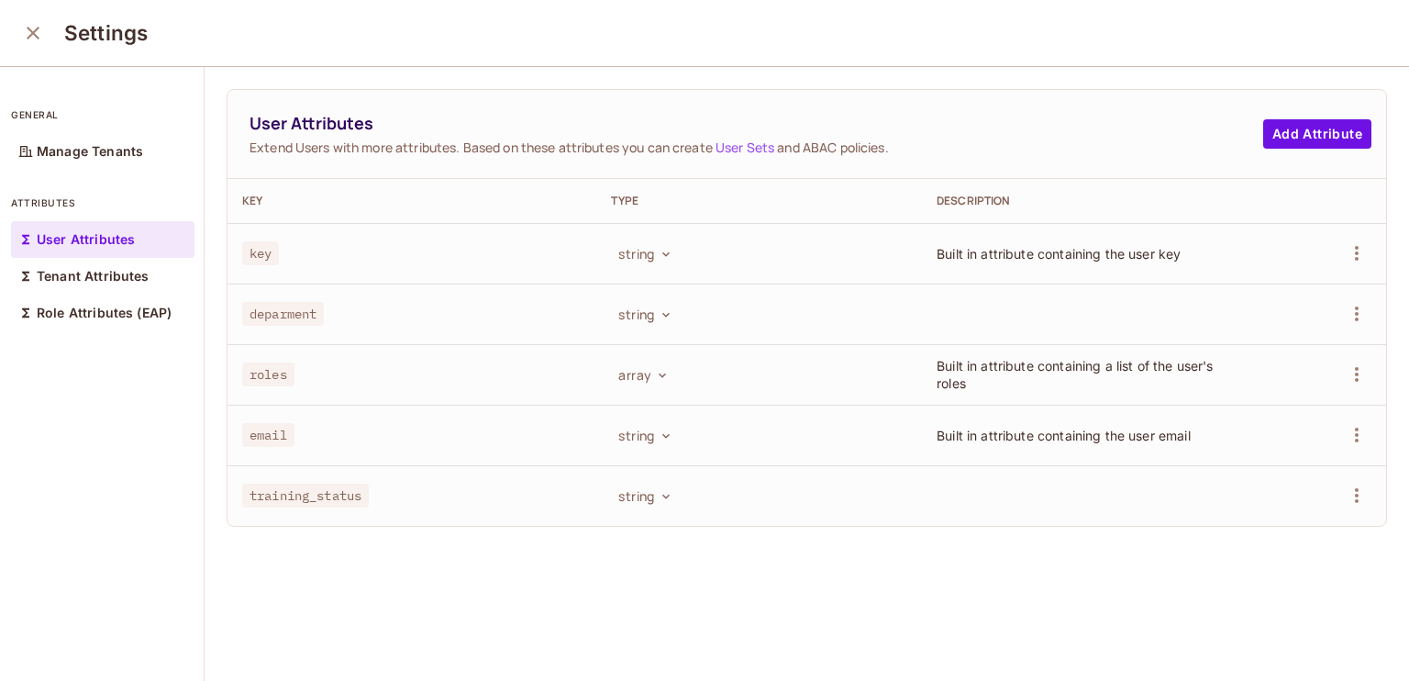
click at [37, 28] on icon "close" at bounding box center [33, 33] width 13 height 13
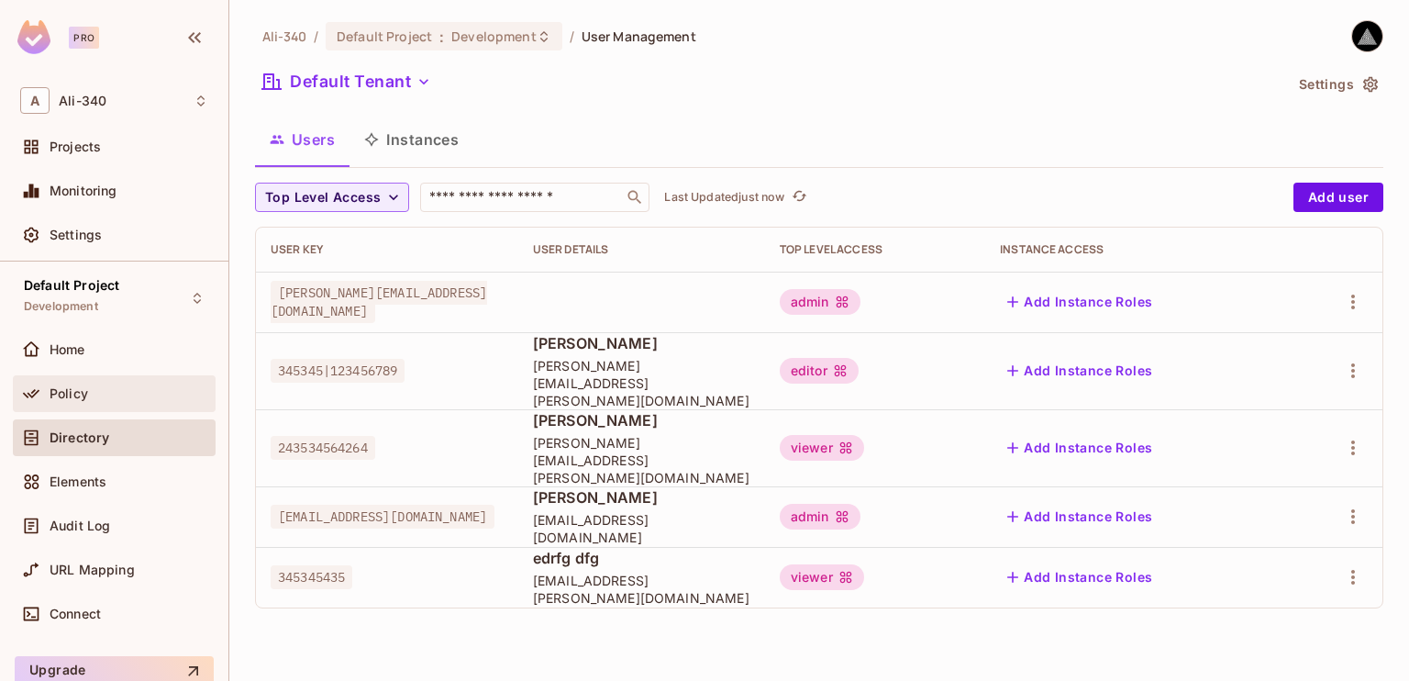
click at [90, 383] on div "Policy" at bounding box center [114, 394] width 188 height 22
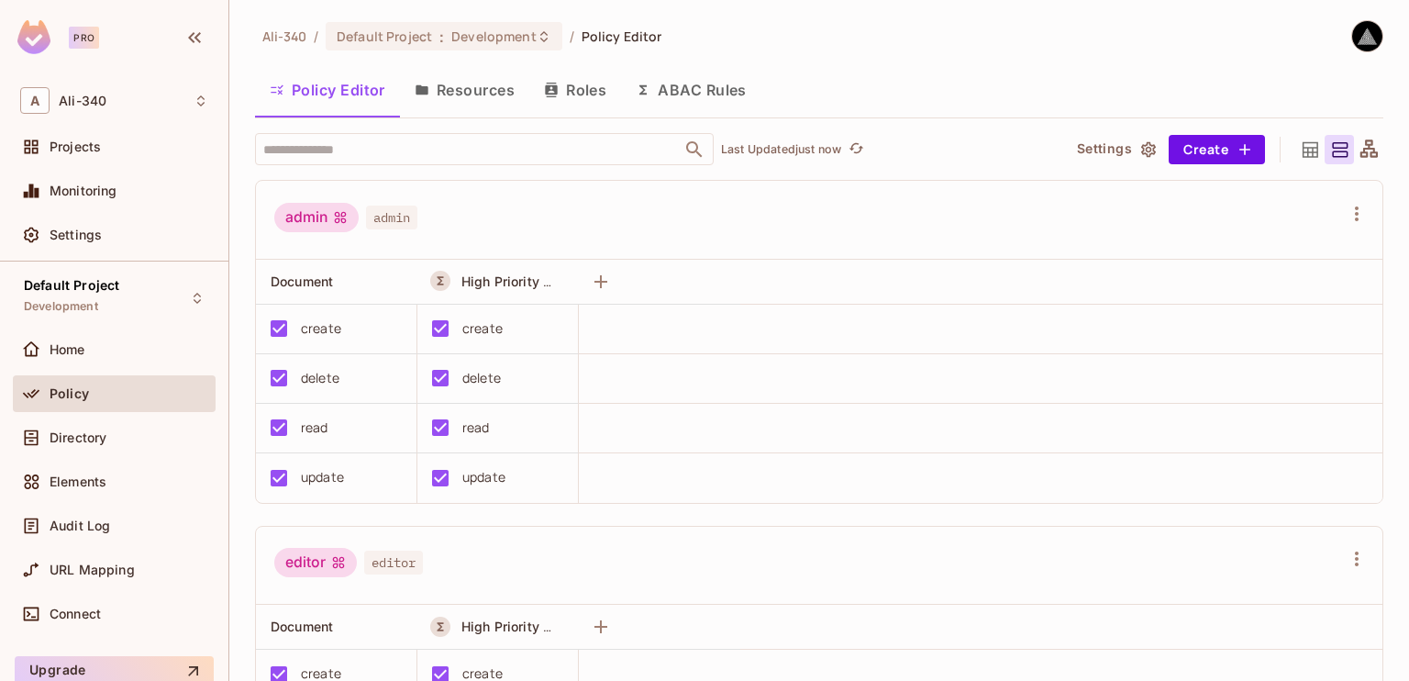
click at [677, 83] on button "ABAC Rules" at bounding box center [691, 90] width 140 height 46
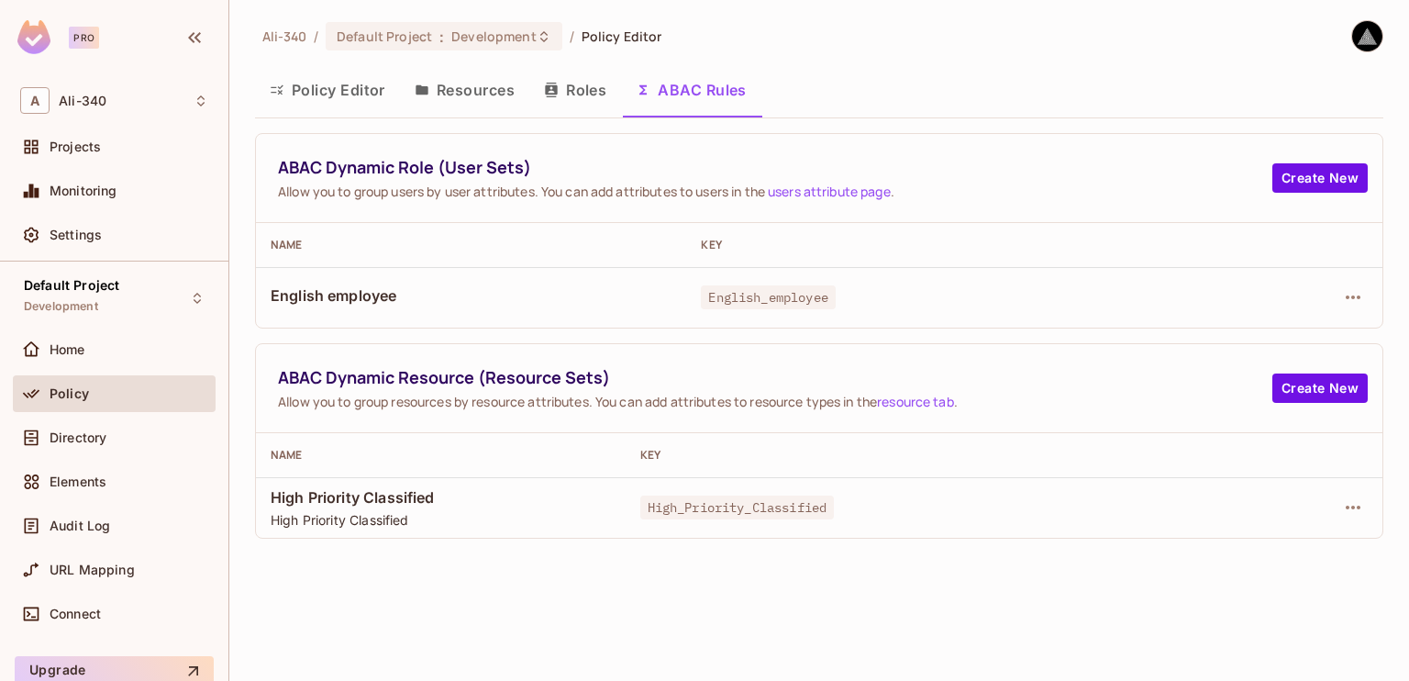
click at [925, 219] on div "ABAC Dynamic Role (User Sets) Allow you to group users by user attributes. You …" at bounding box center [819, 178] width 1127 height 89
drag, startPoint x: 925, startPoint y: 219, endPoint x: 631, endPoint y: 198, distance: 294.3
click at [631, 198] on span "Allow you to group users by user attributes. You can add attributes to users in…" at bounding box center [775, 191] width 994 height 17
click at [785, 384] on span "ABAC Dynamic Resource (Resource Sets)" at bounding box center [775, 377] width 994 height 23
drag, startPoint x: 785, startPoint y: 384, endPoint x: 679, endPoint y: 380, distance: 106.5
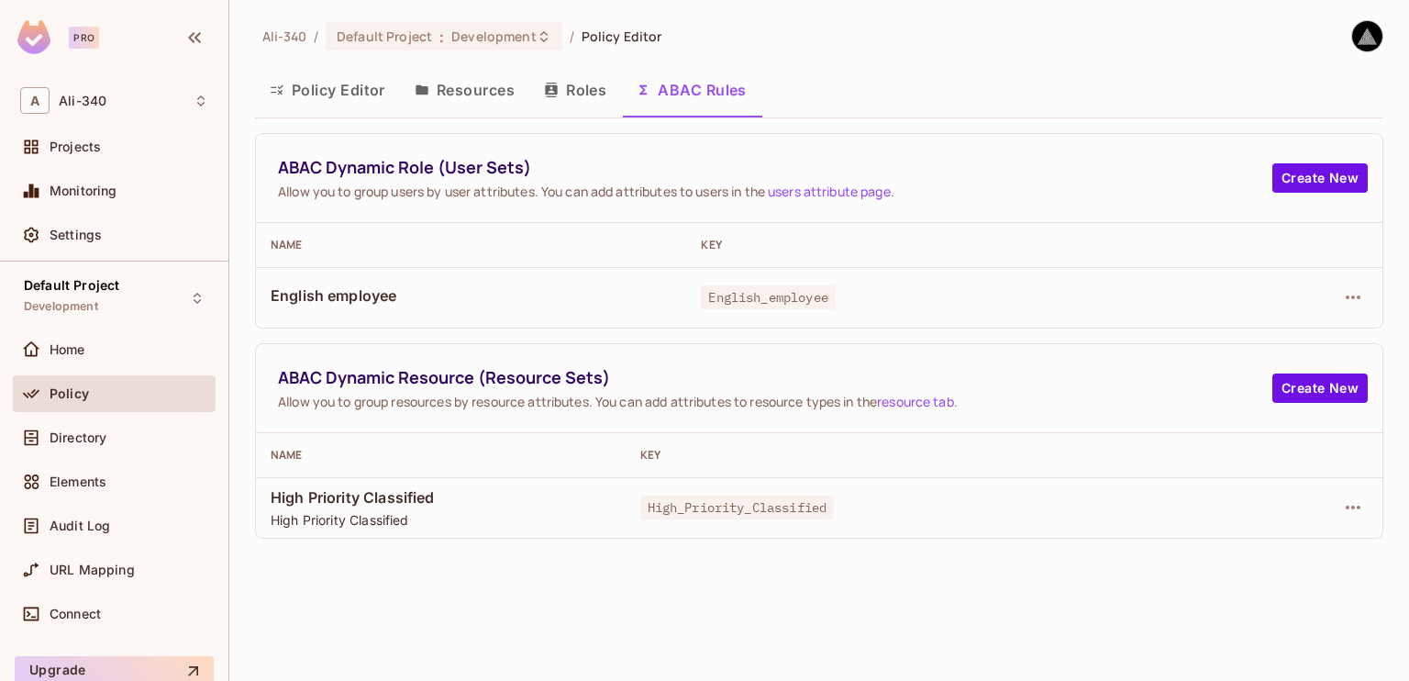
click at [679, 380] on span "ABAC Dynamic Resource (Resource Sets)" at bounding box center [775, 377] width 994 height 23
click at [1353, 296] on icon "button" at bounding box center [1353, 297] width 15 height 4
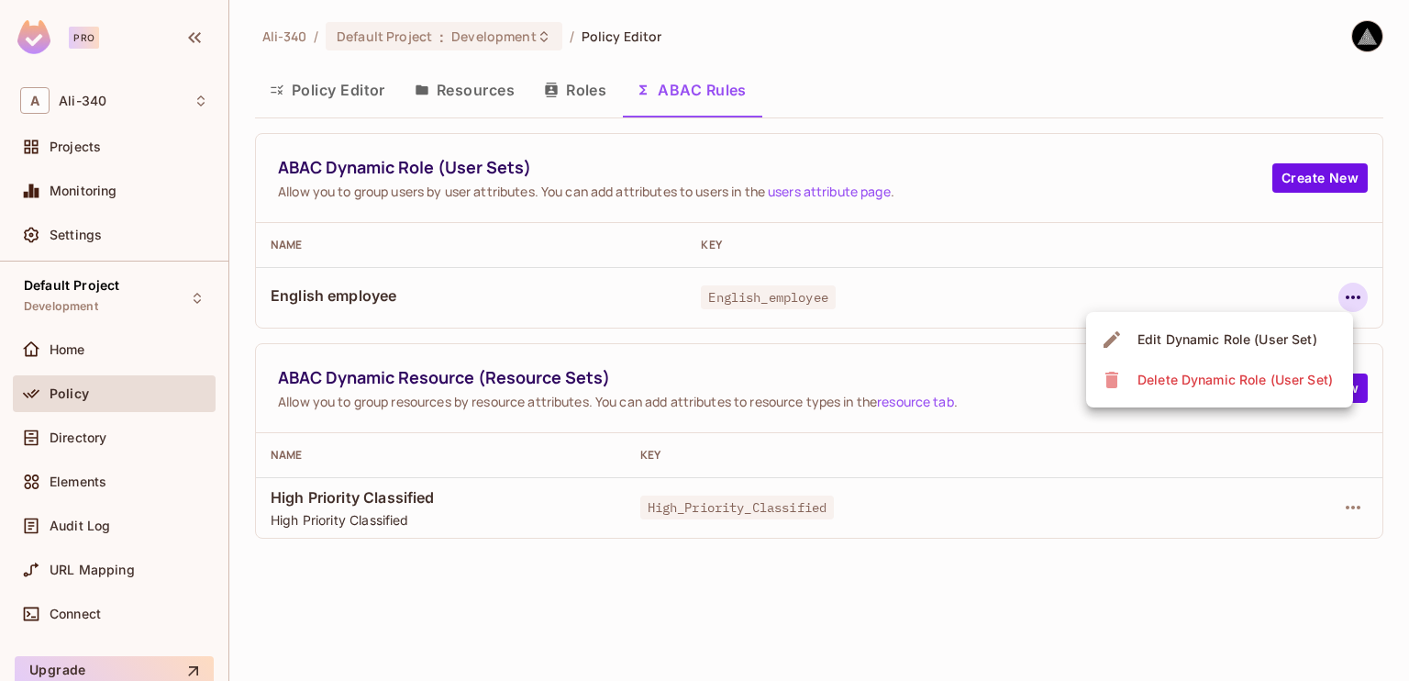
click at [1270, 345] on div "Edit Dynamic Role (User Set)" at bounding box center [1228, 339] width 180 height 18
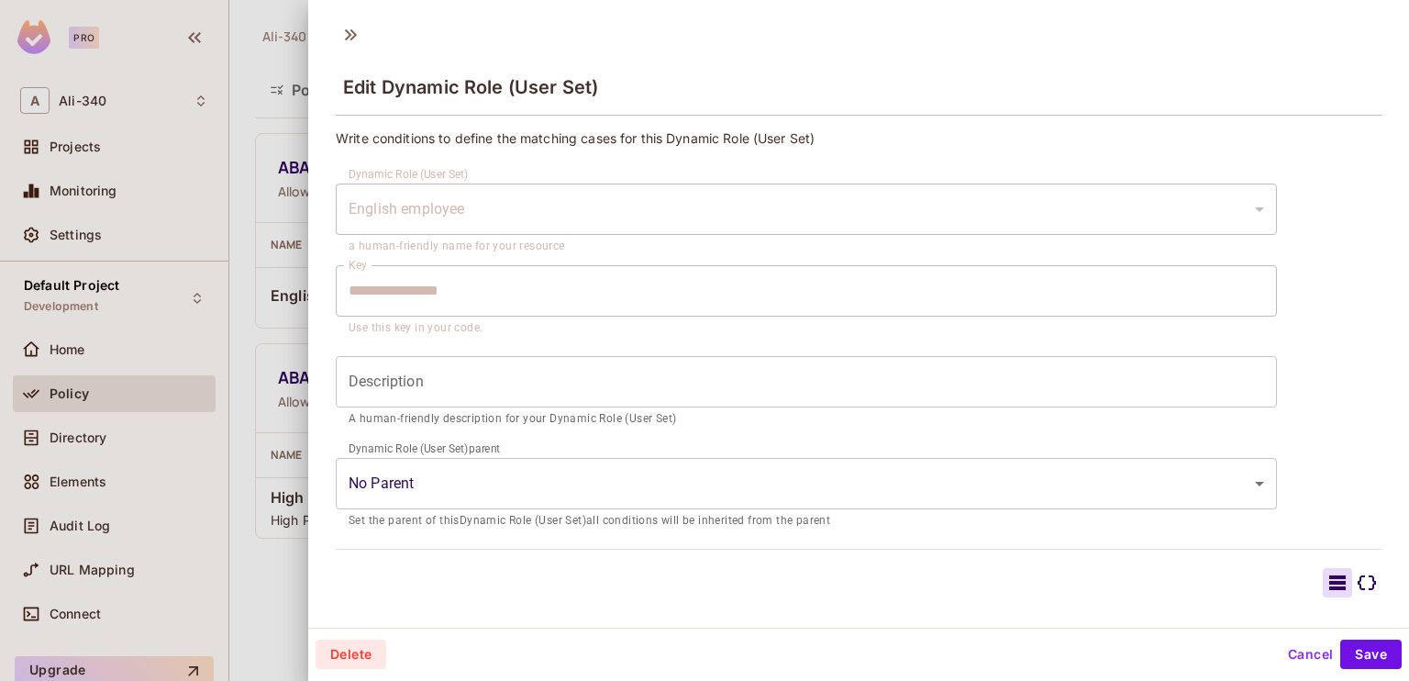
click at [334, 275] on div "**********" at bounding box center [858, 361] width 1101 height 479
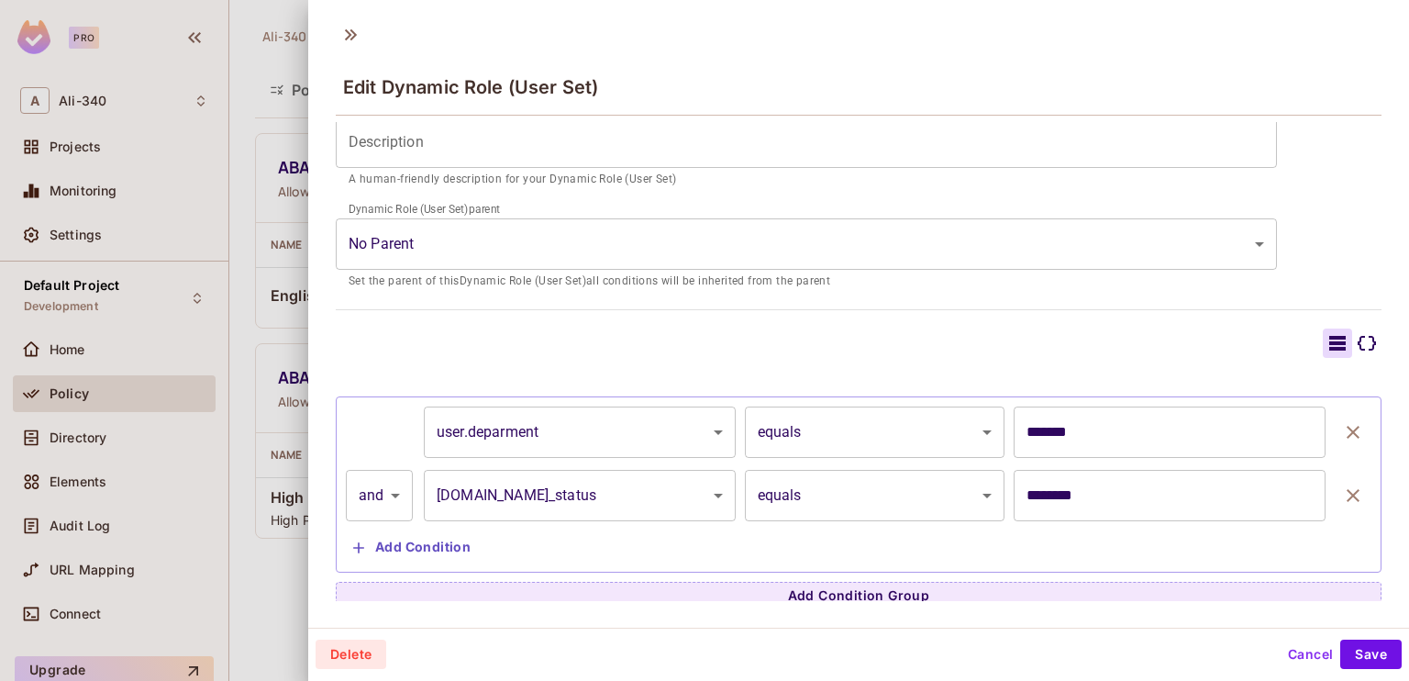
scroll to position [248, 0]
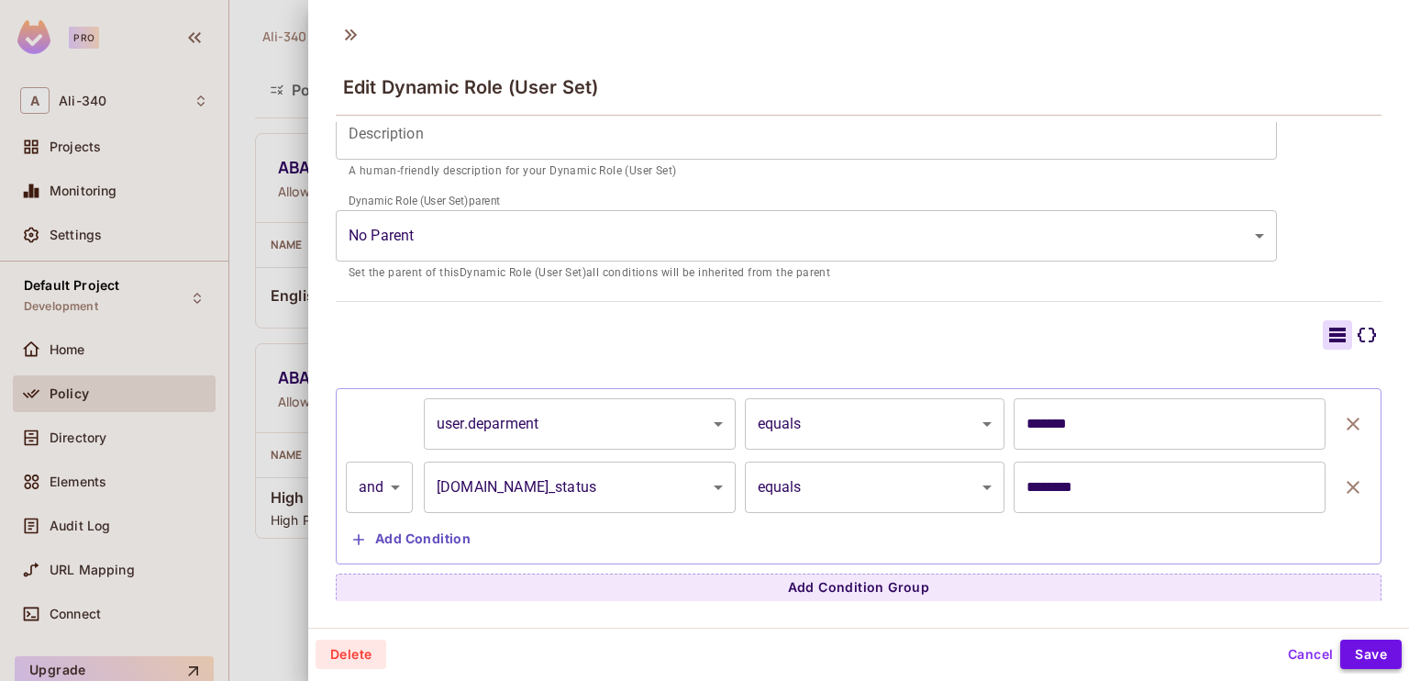
click at [1347, 654] on button "Save" at bounding box center [1370, 653] width 61 height 29
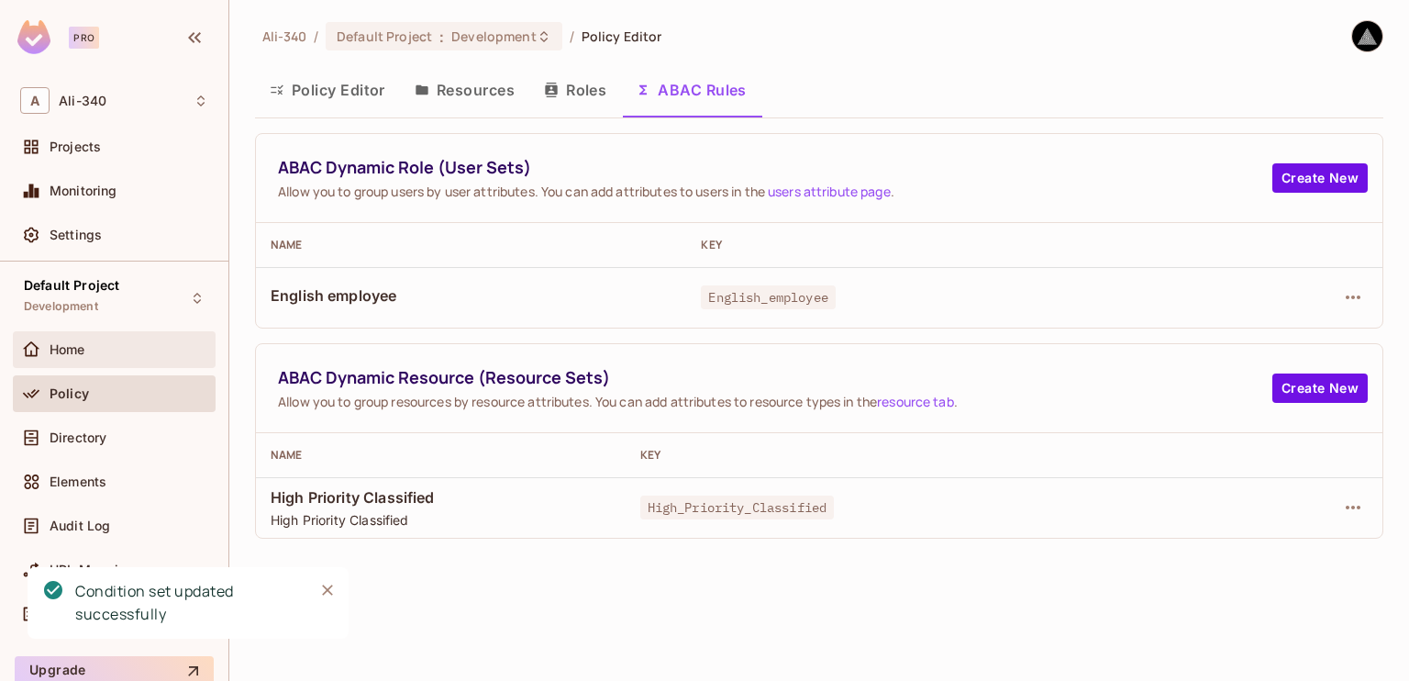
click at [79, 362] on div "Home" at bounding box center [114, 349] width 203 height 37
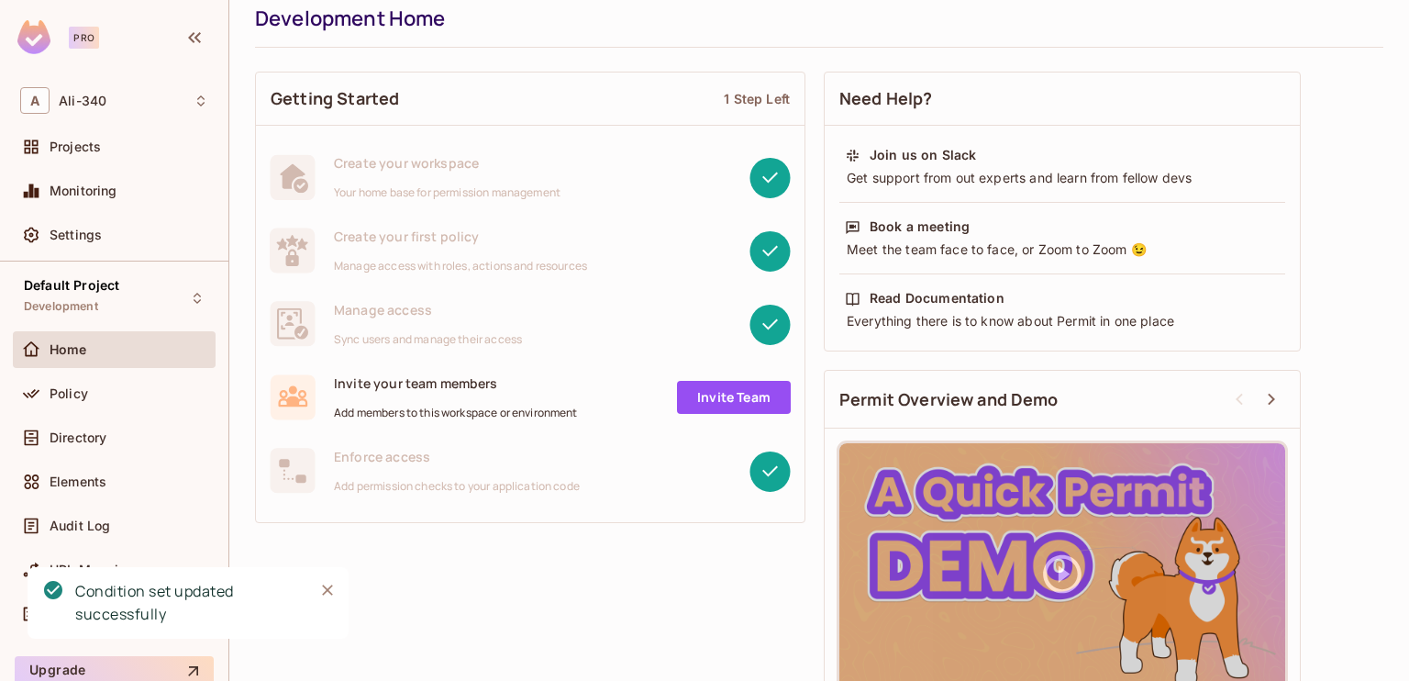
scroll to position [115, 0]
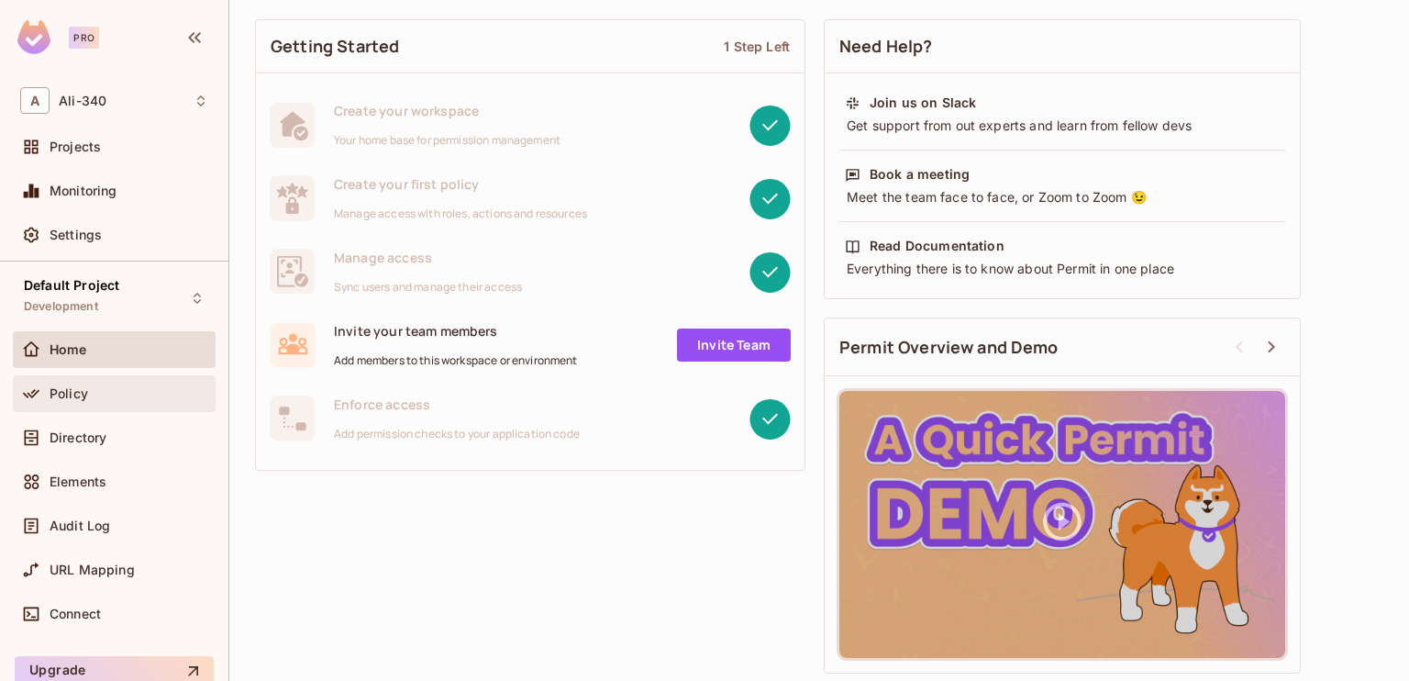
click at [99, 397] on div "Policy" at bounding box center [129, 393] width 159 height 15
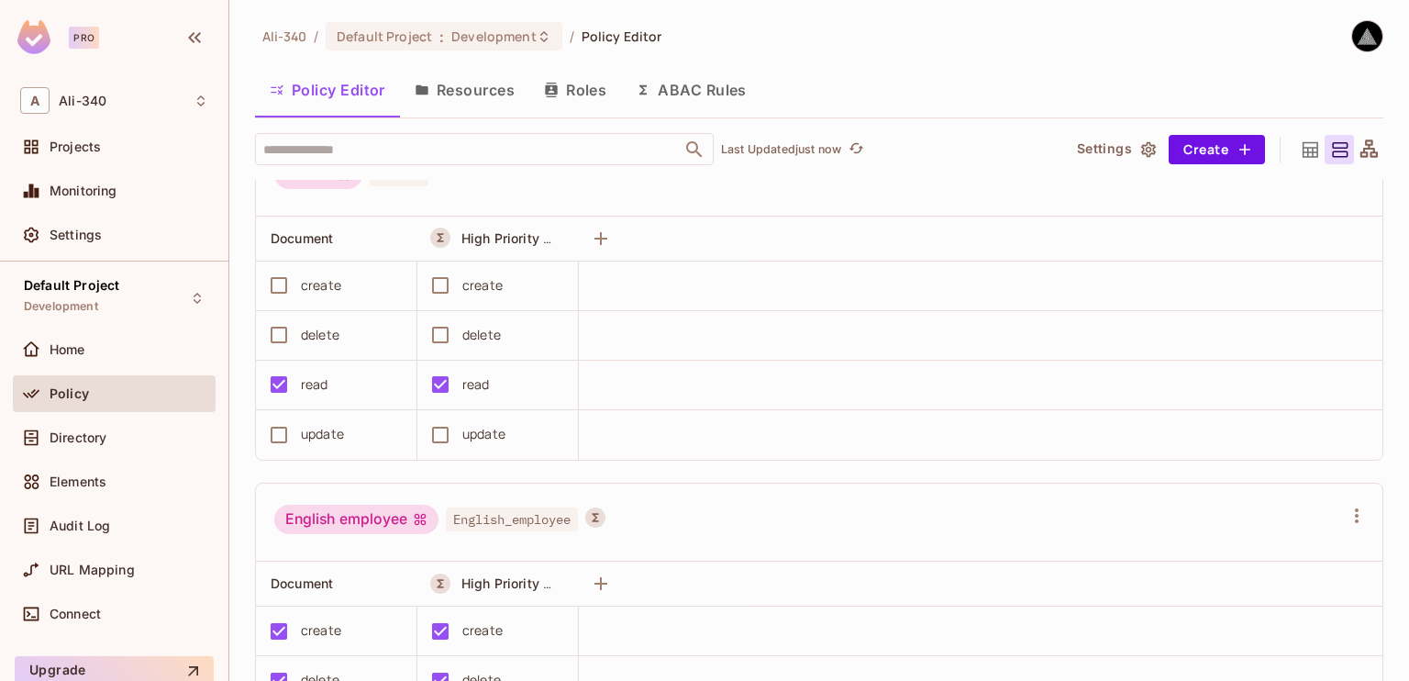
scroll to position [900, 0]
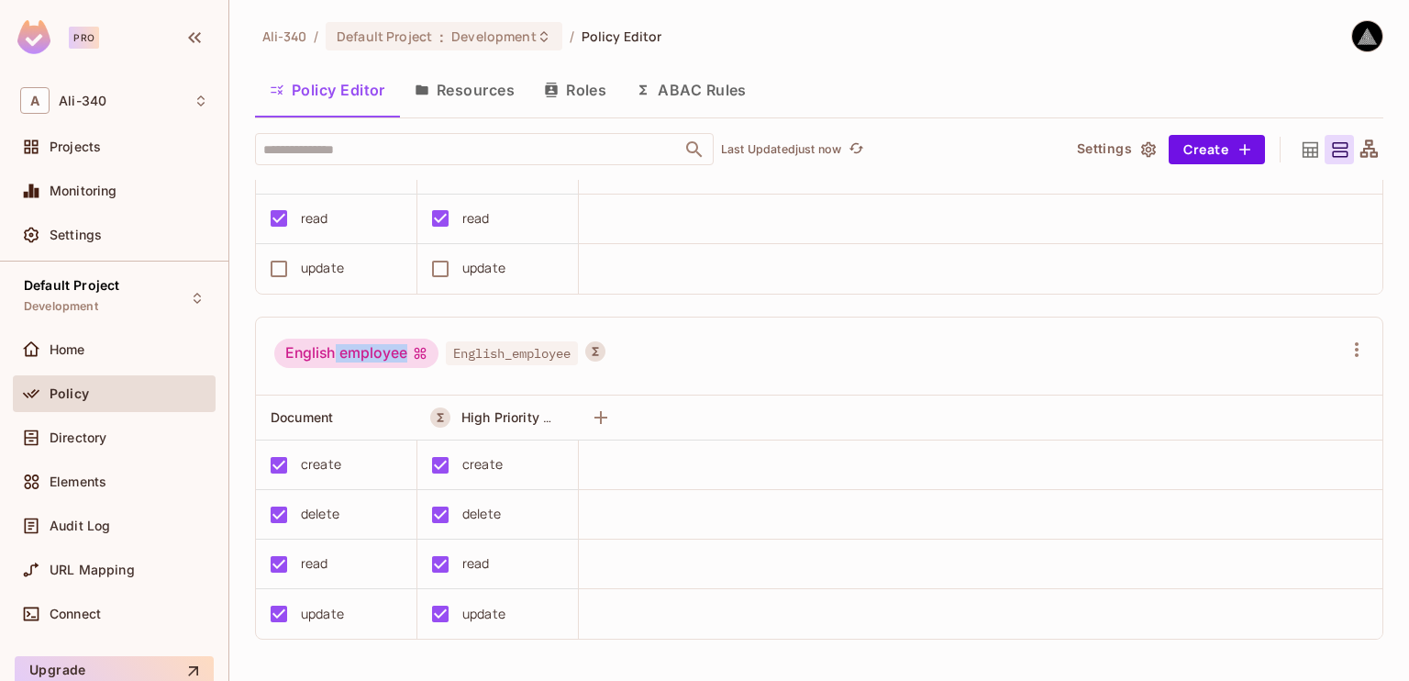
drag, startPoint x: 338, startPoint y: 357, endPoint x: 411, endPoint y: 360, distance: 73.4
click at [411, 360] on div "English employee" at bounding box center [356, 353] width 164 height 29
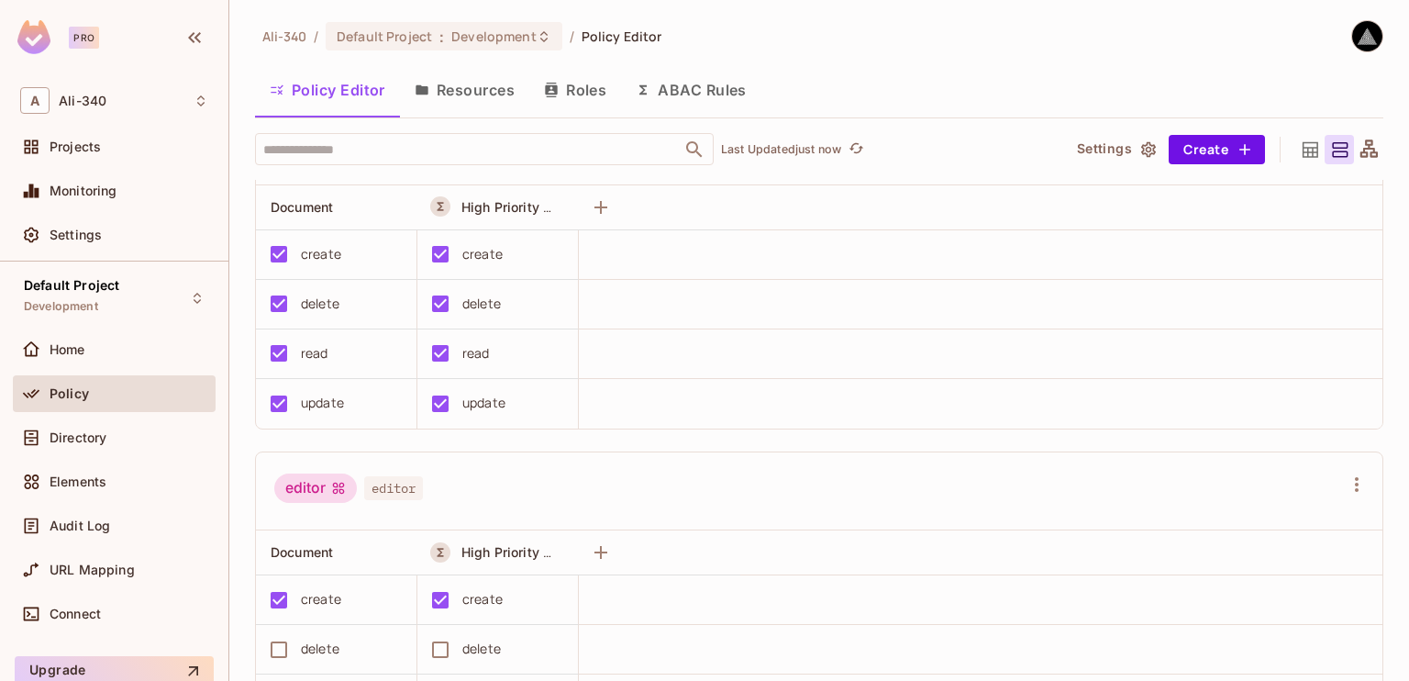
scroll to position [0, 0]
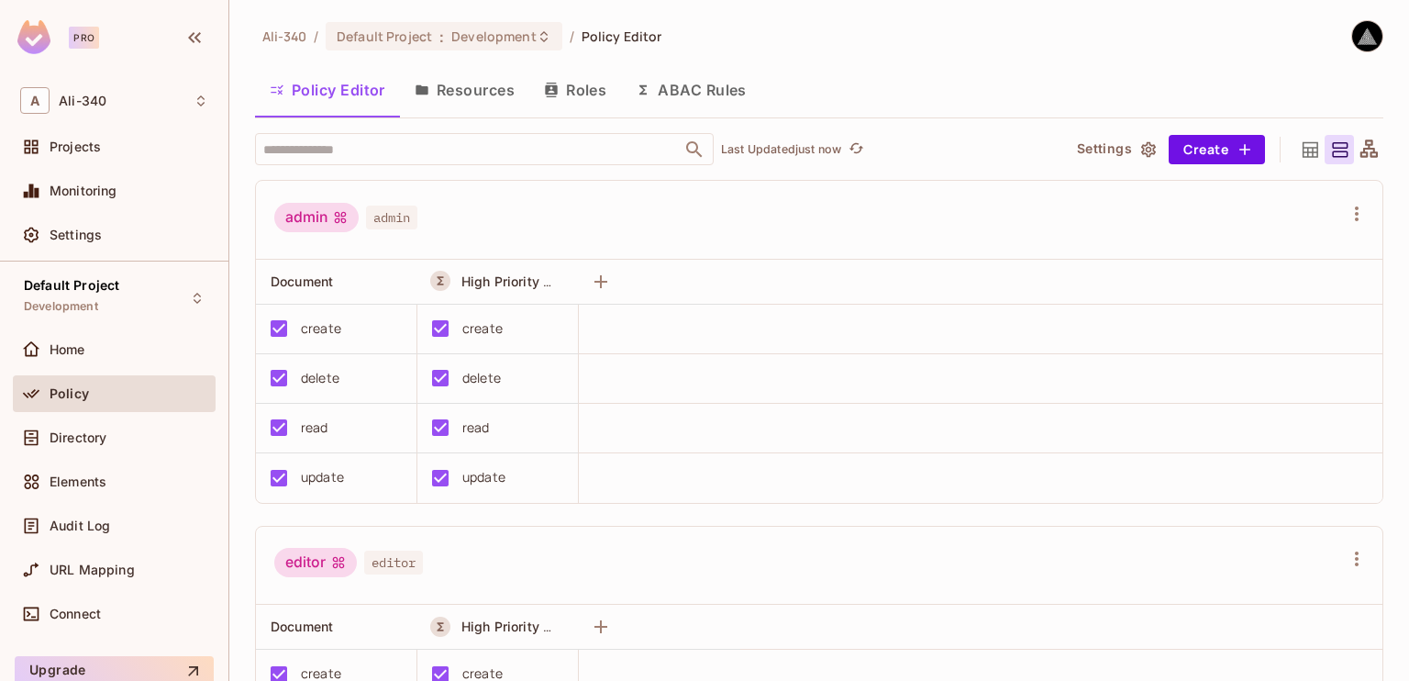
click at [419, 100] on button "Resources" at bounding box center [464, 90] width 129 height 46
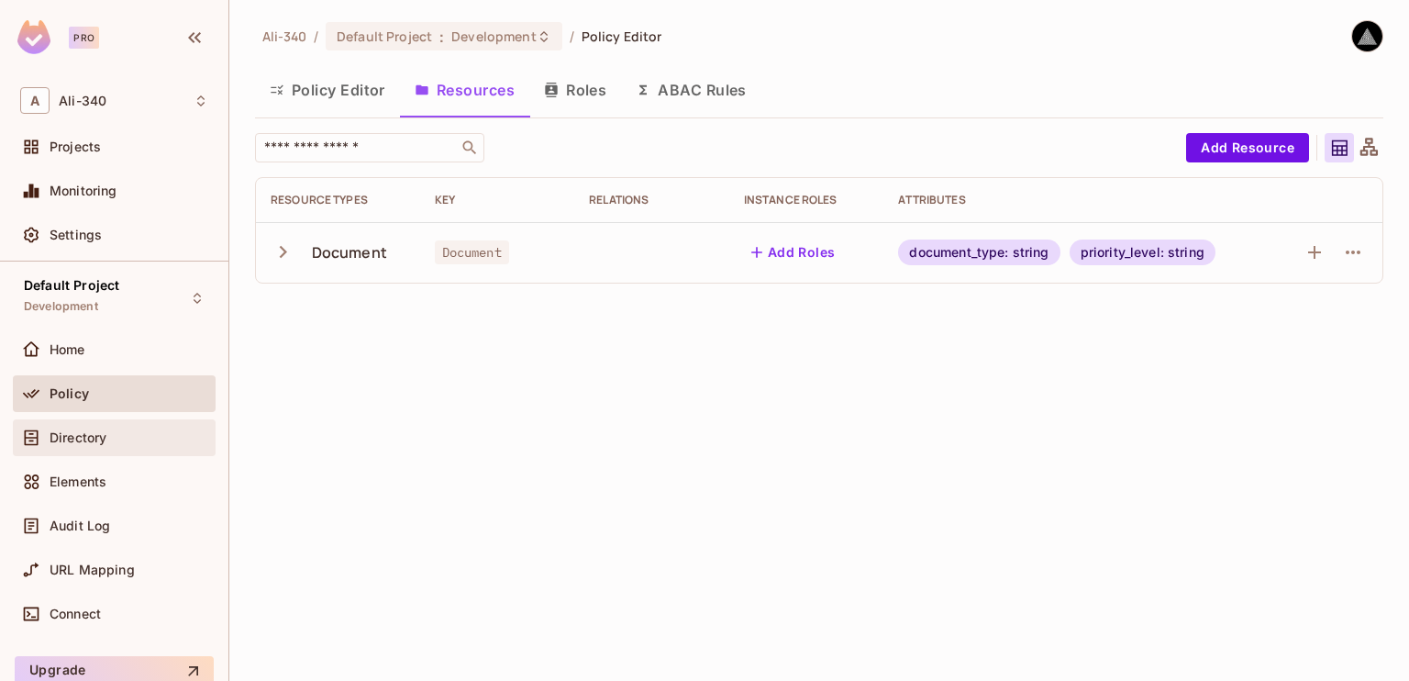
click at [77, 442] on span "Directory" at bounding box center [78, 437] width 57 height 15
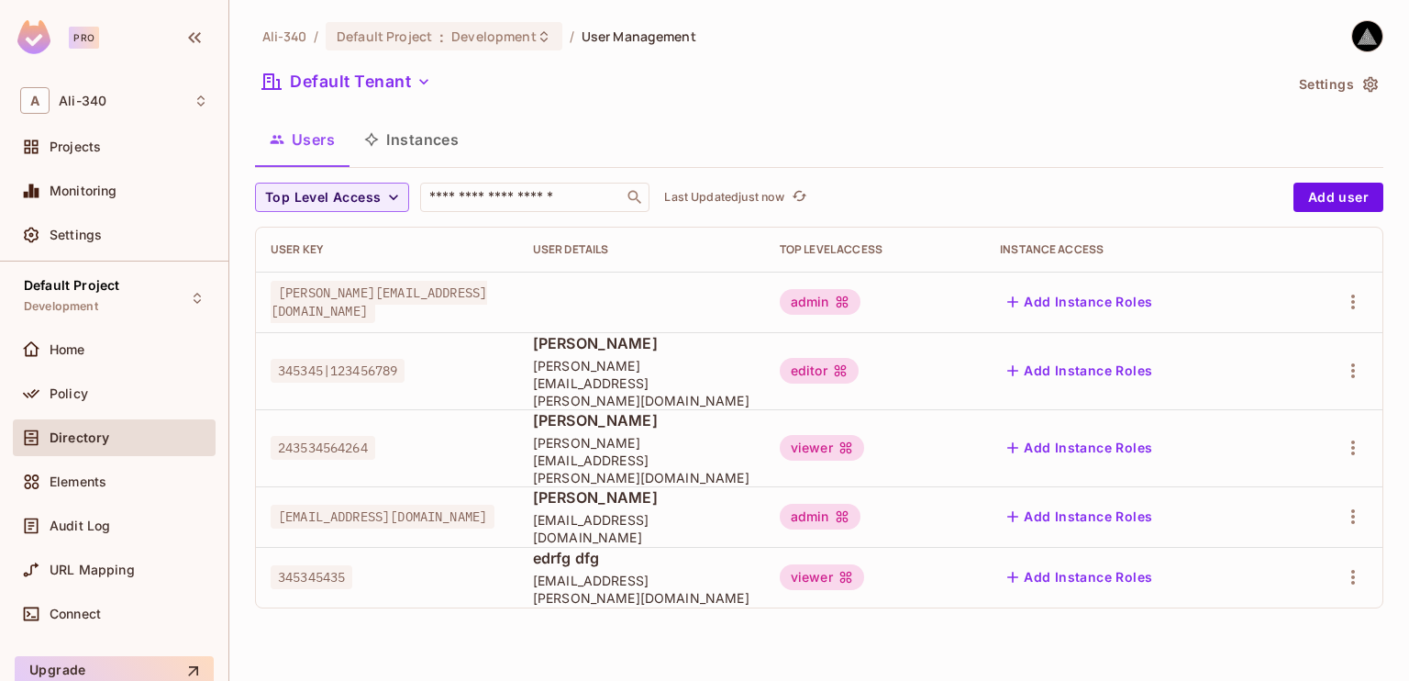
drag, startPoint x: 916, startPoint y: 118, endPoint x: 781, endPoint y: 110, distance: 136.0
click at [781, 110] on div "[PERSON_NAME]-340 / Default Project : Development / User Management Default Ten…" at bounding box center [819, 321] width 1128 height 603
click at [309, 436] on span "243534564264" at bounding box center [323, 448] width 105 height 24
copy span "243534564264"
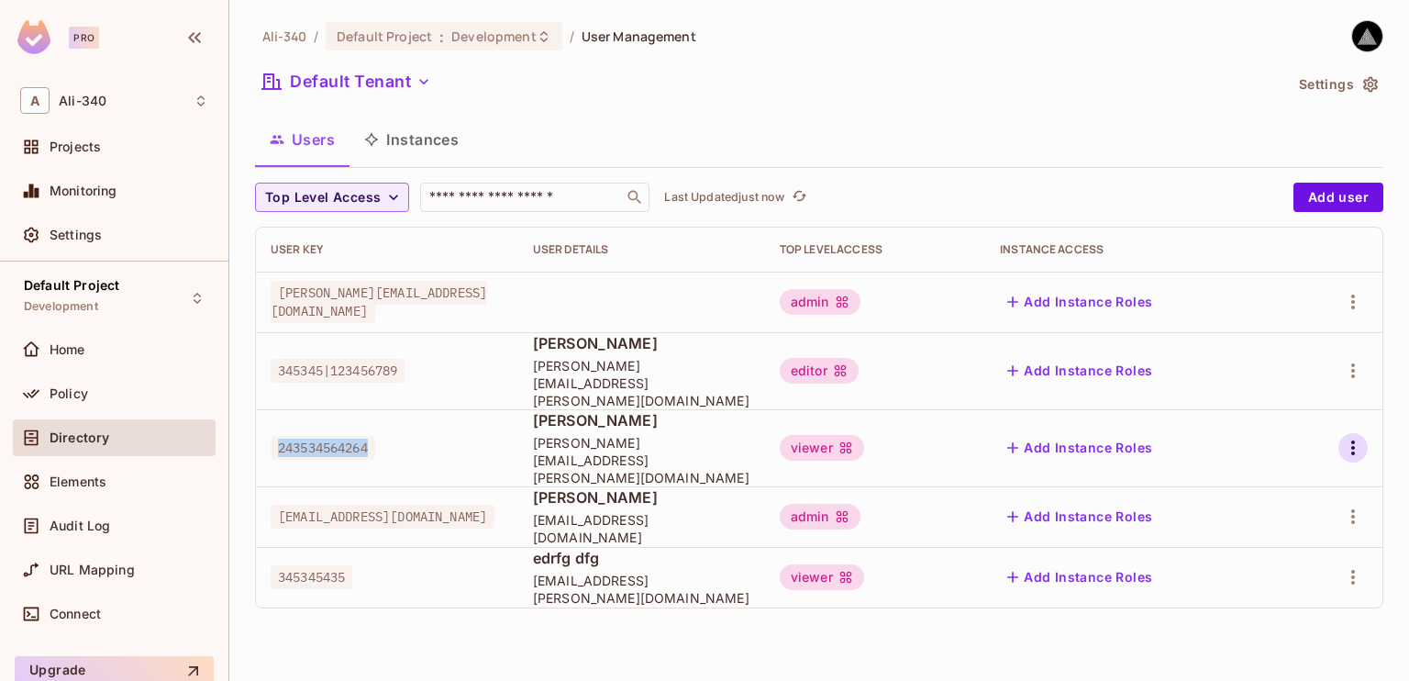
click at [1365, 433] on button "button" at bounding box center [1353, 447] width 29 height 29
click at [1282, 496] on div "Edit Attributes" at bounding box center [1289, 505] width 91 height 18
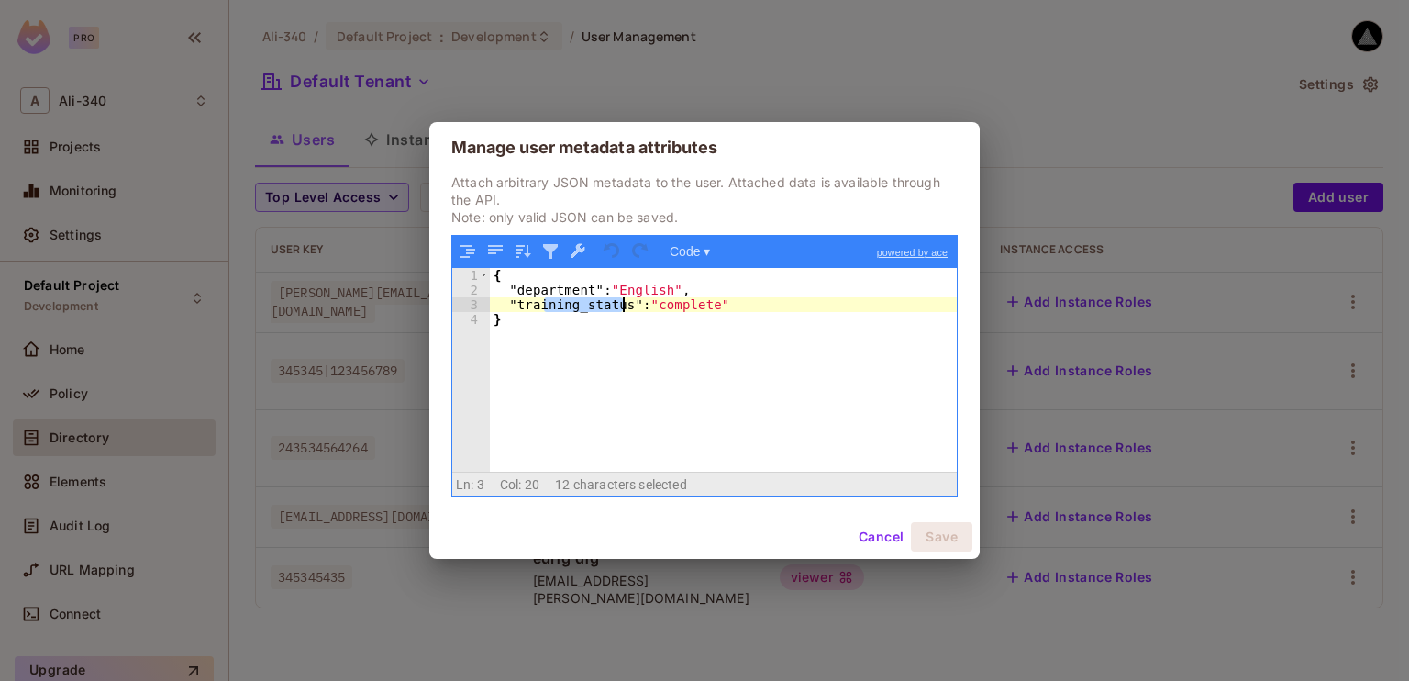
drag, startPoint x: 544, startPoint y: 306, endPoint x: 635, endPoint y: 310, distance: 90.9
click at [635, 310] on div "{ "department" : "English" , "training_status" : "complete" }" at bounding box center [723, 385] width 467 height 234
click at [635, 310] on div "{ "department" : "English" , "training_status" : "complete" }" at bounding box center [723, 370] width 467 height 205
click at [866, 539] on button "Cancel" at bounding box center [881, 536] width 60 height 29
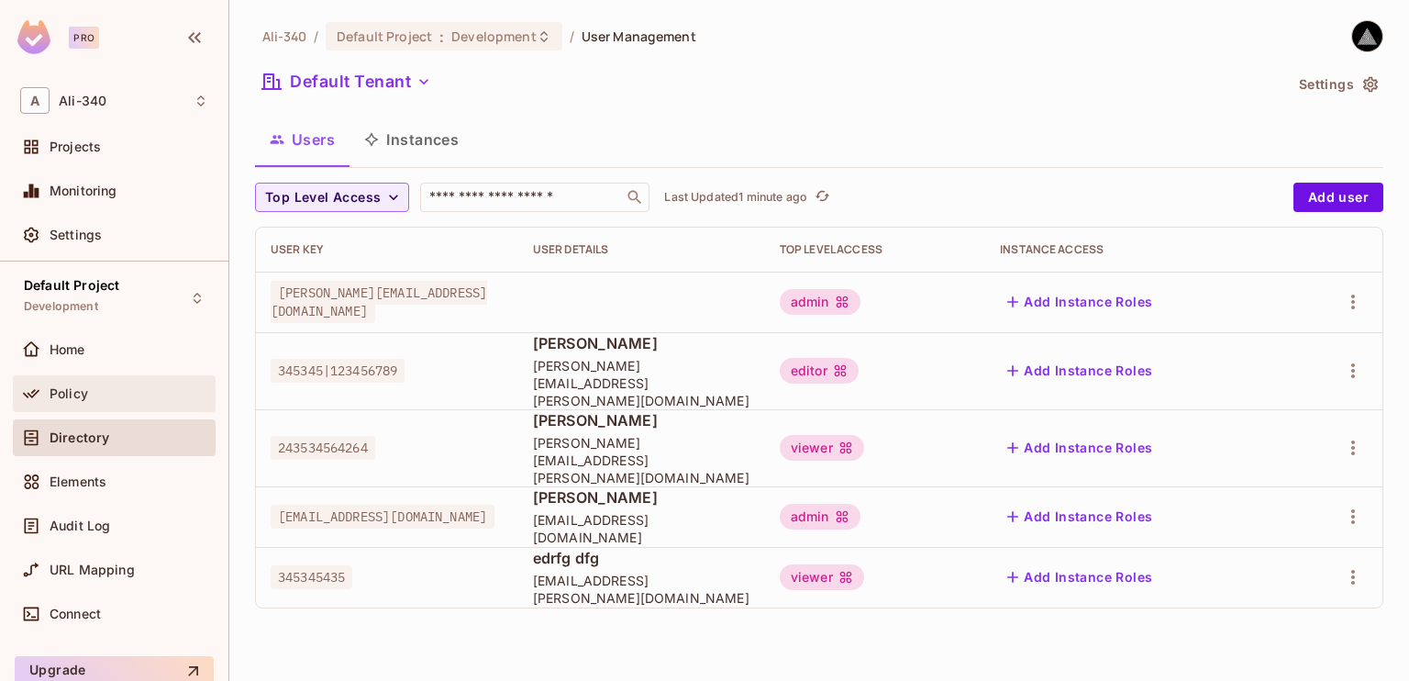
click at [95, 375] on div "Policy" at bounding box center [114, 393] width 203 height 37
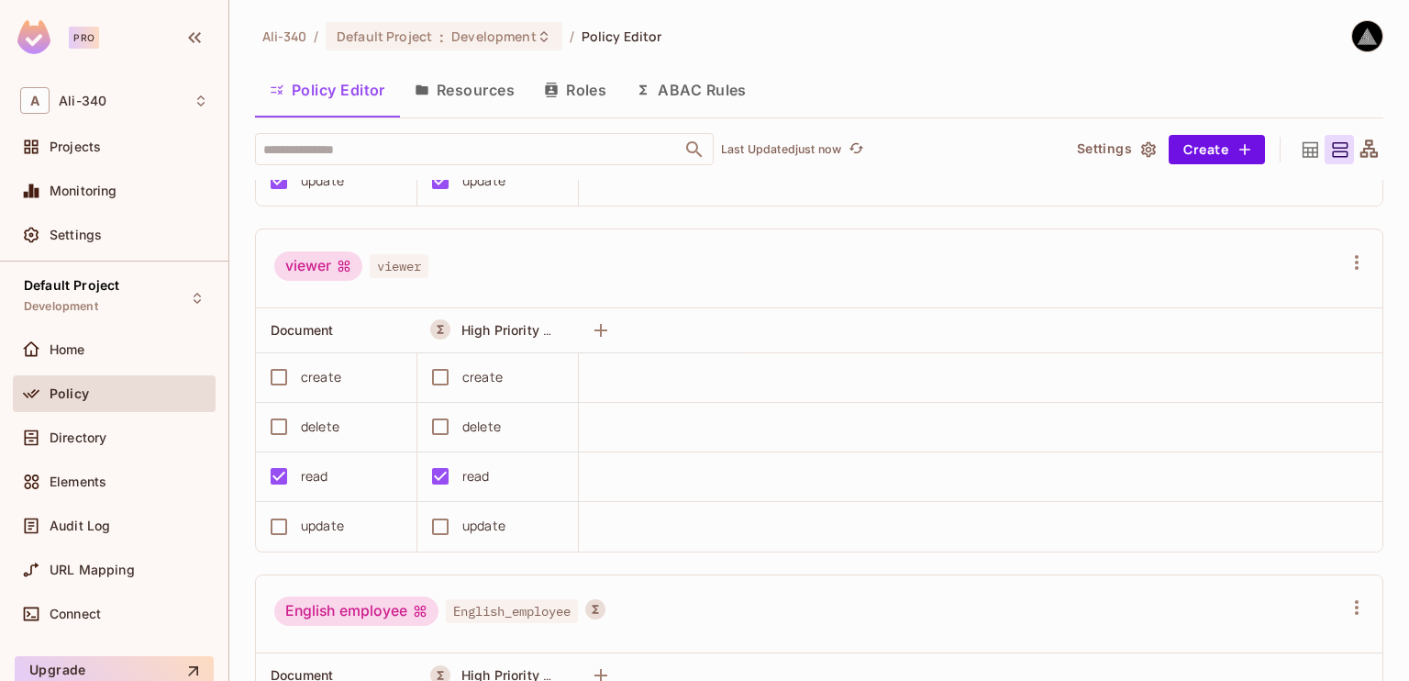
scroll to position [900, 0]
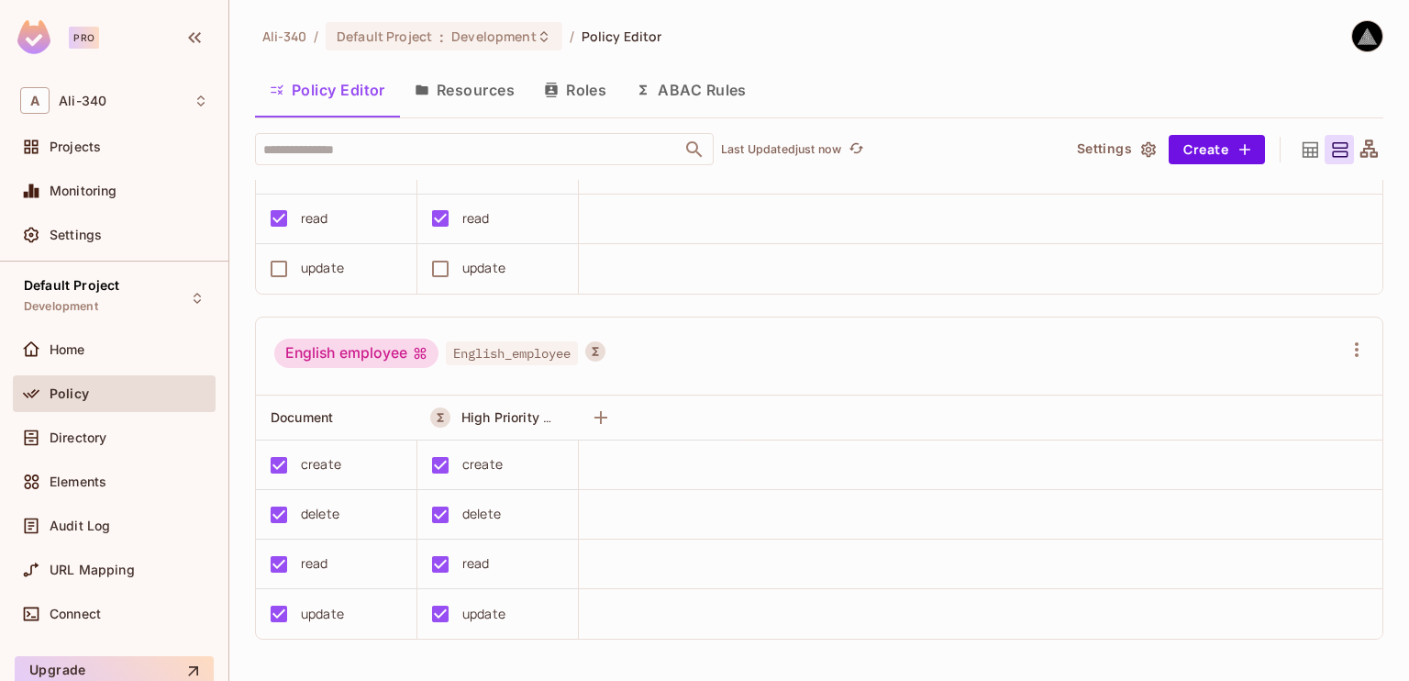
click at [372, 349] on div "English employee" at bounding box center [356, 353] width 164 height 29
drag, startPoint x: 372, startPoint y: 349, endPoint x: 327, endPoint y: 349, distance: 45.0
click at [327, 349] on div "English employee" at bounding box center [356, 353] width 164 height 29
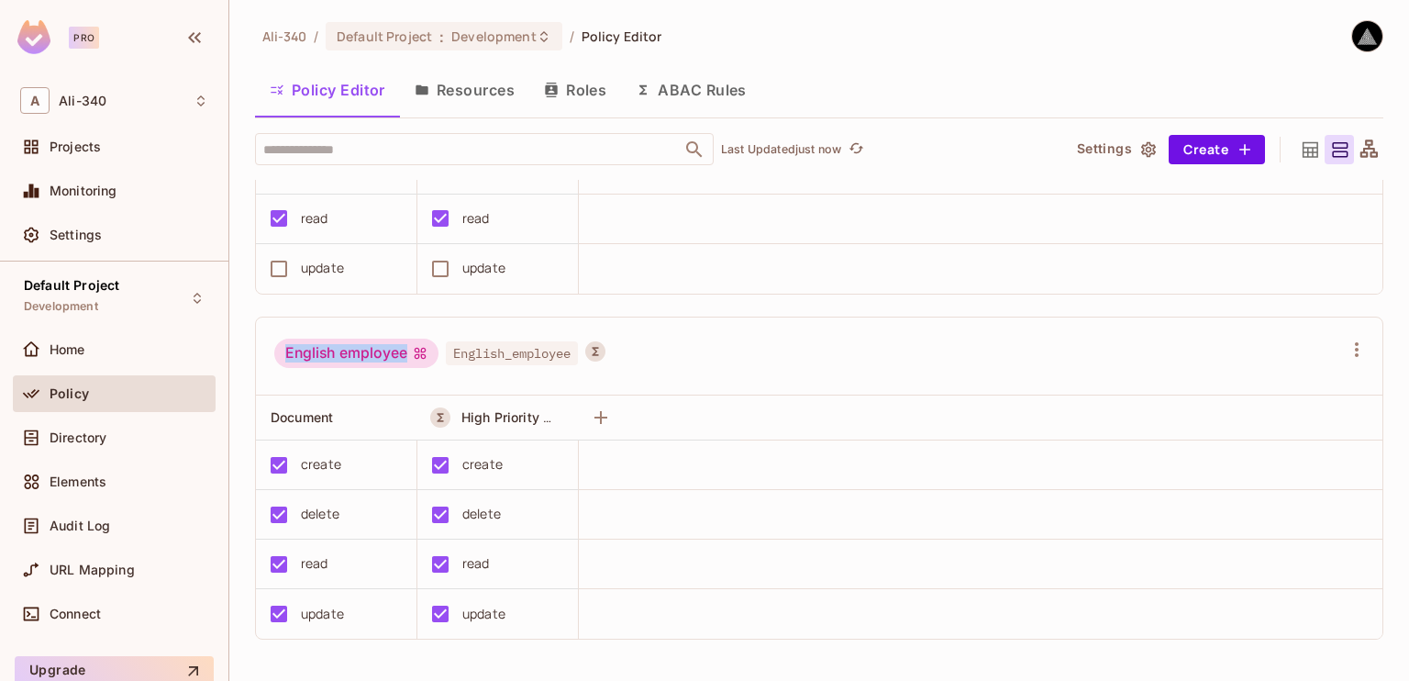
click at [327, 349] on div "English employee" at bounding box center [356, 353] width 164 height 29
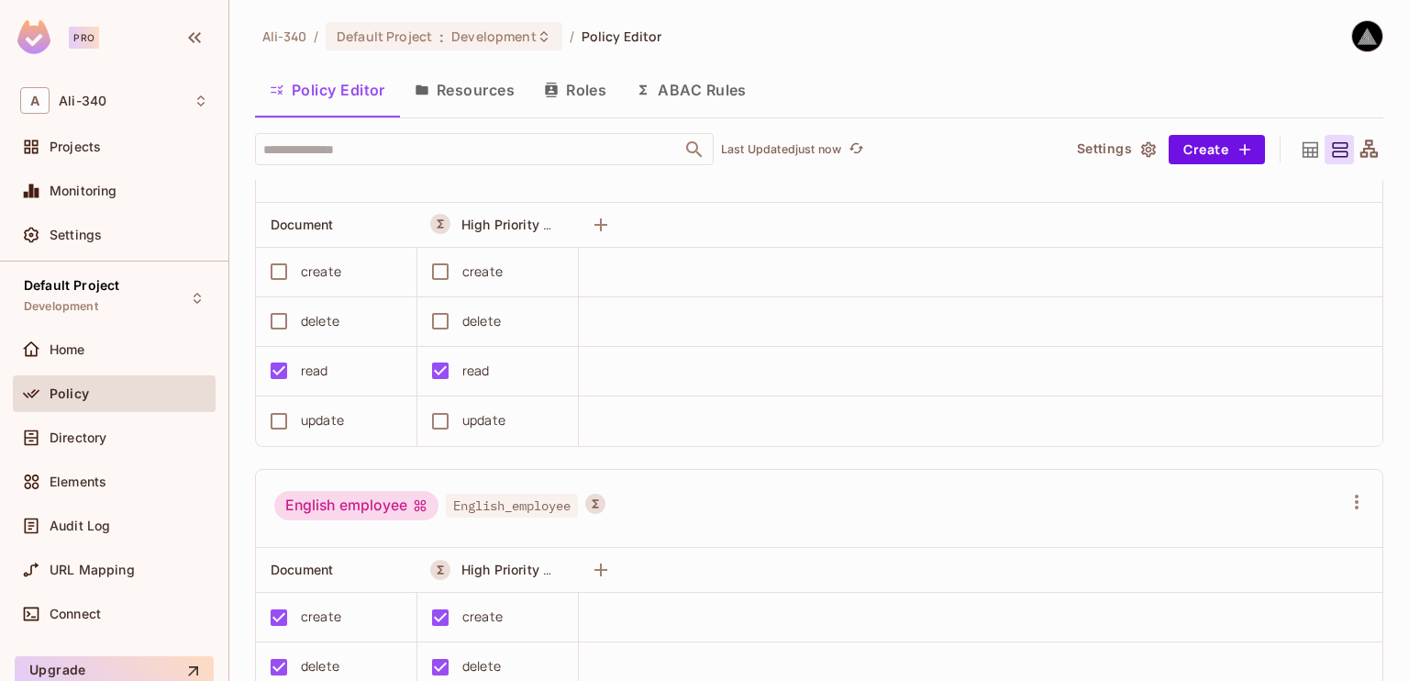
scroll to position [625, 0]
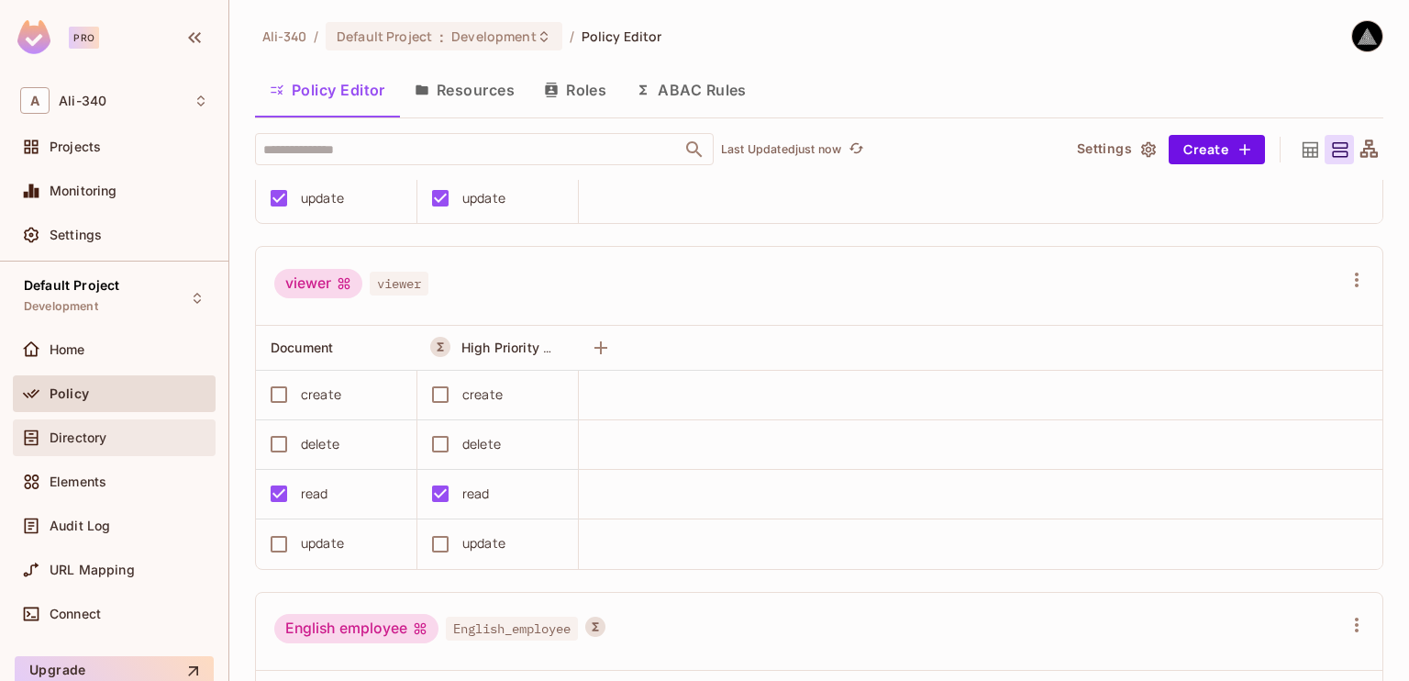
click at [77, 449] on div "Directory" at bounding box center [114, 437] width 203 height 37
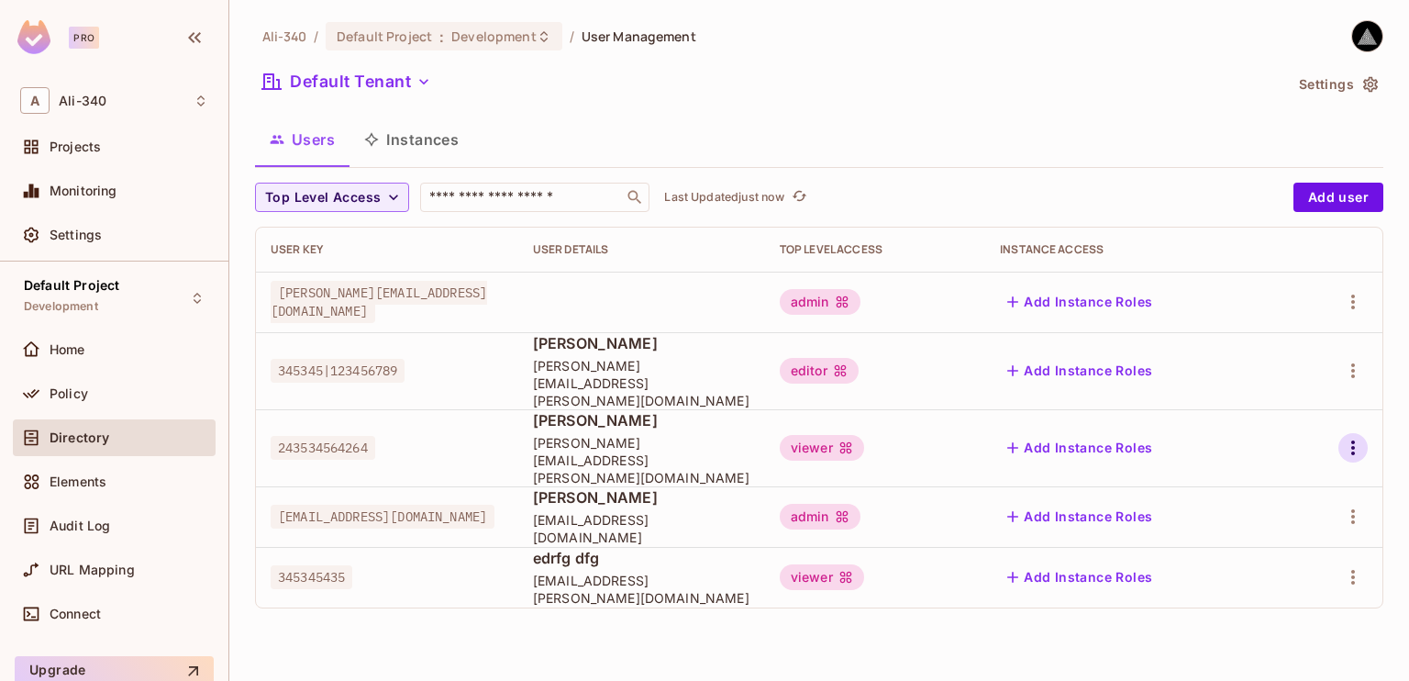
click at [1347, 437] on icon "button" at bounding box center [1353, 448] width 22 height 22
click at [1283, 501] on div "Edit Attributes" at bounding box center [1289, 505] width 91 height 18
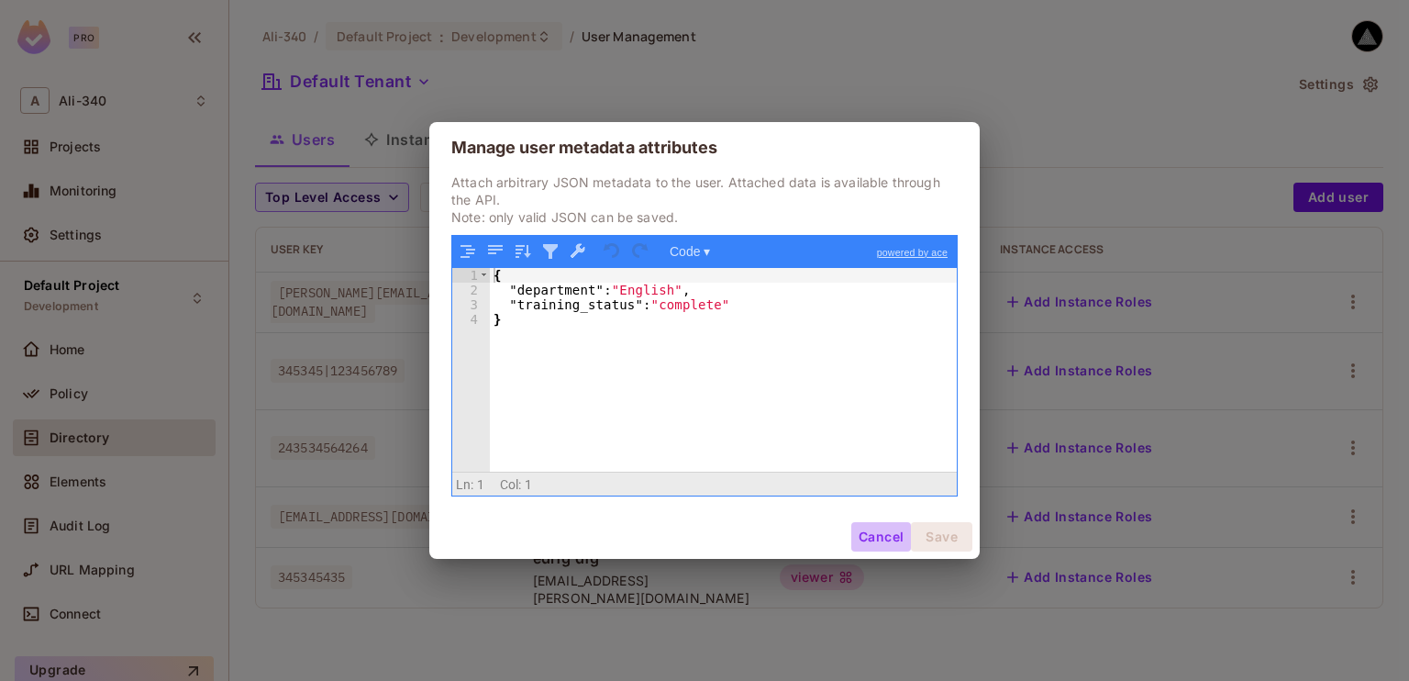
click at [863, 529] on button "Cancel" at bounding box center [881, 536] width 60 height 29
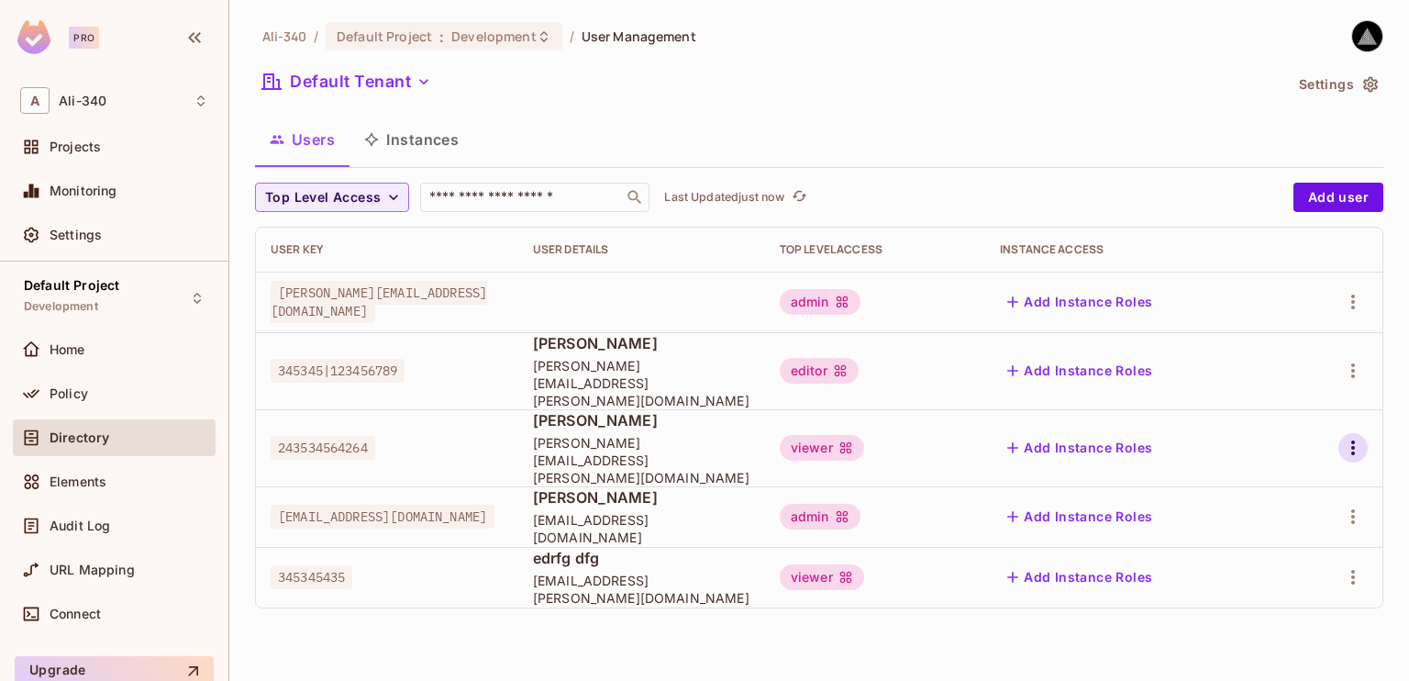
click at [1360, 437] on icon "button" at bounding box center [1353, 448] width 22 height 22
click at [1277, 461] on li "Edit" at bounding box center [1274, 465] width 162 height 40
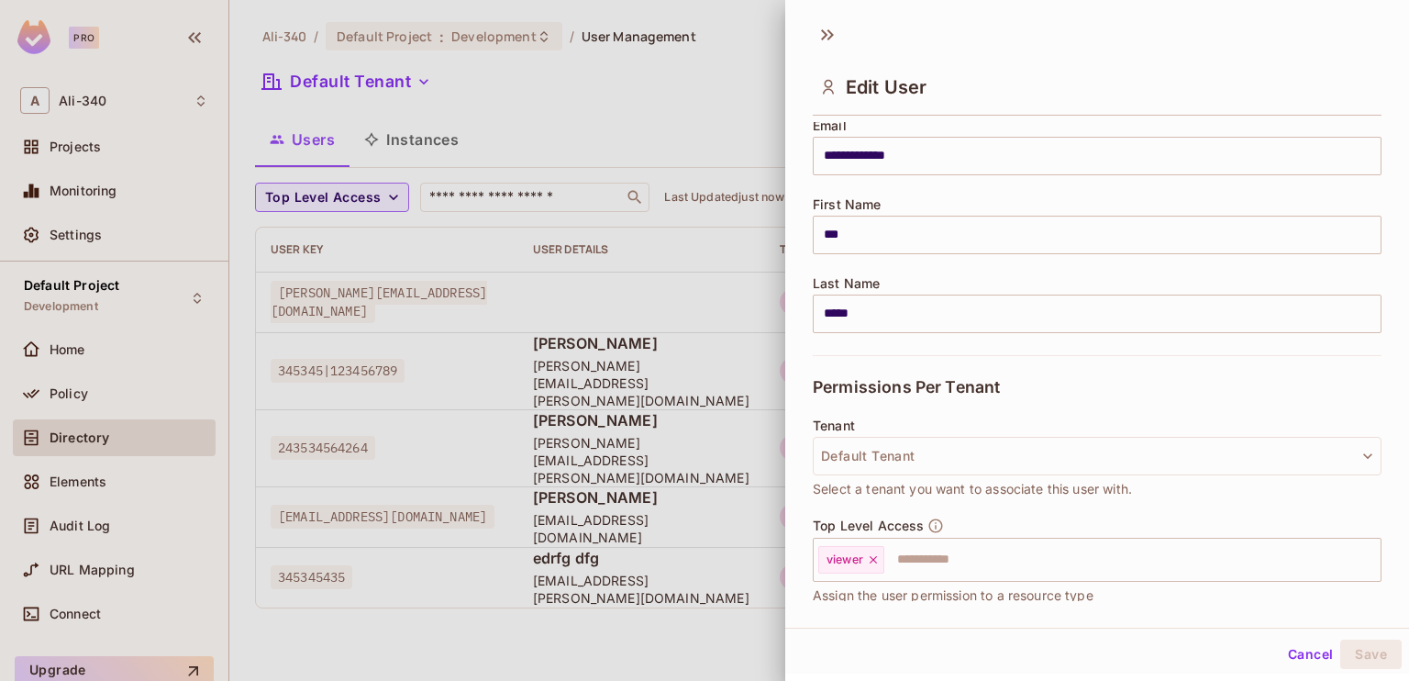
scroll to position [310, 0]
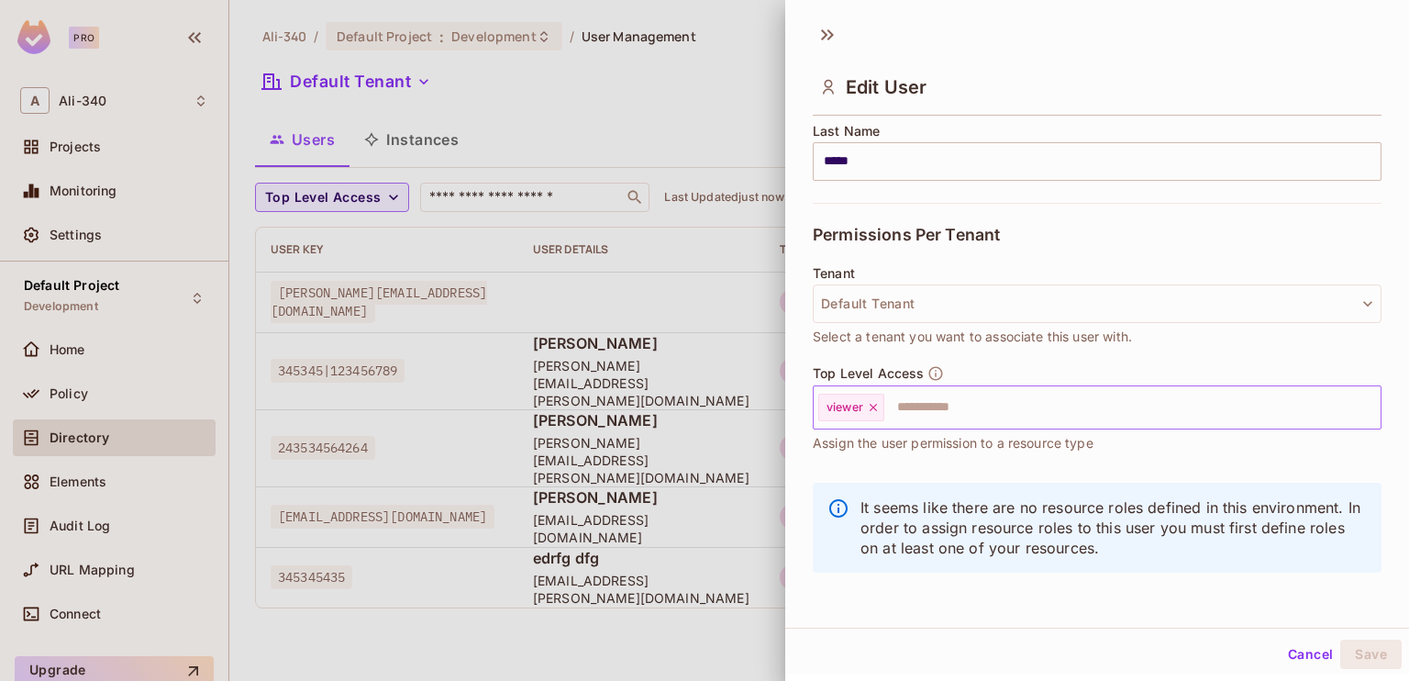
click at [935, 409] on input "text" at bounding box center [1116, 407] width 460 height 37
click at [998, 365] on div "Top Level Access viewer ​ Assign the user permission to a resource type" at bounding box center [1097, 409] width 569 height 88
click at [1281, 648] on button "Cancel" at bounding box center [1311, 651] width 60 height 29
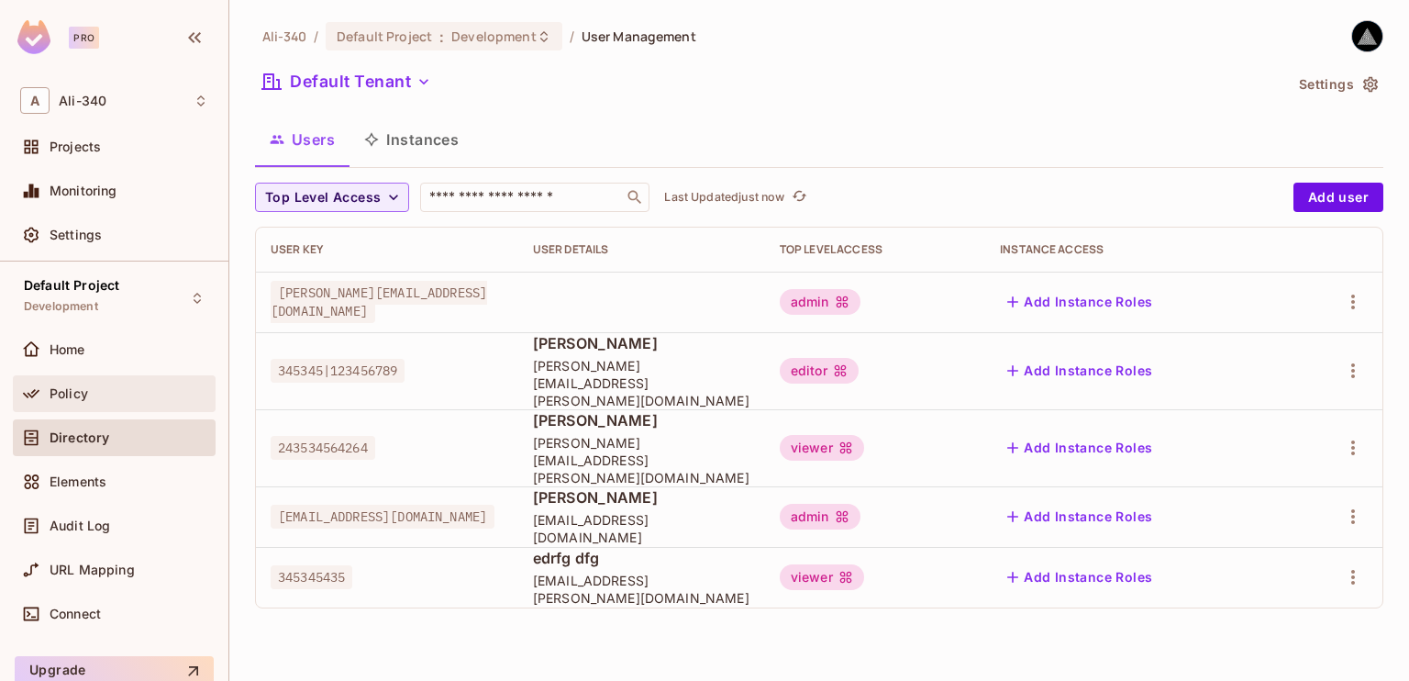
click at [88, 401] on div "Policy" at bounding box center [114, 394] width 188 height 22
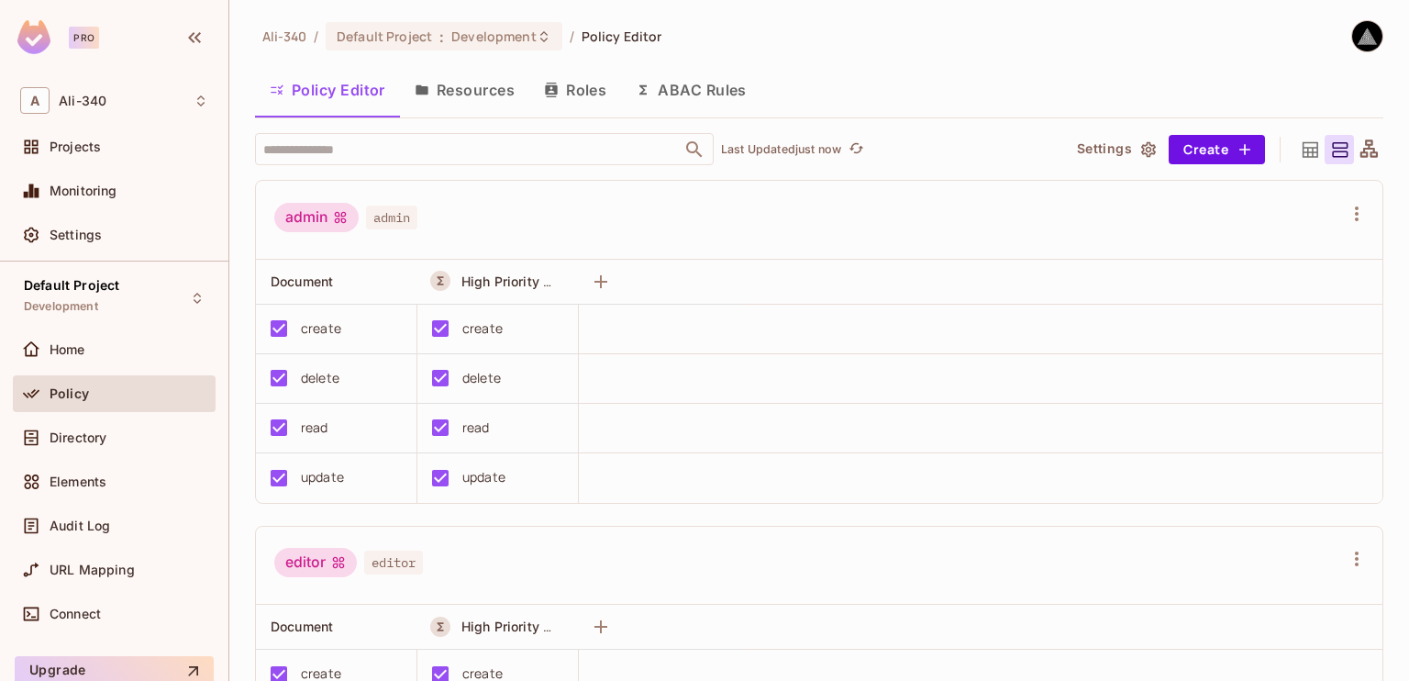
click at [653, 76] on button "ABAC Rules" at bounding box center [691, 90] width 140 height 46
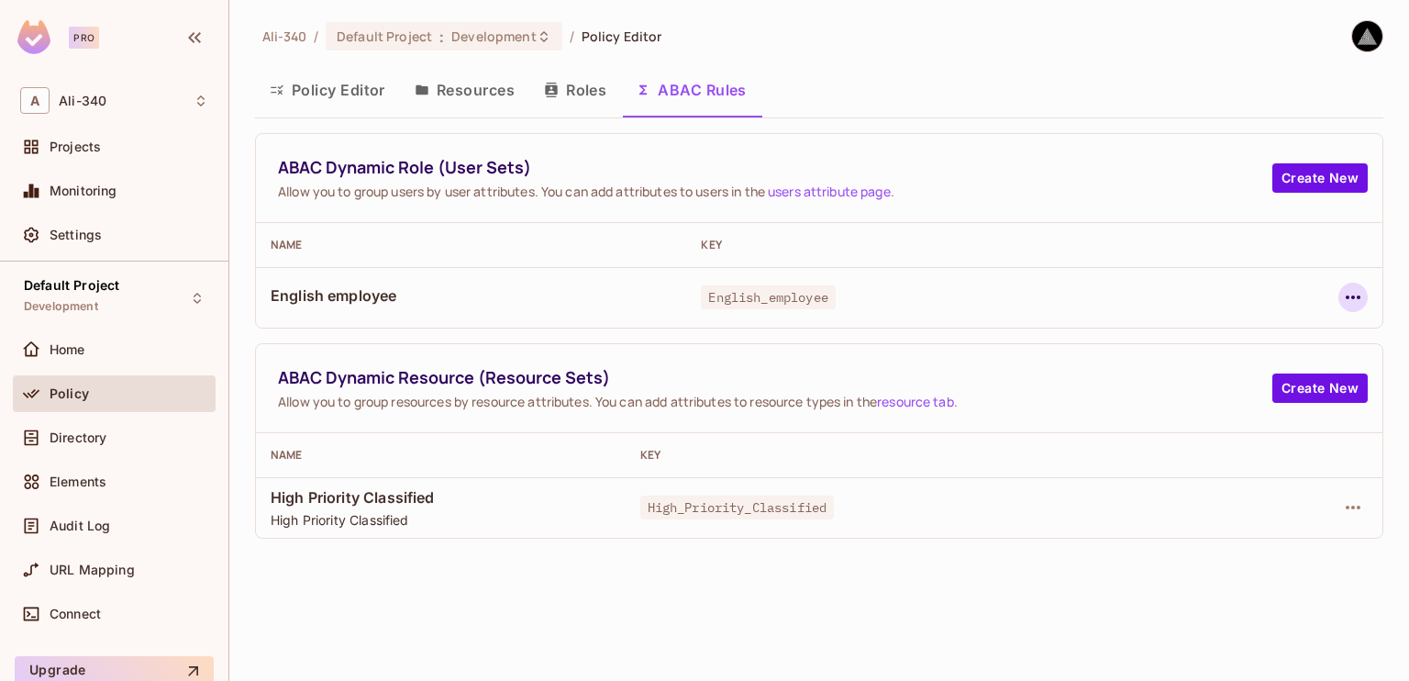
click at [1344, 294] on icon "button" at bounding box center [1353, 297] width 22 height 22
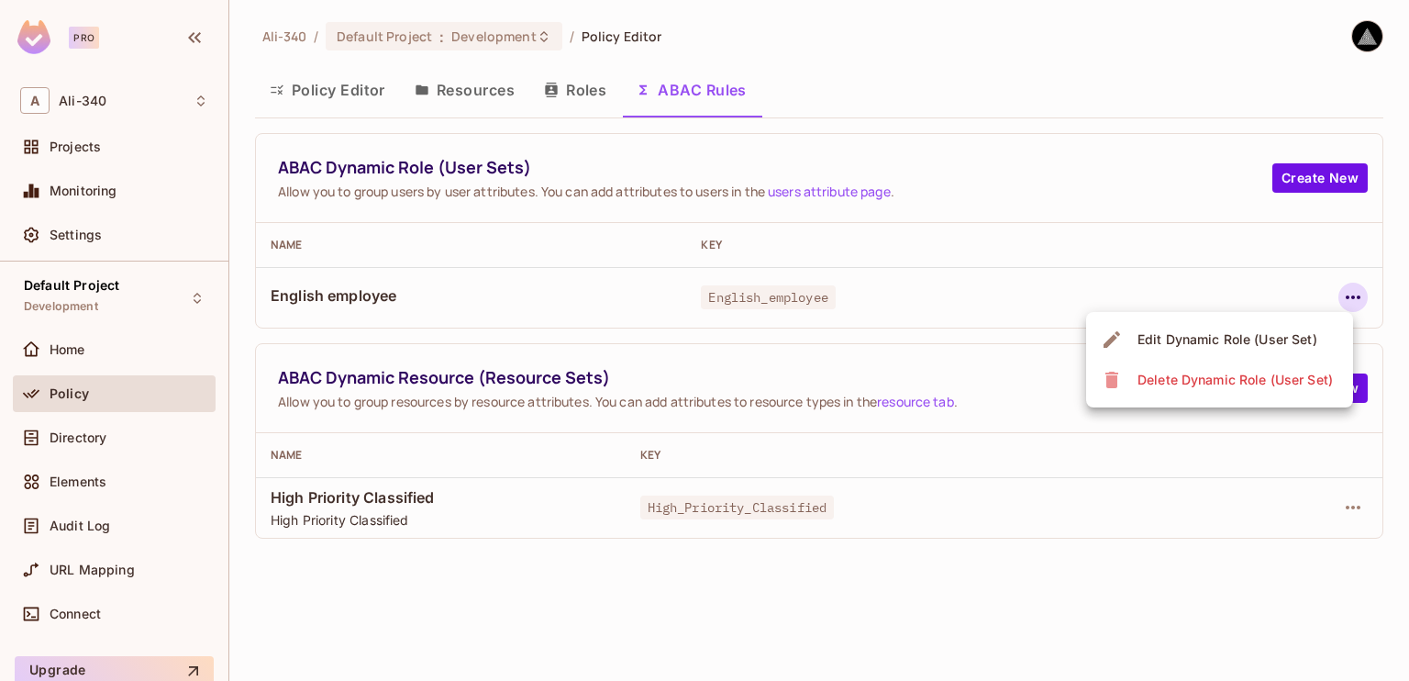
click at [1217, 342] on div "Edit Dynamic Role (User Set)" at bounding box center [1228, 339] width 180 height 18
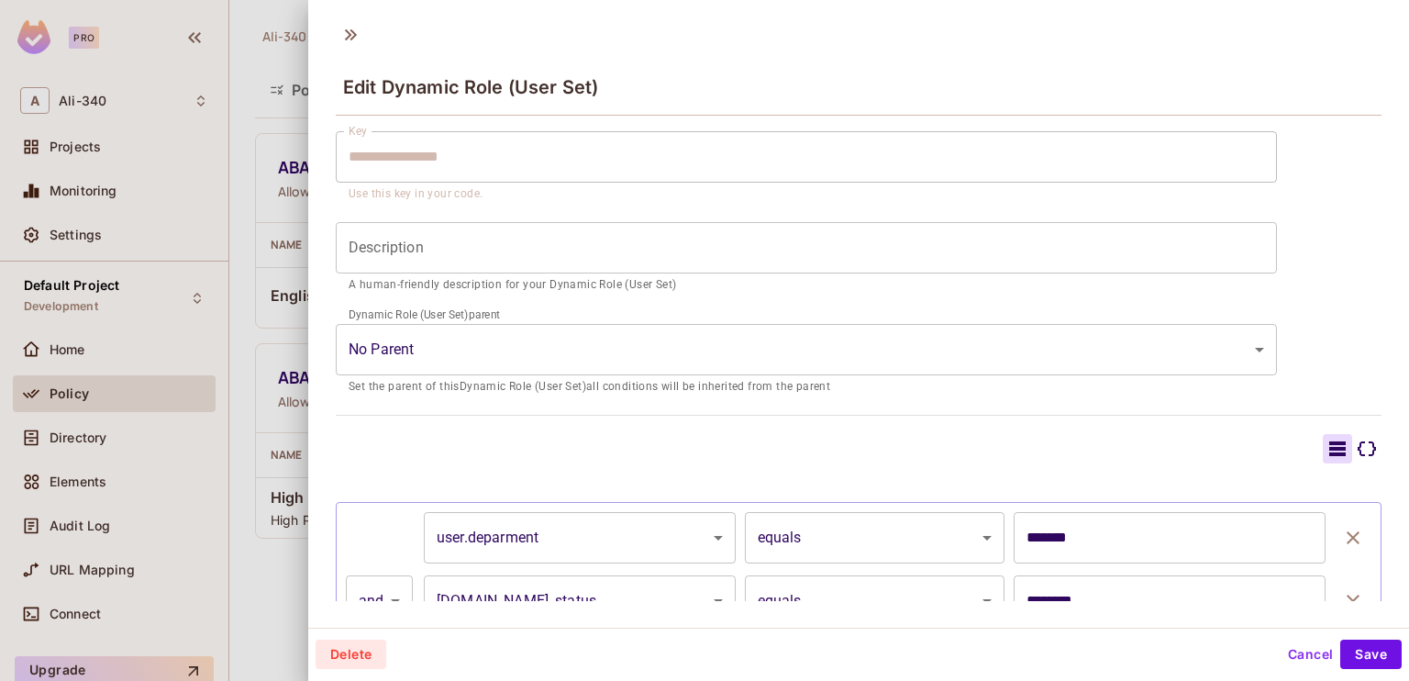
scroll to position [248, 0]
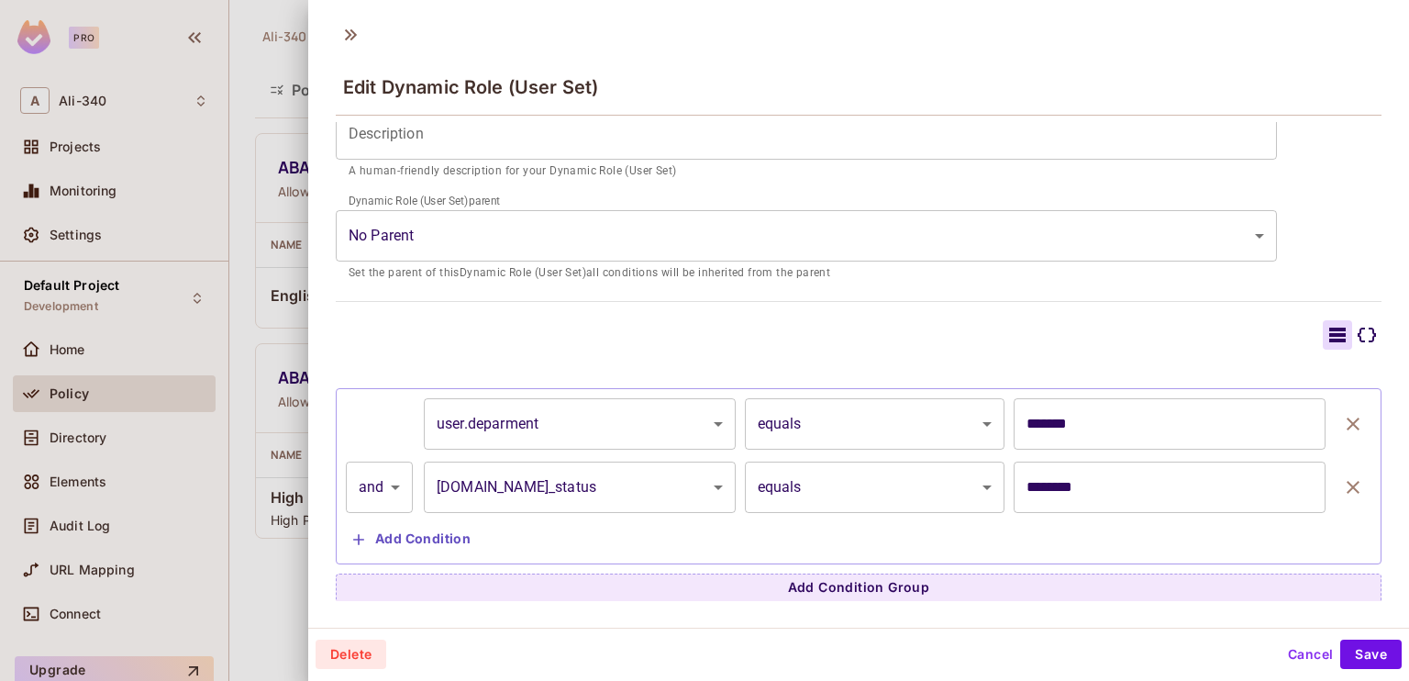
click at [1058, 424] on input "*******" at bounding box center [1170, 423] width 312 height 51
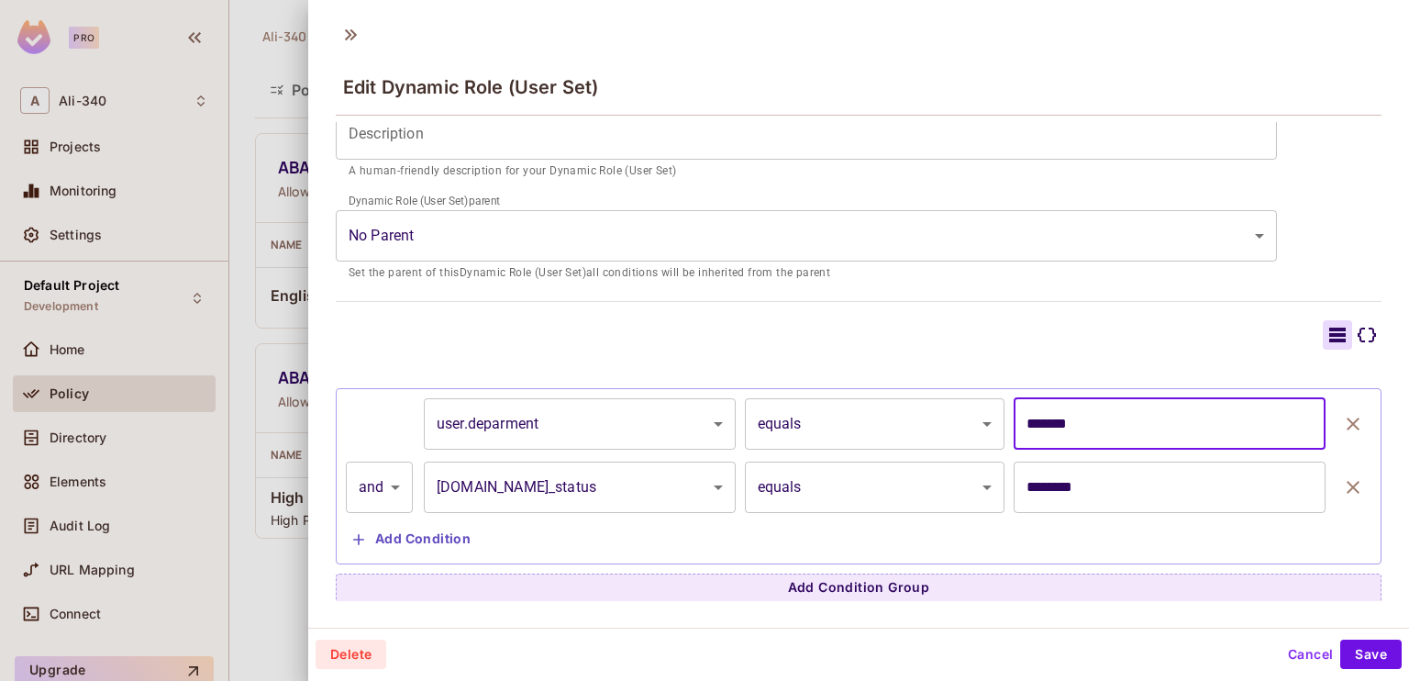
click at [1058, 424] on input "*******" at bounding box center [1170, 423] width 312 height 51
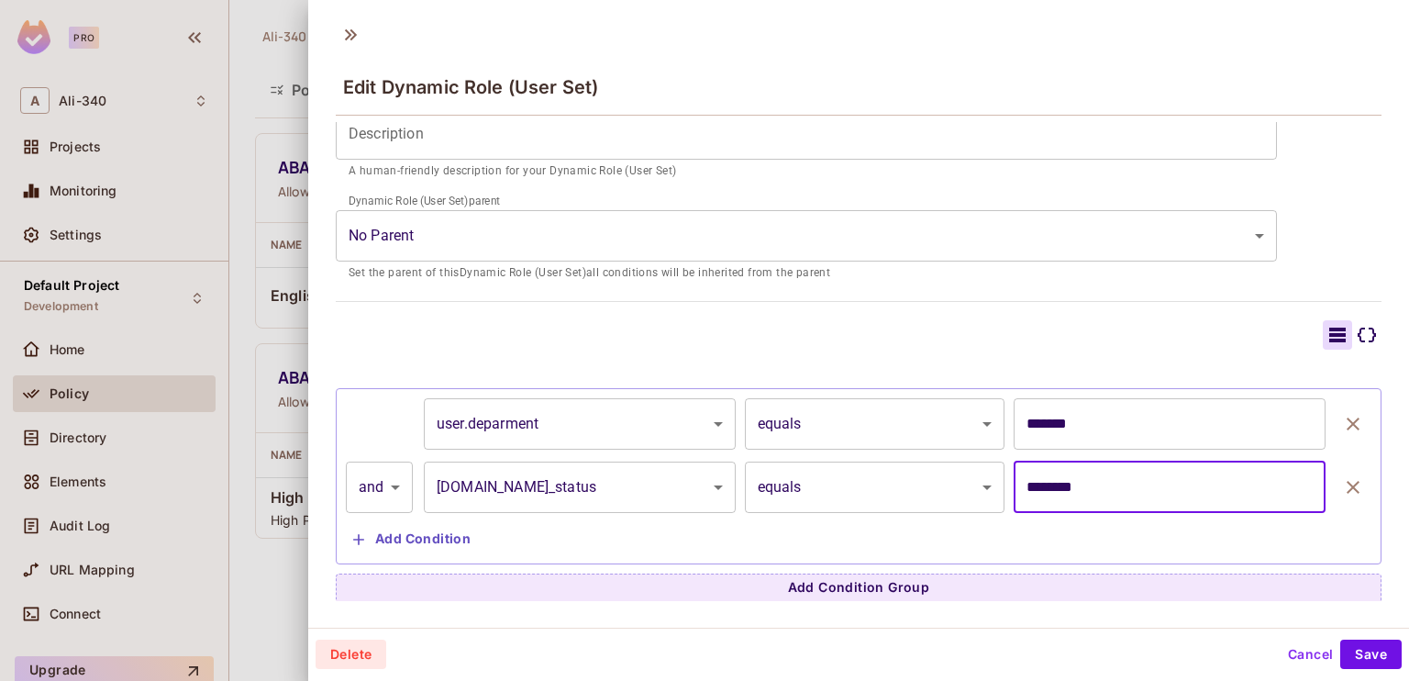
click at [1020, 480] on input "********" at bounding box center [1170, 486] width 312 height 51
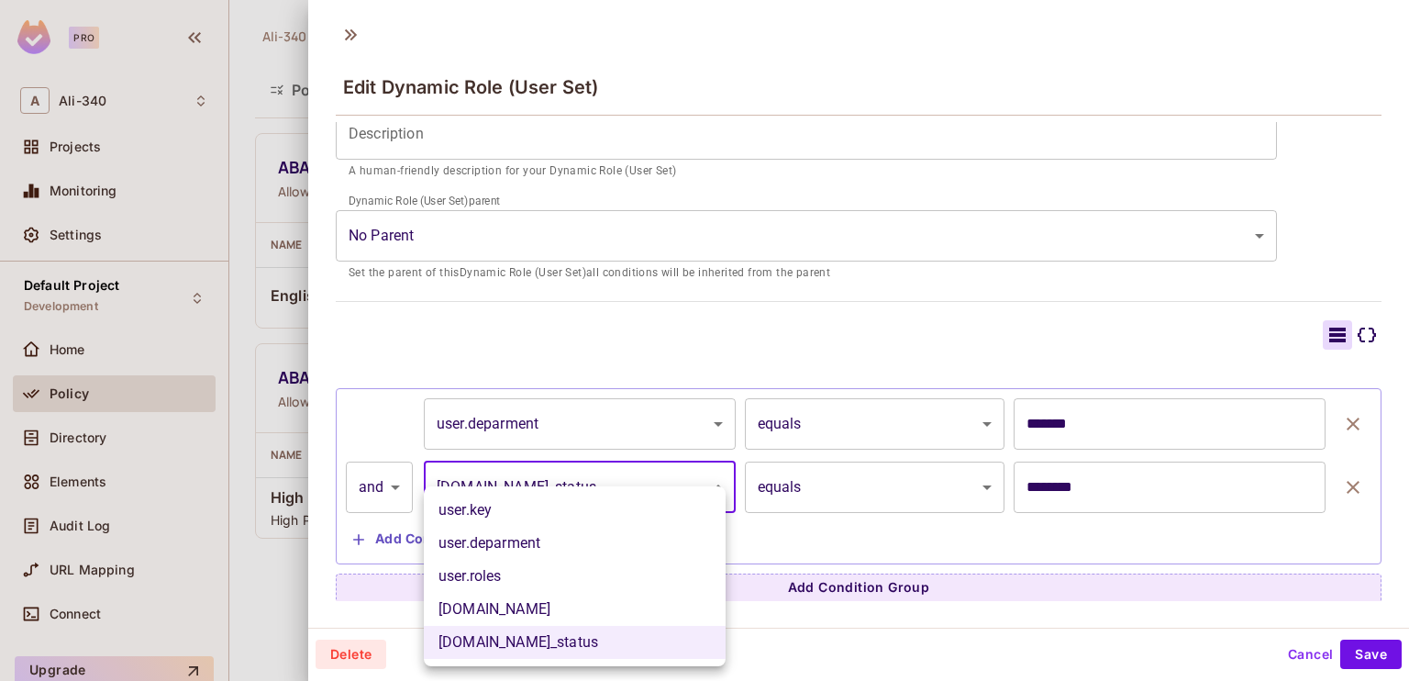
drag, startPoint x: 583, startPoint y: 488, endPoint x: 503, endPoint y: 489, distance: 80.7
click at [503, 489] on body "**********" at bounding box center [704, 340] width 1409 height 681
click at [535, 476] on div at bounding box center [704, 340] width 1409 height 681
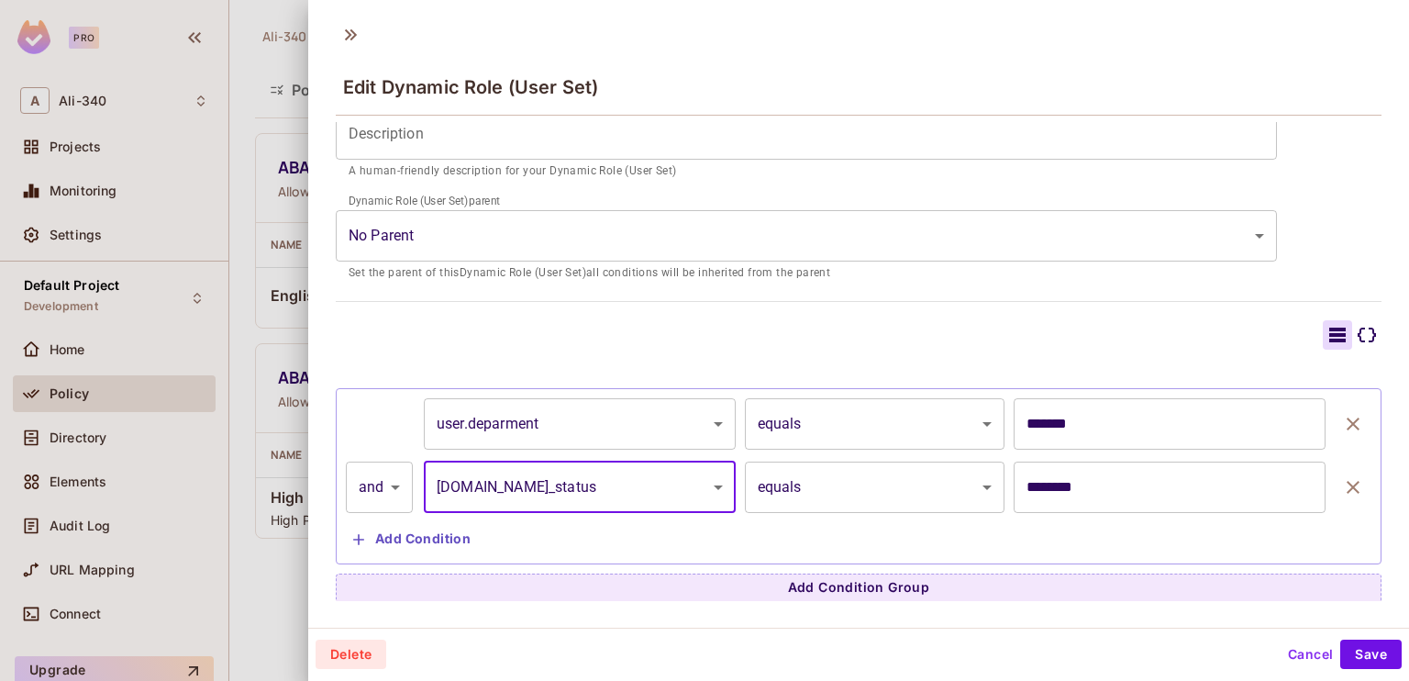
click at [130, 375] on div at bounding box center [704, 340] width 1409 height 681
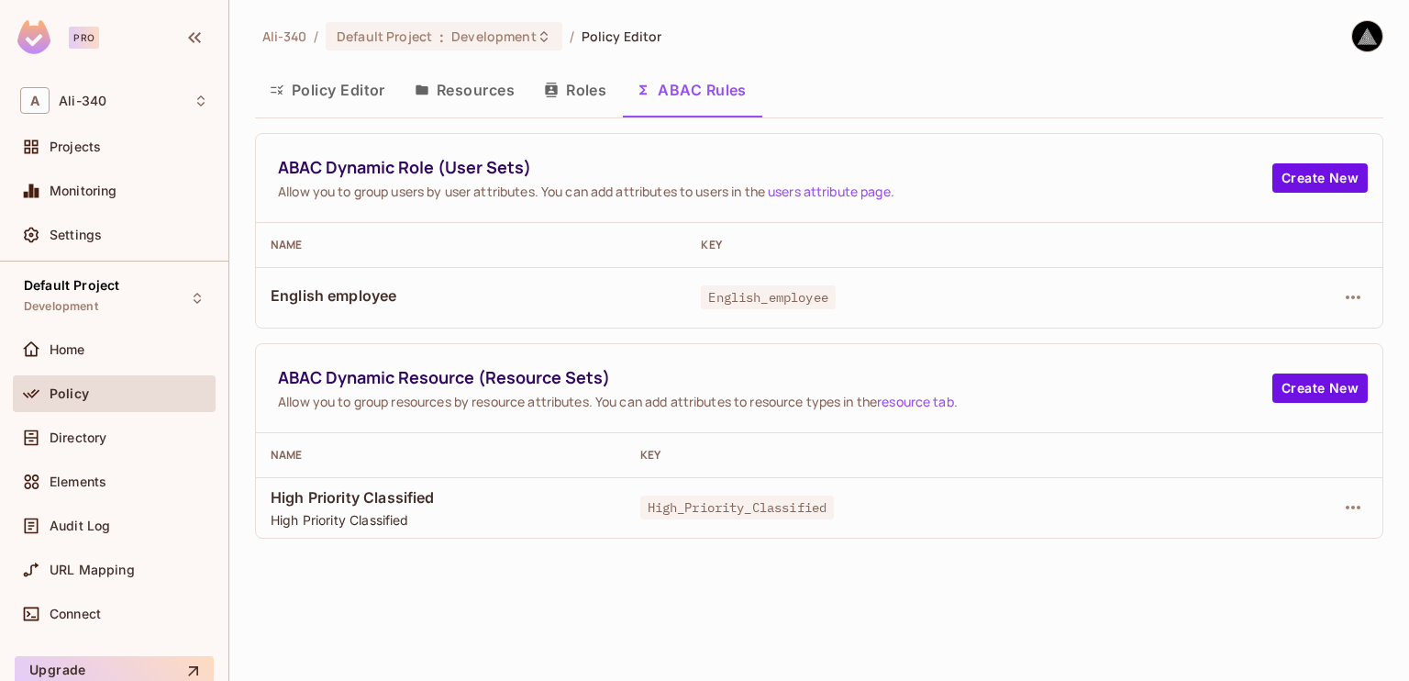
click at [583, 91] on button "Roles" at bounding box center [575, 90] width 92 height 46
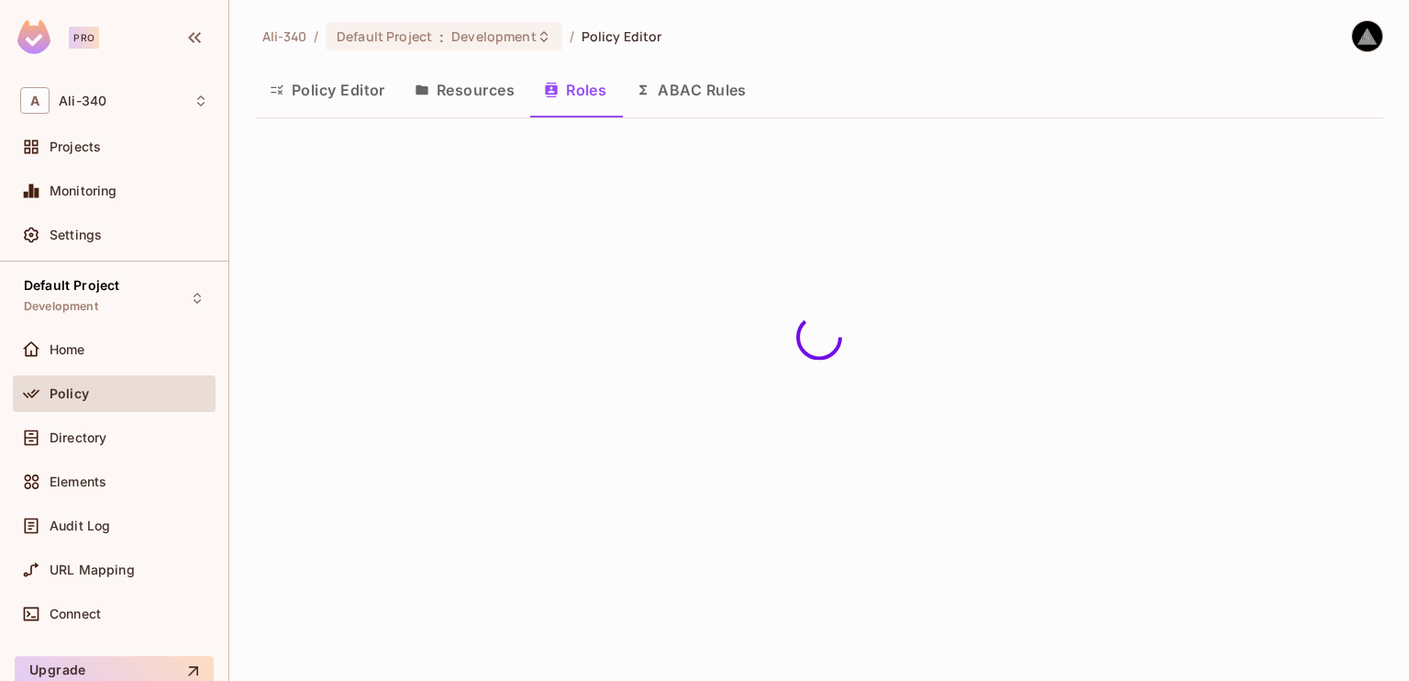
click at [440, 84] on button "Resources" at bounding box center [464, 90] width 129 height 46
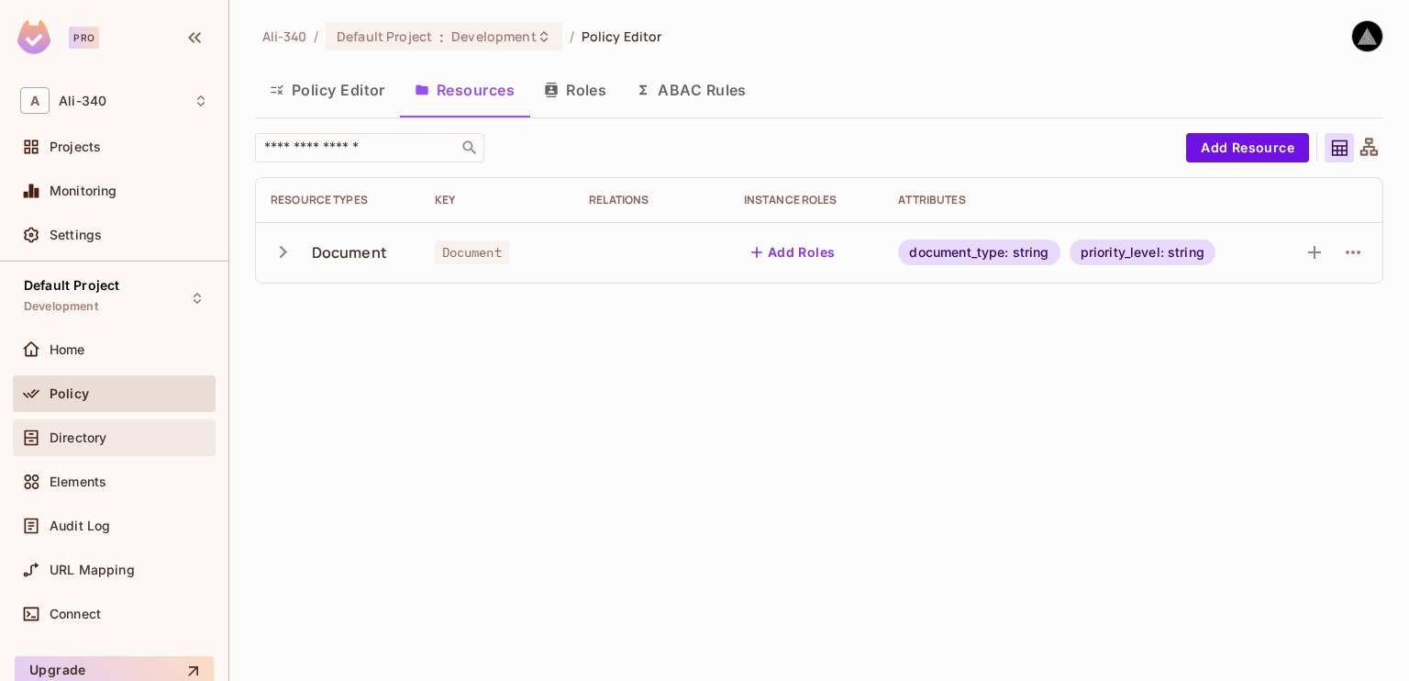
click at [92, 443] on span "Directory" at bounding box center [78, 437] width 57 height 15
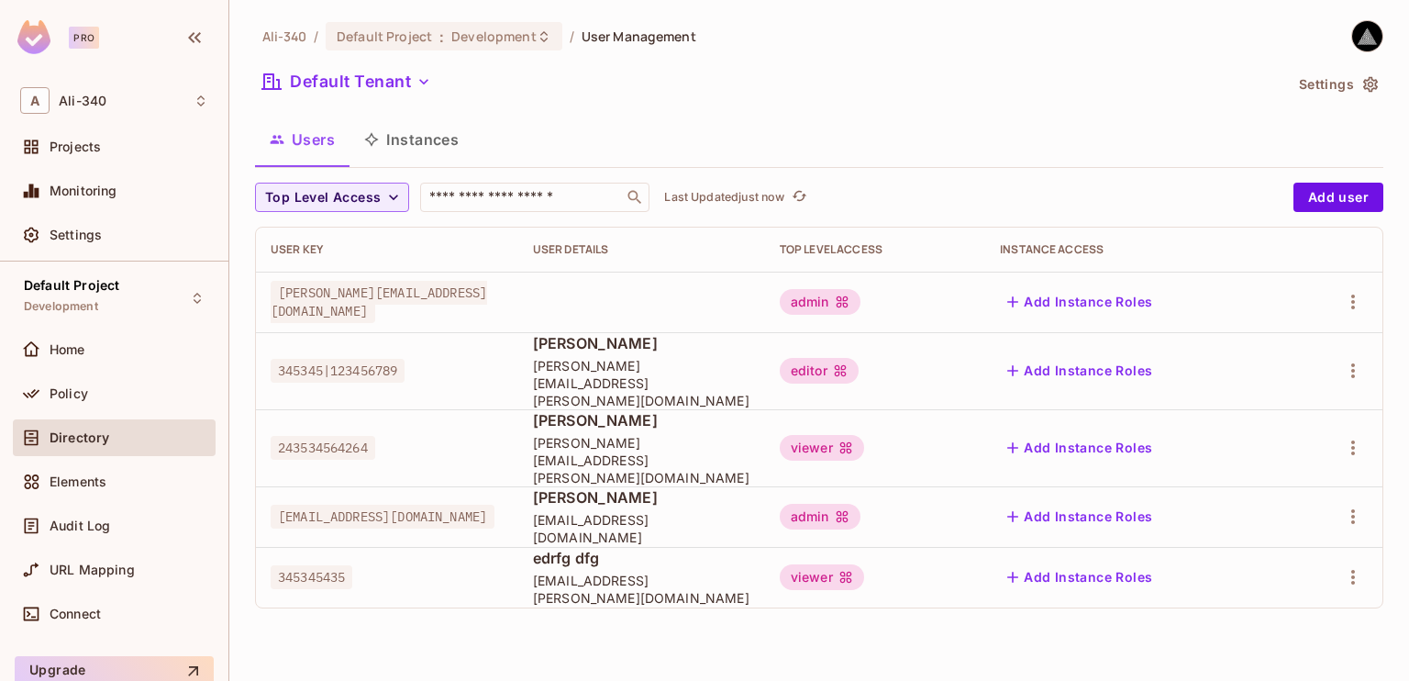
click at [1338, 91] on button "Settings" at bounding box center [1338, 84] width 92 height 29
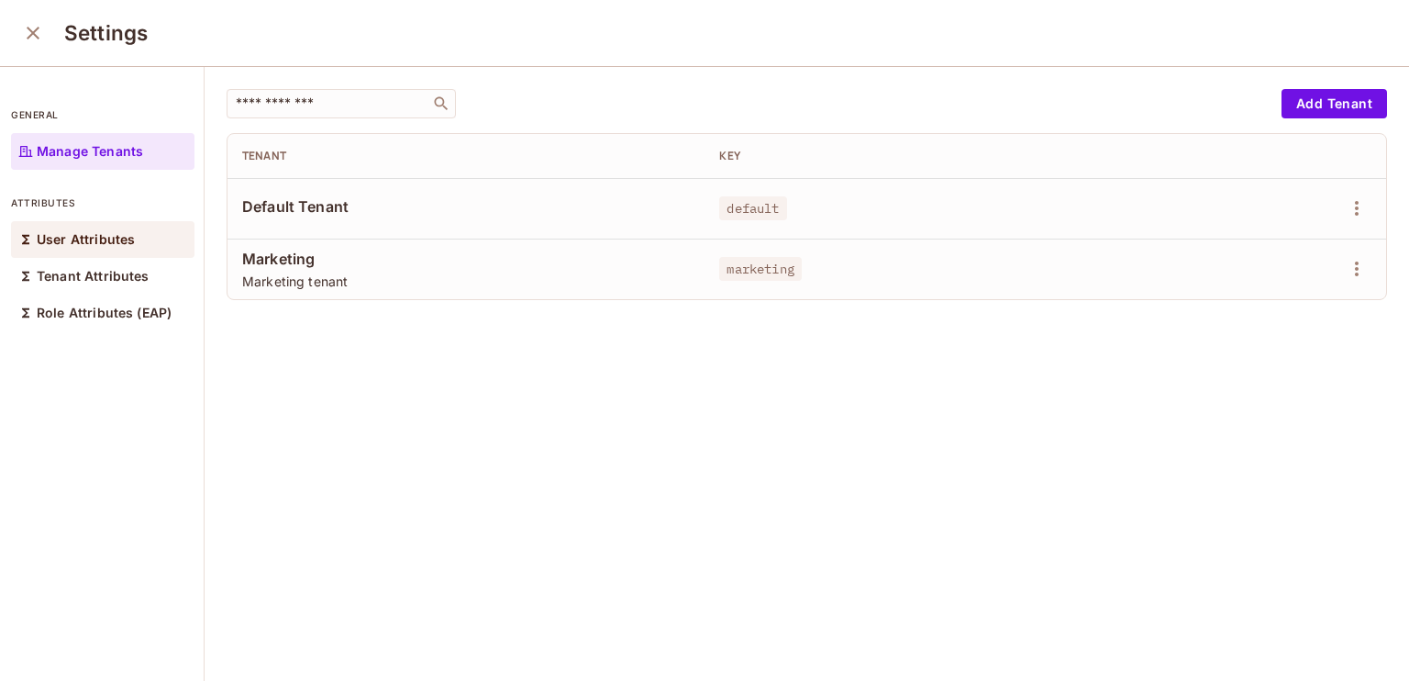
click at [99, 244] on p "User Attributes" at bounding box center [86, 239] width 98 height 15
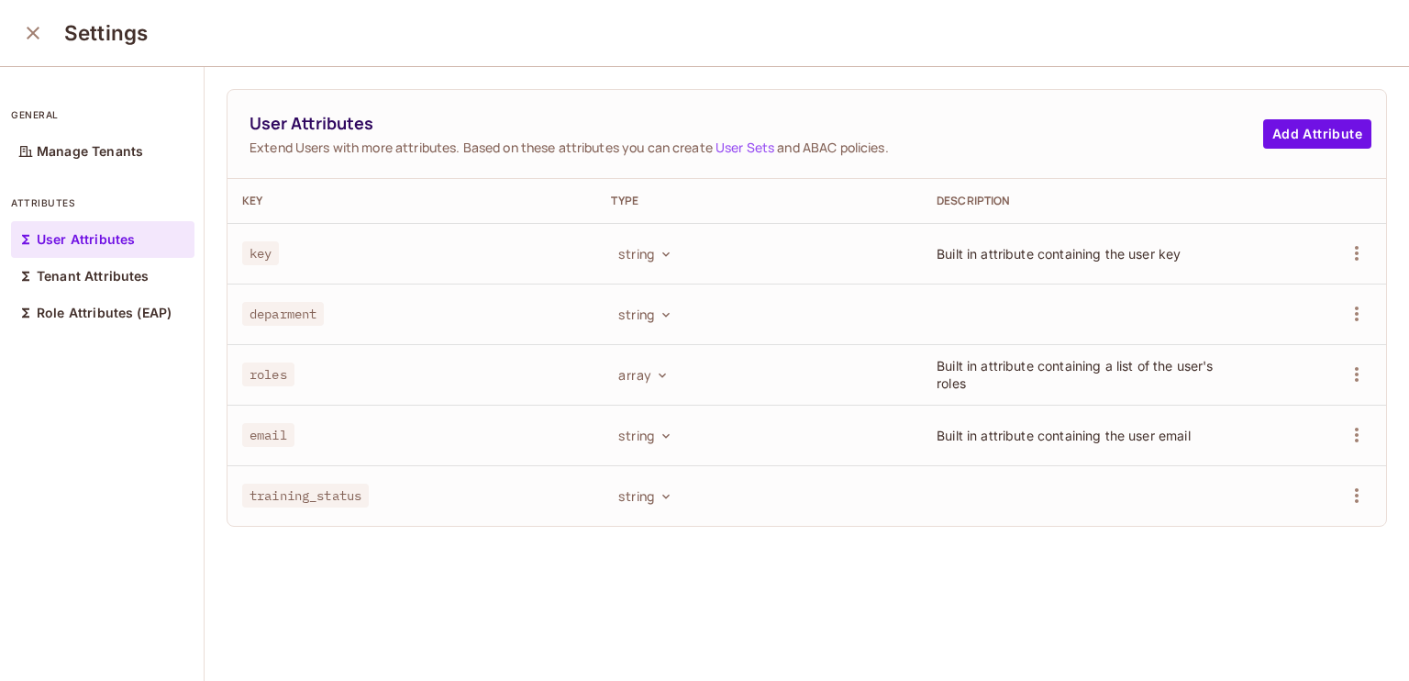
click at [287, 497] on span "training_status" at bounding box center [305, 495] width 127 height 24
copy span "training_status"
click at [272, 311] on span "deparment" at bounding box center [283, 314] width 82 height 24
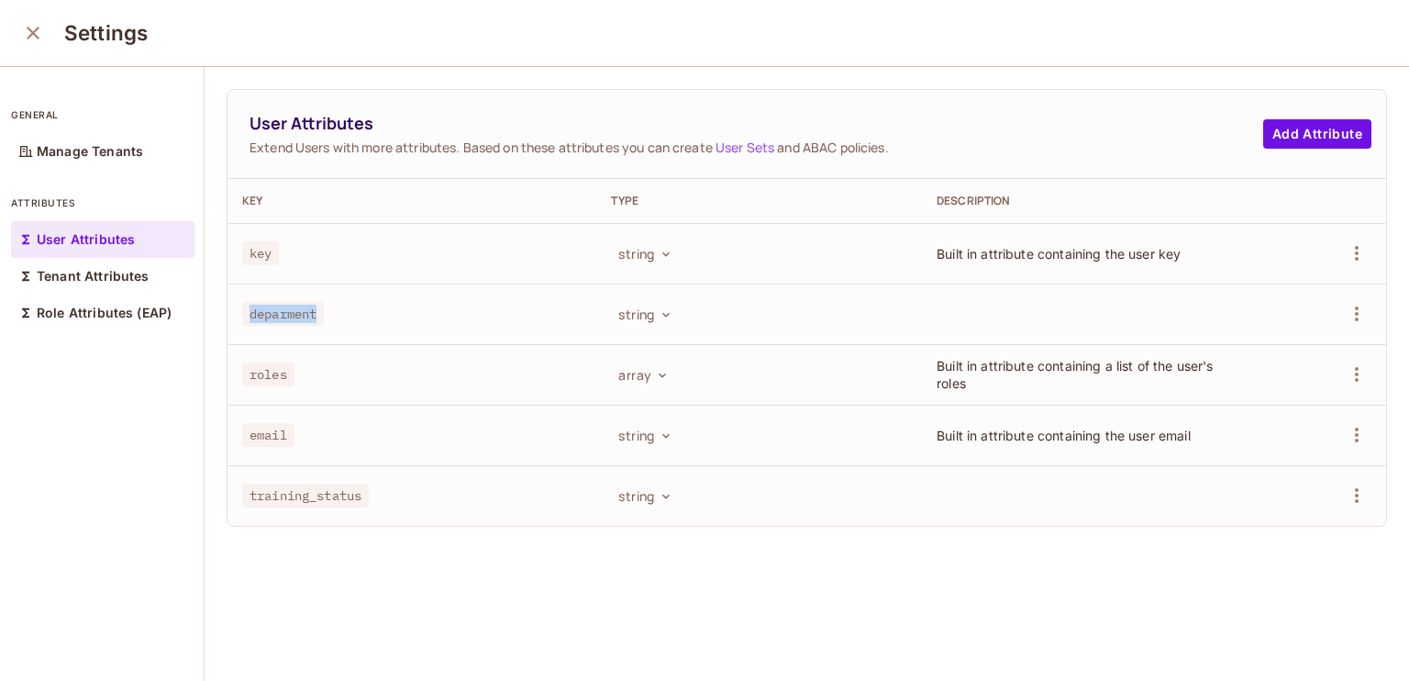
copy span "deparment"
click at [36, 36] on icon "close" at bounding box center [33, 33] width 13 height 13
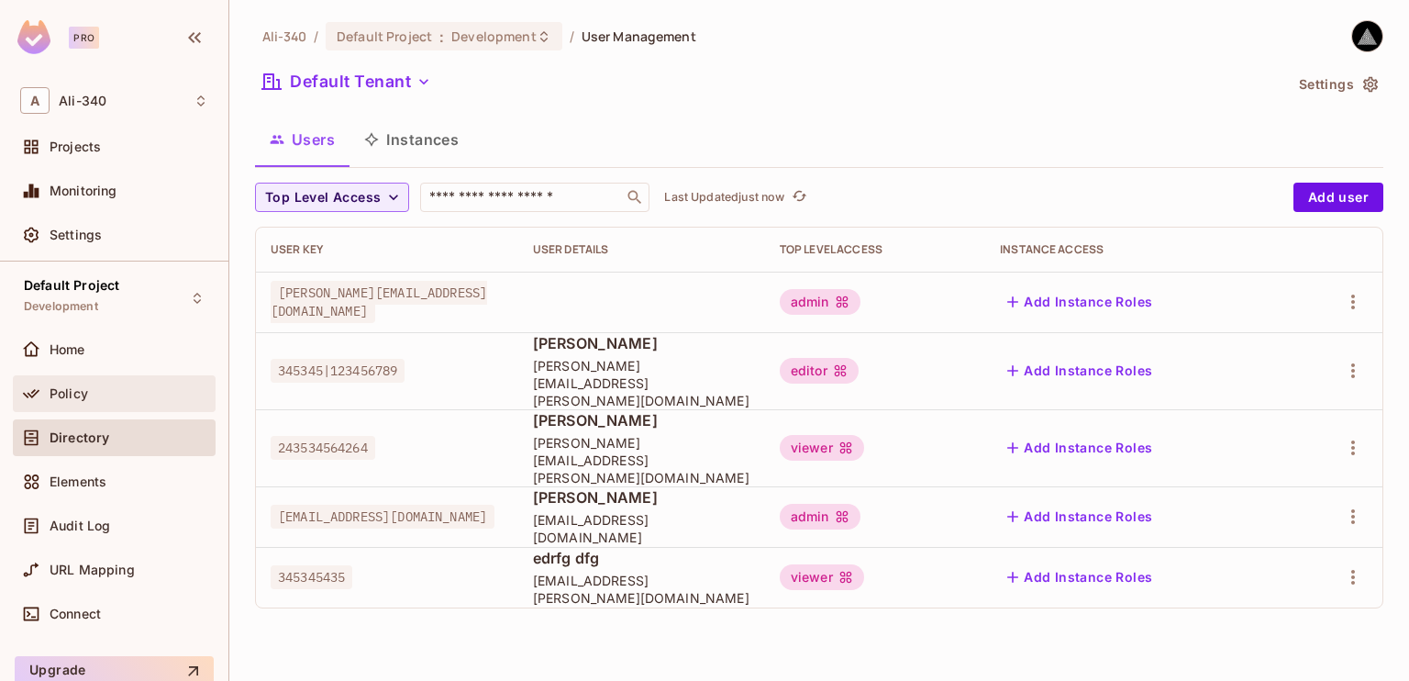
click at [98, 393] on div "Policy" at bounding box center [129, 393] width 159 height 15
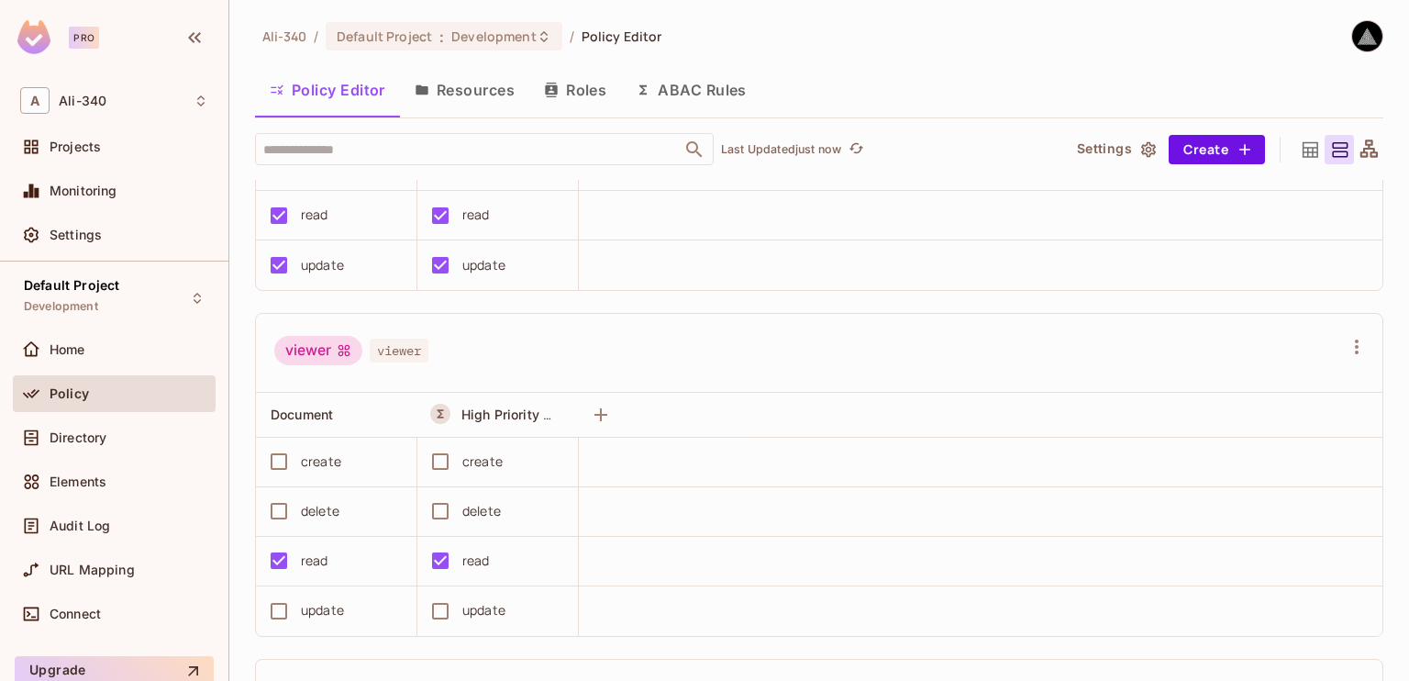
scroll to position [350, 0]
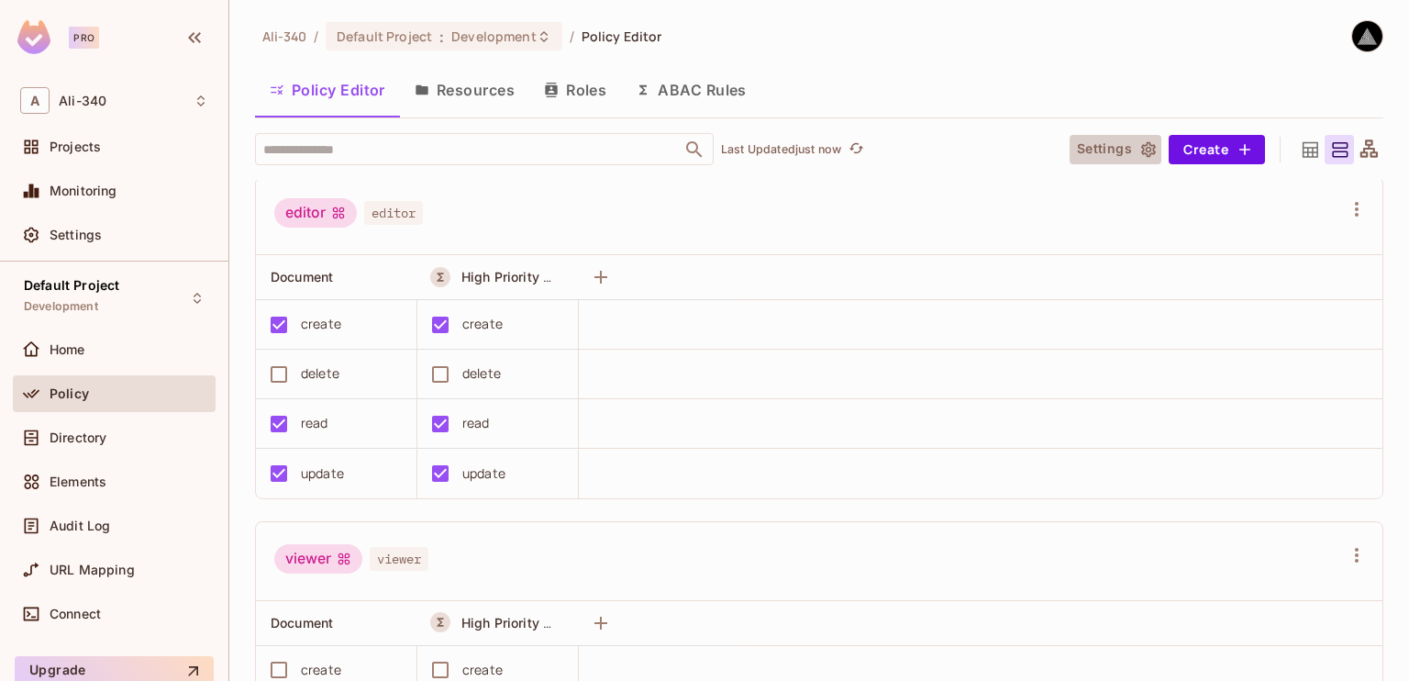
click at [1075, 153] on button "Settings" at bounding box center [1116, 149] width 92 height 29
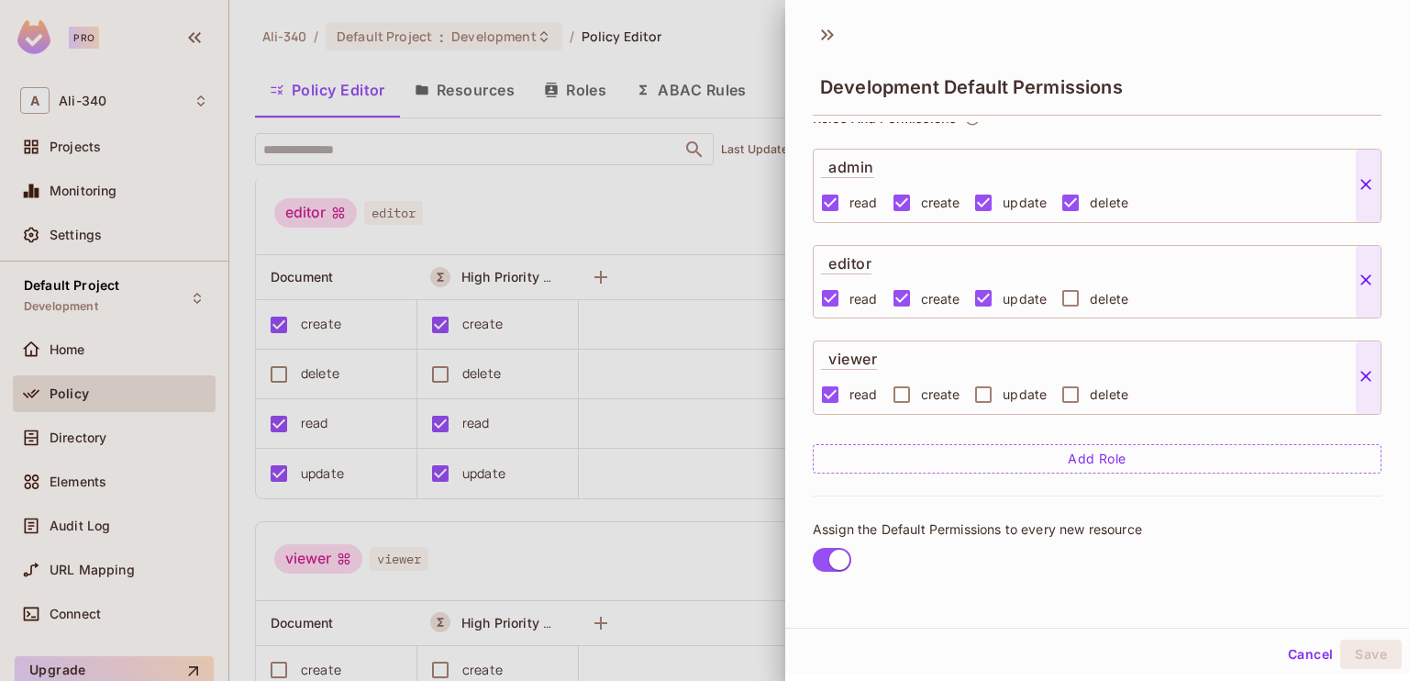
scroll to position [144, 0]
click at [1255, 650] on div "Cancel Save" at bounding box center [1097, 654] width 624 height 44
click at [1281, 652] on button "Cancel" at bounding box center [1311, 653] width 60 height 29
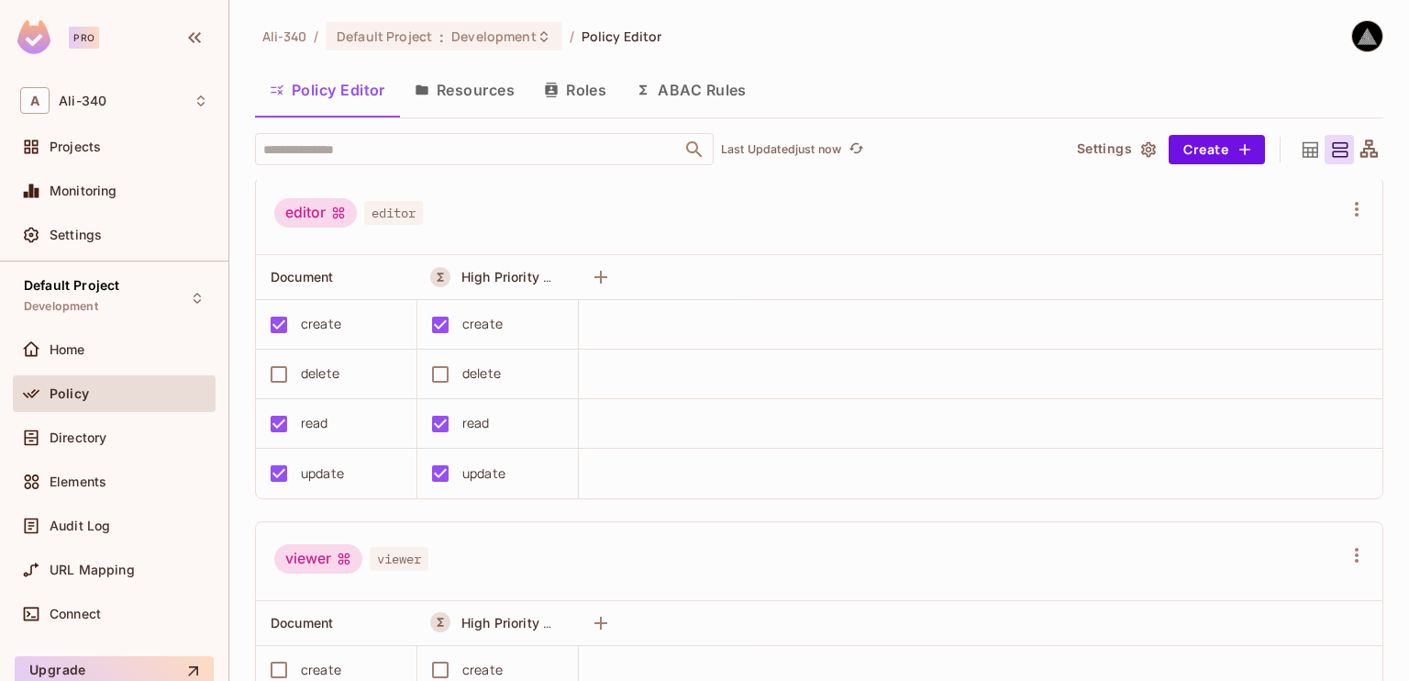
click at [574, 80] on button "Roles" at bounding box center [575, 90] width 92 height 46
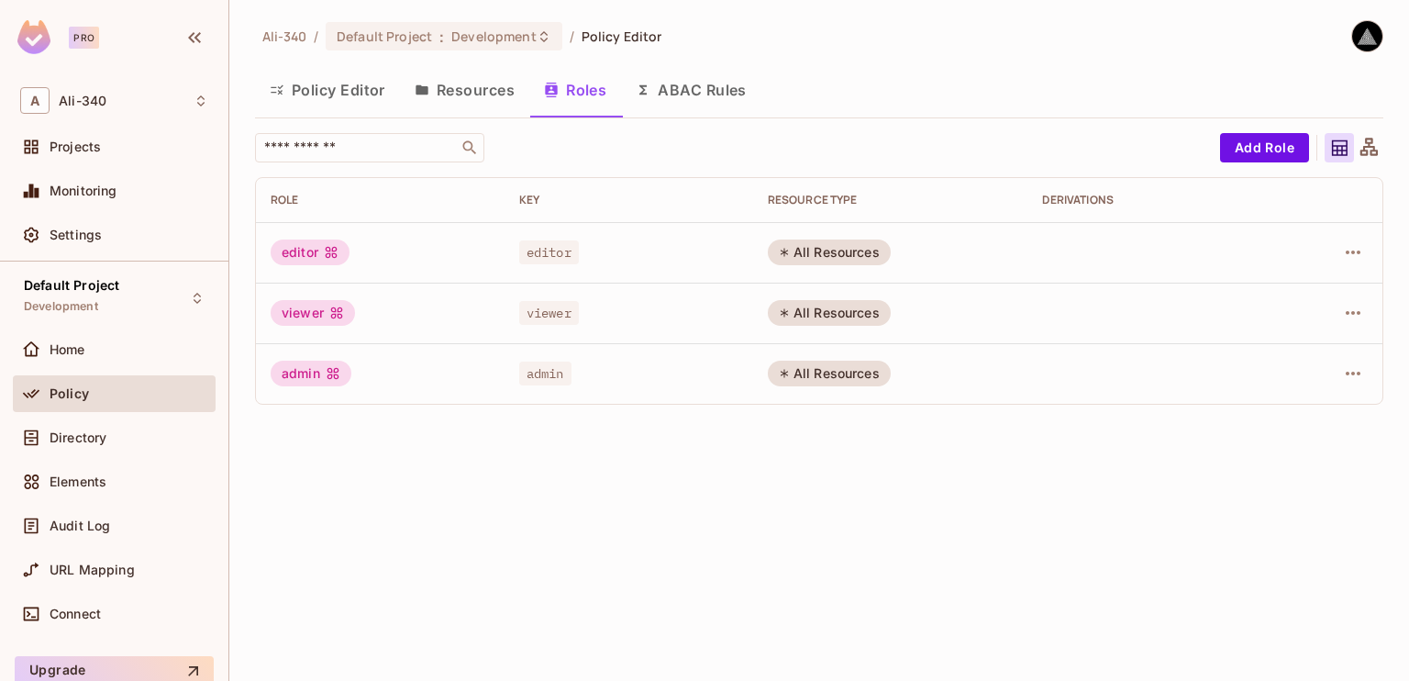
click at [669, 91] on button "ABAC Rules" at bounding box center [691, 90] width 140 height 46
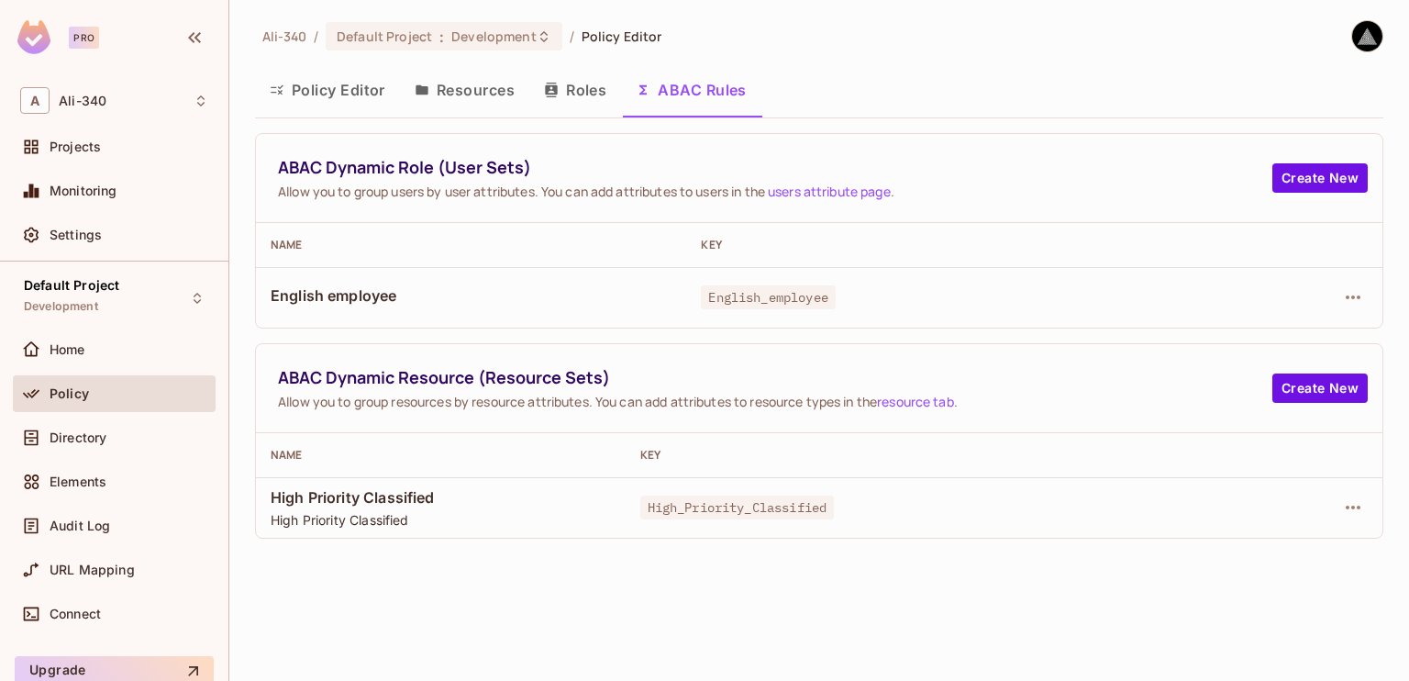
click at [801, 294] on span "English_employee" at bounding box center [768, 297] width 134 height 24
click at [958, 294] on div "English_employee" at bounding box center [942, 297] width 483 height 18
drag, startPoint x: 958, startPoint y: 294, endPoint x: 774, endPoint y: 284, distance: 183.8
click at [774, 284] on td "English_employee" at bounding box center [942, 297] width 512 height 61
click at [1358, 299] on icon "button" at bounding box center [1353, 297] width 22 height 22
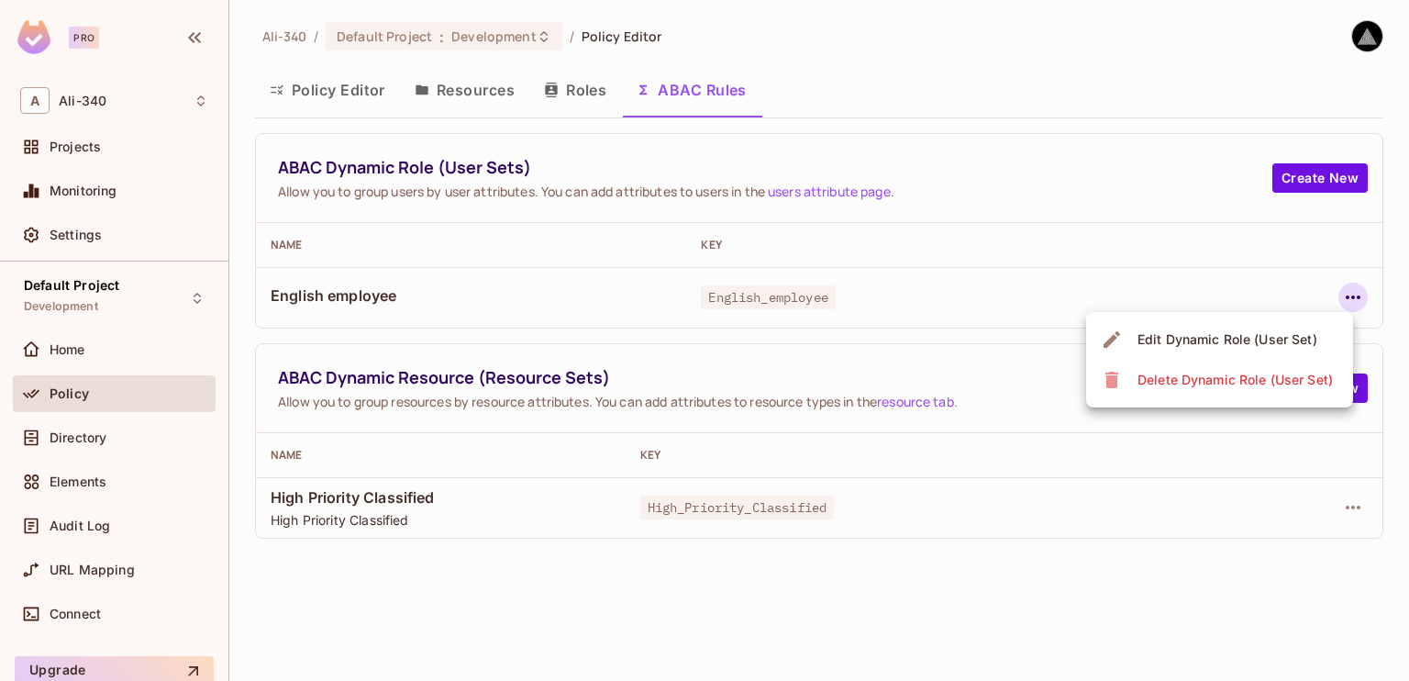
click at [1212, 345] on div "Edit Dynamic Role (User Set)" at bounding box center [1228, 339] width 180 height 18
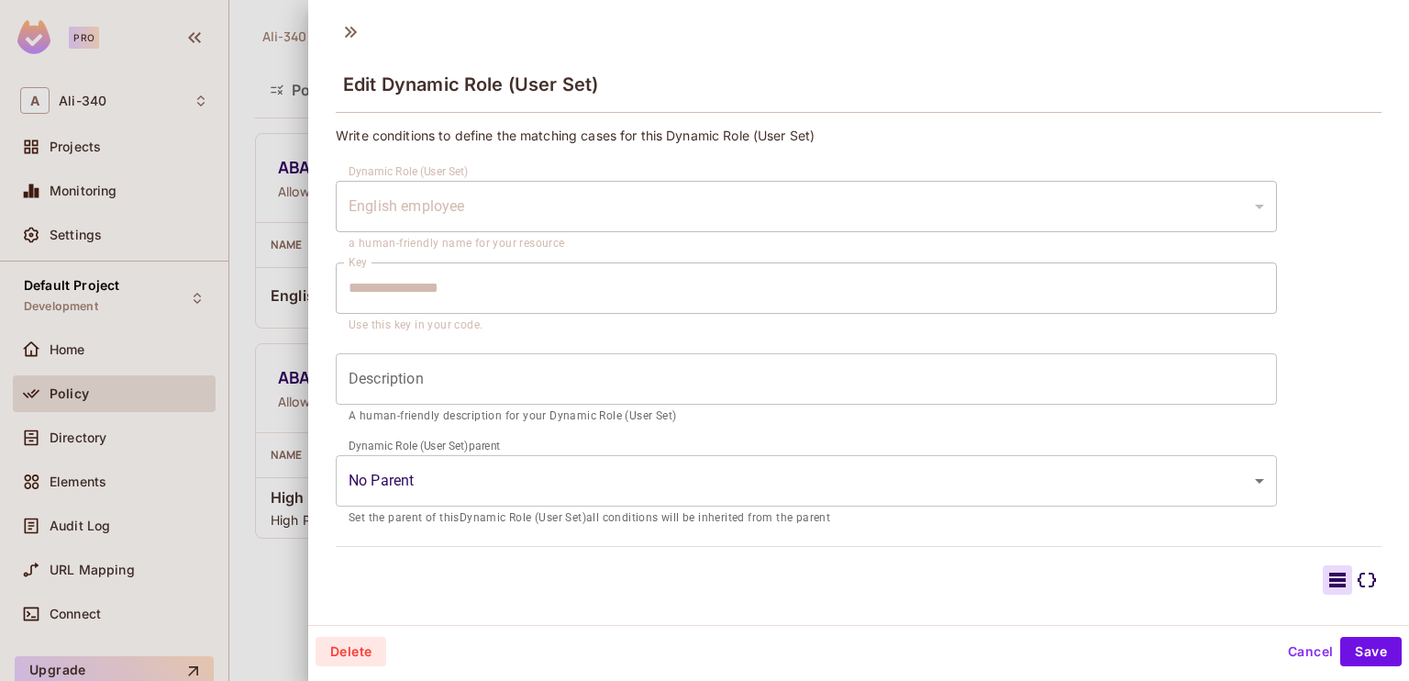
scroll to position [248, 0]
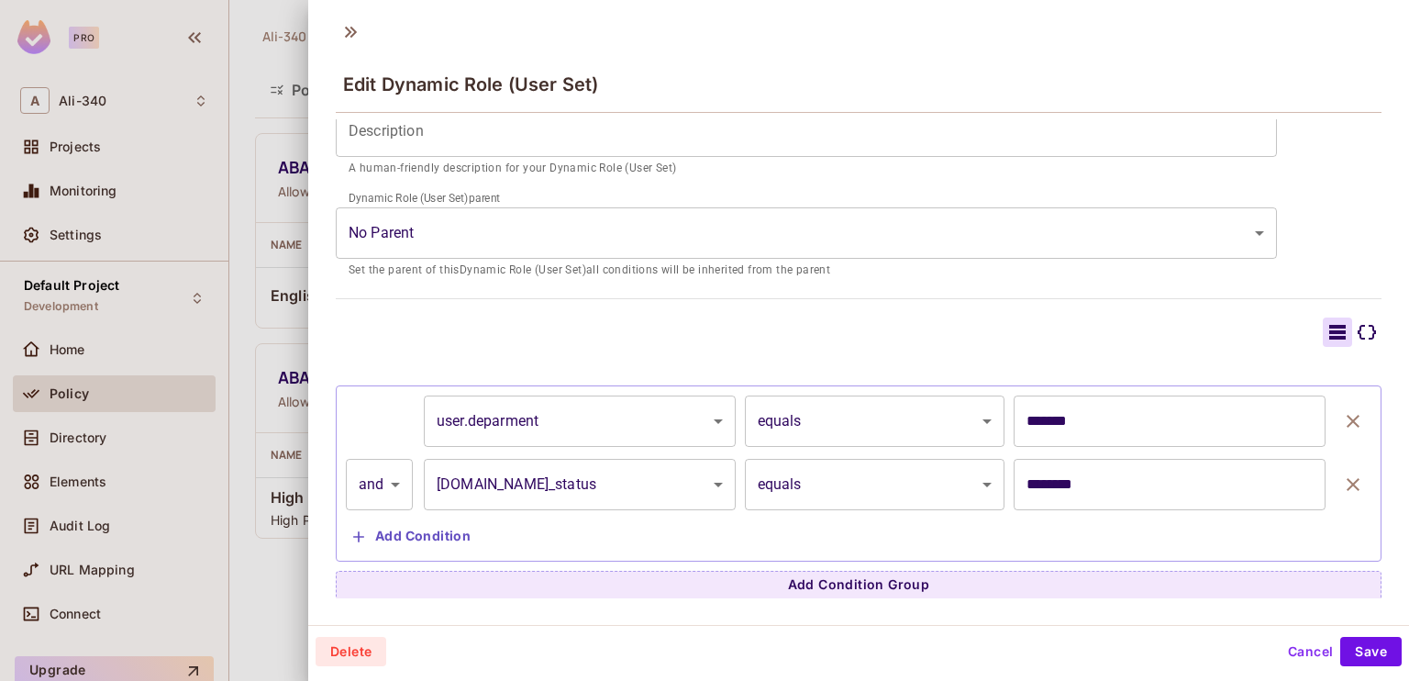
click at [1314, 649] on button "Cancel" at bounding box center [1311, 651] width 60 height 29
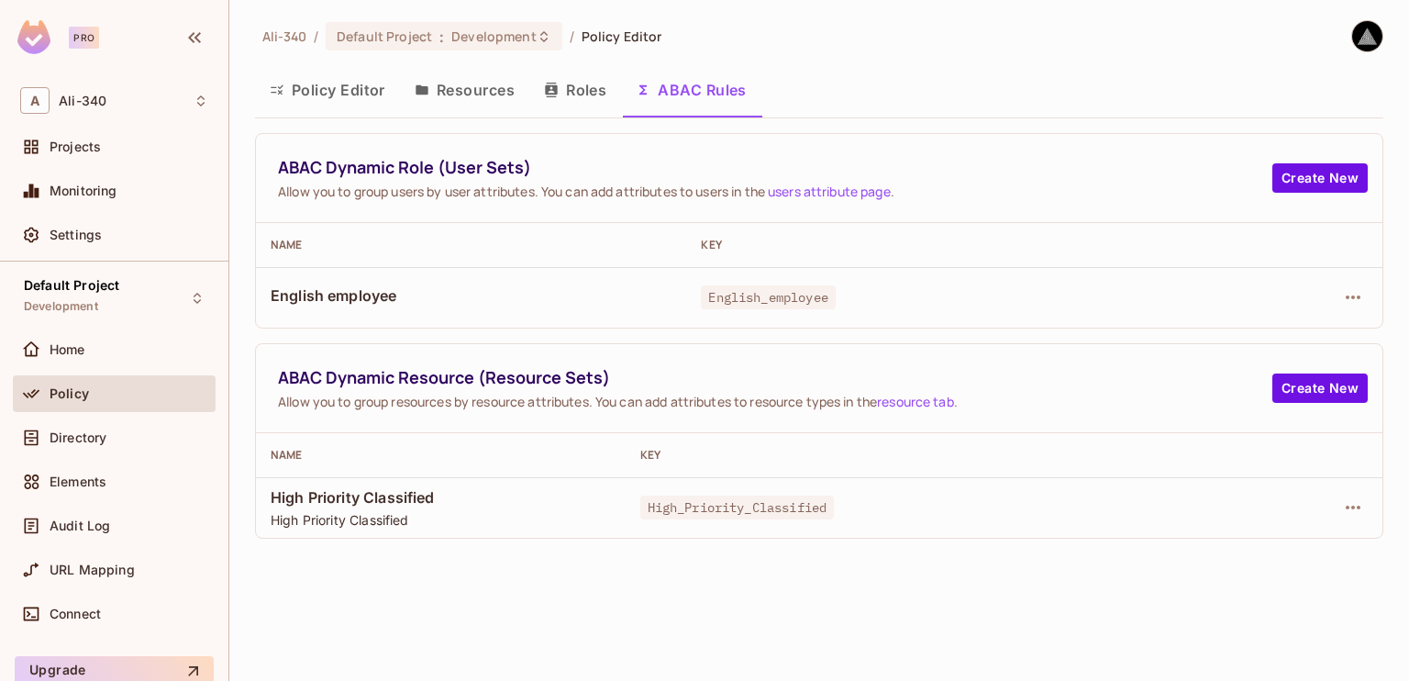
click at [345, 106] on button "Policy Editor" at bounding box center [327, 90] width 145 height 46
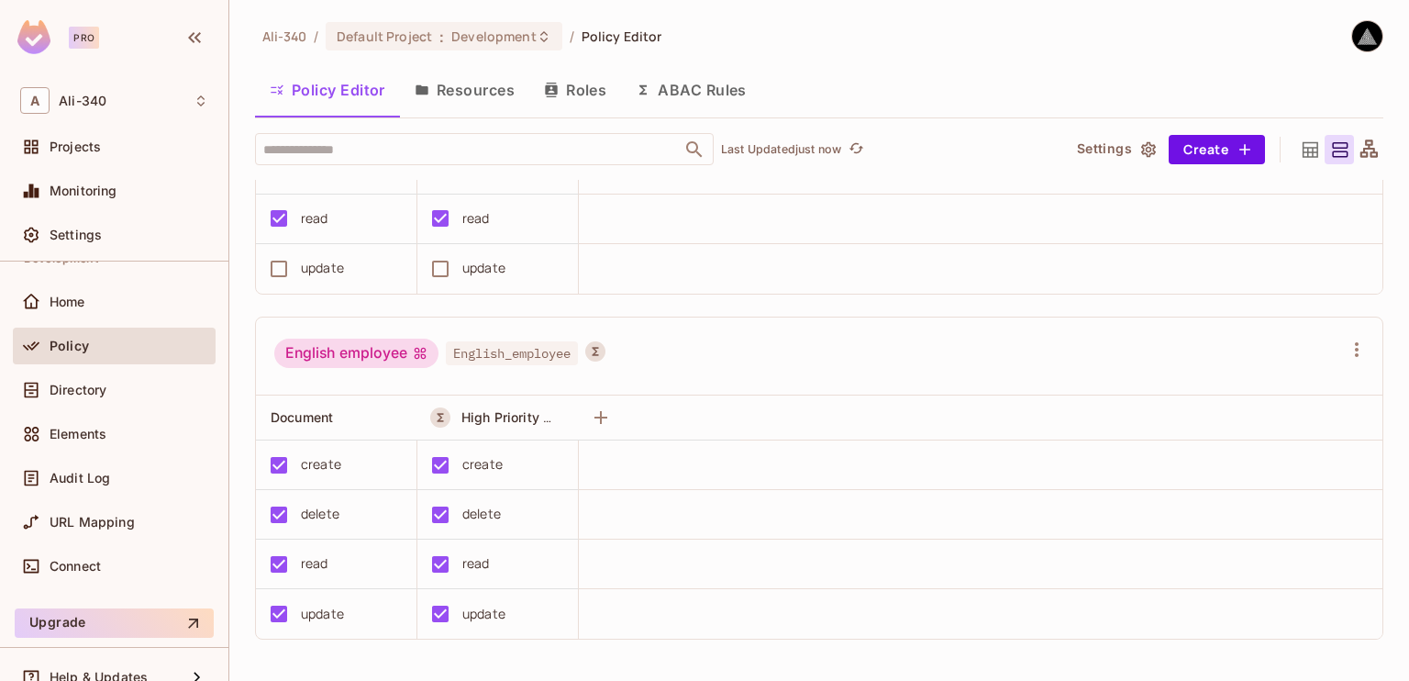
scroll to position [72, 0]
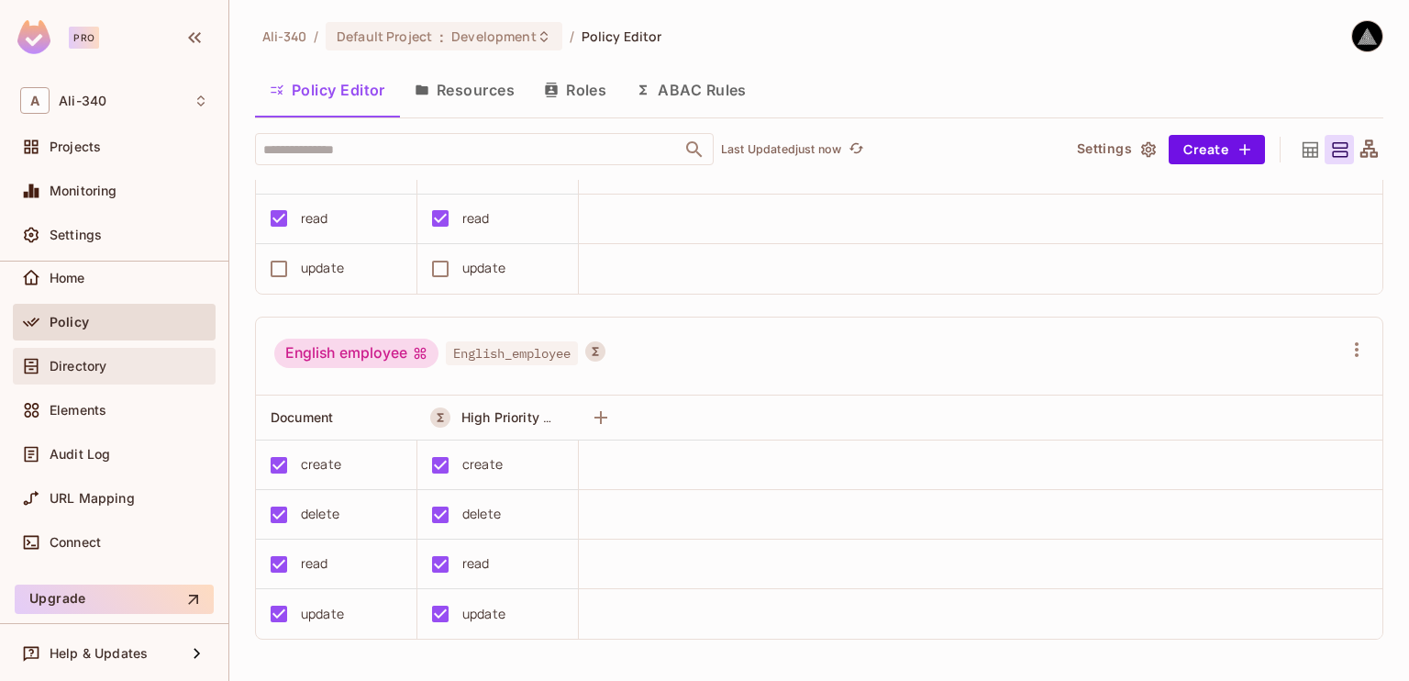
click at [64, 372] on div "Directory" at bounding box center [114, 366] width 188 height 22
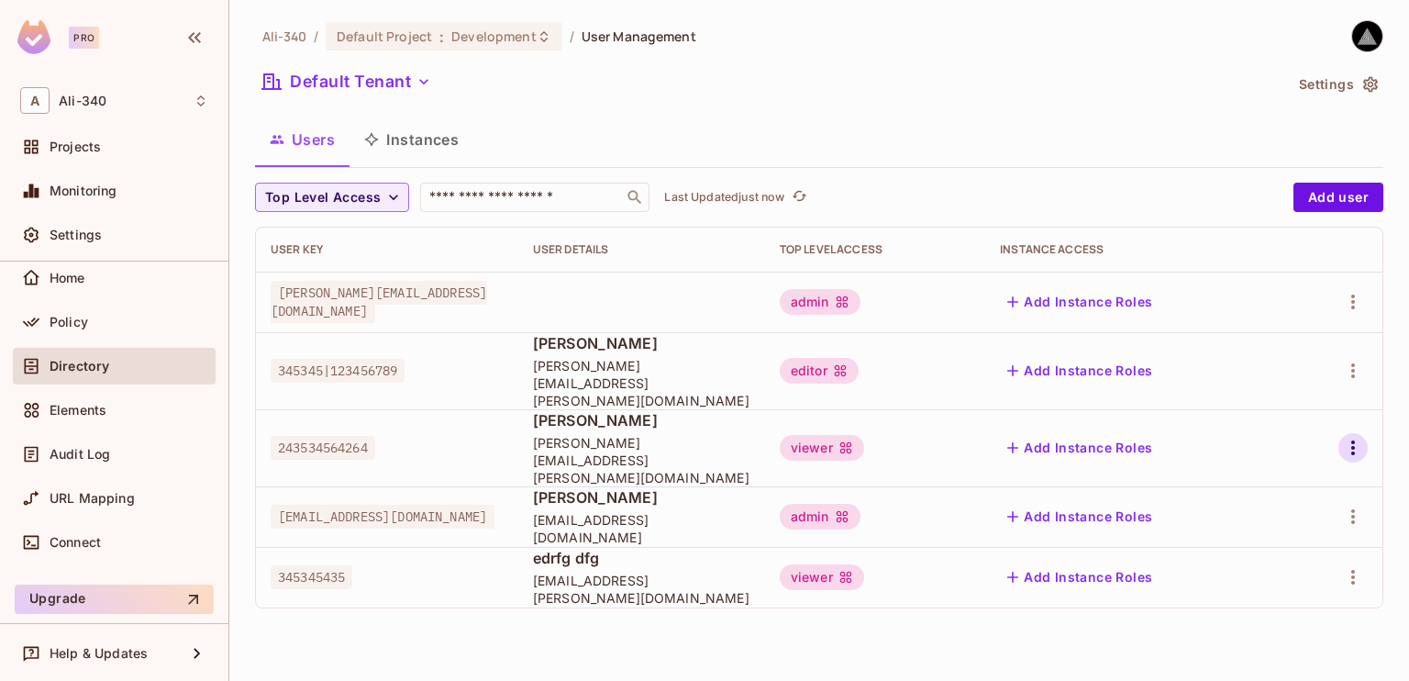
click at [1355, 437] on icon "button" at bounding box center [1353, 448] width 22 height 22
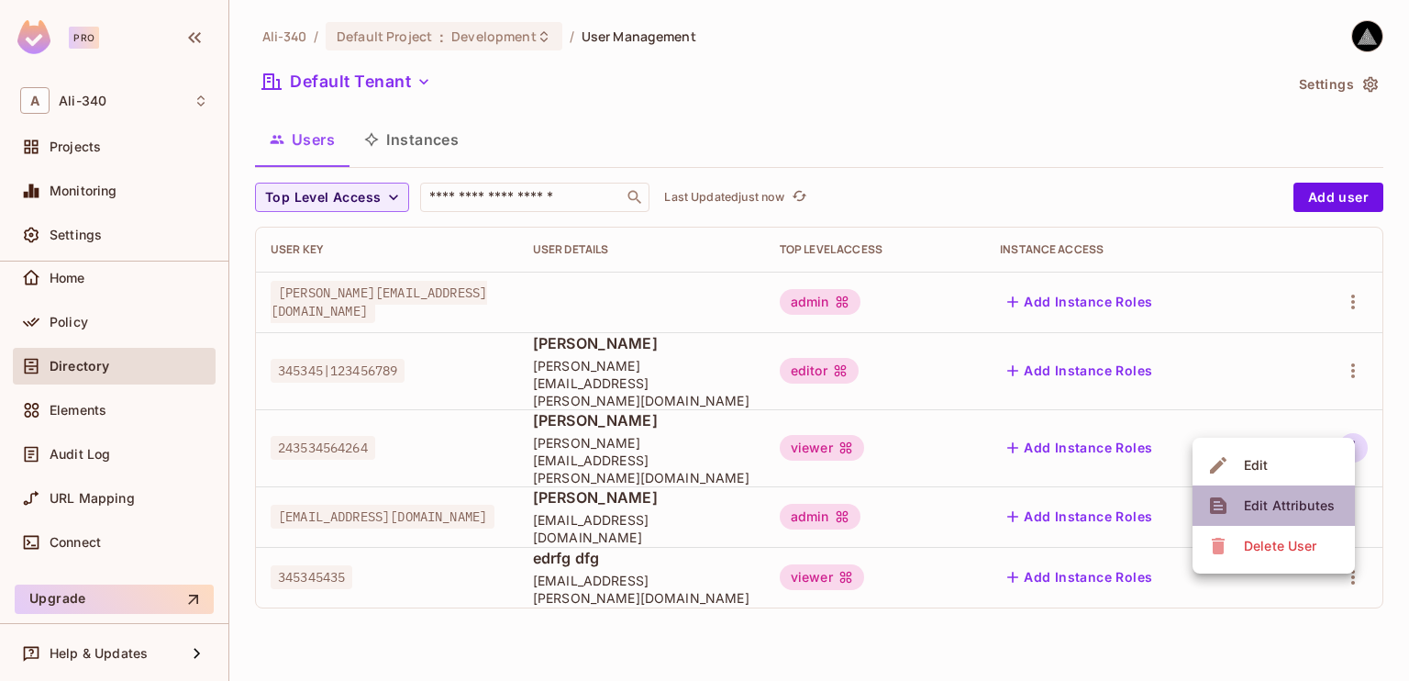
click at [1273, 502] on div "Edit Attributes" at bounding box center [1289, 505] width 91 height 18
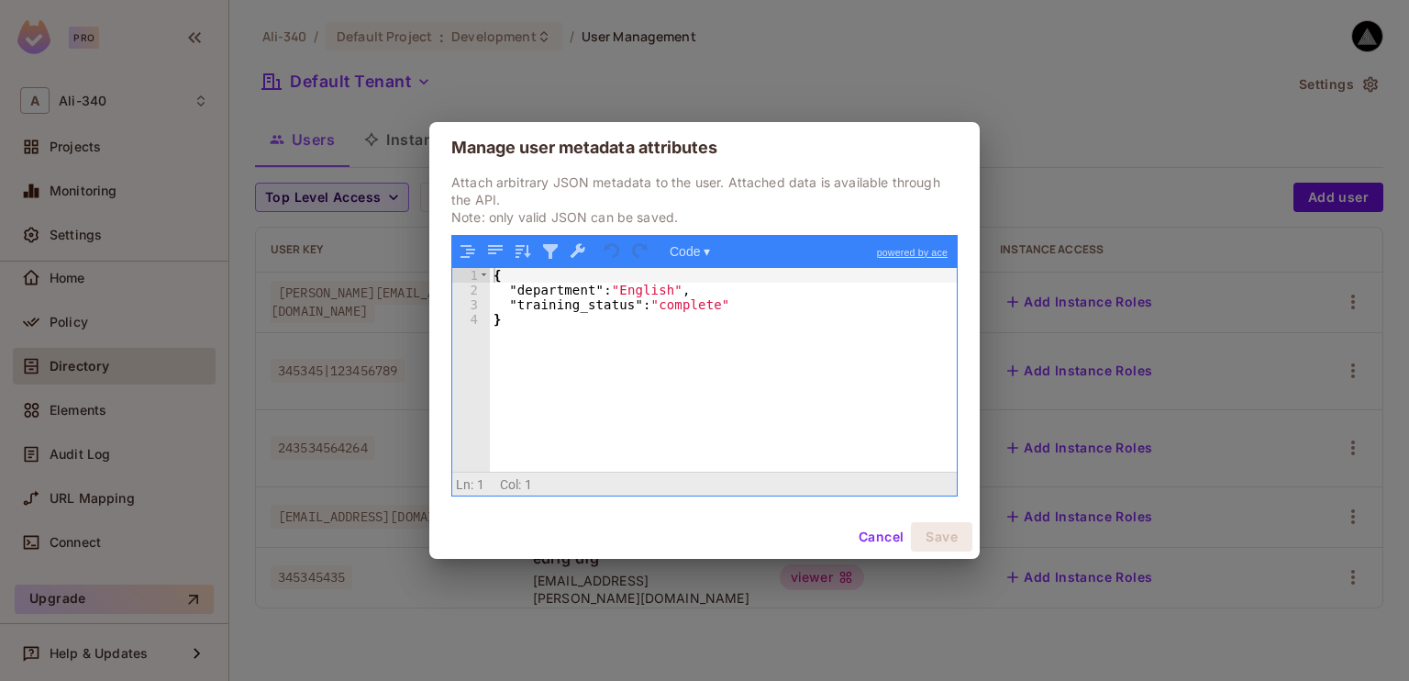
click at [629, 290] on div "{ "department" : "English" , "training_status" : "complete" }" at bounding box center [723, 385] width 467 height 234
click at [561, 292] on div "{ "department" : "English" , "training_status" : "complete" }" at bounding box center [723, 385] width 467 height 234
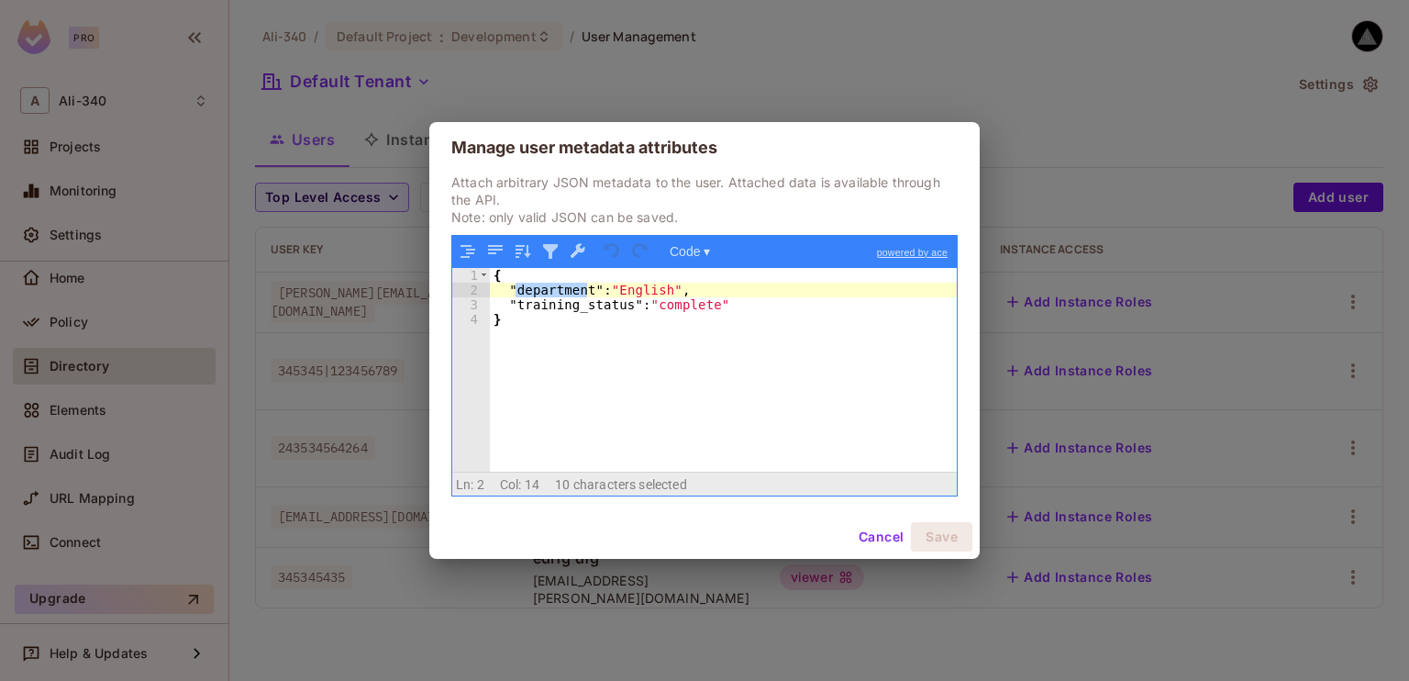
click at [558, 290] on div "{ "department" : "English" , "training_status" : "complete" }" at bounding box center [723, 370] width 467 height 205
click at [558, 290] on div "{ "department" : "English" , "training_status" : "complete" }" at bounding box center [723, 385] width 467 height 234
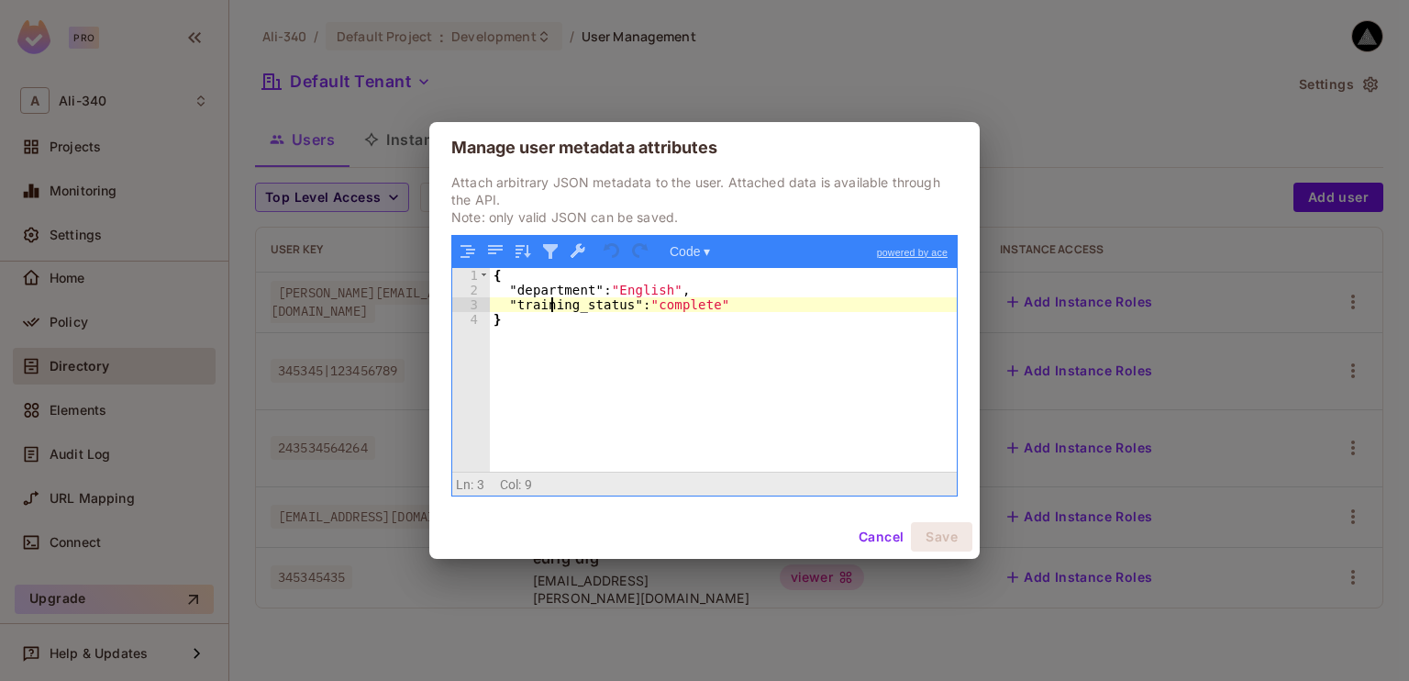
click at [554, 304] on div "{ "department" : "English" , "training_status" : "complete" }" at bounding box center [723, 385] width 467 height 234
click at [883, 533] on button "Cancel" at bounding box center [881, 536] width 60 height 29
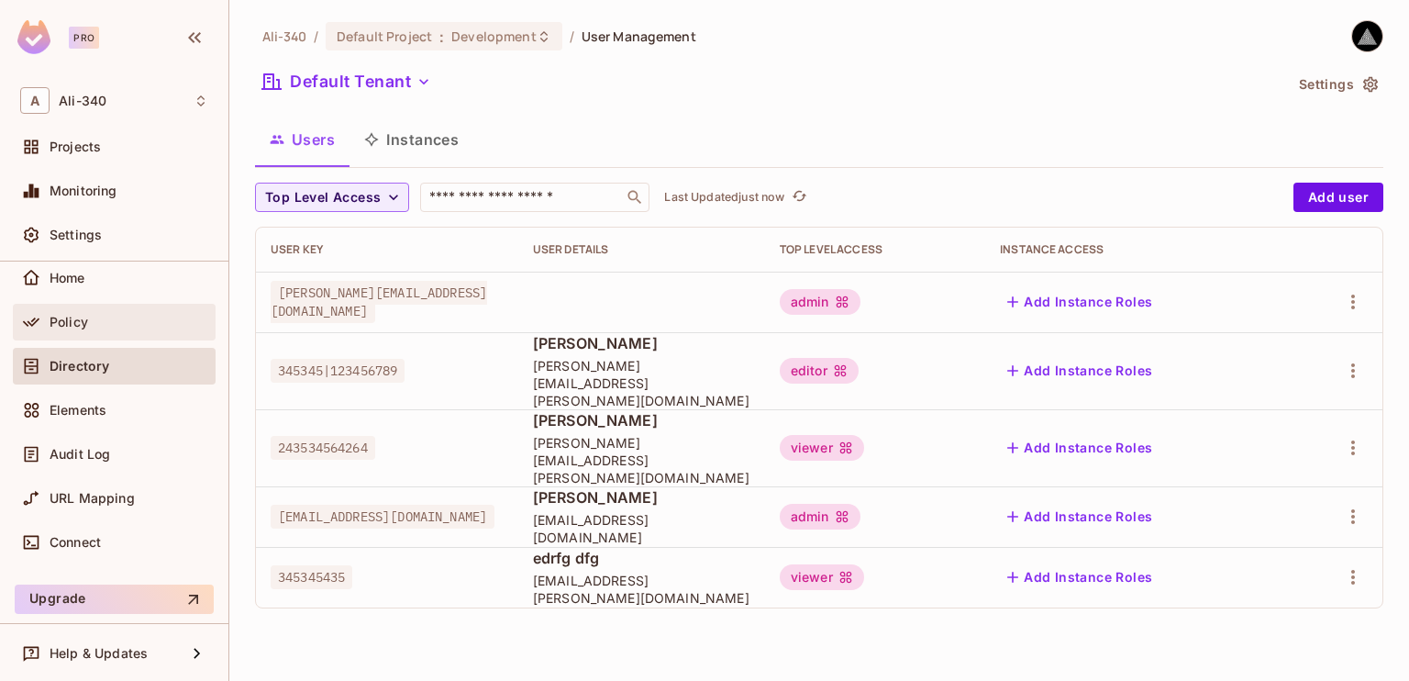
click at [50, 315] on span "Policy" at bounding box center [69, 322] width 39 height 15
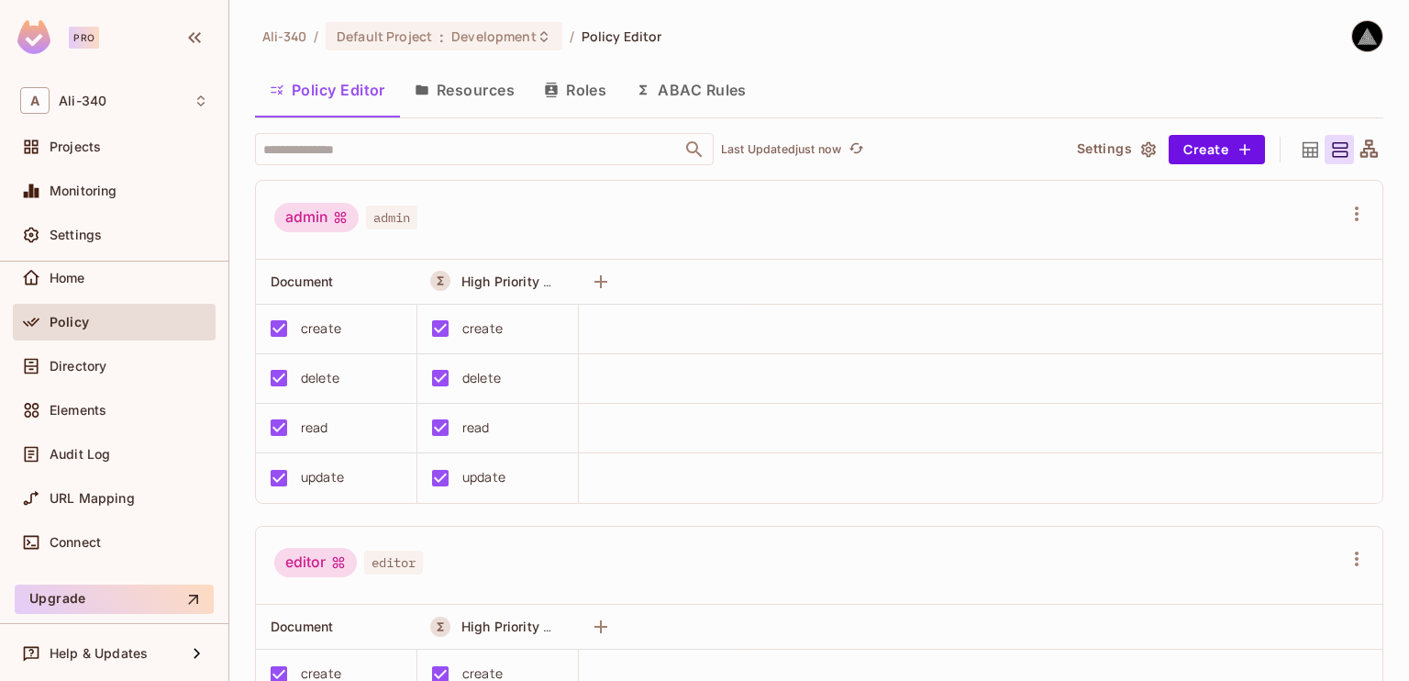
click at [686, 80] on button "ABAC Rules" at bounding box center [691, 90] width 140 height 46
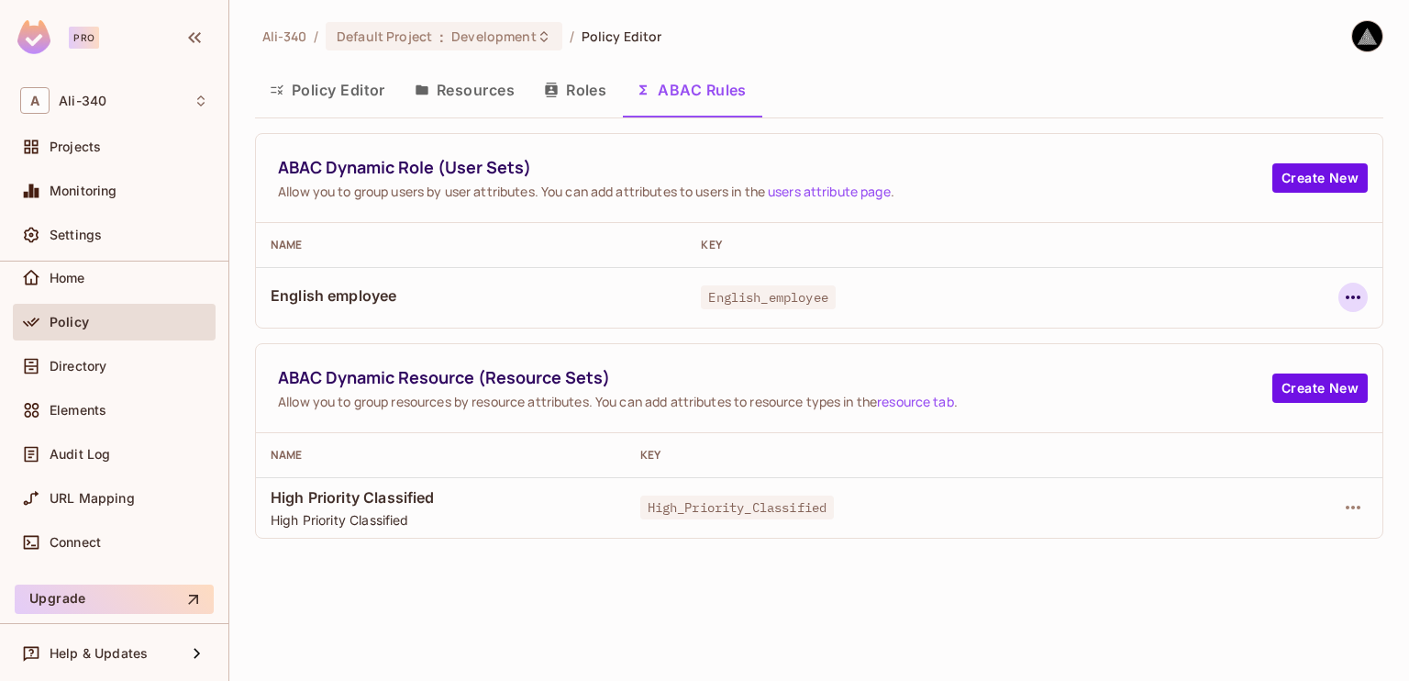
click at [1366, 294] on button "button" at bounding box center [1353, 297] width 29 height 29
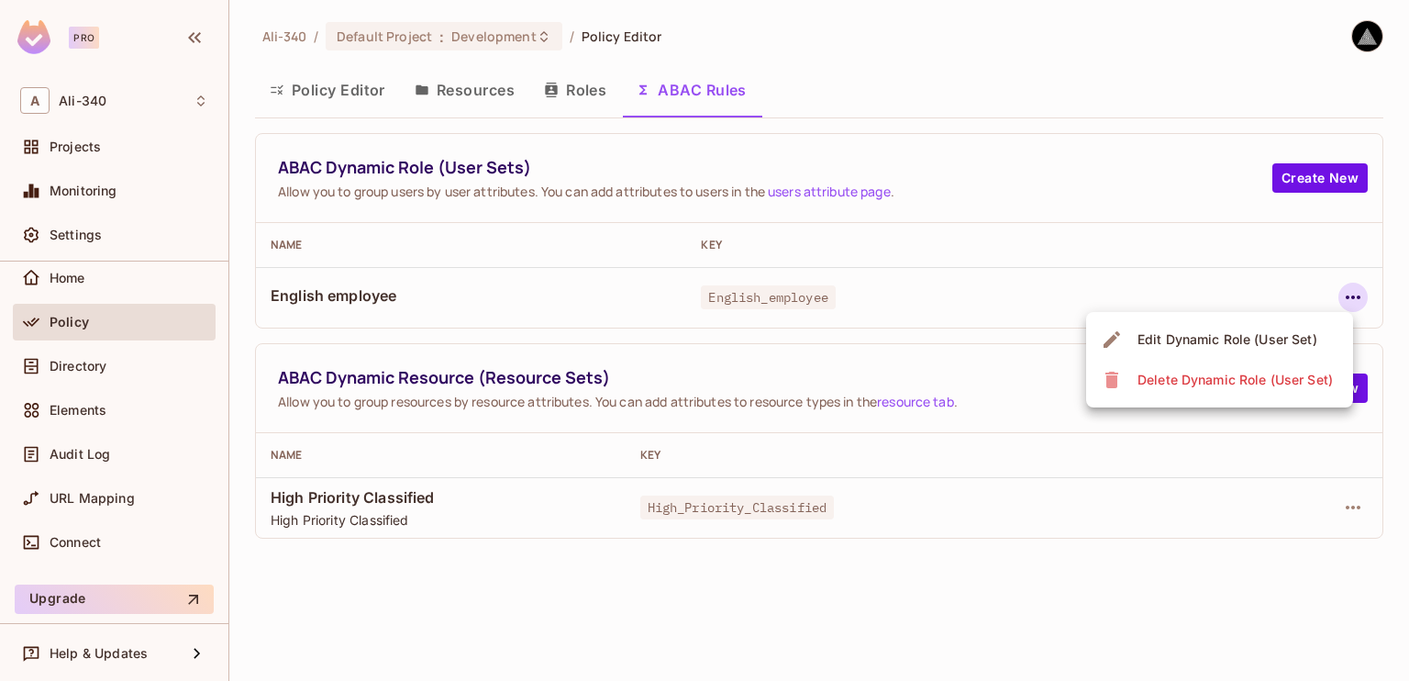
click at [1314, 328] on span "Edit Dynamic Role (User Set)" at bounding box center [1227, 339] width 191 height 29
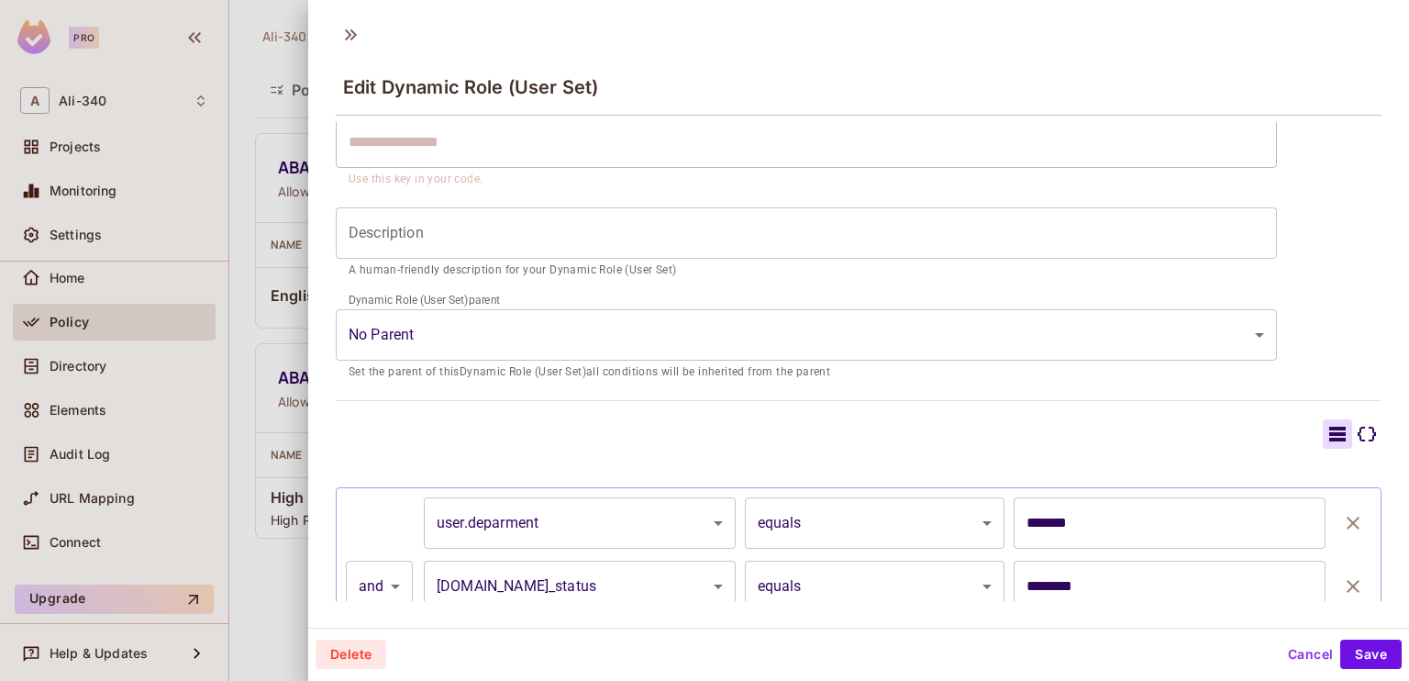
scroll to position [248, 0]
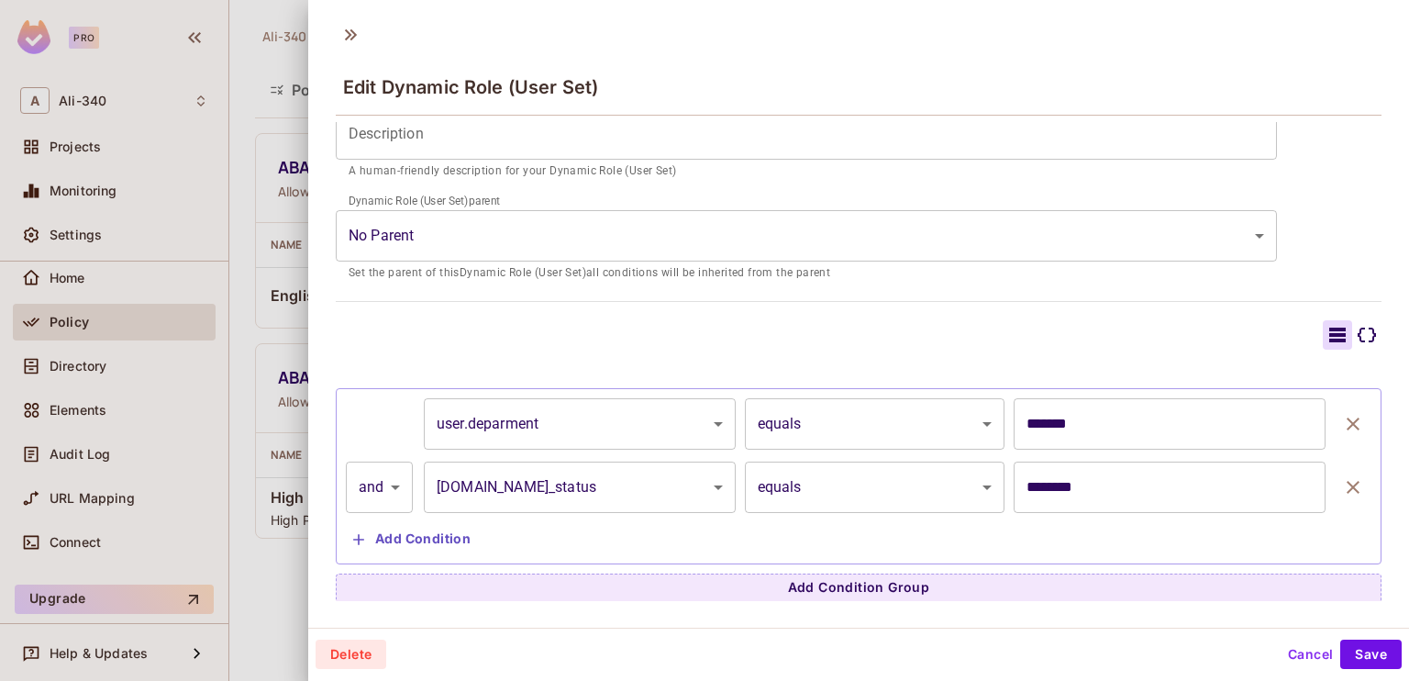
click at [550, 433] on body "**********" at bounding box center [704, 340] width 1409 height 681
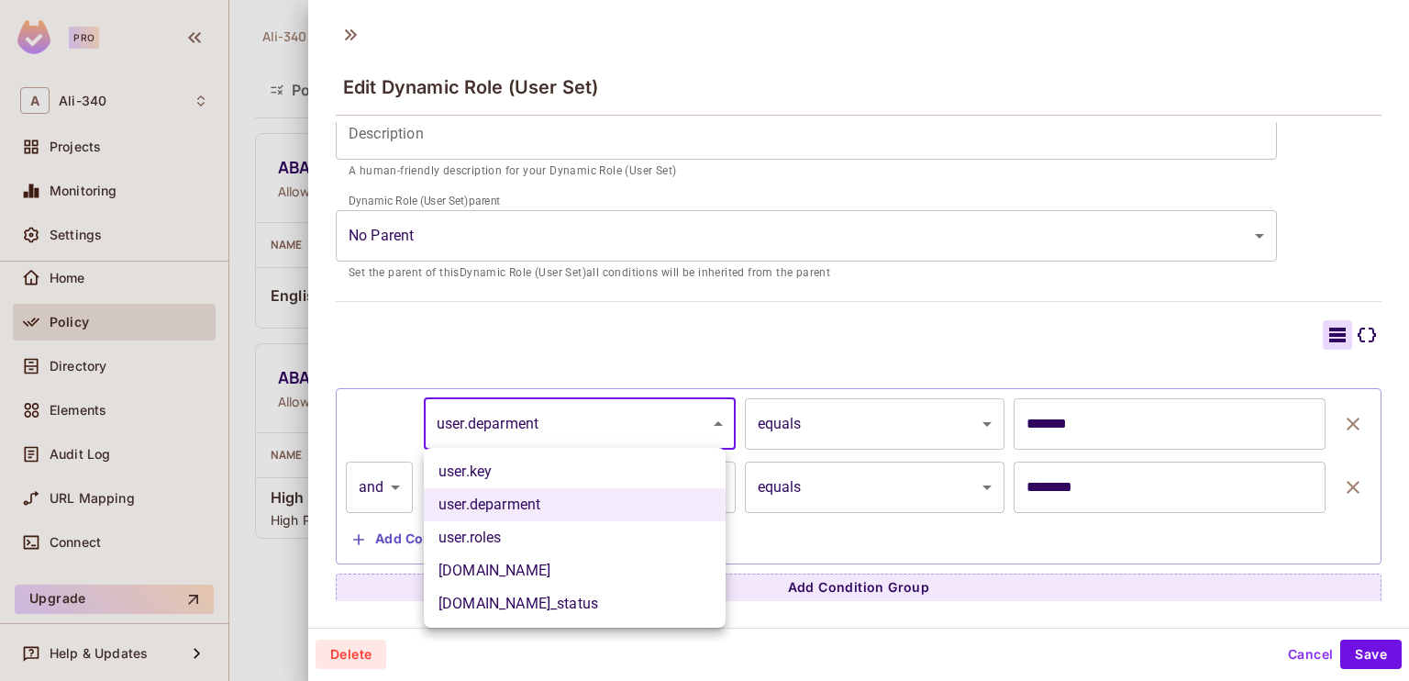
click at [551, 432] on div at bounding box center [704, 340] width 1409 height 681
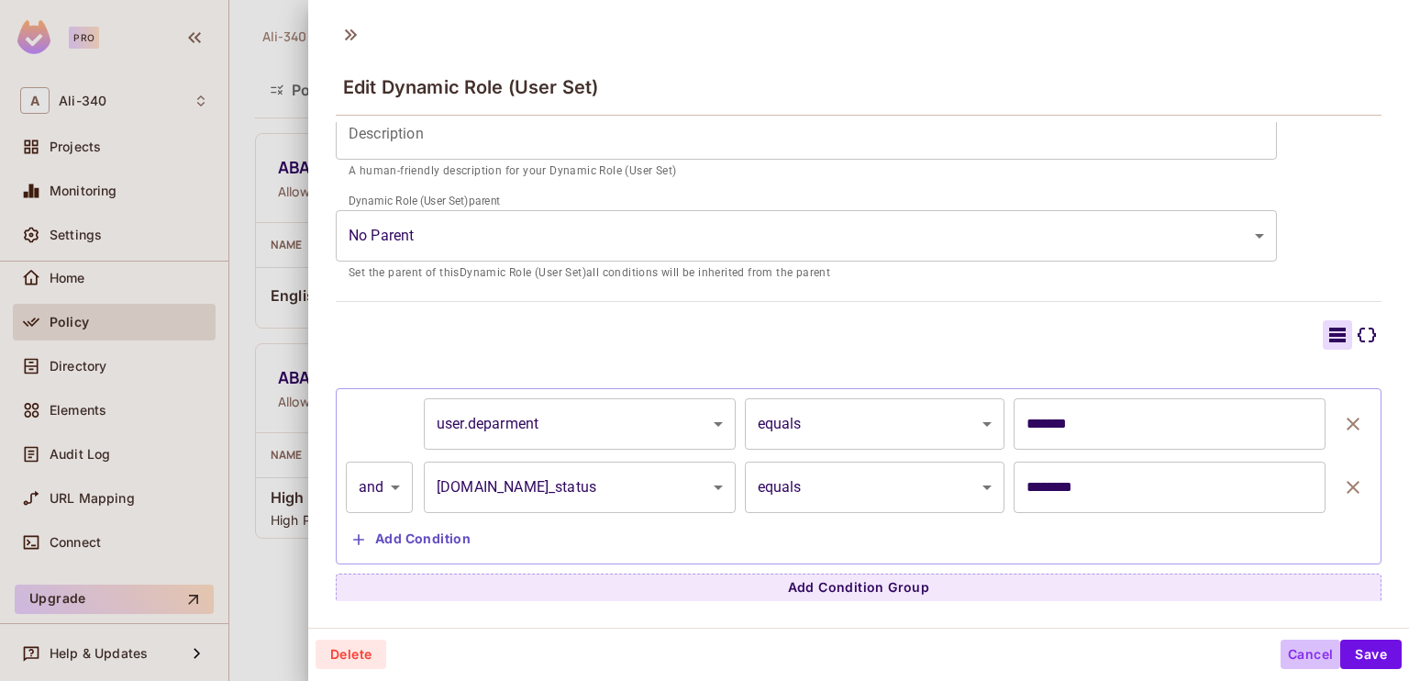
click at [1287, 649] on button "Cancel" at bounding box center [1311, 653] width 60 height 29
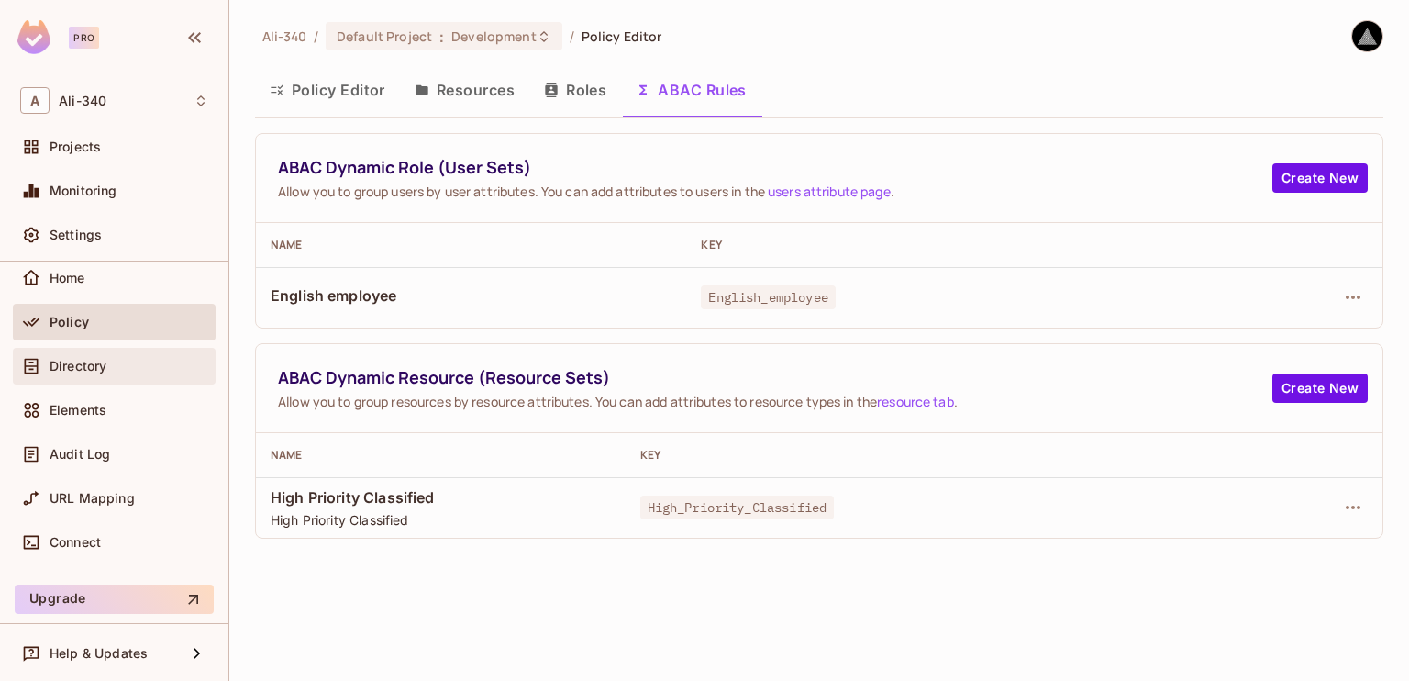
click at [122, 367] on div "Directory" at bounding box center [129, 366] width 159 height 15
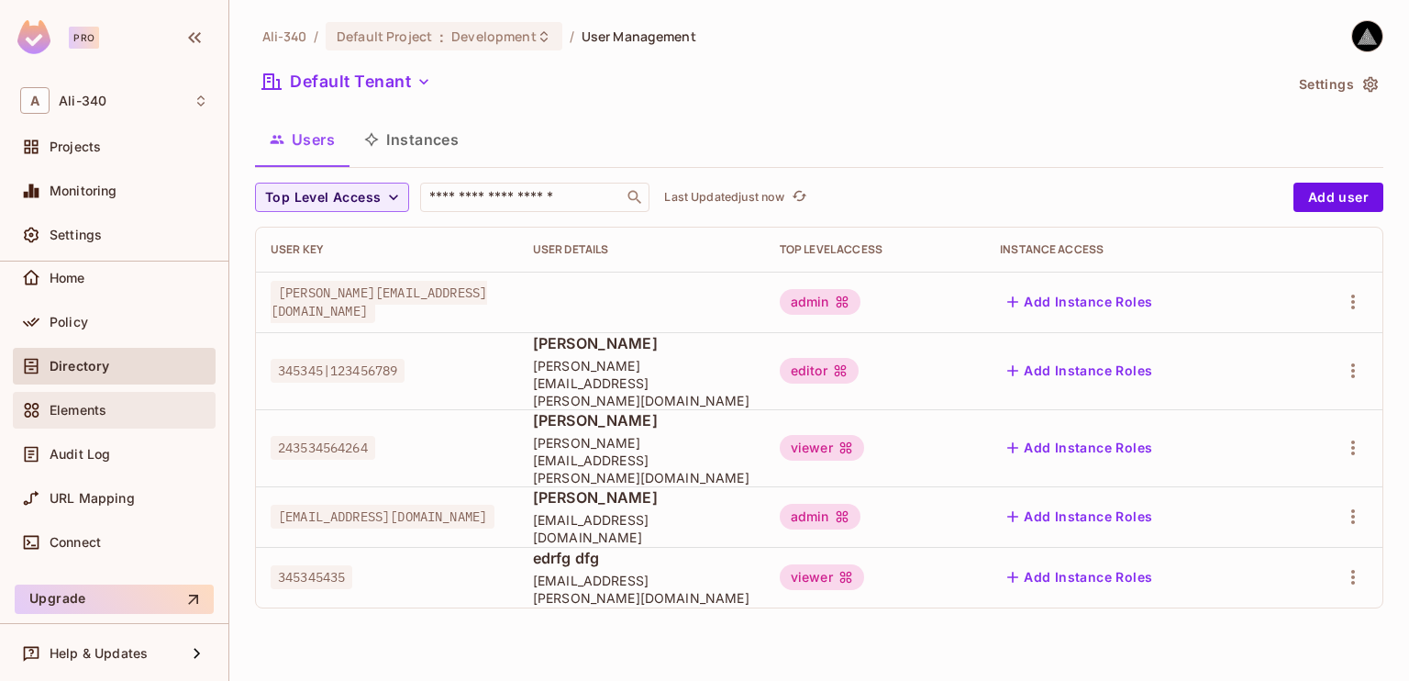
click at [113, 404] on div "Elements" at bounding box center [129, 410] width 159 height 15
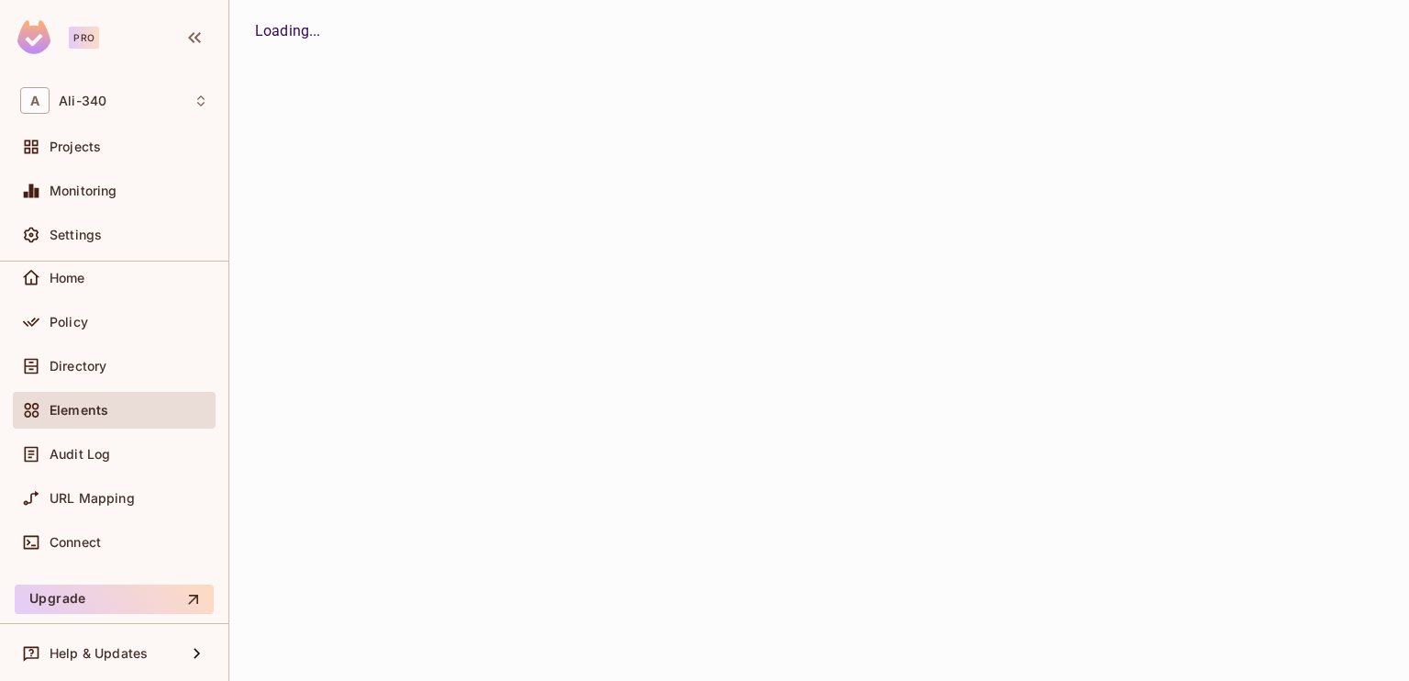
click at [109, 383] on div "Directory" at bounding box center [114, 370] width 203 height 44
click at [106, 362] on span "Directory" at bounding box center [78, 366] width 57 height 15
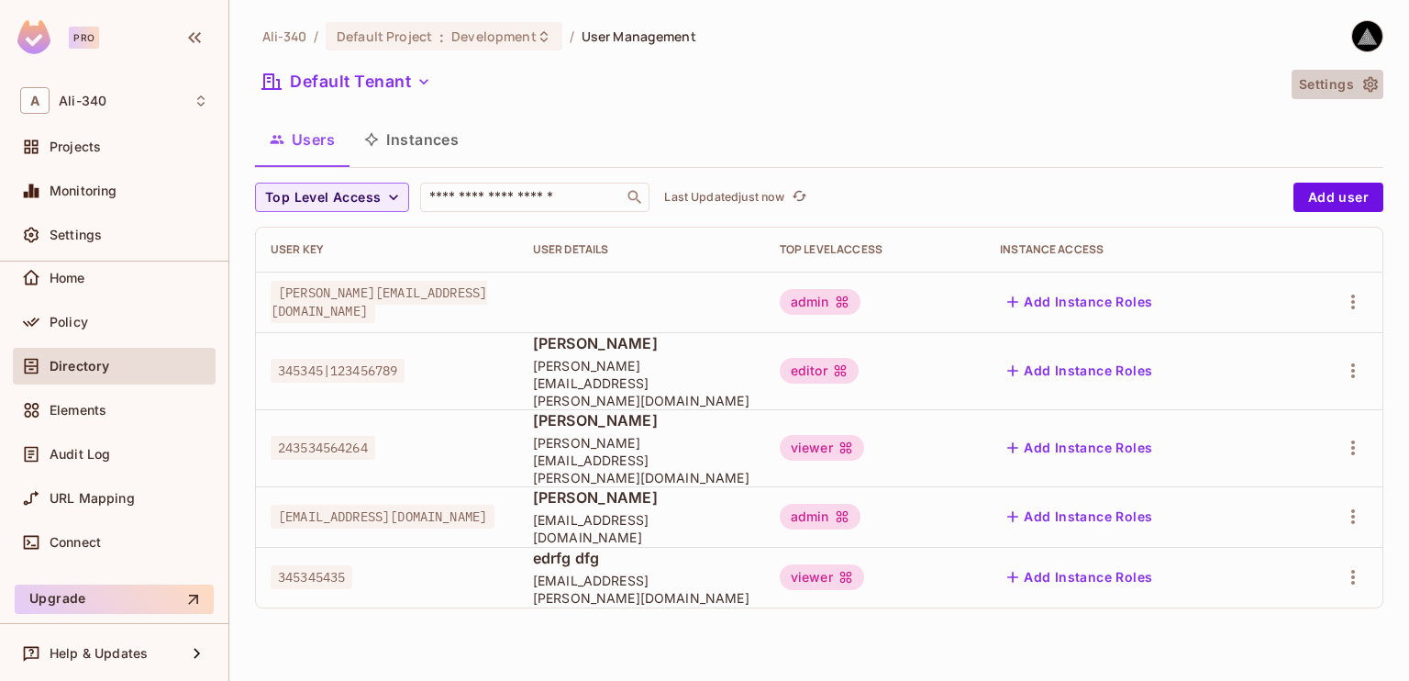
click at [1355, 85] on button "Settings" at bounding box center [1338, 84] width 92 height 29
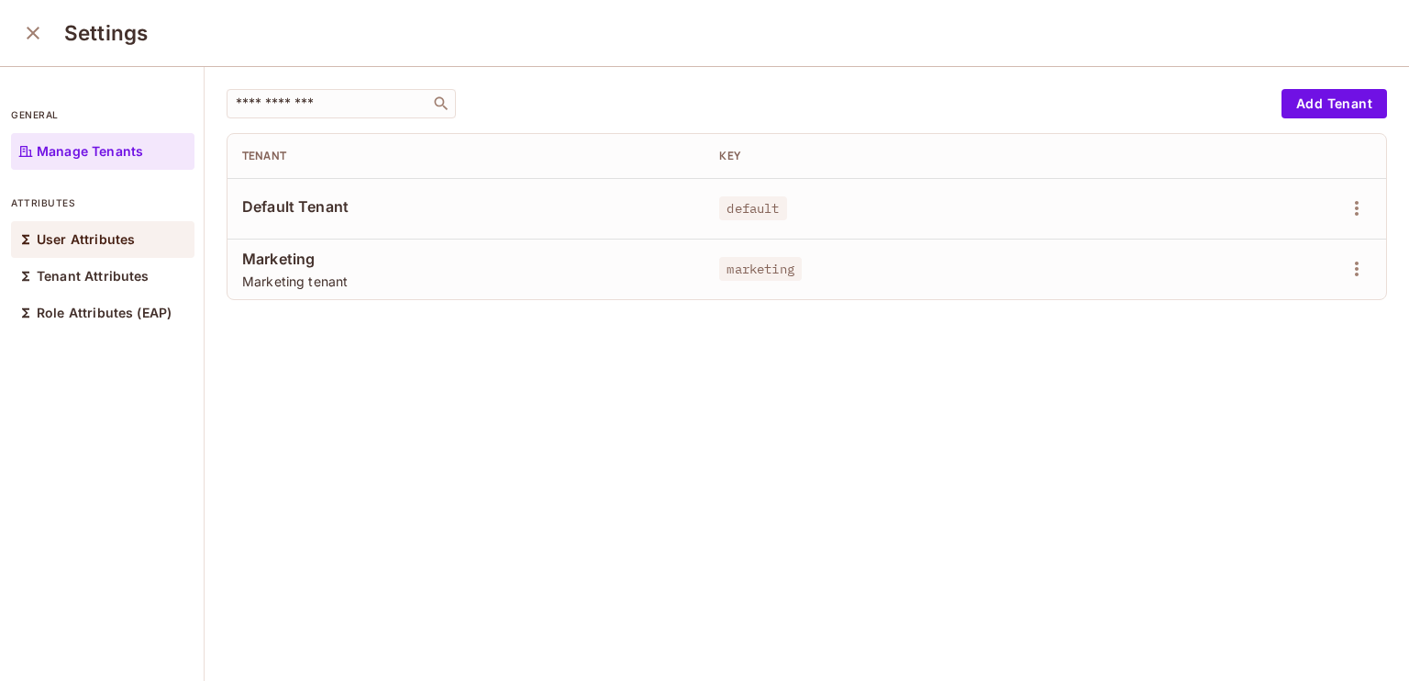
click at [84, 242] on p "User Attributes" at bounding box center [86, 239] width 98 height 15
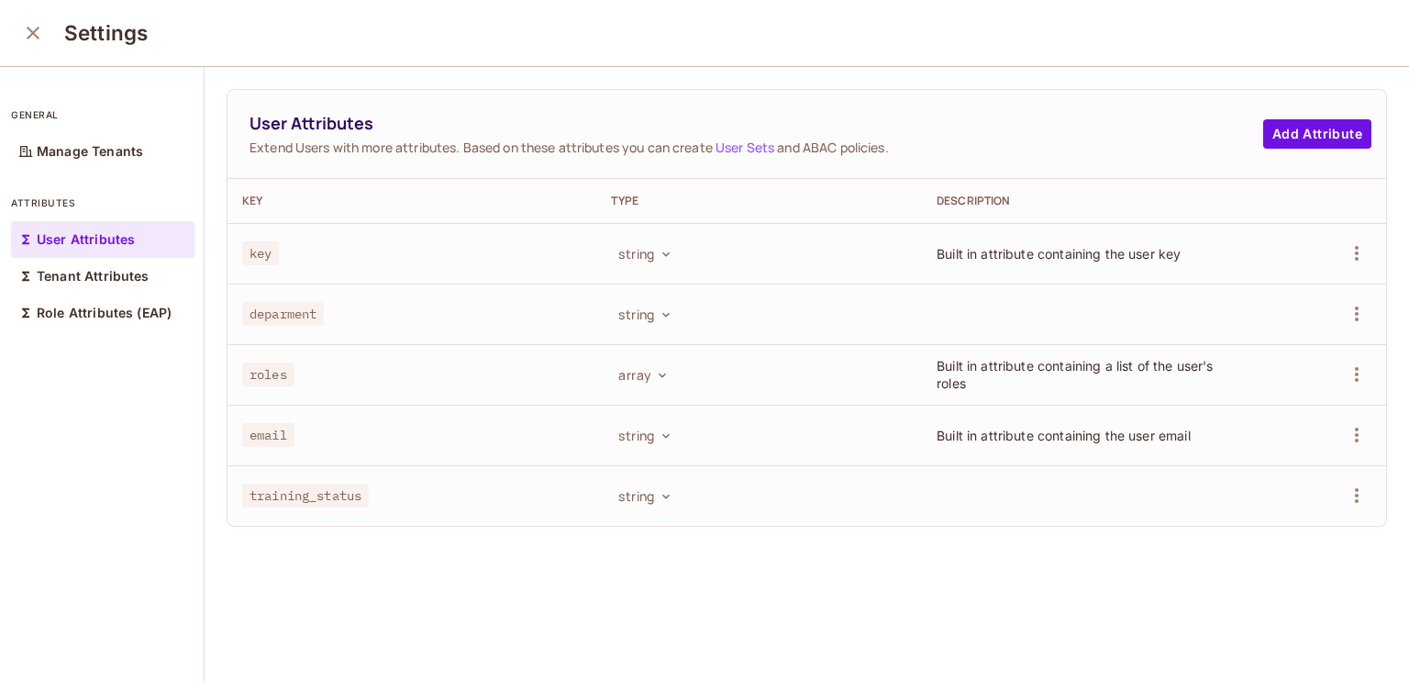
click at [550, 297] on td "deparment" at bounding box center [412, 313] width 369 height 61
click at [690, 305] on div "string" at bounding box center [759, 313] width 296 height 29
click at [295, 312] on span "deparment" at bounding box center [283, 314] width 82 height 24
copy span "deparment"
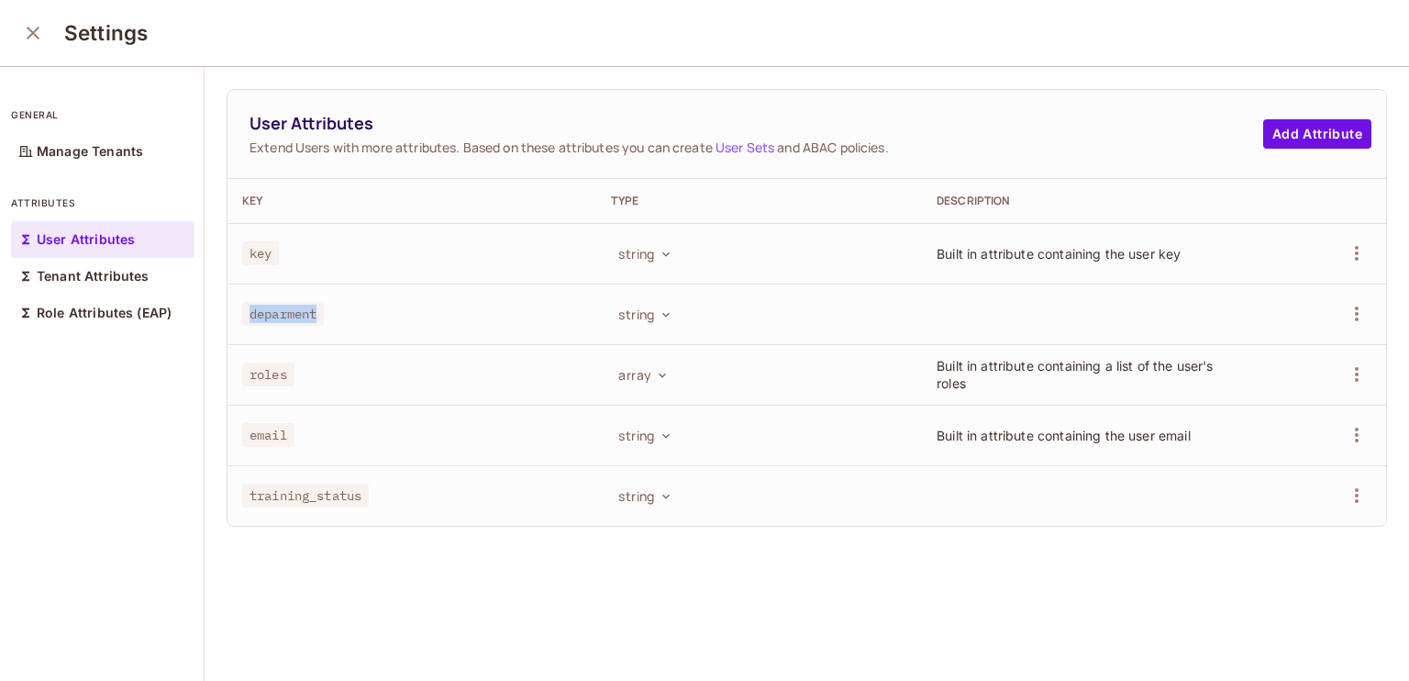
click at [40, 37] on icon "close" at bounding box center [33, 33] width 22 height 22
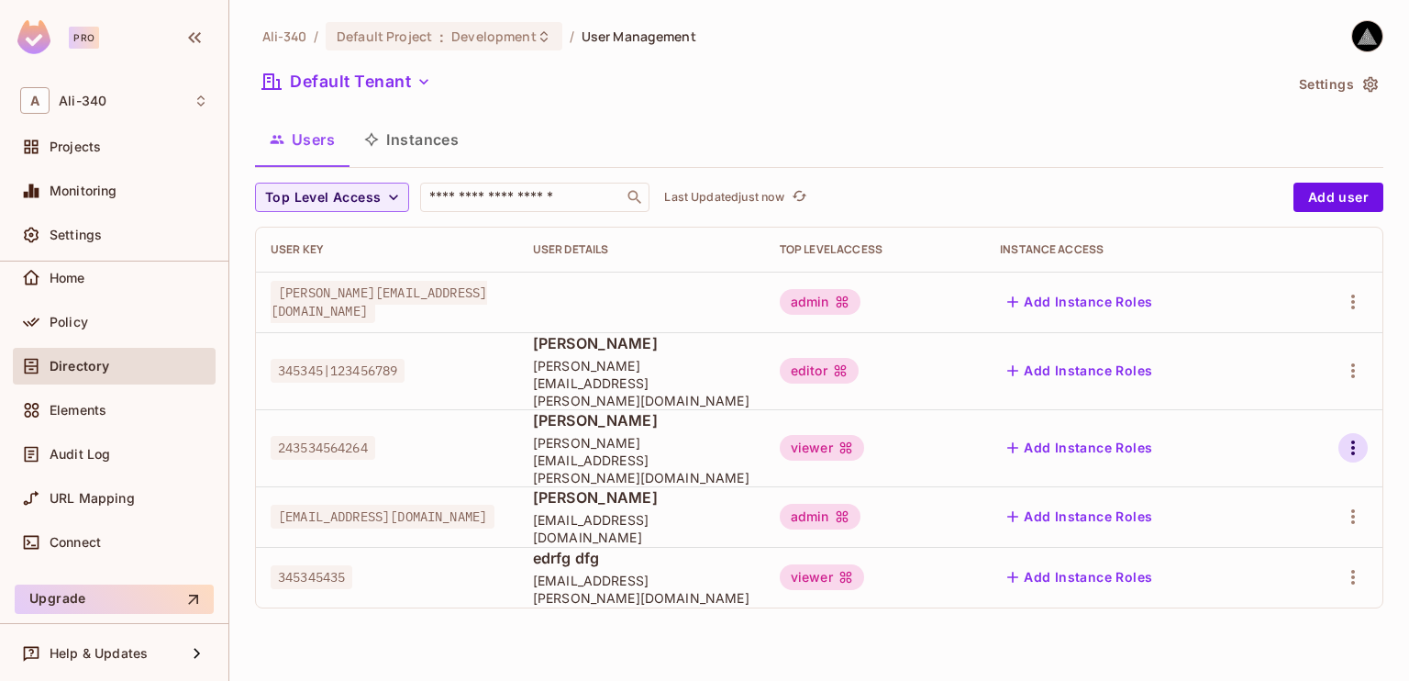
click at [1343, 437] on icon "button" at bounding box center [1353, 448] width 22 height 22
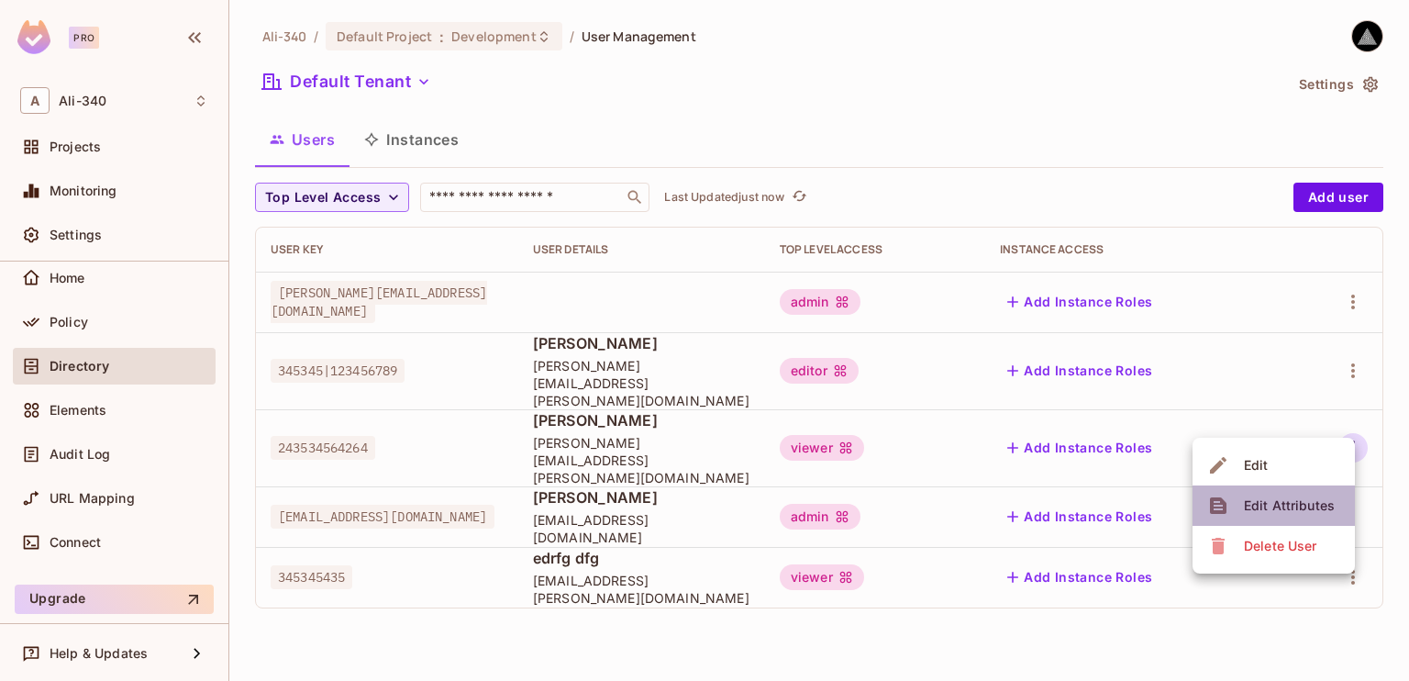
click at [1288, 491] on span "Edit Attributes" at bounding box center [1290, 505] width 102 height 29
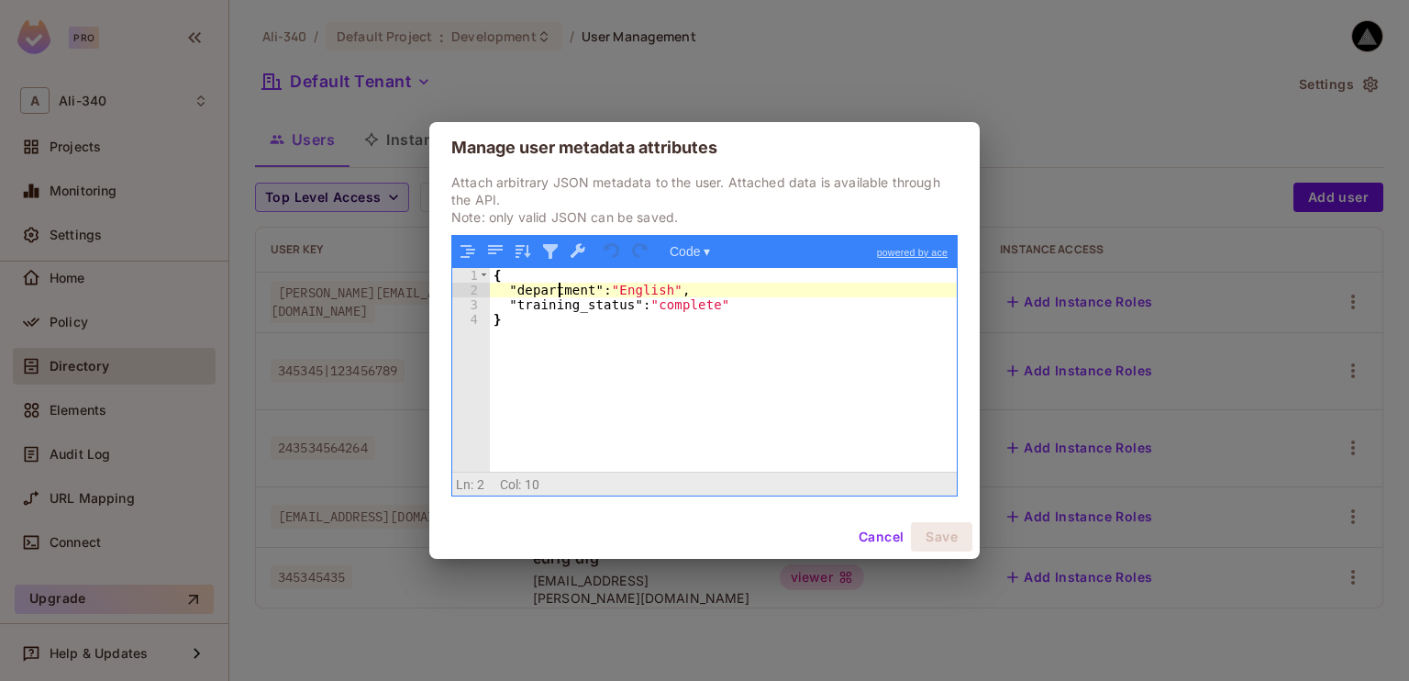
click at [557, 289] on div "{ "department" : "English" , "training_status" : "complete" }" at bounding box center [723, 385] width 467 height 234
click at [714, 395] on div "{ "deparment" : "English" , "training_status" : "complete" }" at bounding box center [723, 385] width 467 height 234
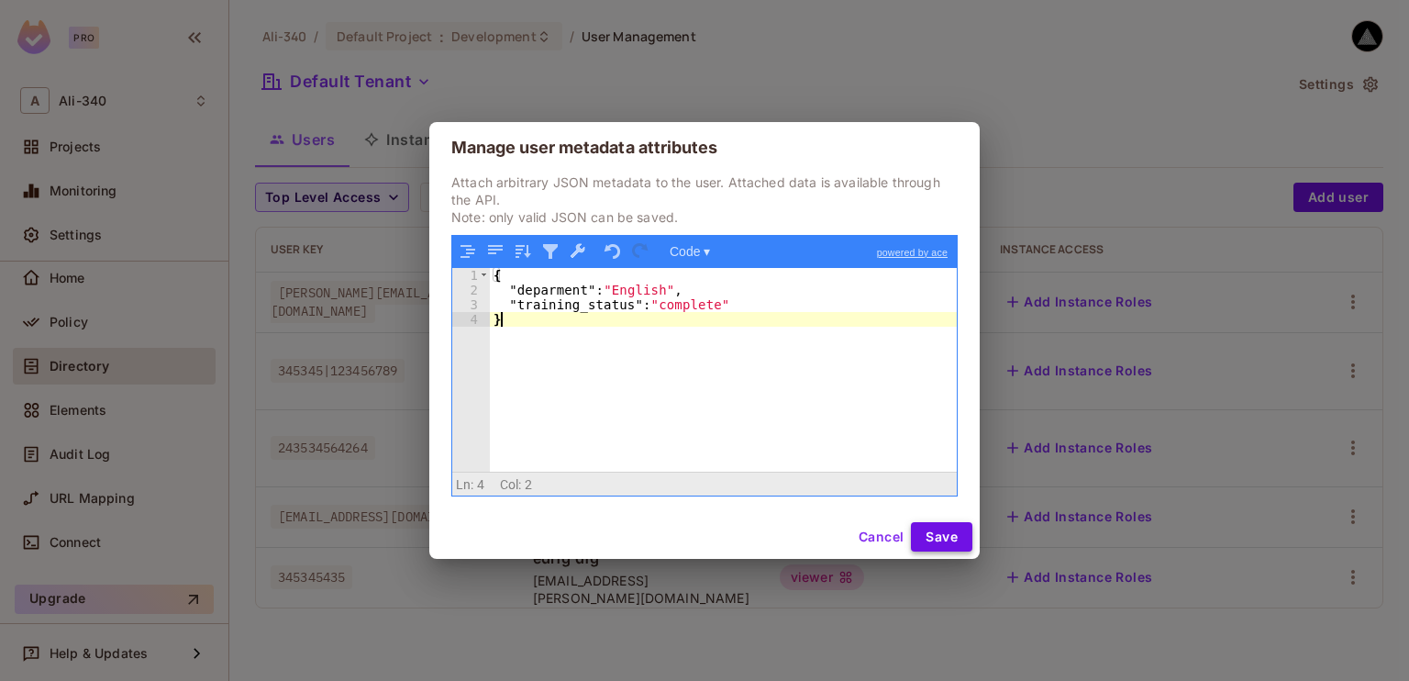
click at [943, 540] on button "Save" at bounding box center [941, 536] width 61 height 29
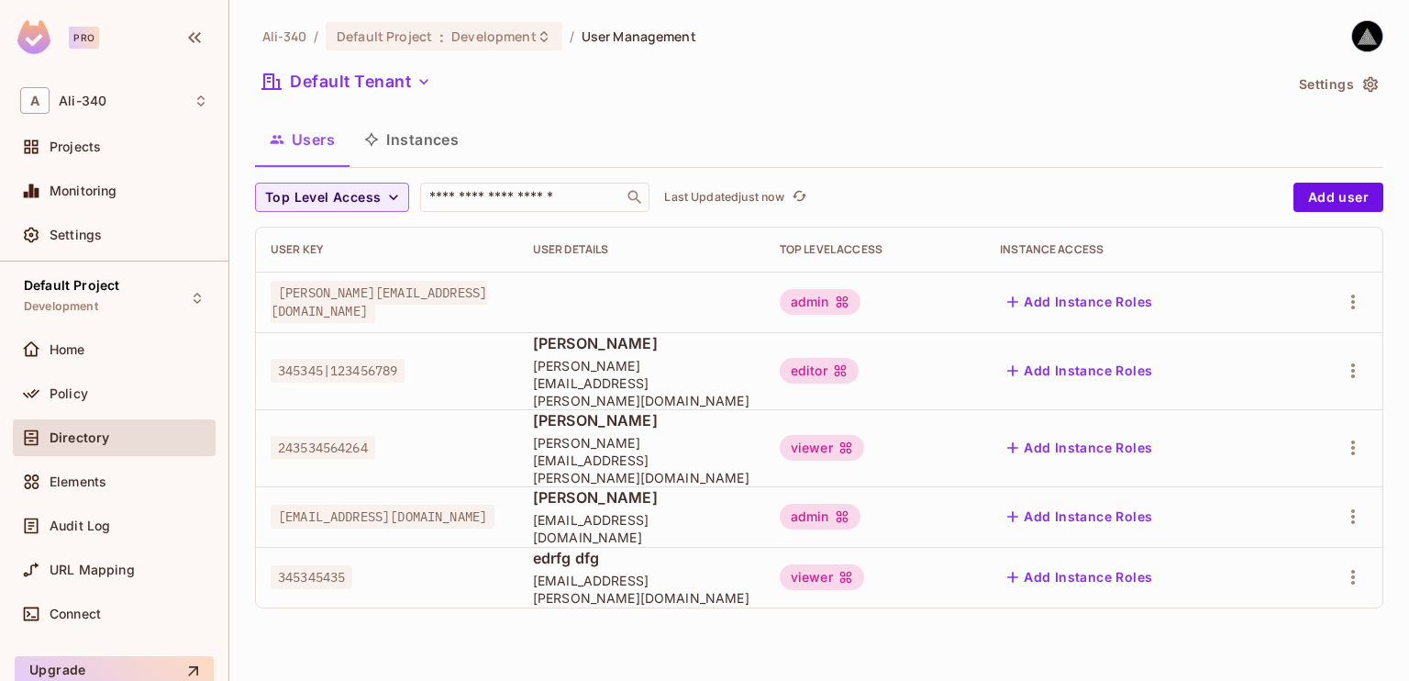
click at [326, 436] on span "243534564264" at bounding box center [323, 448] width 105 height 24
copy span "243534564264"
click at [793, 70] on div "Default Tenant" at bounding box center [769, 84] width 1028 height 35
drag, startPoint x: 793, startPoint y: 70, endPoint x: 708, endPoint y: 57, distance: 85.4
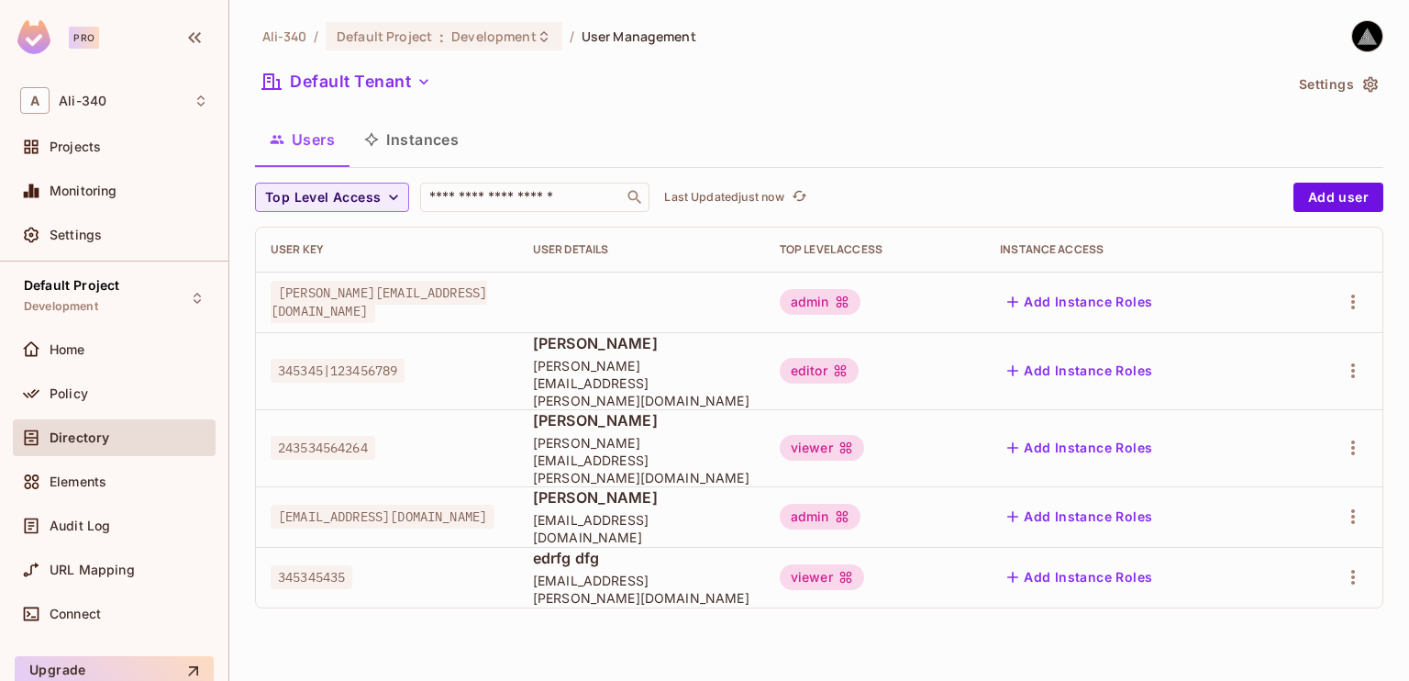
click at [708, 57] on div "[PERSON_NAME]-340 / Default Project : Development / User Management Default Ten…" at bounding box center [819, 321] width 1128 height 603
click at [1304, 78] on button "Settings" at bounding box center [1338, 84] width 92 height 29
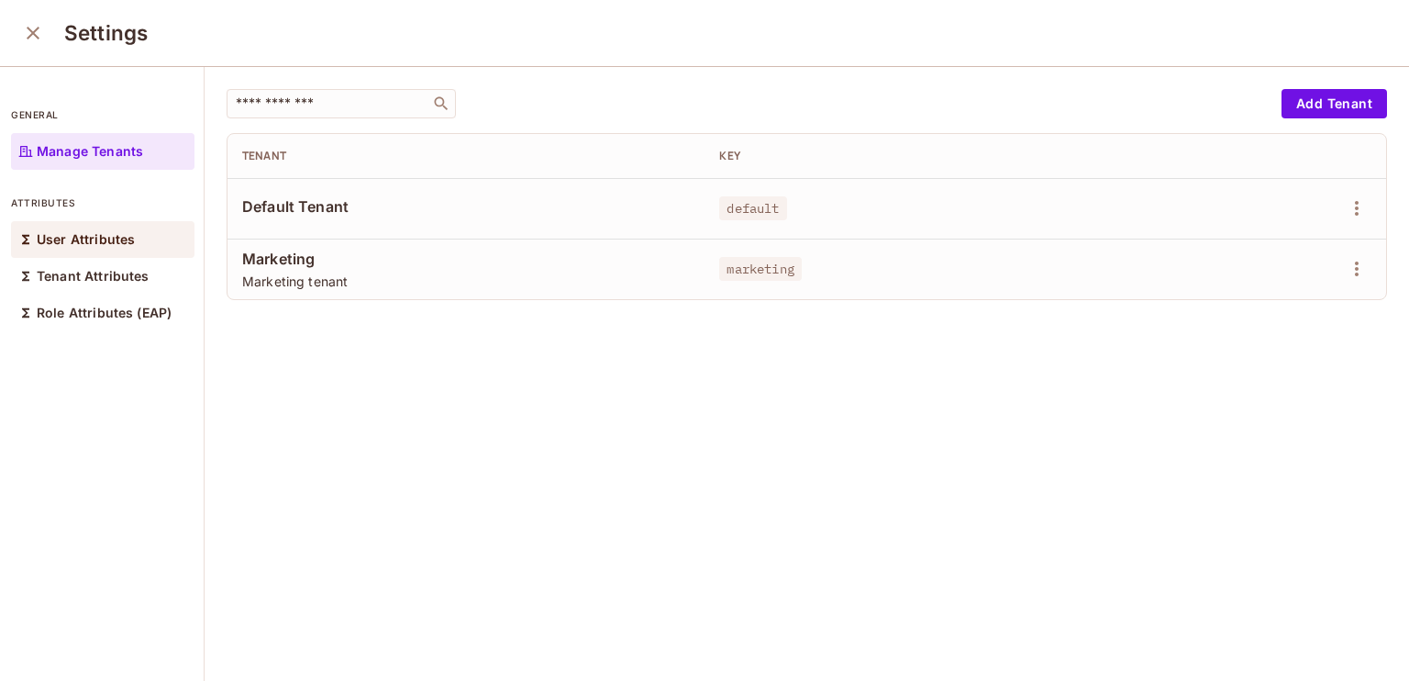
click at [137, 248] on div "User Attributes" at bounding box center [102, 239] width 183 height 37
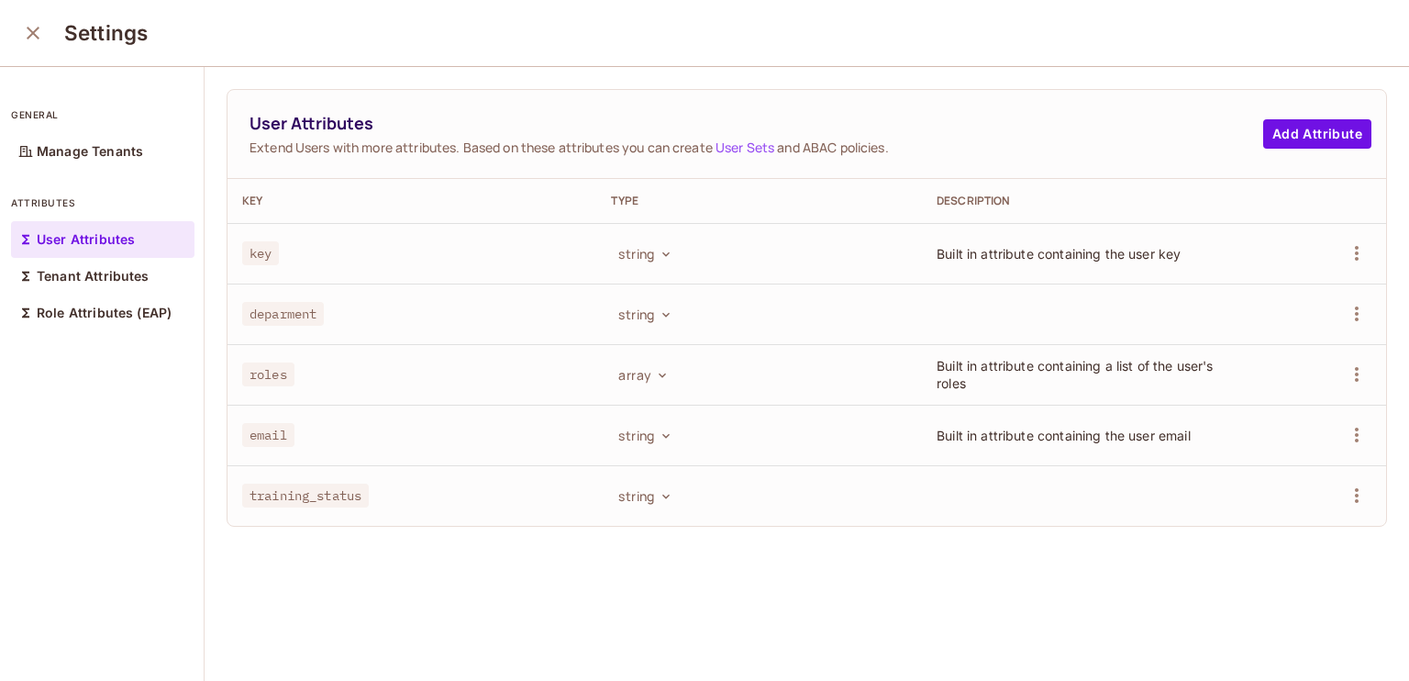
click at [26, 41] on icon "close" at bounding box center [33, 33] width 22 height 22
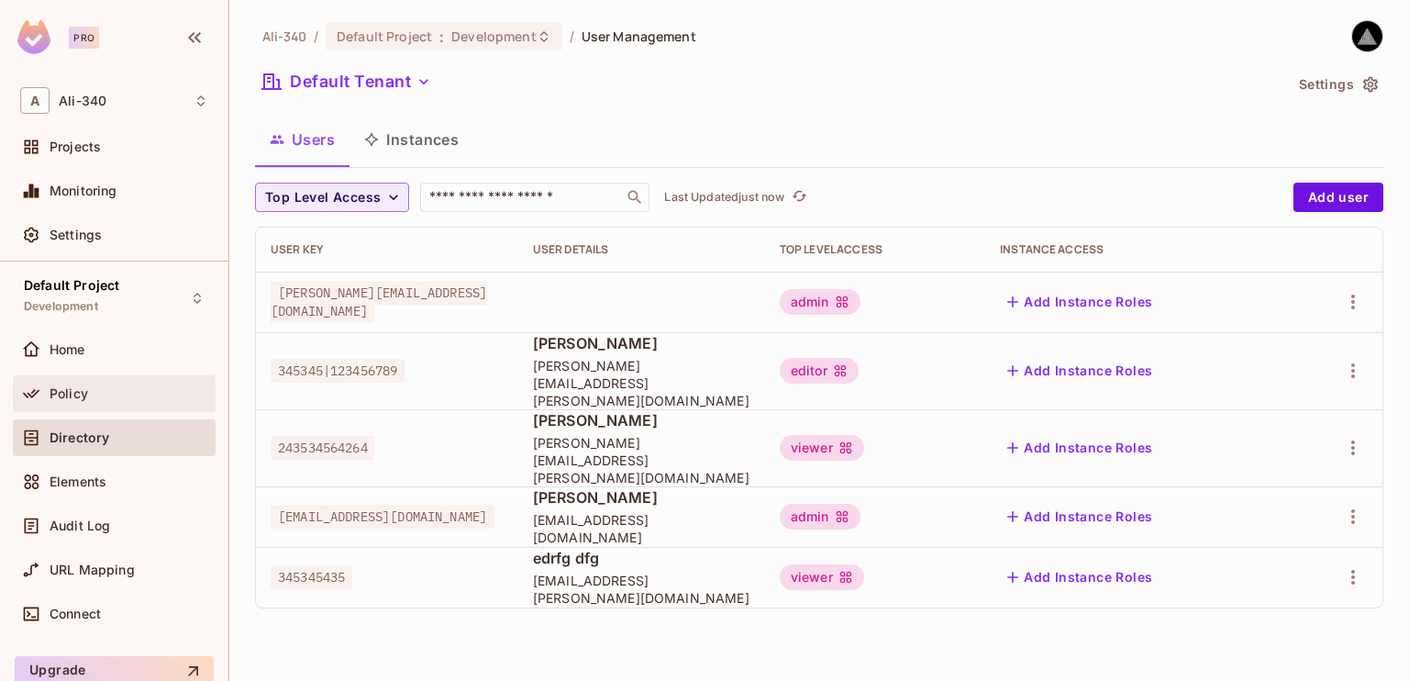
click at [107, 377] on div "Policy" at bounding box center [114, 393] width 203 height 37
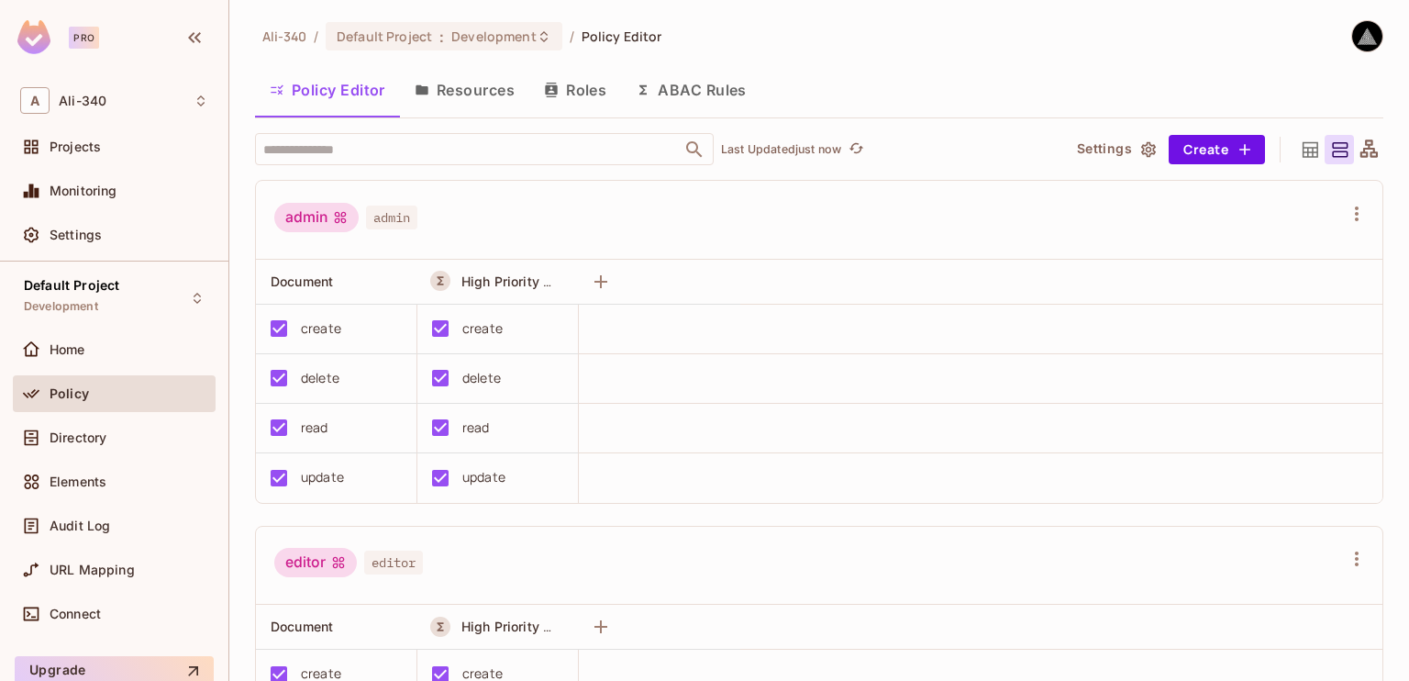
click at [694, 82] on button "ABAC Rules" at bounding box center [691, 90] width 140 height 46
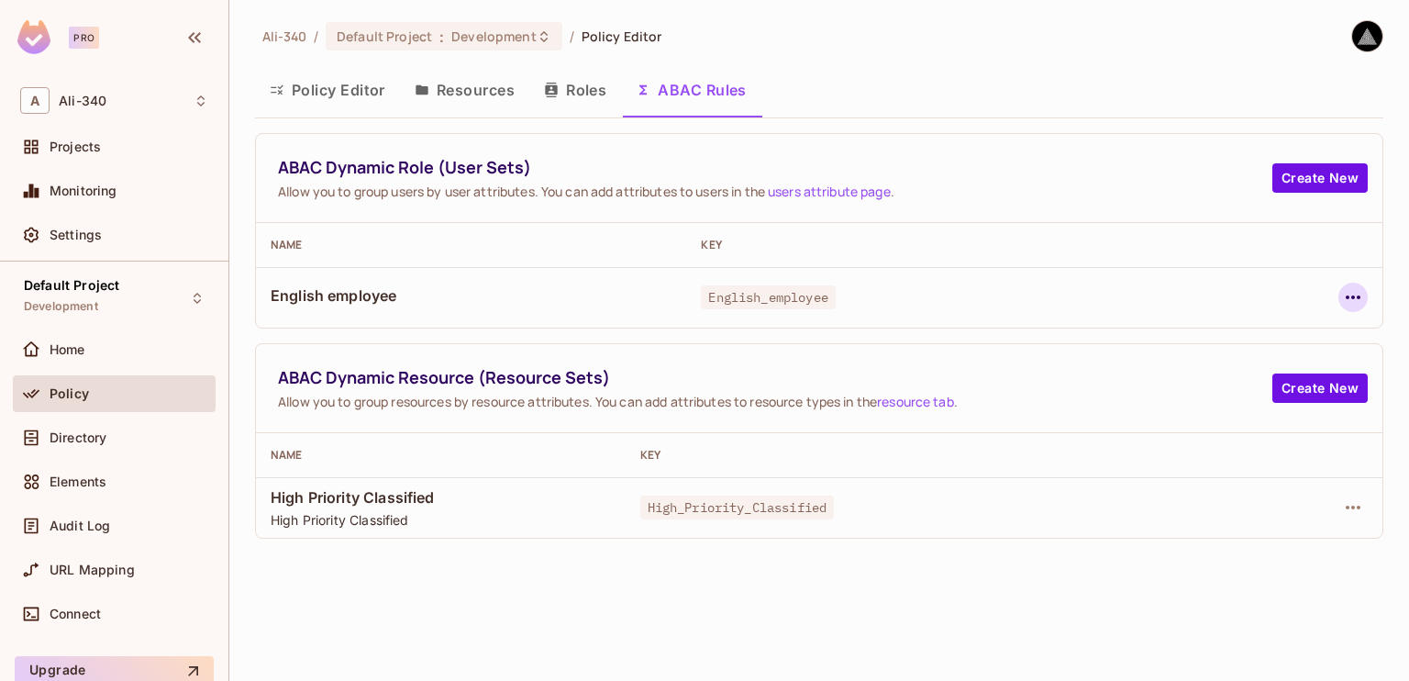
click at [1358, 299] on icon "button" at bounding box center [1353, 297] width 22 height 22
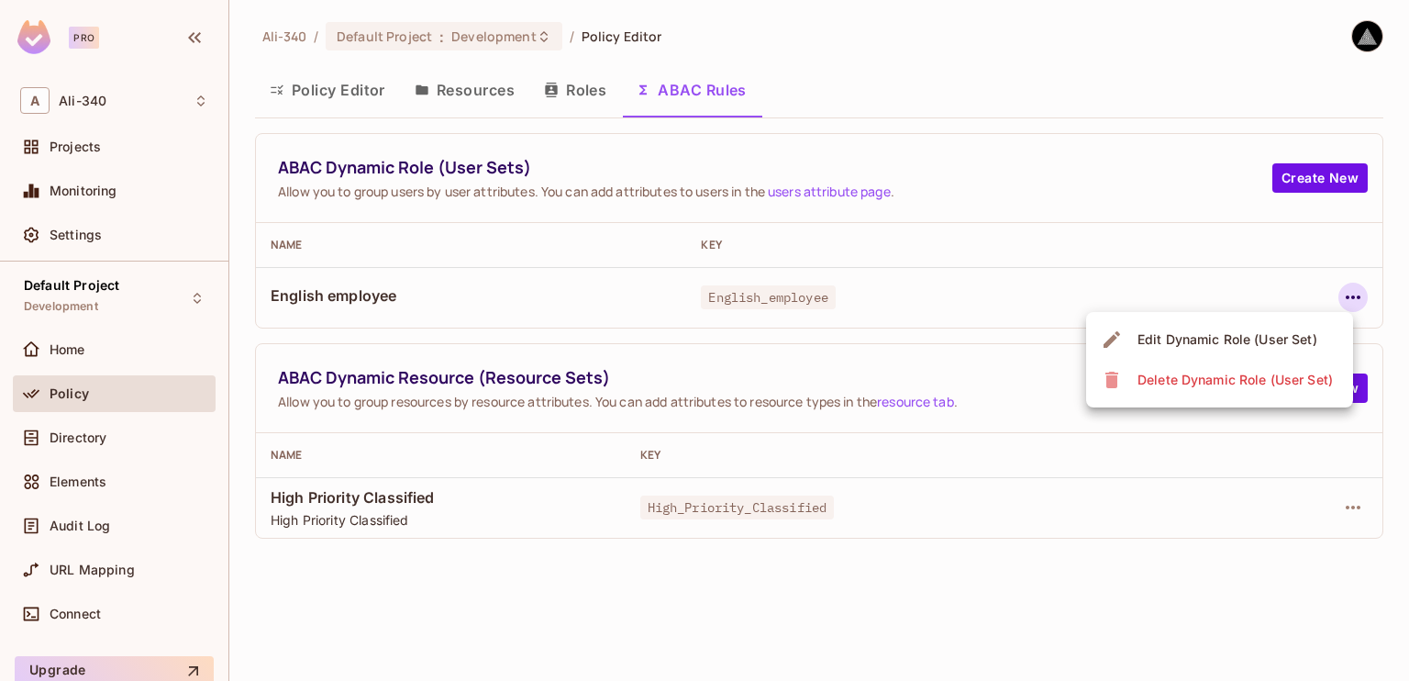
click at [1238, 340] on div "Edit Dynamic Role (User Set)" at bounding box center [1228, 339] width 180 height 18
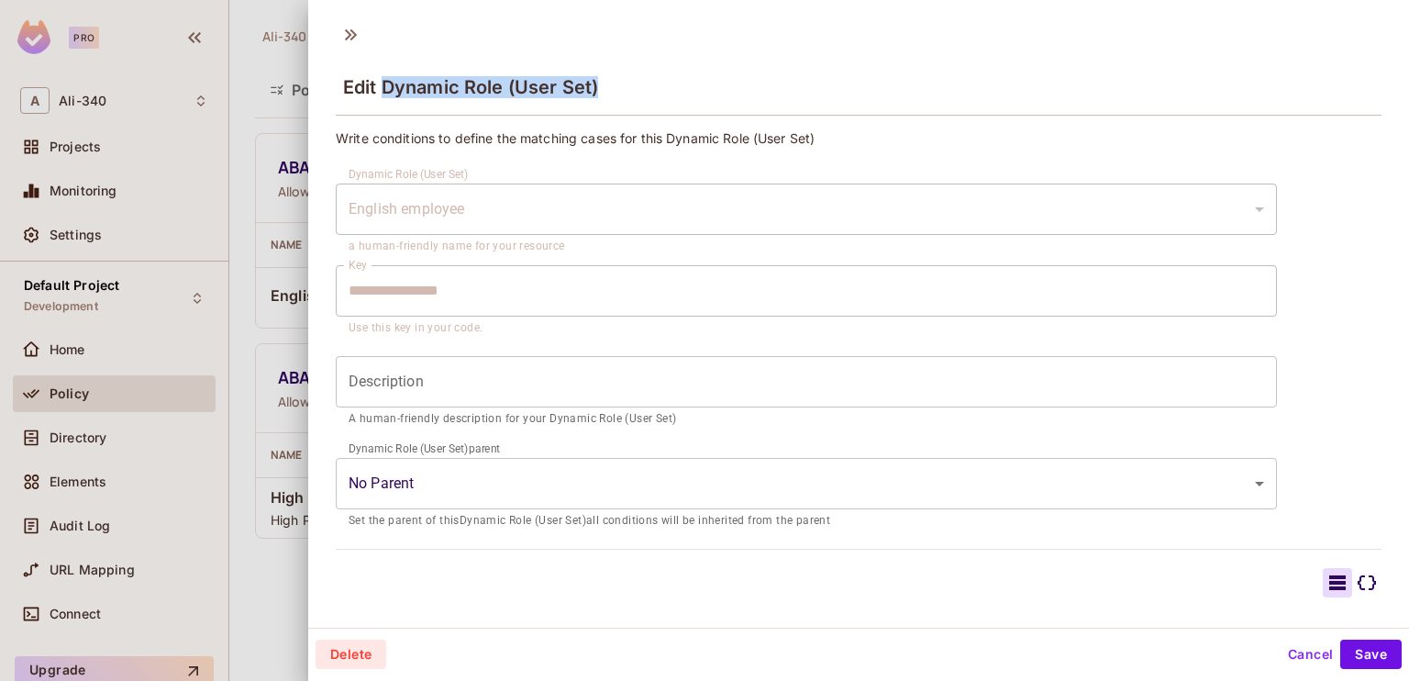
drag, startPoint x: 385, startPoint y: 91, endPoint x: 677, endPoint y: 88, distance: 291.8
click at [677, 88] on div "Edit Dynamic Role (User Set)" at bounding box center [859, 86] width 1046 height 60
copy span "Dynamic Role (User Set)"
click at [628, 207] on div "English employee" at bounding box center [806, 208] width 941 height 51
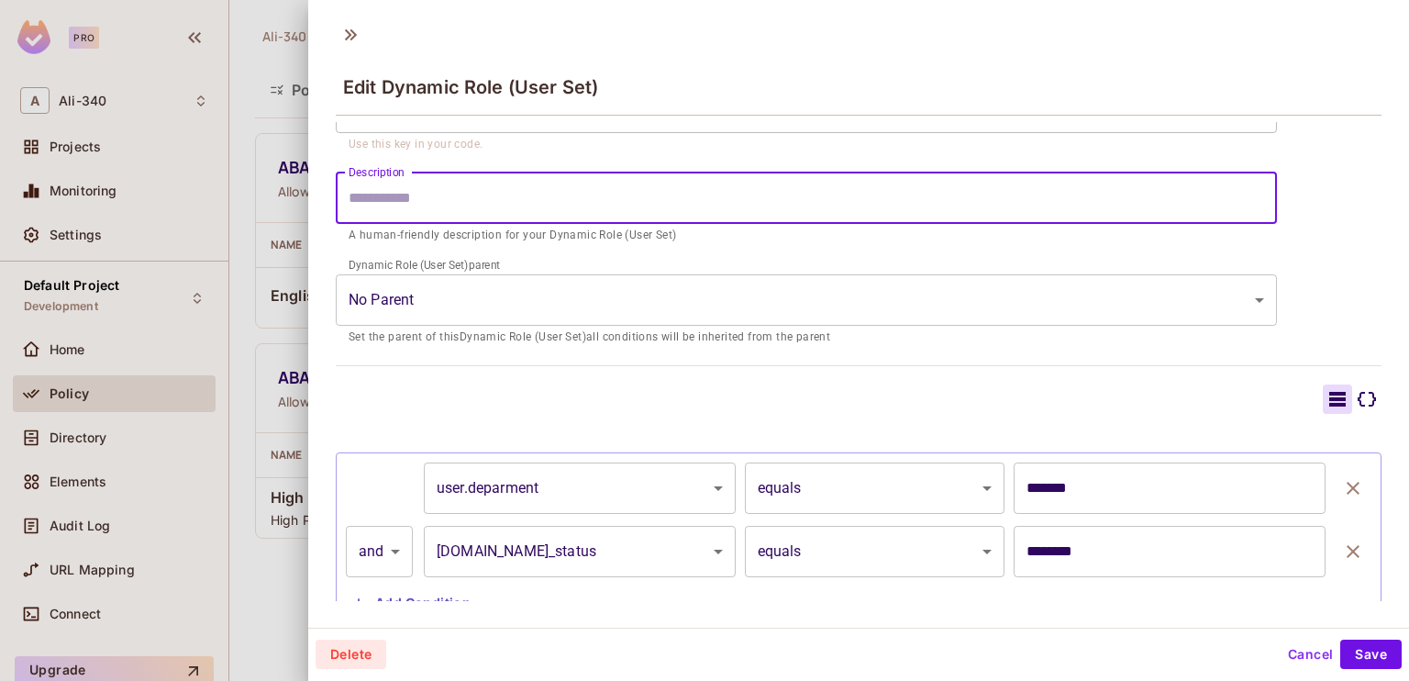
click at [632, 197] on input "Description" at bounding box center [806, 197] width 941 height 51
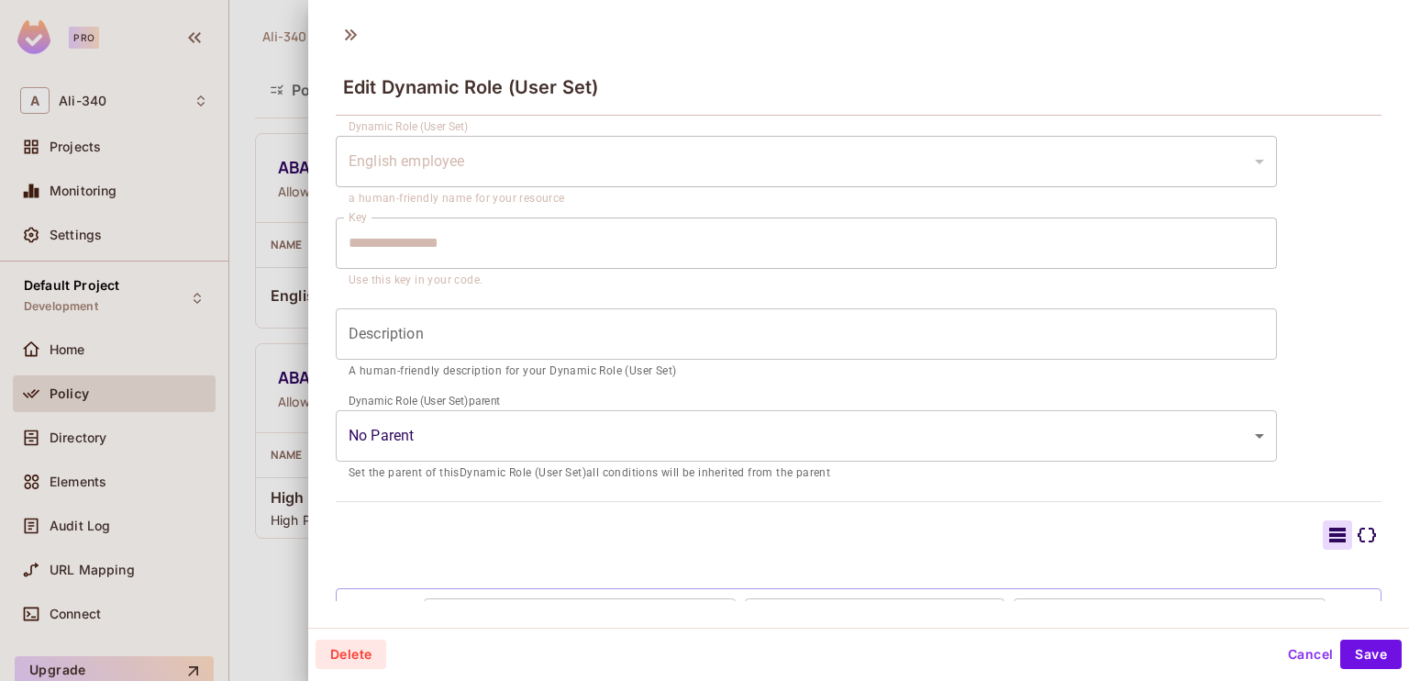
scroll to position [248, 0]
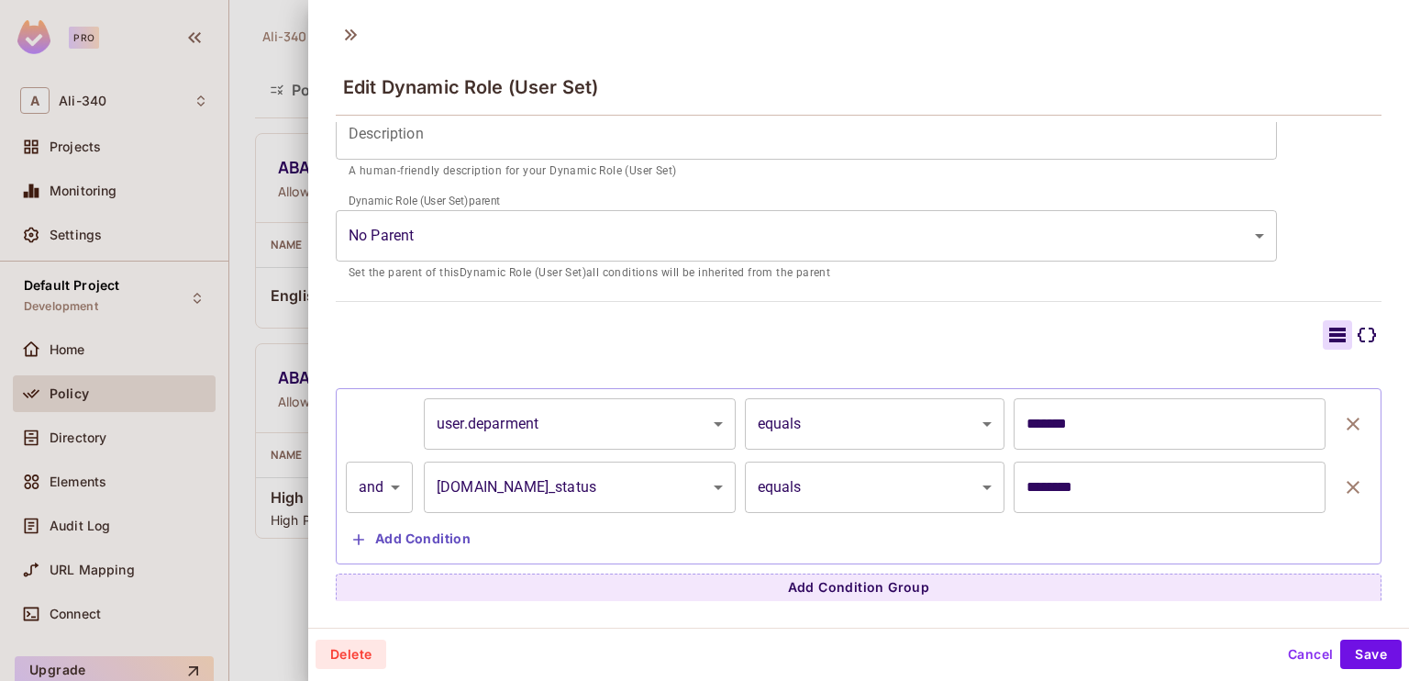
click at [118, 351] on div at bounding box center [704, 340] width 1409 height 681
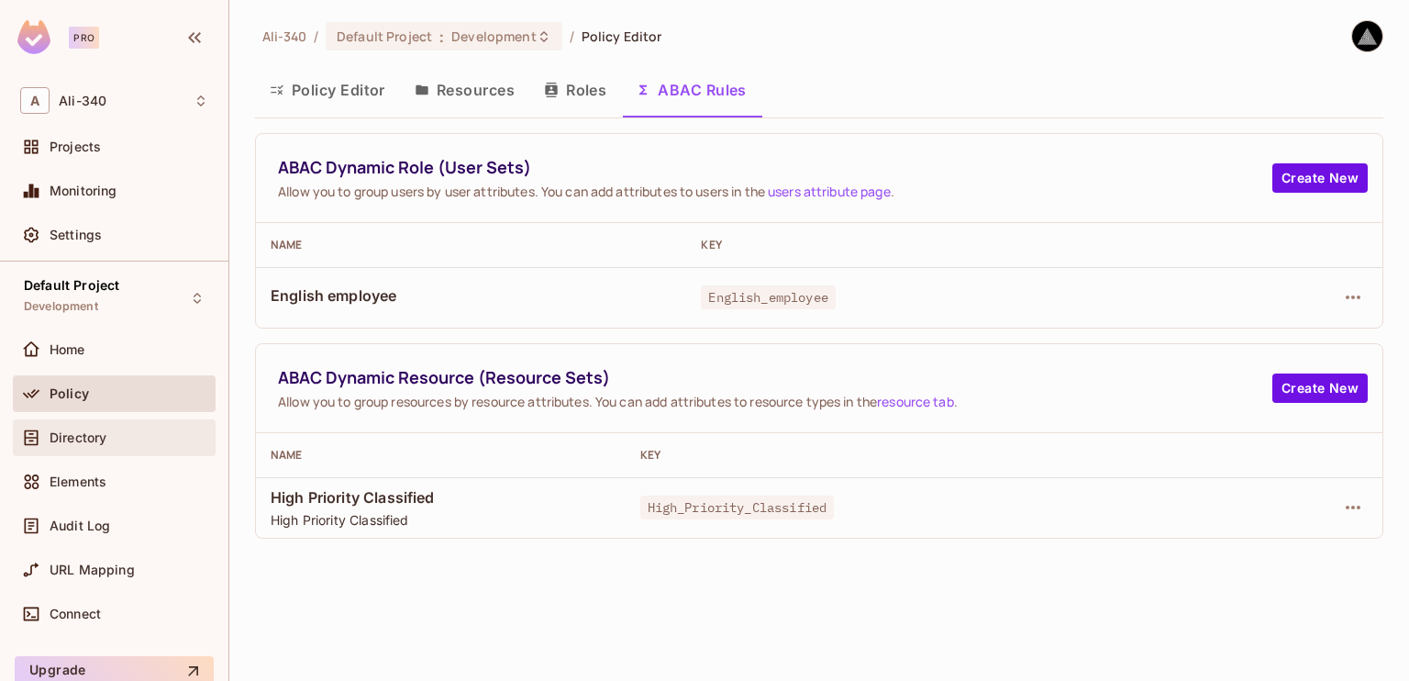
click at [87, 439] on span "Directory" at bounding box center [78, 437] width 57 height 15
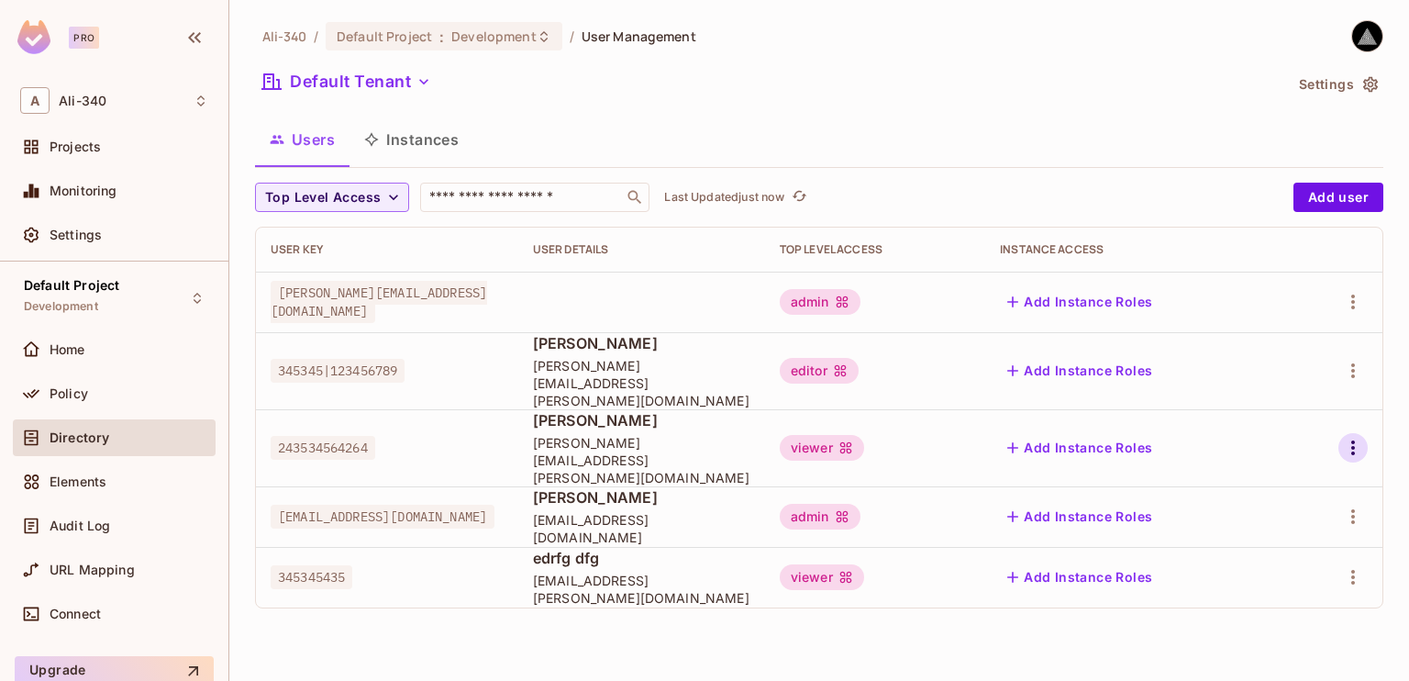
click at [1354, 437] on icon "button" at bounding box center [1353, 448] width 22 height 22
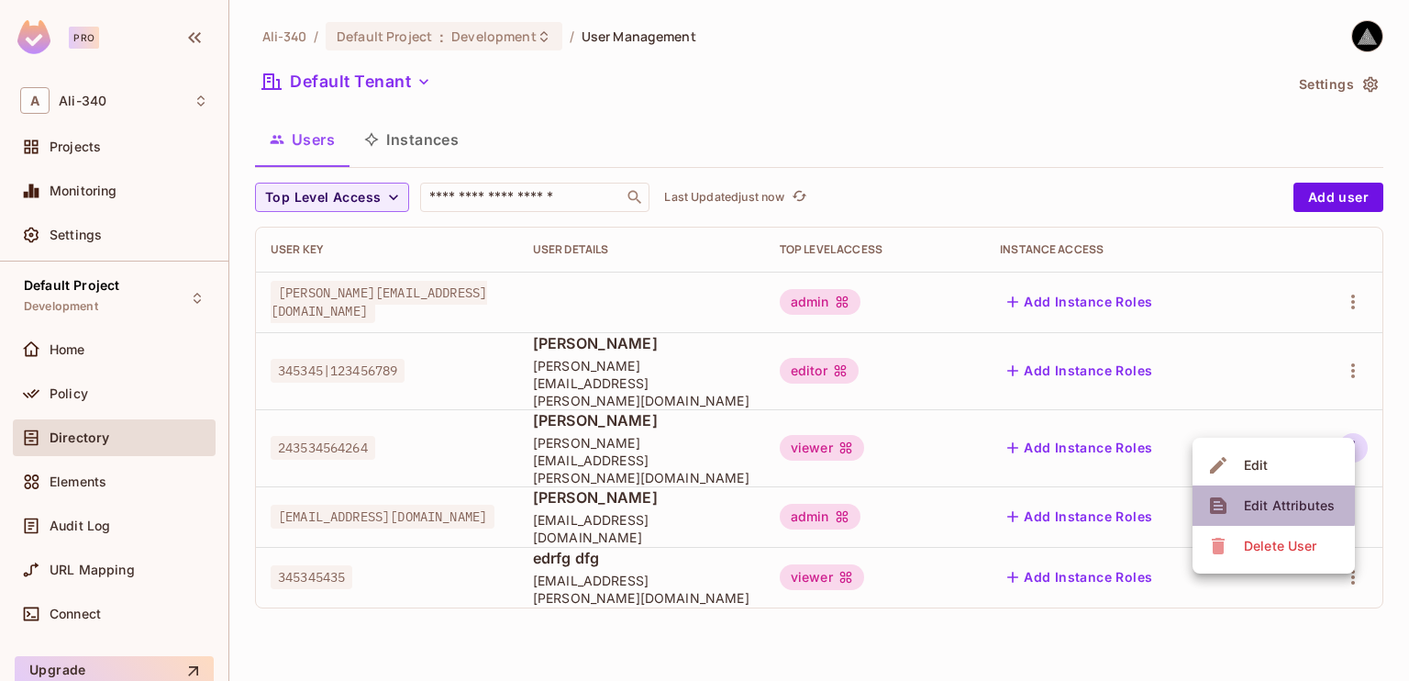
click at [1261, 505] on div "Edit Attributes" at bounding box center [1289, 505] width 91 height 18
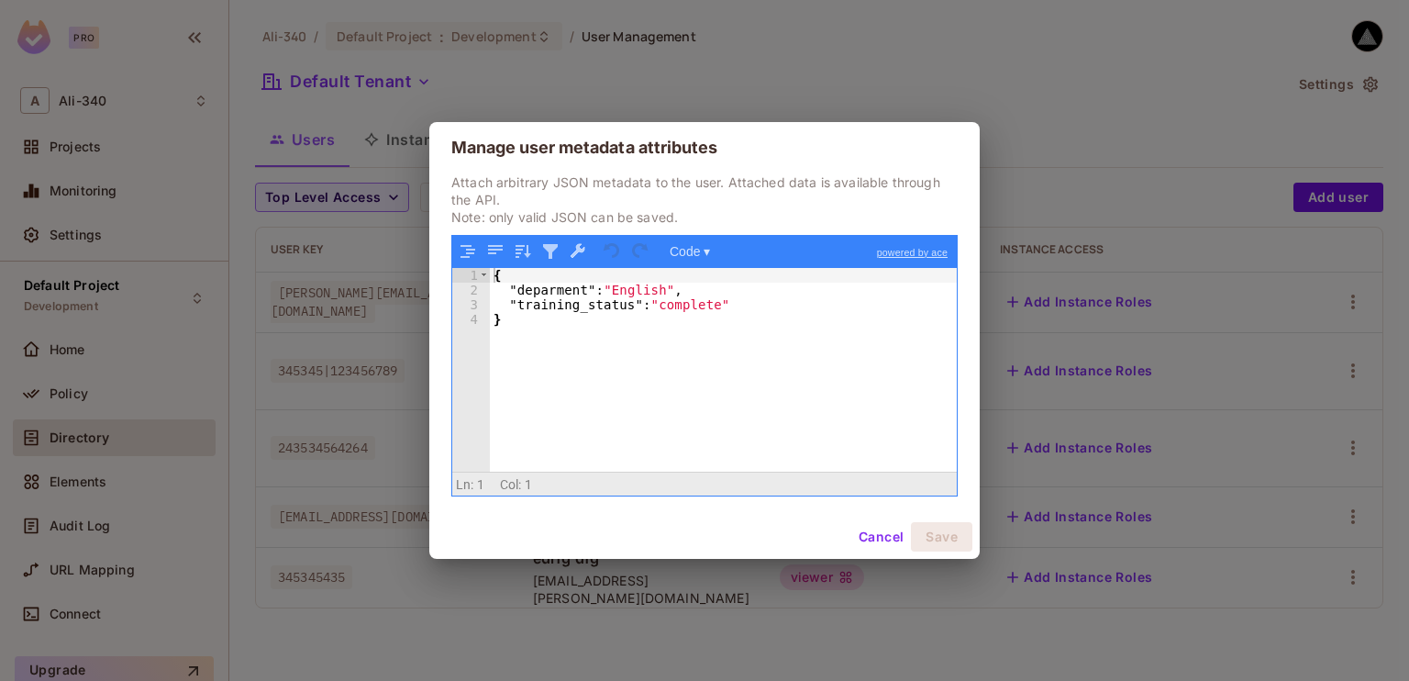
click at [621, 393] on div "{ "deparment" : "English" , "training_status" : "complete" }" at bounding box center [723, 385] width 467 height 234
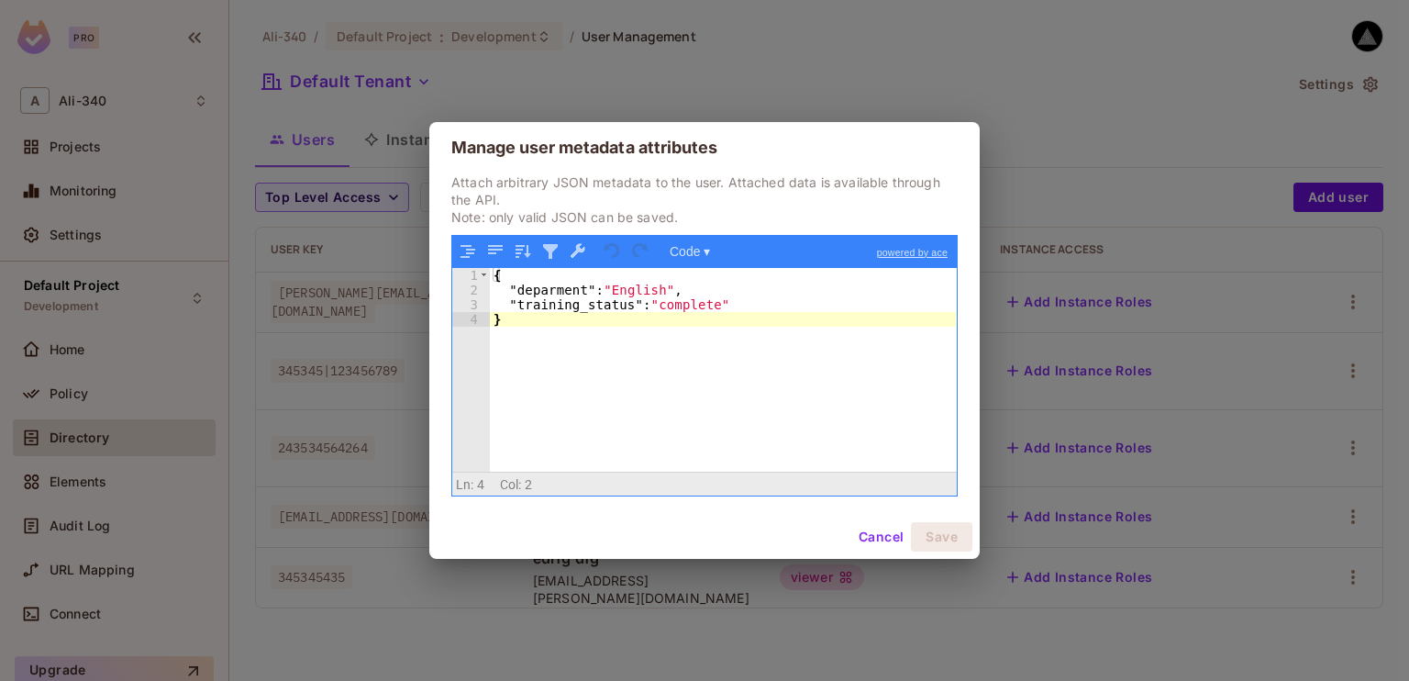
click at [620, 393] on div "{ "deparment" : "English" , "training_status" : "complete" }" at bounding box center [723, 385] width 467 height 234
click at [598, 340] on div "{ "deparment" : "English" , "training_status" : "complete" }" at bounding box center [723, 385] width 467 height 234
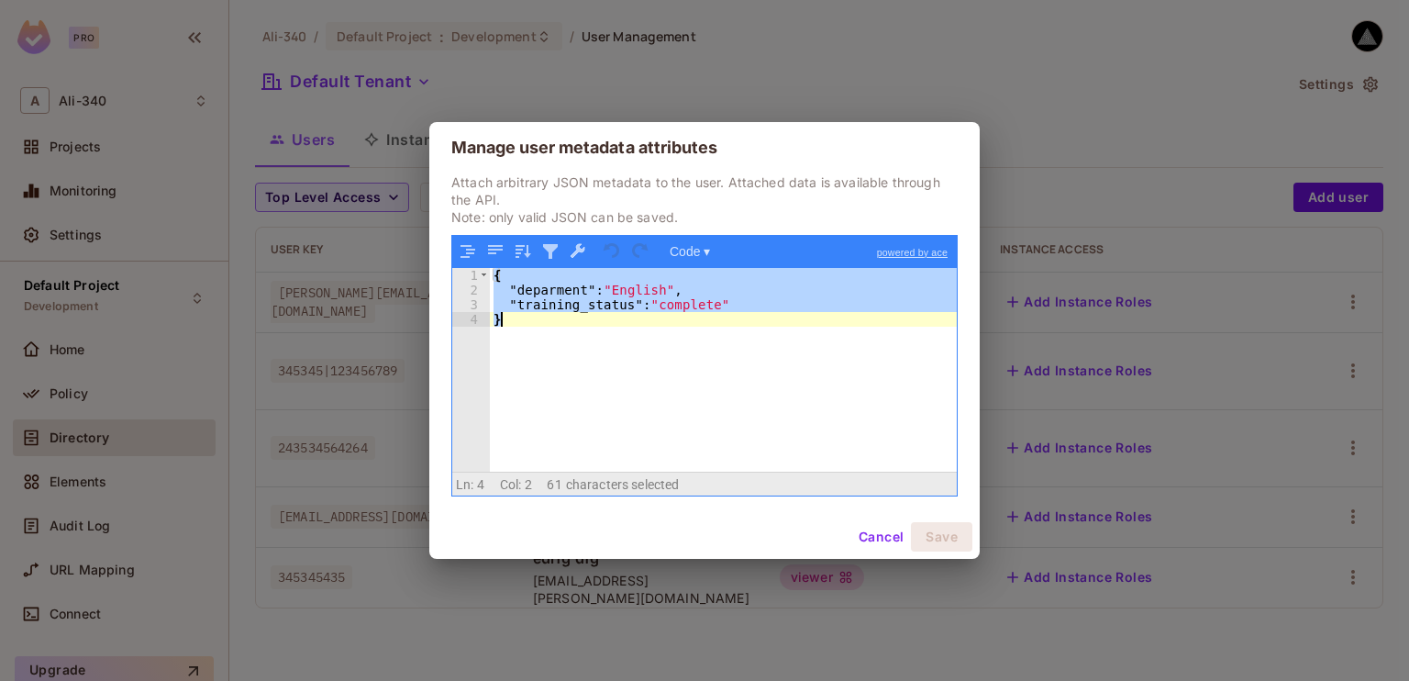
click at [278, 249] on div "Manage user metadata attributes Attach arbitrary JSON metadata to the user. Att…" at bounding box center [704, 340] width 1409 height 681
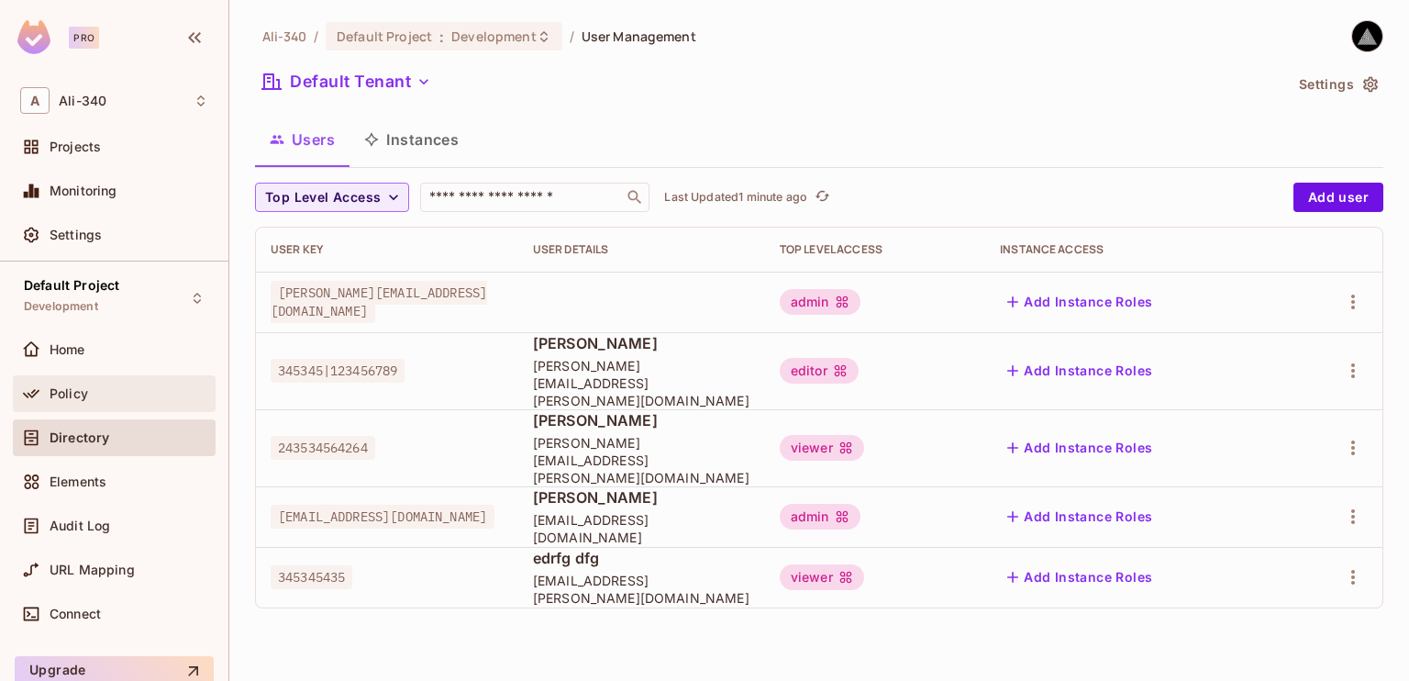
click at [99, 386] on div "Policy" at bounding box center [129, 393] width 159 height 15
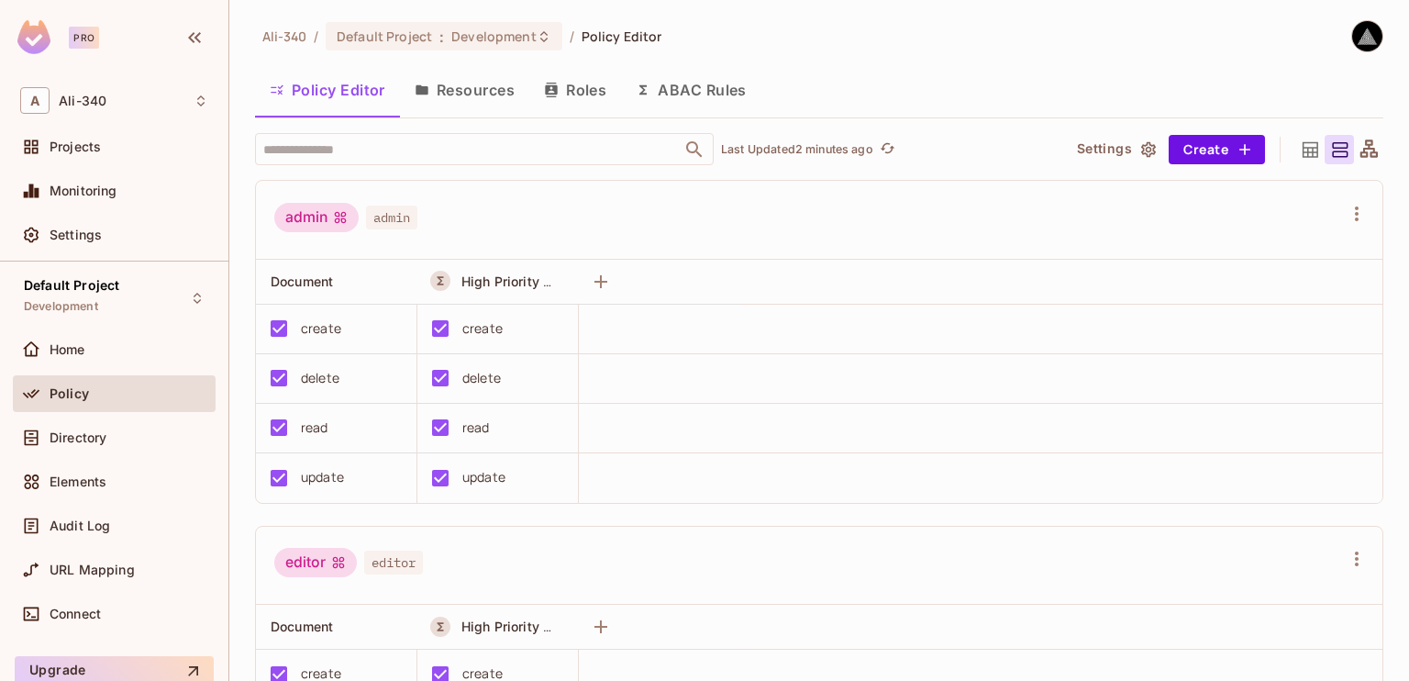
click at [690, 94] on button "ABAC Rules" at bounding box center [691, 90] width 140 height 46
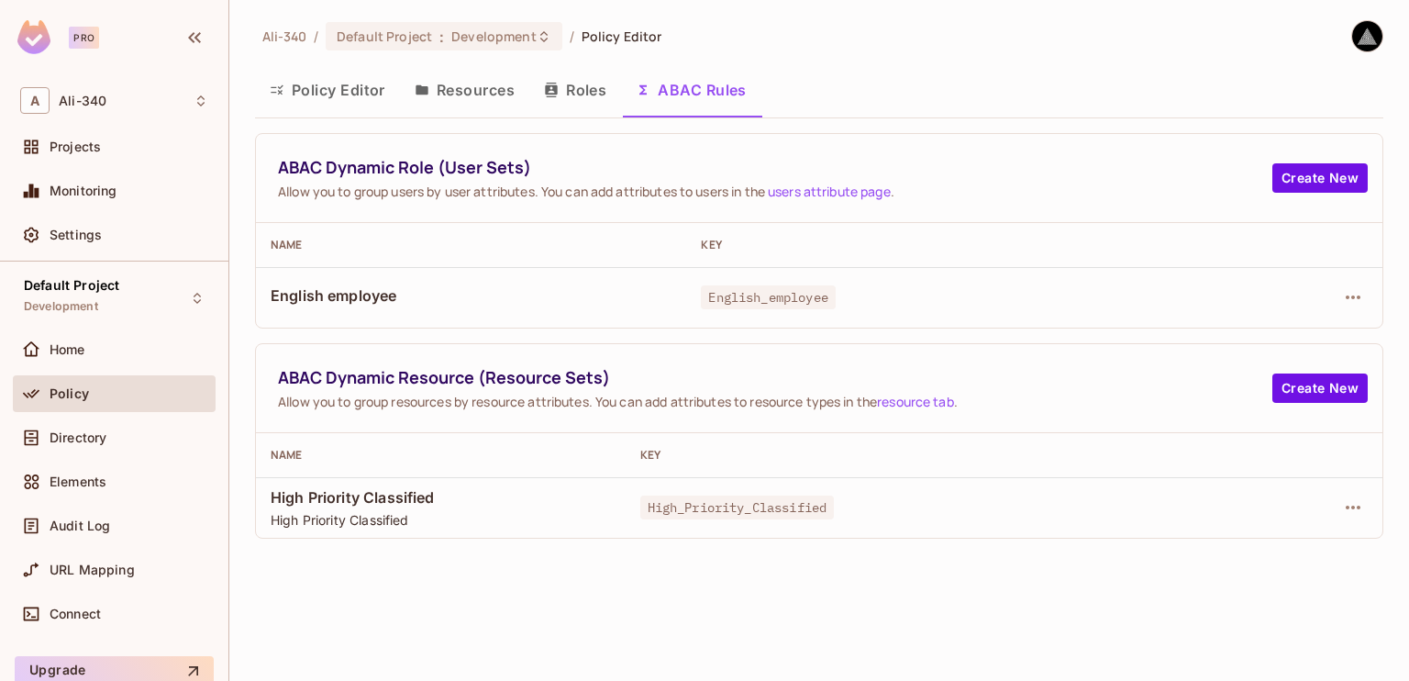
click at [657, 388] on div "ABAC Dynamic Resource (Resource Sets) Allow you to group resources by resource …" at bounding box center [775, 388] width 994 height 44
drag, startPoint x: 657, startPoint y: 388, endPoint x: 584, endPoint y: 384, distance: 72.6
click at [584, 384] on span "ABAC Dynamic Resource (Resource Sets)" at bounding box center [775, 377] width 994 height 23
click at [1355, 524] on td at bounding box center [1304, 507] width 158 height 61
click at [1356, 513] on icon "button" at bounding box center [1353, 507] width 22 height 22
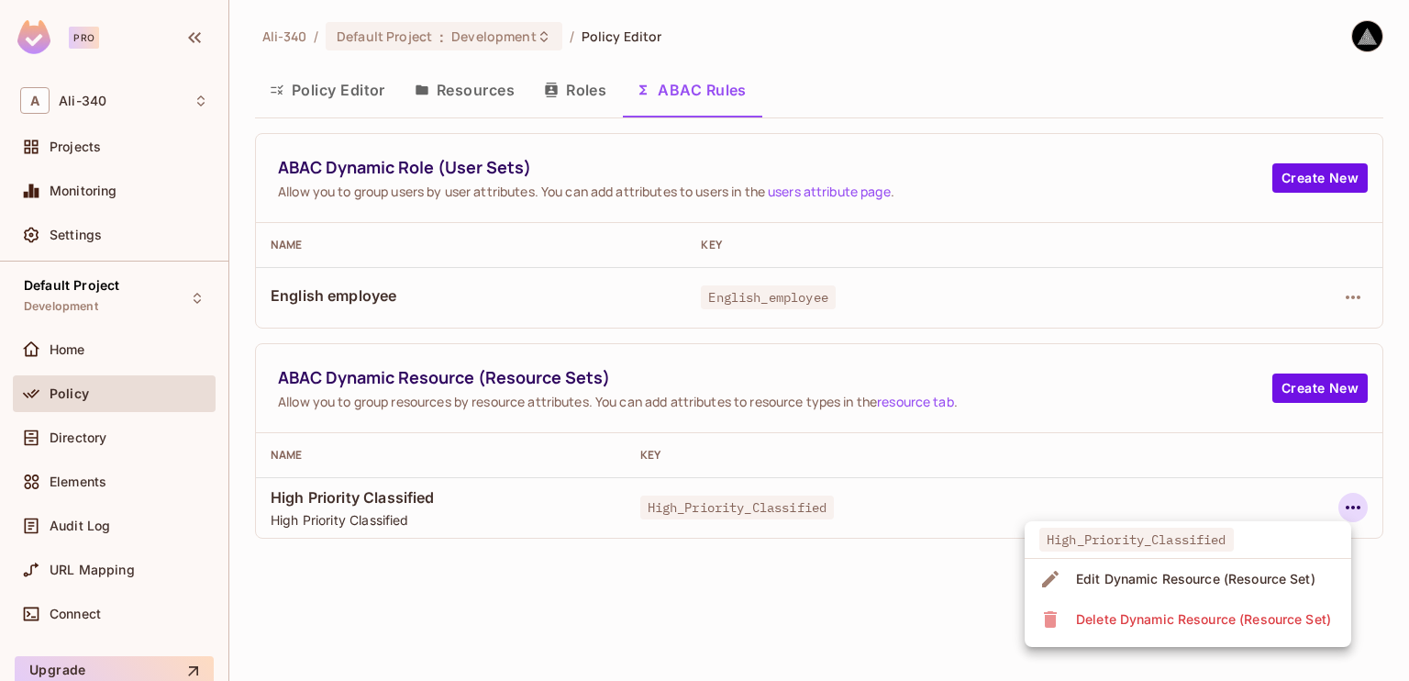
click at [1156, 564] on span "Edit Dynamic Resource (Resource Set)" at bounding box center [1196, 578] width 250 height 29
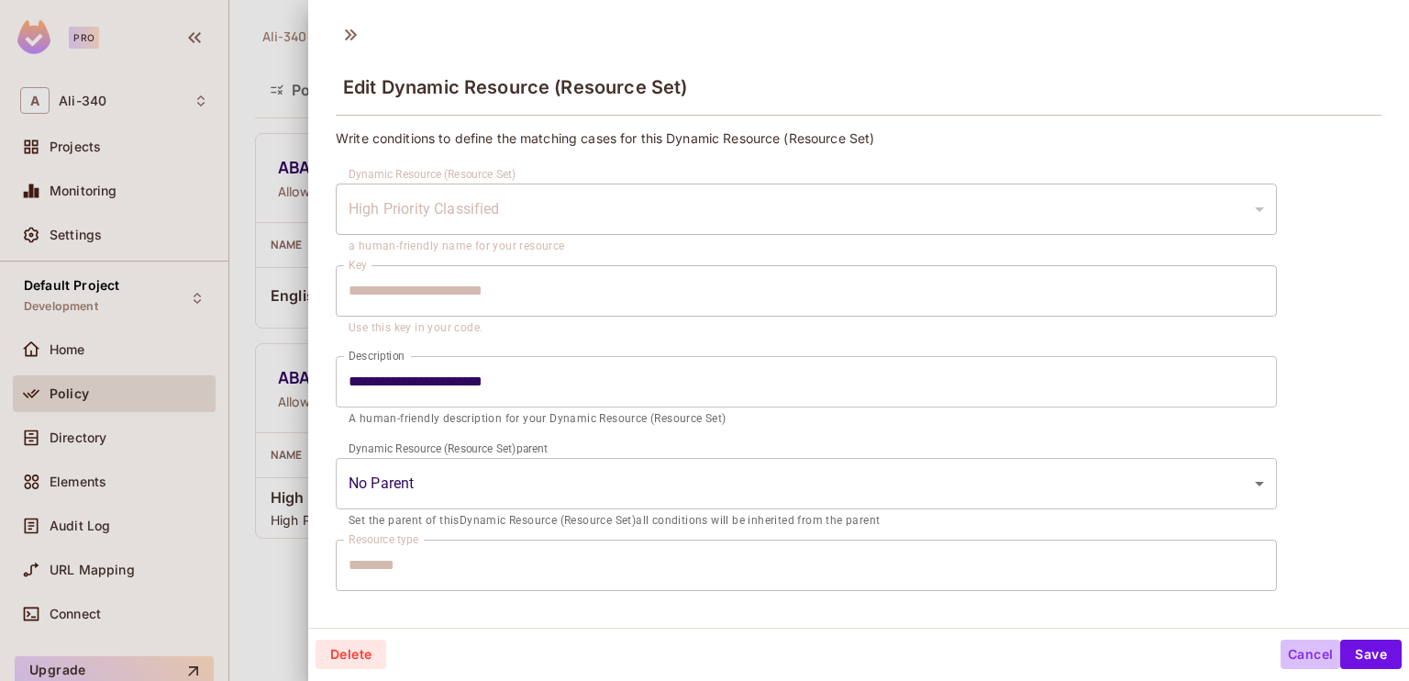
click at [1304, 656] on button "Cancel" at bounding box center [1311, 653] width 60 height 29
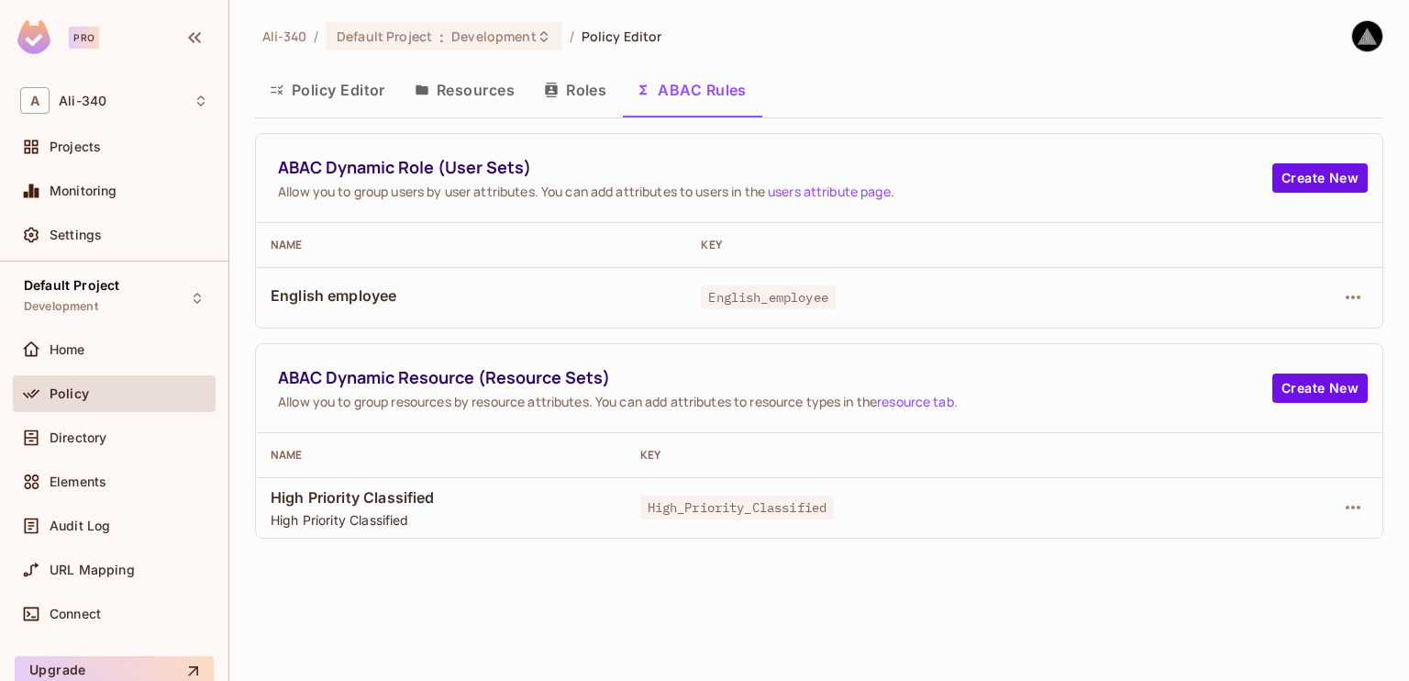
click at [354, 86] on button "Policy Editor" at bounding box center [327, 90] width 145 height 46
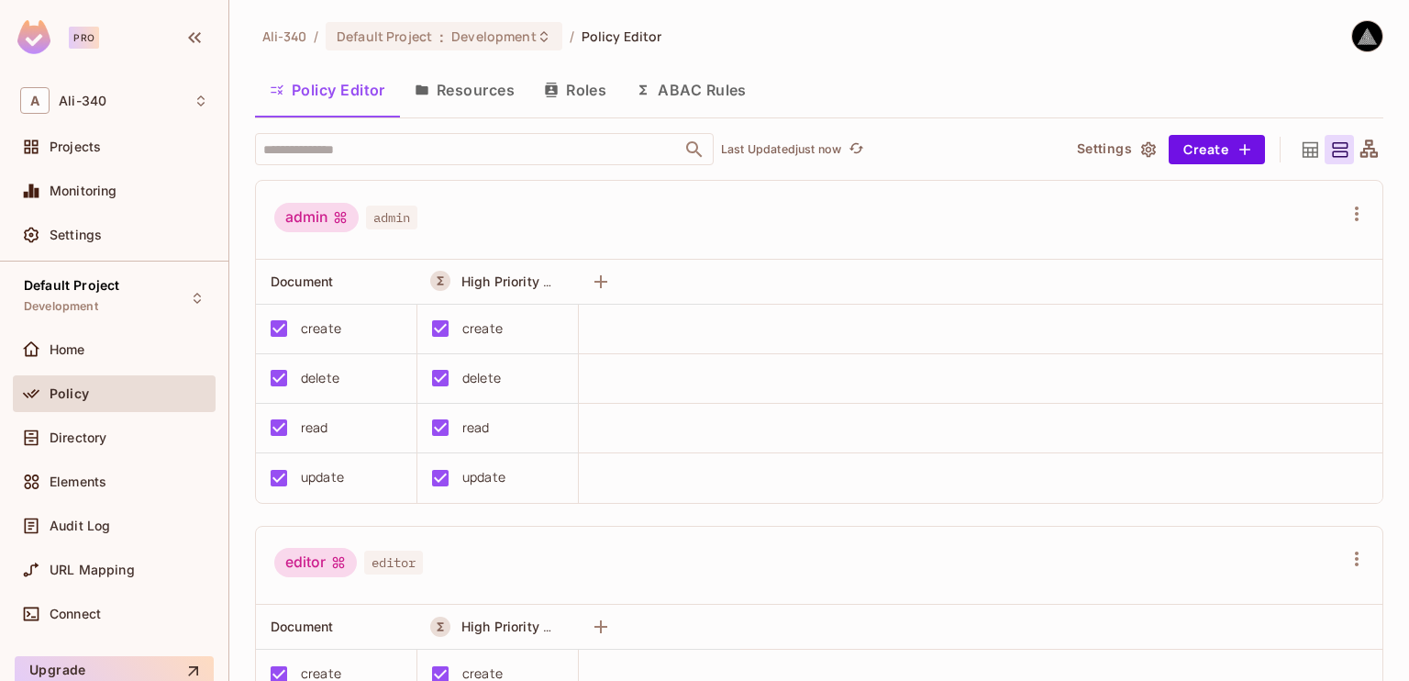
click at [474, 106] on button "Resources" at bounding box center [464, 90] width 129 height 46
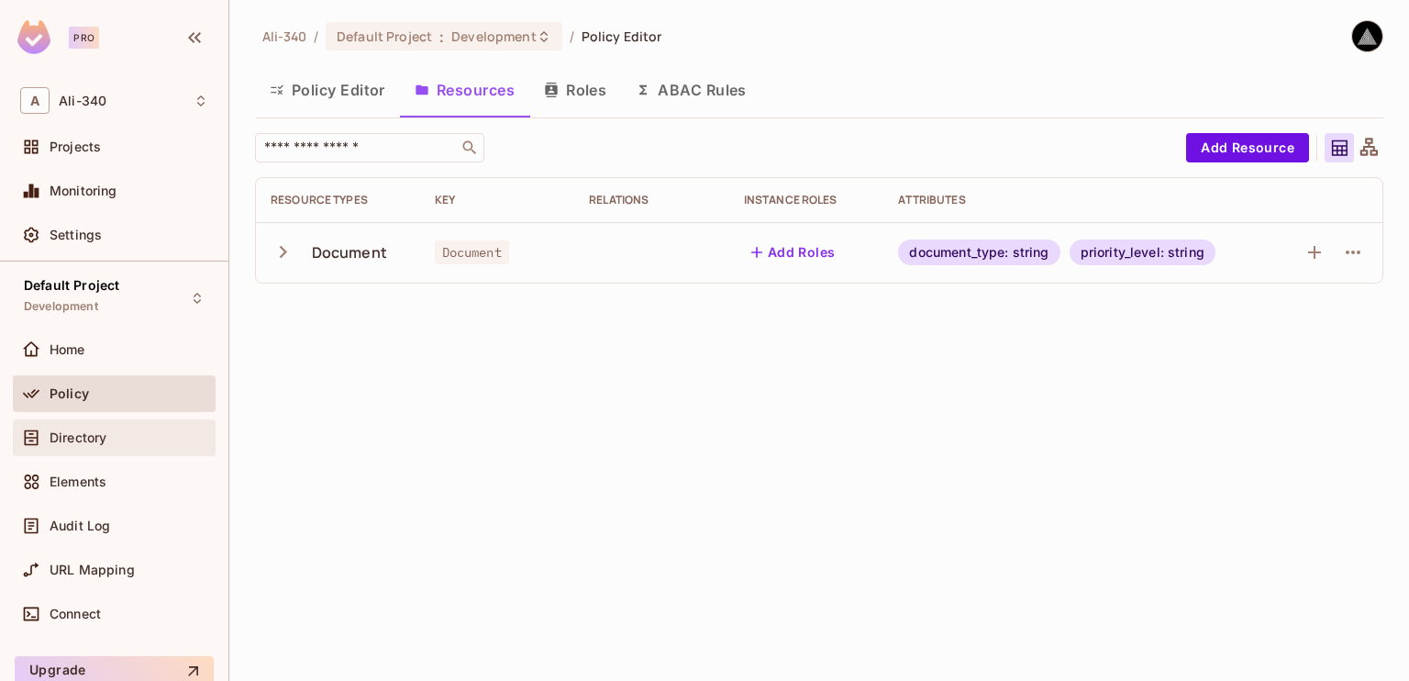
click at [72, 443] on span "Directory" at bounding box center [78, 437] width 57 height 15
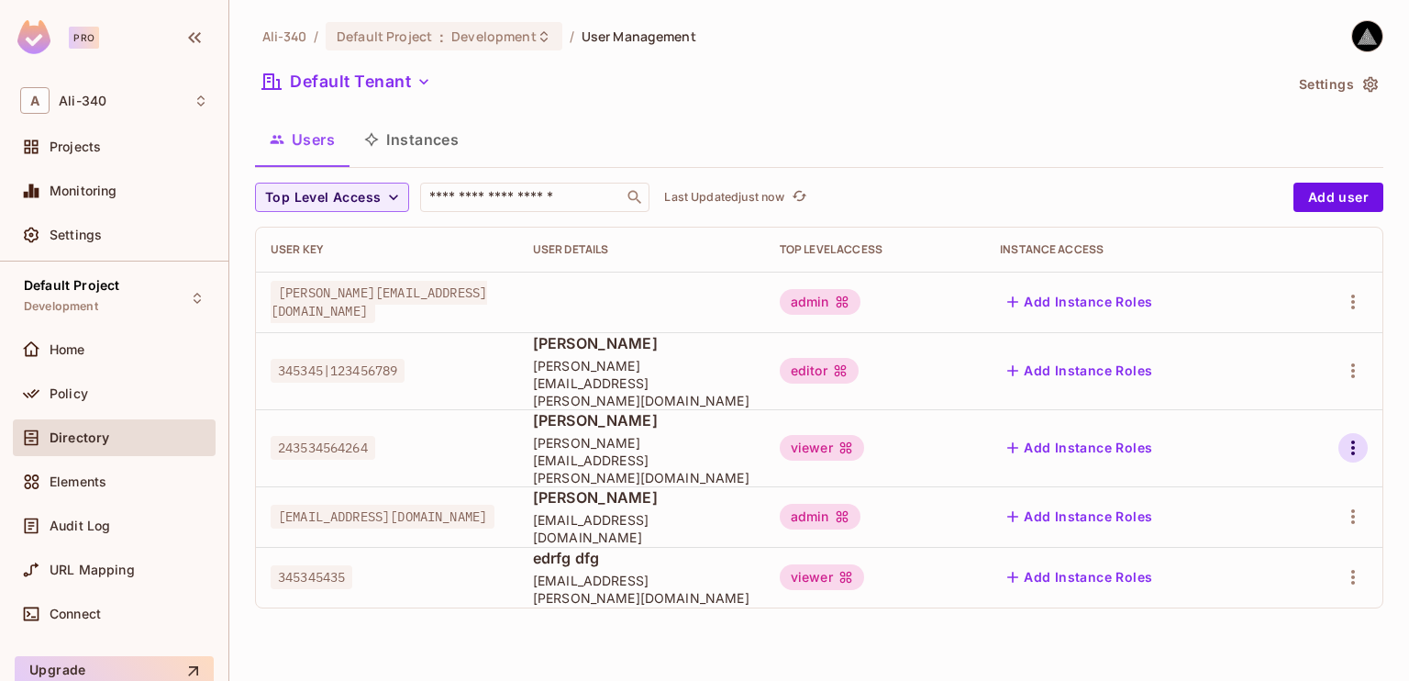
click at [1339, 433] on button "button" at bounding box center [1353, 447] width 29 height 29
click at [1262, 492] on span "Edit Attributes" at bounding box center [1290, 505] width 102 height 29
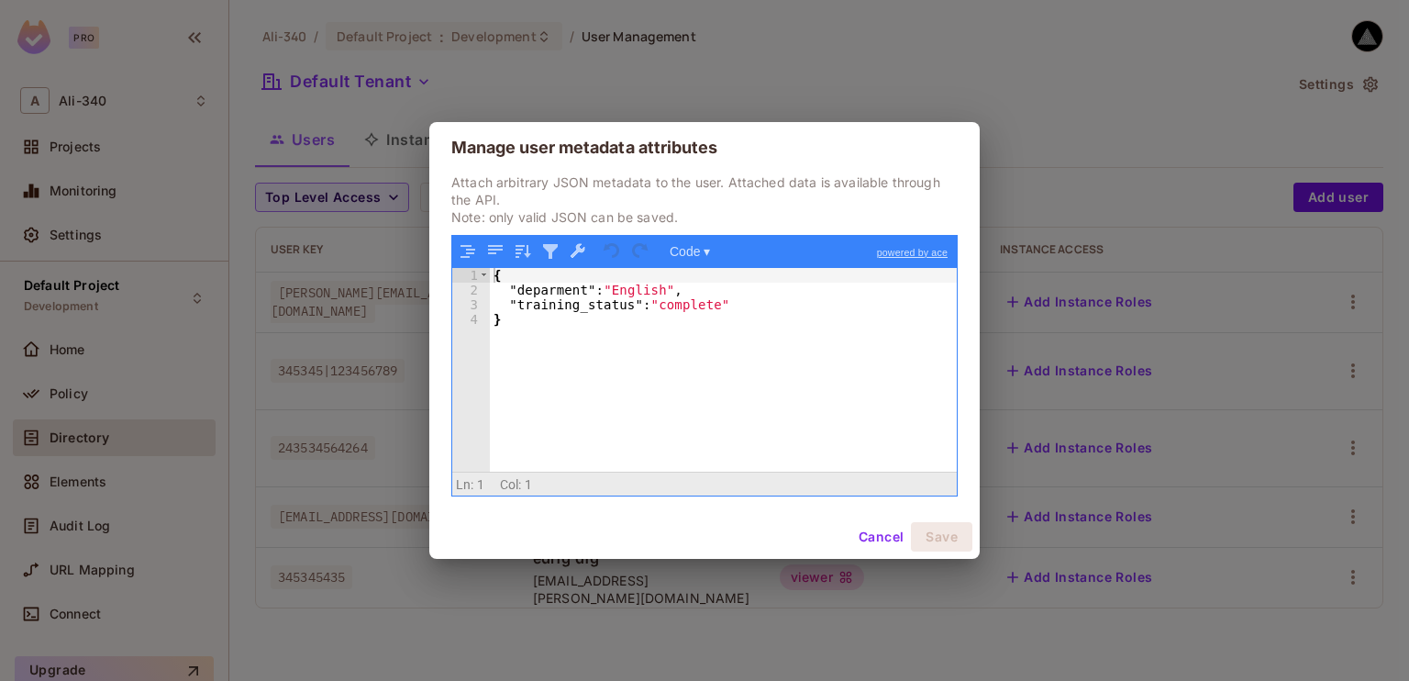
click at [650, 288] on div "{ "deparment" : "English" , "training_status" : "complete" }" at bounding box center [723, 385] width 467 height 234
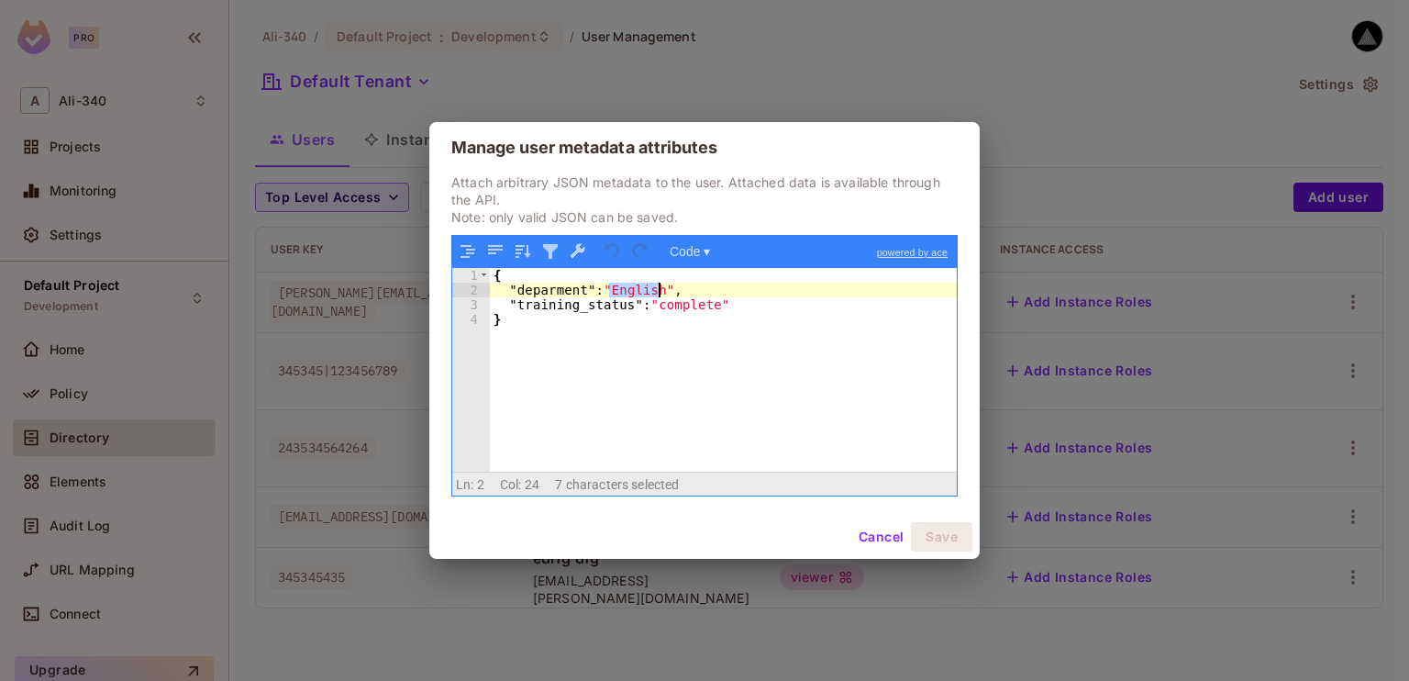
click at [650, 288] on div "{ "deparment" : "English" , "training_status" : "complete" }" at bounding box center [723, 385] width 467 height 234
click at [947, 528] on button "Save" at bounding box center [941, 536] width 61 height 29
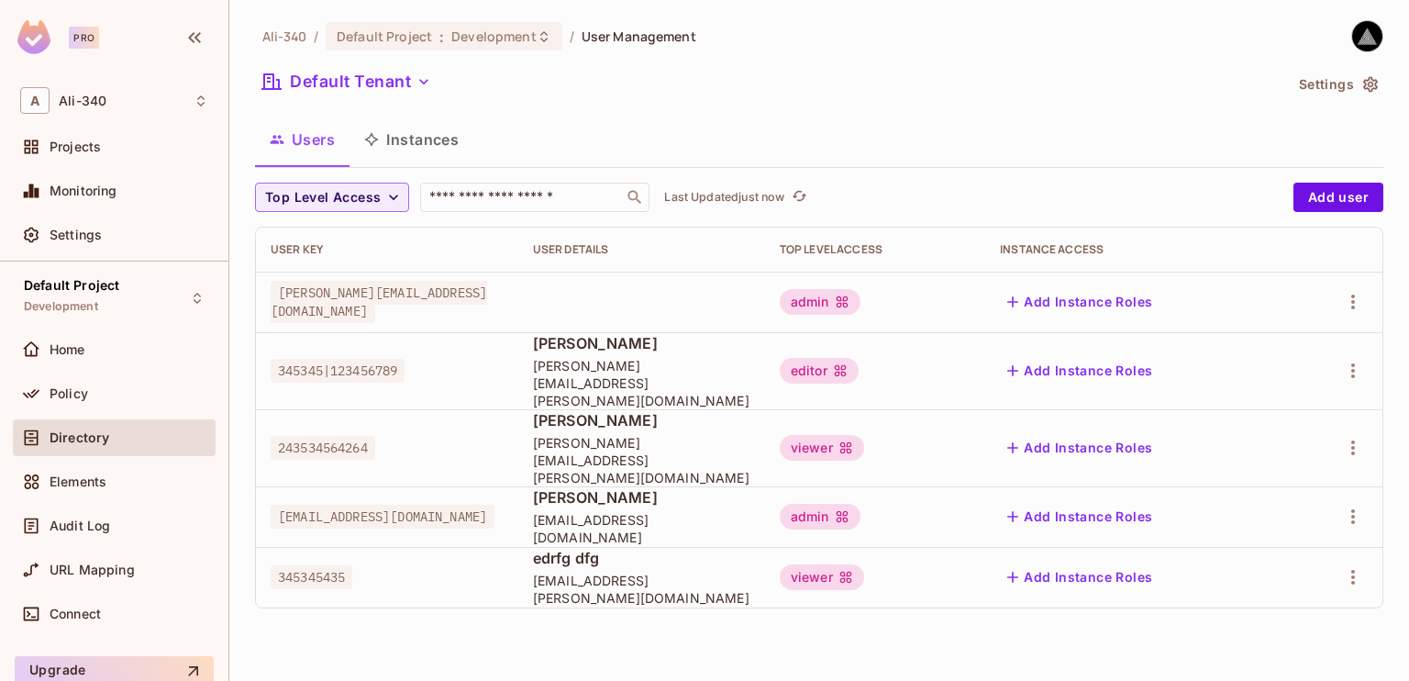
click at [1380, 432] on td at bounding box center [1335, 447] width 94 height 77
click at [1357, 437] on icon "button" at bounding box center [1353, 448] width 22 height 22
click at [1353, 437] on icon "button" at bounding box center [1353, 448] width 22 height 22
click at [1247, 493] on span "Edit Attributes" at bounding box center [1290, 505] width 102 height 29
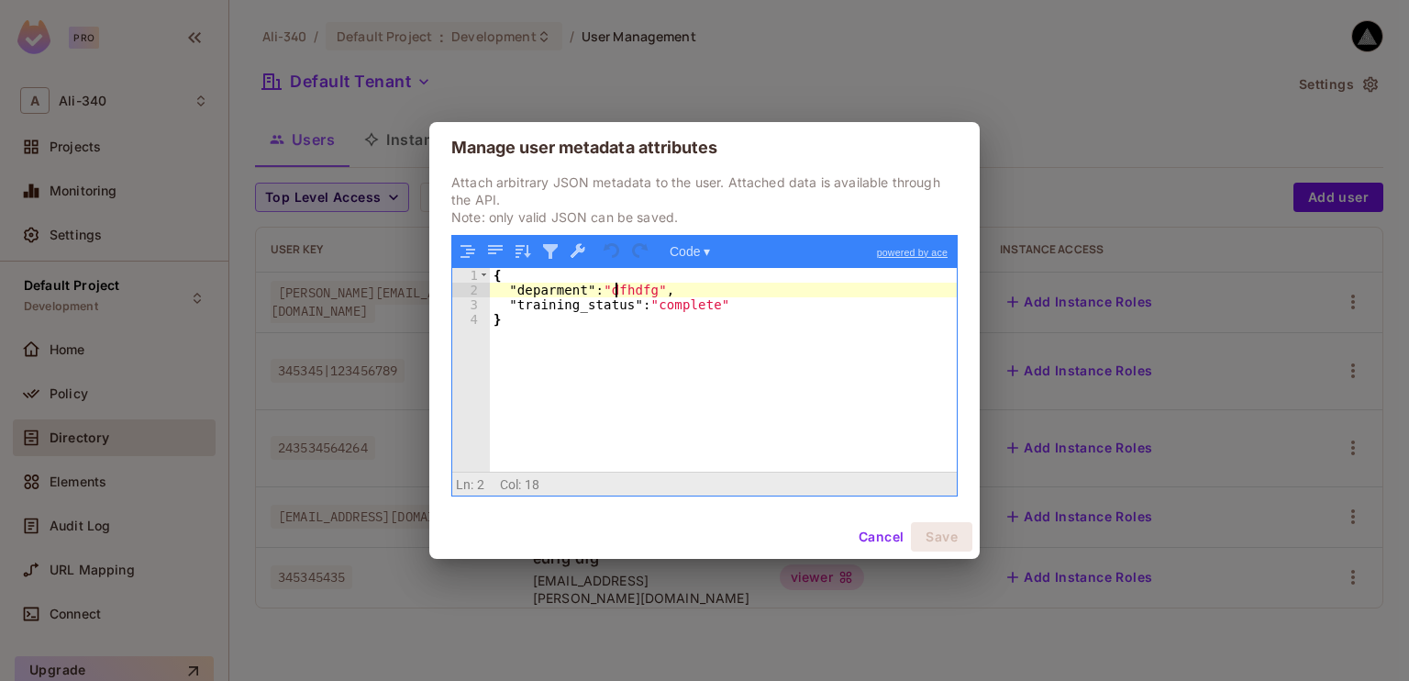
click at [614, 288] on div "{ "deparment" : "dfhdfg" , "training_status" : "complete" }" at bounding box center [723, 385] width 467 height 234
click at [949, 541] on button "Save" at bounding box center [941, 536] width 61 height 29
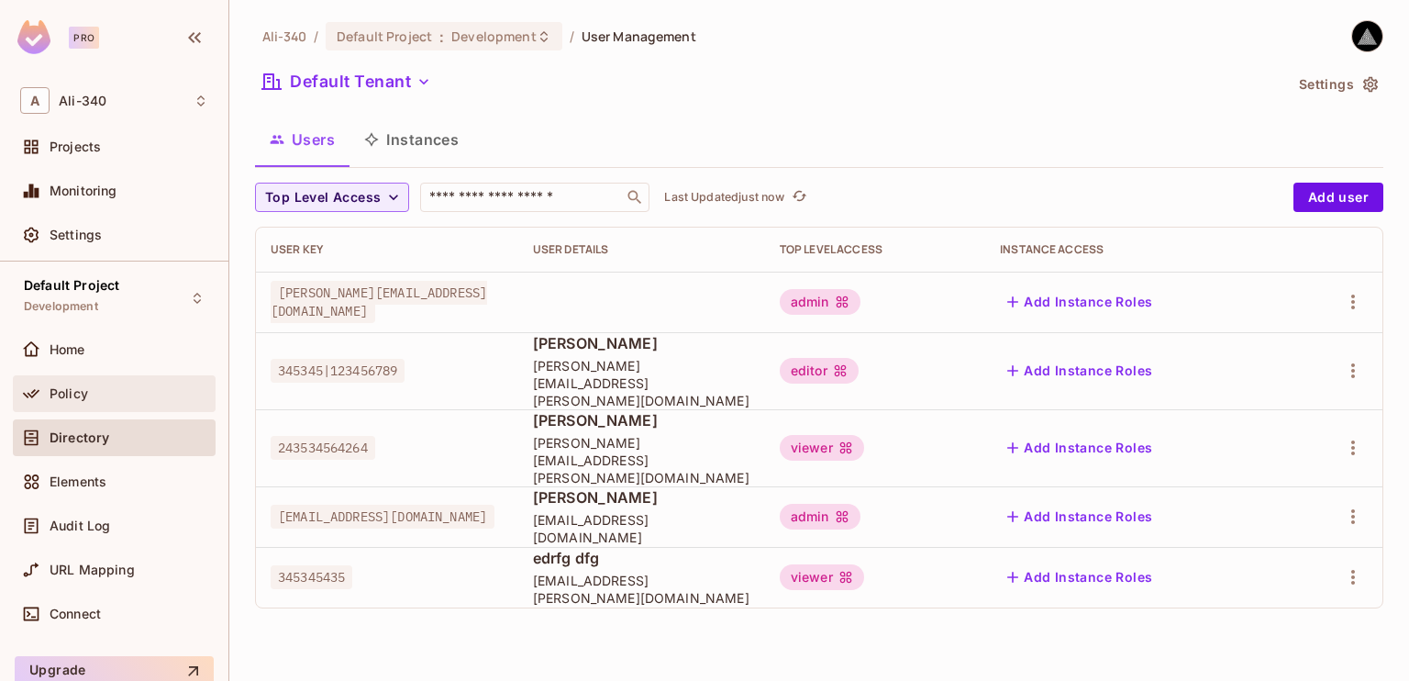
click at [22, 384] on icon at bounding box center [31, 393] width 18 height 18
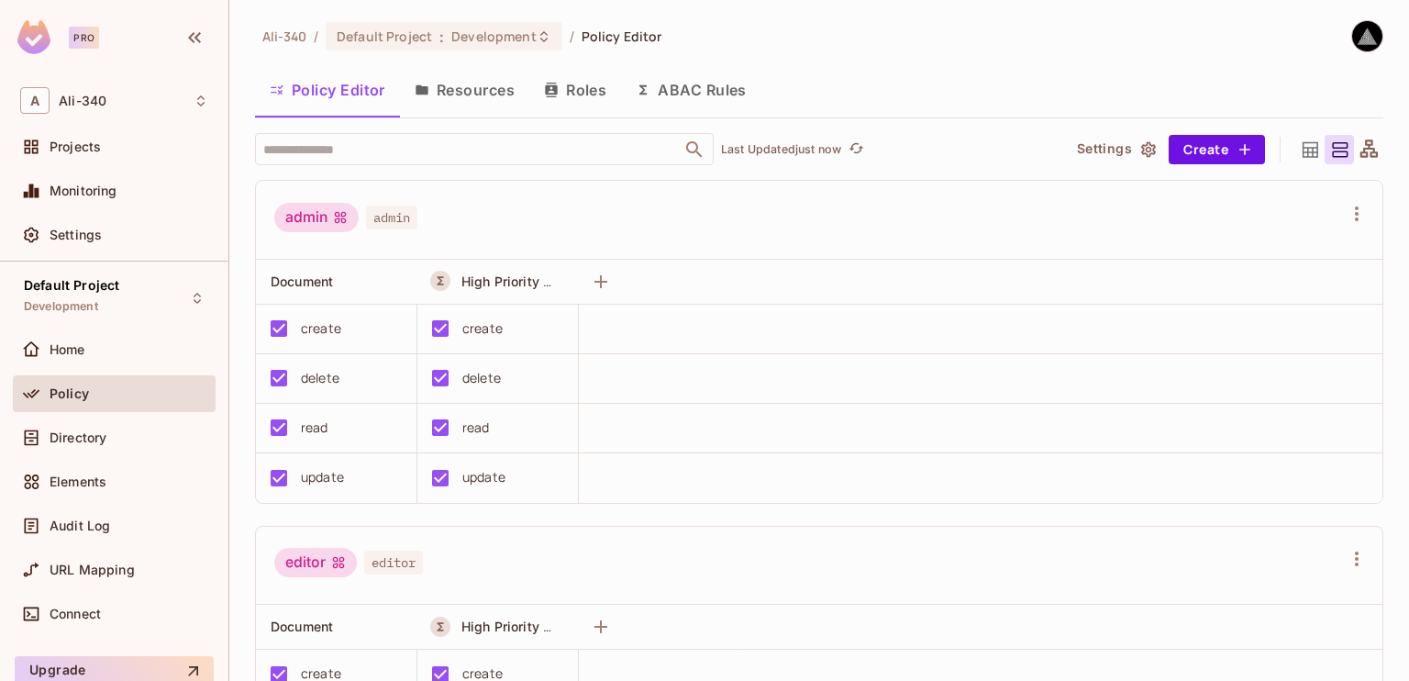
click at [591, 229] on div "admin admin" at bounding box center [808, 220] width 1068 height 35
click at [617, 228] on div "admin admin" at bounding box center [808, 220] width 1068 height 35
drag, startPoint x: 617, startPoint y: 228, endPoint x: 544, endPoint y: 230, distance: 72.5
click at [544, 230] on div "admin admin" at bounding box center [808, 220] width 1068 height 35
